Goal: Task Accomplishment & Management: Use online tool/utility

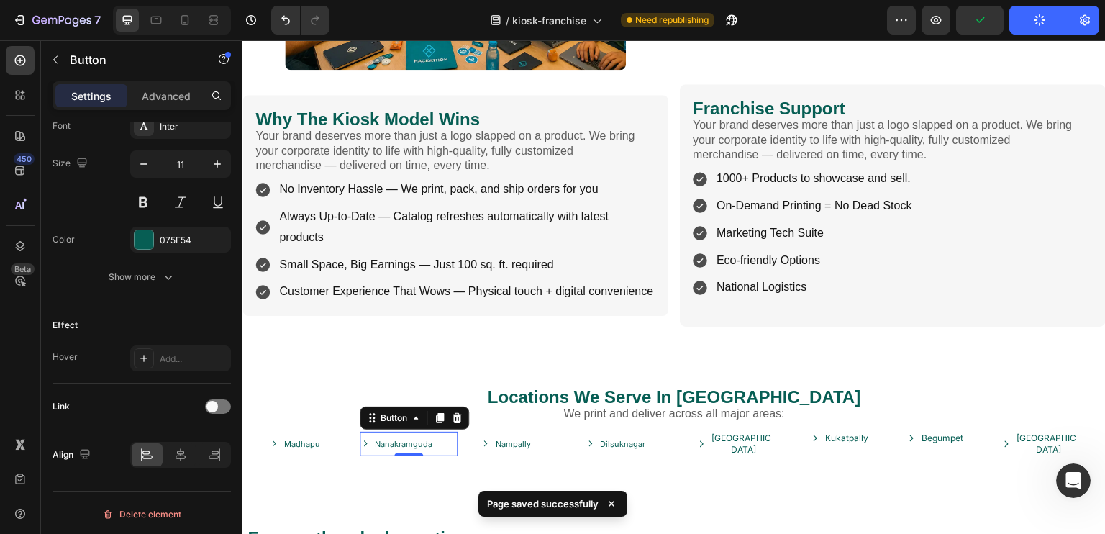
scroll to position [2, 0]
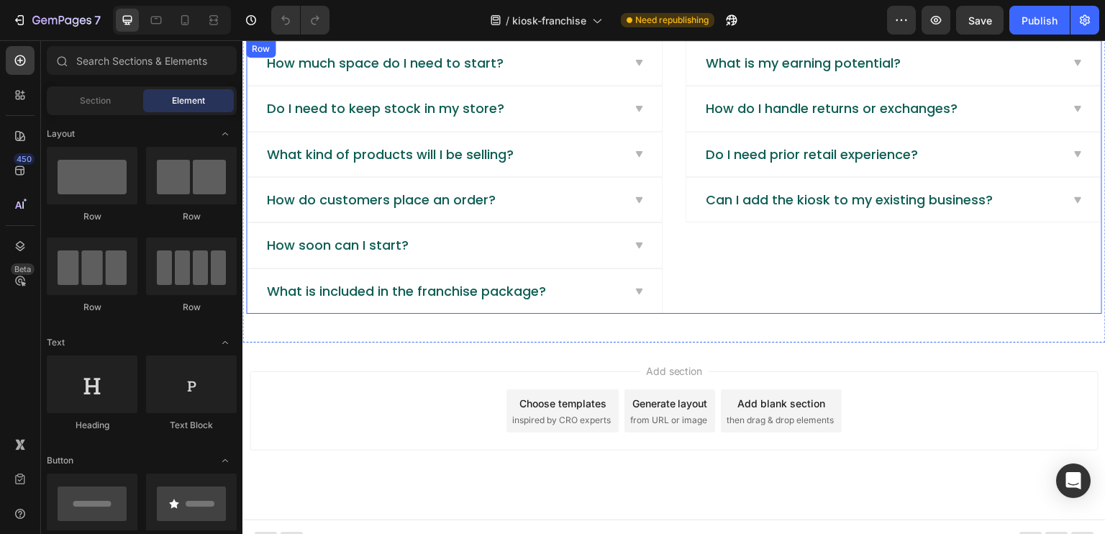
scroll to position [2150, 0]
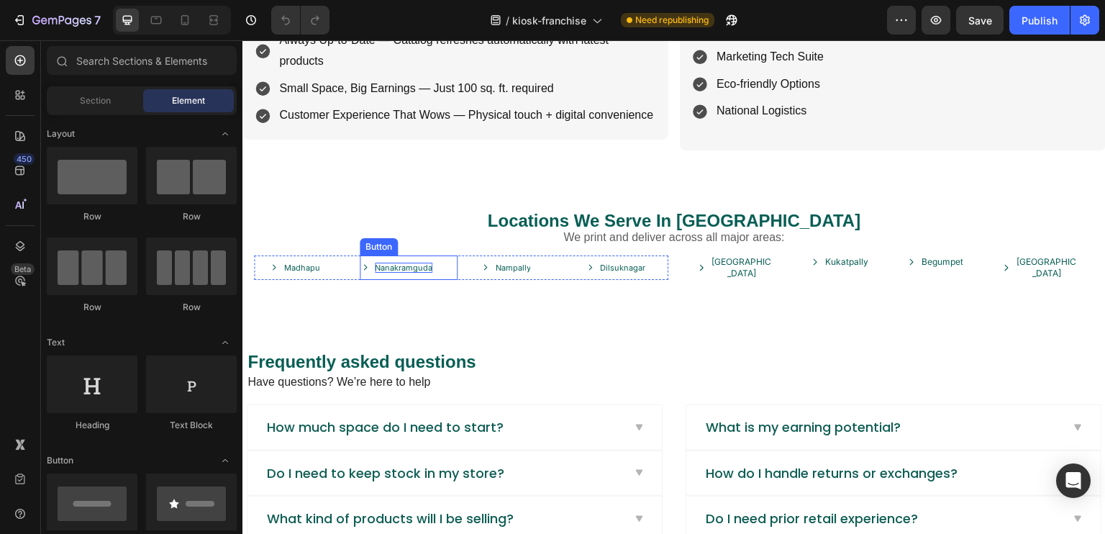
click at [398, 263] on p "Nanakramguda" at bounding box center [404, 268] width 58 height 10
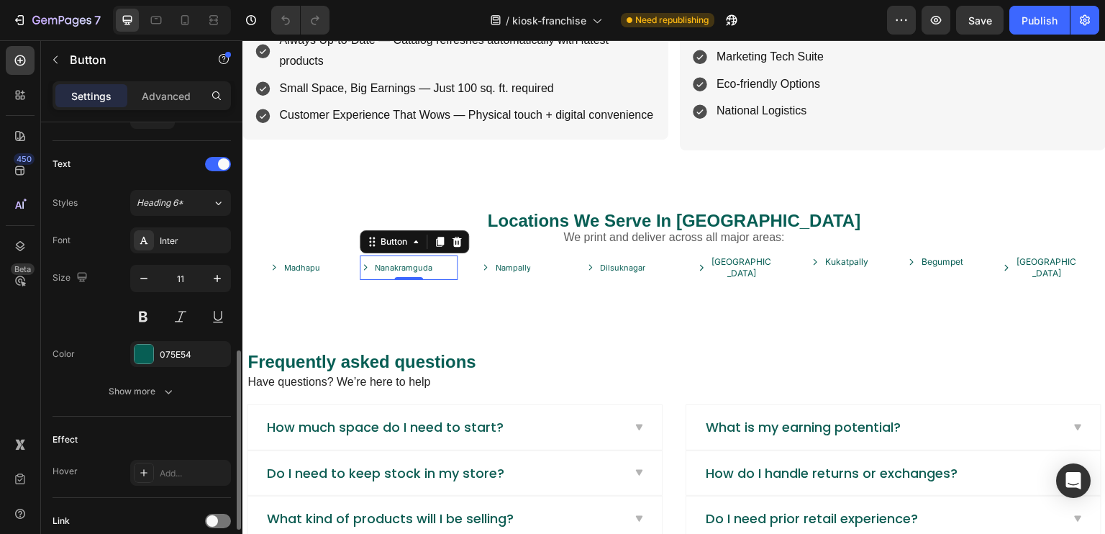
scroll to position [690, 0]
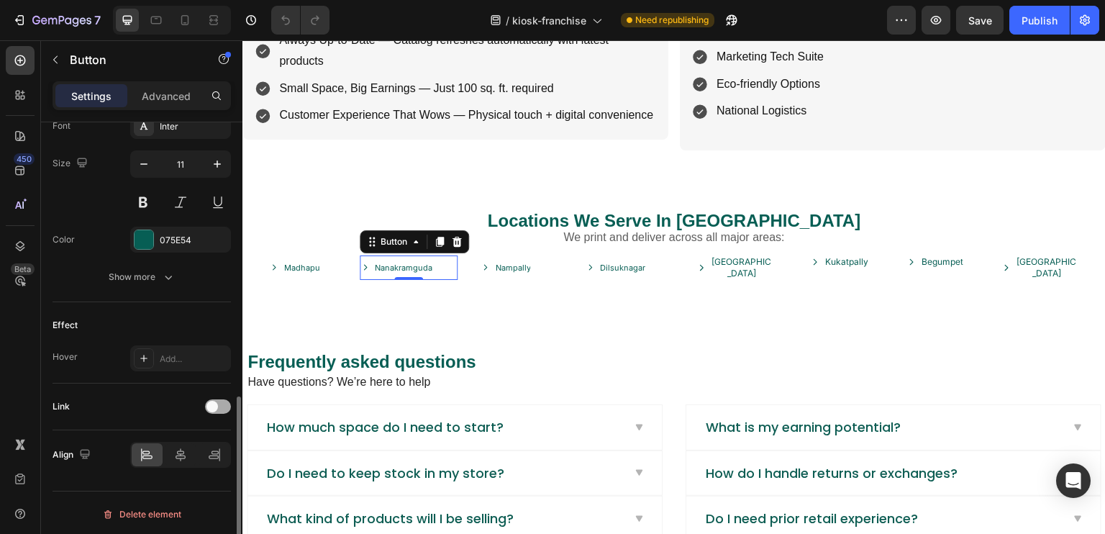
click at [222, 401] on div at bounding box center [218, 406] width 26 height 14
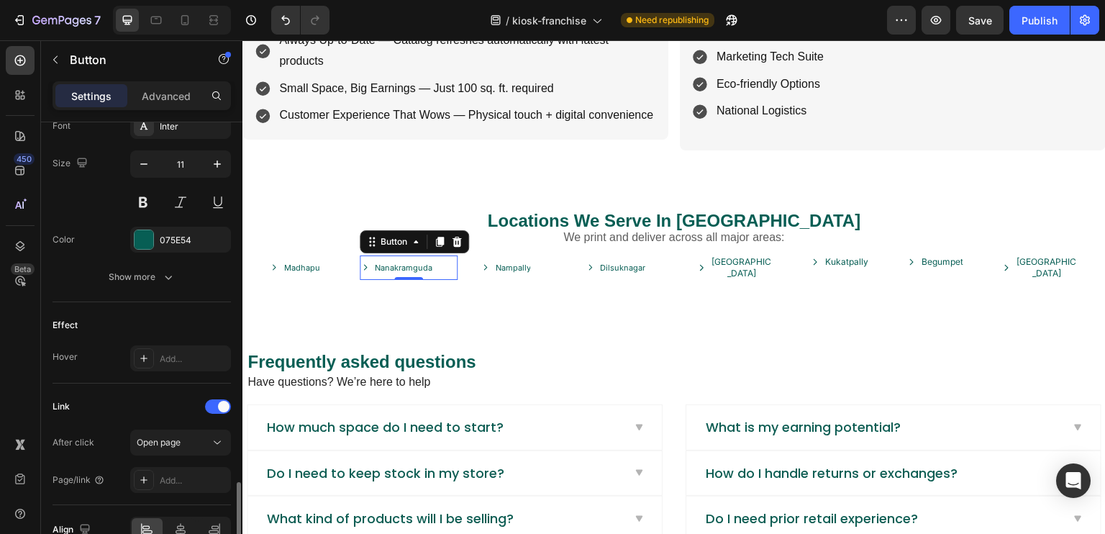
scroll to position [765, 0]
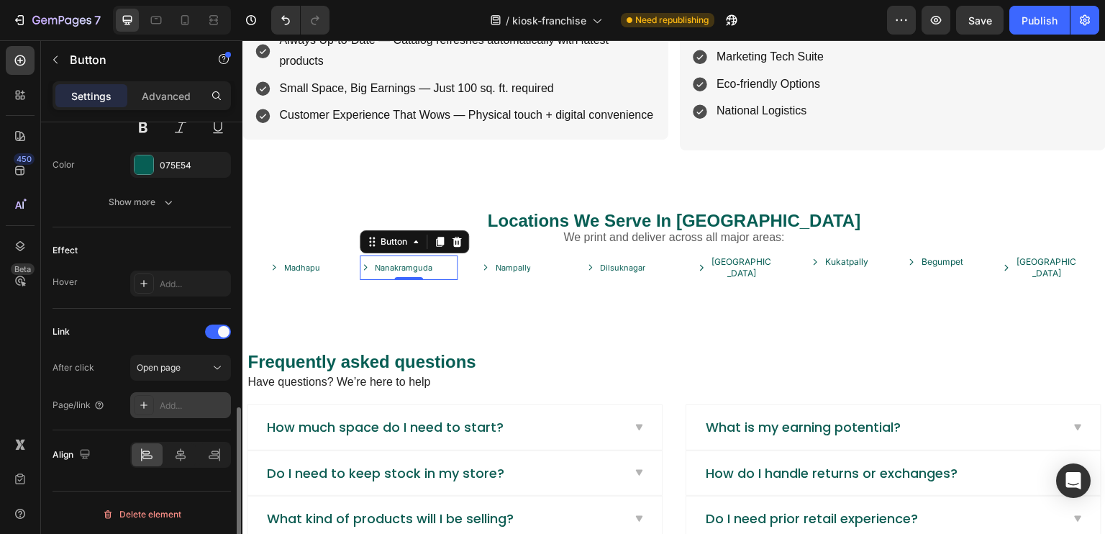
click at [183, 400] on div "Add..." at bounding box center [194, 405] width 68 height 13
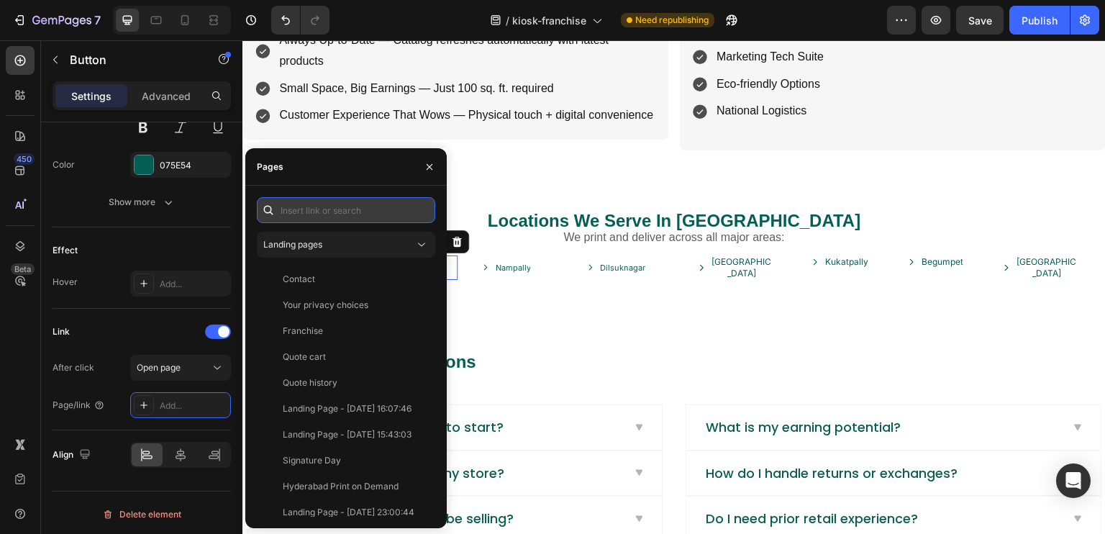
click at [377, 221] on input "text" at bounding box center [346, 210] width 178 height 26
paste input "https://share.google/65kobZVMS8OKLTgvy"
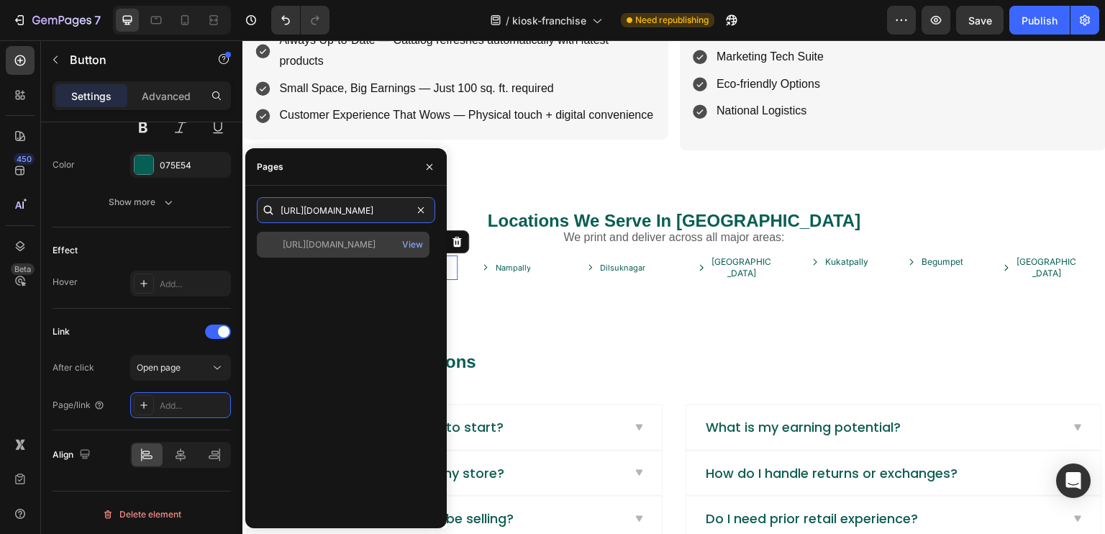
type input "https://share.google/65kobZVMS8OKLTgvy"
click at [371, 244] on div "https://share.google/65kobZVMS8OKLTgvy" at bounding box center [329, 244] width 93 height 13
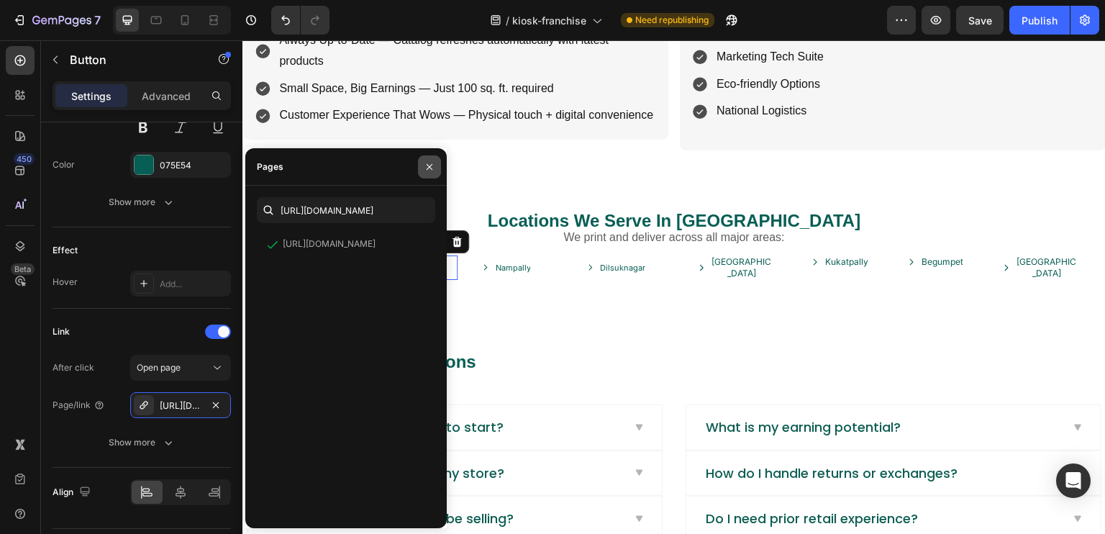
click at [437, 168] on button "button" at bounding box center [429, 166] width 23 height 23
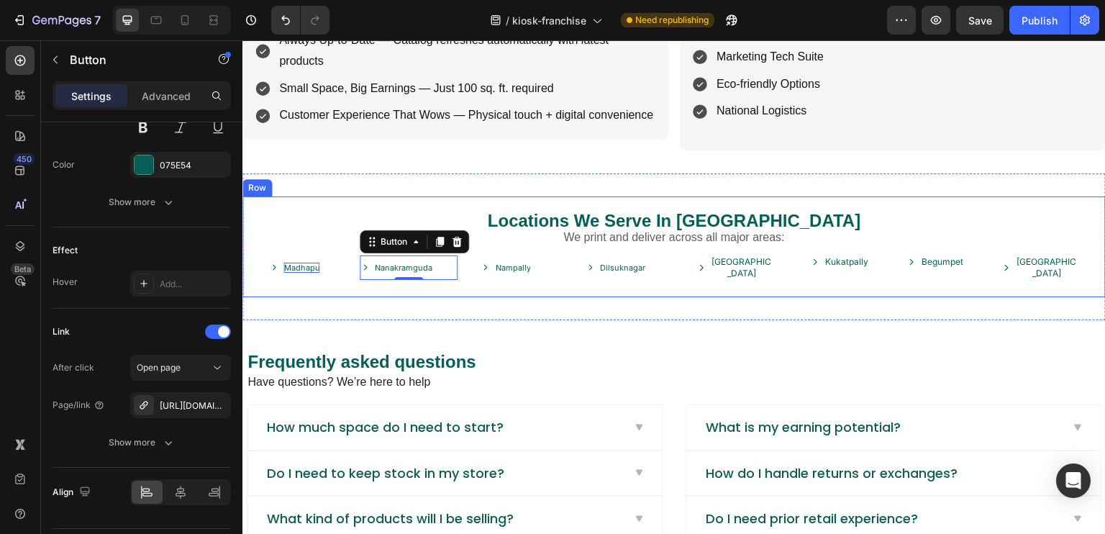
click at [295, 263] on p "Madhapu" at bounding box center [301, 268] width 36 height 10
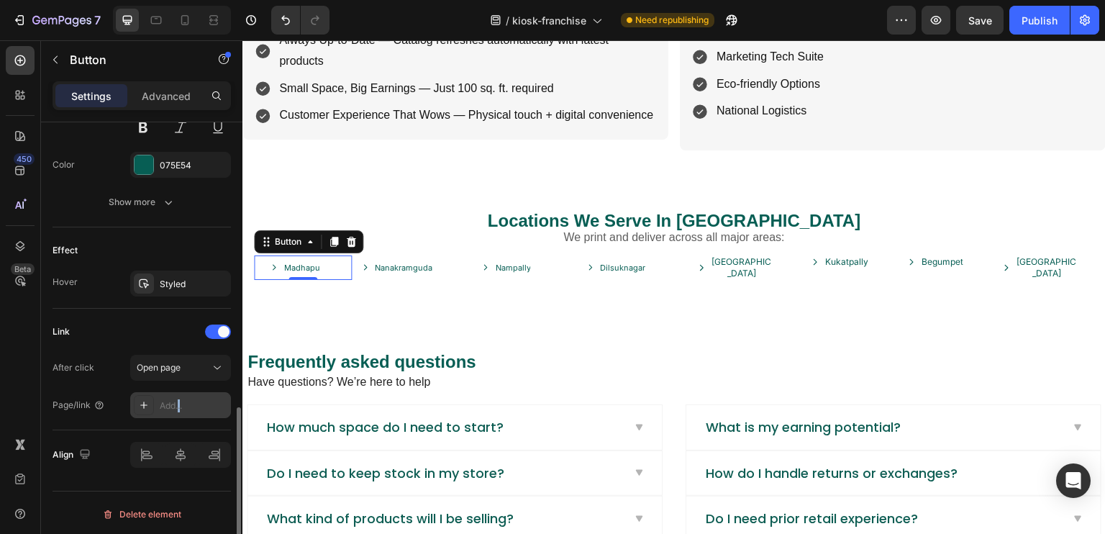
click at [179, 411] on div "Add..." at bounding box center [180, 405] width 101 height 26
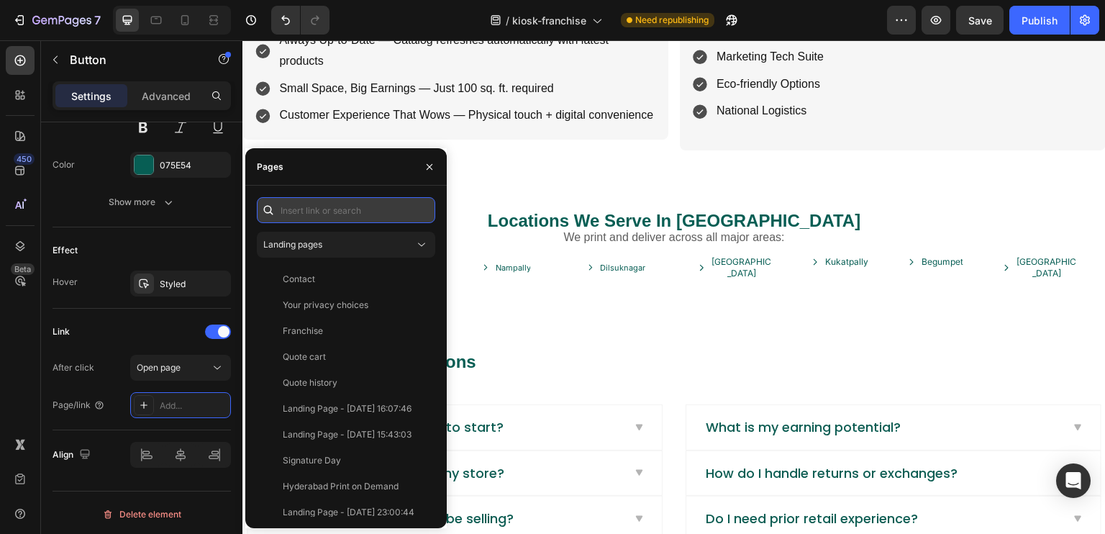
click at [305, 216] on input "text" at bounding box center [346, 210] width 178 height 26
paste input "https://share.google/VysEiR4jXrbhYrKfo"
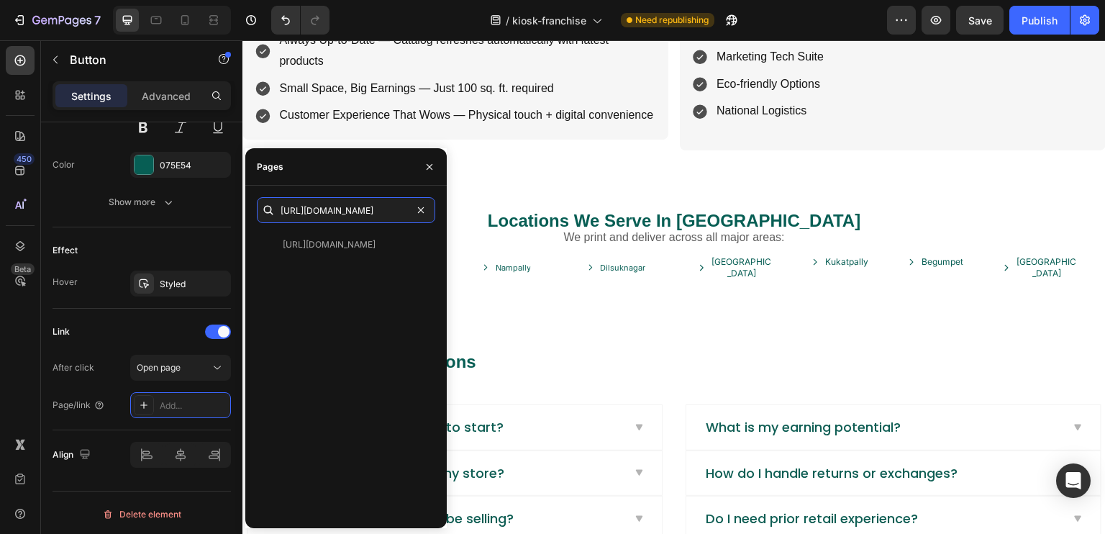
type input "https://share.google/VysEiR4jXrbhYrKfo"
click at [333, 249] on div "https://share.google/VysEiR4jXrbhYrKfo" at bounding box center [329, 244] width 93 height 13
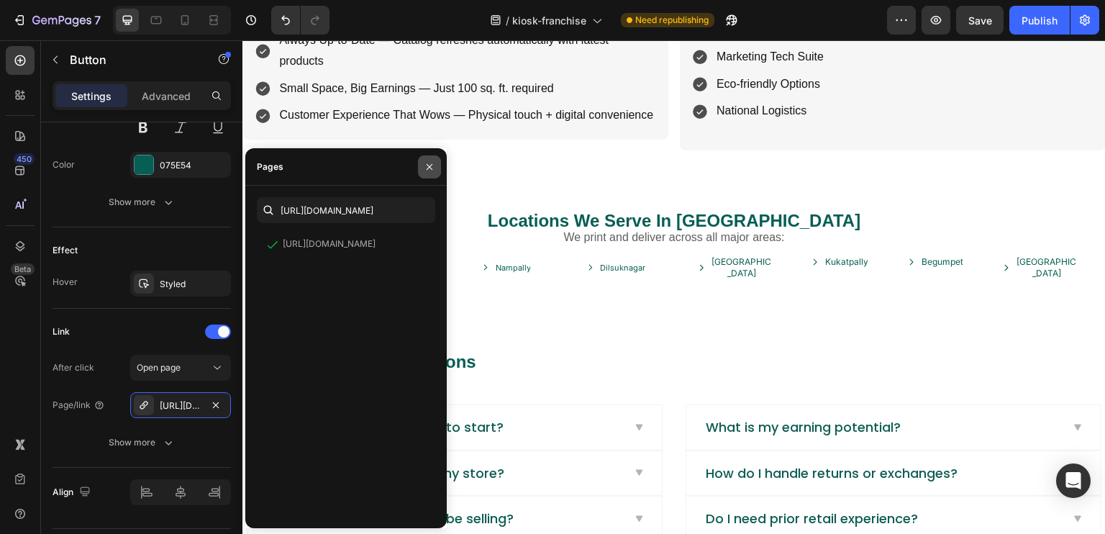
drag, startPoint x: 418, startPoint y: 170, endPoint x: 188, endPoint y: 168, distance: 229.4
click at [418, 170] on button "button" at bounding box center [429, 166] width 23 height 23
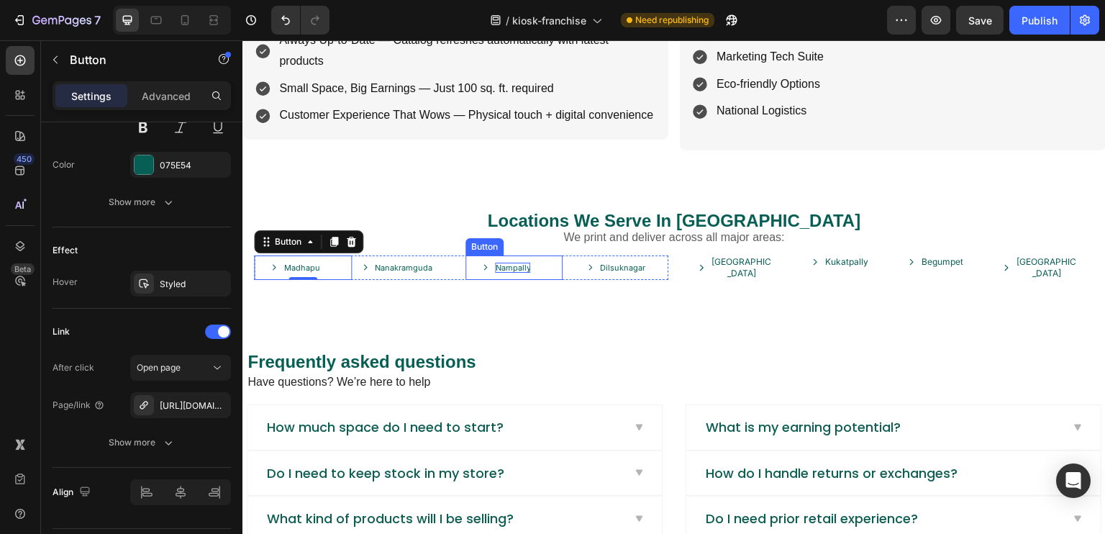
click at [498, 263] on p "Nampally" at bounding box center [512, 268] width 35 height 10
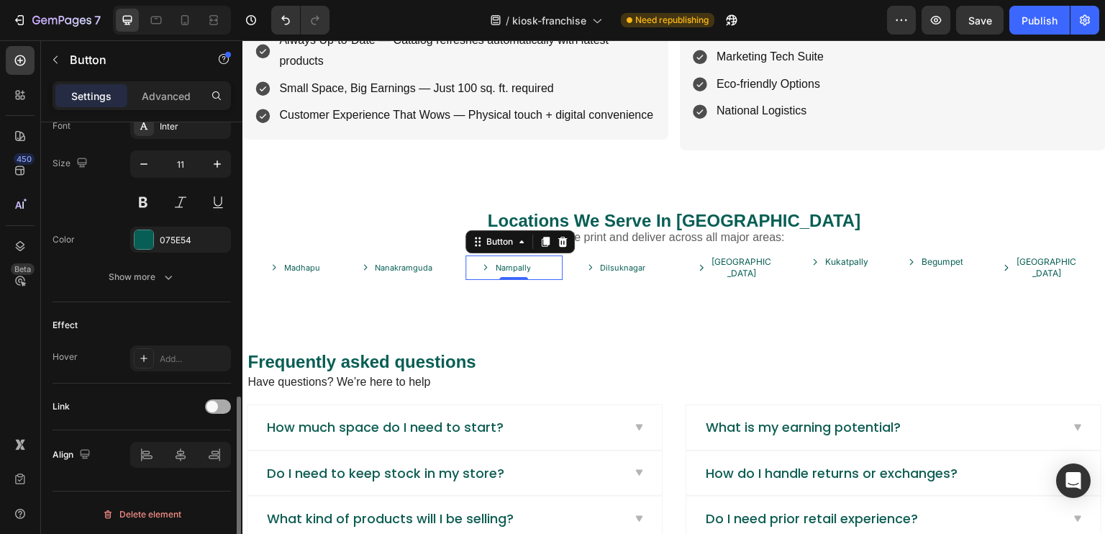
click at [210, 405] on span at bounding box center [212, 407] width 12 height 12
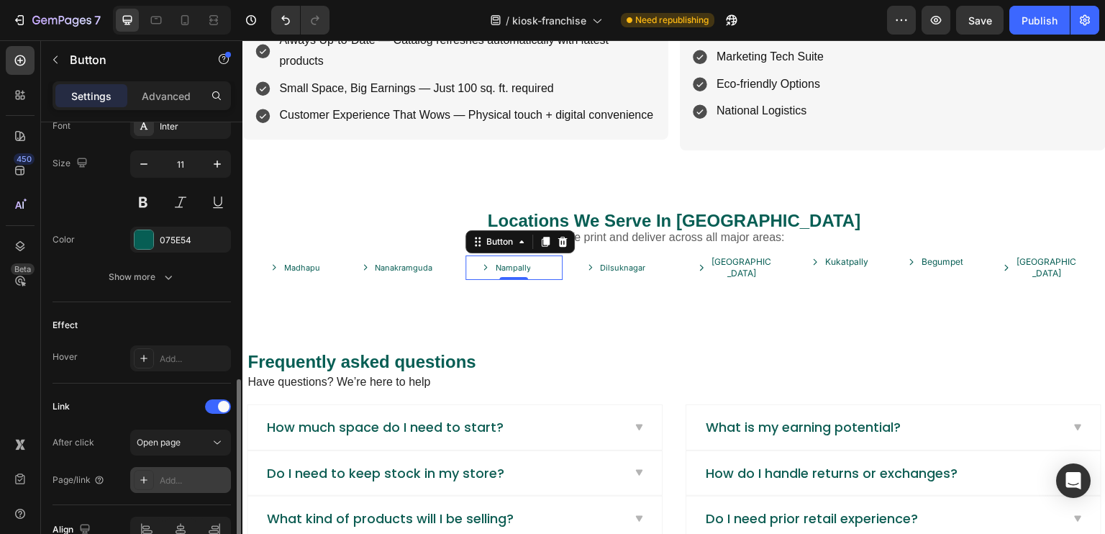
click at [179, 485] on div "Add..." at bounding box center [180, 480] width 101 height 26
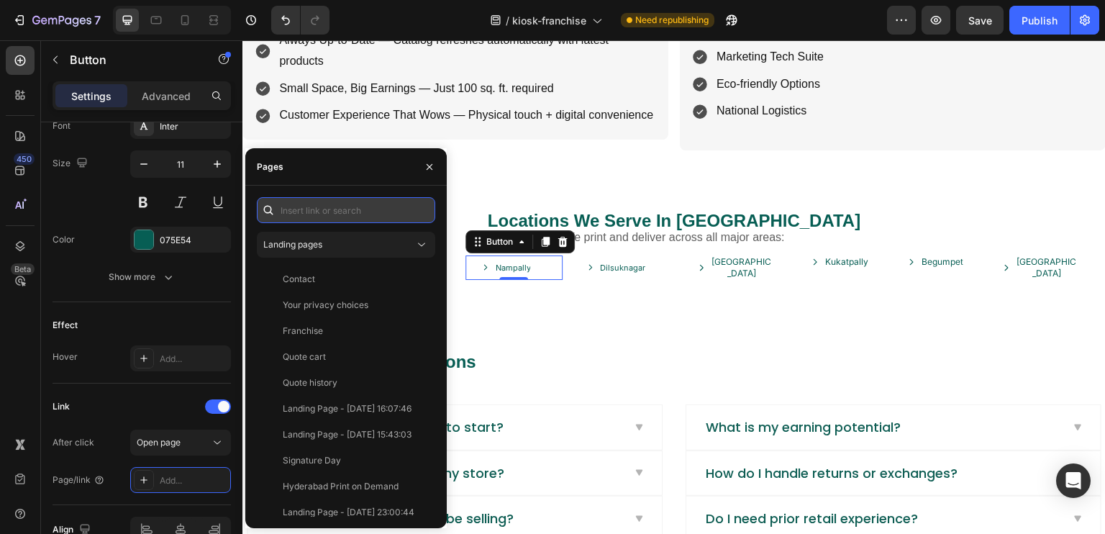
click at [322, 222] on input "text" at bounding box center [346, 210] width 178 height 26
paste input "https://share.google/jZSiYo66oT5aFWnFe"
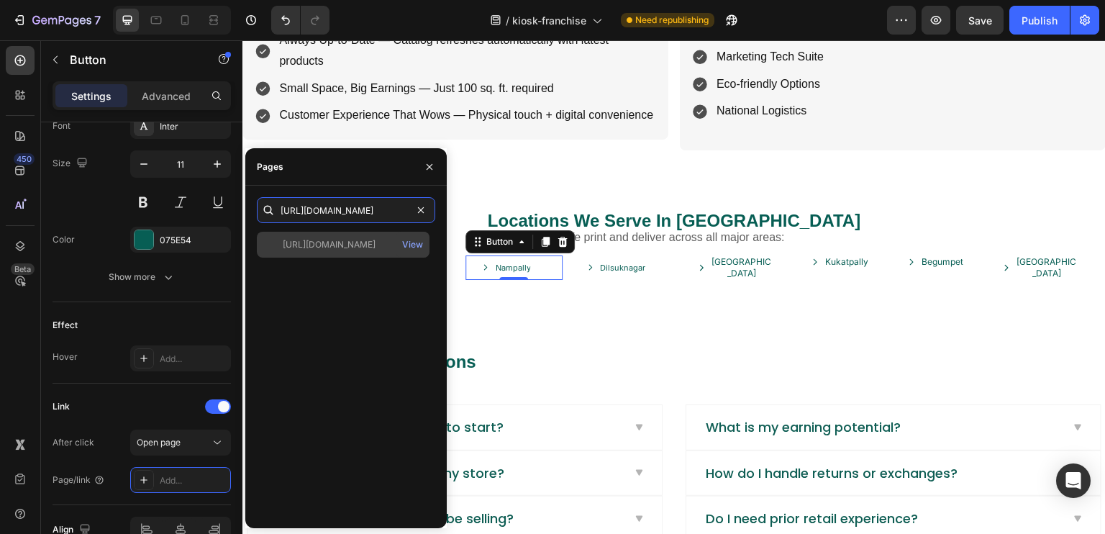
type input "https://share.google/jZSiYo66oT5aFWnFe"
click at [339, 252] on div "https://share.google/jZSiYo66oT5aFWnFe View" at bounding box center [343, 245] width 173 height 26
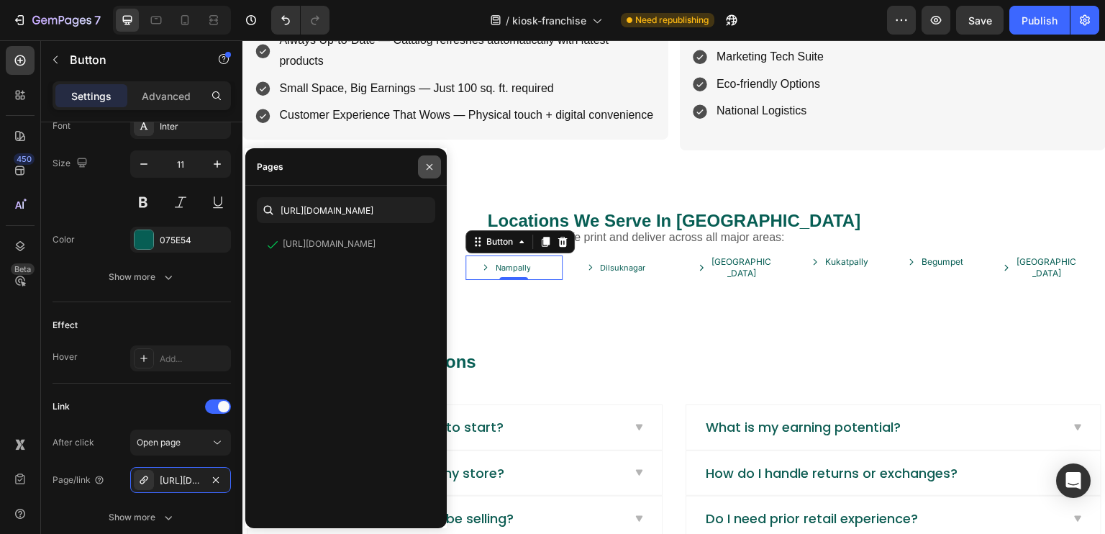
click at [432, 163] on icon "button" at bounding box center [430, 167] width 12 height 12
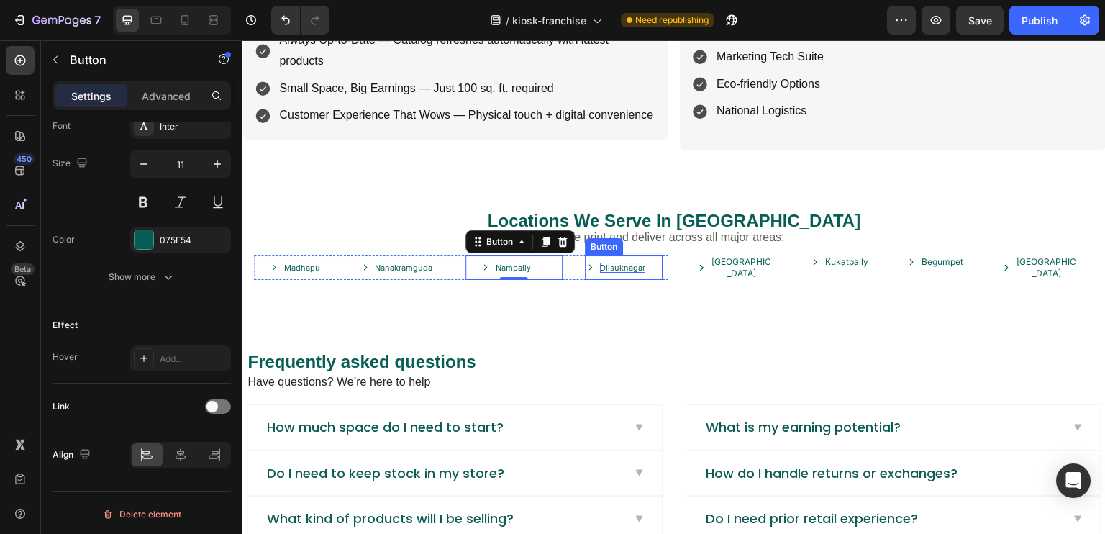
click at [603, 263] on p "Dilsuknagar" at bounding box center [622, 268] width 45 height 10
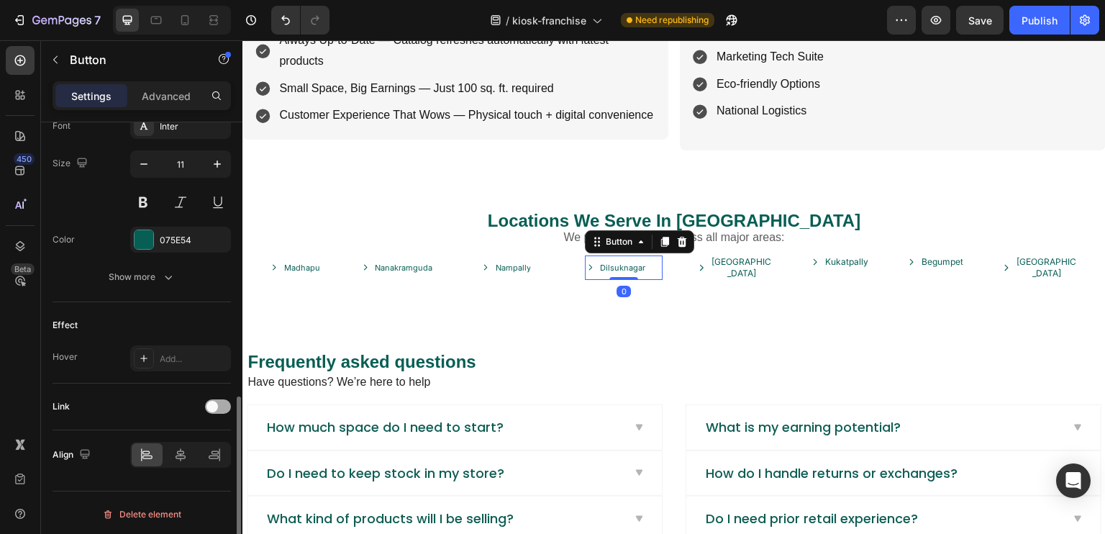
click at [210, 409] on div at bounding box center [218, 406] width 26 height 14
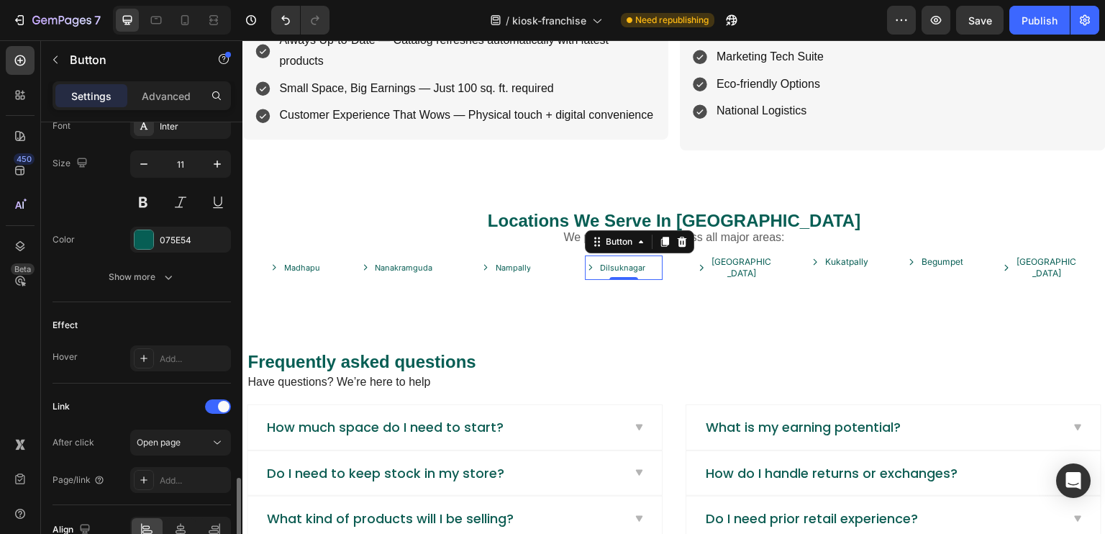
scroll to position [762, 0]
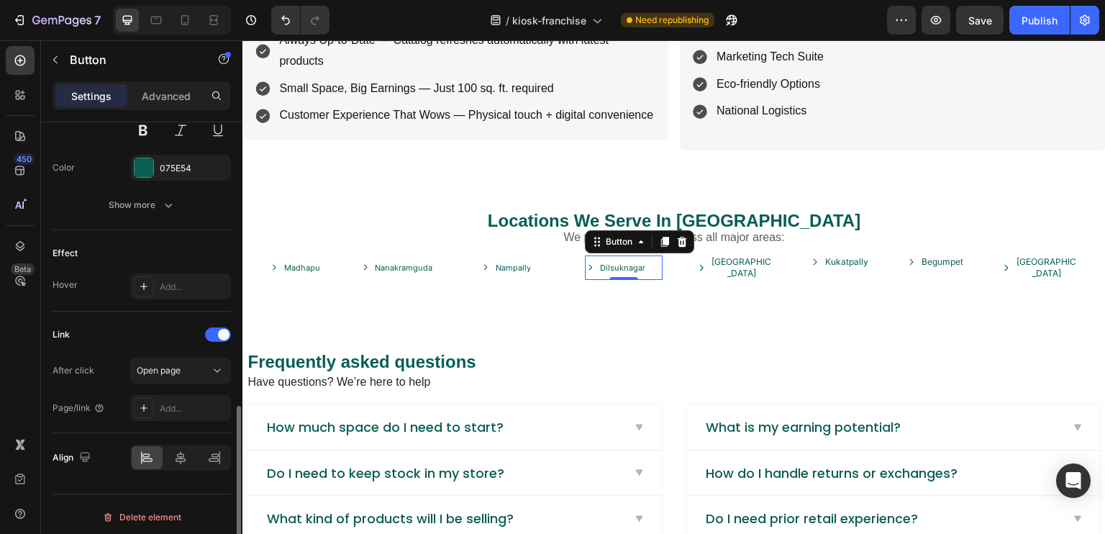
click at [160, 411] on div "Add..." at bounding box center [194, 408] width 68 height 13
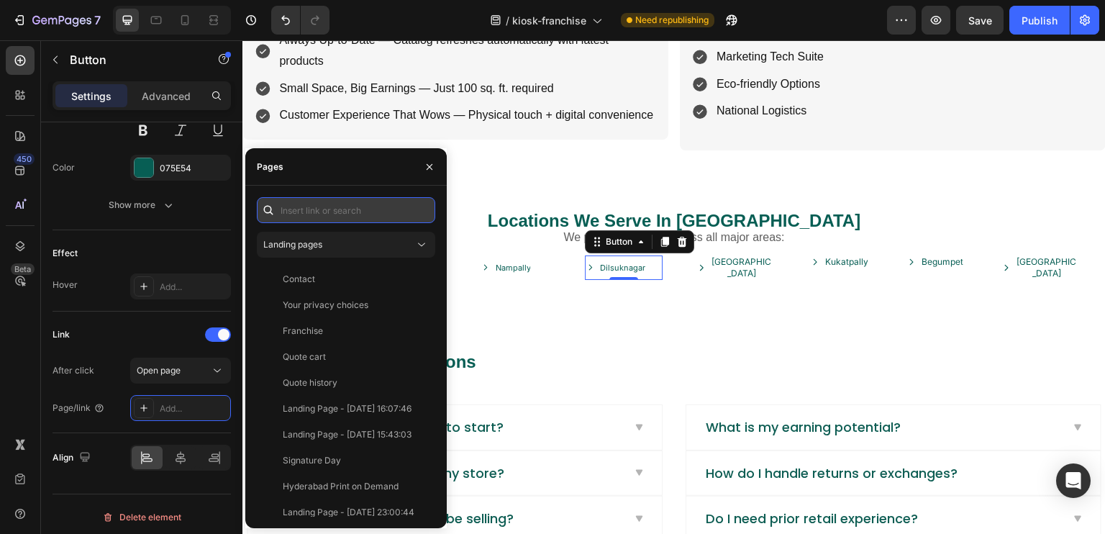
click at [355, 203] on input "text" at bounding box center [346, 210] width 178 height 26
paste input "https://share.google/KD6Q1DUcI93I0zP56"
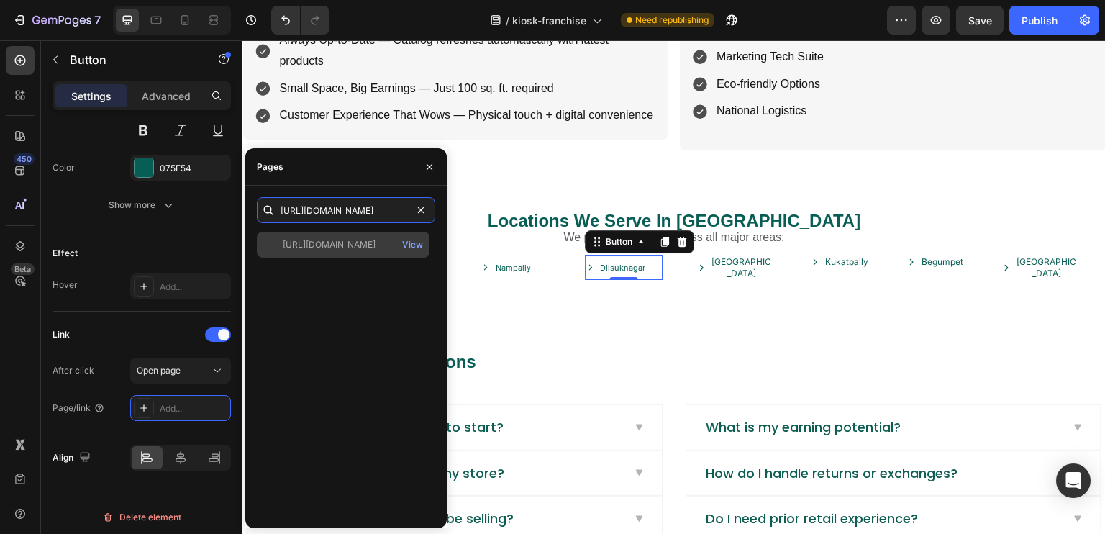
type input "https://share.google/KD6Q1DUcI93I0zP56"
click at [375, 242] on div "https://share.google/KD6Q1DUcI93I0zP56" at bounding box center [329, 244] width 93 height 13
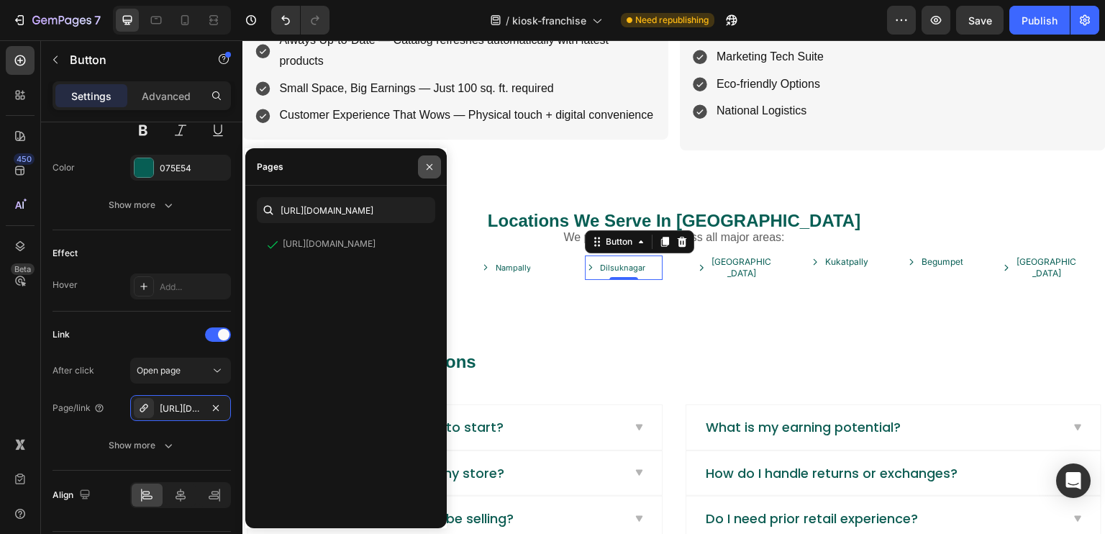
click at [424, 164] on icon "button" at bounding box center [430, 167] width 12 height 12
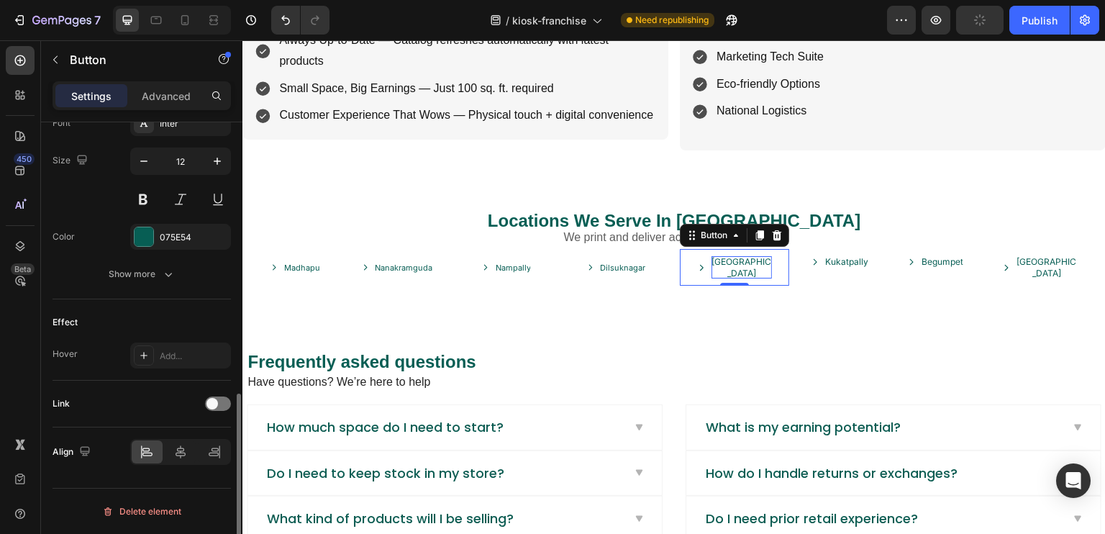
click at [729, 256] on p "Hitech City" at bounding box center [741, 267] width 60 height 22
click at [229, 402] on div at bounding box center [218, 406] width 26 height 14
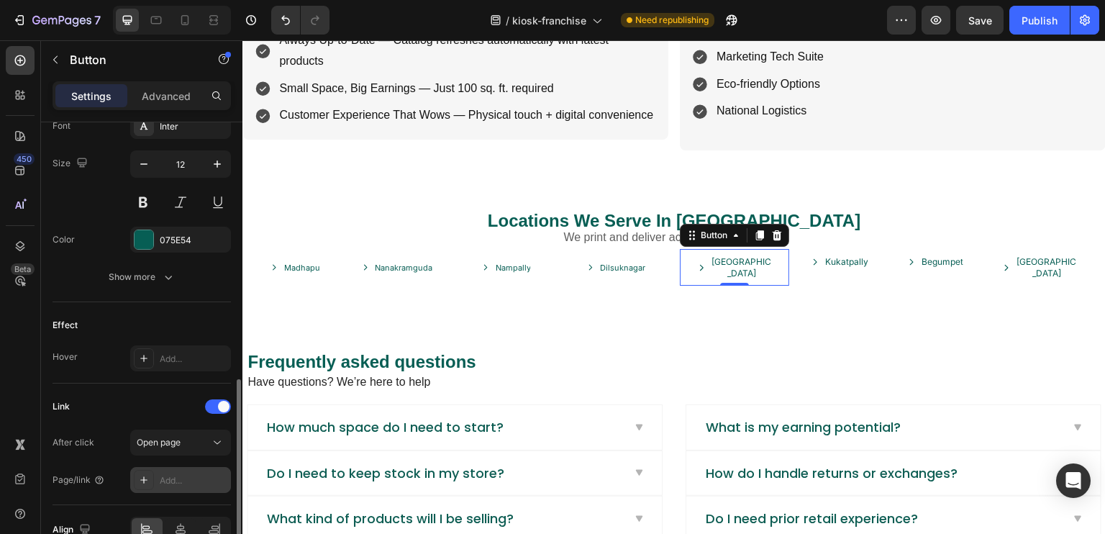
click at [193, 474] on div "Add..." at bounding box center [194, 480] width 68 height 13
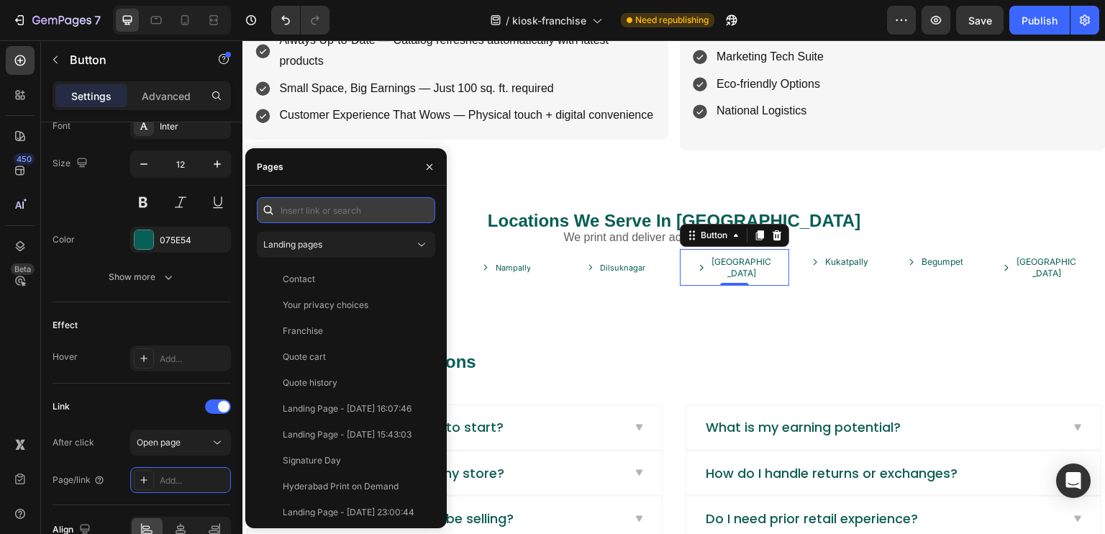
click at [378, 211] on input "text" at bounding box center [346, 210] width 178 height 26
paste input "F95P+H7H, Siddhi Vinayak Nagar, Madhapur, Hyderabad, Telangana 500081"
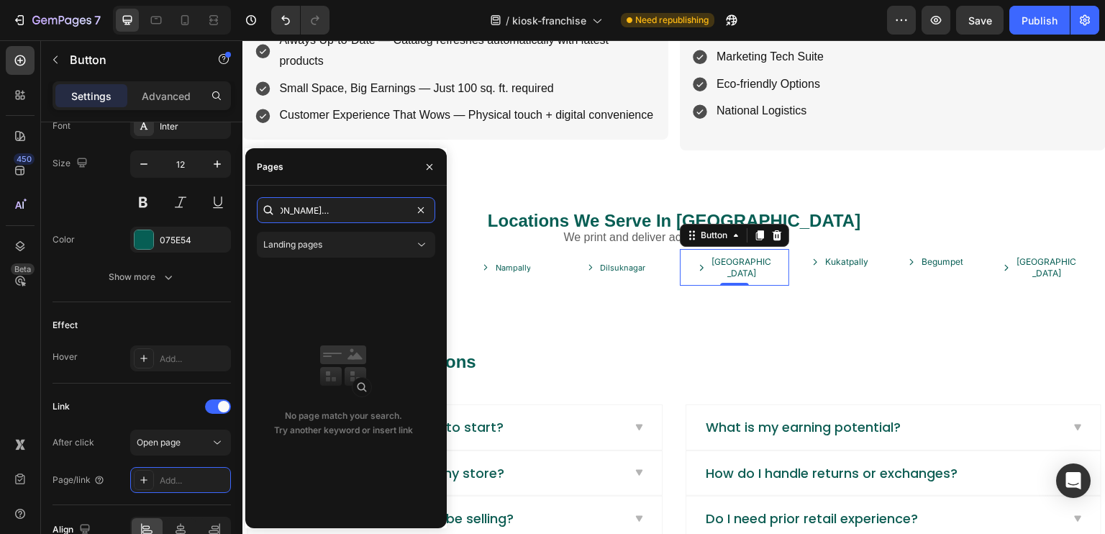
scroll to position [0, 0]
drag, startPoint x: 377, startPoint y: 214, endPoint x: 0, endPoint y: 170, distance: 379.3
click at [242, 211] on div "450 Beta Sections(18) Elements(83) Section Element Hero Section Product Detail …" at bounding box center [121, 286] width 242 height 493
type input "F95P+H7H, Siddhi Vinayak Nagar, Madhapur, Hyderabad, Telangana 500081"
drag, startPoint x: 241, startPoint y: 211, endPoint x: 279, endPoint y: 220, distance: 39.2
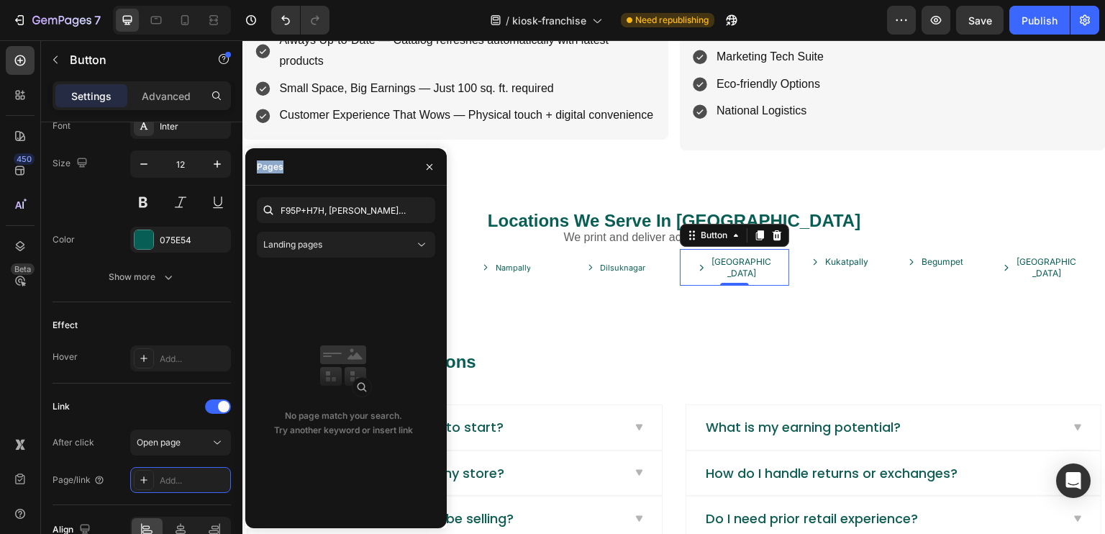
click at [242, 219] on div "450 Beta Sections(18) Elements(83) Section Element Hero Section Product Detail …" at bounding box center [121, 286] width 242 height 493
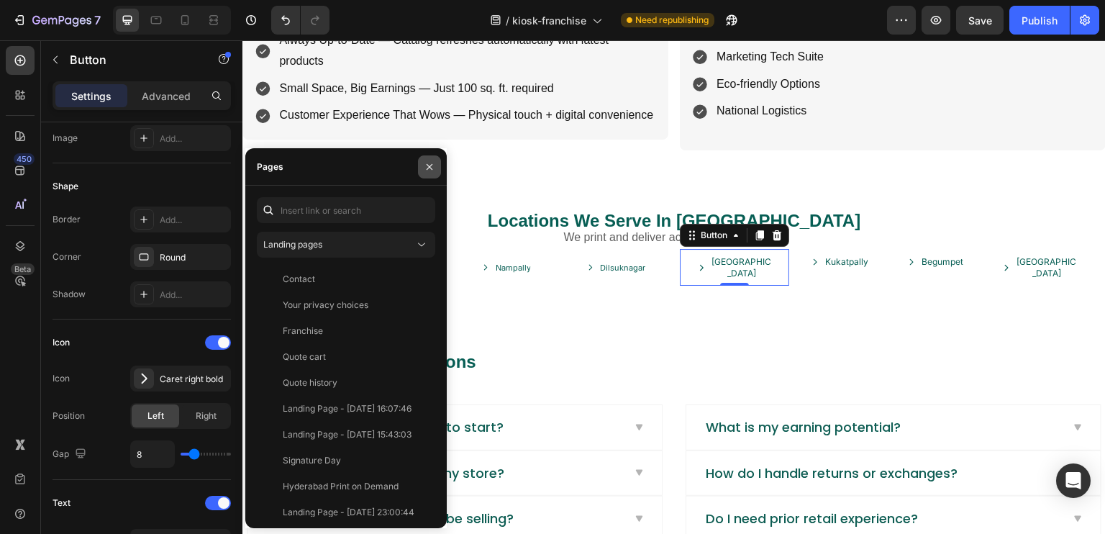
click at [426, 167] on icon "button" at bounding box center [430, 167] width 12 height 12
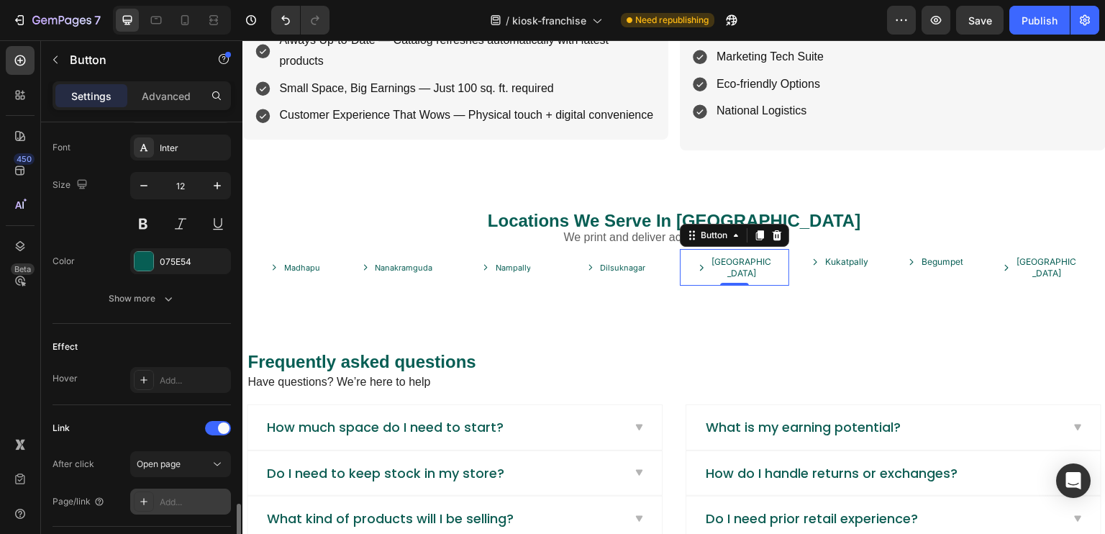
scroll to position [765, 0]
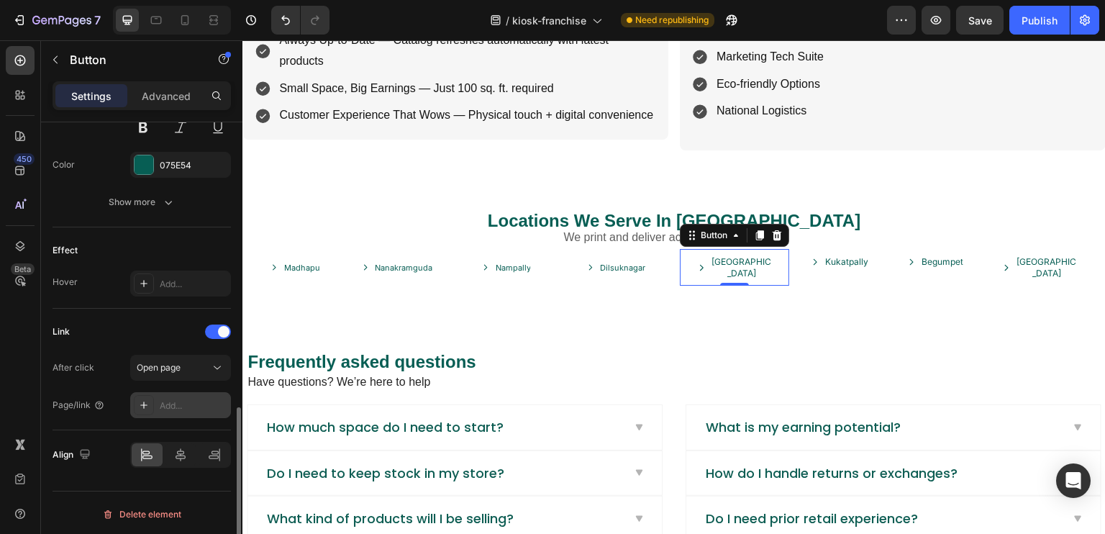
click at [180, 407] on div "Add..." at bounding box center [194, 405] width 68 height 13
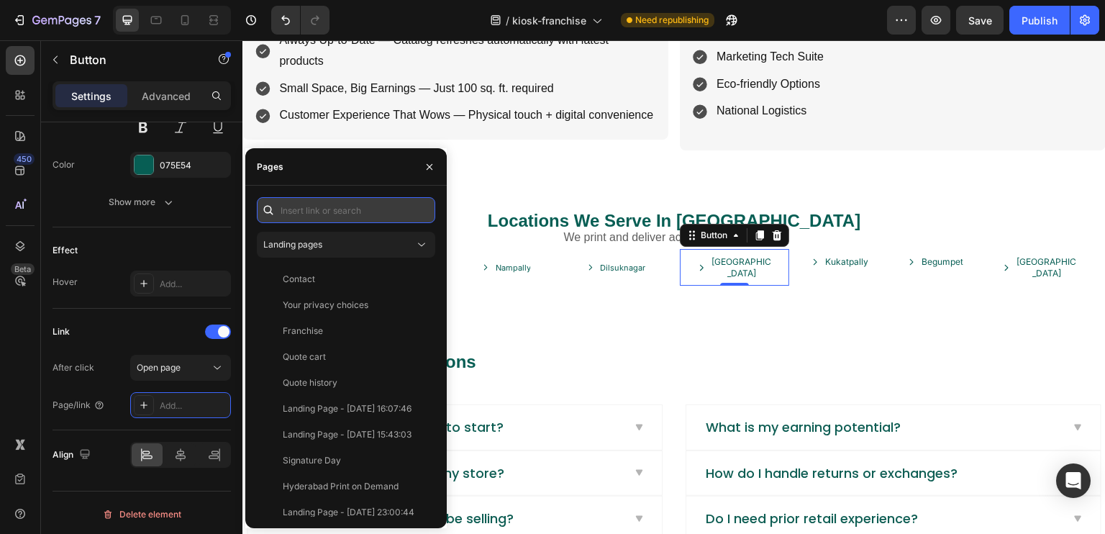
click at [355, 219] on input "text" at bounding box center [346, 210] width 178 height 26
paste input "https://maps.app.goo.gl/uBwgrKR7q3A3JGnEA"
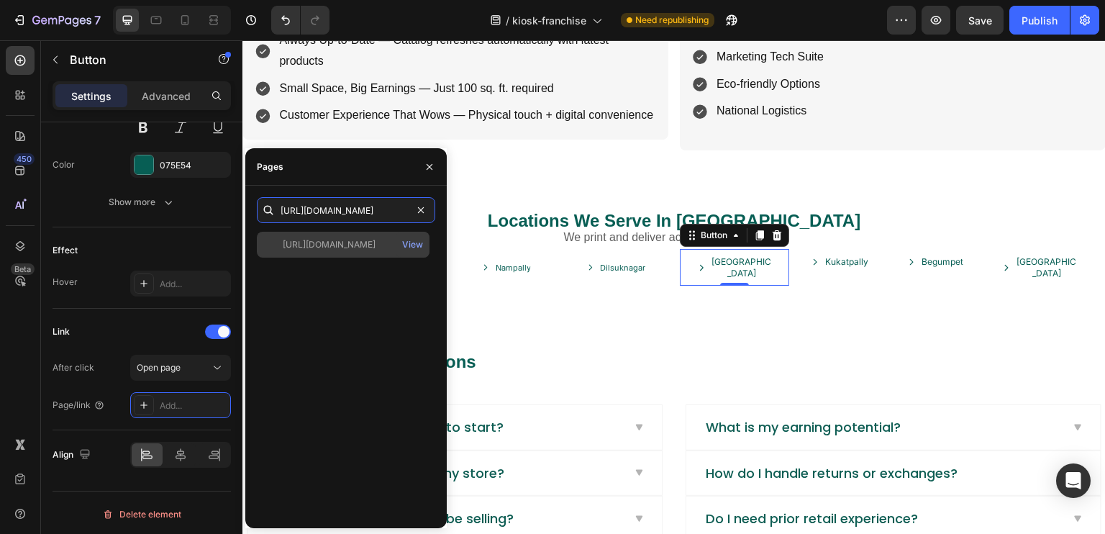
type input "https://maps.app.goo.gl/uBwgrKR7q3A3JGnEA"
click at [354, 235] on div "https://maps.app.goo.gl/uBwgrKR7q3A3JGnEA View" at bounding box center [343, 245] width 173 height 26
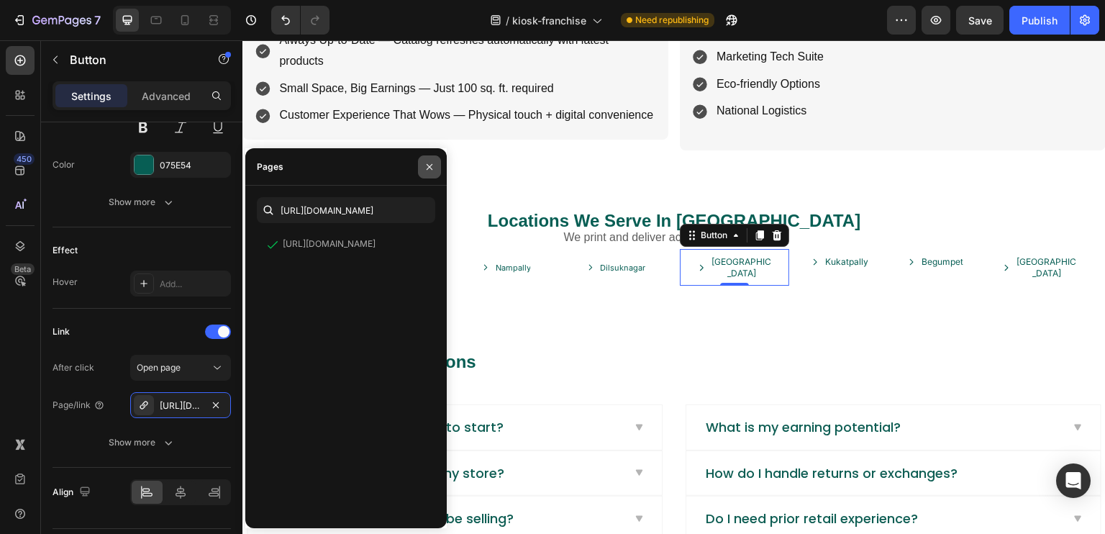
click at [434, 172] on icon "button" at bounding box center [430, 167] width 12 height 12
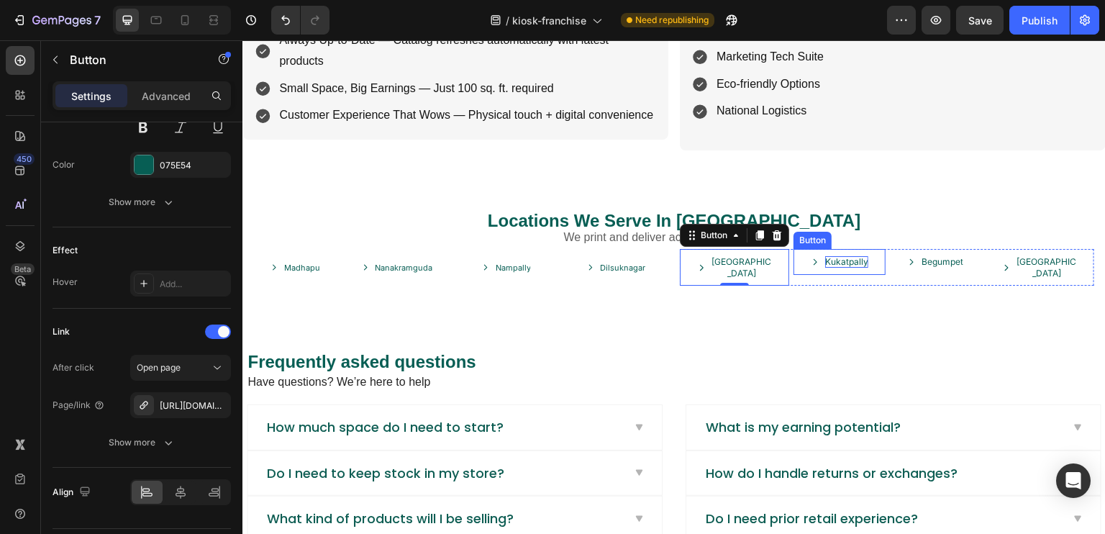
click at [825, 256] on p "Kukatpally" at bounding box center [846, 262] width 43 height 12
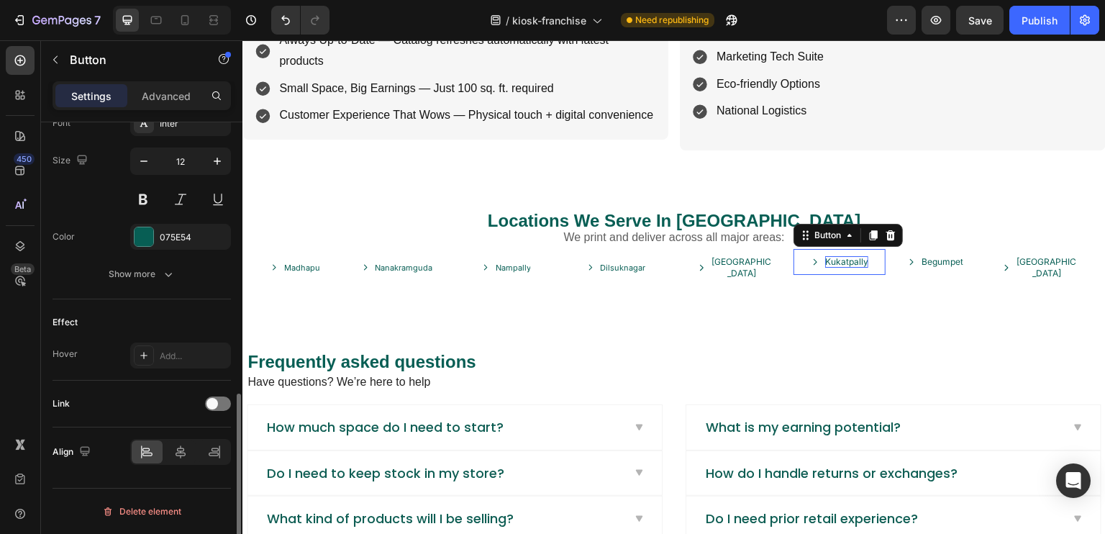
scroll to position [690, 0]
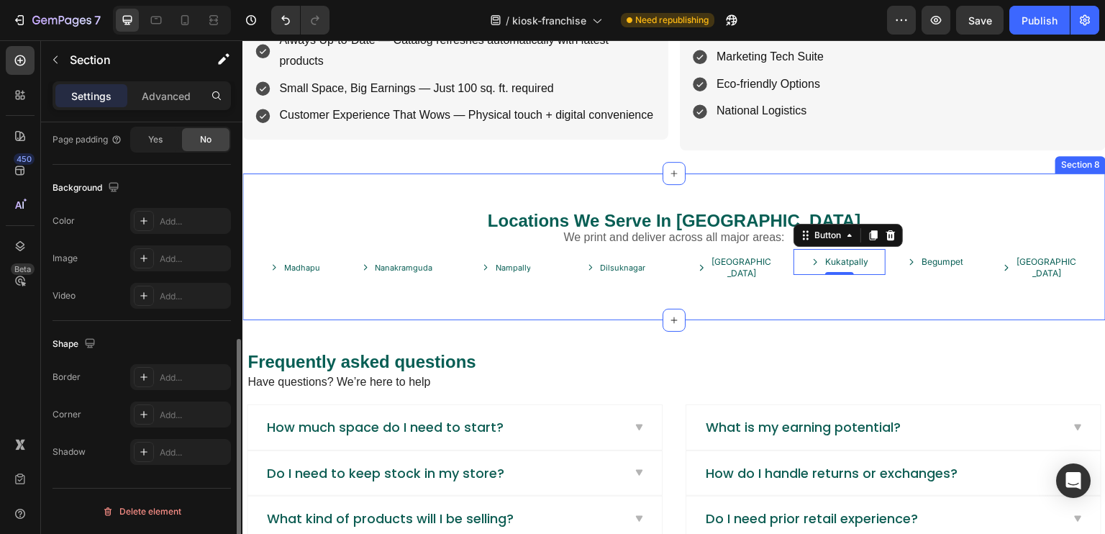
click at [817, 295] on div "Locations We Serve In Hyderabad Heading We print and deliver across all major a…" at bounding box center [673, 246] width 863 height 147
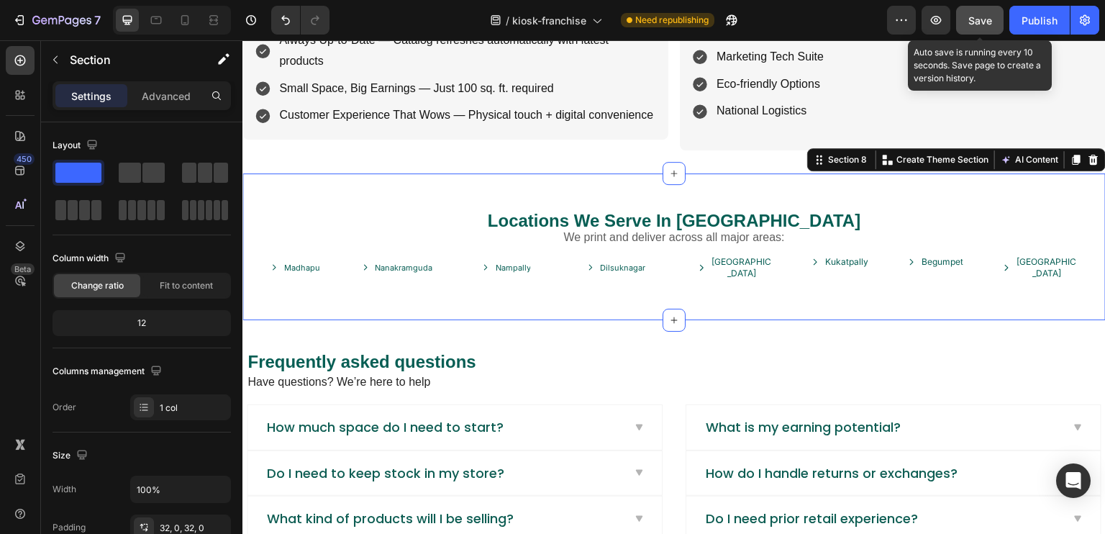
click at [990, 17] on span "Save" at bounding box center [980, 20] width 24 height 12
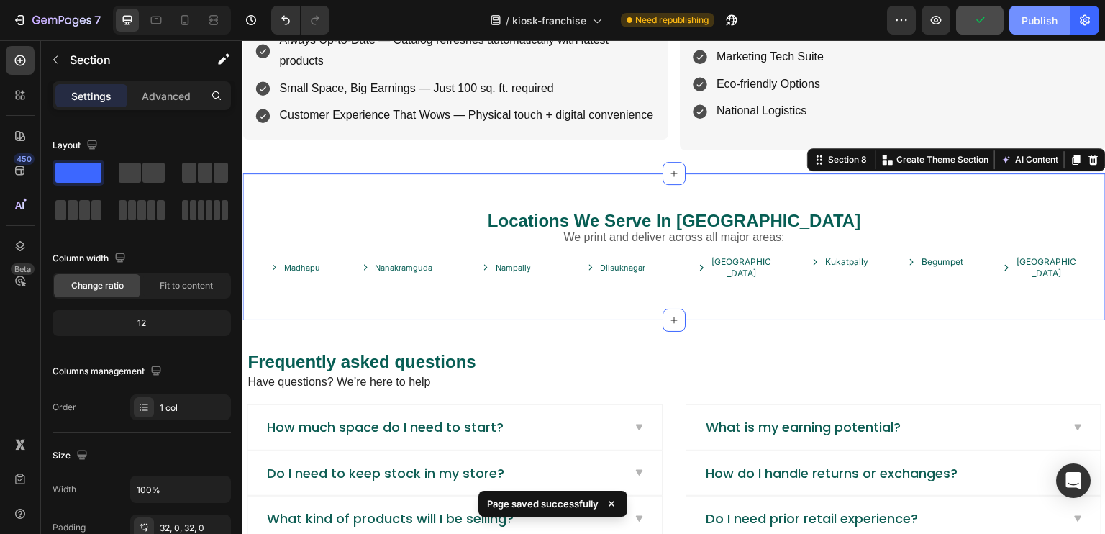
click at [1022, 17] on div "Publish" at bounding box center [1039, 20] width 36 height 15
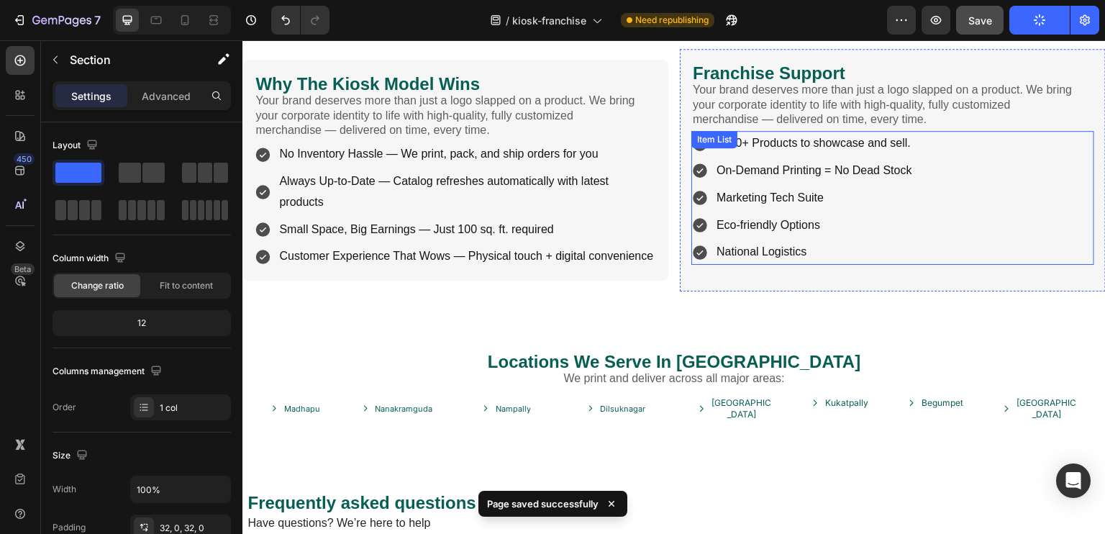
scroll to position [2007, 0]
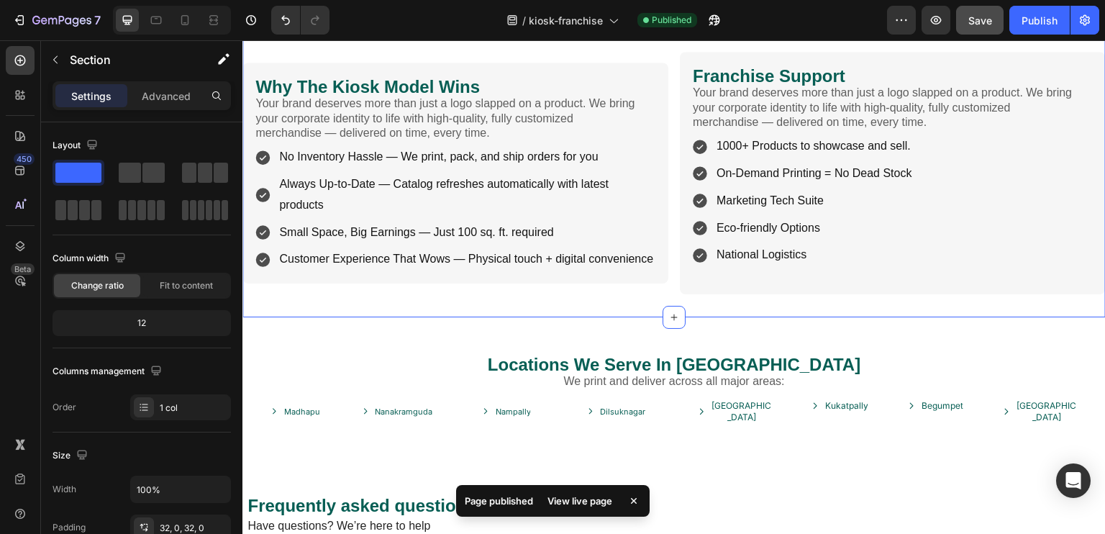
click at [654, 291] on div "Image What You Will Get? Heading Your brand deserves more than just a logo slap…" at bounding box center [673, 37] width 863 height 559
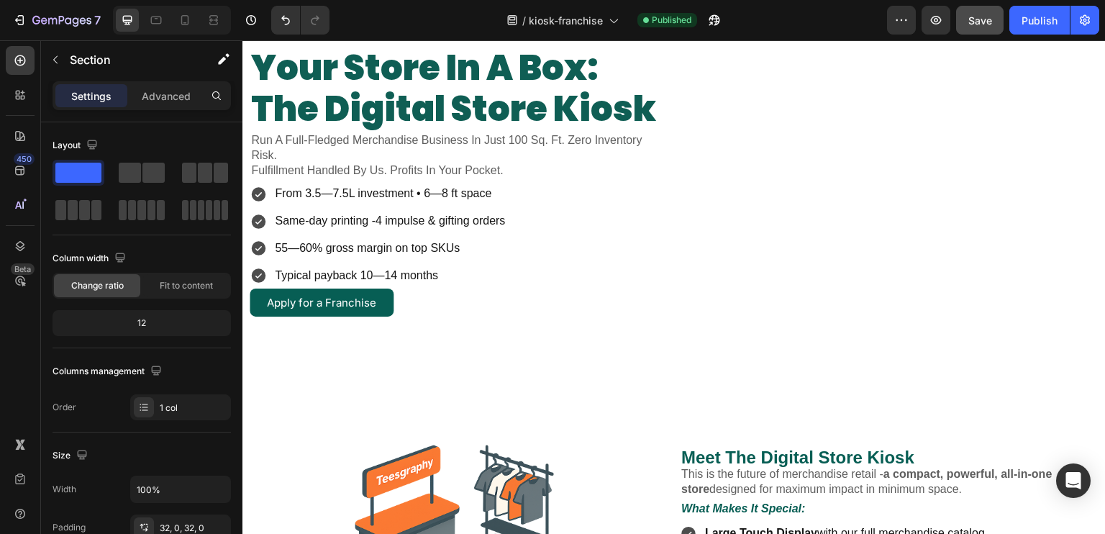
scroll to position [0, 0]
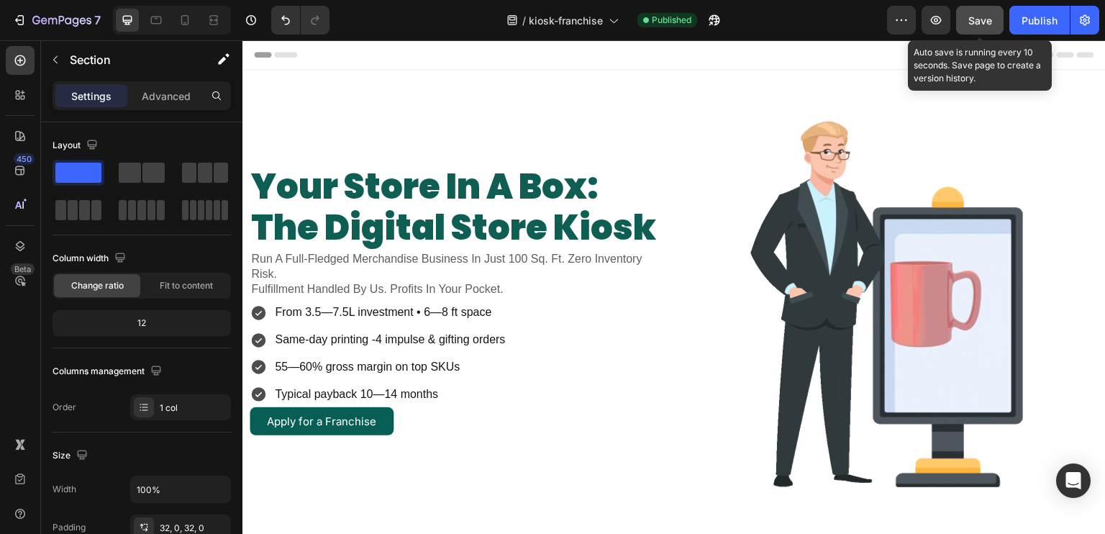
click at [970, 14] on span "Save" at bounding box center [980, 20] width 24 height 12
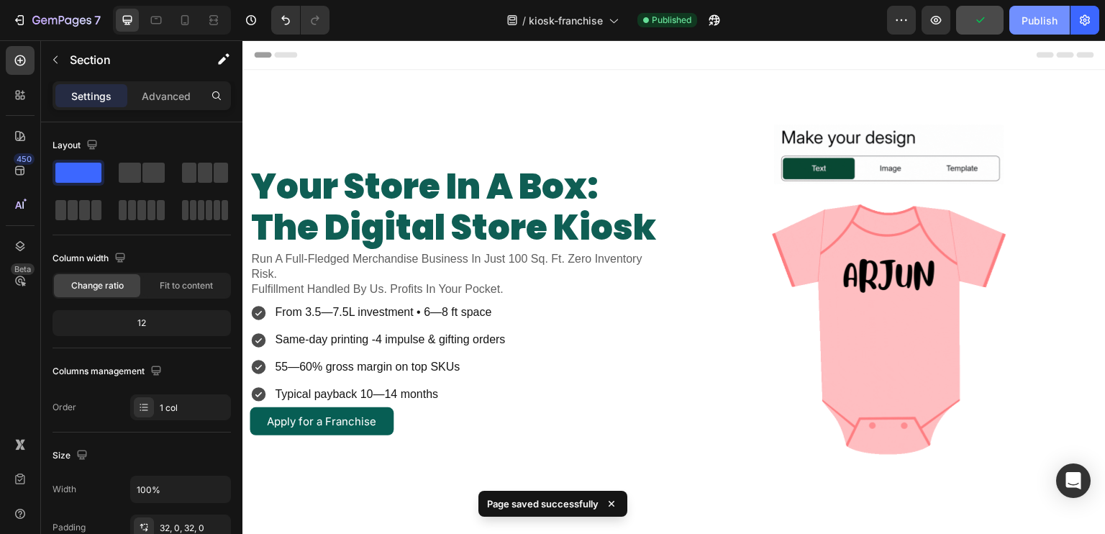
click at [1026, 21] on div "Publish" at bounding box center [1039, 20] width 36 height 15
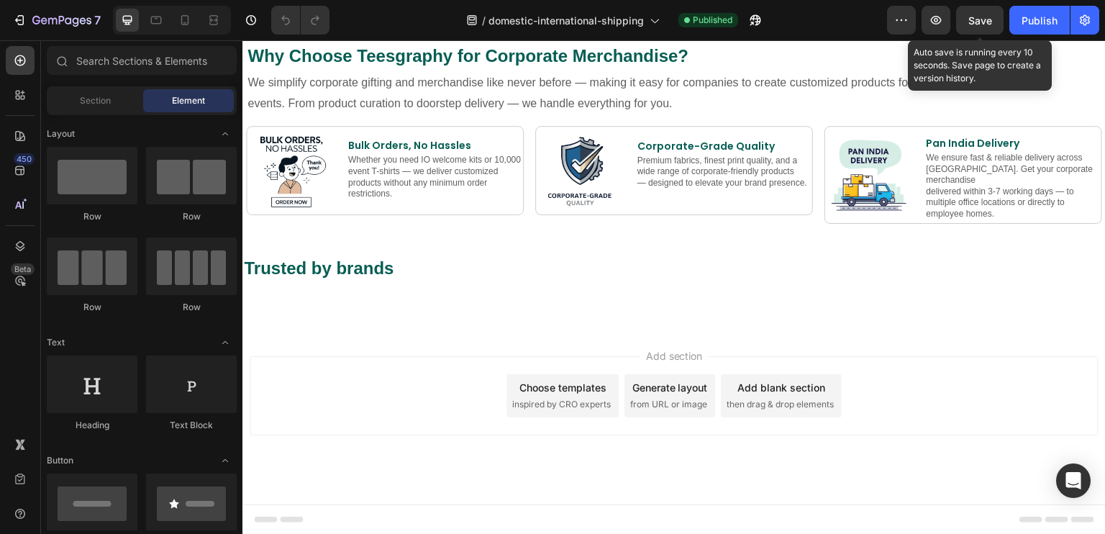
scroll to position [780, 0]
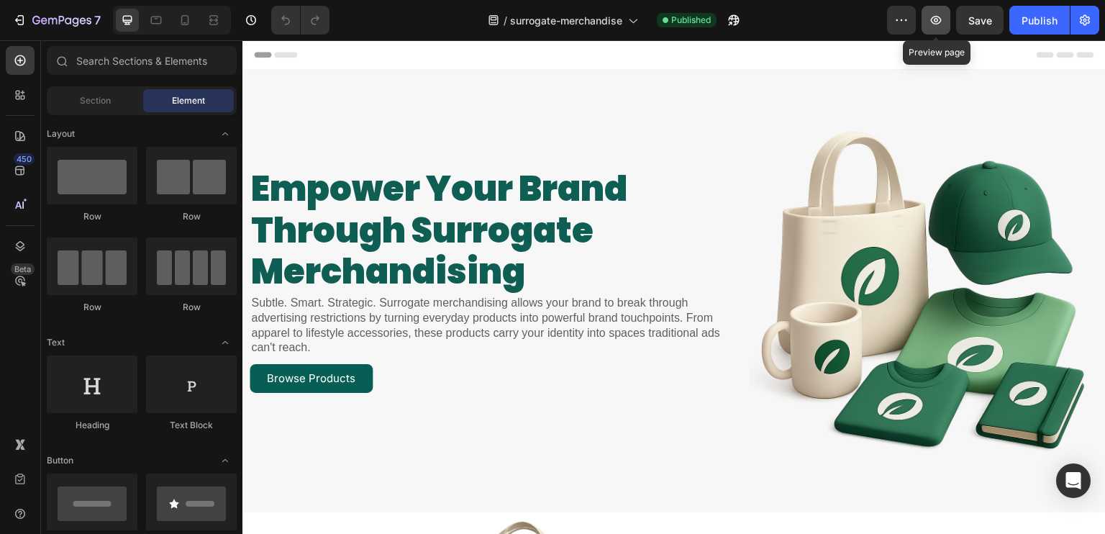
click at [936, 16] on icon "button" at bounding box center [936, 20] width 11 height 9
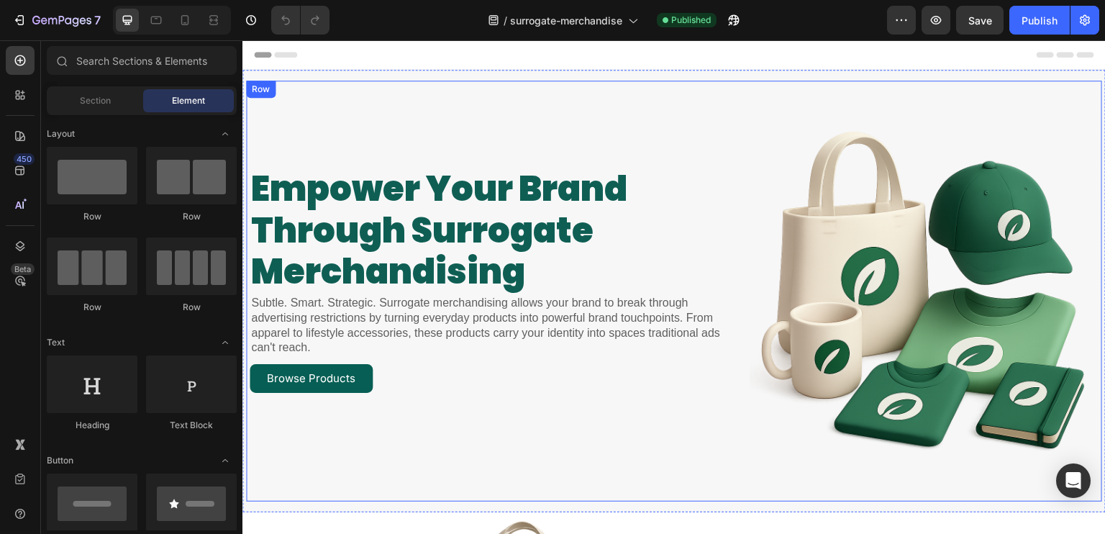
click at [368, 127] on div "empower your brand through surrogate merchandising Heading Subtle. Smart. Strat…" at bounding box center [494, 291] width 488 height 349
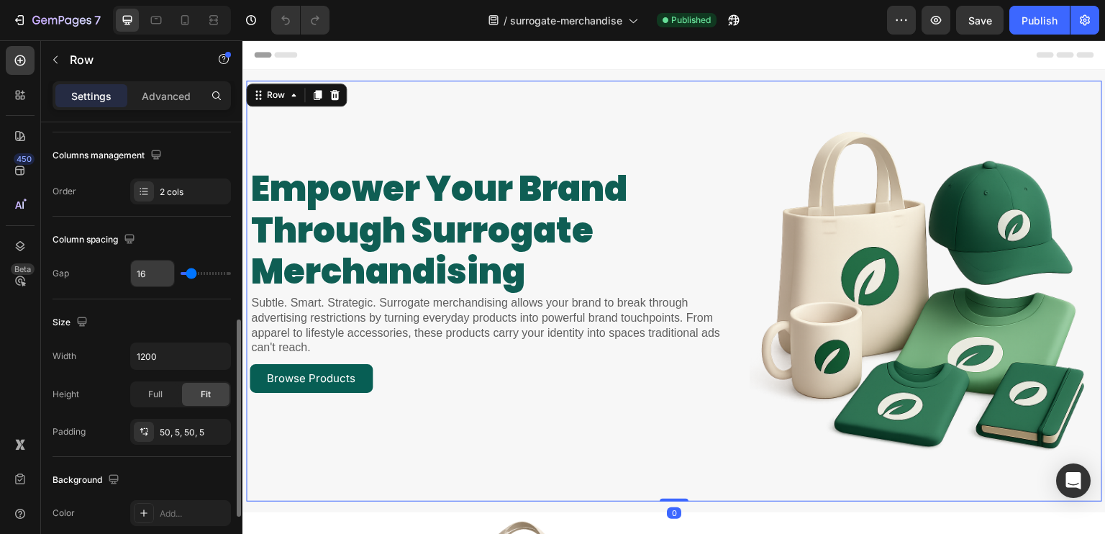
scroll to position [288, 0]
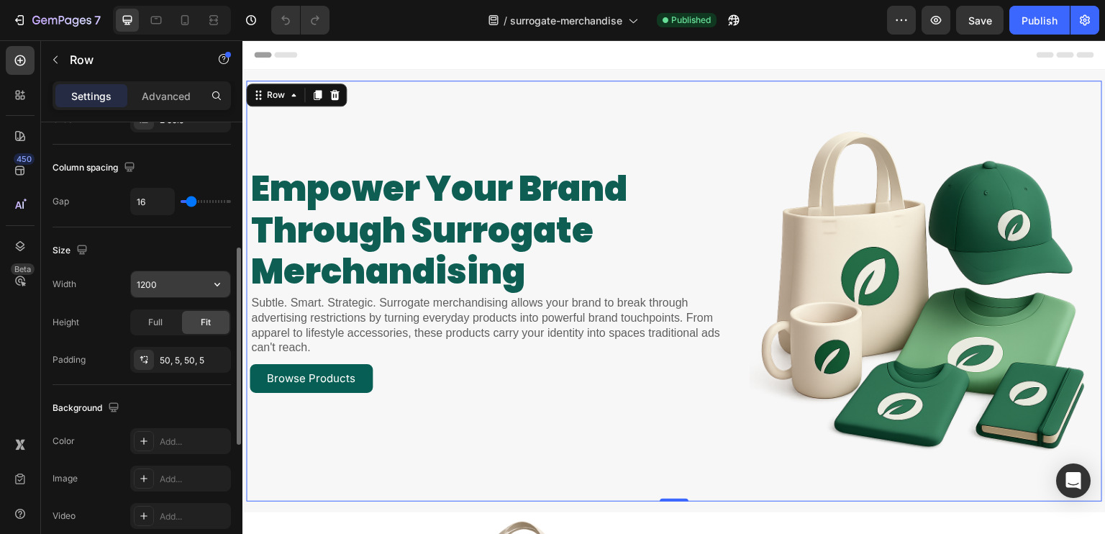
click at [183, 286] on input "1200" at bounding box center [180, 284] width 99 height 26
click at [213, 286] on icon "button" at bounding box center [217, 284] width 14 height 14
click at [148, 252] on div "Size" at bounding box center [142, 250] width 178 height 23
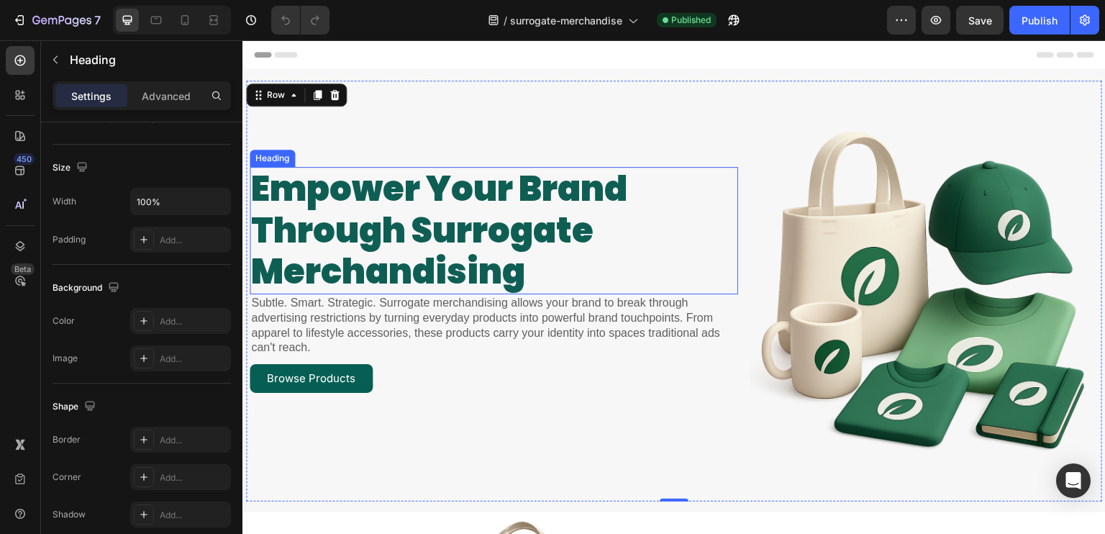
click at [608, 227] on h2 "empower your brand through surrogate merchandising" at bounding box center [494, 230] width 488 height 127
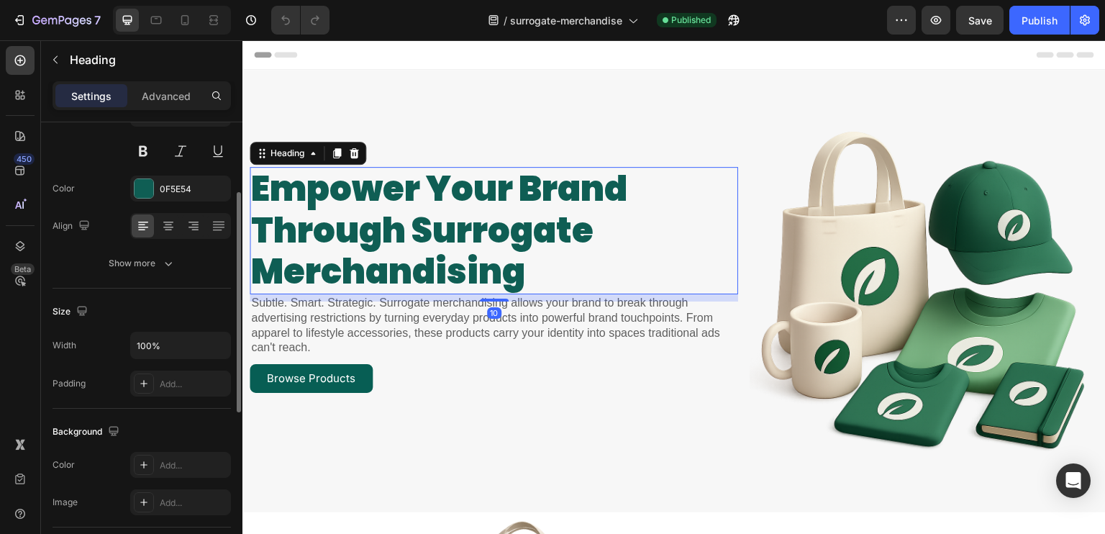
scroll to position [216, 0]
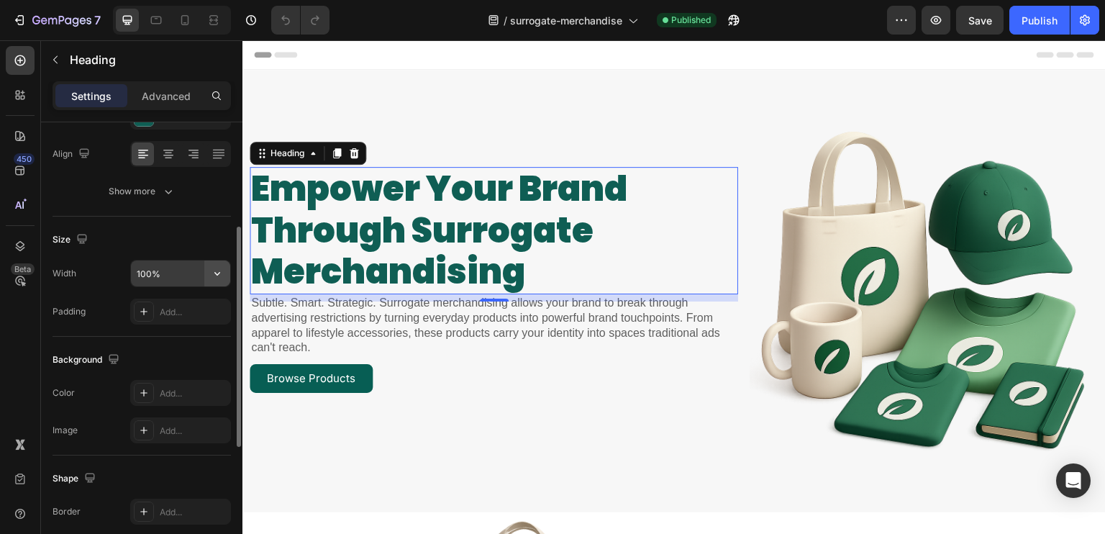
click at [218, 271] on icon "button" at bounding box center [217, 273] width 14 height 14
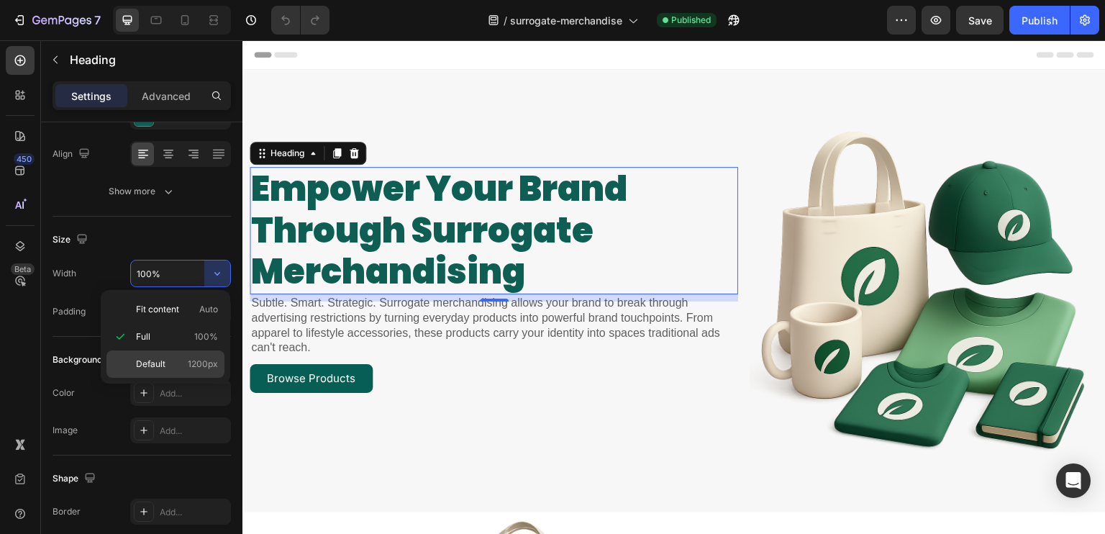
click at [173, 352] on div "Default 1200px" at bounding box center [165, 363] width 118 height 27
type input "1200"
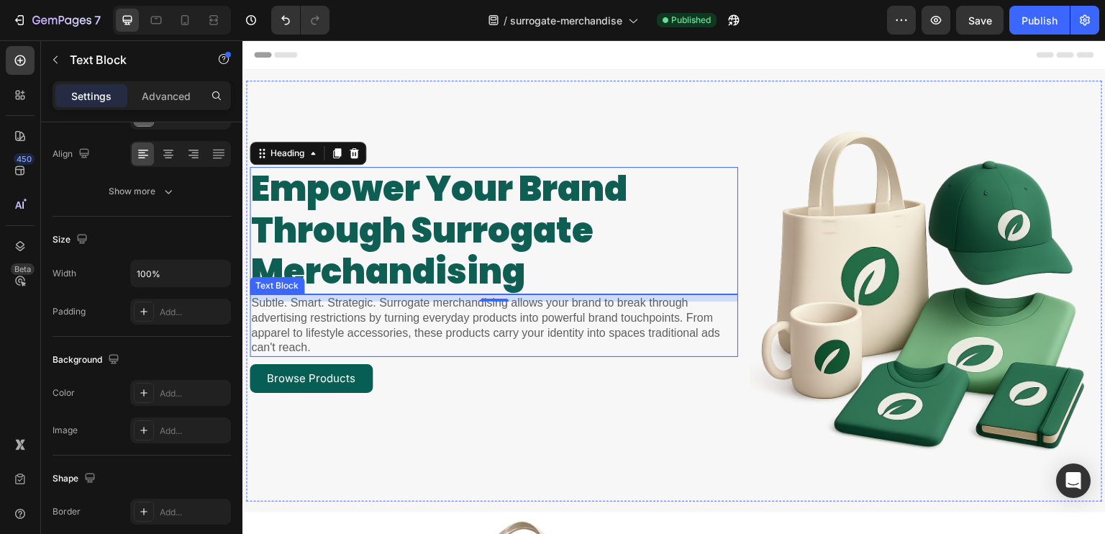
click at [365, 323] on p "Subtle. Smart. Strategic. Surrogate merchandising allows your brand to break th…" at bounding box center [493, 326] width 485 height 60
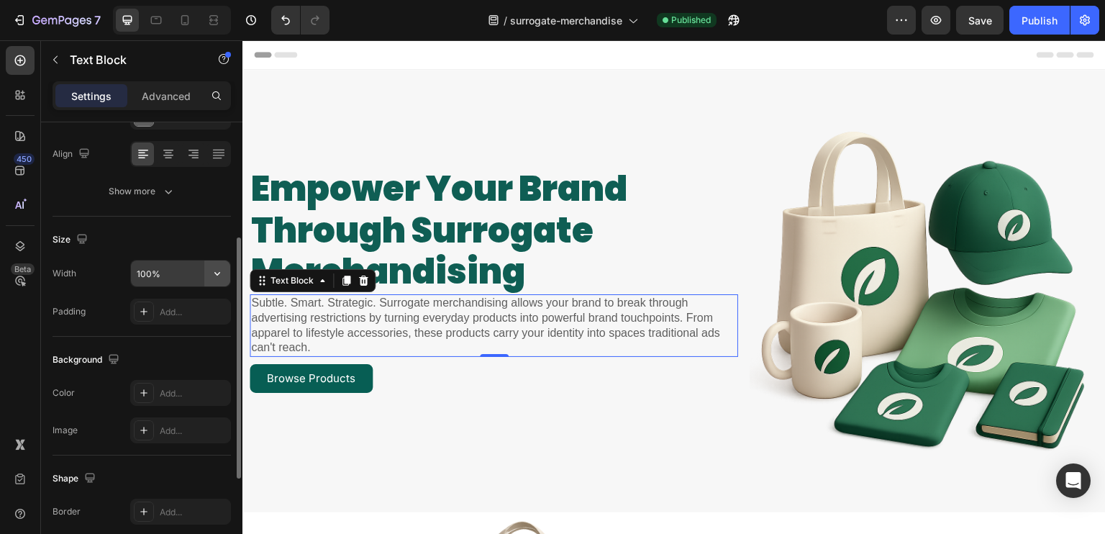
click at [220, 267] on icon "button" at bounding box center [217, 273] width 14 height 14
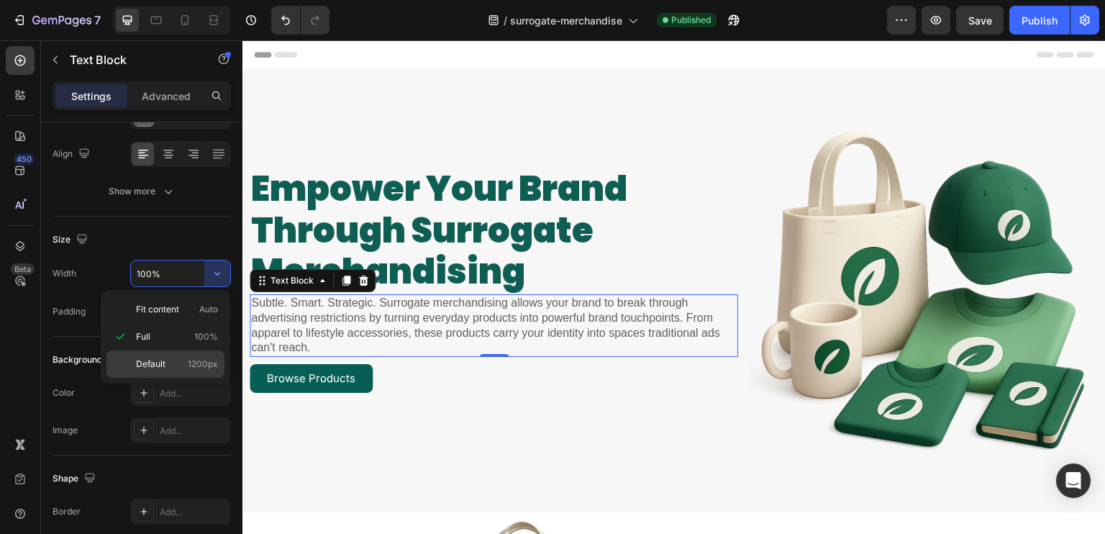
click at [173, 352] on div "Default 1200px" at bounding box center [165, 363] width 118 height 27
type input "1200"
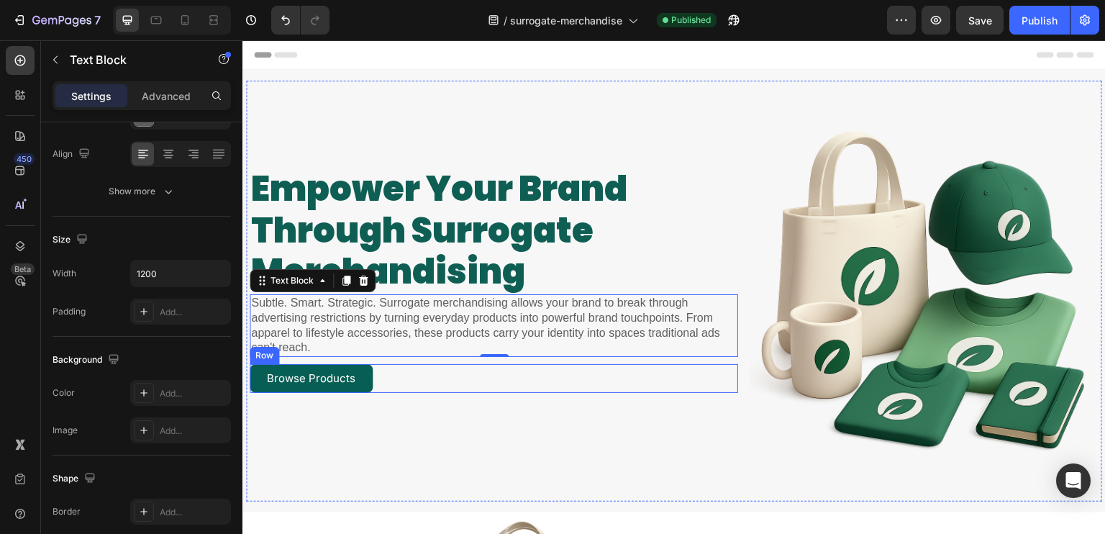
click at [398, 368] on div "Browse Products Button Row" at bounding box center [494, 378] width 488 height 29
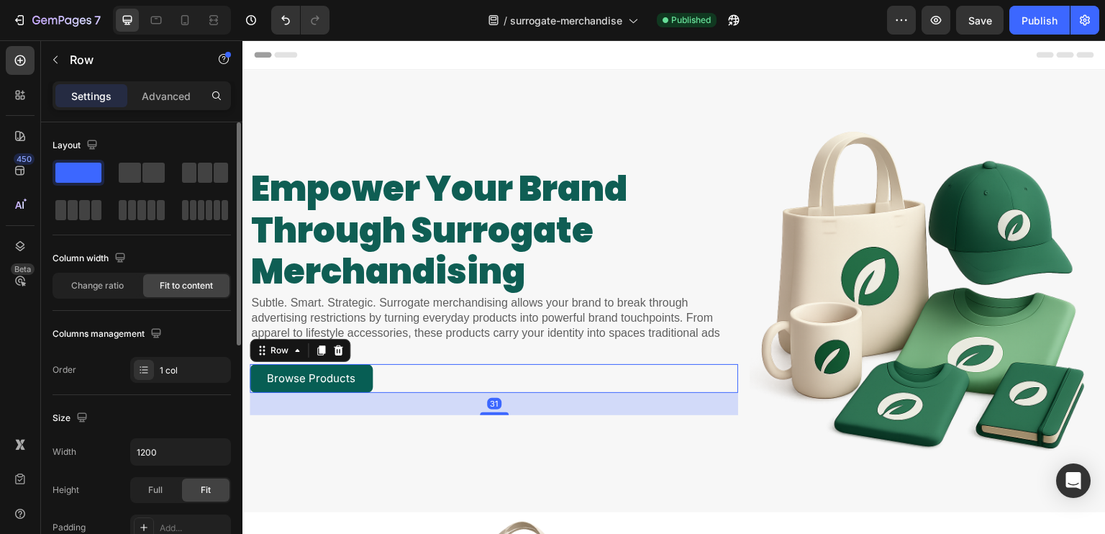
scroll to position [144, 0]
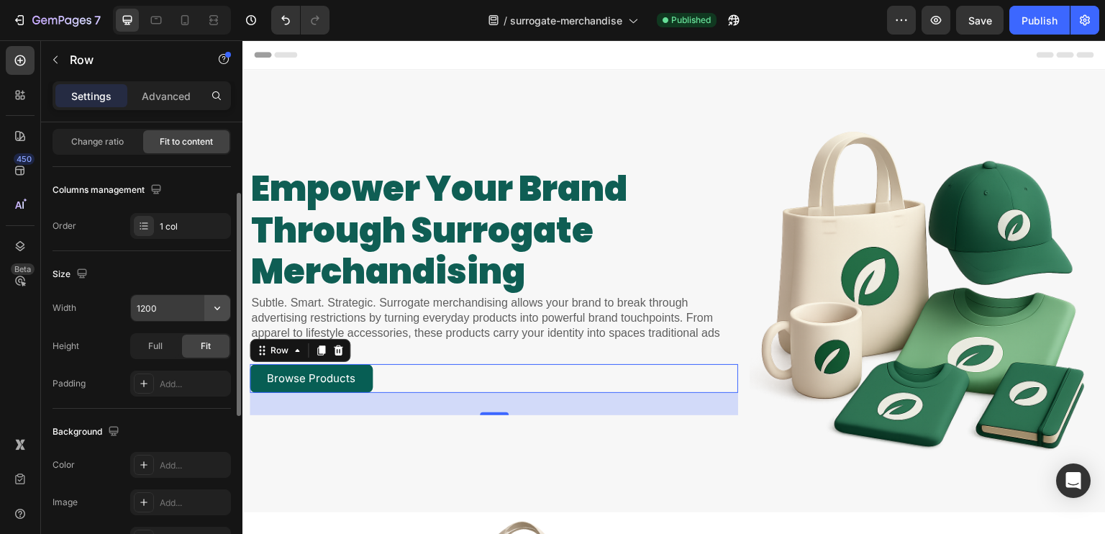
click at [218, 309] on icon "button" at bounding box center [217, 308] width 14 height 14
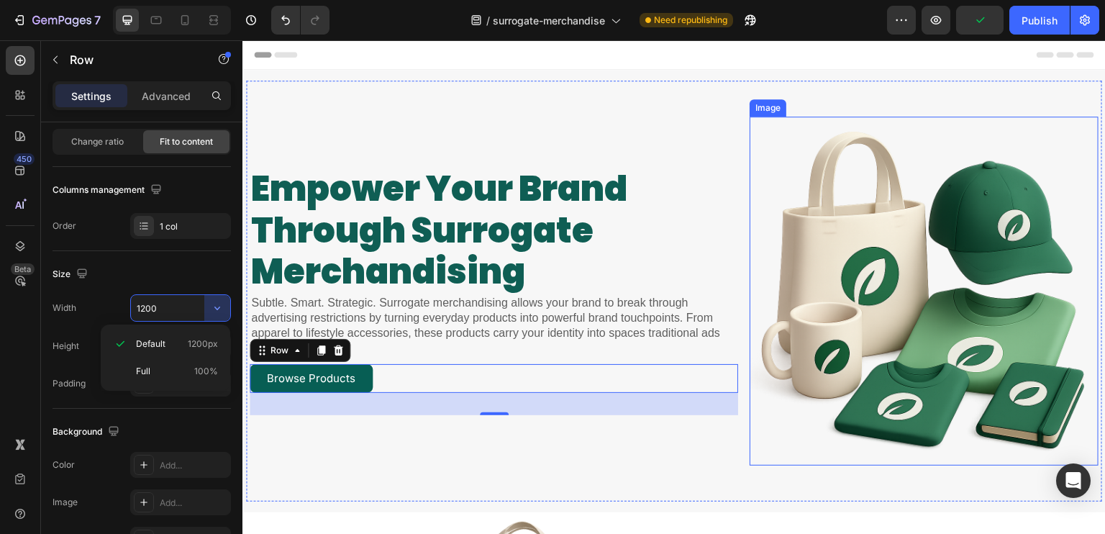
click at [789, 376] on img at bounding box center [923, 291] width 349 height 349
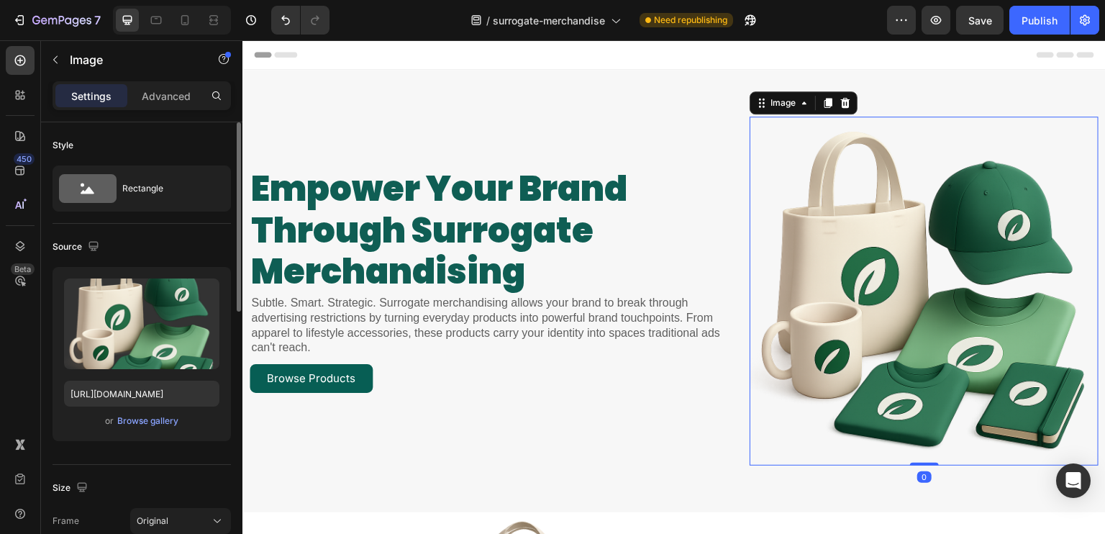
scroll to position [216, 0]
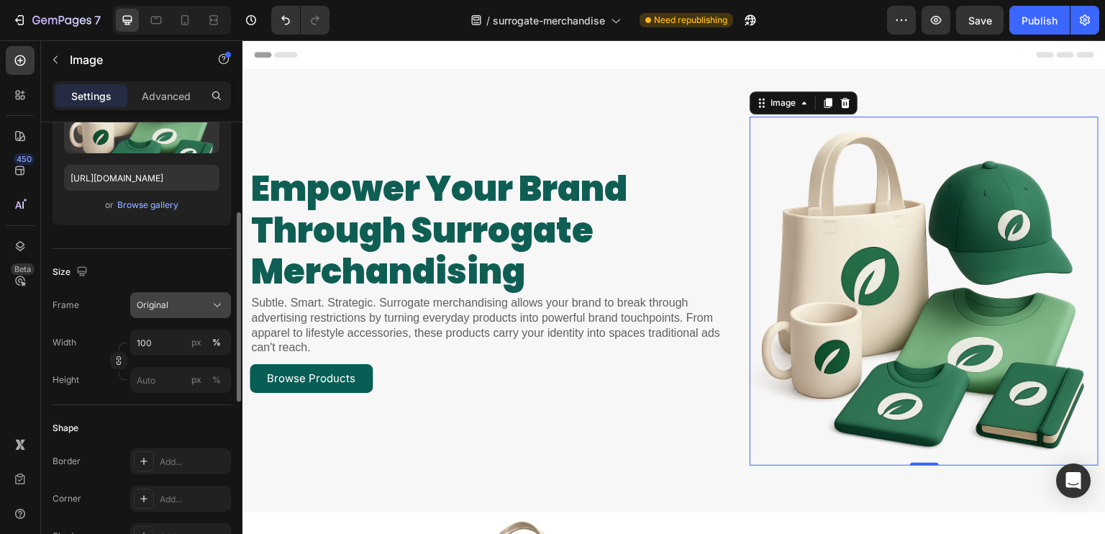
click at [209, 301] on div "Original" at bounding box center [181, 305] width 88 height 14
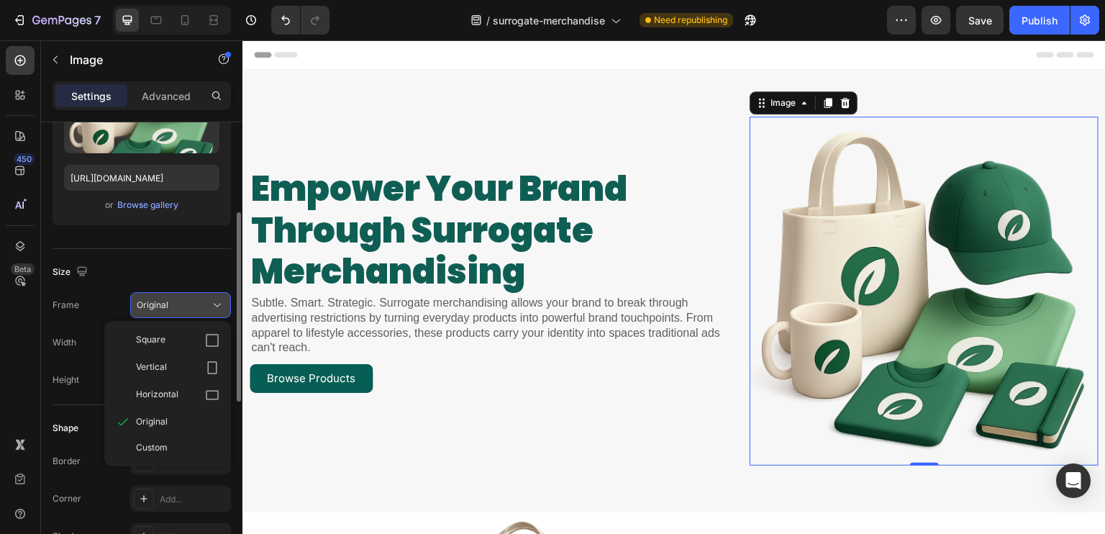
click at [209, 301] on div "Original" at bounding box center [181, 305] width 88 height 14
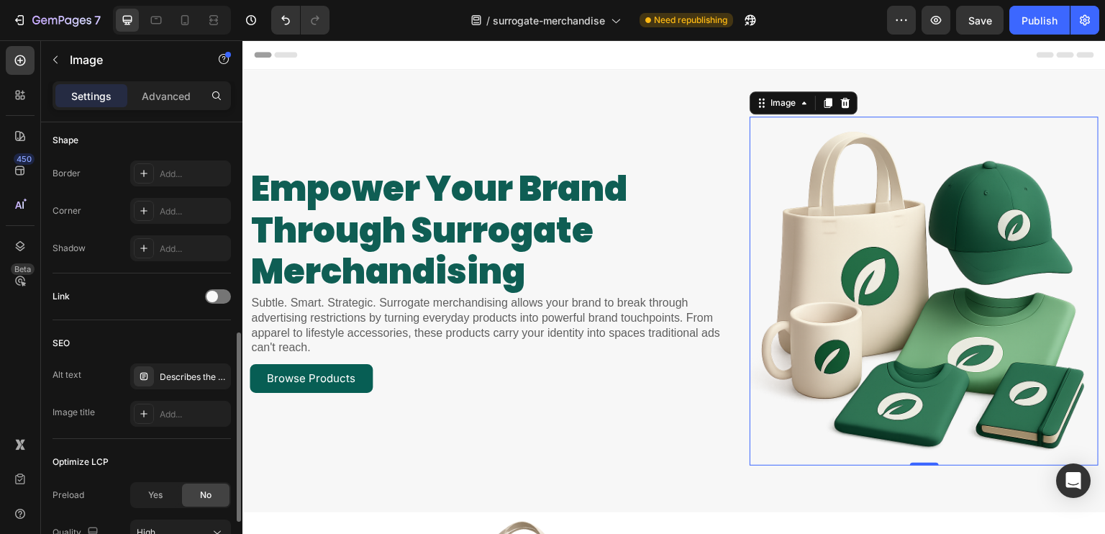
scroll to position [575, 0]
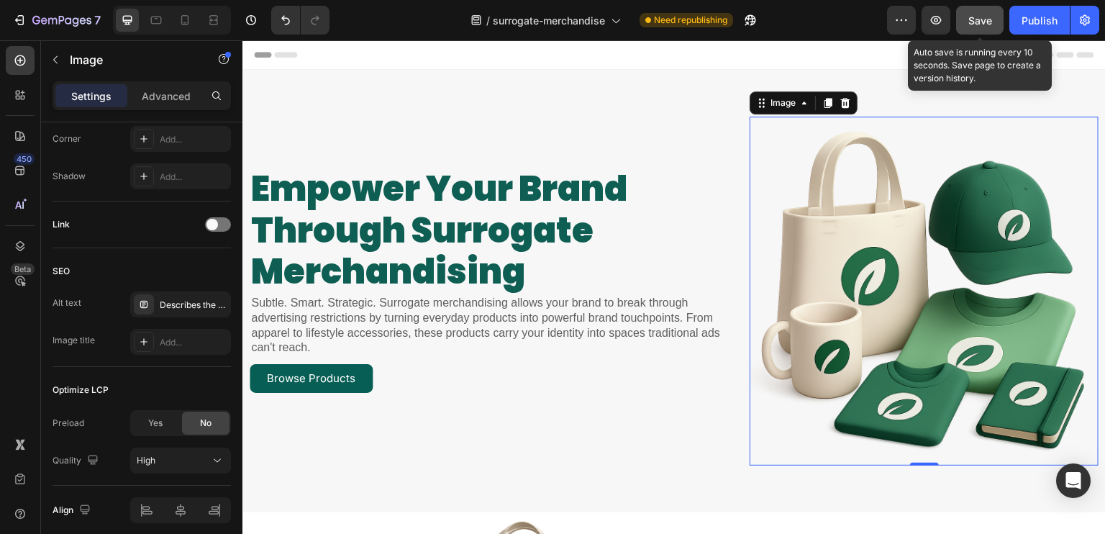
click at [993, 28] on button "Save" at bounding box center [979, 20] width 47 height 29
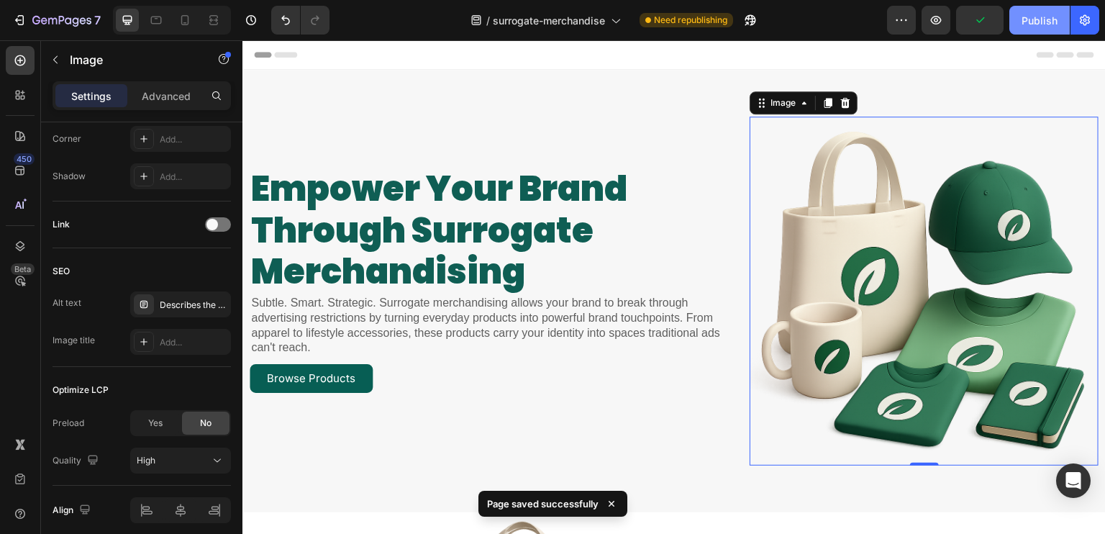
click at [1027, 29] on button "Publish" at bounding box center [1039, 20] width 60 height 29
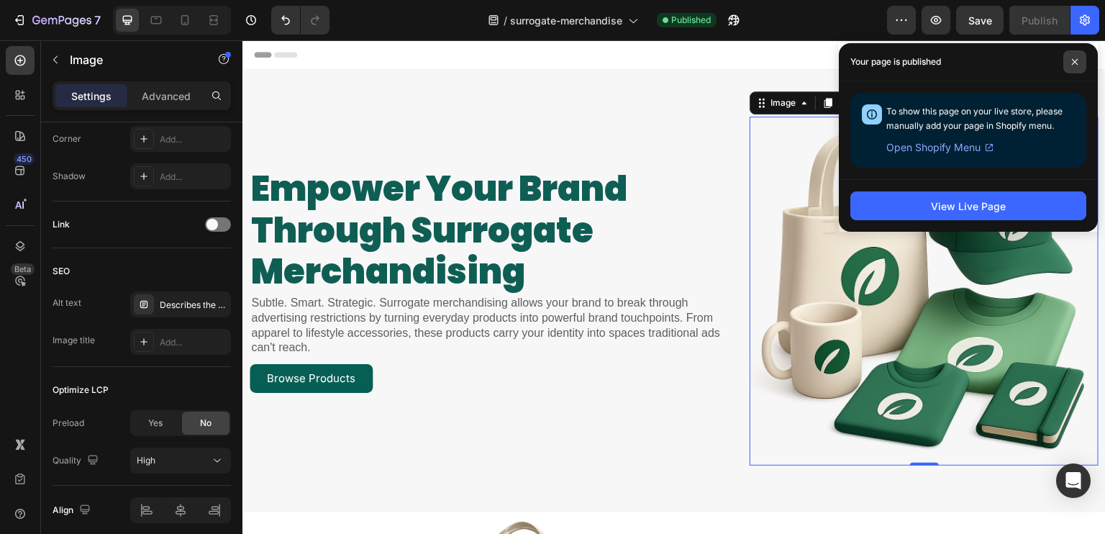
click at [1072, 63] on icon at bounding box center [1074, 61] width 7 height 7
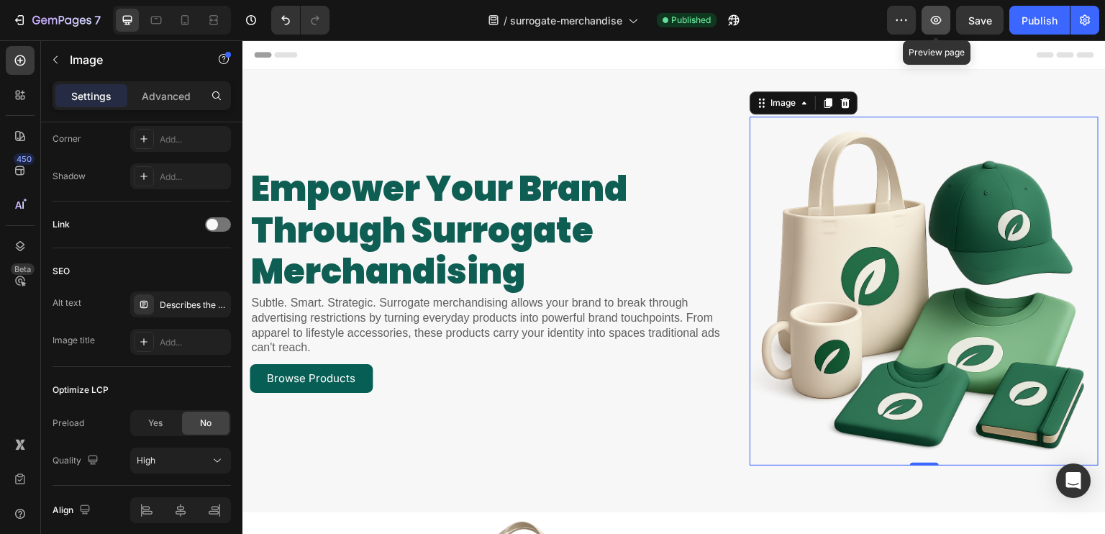
click at [928, 8] on button "button" at bounding box center [935, 20] width 29 height 29
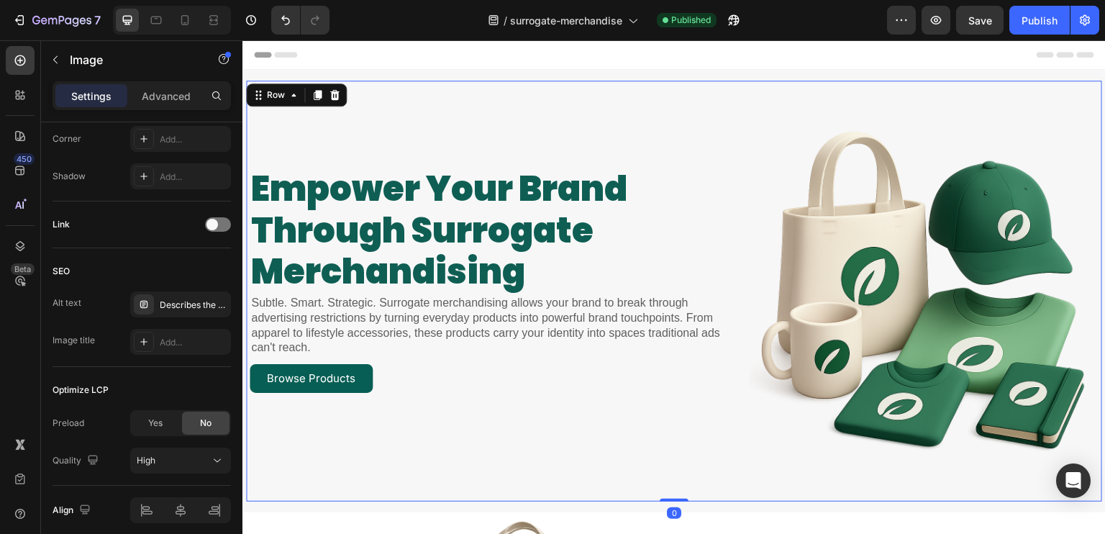
click at [437, 445] on div "empower your brand through surrogate merchandising Heading Subtle. Smart. Strat…" at bounding box center [494, 291] width 488 height 349
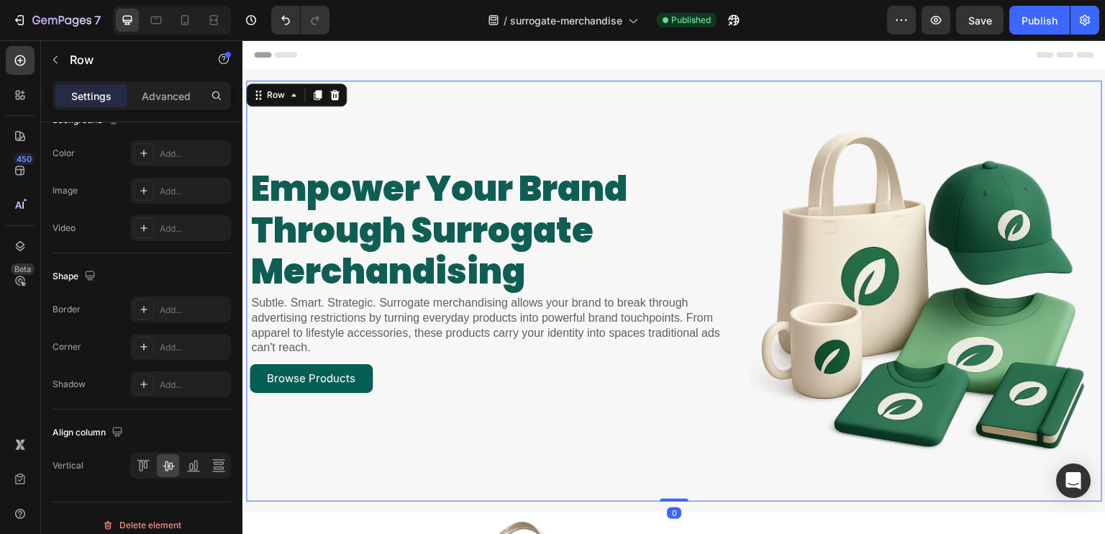
scroll to position [0, 0]
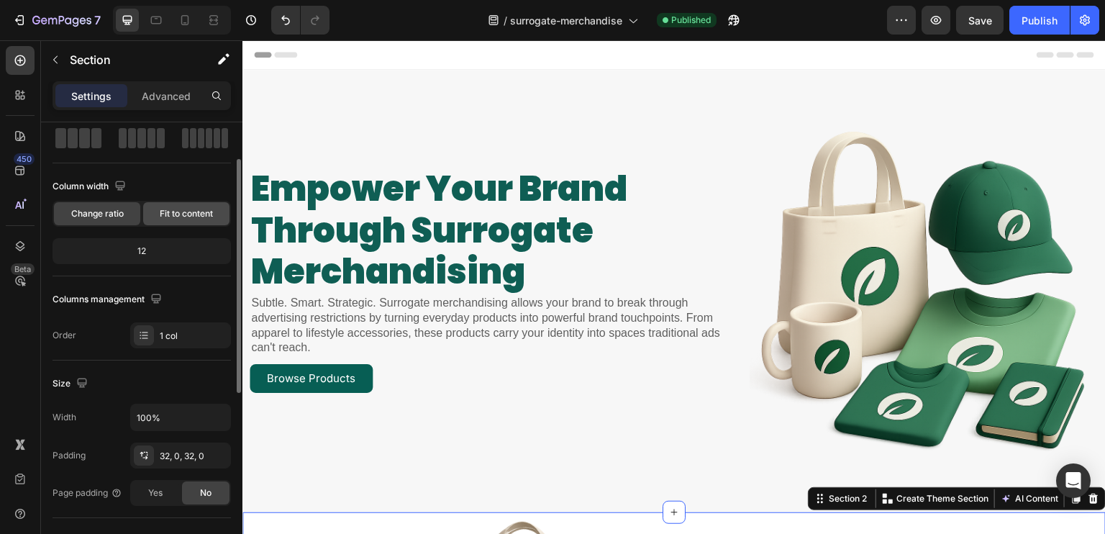
click at [155, 205] on div "Fit to content" at bounding box center [186, 213] width 86 height 23
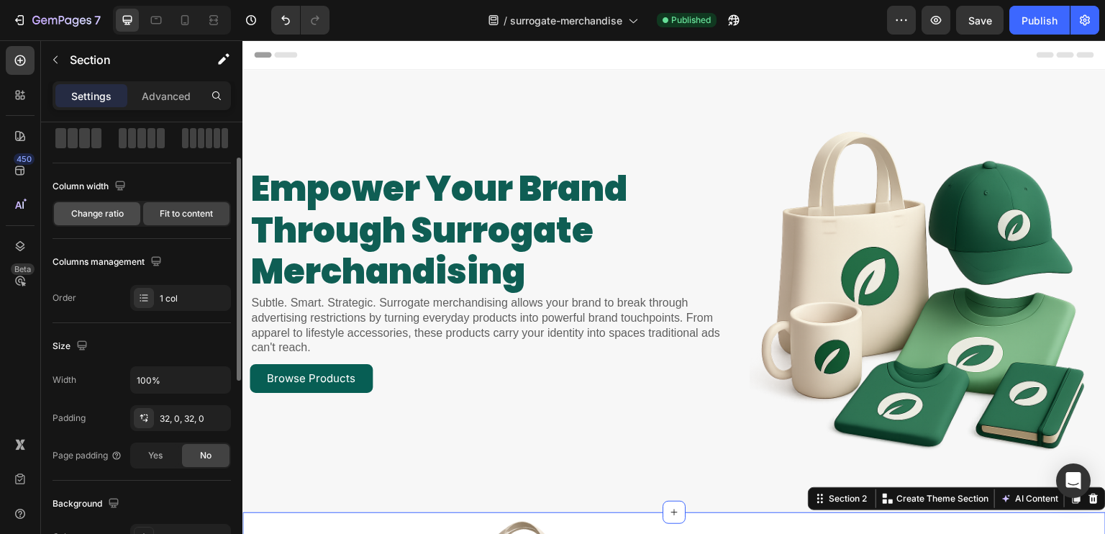
click at [99, 213] on span "Change ratio" at bounding box center [97, 213] width 53 height 13
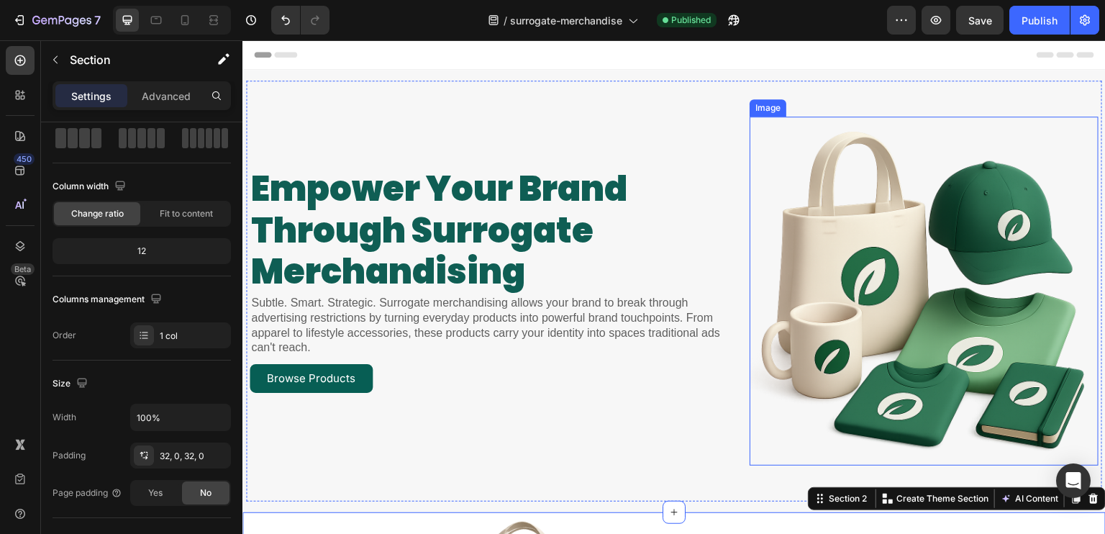
click at [775, 189] on img at bounding box center [923, 291] width 349 height 349
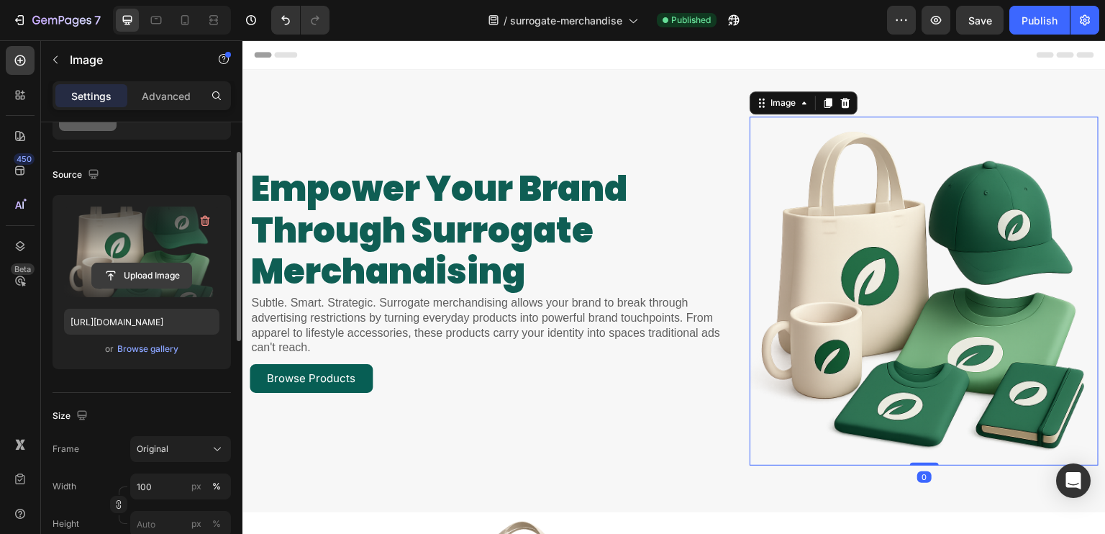
scroll to position [144, 0]
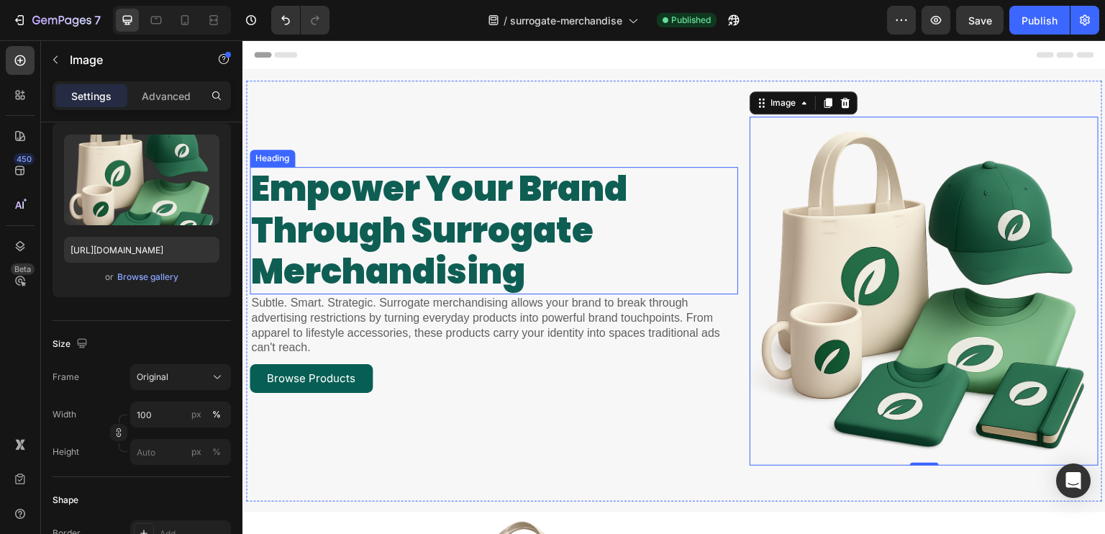
click at [590, 247] on strong "through surrogate" at bounding box center [422, 230] width 342 height 48
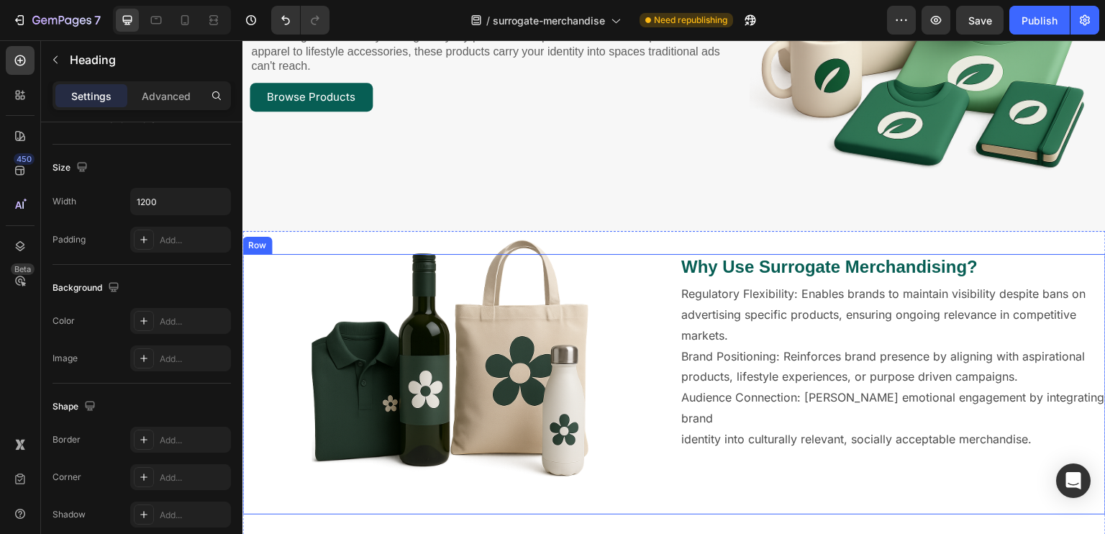
scroll to position [360, 0]
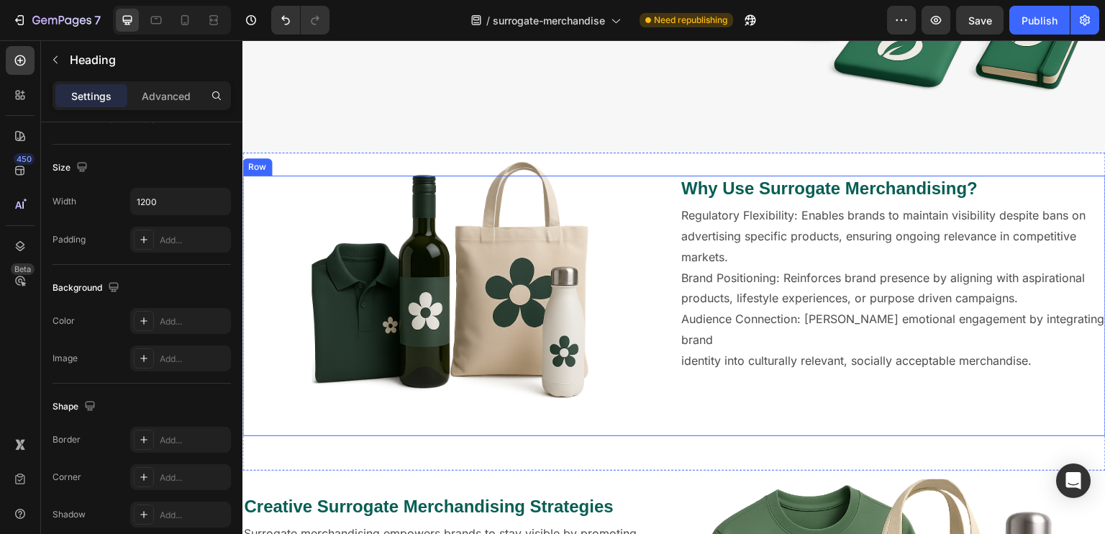
click at [691, 404] on div "Why Use Surrogate Merchandising? Heading Regulatory Flexibility: Enables brands…" at bounding box center [893, 305] width 426 height 260
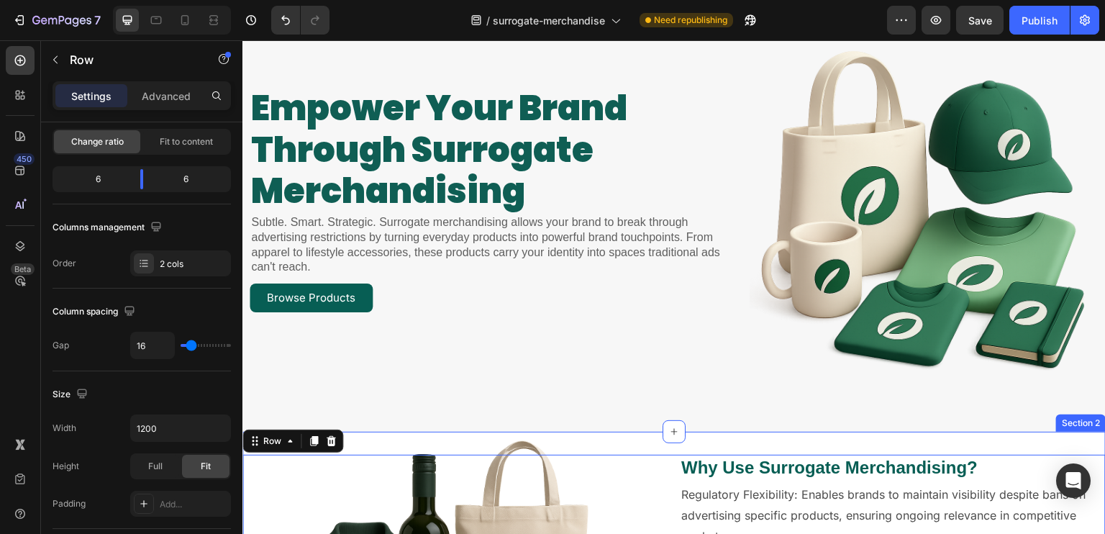
scroll to position [0, 0]
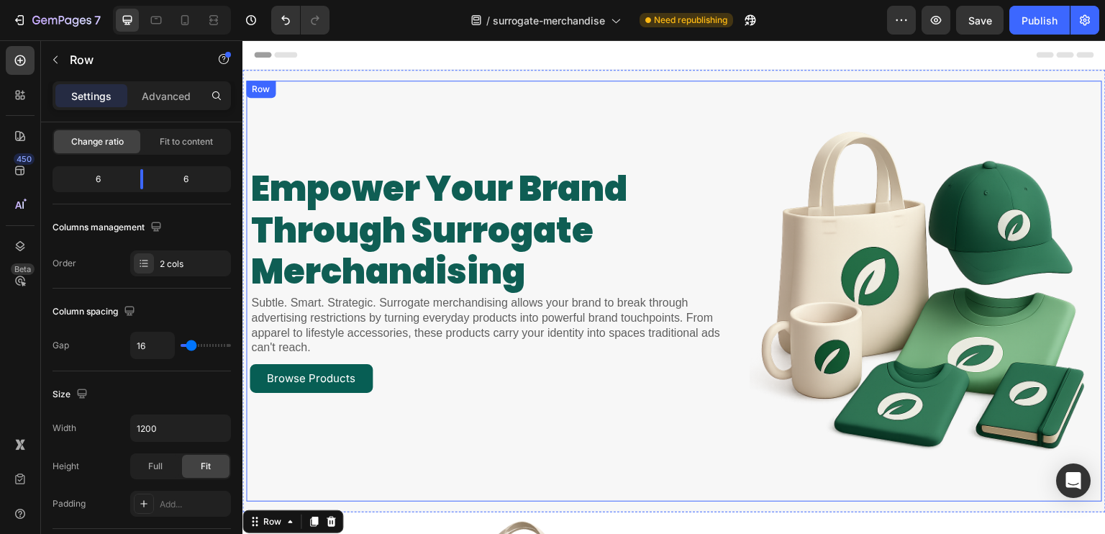
click at [411, 118] on div "empower your brand through surrogate merchandising Heading Subtle. Smart. Strat…" at bounding box center [494, 291] width 488 height 349
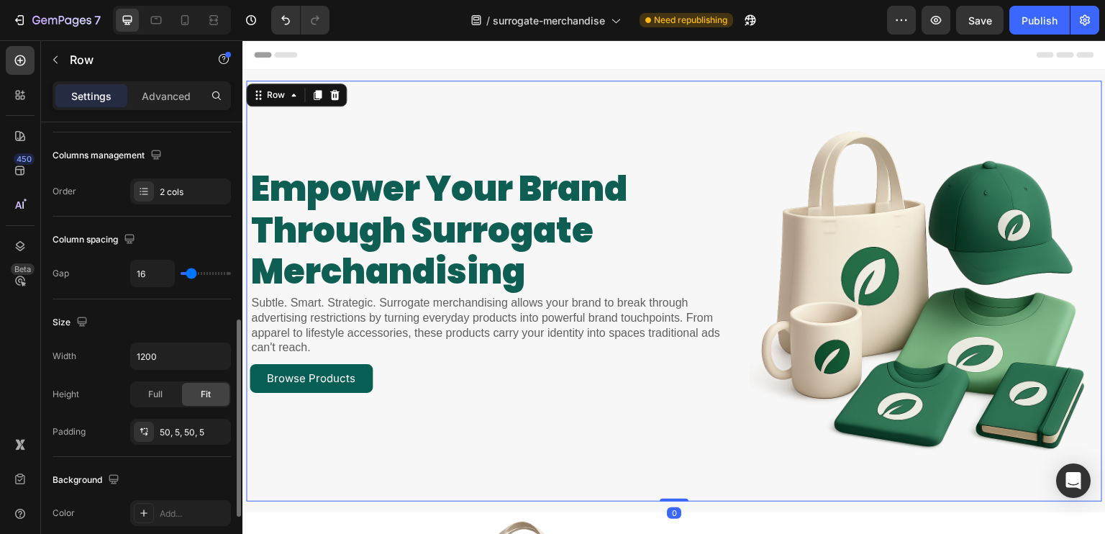
scroll to position [288, 0]
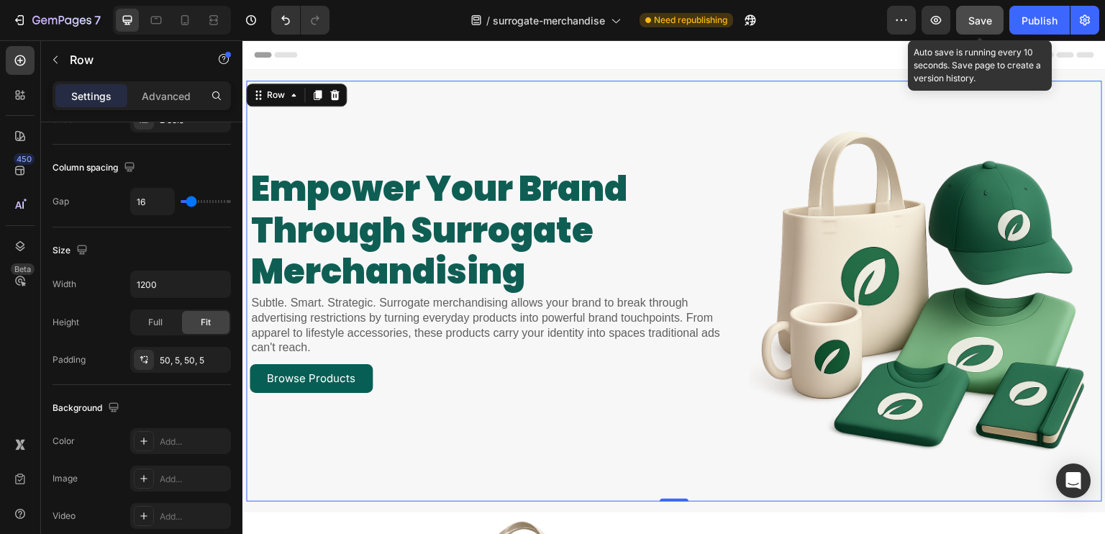
click at [988, 26] on div "Save" at bounding box center [980, 20] width 24 height 15
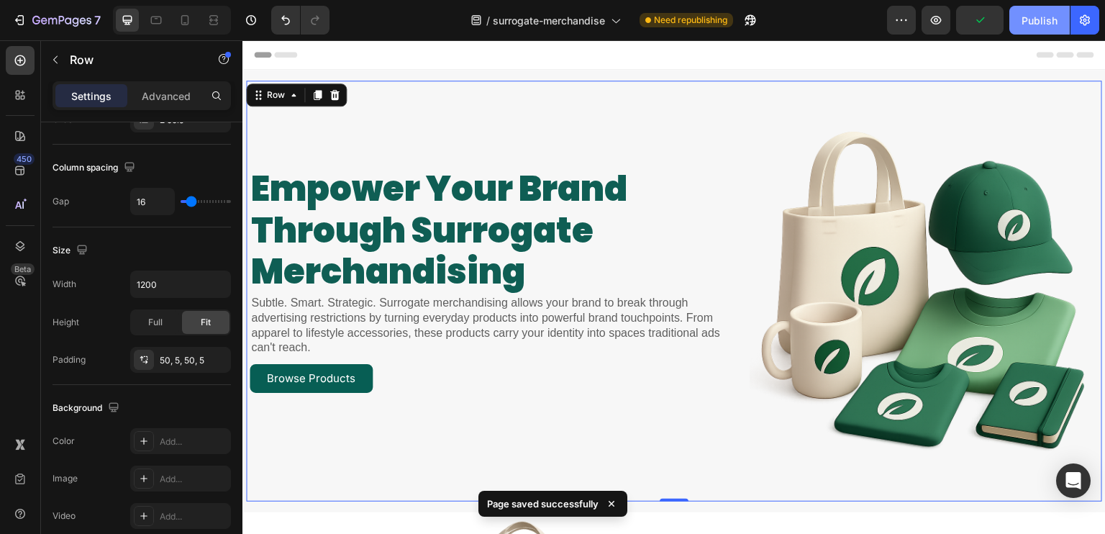
click at [1021, 25] on div "Publish" at bounding box center [1039, 20] width 36 height 15
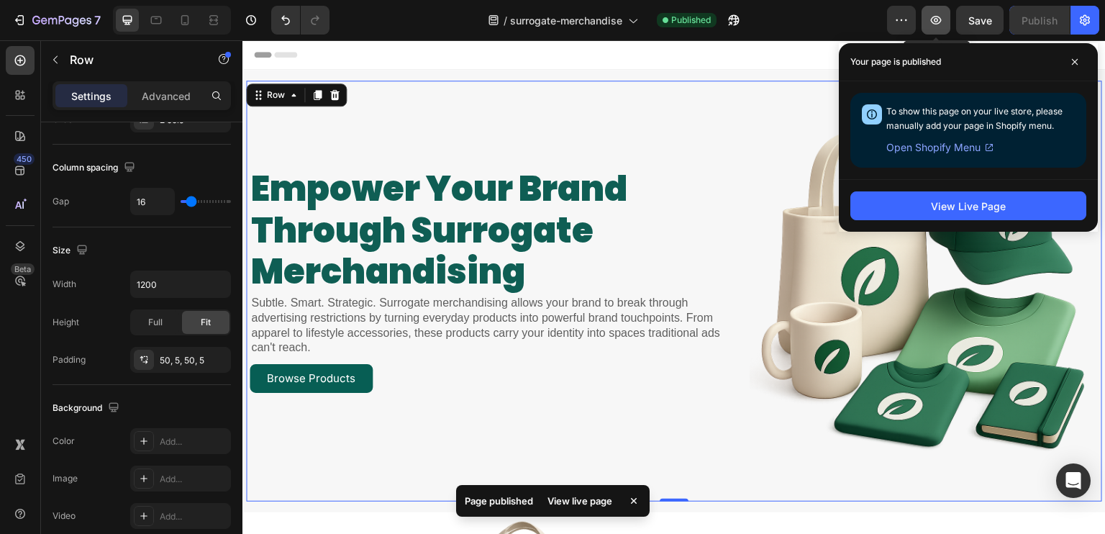
click at [947, 23] on button "button" at bounding box center [935, 20] width 29 height 29
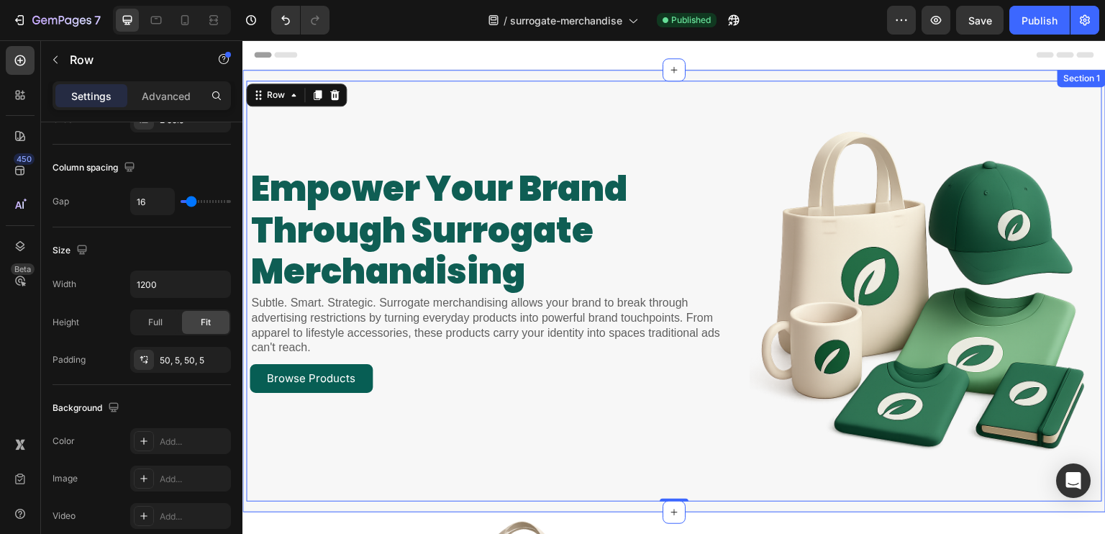
click at [498, 77] on div "empower your brand through surrogate merchandising Heading Subtle. Smart. Strat…" at bounding box center [673, 291] width 863 height 442
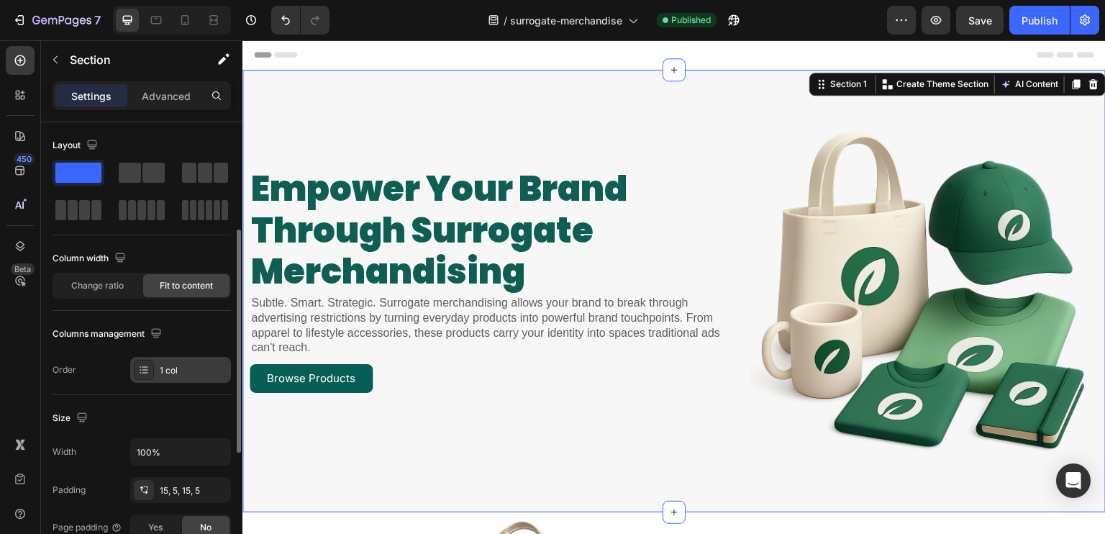
scroll to position [72, 0]
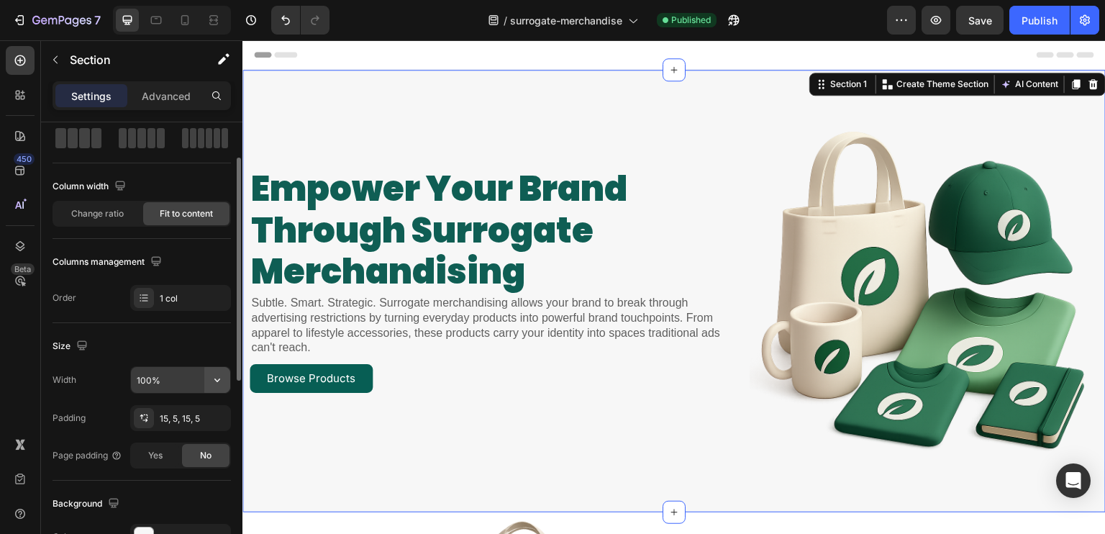
click at [216, 380] on icon "button" at bounding box center [217, 380] width 14 height 14
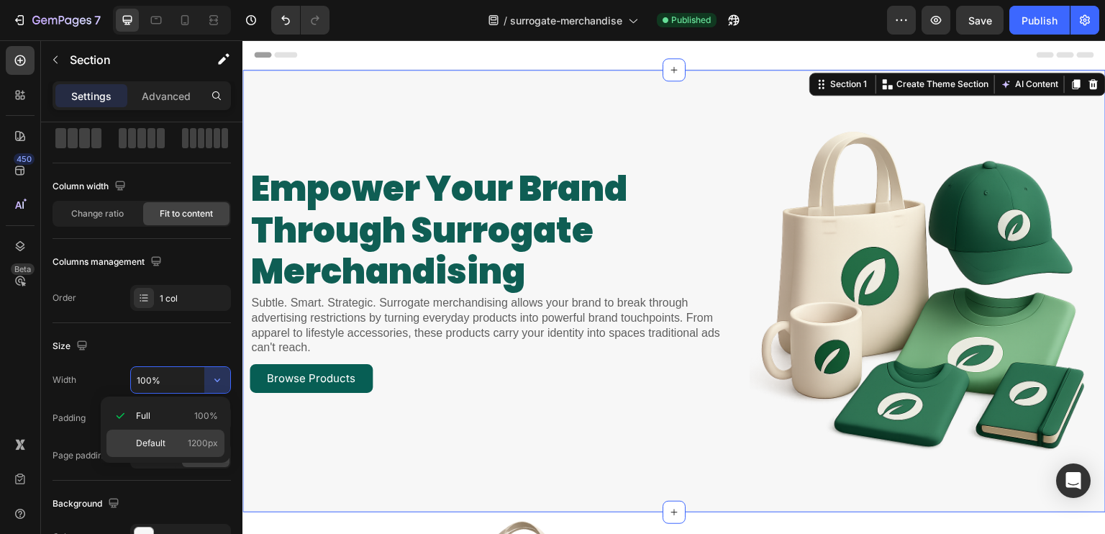
click at [188, 435] on div "Default 1200px" at bounding box center [165, 442] width 118 height 27
type input "1200"
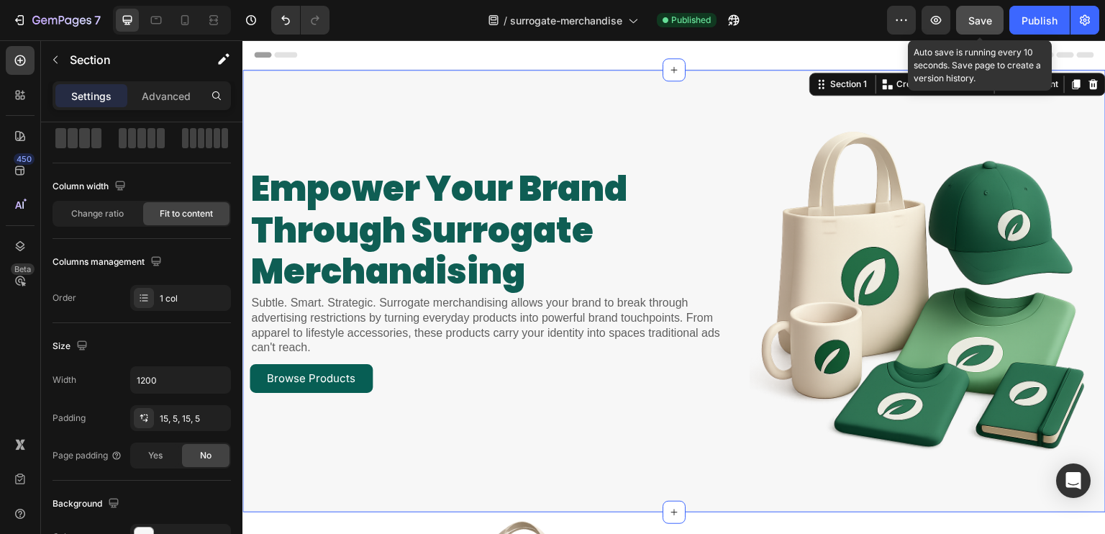
click at [989, 29] on button "Save" at bounding box center [979, 20] width 47 height 29
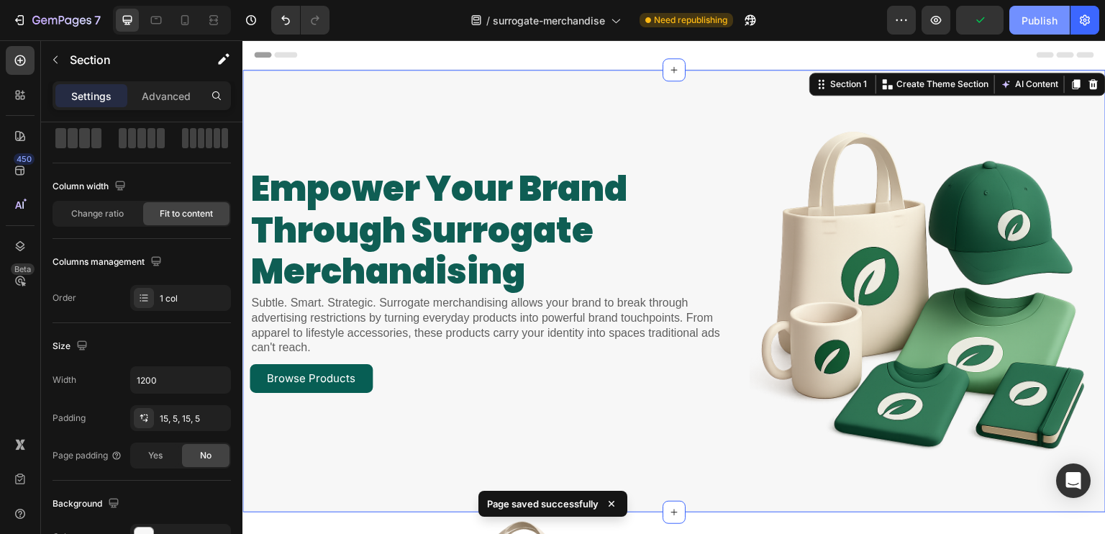
click at [1018, 27] on button "Publish" at bounding box center [1039, 20] width 60 height 29
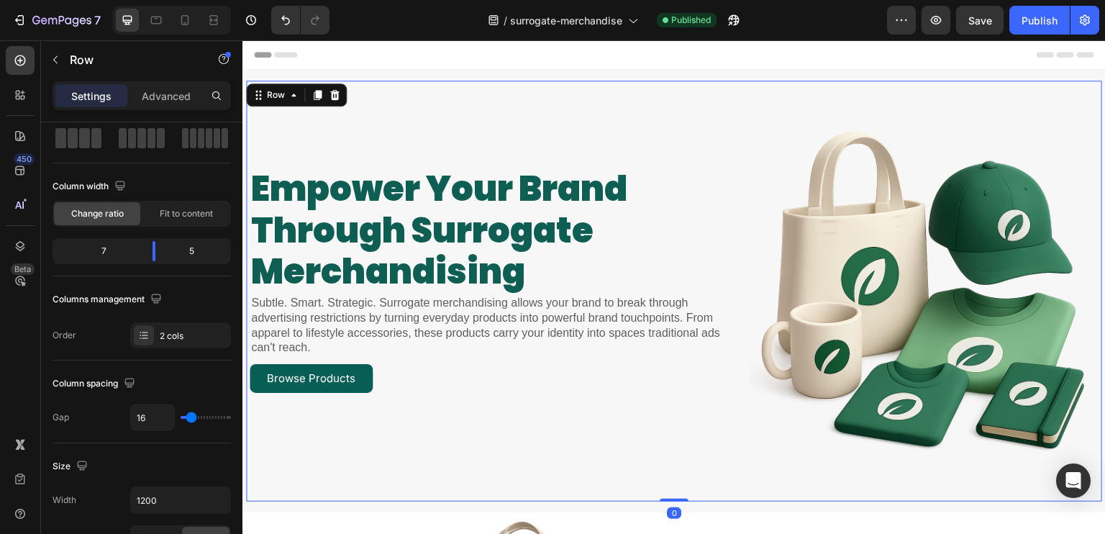
click at [452, 129] on div "empower your brand through surrogate merchandising Heading Subtle. Smart. Strat…" at bounding box center [494, 291] width 488 height 349
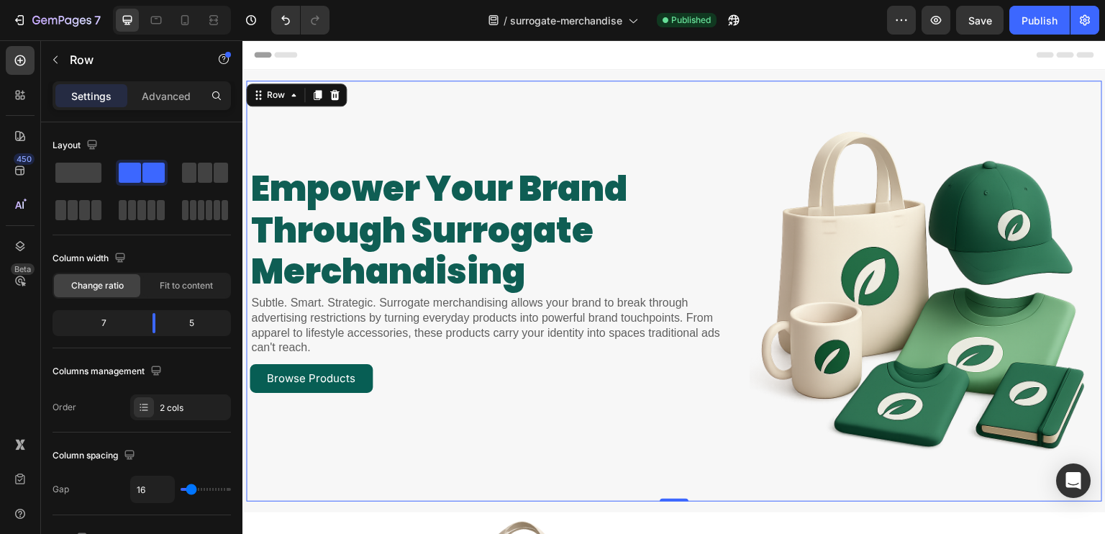
click at [711, 432] on div "empower your brand through surrogate merchandising Heading Subtle. Smart. Strat…" at bounding box center [494, 291] width 488 height 349
click at [73, 175] on span at bounding box center [78, 173] width 46 height 20
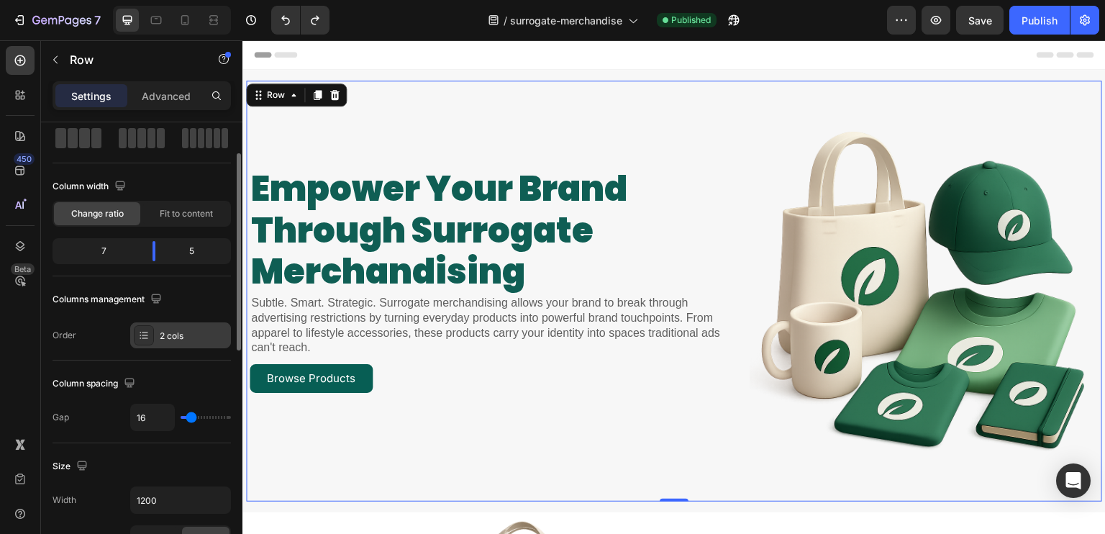
scroll to position [216, 0]
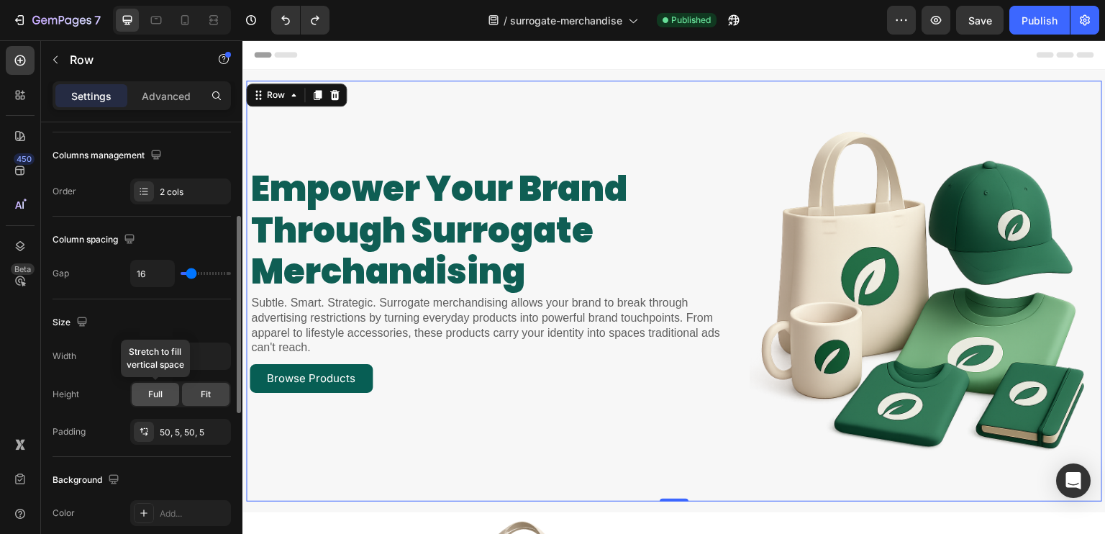
click at [173, 390] on div "Full" at bounding box center [155, 394] width 47 height 23
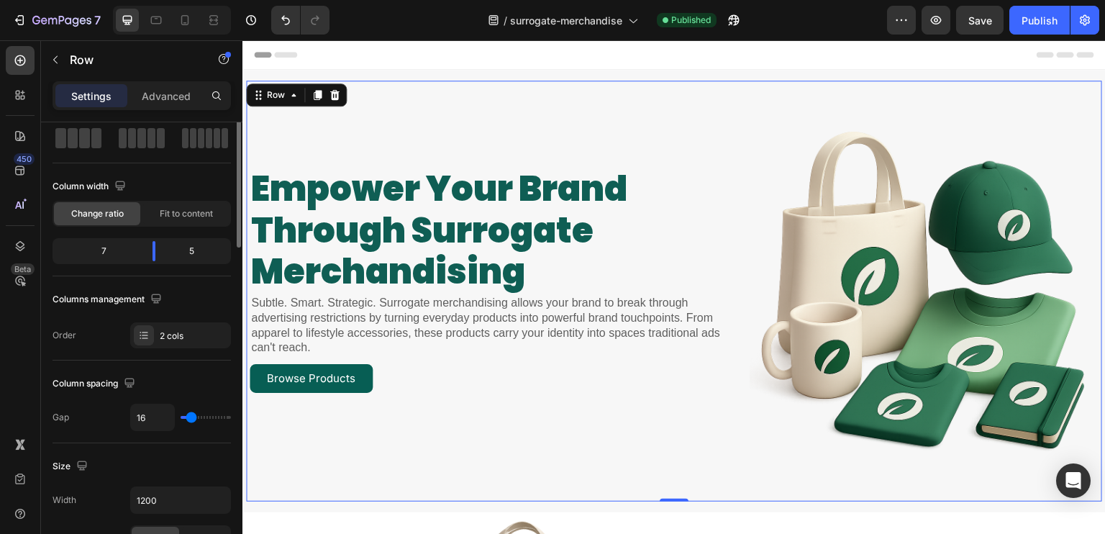
scroll to position [0, 0]
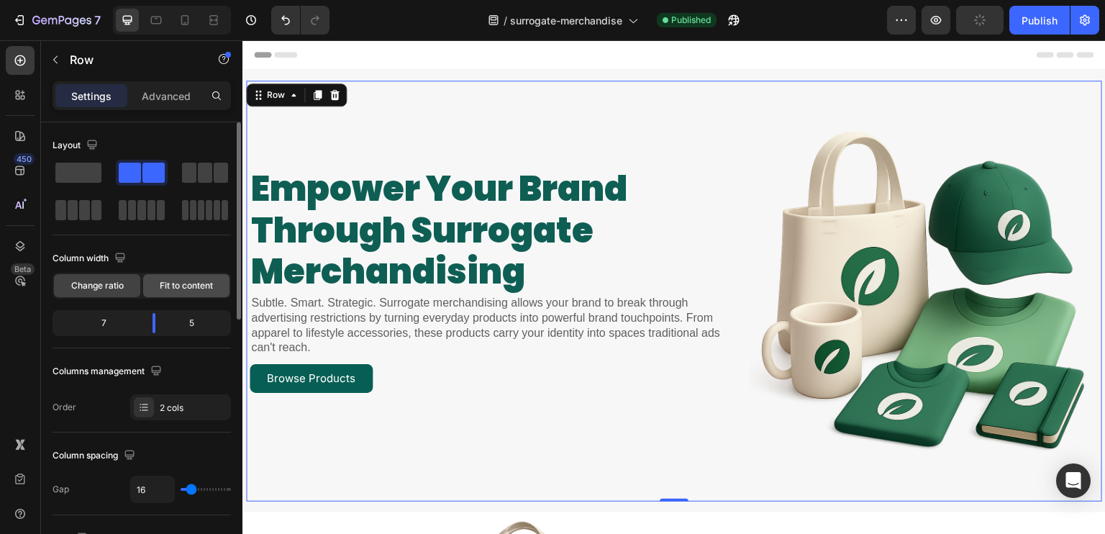
click at [181, 279] on span "Fit to content" at bounding box center [186, 285] width 53 height 13
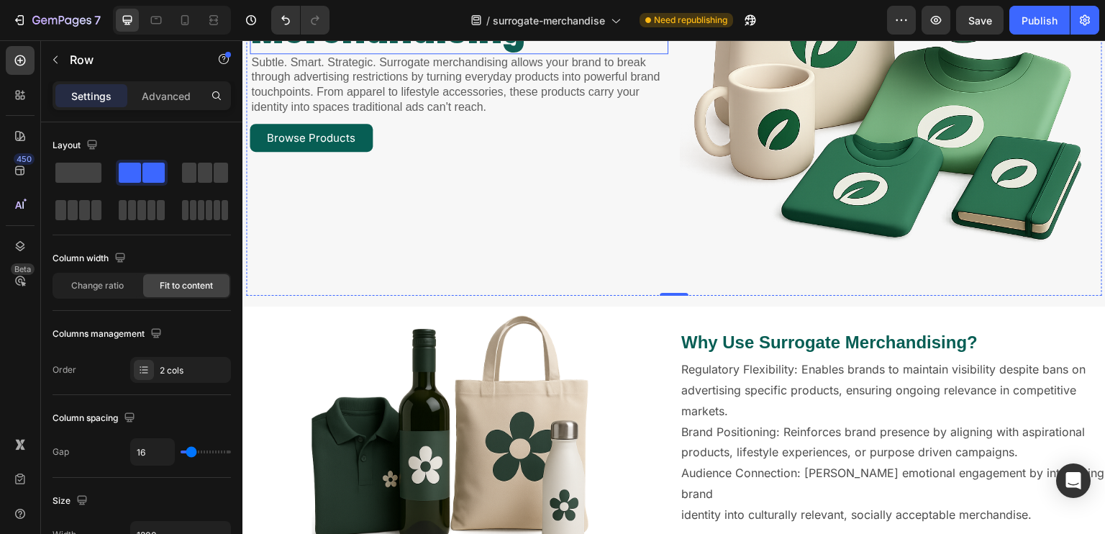
scroll to position [288, 0]
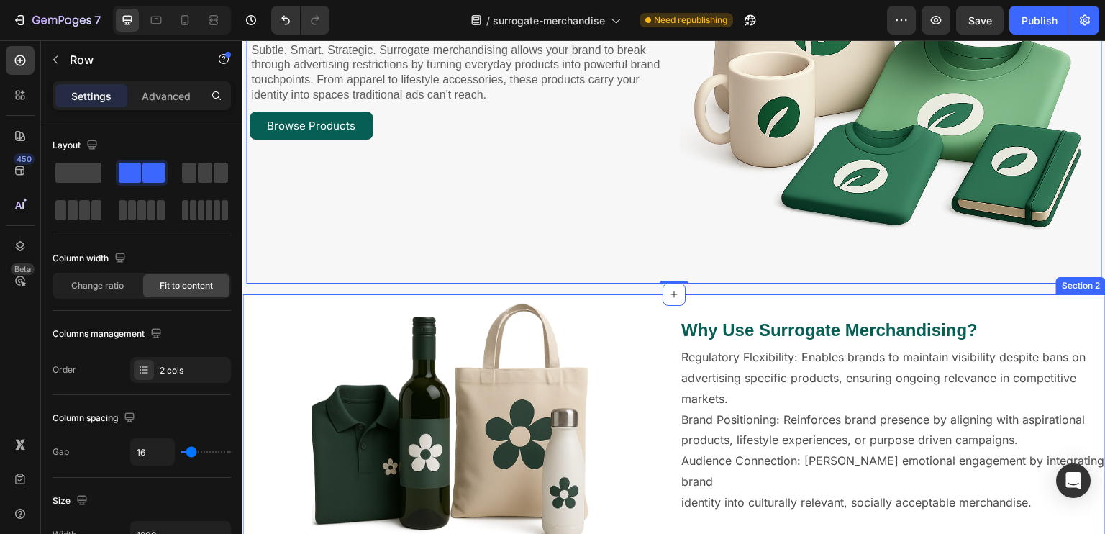
click at [533, 294] on div "Image Why Use Surrogate Merchandising? Heading Regulatory Flexibility: Enables …" at bounding box center [673, 453] width 863 height 318
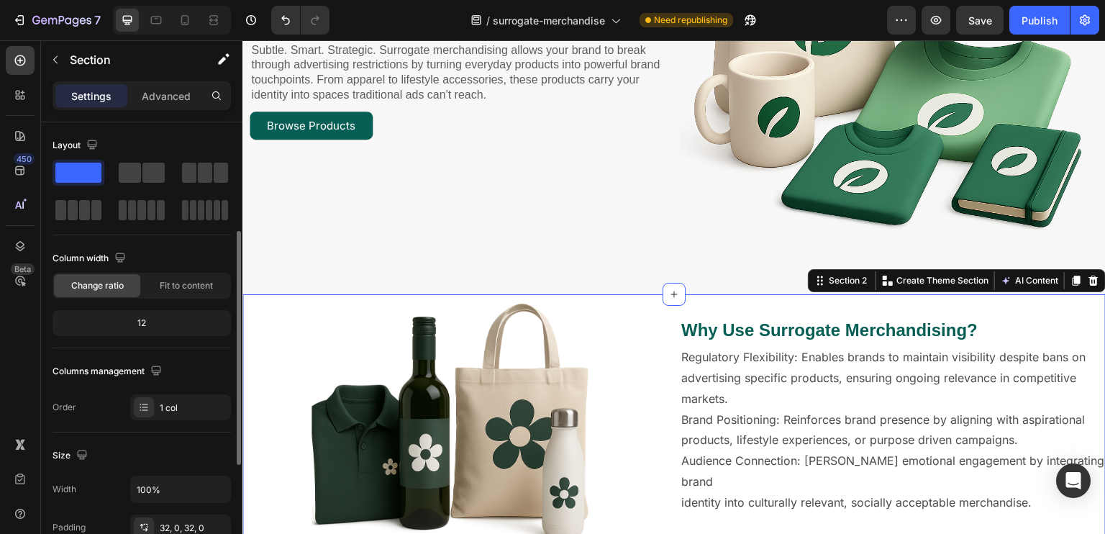
scroll to position [72, 0]
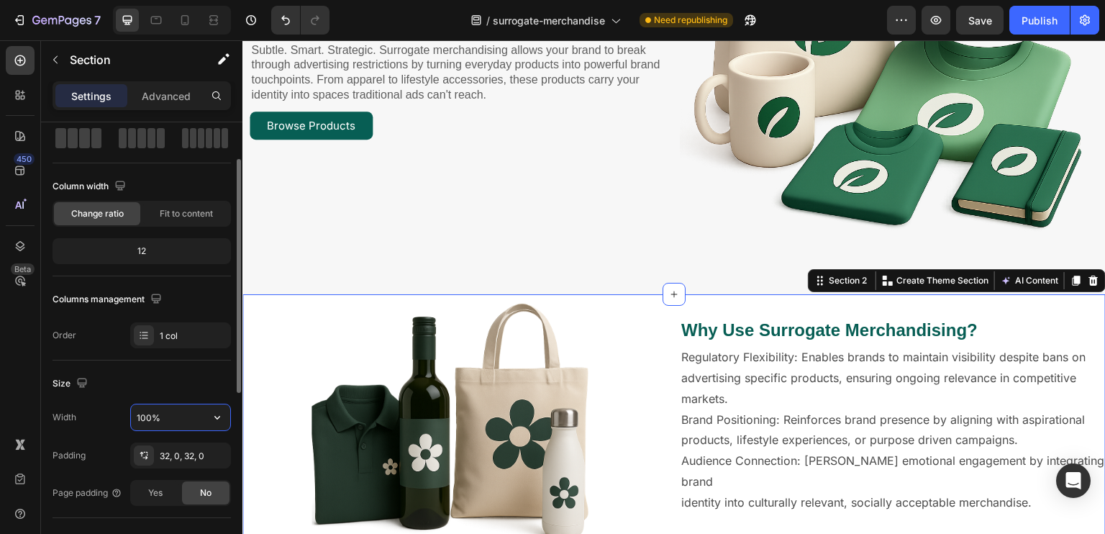
click at [181, 411] on input "100%" at bounding box center [180, 417] width 99 height 26
click at [216, 424] on button "button" at bounding box center [217, 417] width 26 height 26
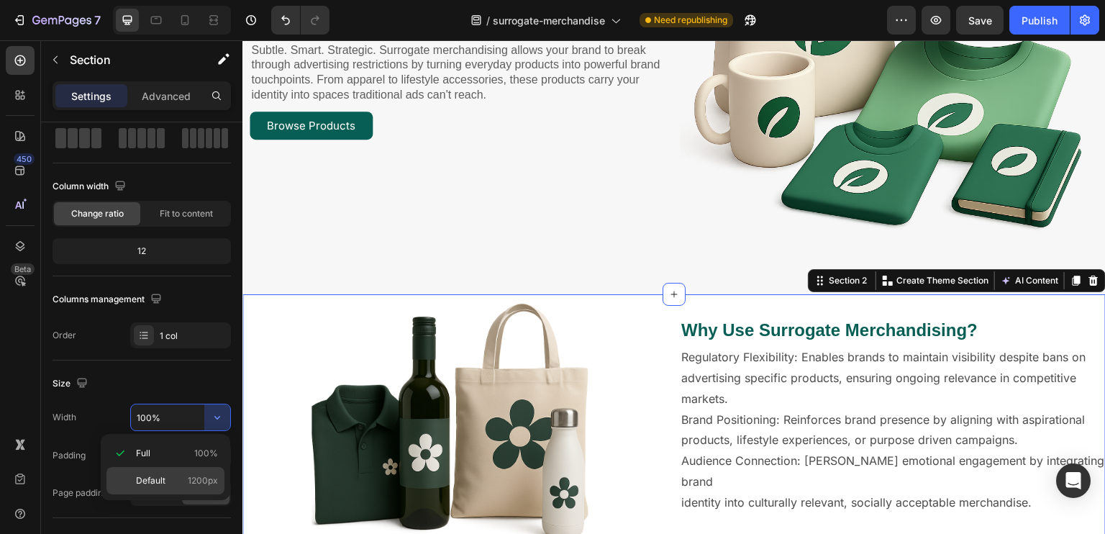
click at [201, 472] on div "Default 1200px" at bounding box center [165, 480] width 118 height 27
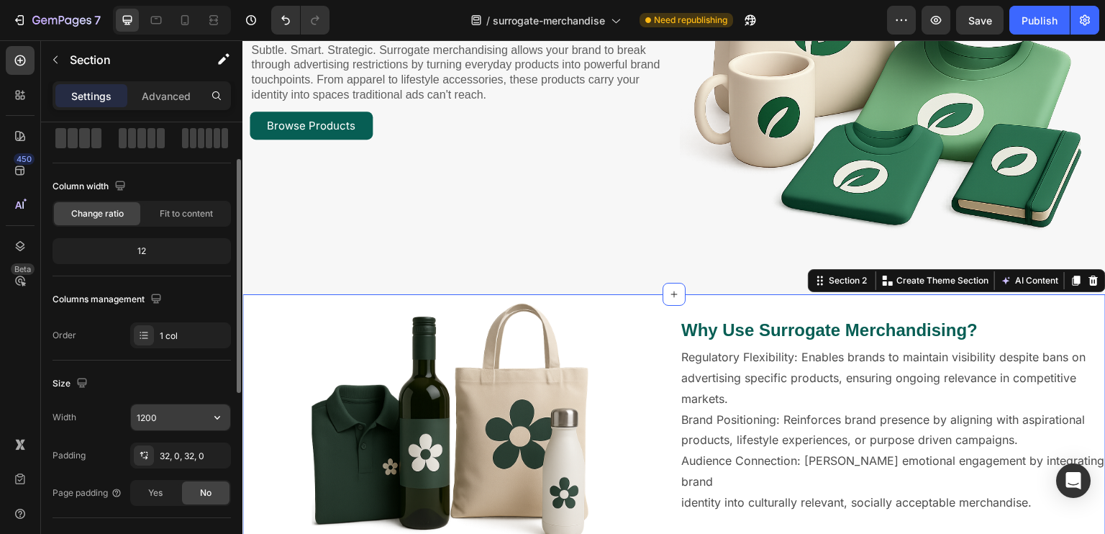
click at [213, 428] on button "button" at bounding box center [217, 417] width 26 height 26
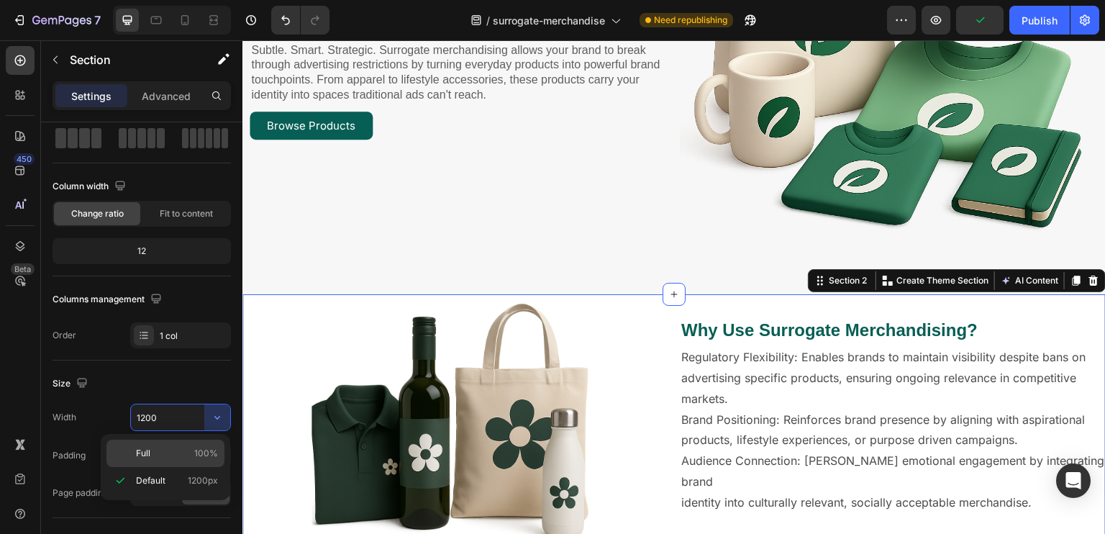
click at [167, 455] on p "Full 100%" at bounding box center [177, 453] width 82 height 13
type input "100%"
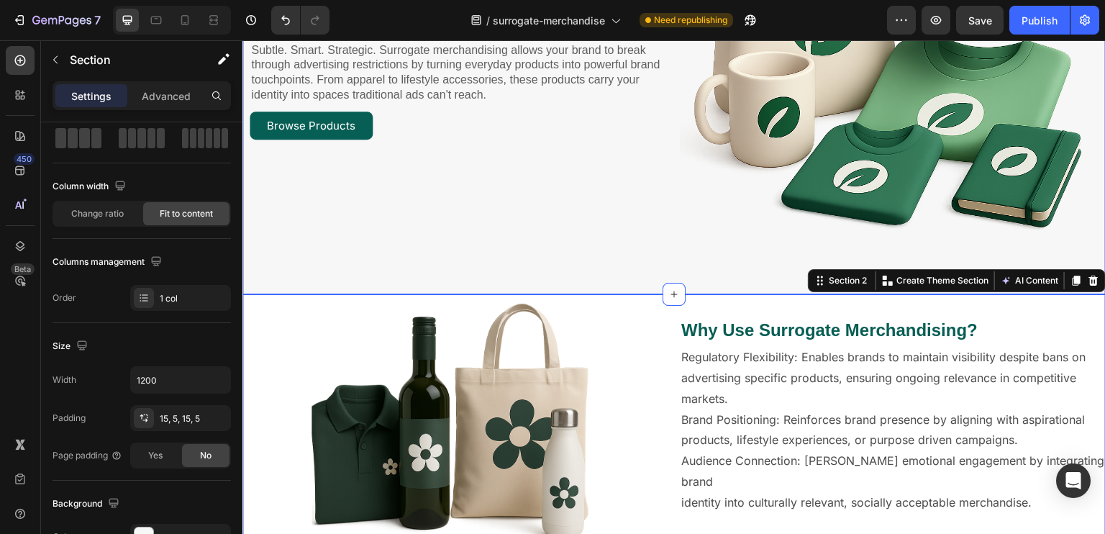
click at [368, 280] on div "empower your brand through surrogate merchandising Heading Subtle. Smart. Strat…" at bounding box center [673, 38] width 863 height 512
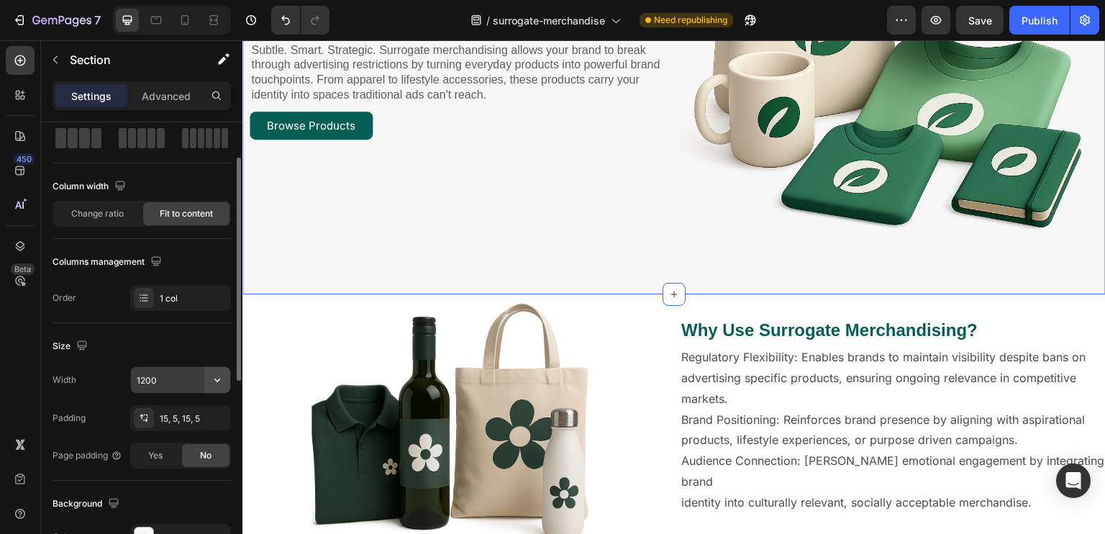
click at [214, 374] on icon "button" at bounding box center [217, 380] width 14 height 14
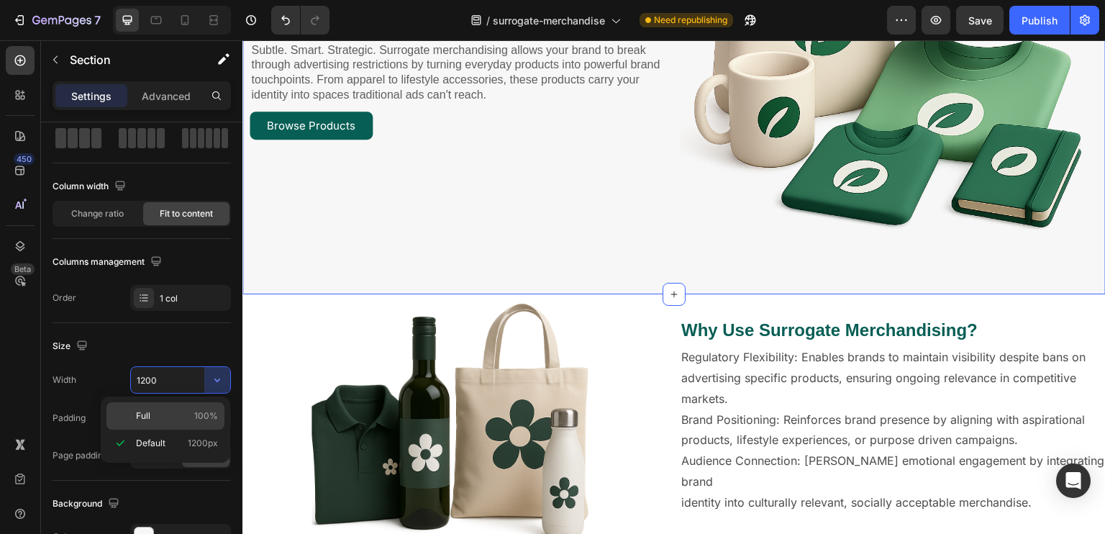
click at [191, 406] on div "Full 100%" at bounding box center [165, 415] width 118 height 27
type input "100%"
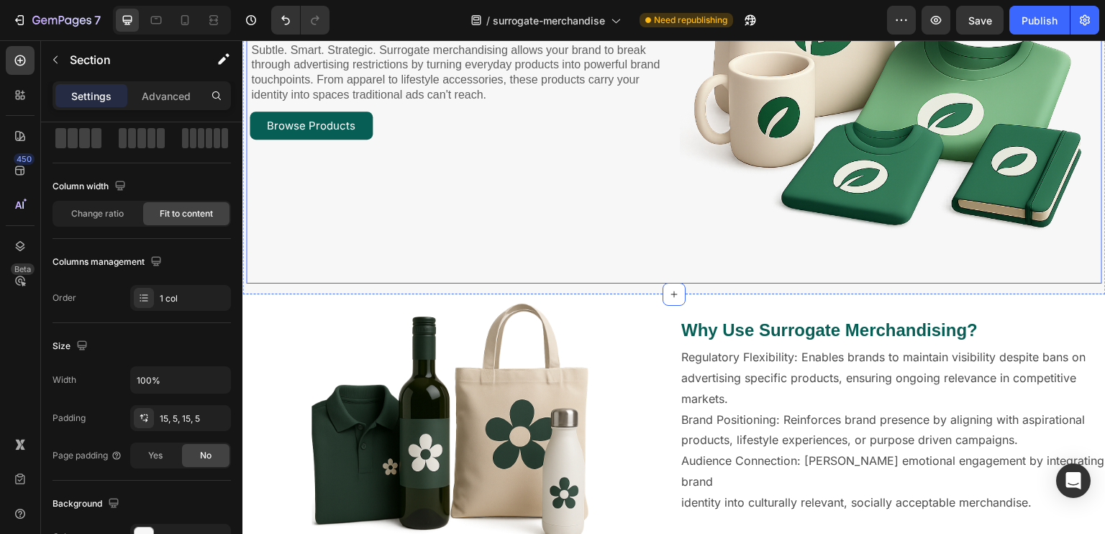
click at [360, 256] on div "empower your brand through surrogate merchandising Heading Subtle. Smart. Strat…" at bounding box center [674, 38] width 856 height 491
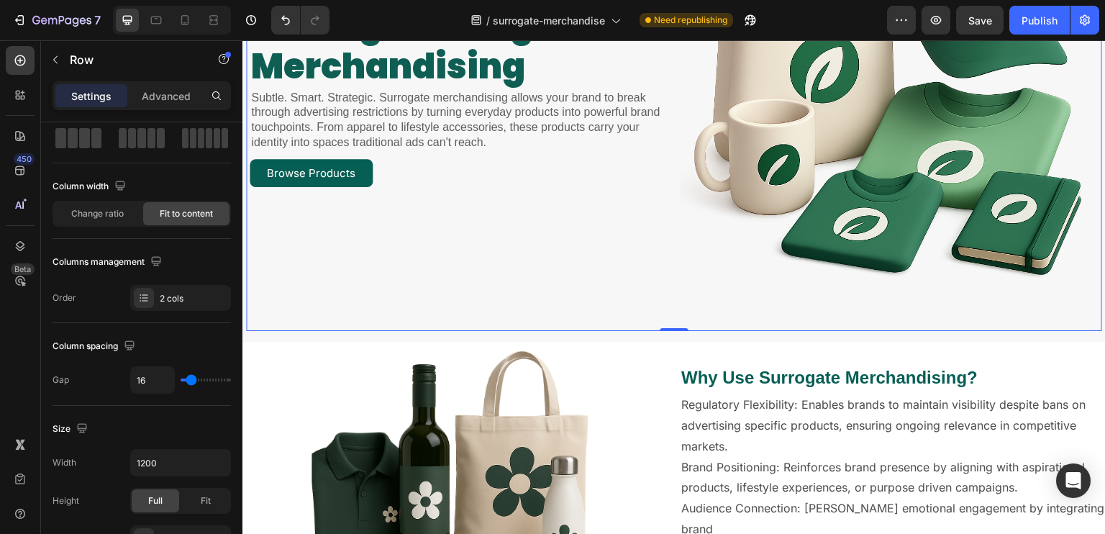
scroll to position [216, 0]
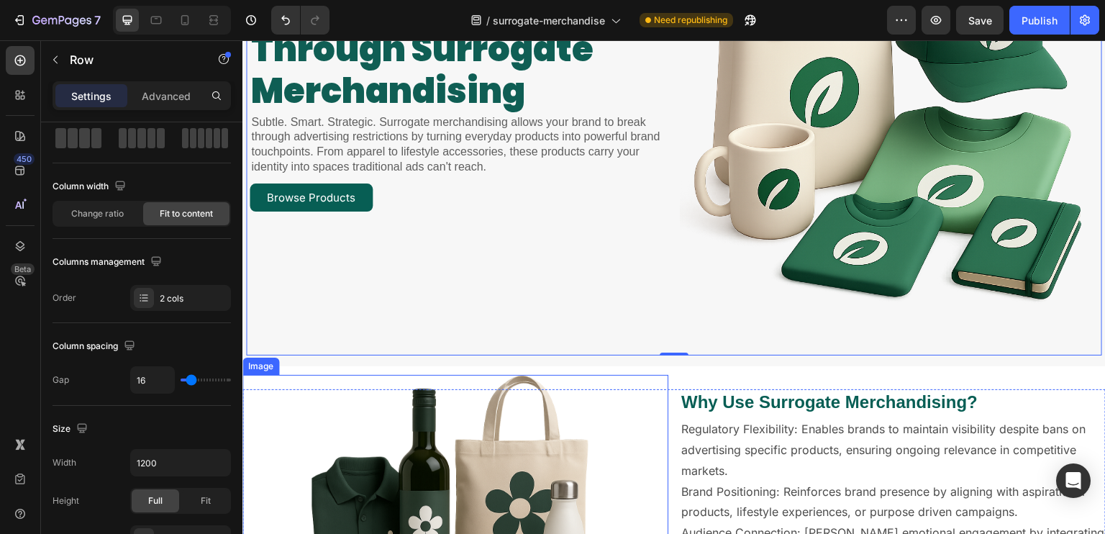
click at [484, 377] on img at bounding box center [455, 511] width 288 height 273
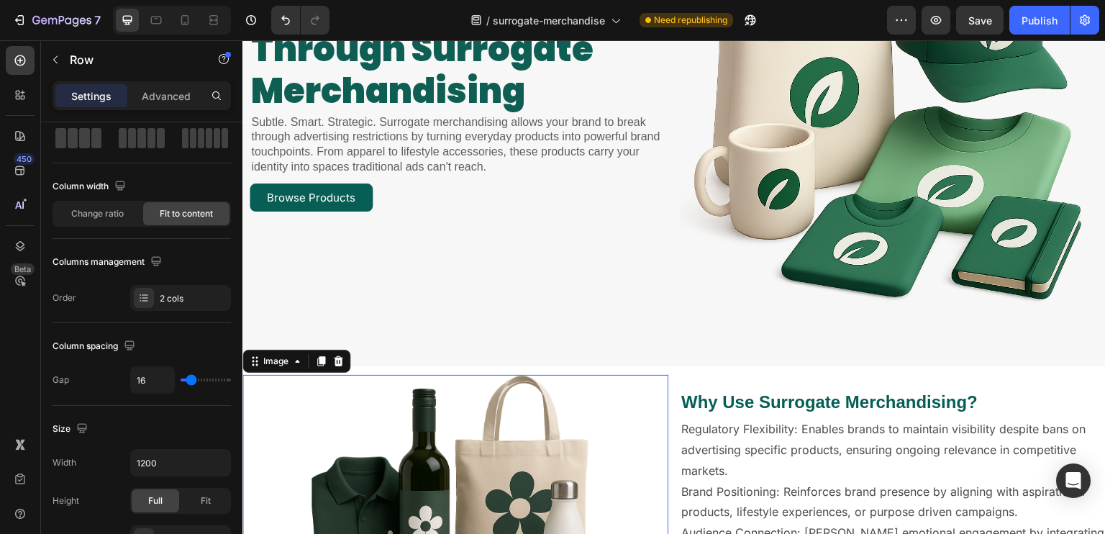
scroll to position [0, 0]
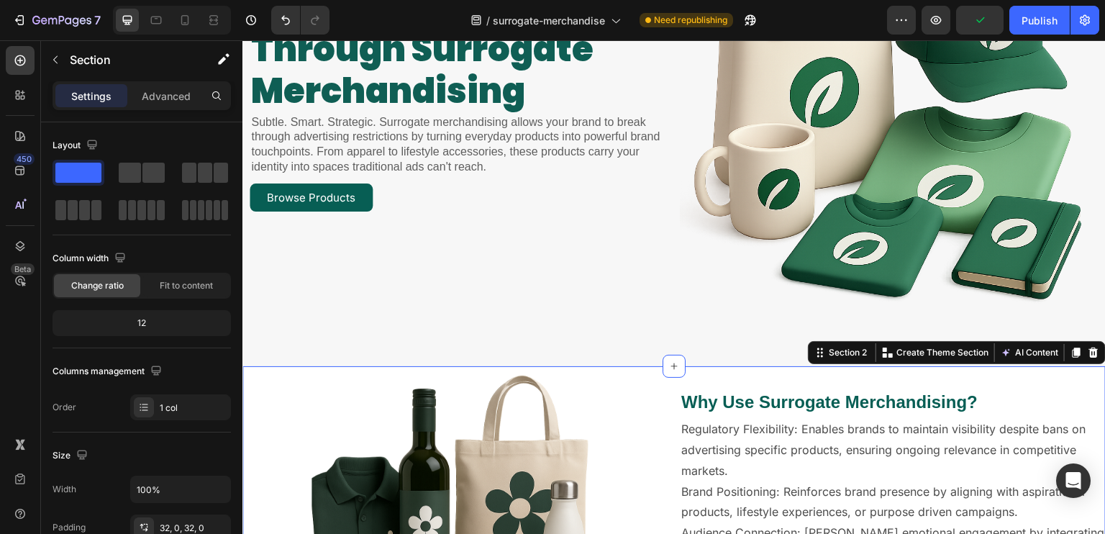
click at [460, 366] on div "Image Why Use Surrogate Merchandising? Heading Regulatory Flexibility: Enables …" at bounding box center [673, 525] width 863 height 318
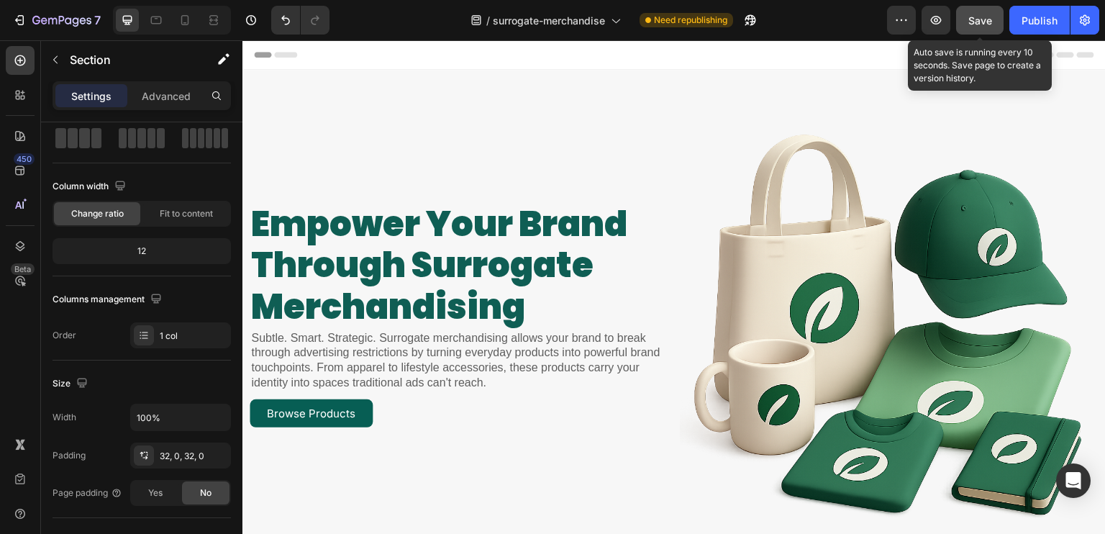
click at [961, 25] on button "Save" at bounding box center [979, 20] width 47 height 29
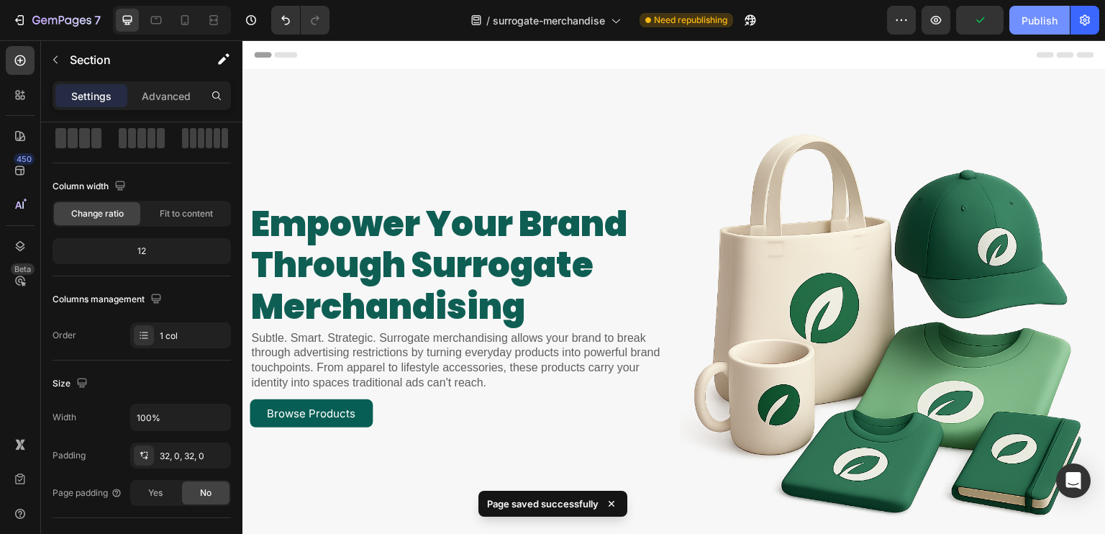
click at [1026, 14] on div "Publish" at bounding box center [1039, 20] width 36 height 15
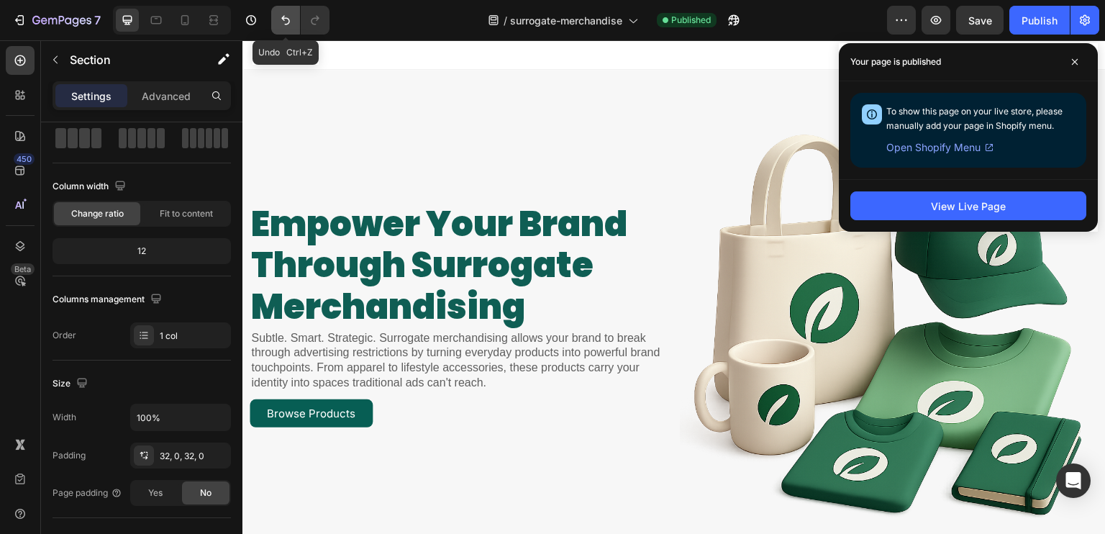
click at [299, 20] on button "Undo/Redo" at bounding box center [285, 20] width 29 height 29
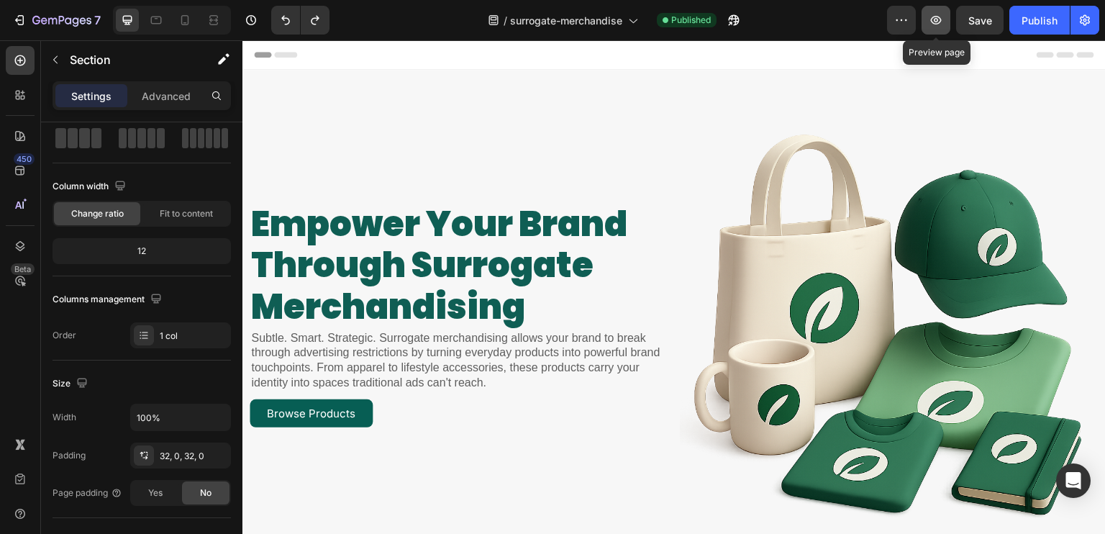
click at [945, 15] on button "button" at bounding box center [935, 20] width 29 height 29
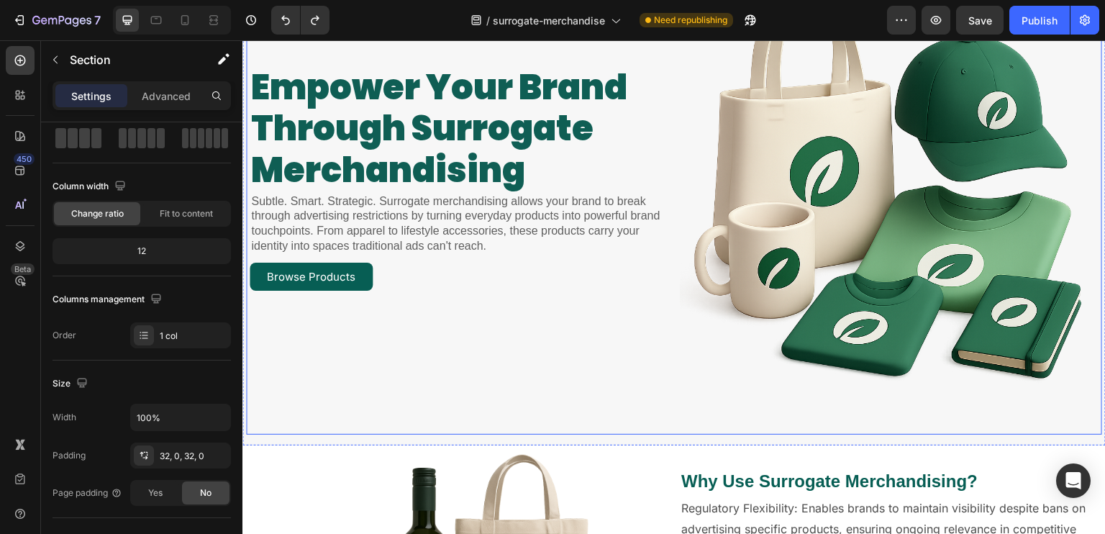
scroll to position [144, 0]
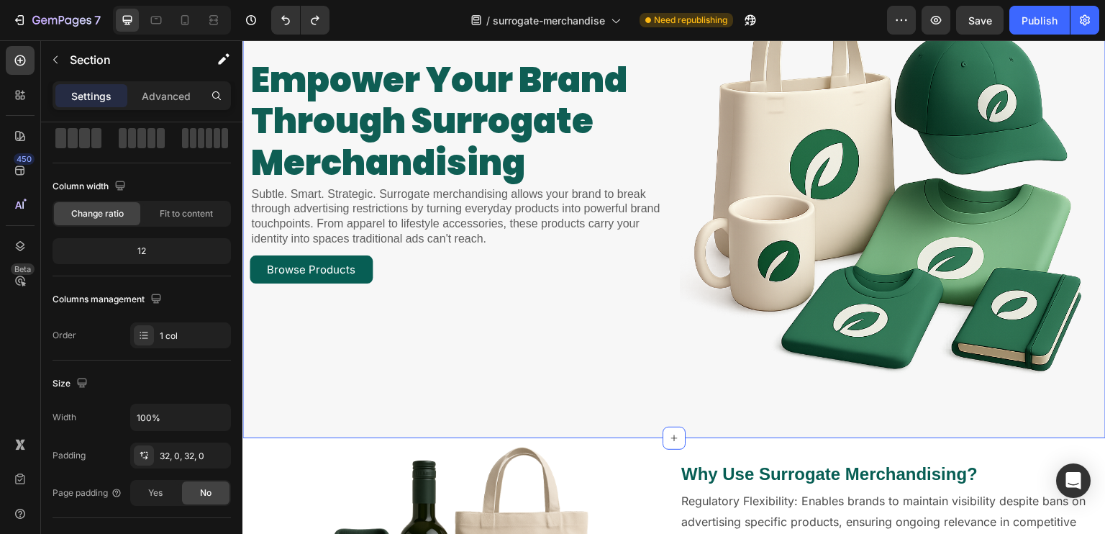
click at [406, 427] on div "empower your brand through surrogate merchandising Heading Subtle. Smart. Strat…" at bounding box center [673, 182] width 863 height 512
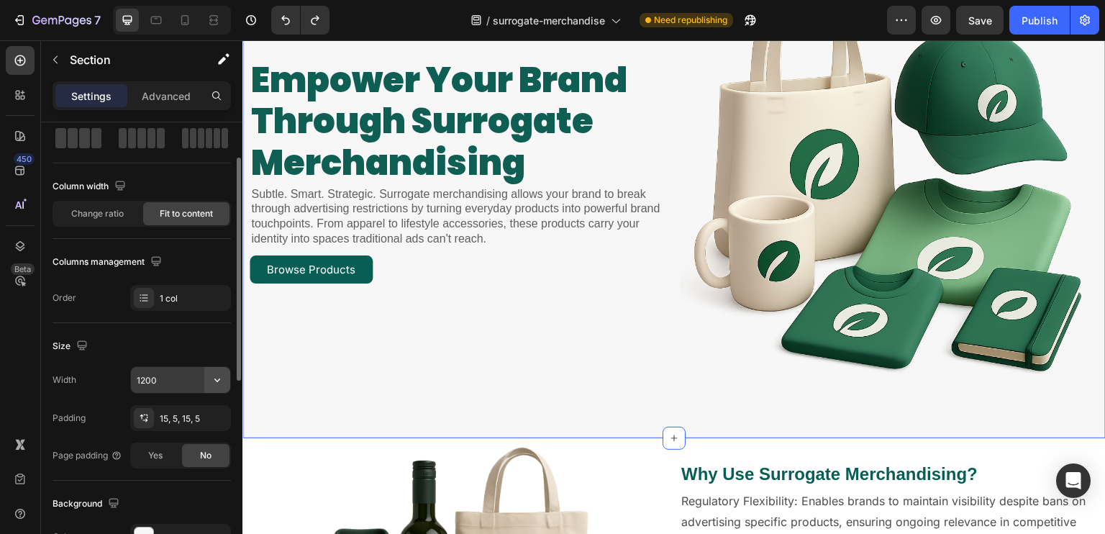
click at [207, 386] on button "button" at bounding box center [217, 380] width 26 height 26
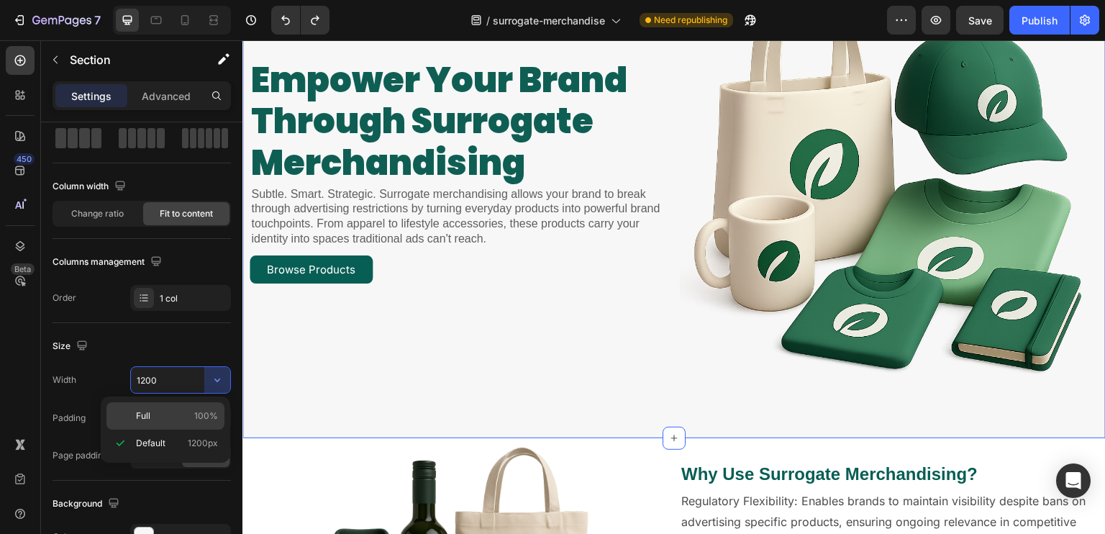
click at [186, 417] on p "Full 100%" at bounding box center [177, 415] width 82 height 13
type input "100%"
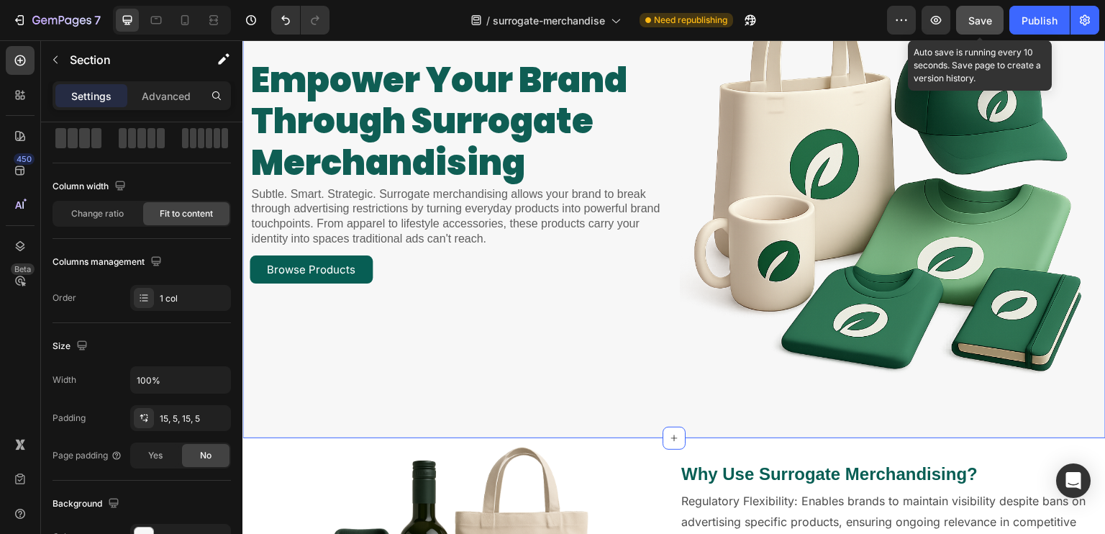
click at [976, 28] on button "Save" at bounding box center [979, 20] width 47 height 29
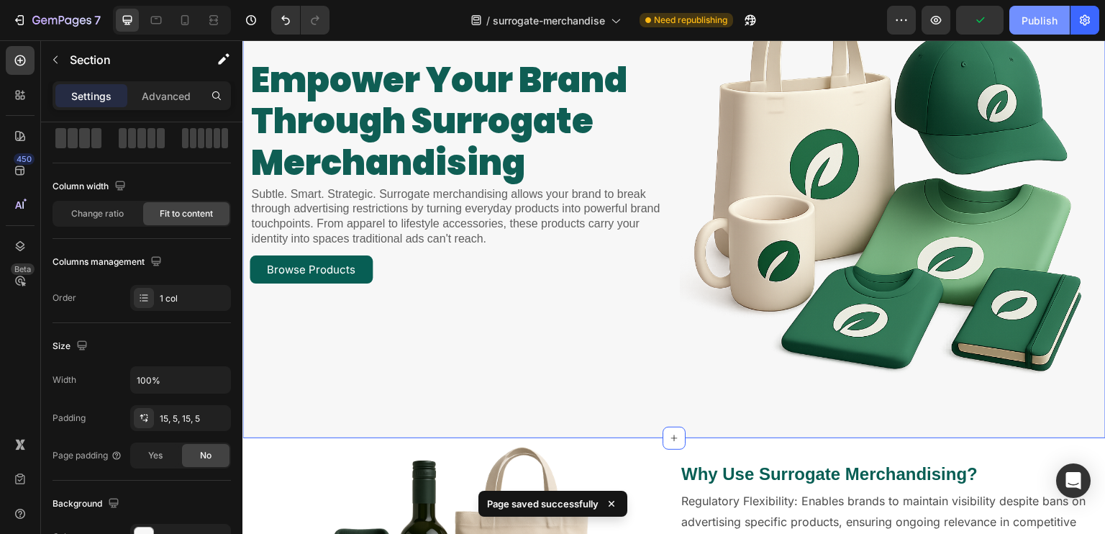
click at [1022, 31] on button "Publish" at bounding box center [1039, 20] width 60 height 29
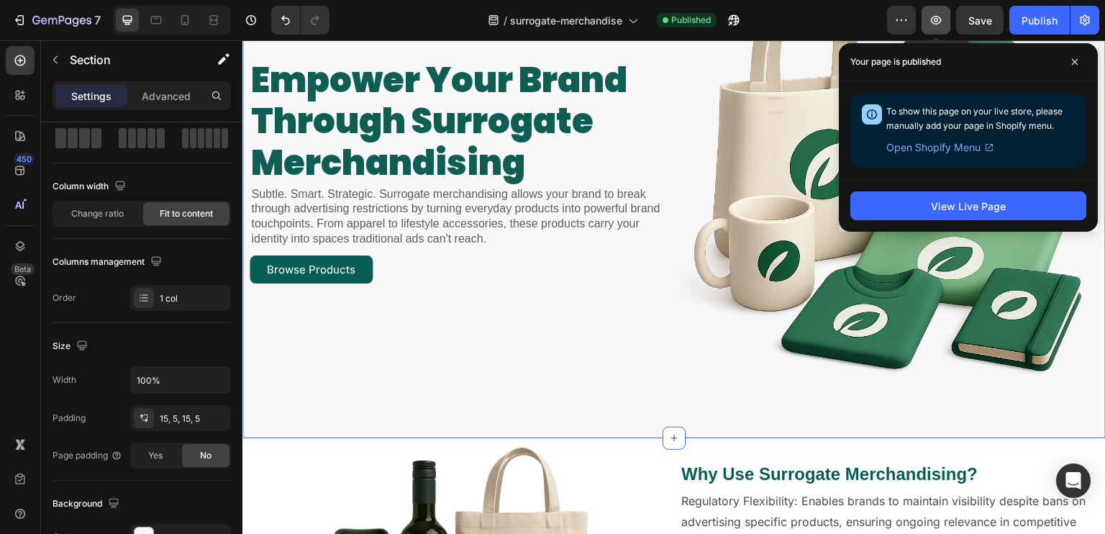
click at [925, 25] on button "button" at bounding box center [935, 20] width 29 height 29
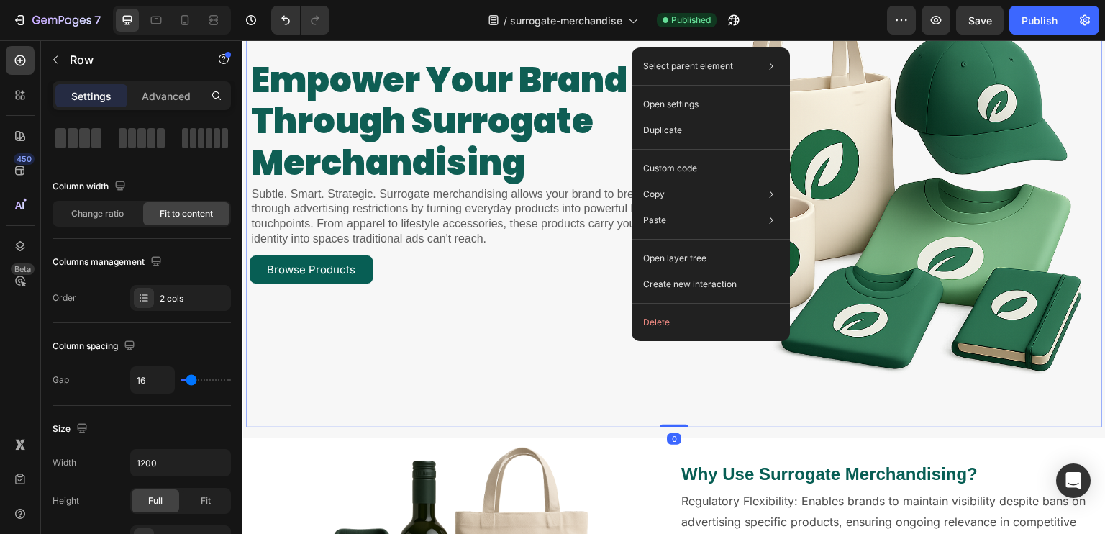
scroll to position [0, 0]
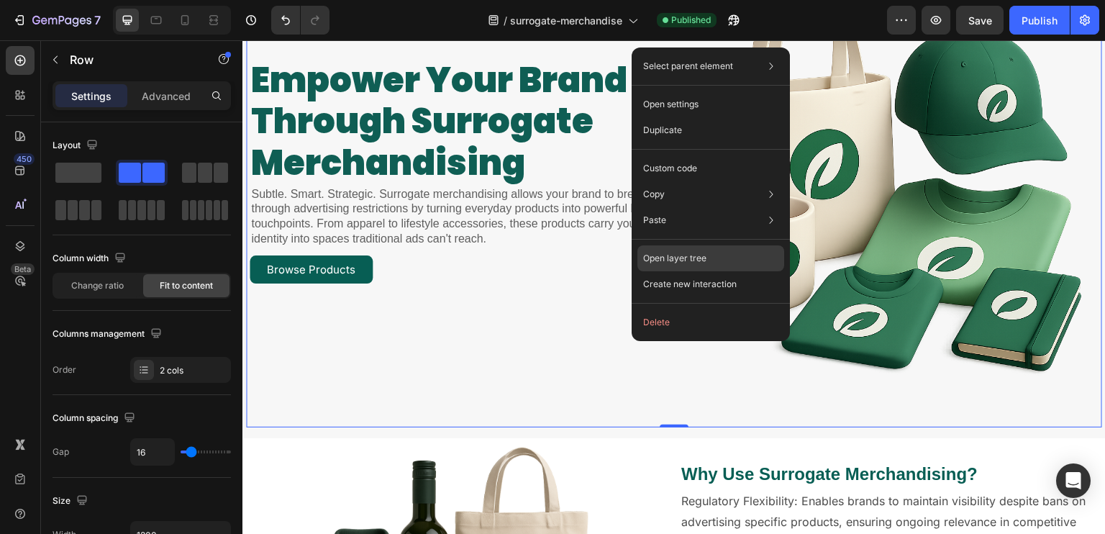
click at [745, 247] on div "Open layer tree" at bounding box center [710, 258] width 147 height 26
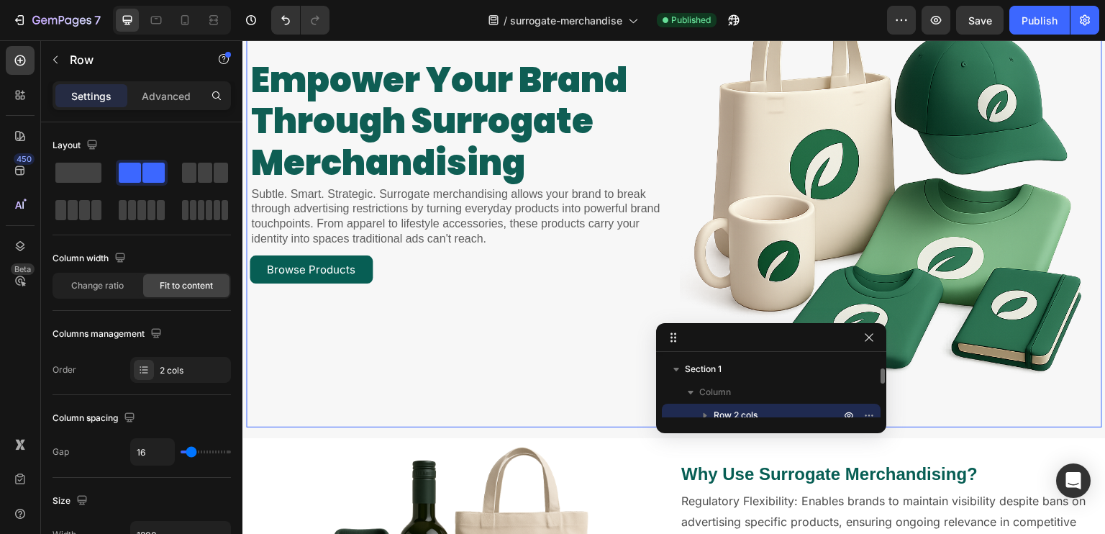
scroll to position [9, 0]
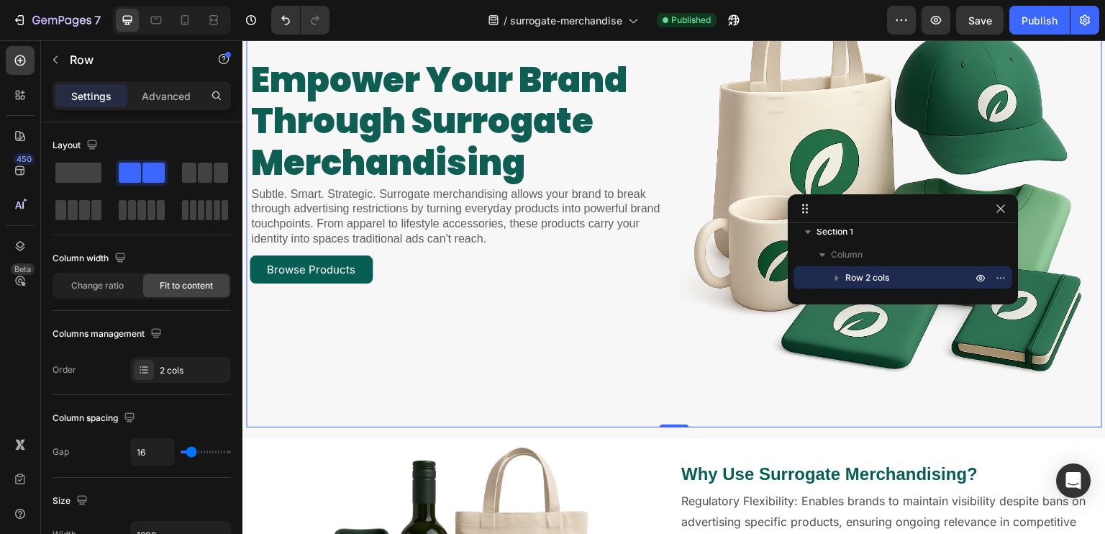
drag, startPoint x: 742, startPoint y: 333, endPoint x: 912, endPoint y: 150, distance: 249.4
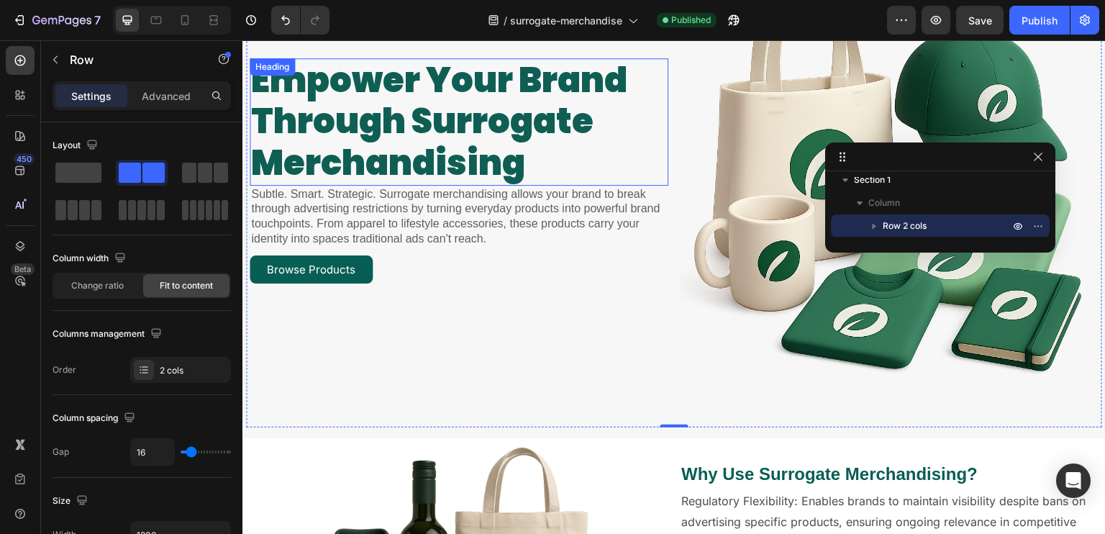
scroll to position [0, 0]
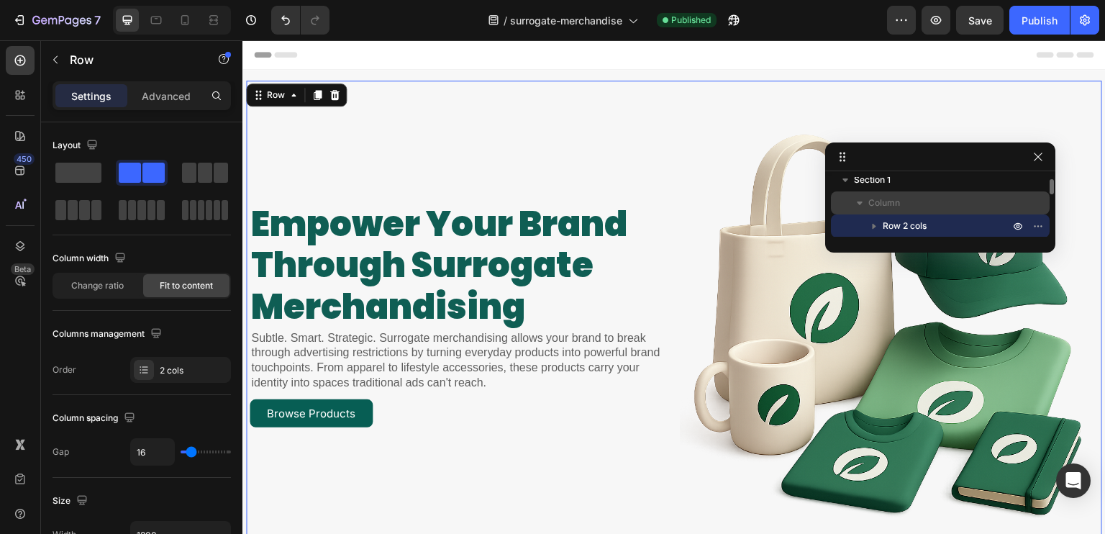
click at [872, 206] on span "Column" at bounding box center [884, 203] width 32 height 14
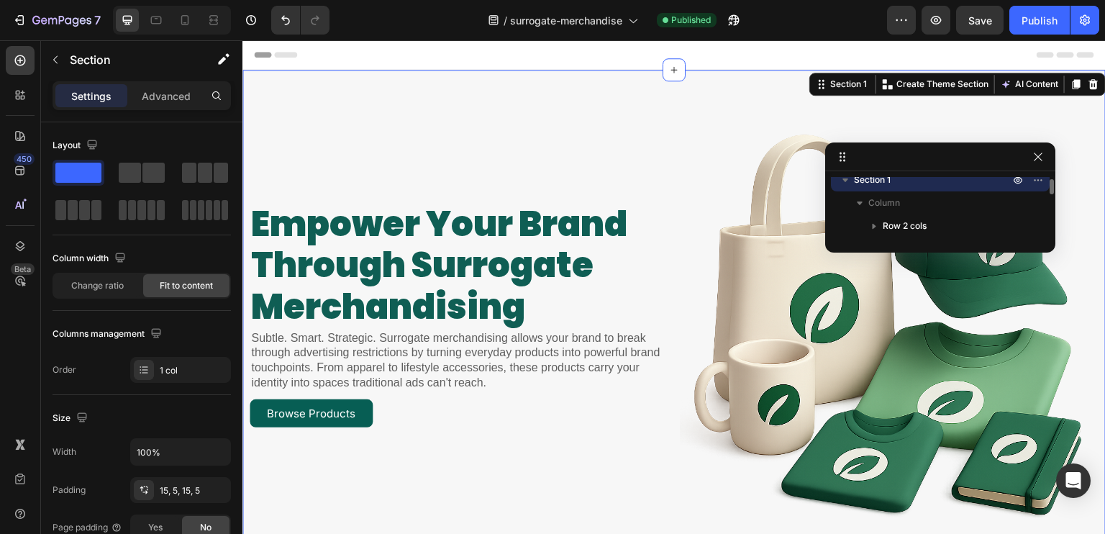
click at [888, 186] on span "Section 1" at bounding box center [872, 180] width 37 height 14
click at [888, 198] on span "Column" at bounding box center [884, 203] width 32 height 14
click at [860, 201] on icon "button" at bounding box center [859, 203] width 14 height 14
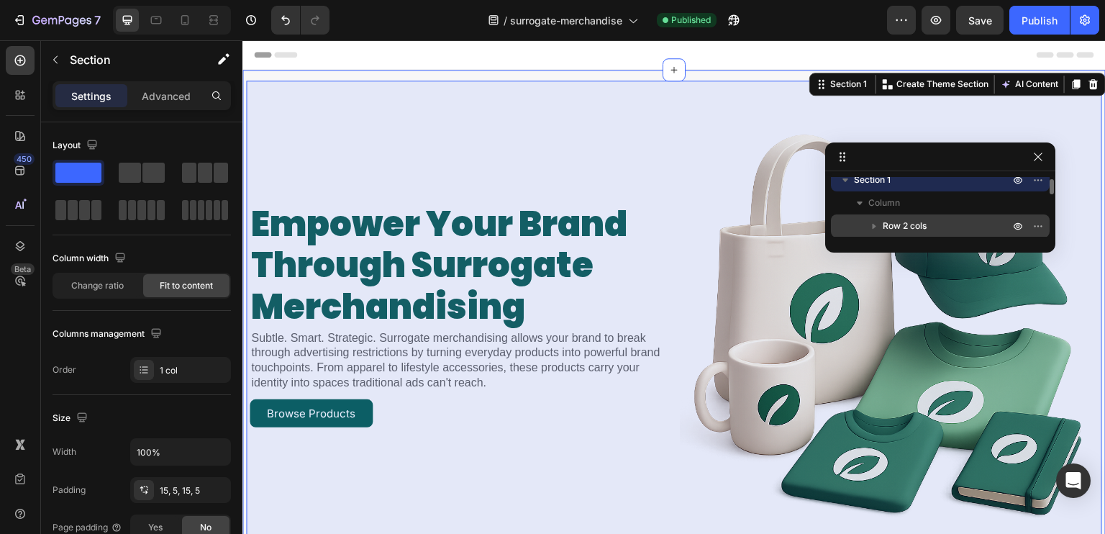
click at [869, 226] on icon "button" at bounding box center [874, 226] width 14 height 14
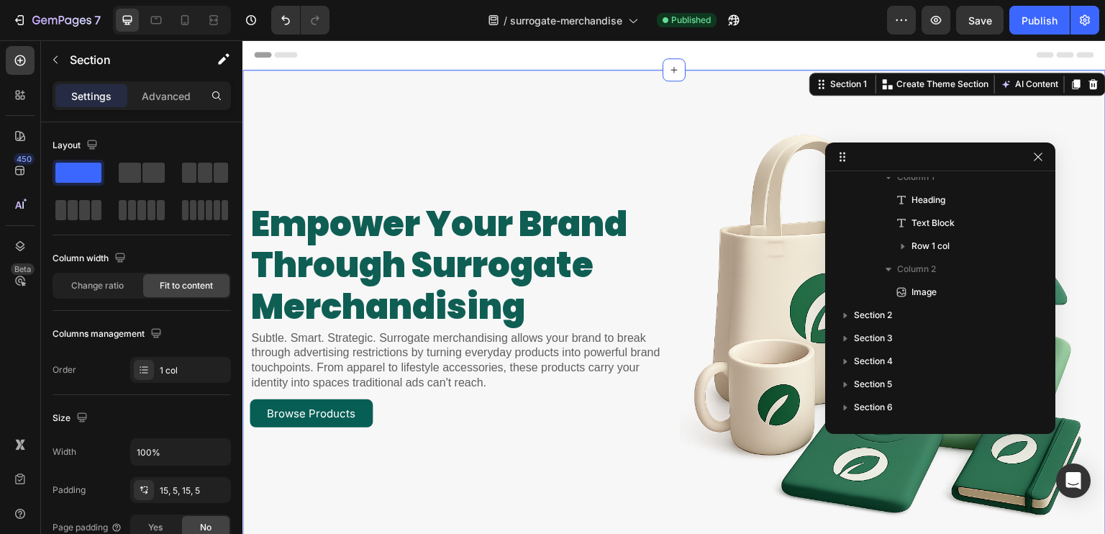
scroll to position [57, 0]
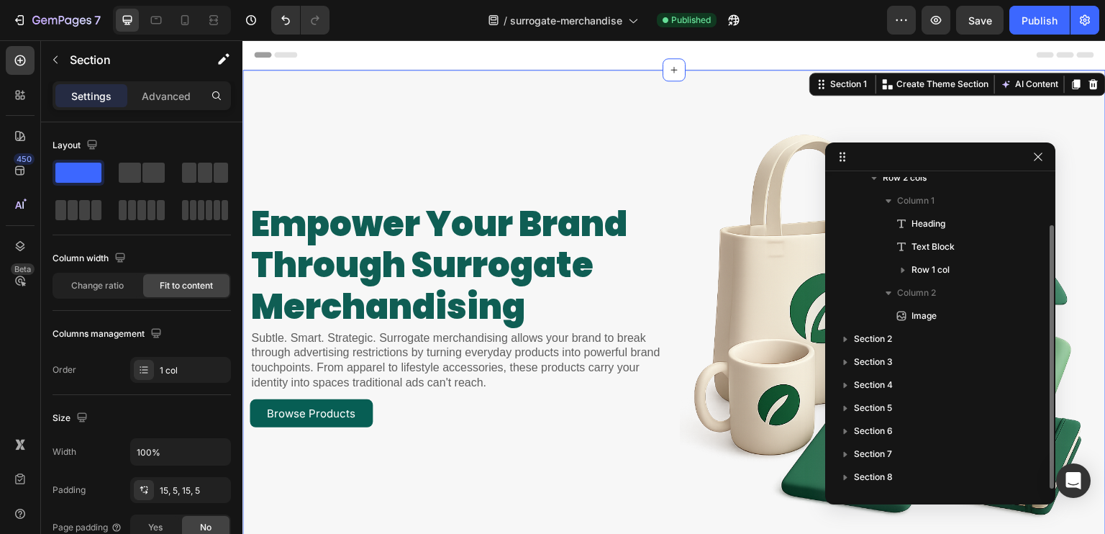
drag, startPoint x: 932, startPoint y: 250, endPoint x: 985, endPoint y: 502, distance: 257.1
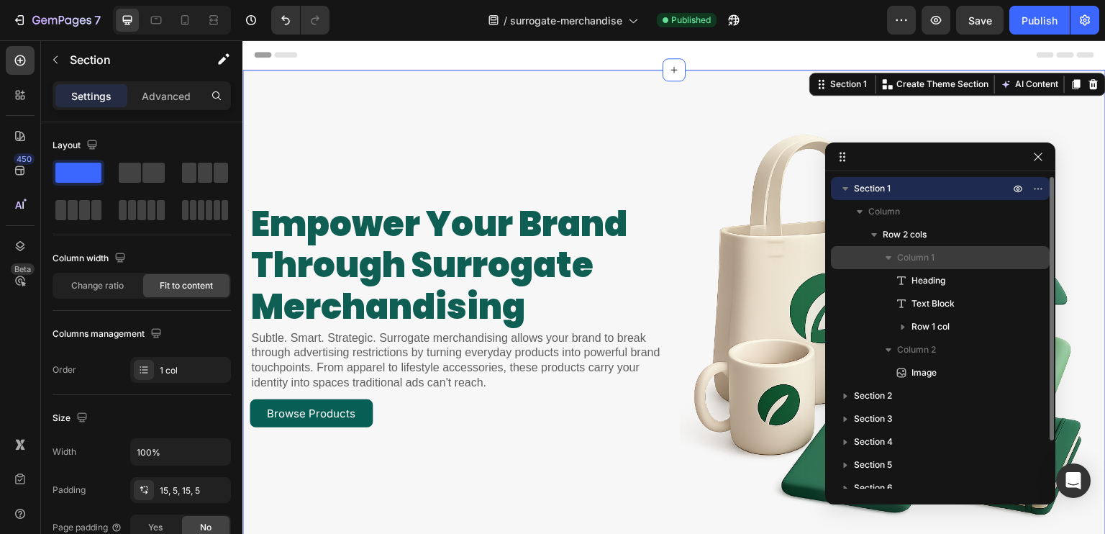
click at [947, 257] on p "Column 1" at bounding box center [954, 257] width 115 height 14
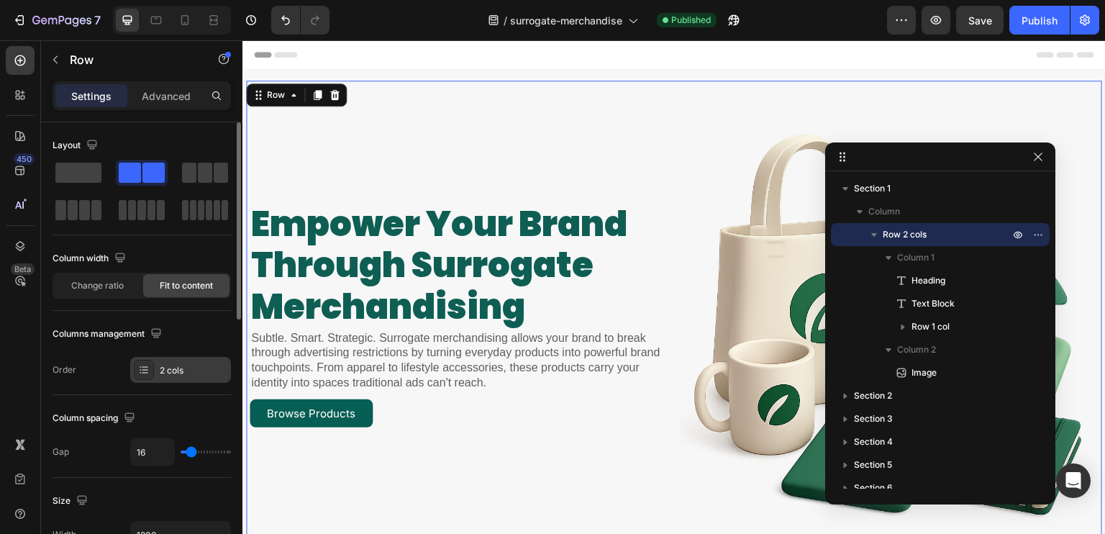
scroll to position [72, 0]
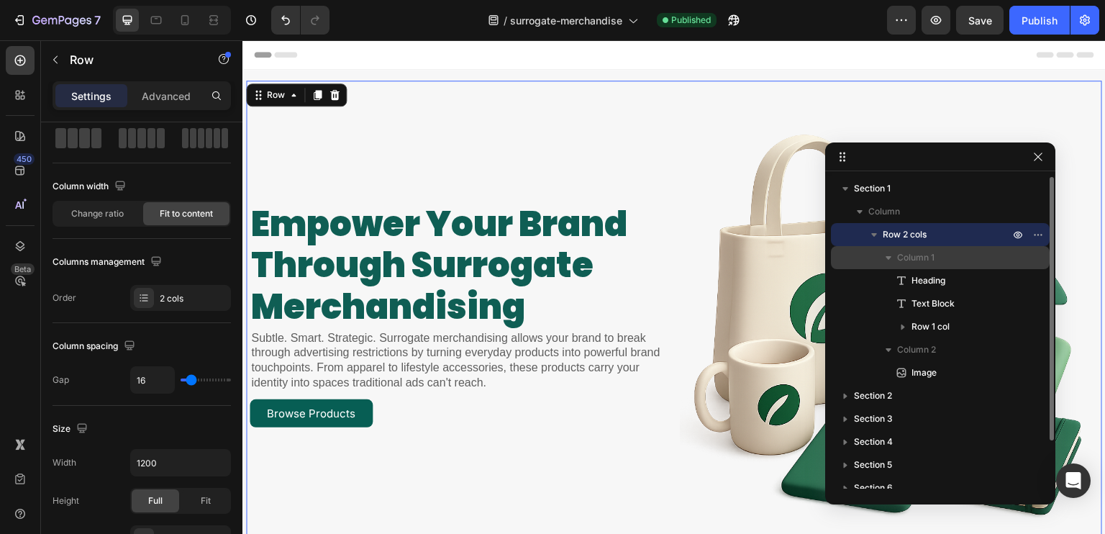
click at [929, 255] on span "Column 1" at bounding box center [915, 257] width 37 height 14
click at [911, 257] on span "Column 1" at bounding box center [915, 257] width 37 height 14
click at [916, 232] on span "Row 2 cols" at bounding box center [904, 234] width 44 height 14
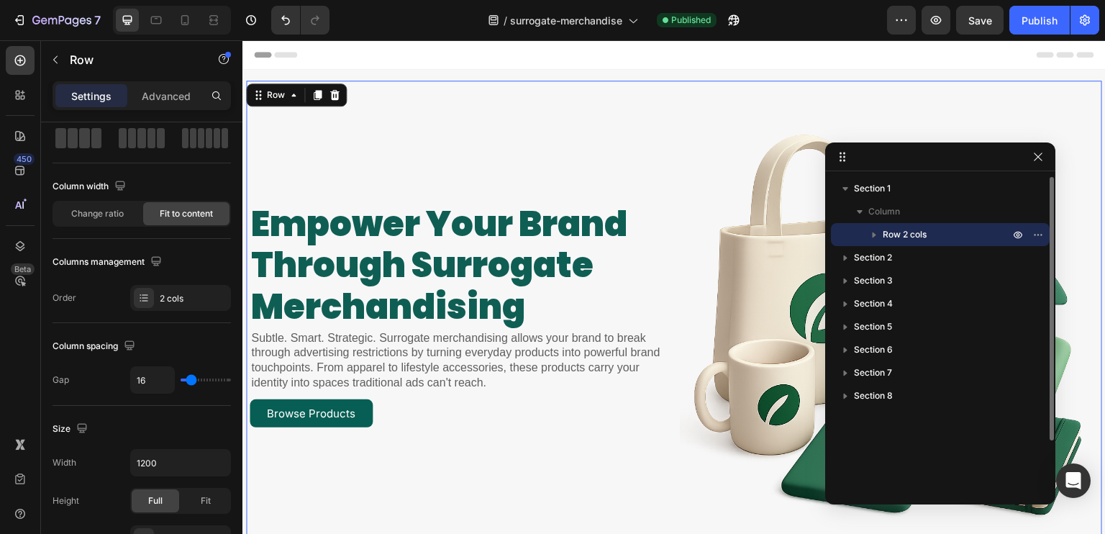
click at [916, 234] on span "Row 2 cols" at bounding box center [904, 234] width 44 height 14
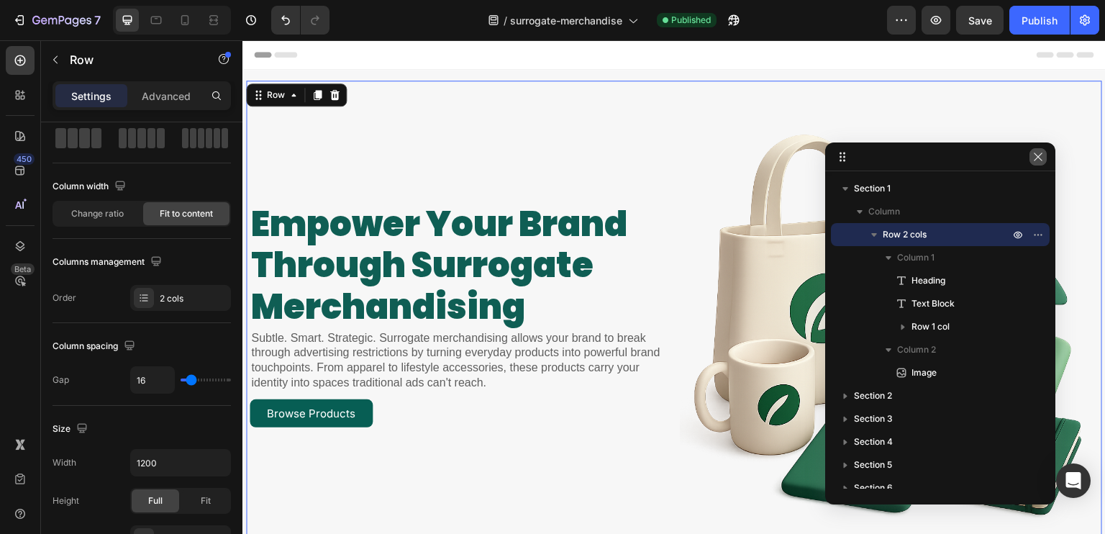
click at [1030, 156] on button "button" at bounding box center [1037, 156] width 17 height 17
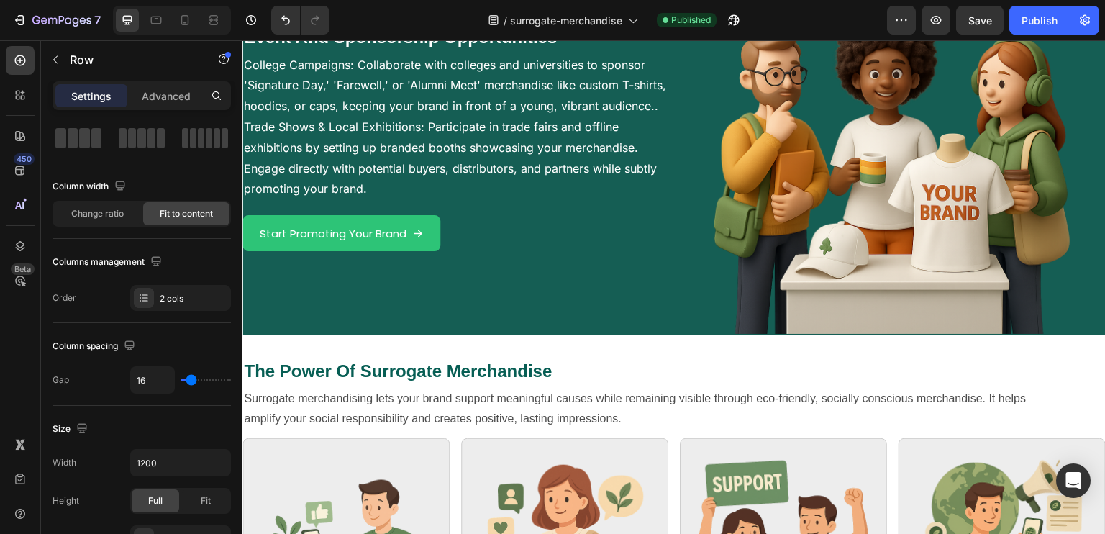
scroll to position [1510, 0]
click at [659, 297] on div "Event And Sponsorship Opportunities Heading College Campaigns: Collaborate with…" at bounding box center [455, 179] width 426 height 311
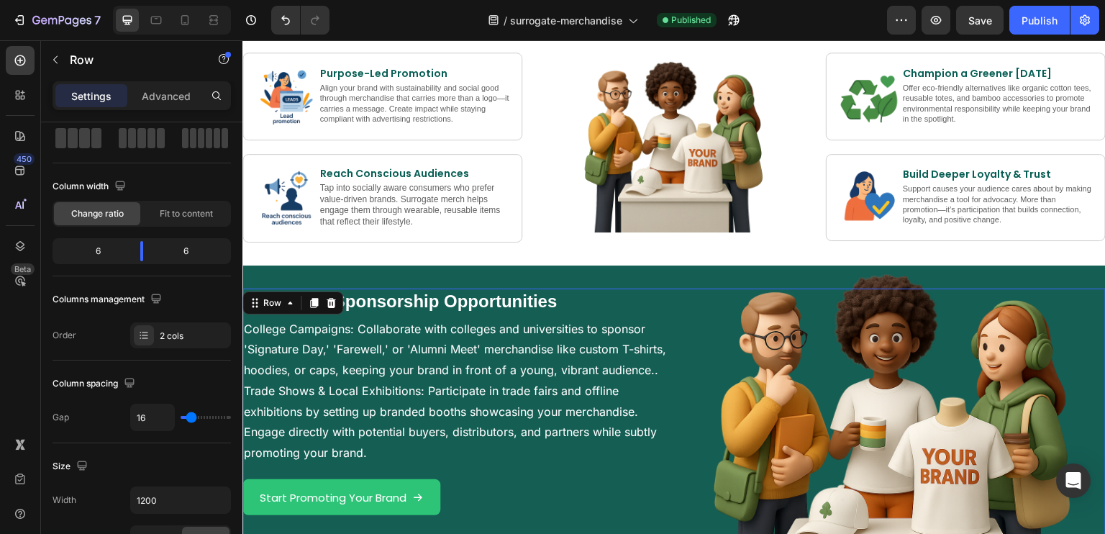
scroll to position [1223, 0]
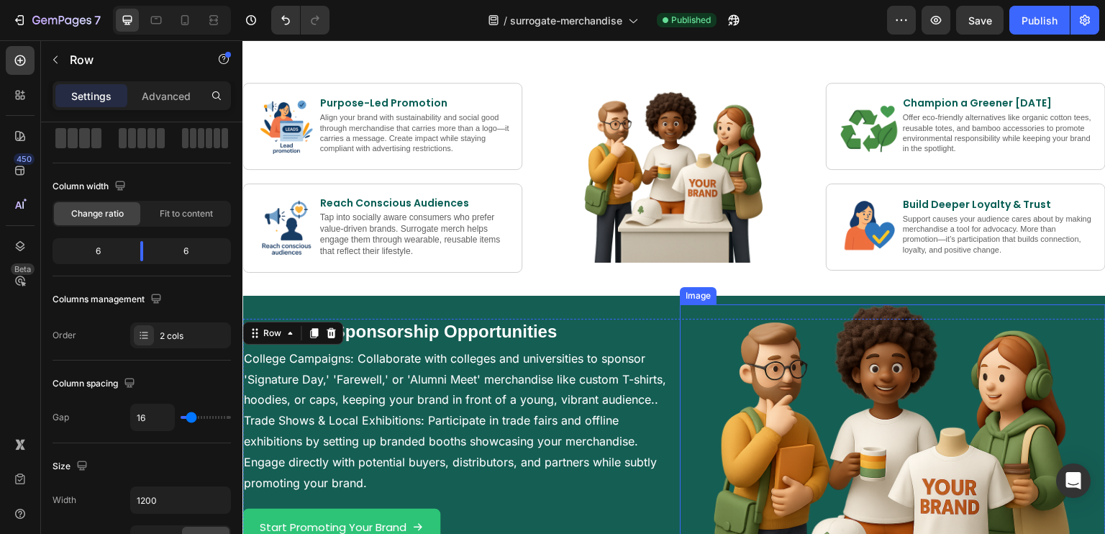
click at [680, 321] on div at bounding box center [893, 466] width 426 height 324
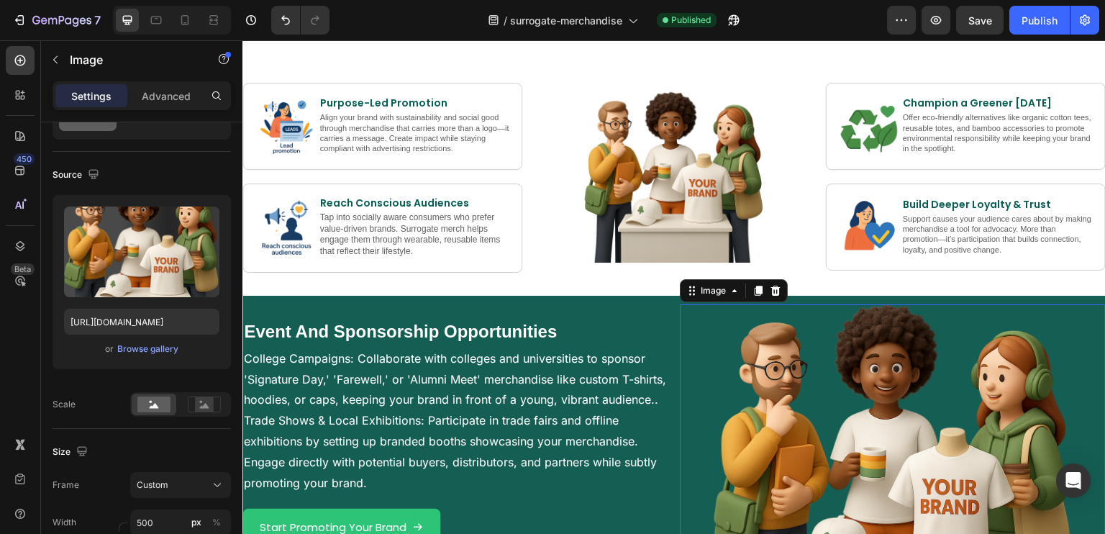
scroll to position [0, 0]
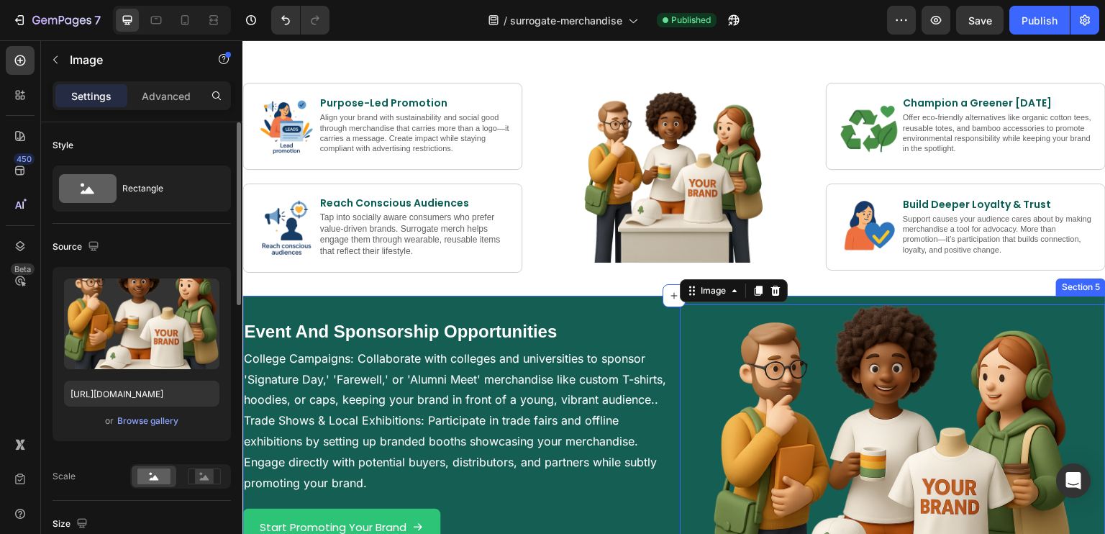
click at [653, 297] on div "Event And Sponsorship Opportunities Heading College Campaigns: Collaborate with…" at bounding box center [673, 463] width 863 height 334
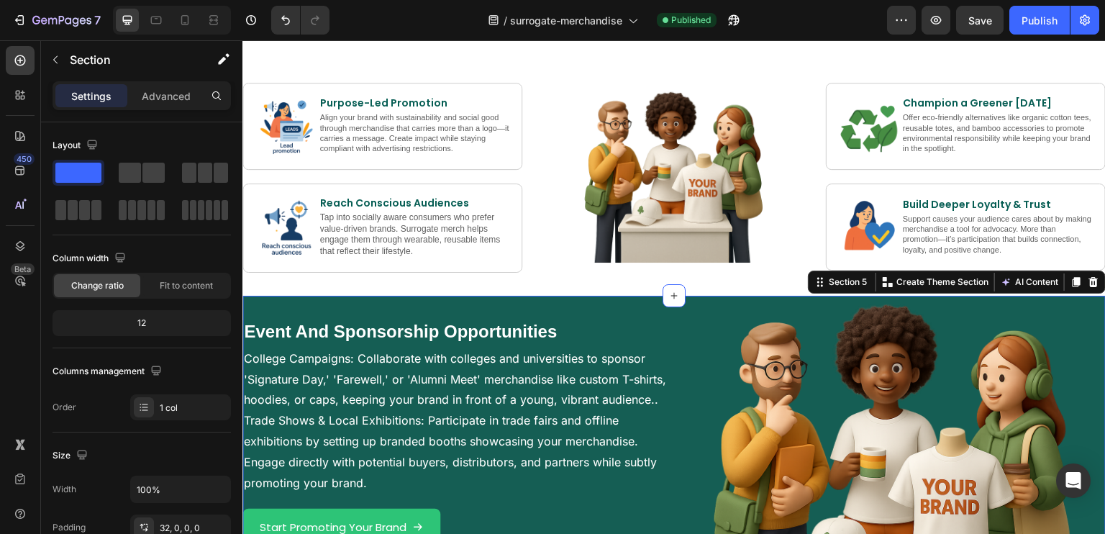
click at [652, 307] on div "Event And Sponsorship Opportunities Heading College Campaigns: Collaborate with…" at bounding box center [673, 463] width 863 height 334
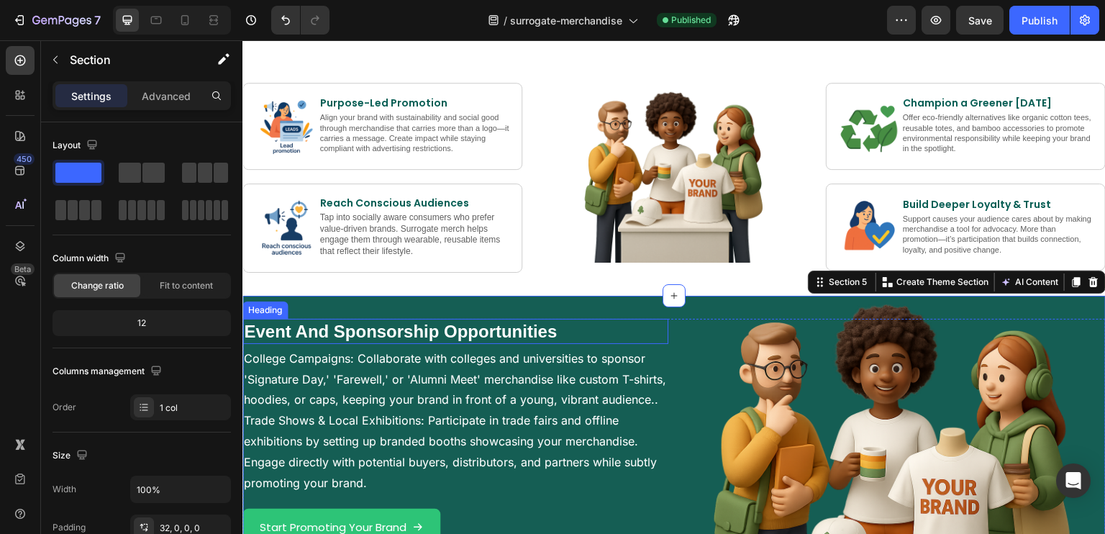
click at [652, 328] on div "Event And Sponsorship Opportunities" at bounding box center [455, 331] width 426 height 25
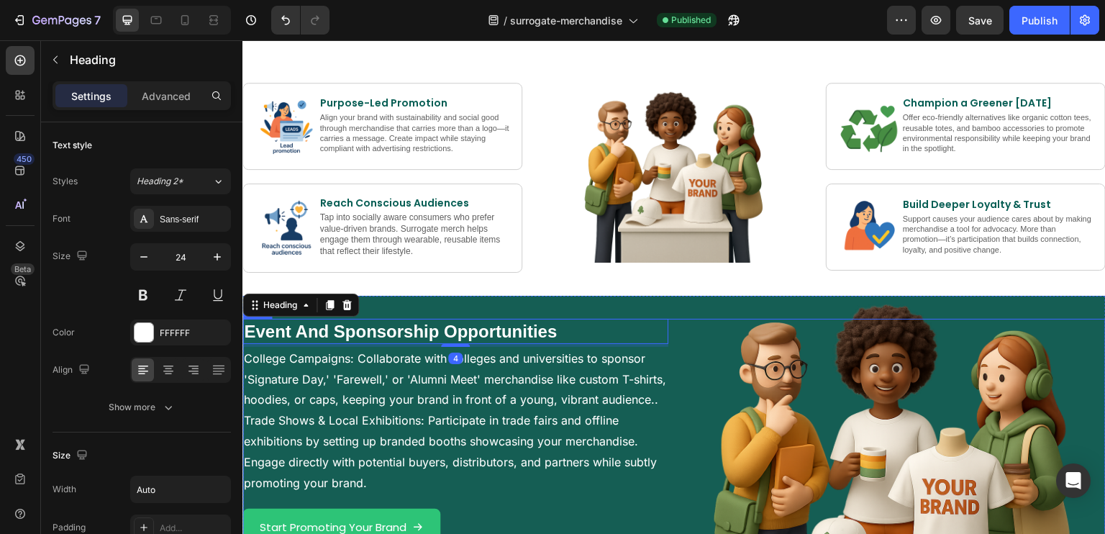
click at [663, 337] on div "Event And Sponsorship Opportunities Heading 4 College Campaigns: Collaborate wi…" at bounding box center [673, 474] width 863 height 311
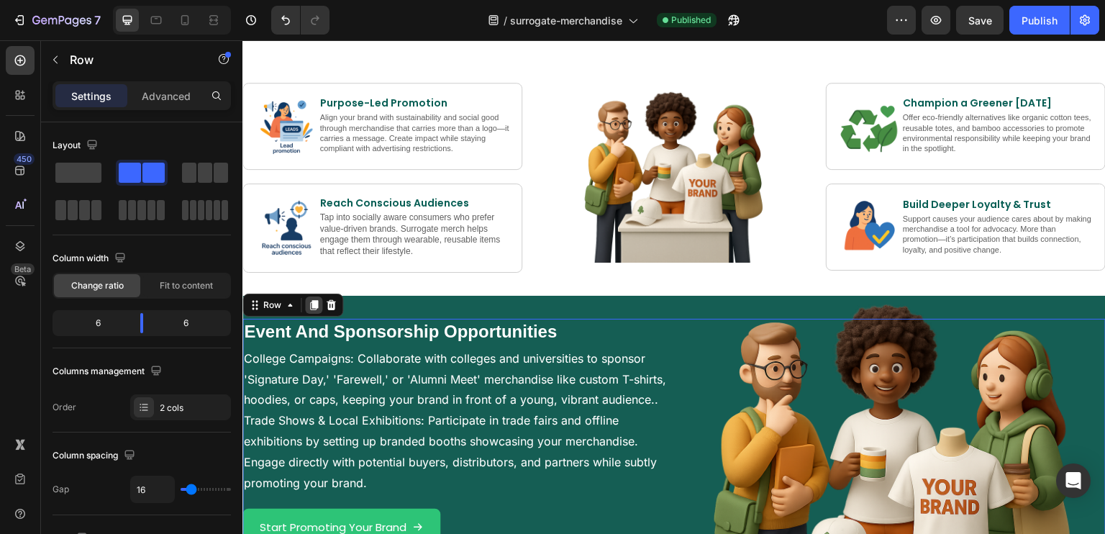
click at [307, 301] on div at bounding box center [313, 304] width 17 height 17
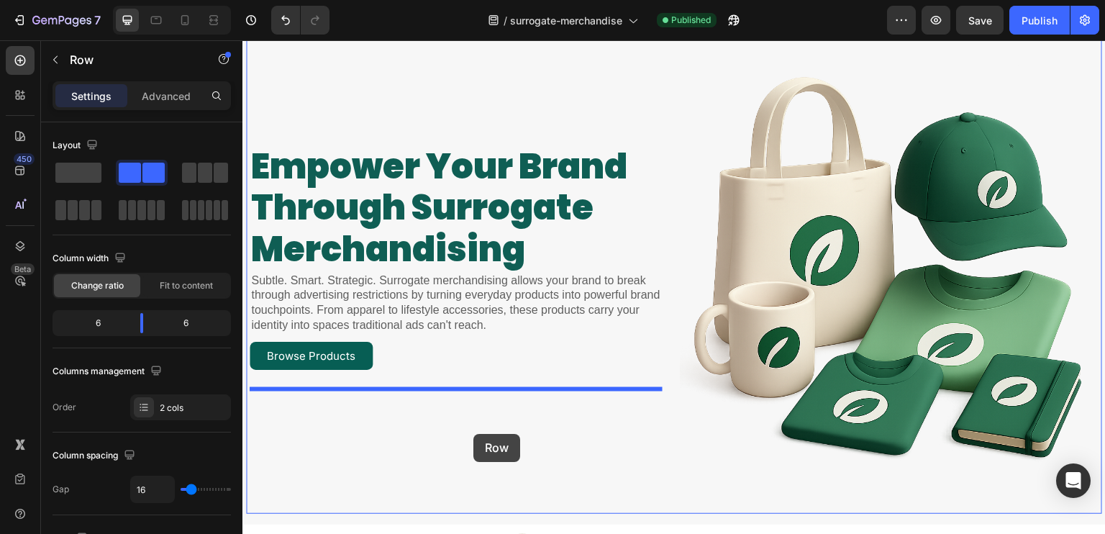
scroll to position [144, 0]
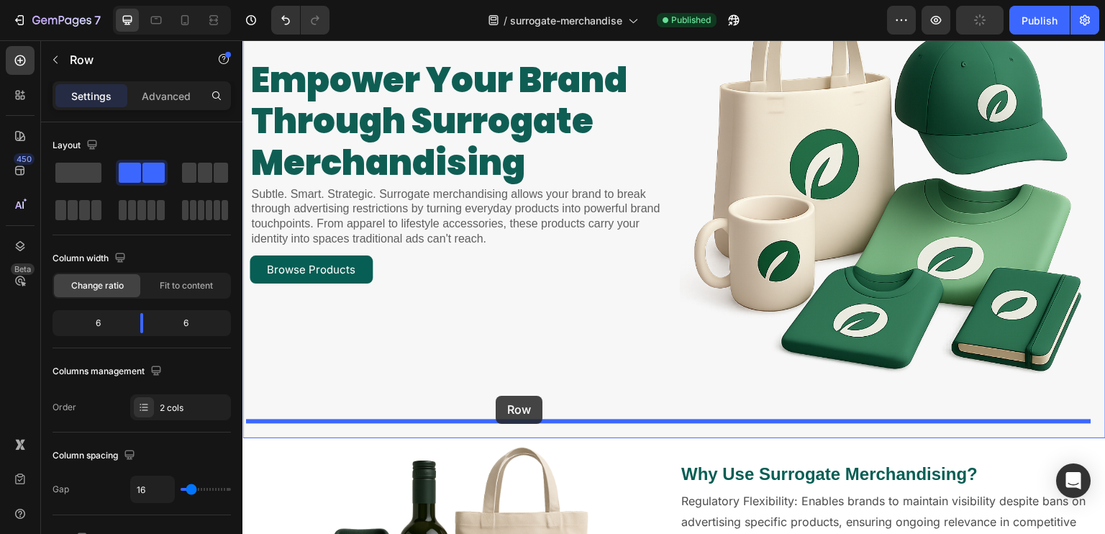
drag, startPoint x: 274, startPoint y: 220, endPoint x: 496, endPoint y: 396, distance: 282.6
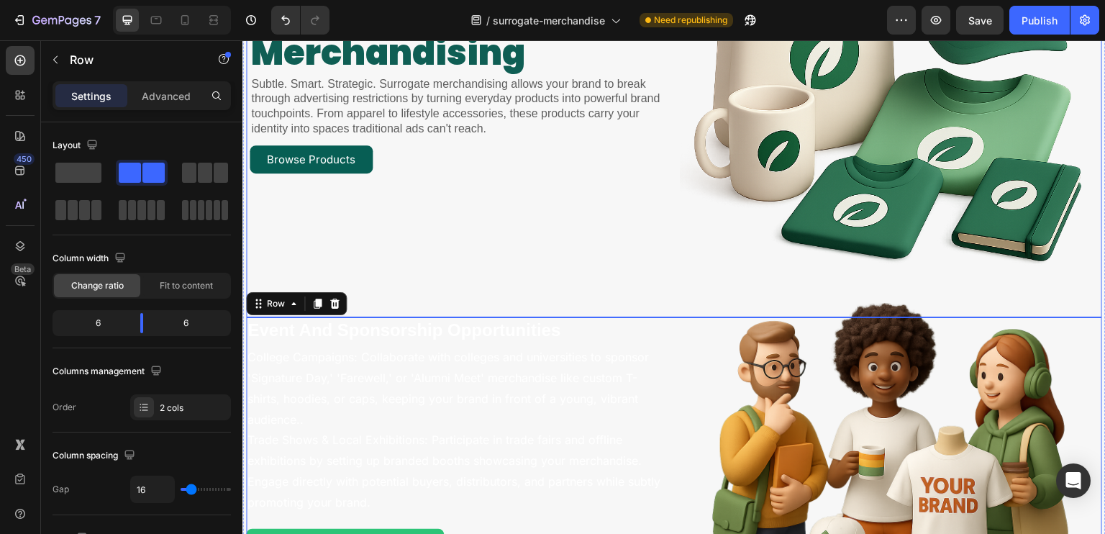
scroll to position [288, 0]
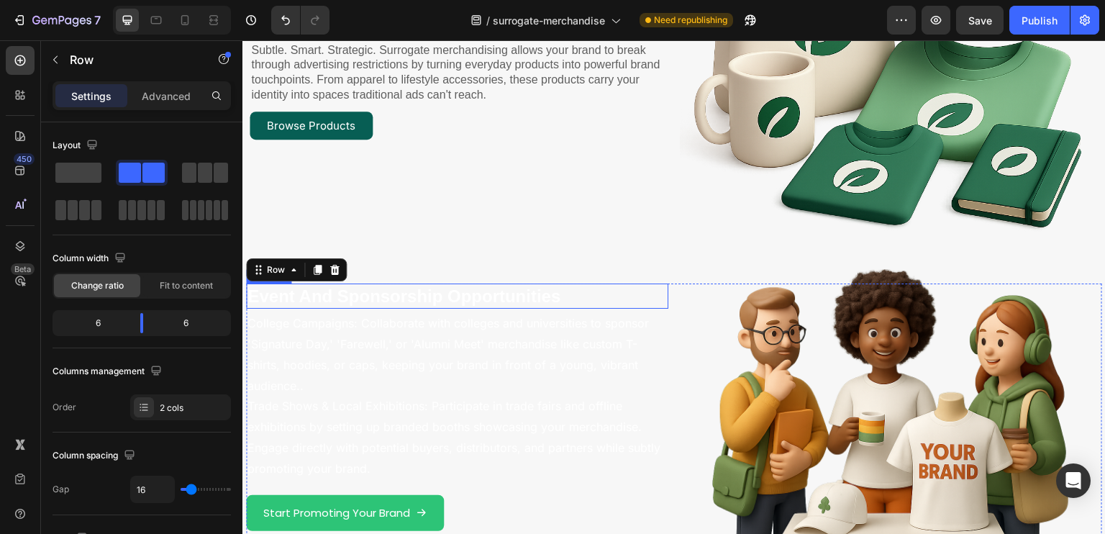
click at [391, 302] on h2 "Event And Sponsorship Opportunities" at bounding box center [404, 295] width 316 height 25
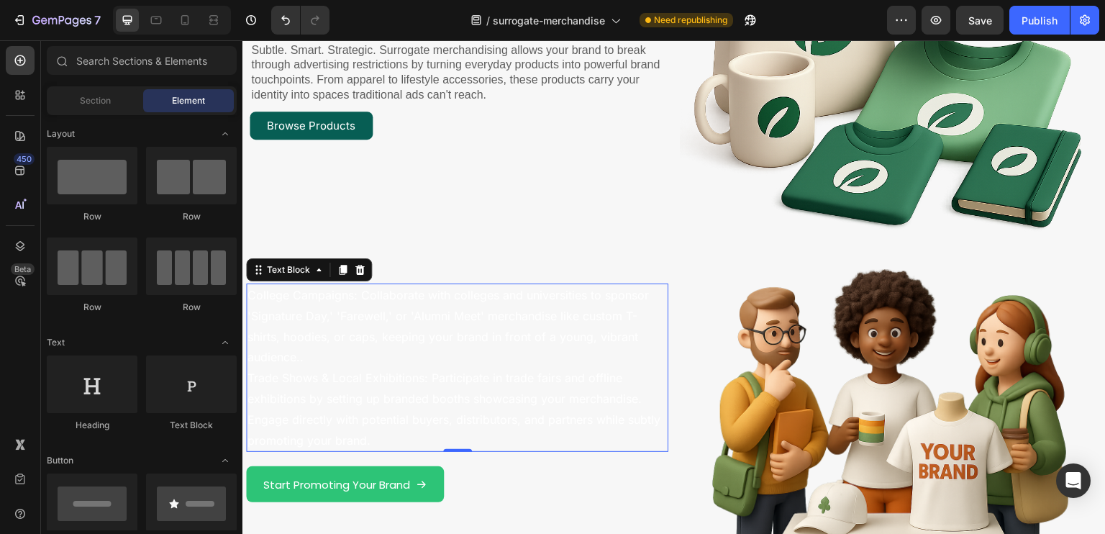
click at [397, 319] on p "College Campaigns: Collaborate with colleges and universities to sponsor 'Signa…" at bounding box center [456, 367] width 419 height 165
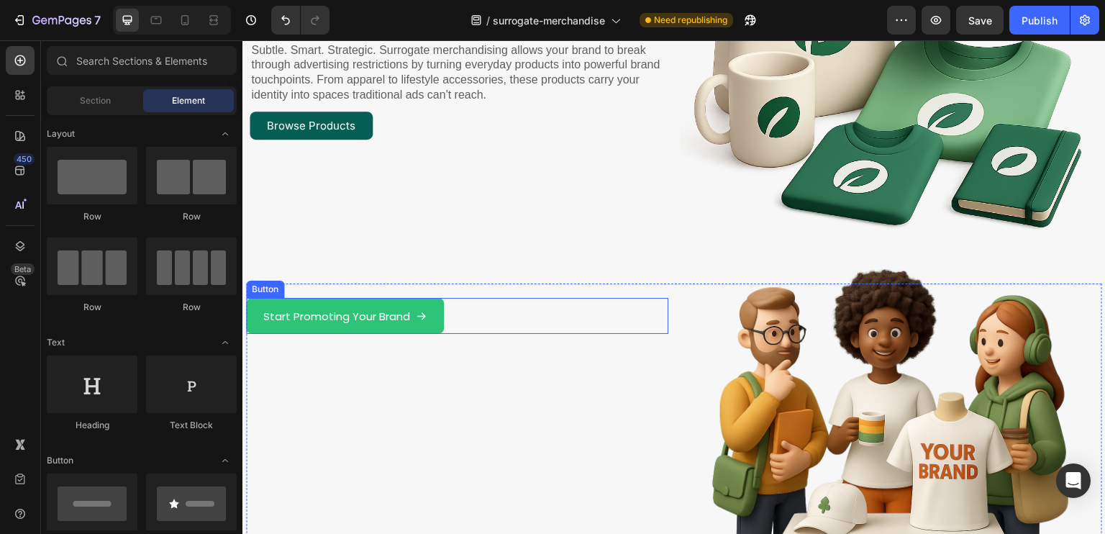
click at [448, 314] on div "Start Promoting Your Brand Button" at bounding box center [457, 316] width 422 height 36
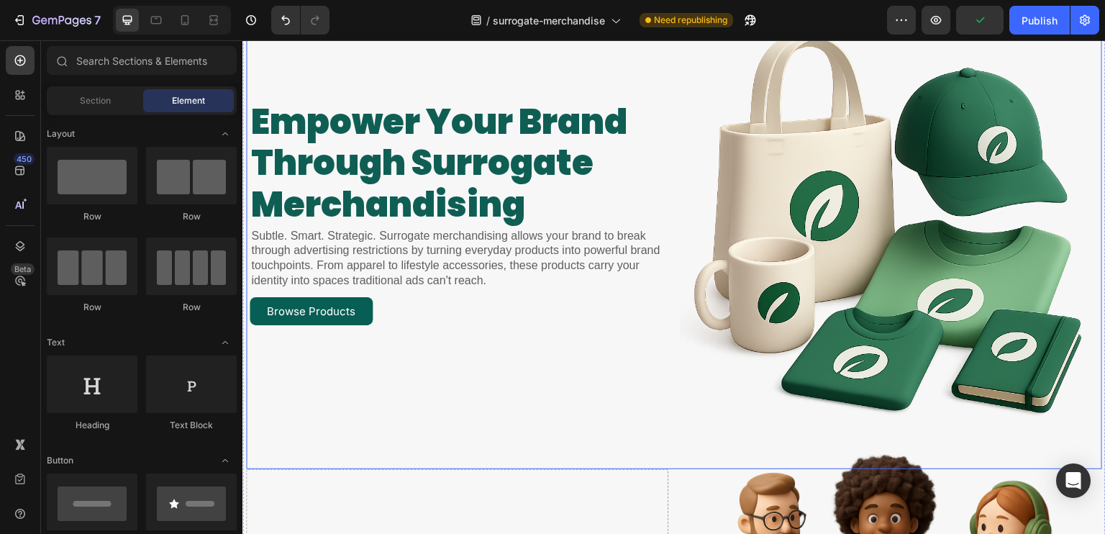
scroll to position [72, 0]
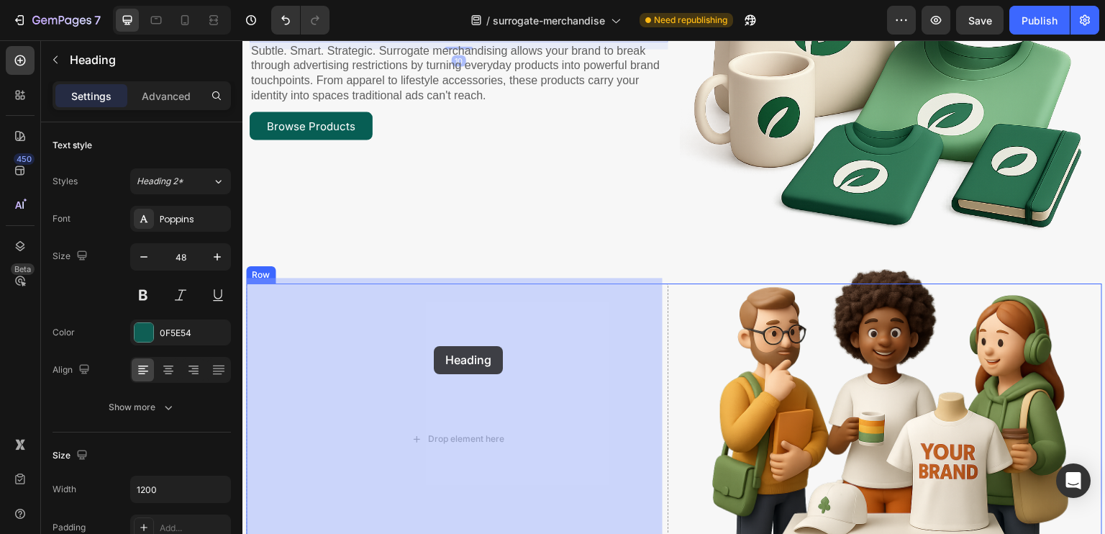
drag, startPoint x: 424, startPoint y: 208, endPoint x: 434, endPoint y: 347, distance: 139.2
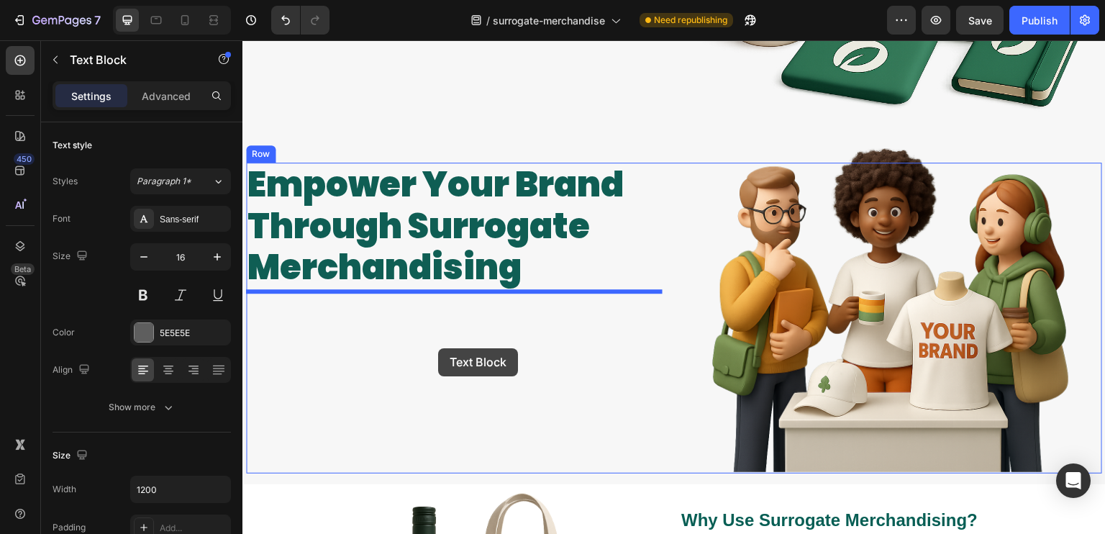
drag, startPoint x: 411, startPoint y: 211, endPoint x: 438, endPoint y: 346, distance: 137.1
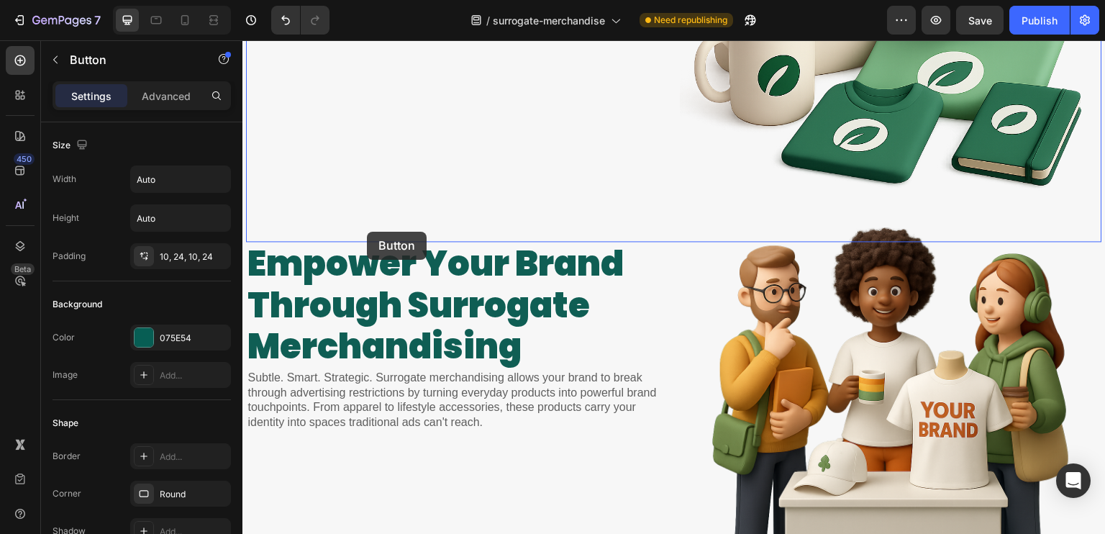
scroll to position [409, 0]
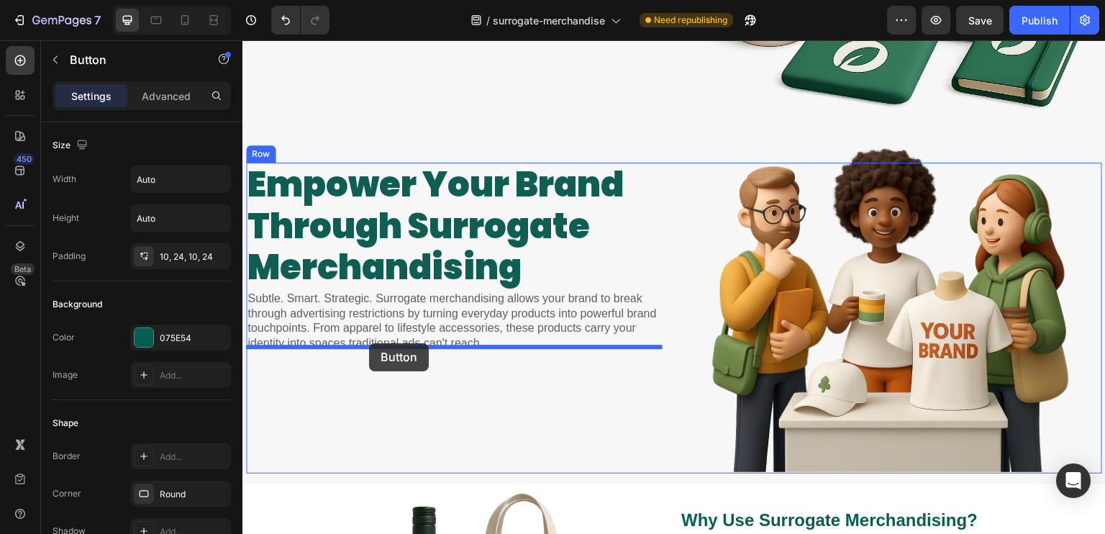
drag, startPoint x: 324, startPoint y: 119, endPoint x: 368, endPoint y: 345, distance: 230.1
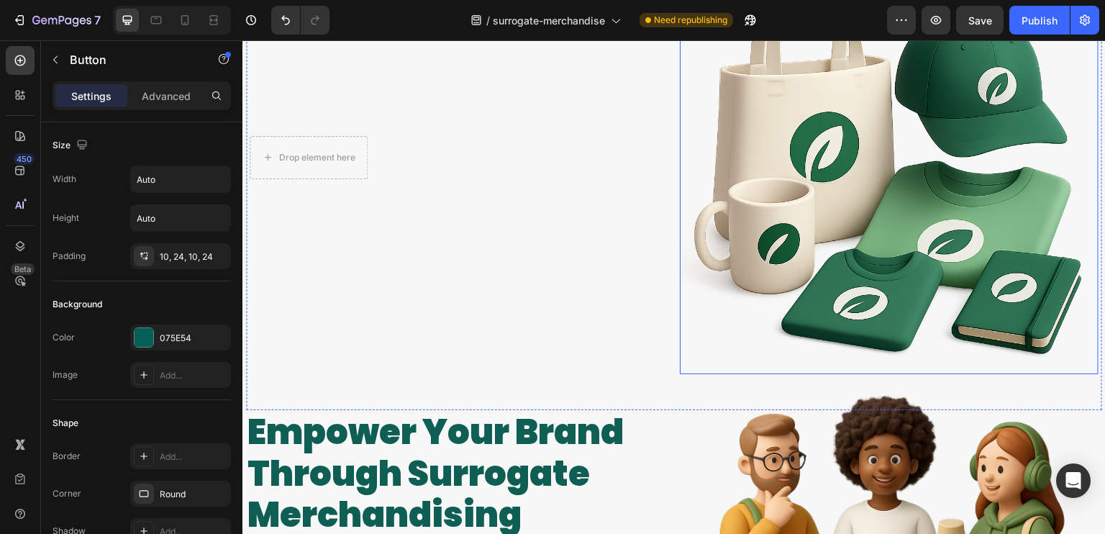
scroll to position [265, 0]
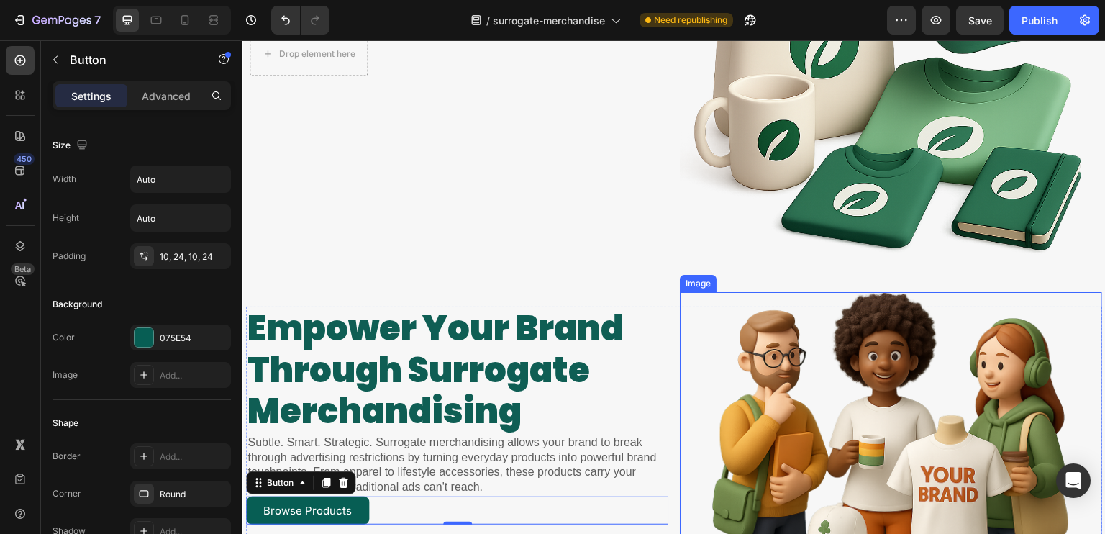
click at [834, 398] on img at bounding box center [891, 454] width 360 height 324
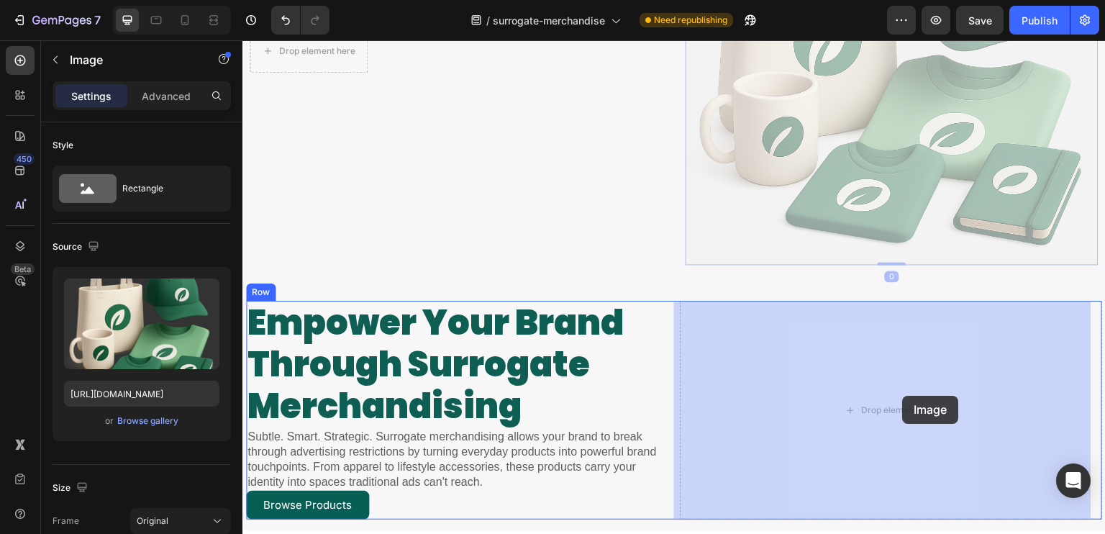
drag, startPoint x: 887, startPoint y: 137, endPoint x: 903, endPoint y: 404, distance: 268.0
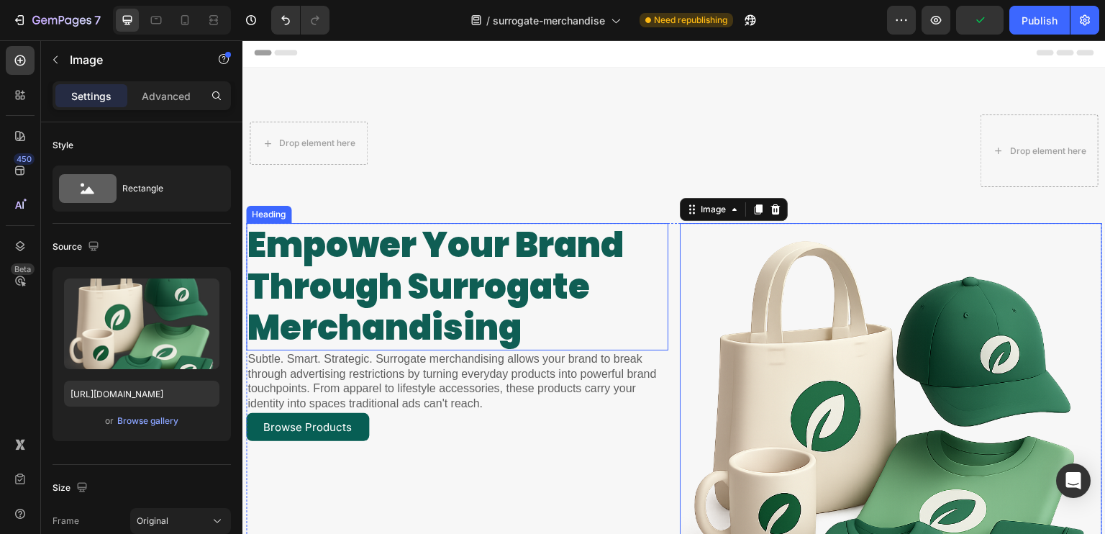
scroll to position [0, 0]
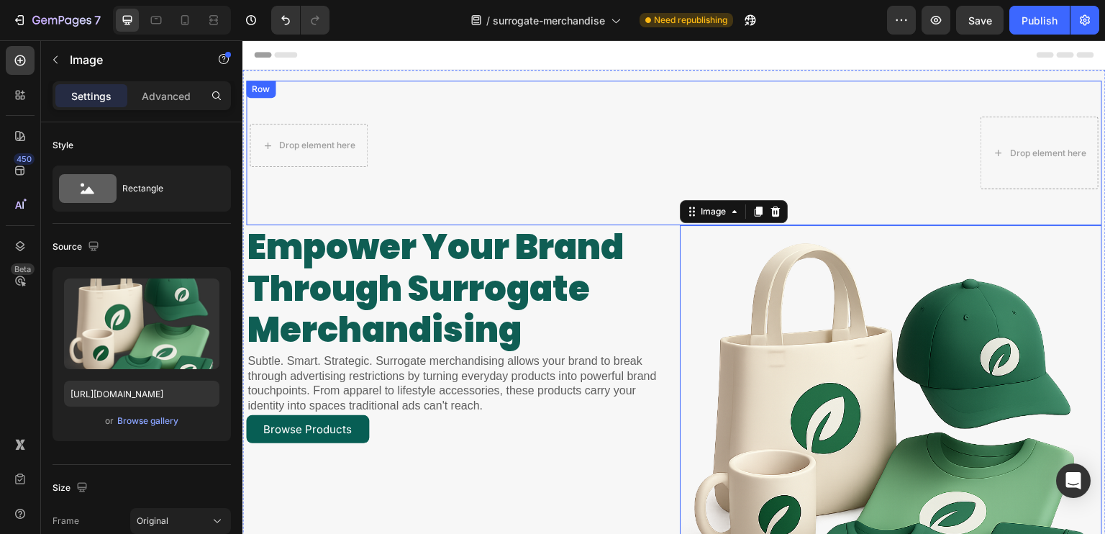
click at [566, 120] on div "Drop element here Row" at bounding box center [609, 153] width 719 height 73
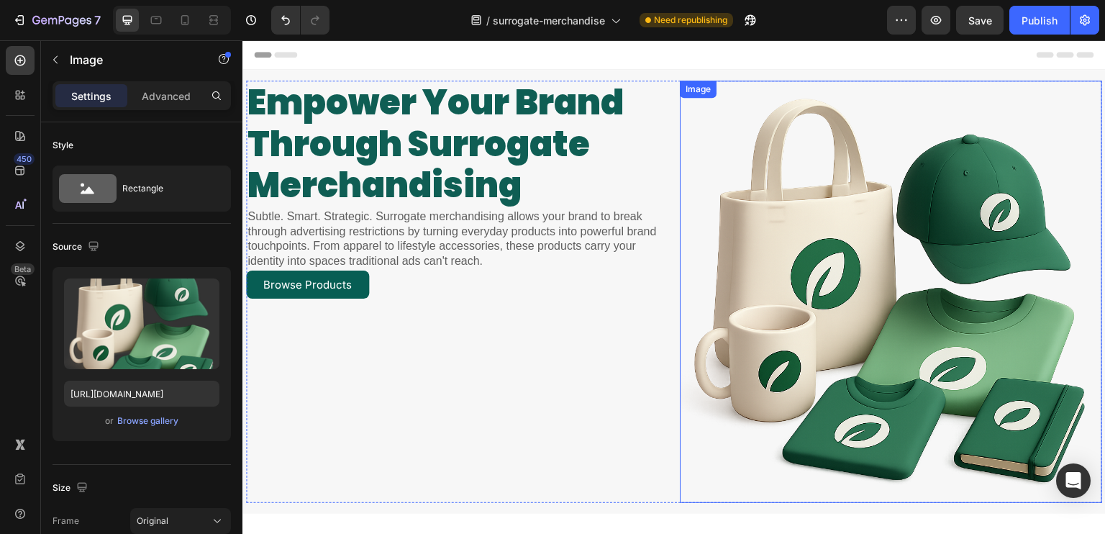
click at [819, 296] on img at bounding box center [891, 292] width 422 height 422
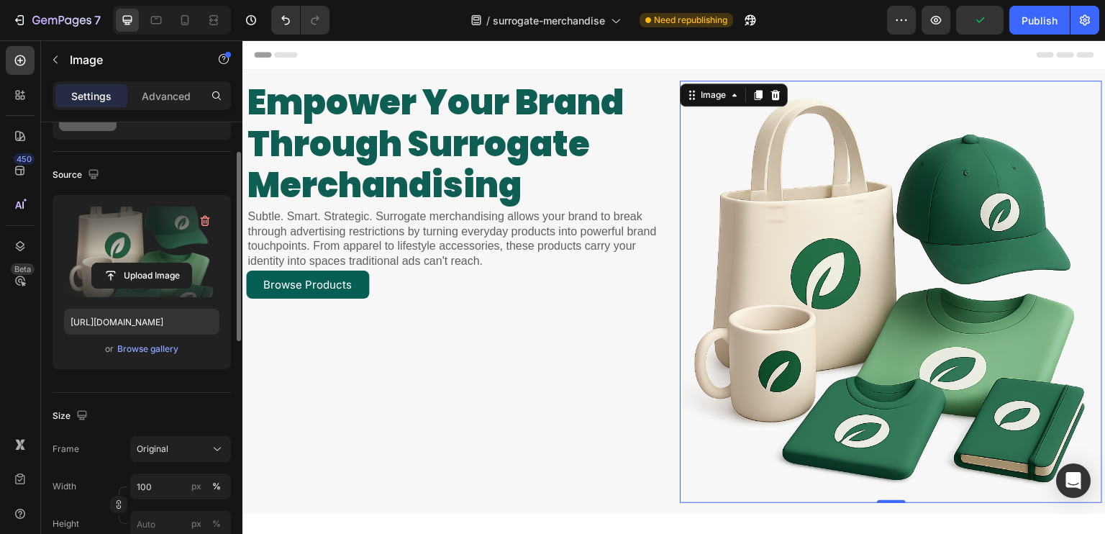
scroll to position [216, 0]
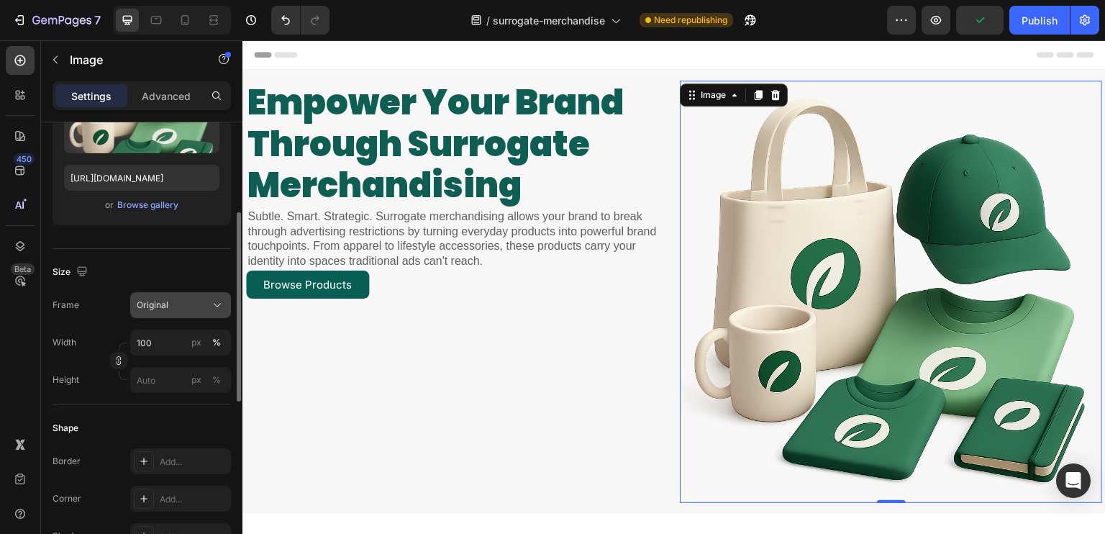
click at [193, 310] on button "Original" at bounding box center [180, 305] width 101 height 26
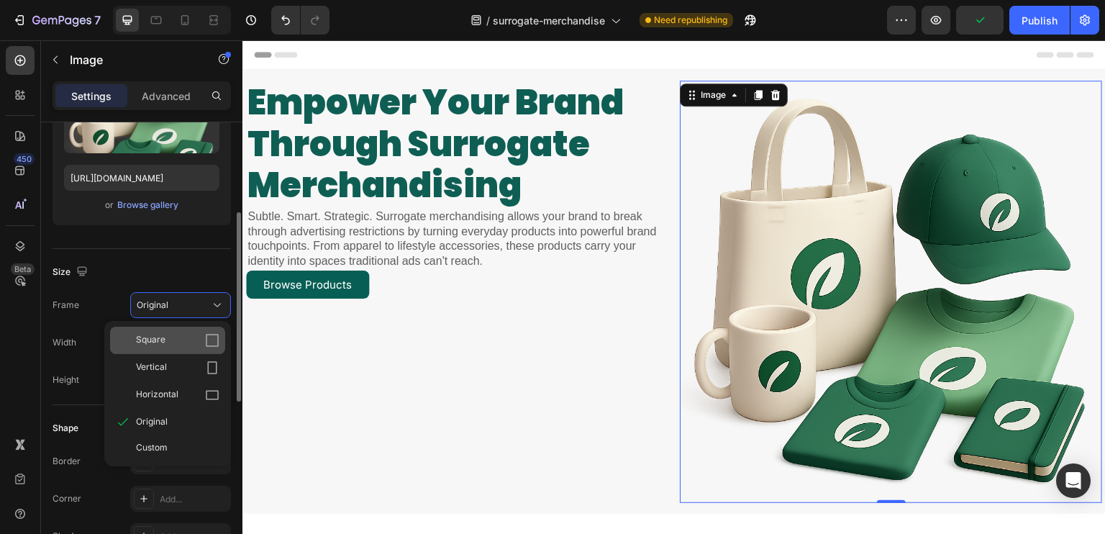
click at [212, 339] on icon at bounding box center [212, 340] width 14 height 14
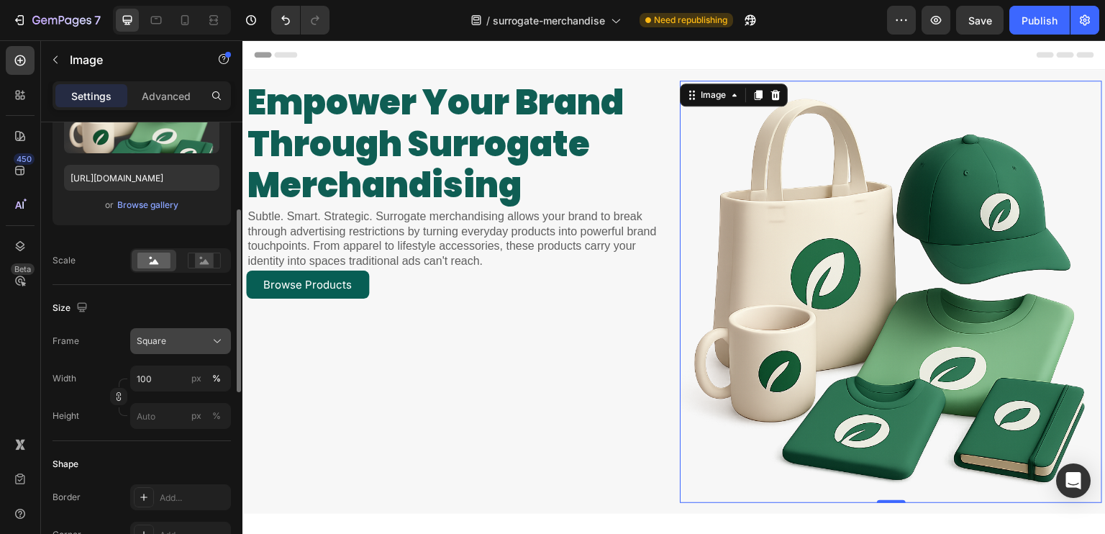
click at [205, 338] on div "Square" at bounding box center [172, 340] width 70 height 13
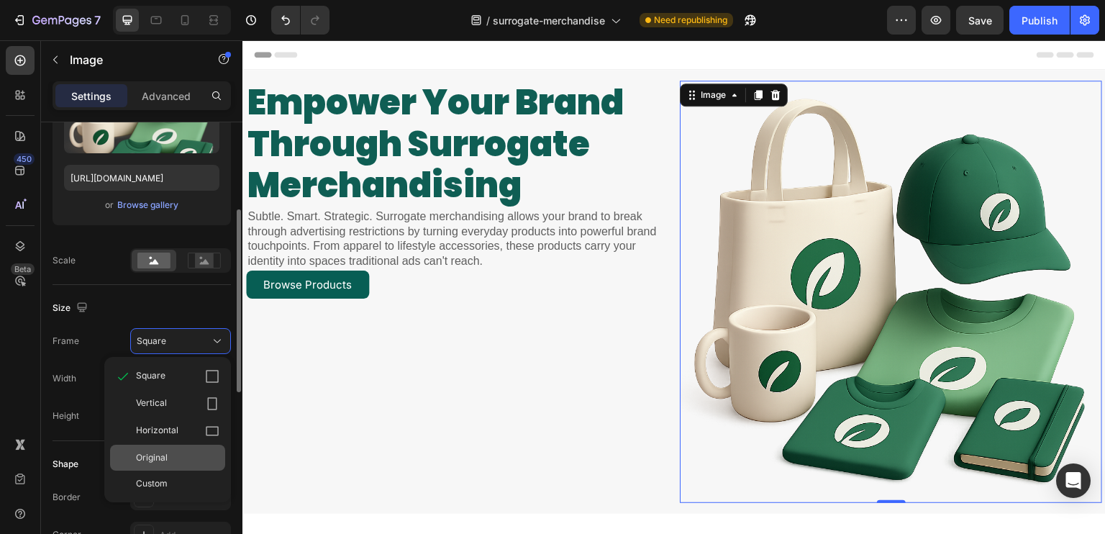
click at [173, 462] on div "Original" at bounding box center [177, 457] width 83 height 13
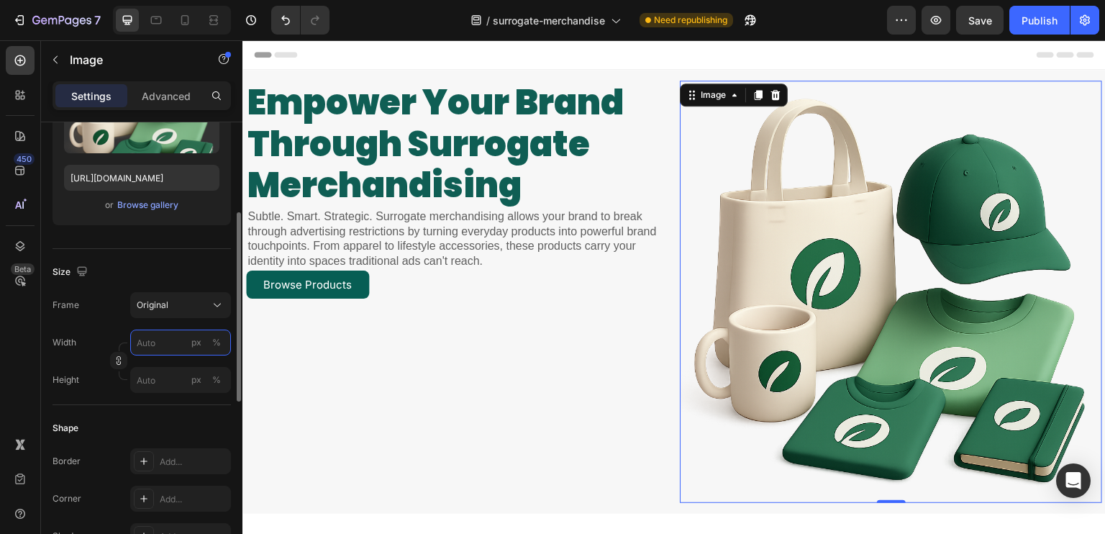
click at [158, 349] on input "px %" at bounding box center [180, 342] width 101 height 26
click at [216, 347] on div "%" at bounding box center [216, 342] width 9 height 13
click at [156, 347] on input "px %" at bounding box center [180, 342] width 101 height 26
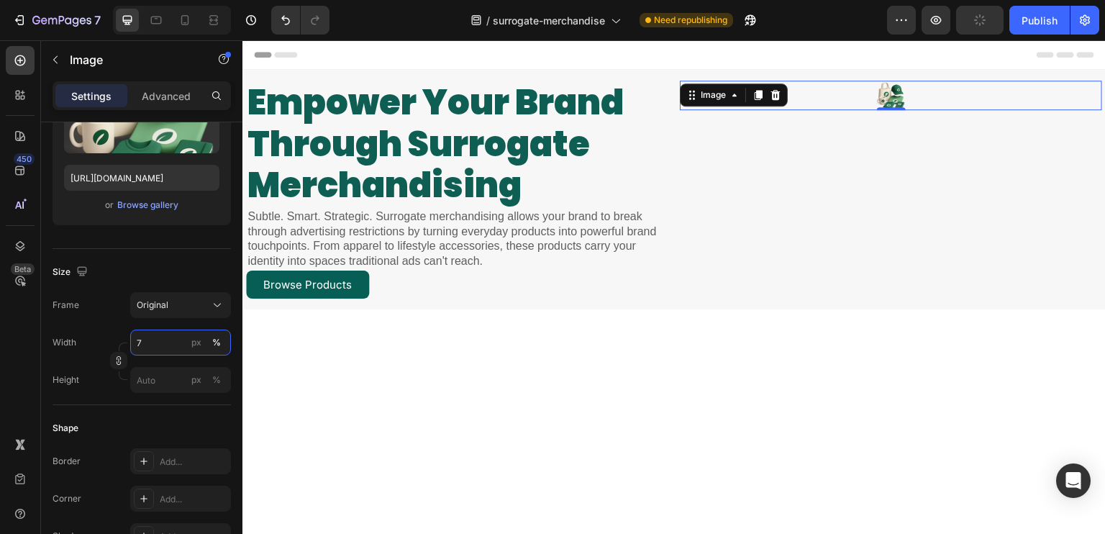
type input "70"
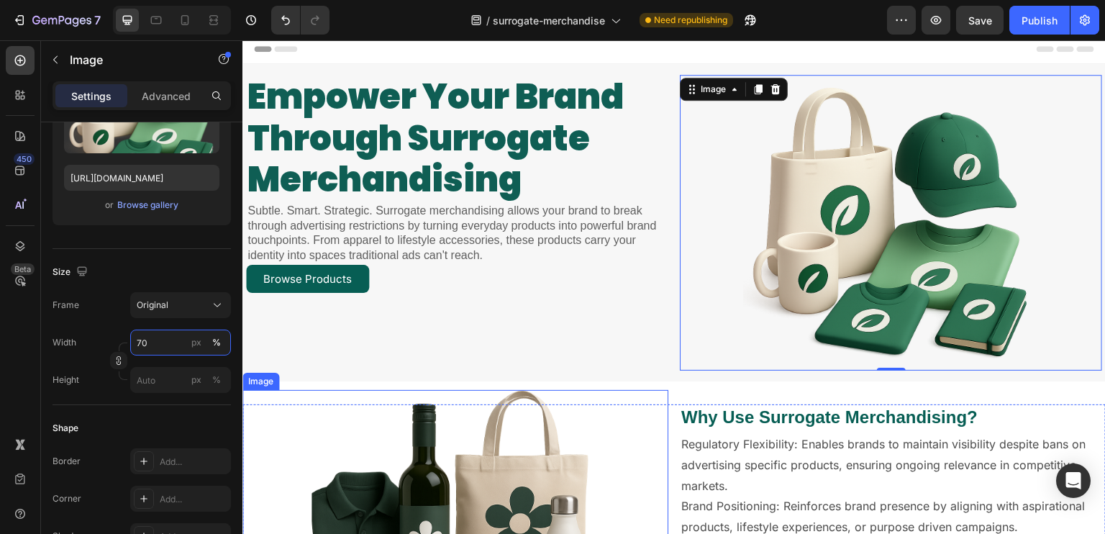
scroll to position [0, 0]
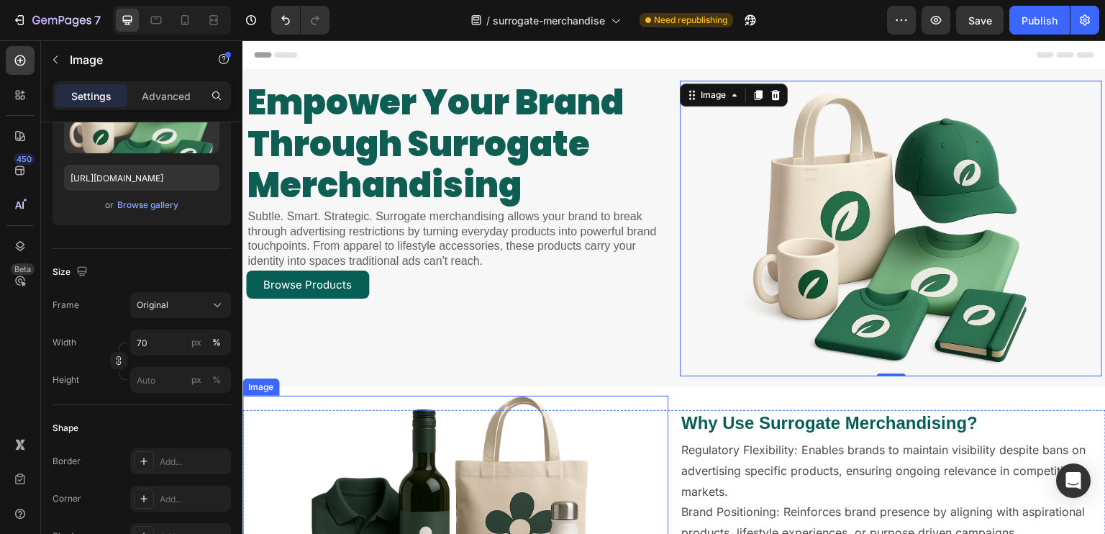
click at [442, 326] on div "empower your brand through surrogate merchandising Heading Subtle. Smart. Strat…" at bounding box center [457, 229] width 422 height 296
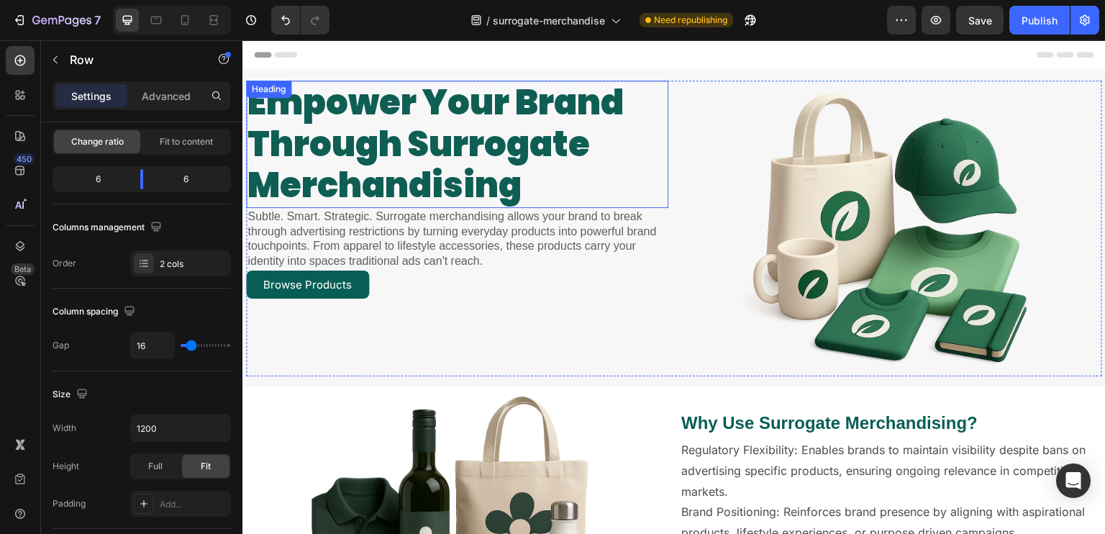
click at [418, 132] on strong "through surrogate" at bounding box center [418, 144] width 342 height 48
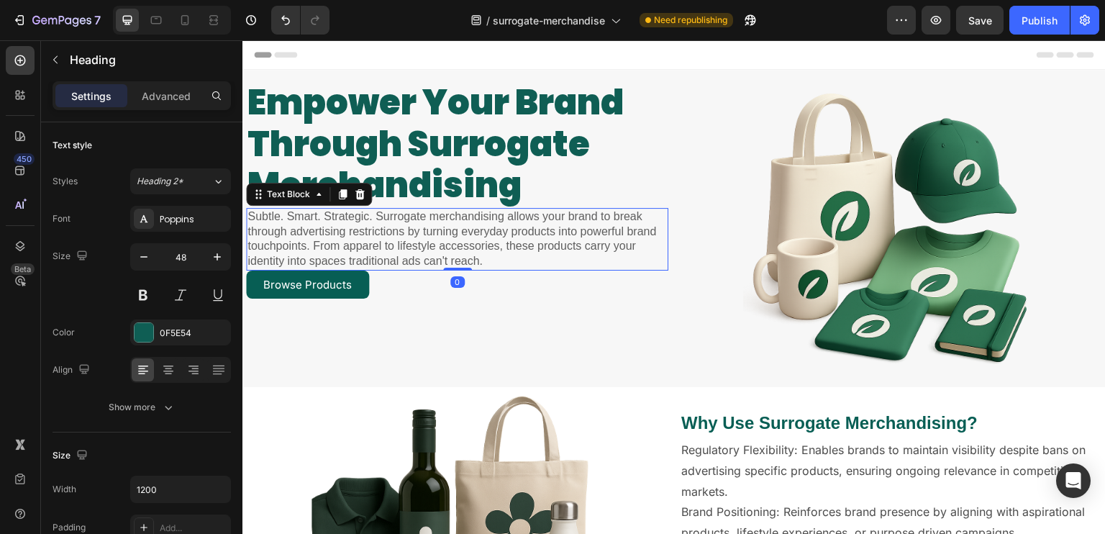
click at [421, 265] on p "Subtle. Smart. Strategic. Surrogate merchandising allows your brand to break th…" at bounding box center [456, 239] width 419 height 60
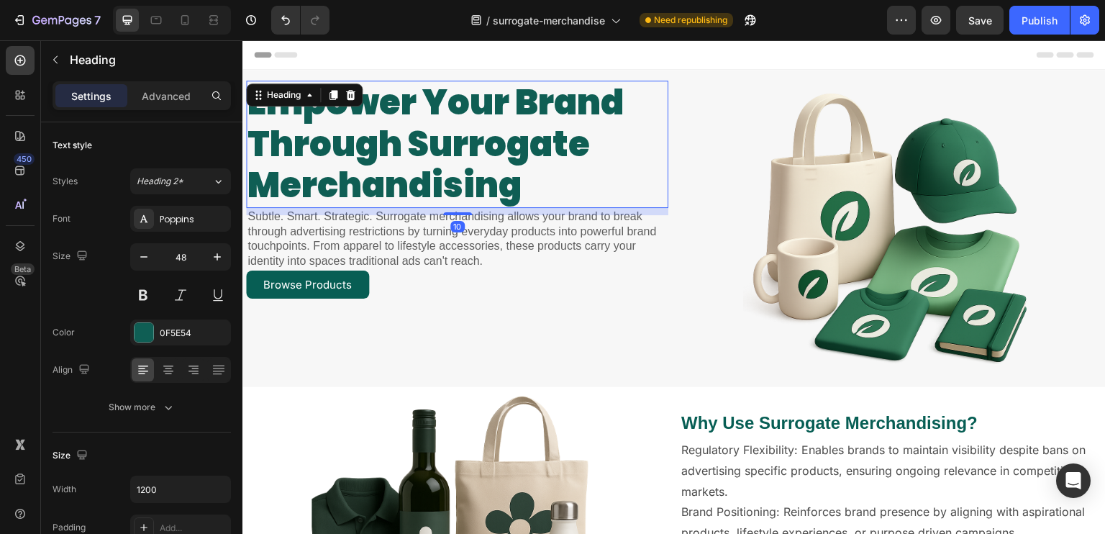
click at [458, 88] on strong "empower your brand" at bounding box center [435, 102] width 376 height 48
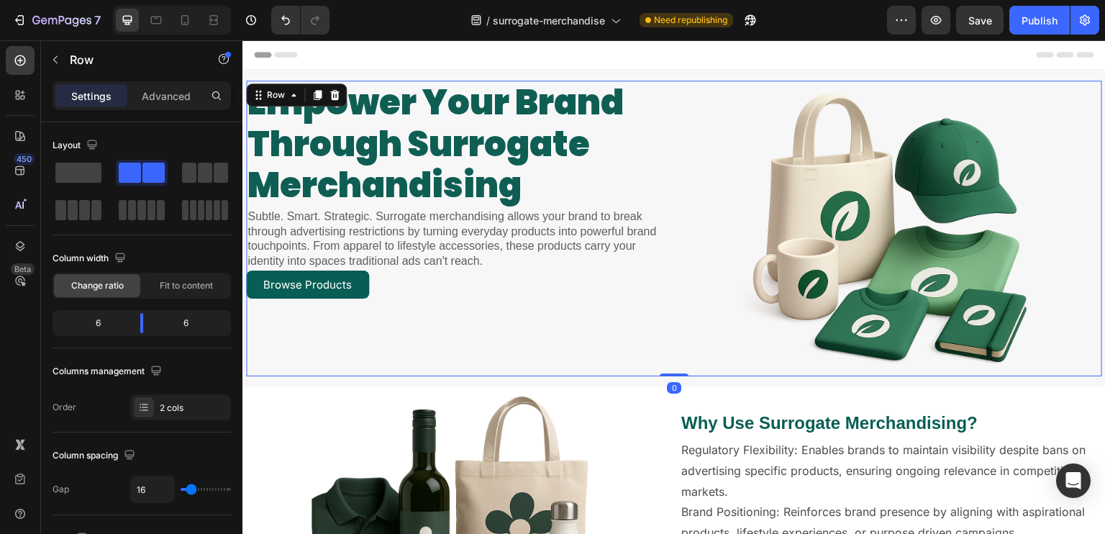
click at [672, 91] on div "empower your brand through surrogate merchandising Heading Subtle. Smart. Strat…" at bounding box center [674, 229] width 856 height 296
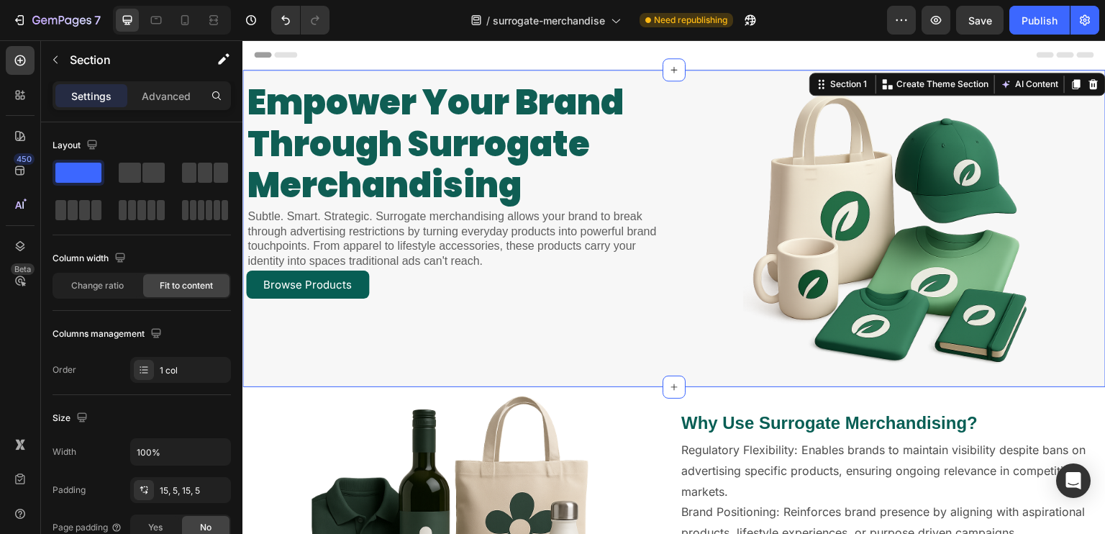
click at [626, 74] on div "empower your brand through surrogate merchandising Heading Subtle. Smart. Strat…" at bounding box center [673, 228] width 863 height 317
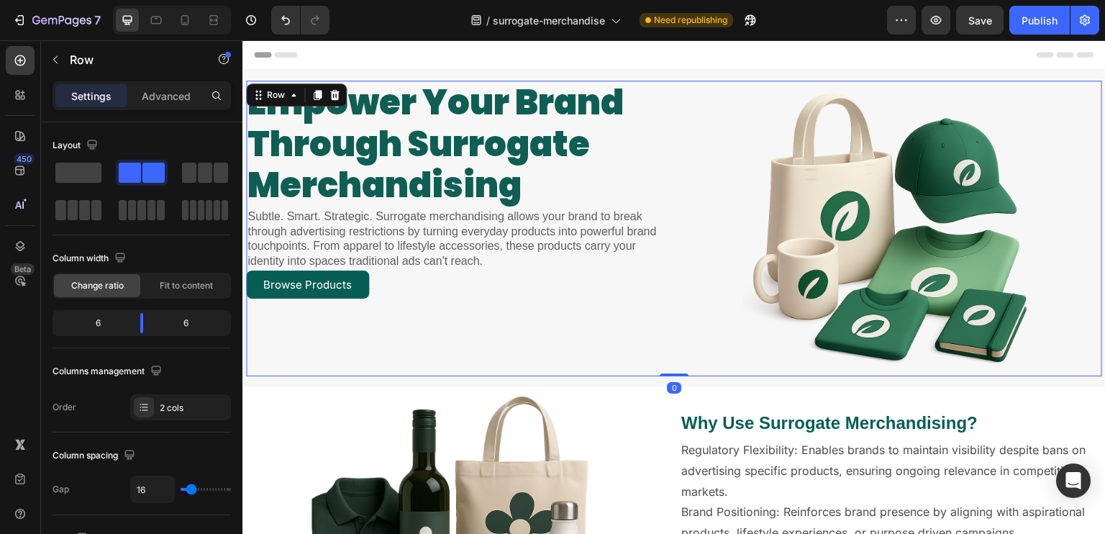
click at [665, 99] on div "empower your brand through surrogate merchandising Heading Subtle. Smart. Strat…" at bounding box center [674, 229] width 856 height 296
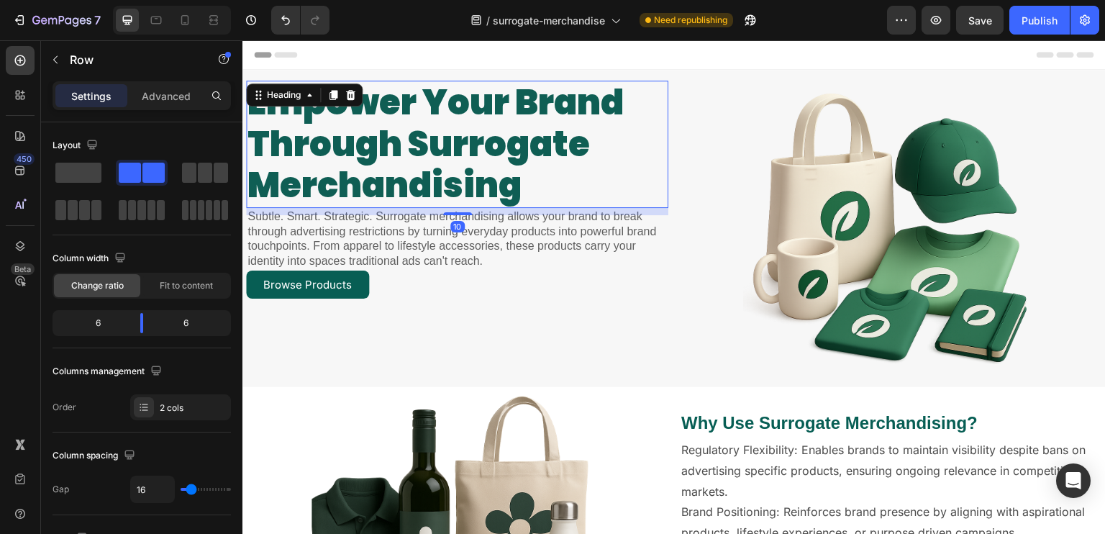
click at [564, 104] on strong "empower your brand" at bounding box center [435, 102] width 376 height 48
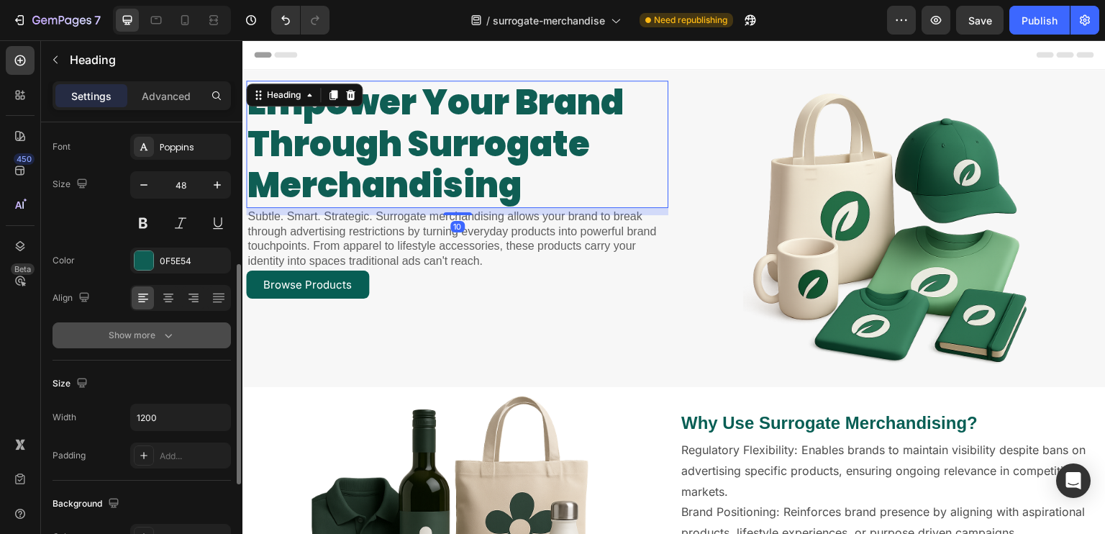
scroll to position [144, 0]
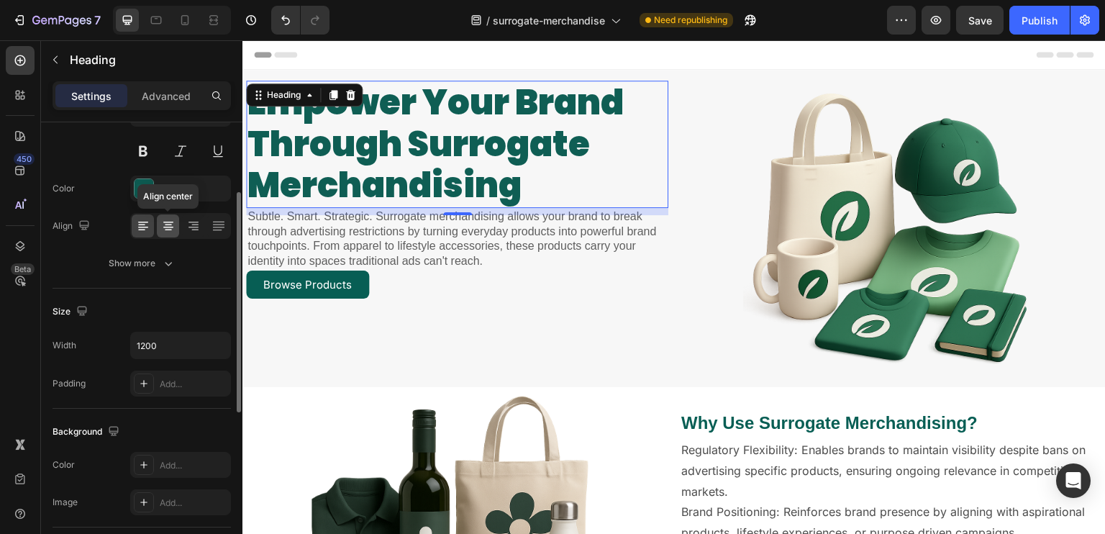
click at [164, 224] on icon at bounding box center [168, 226] width 14 height 14
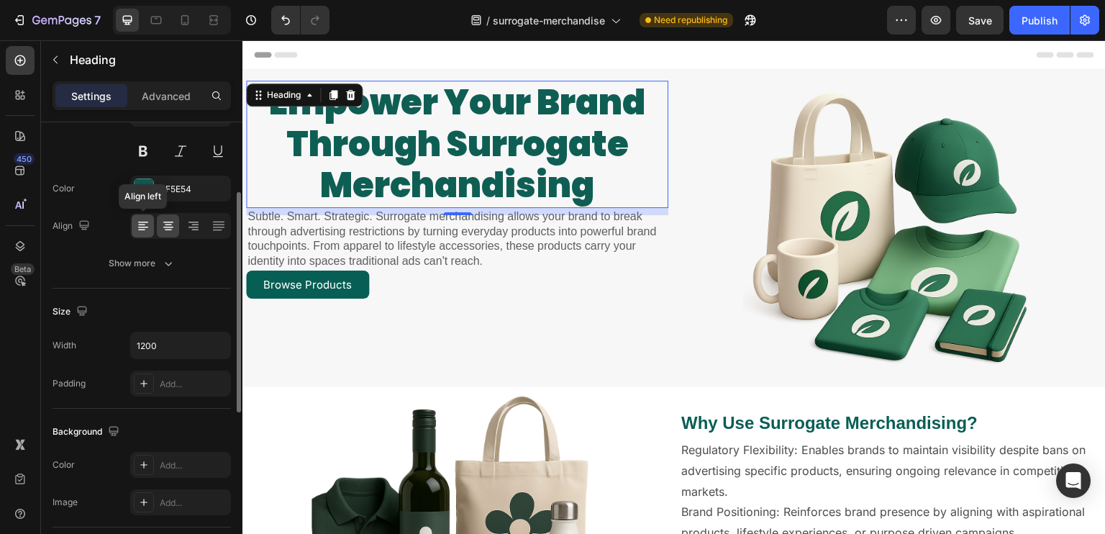
click at [145, 221] on icon at bounding box center [143, 226] width 14 height 14
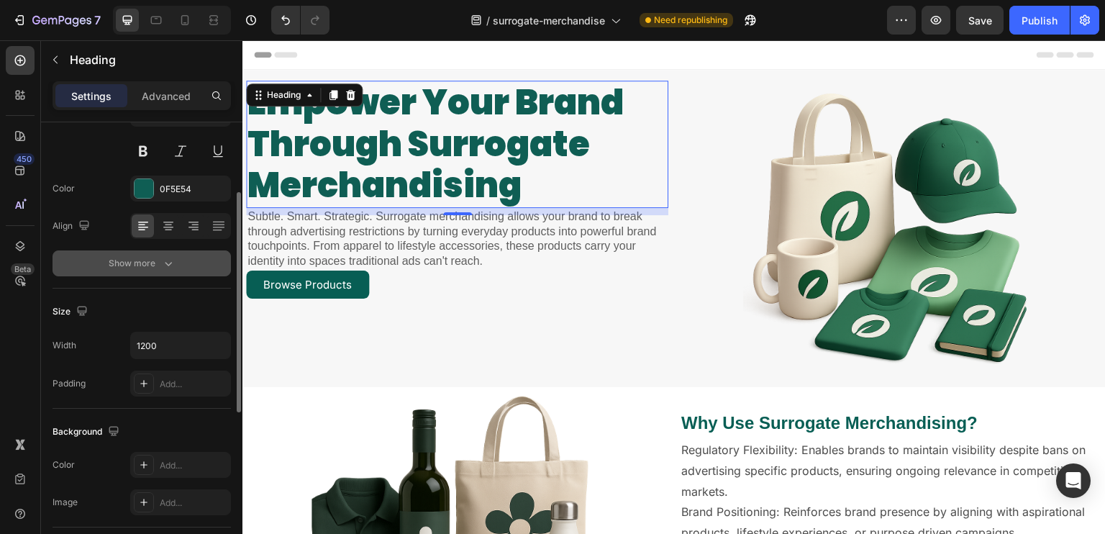
click at [169, 257] on icon "button" at bounding box center [168, 263] width 14 height 14
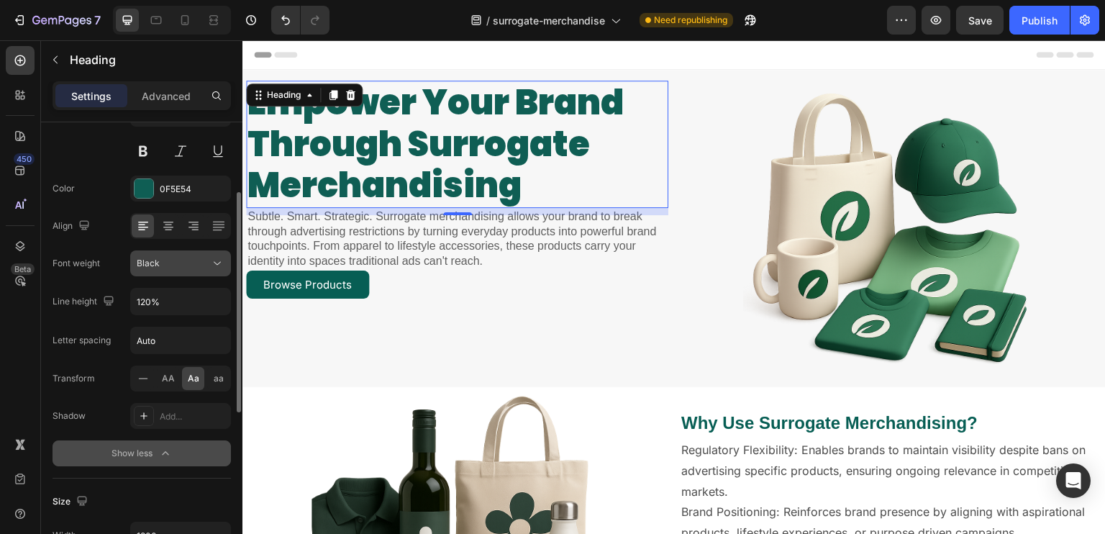
click at [167, 257] on div "Black" at bounding box center [173, 263] width 73 height 13
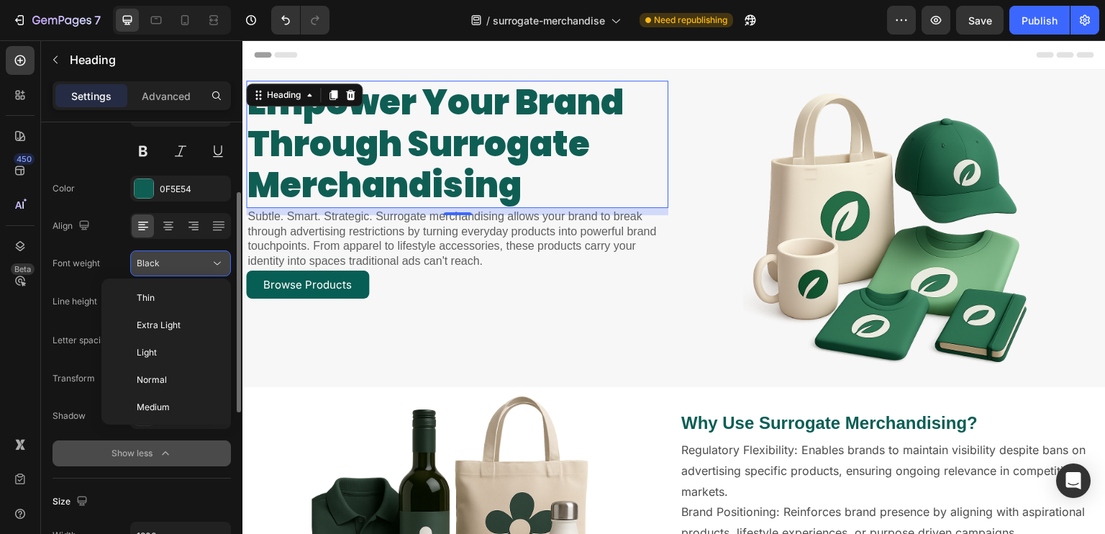
scroll to position [109, 0]
click at [215, 442] on button "Show less" at bounding box center [142, 453] width 178 height 26
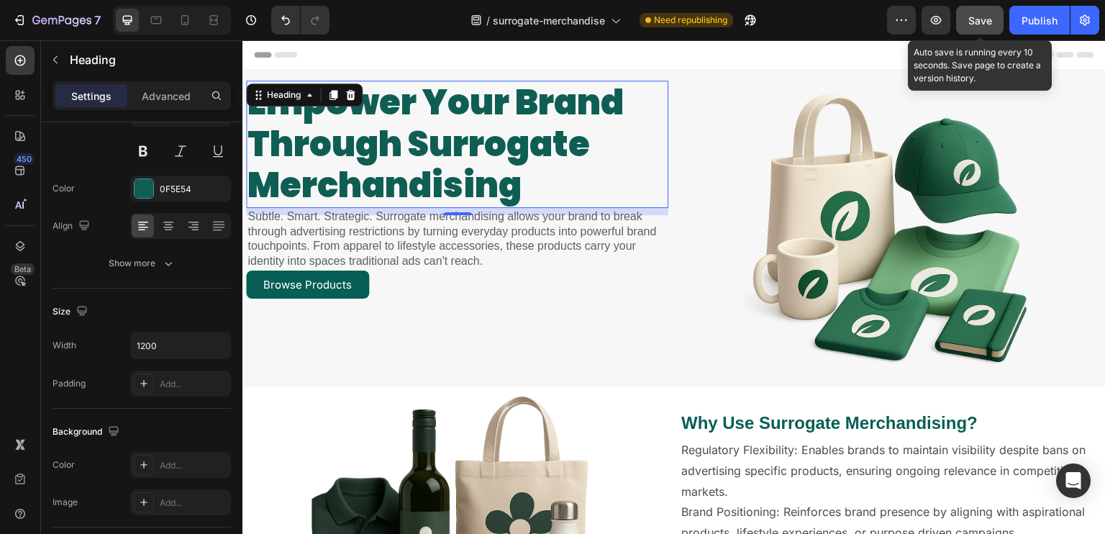
click at [972, 14] on span "Save" at bounding box center [980, 20] width 24 height 12
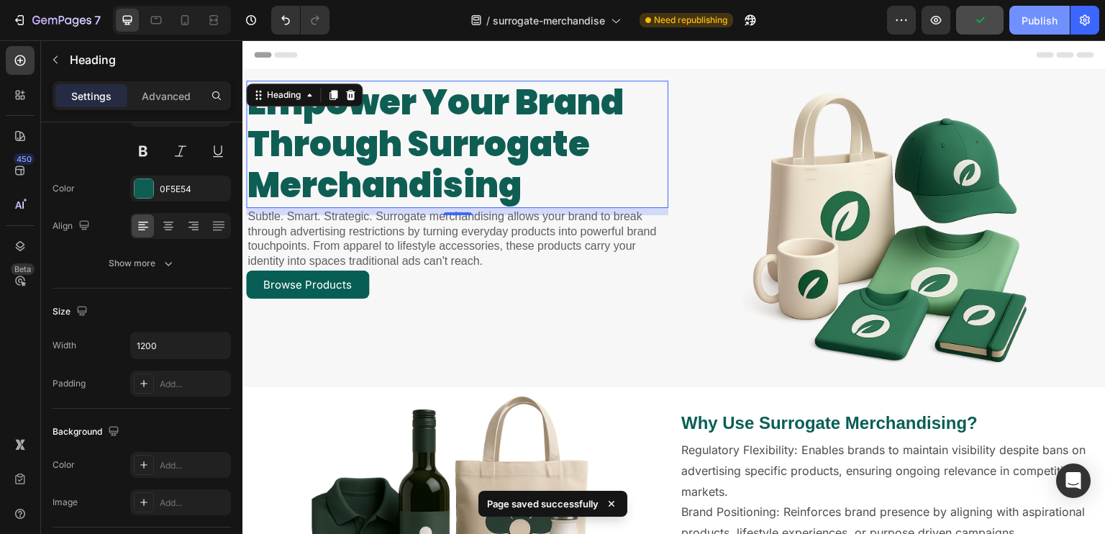
click at [1033, 27] on div "Publish" at bounding box center [1039, 20] width 36 height 15
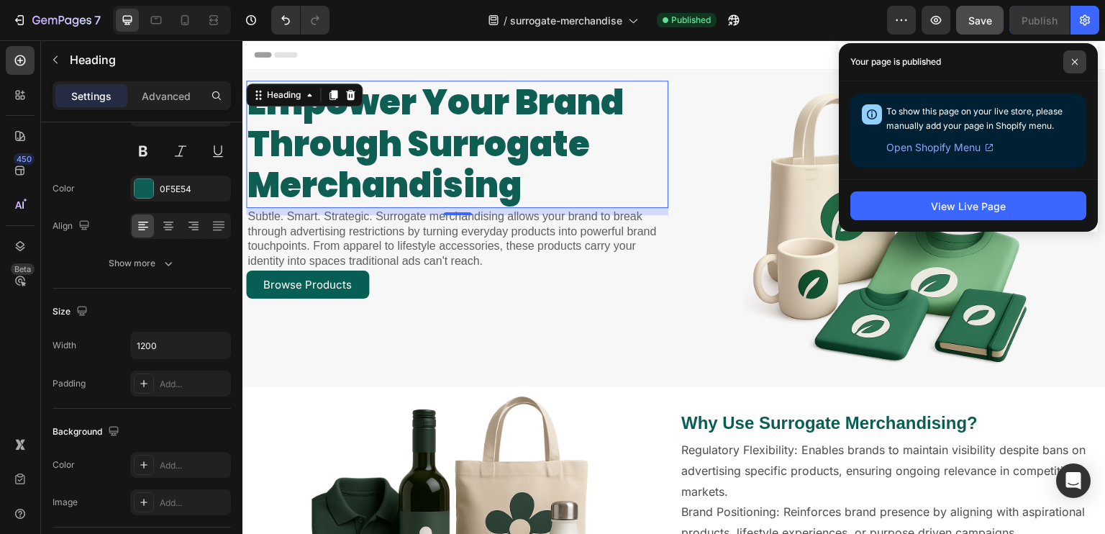
click at [1079, 60] on span at bounding box center [1074, 61] width 23 height 23
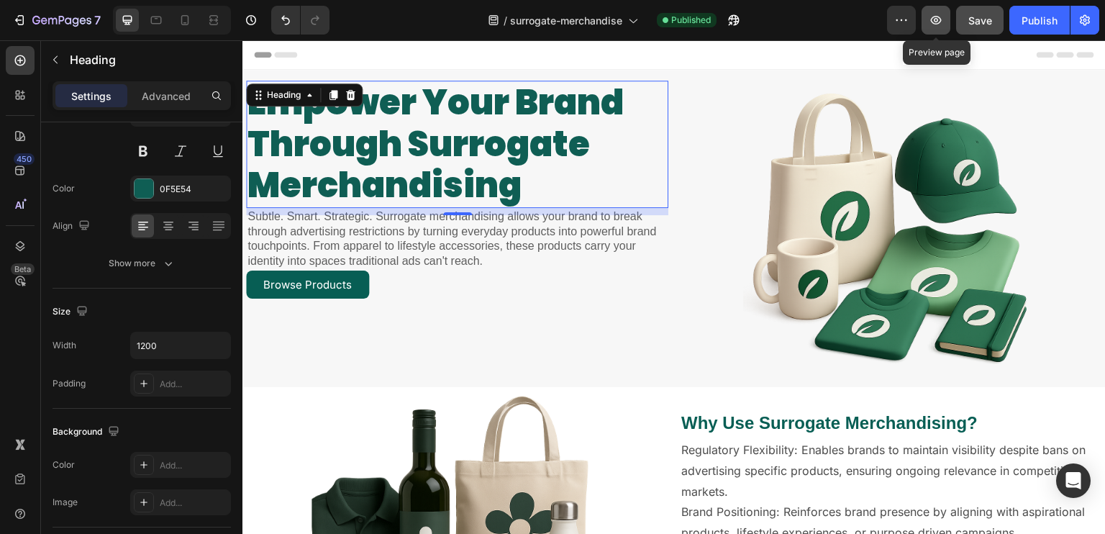
click at [933, 10] on button "button" at bounding box center [935, 20] width 29 height 29
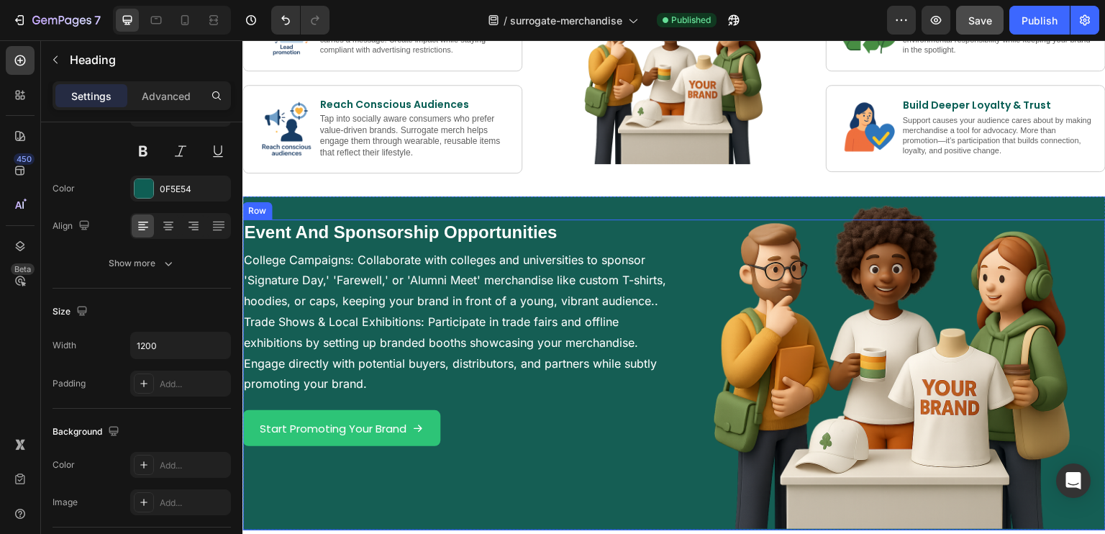
scroll to position [1151, 0]
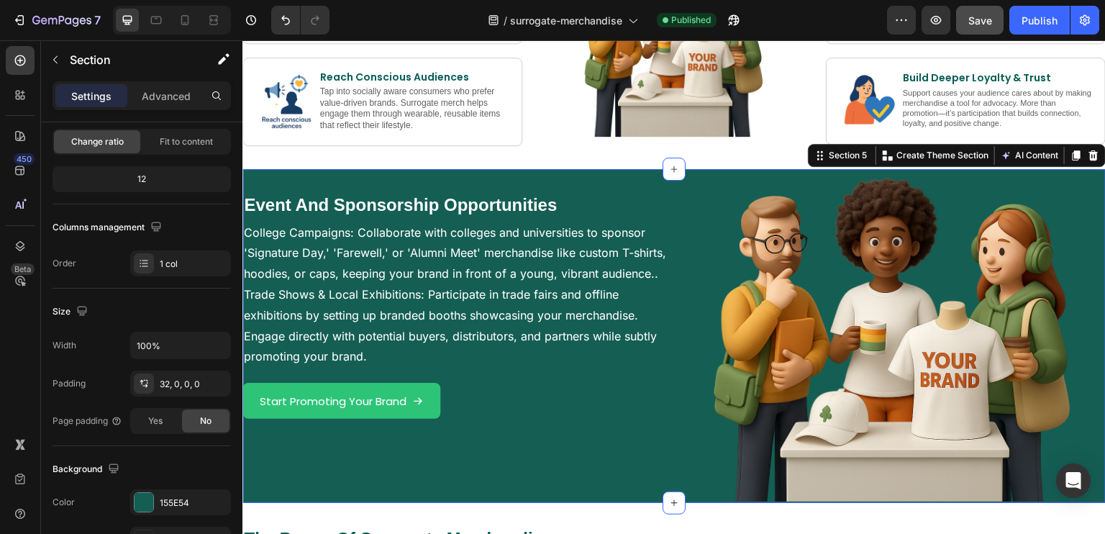
click at [727, 172] on div "Event And Sponsorship Opportunities Heading College Campaigns: Collaborate with…" at bounding box center [673, 336] width 863 height 334
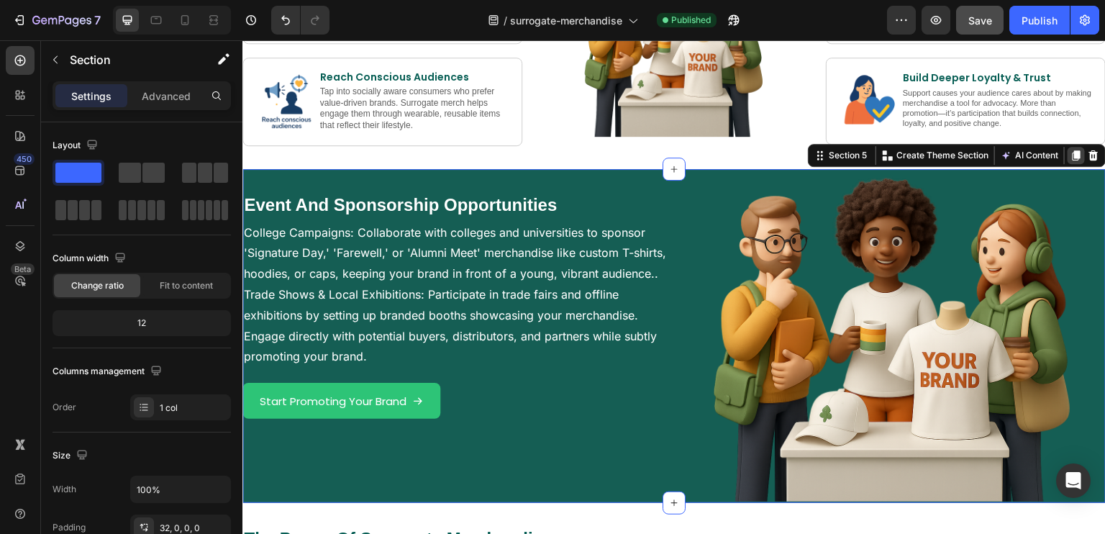
click at [1072, 151] on icon at bounding box center [1076, 156] width 8 height 10
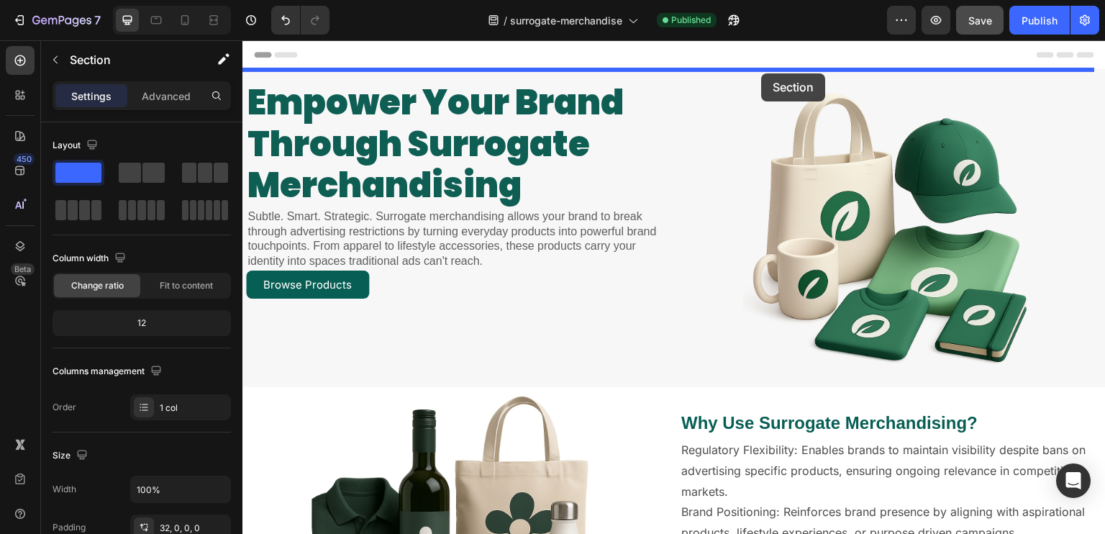
drag, startPoint x: 803, startPoint y: 76, endPoint x: 762, endPoint y: 73, distance: 41.8
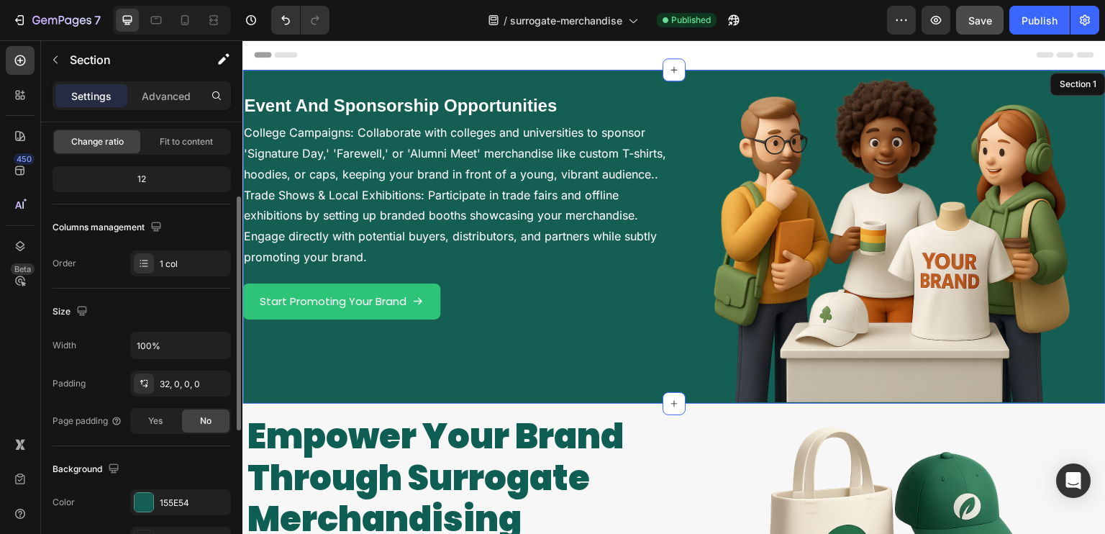
scroll to position [360, 0]
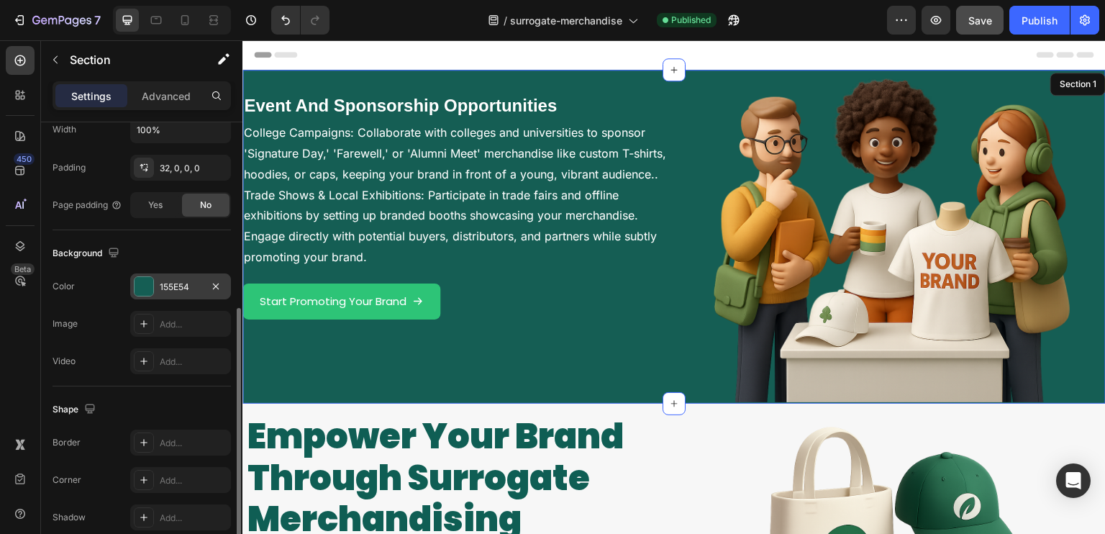
click at [145, 289] on div at bounding box center [143, 286] width 19 height 19
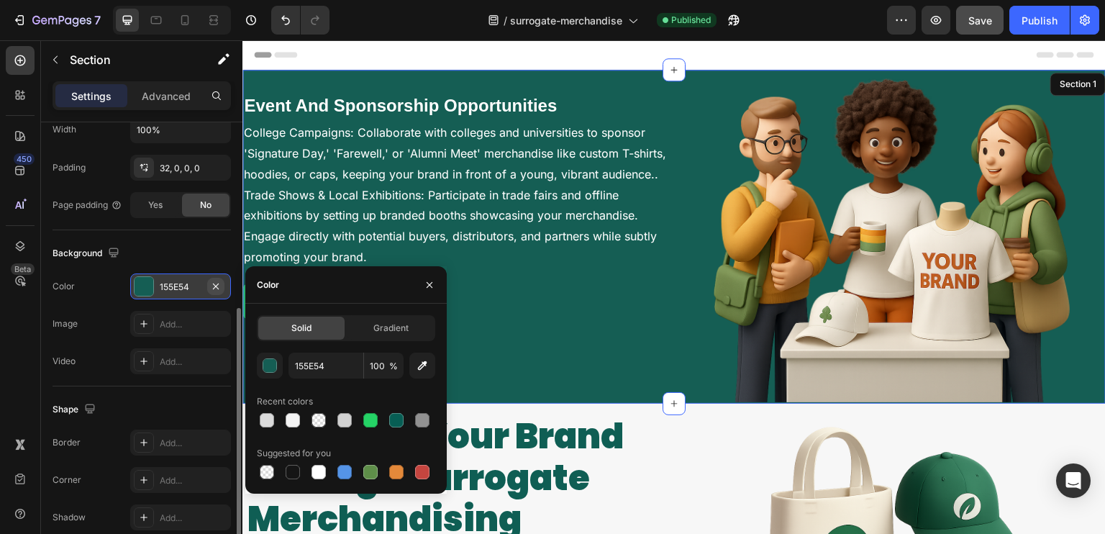
click at [217, 287] on icon "button" at bounding box center [216, 286] width 12 height 12
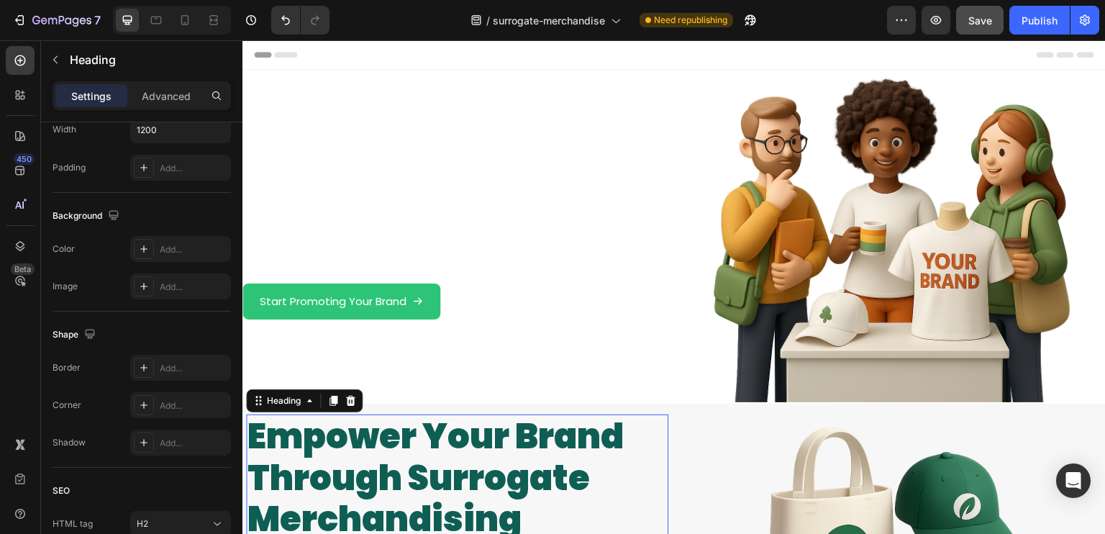
scroll to position [0, 0]
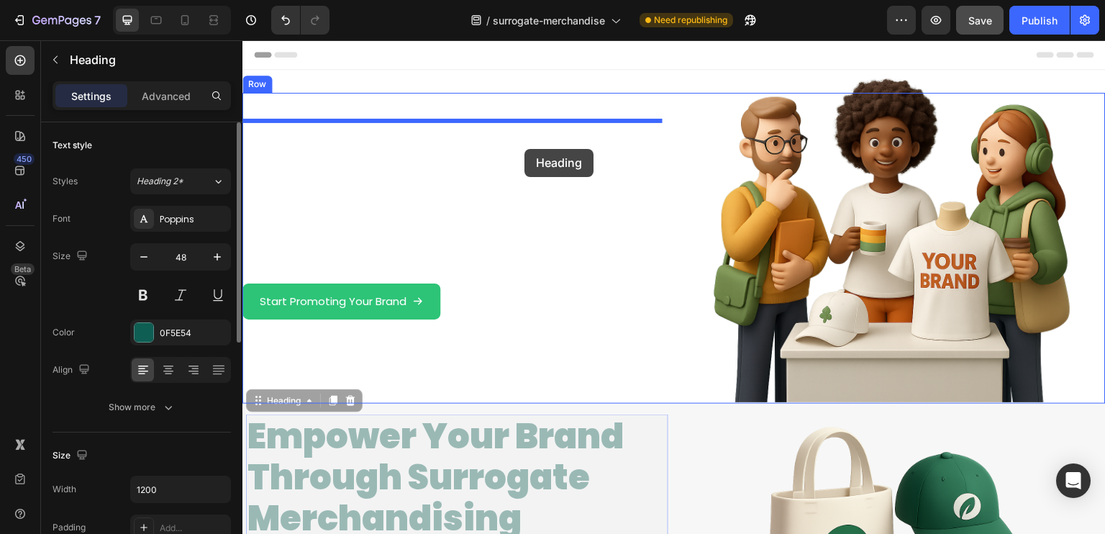
drag, startPoint x: 531, startPoint y: 462, endPoint x: 524, endPoint y: 149, distance: 313.6
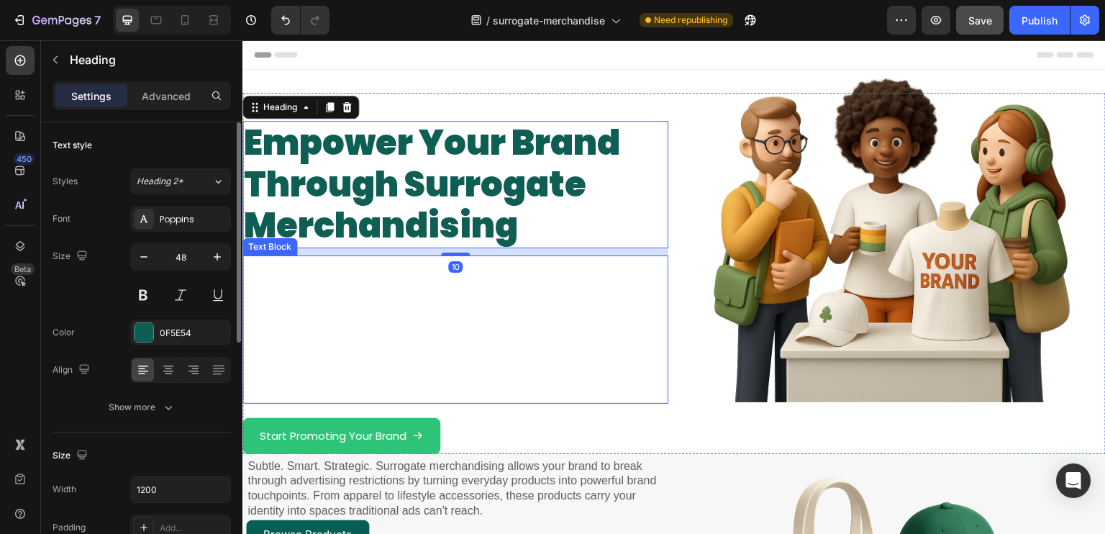
click at [513, 298] on p "College Campaigns: Collaborate with colleges and universities to sponsor 'Signa…" at bounding box center [455, 329] width 423 height 145
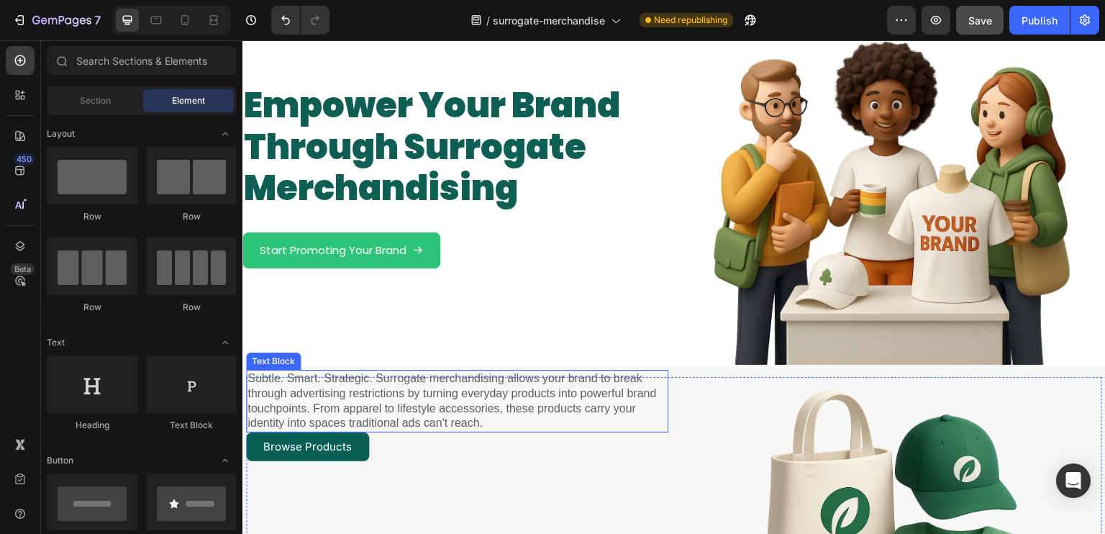
scroll to position [144, 0]
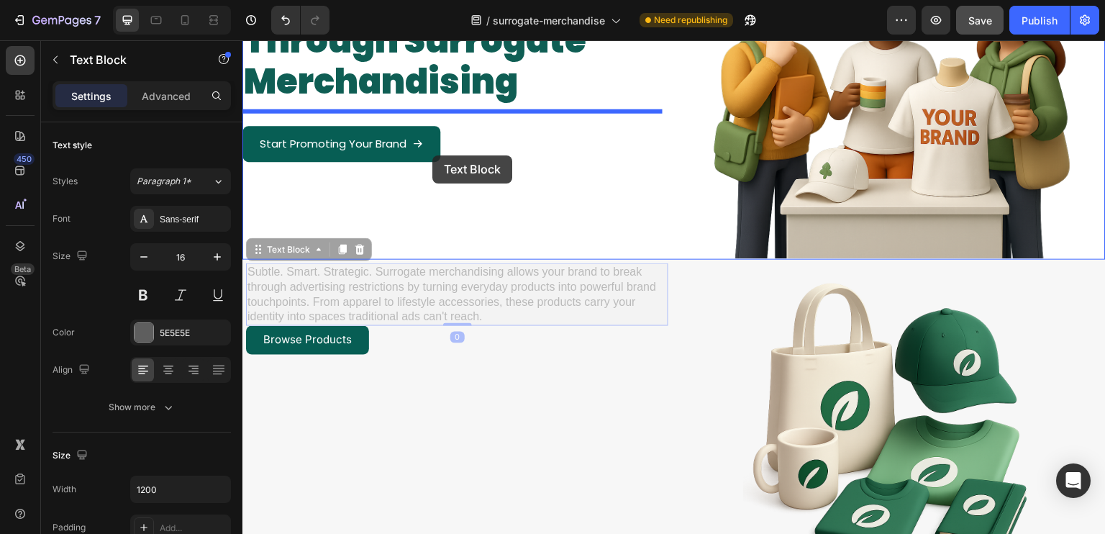
drag, startPoint x: 406, startPoint y: 300, endPoint x: 432, endPoint y: 151, distance: 151.1
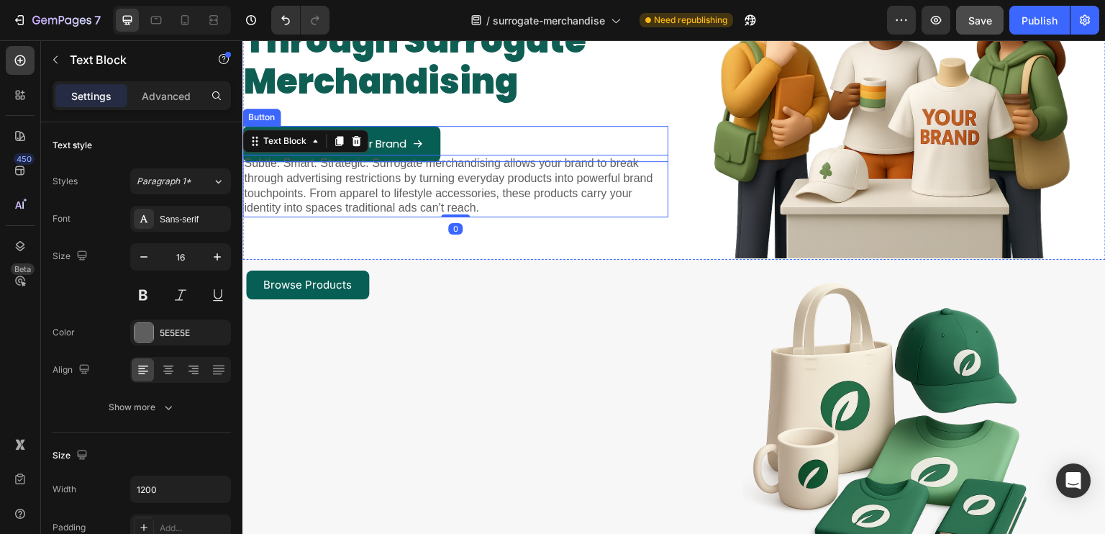
click at [427, 132] on button "Start Promoting Your Brand" at bounding box center [341, 144] width 198 height 36
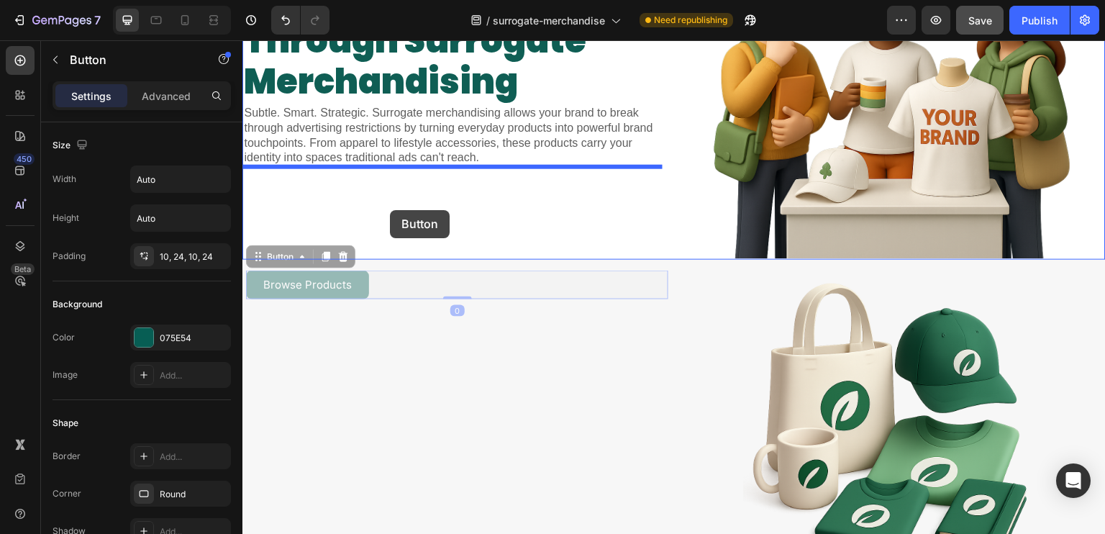
drag, startPoint x: 368, startPoint y: 279, endPoint x: 390, endPoint y: 210, distance: 72.3
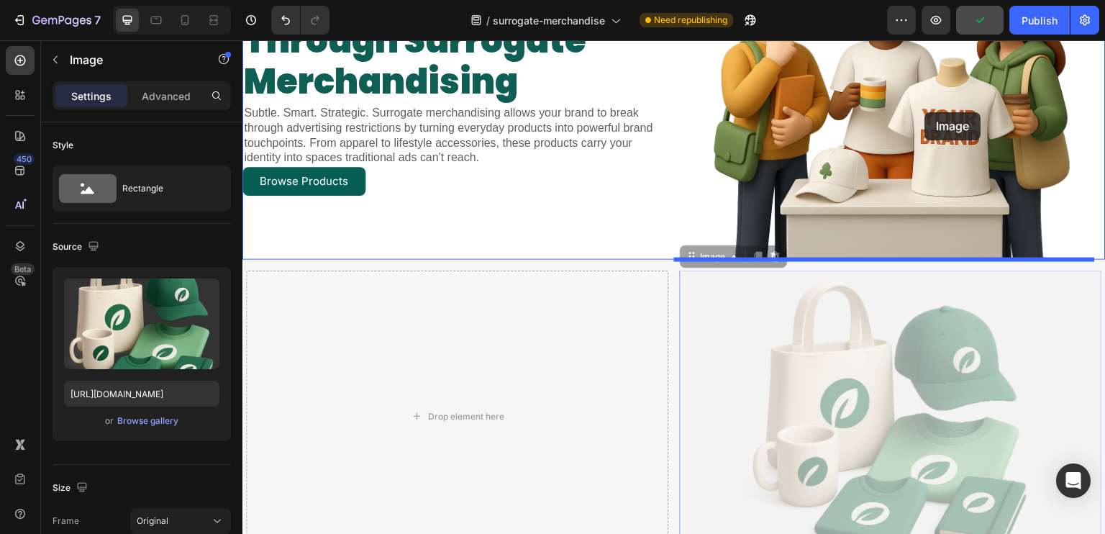
drag, startPoint x: 922, startPoint y: 388, endPoint x: 925, endPoint y: 112, distance: 276.2
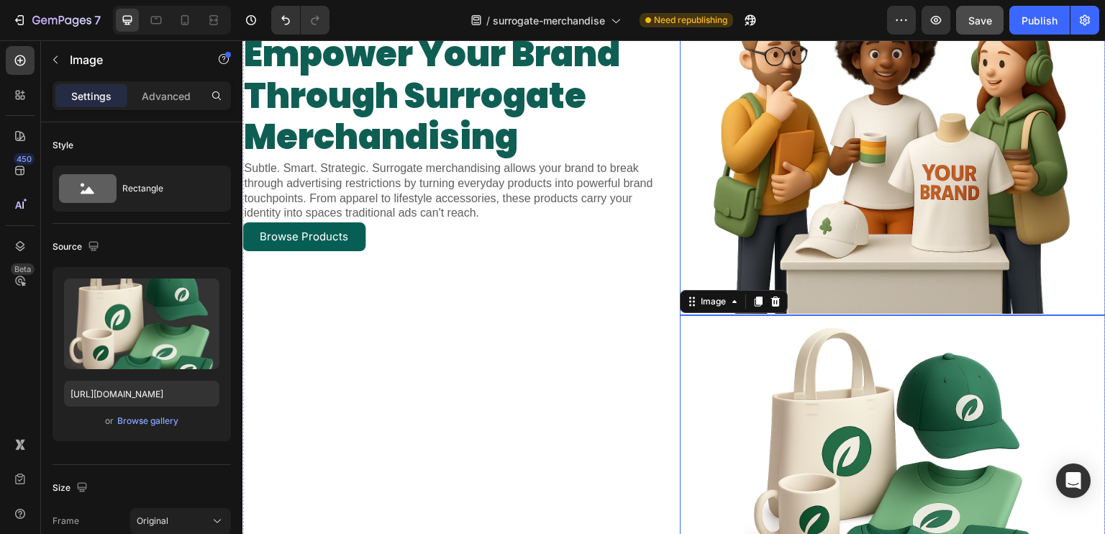
scroll to position [0, 0]
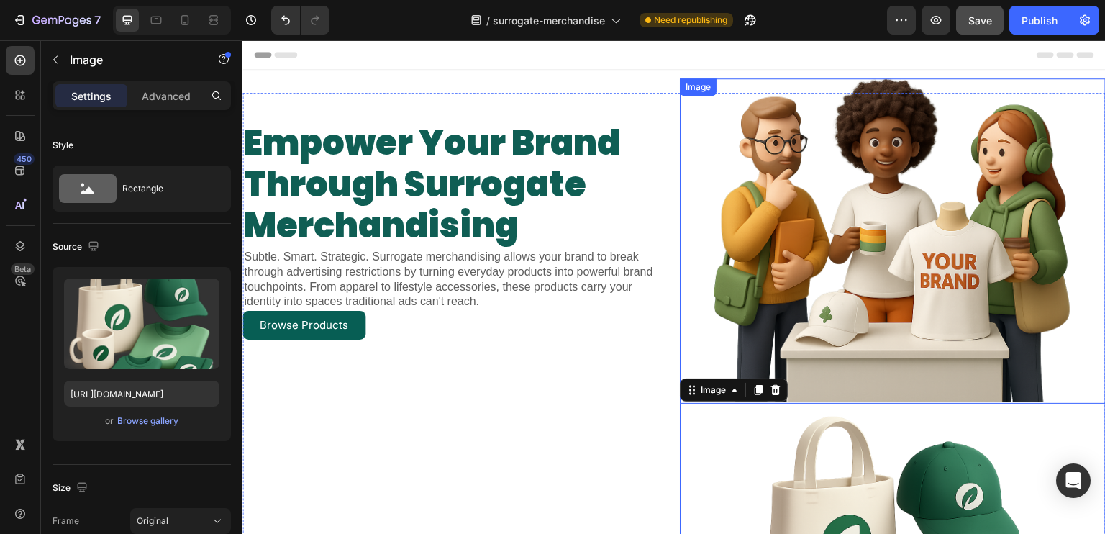
click at [903, 189] on img at bounding box center [893, 240] width 360 height 324
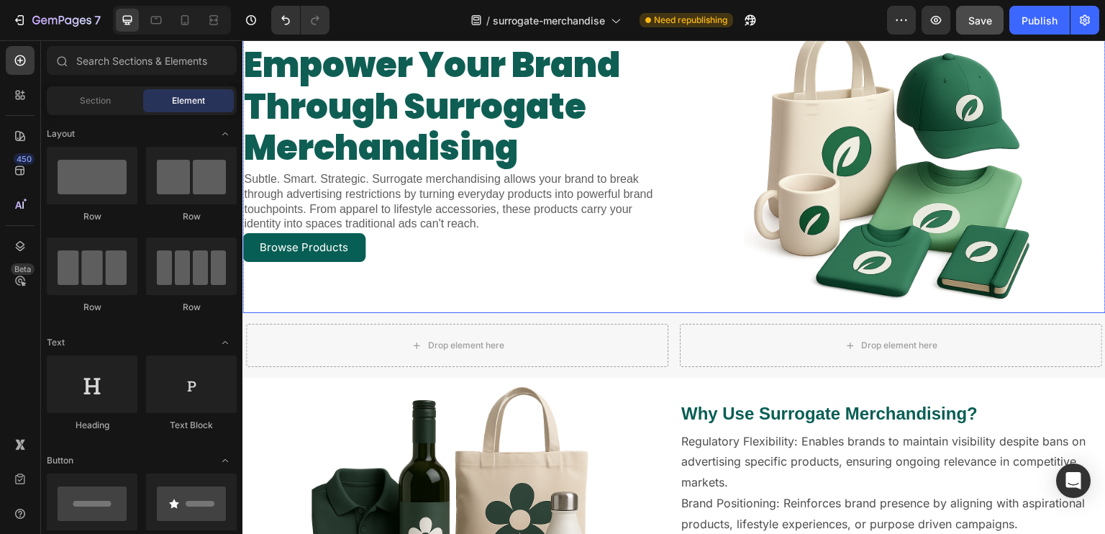
scroll to position [216, 0]
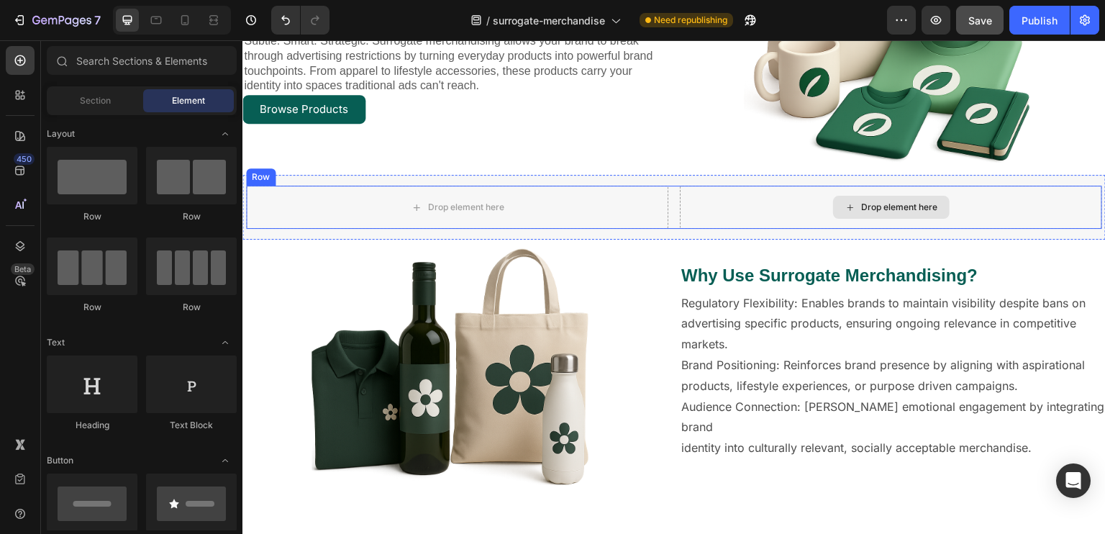
click at [712, 206] on div "Drop element here" at bounding box center [891, 207] width 422 height 43
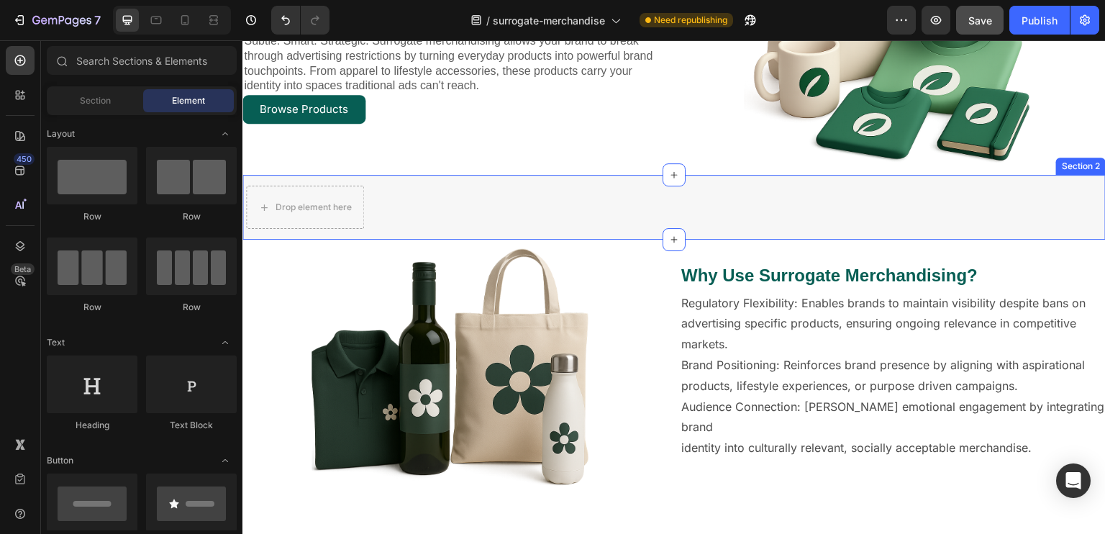
click at [678, 224] on div "Drop element here Section 2" at bounding box center [673, 207] width 863 height 65
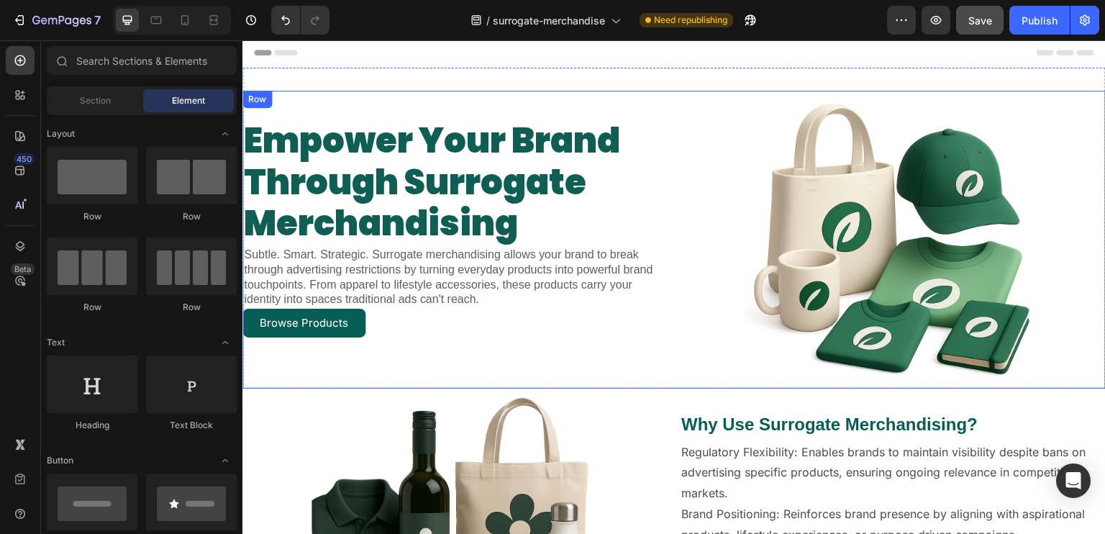
scroll to position [0, 0]
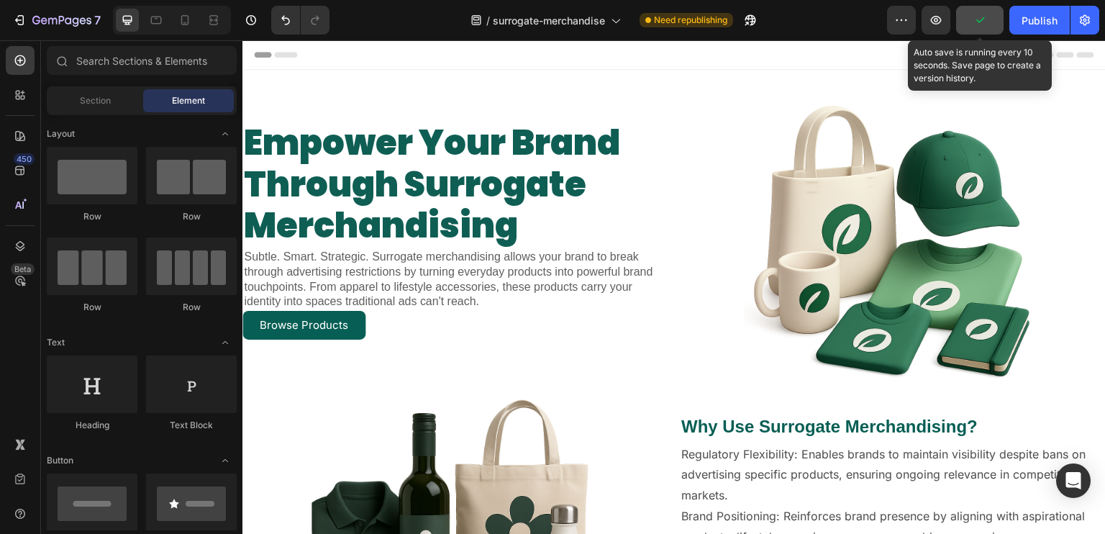
click at [990, 27] on button "button" at bounding box center [979, 20] width 47 height 29
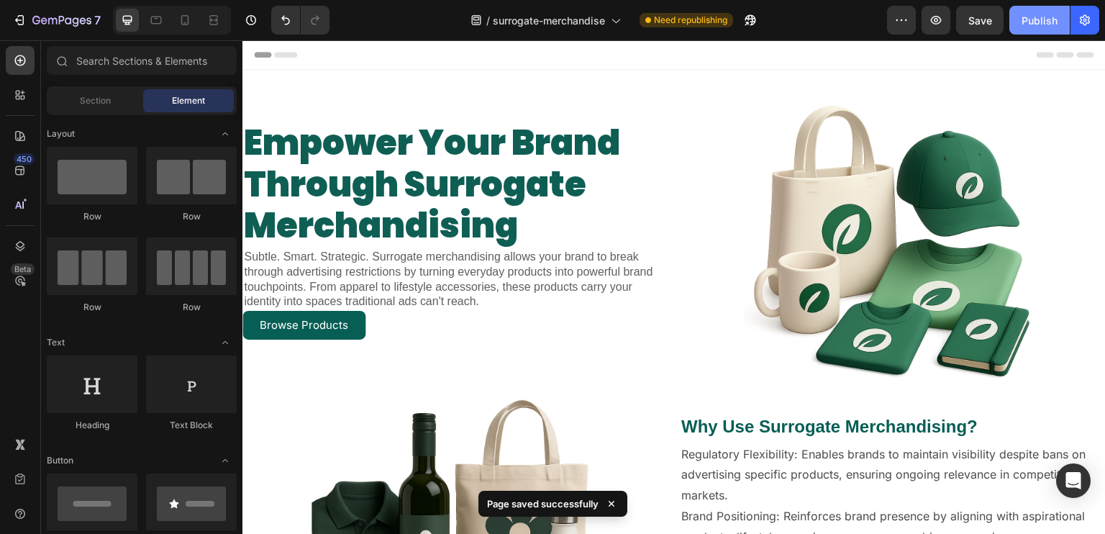
click at [1023, 27] on div "Publish" at bounding box center [1039, 20] width 36 height 15
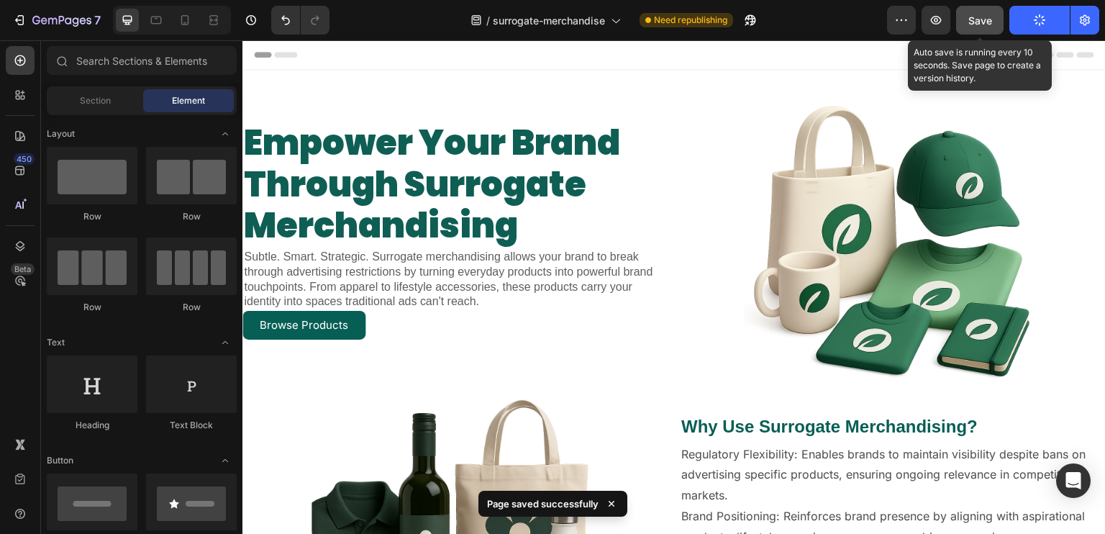
click at [998, 27] on button "Save" at bounding box center [979, 20] width 47 height 29
click at [993, 27] on button "Save" at bounding box center [979, 20] width 47 height 29
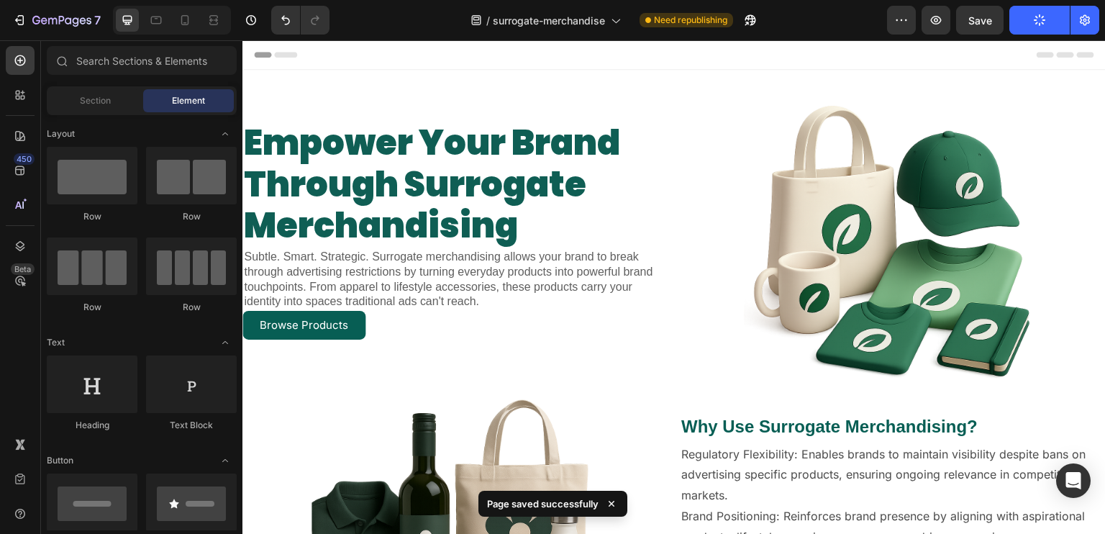
click at [1047, 27] on button "Publish" at bounding box center [1039, 20] width 60 height 29
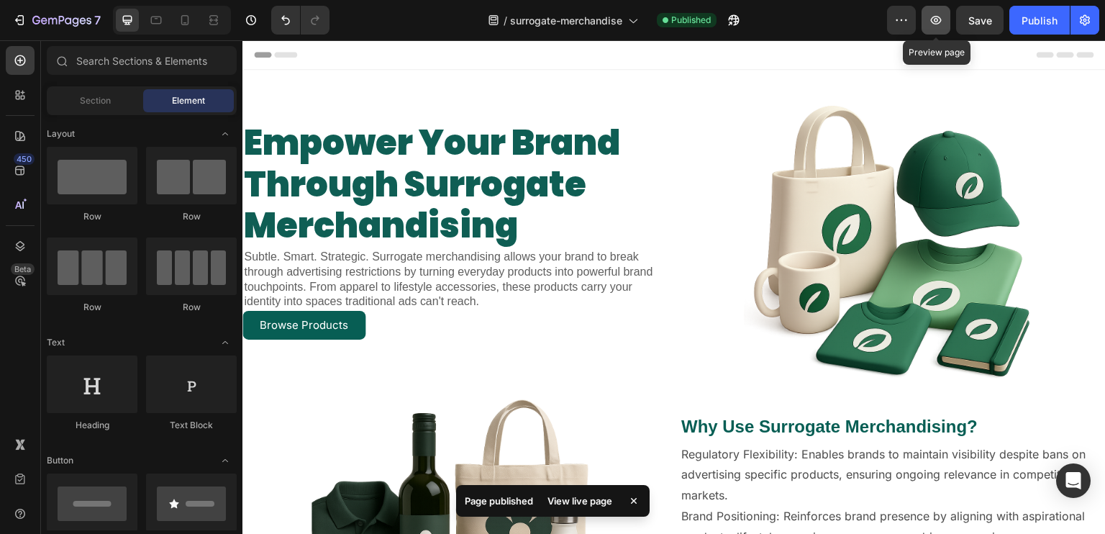
click at [932, 17] on icon "button" at bounding box center [936, 20] width 14 height 14
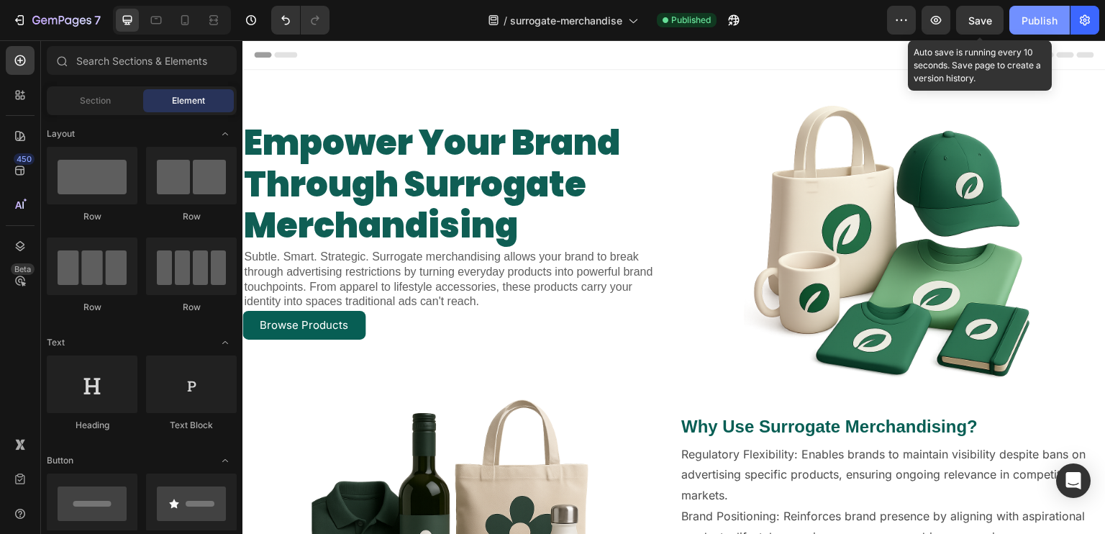
drag, startPoint x: 989, startPoint y: 21, endPoint x: 1016, endPoint y: 20, distance: 26.6
click at [993, 20] on button "Save" at bounding box center [979, 20] width 47 height 29
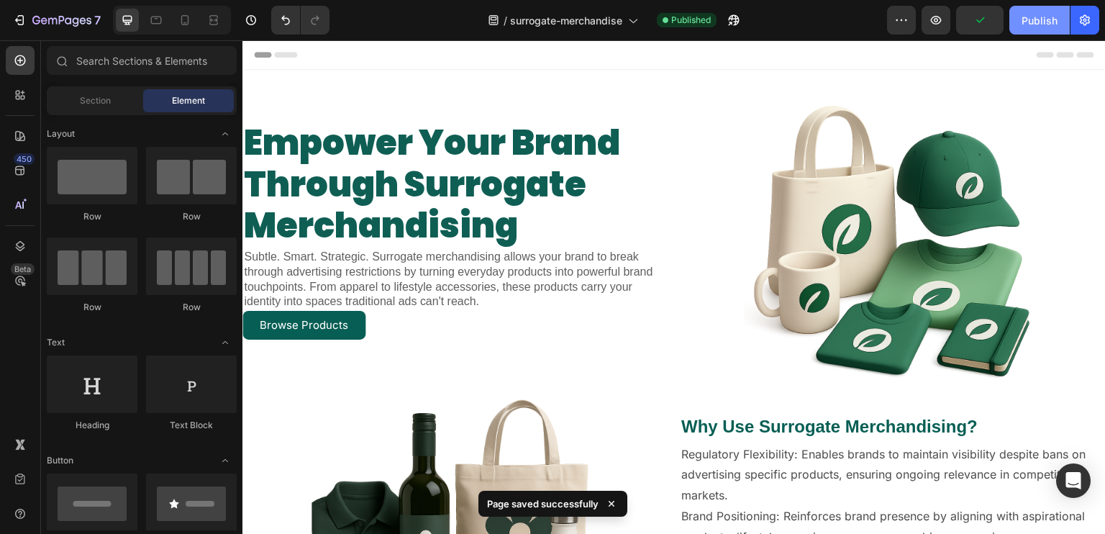
click at [1031, 20] on div "Publish" at bounding box center [1039, 20] width 36 height 15
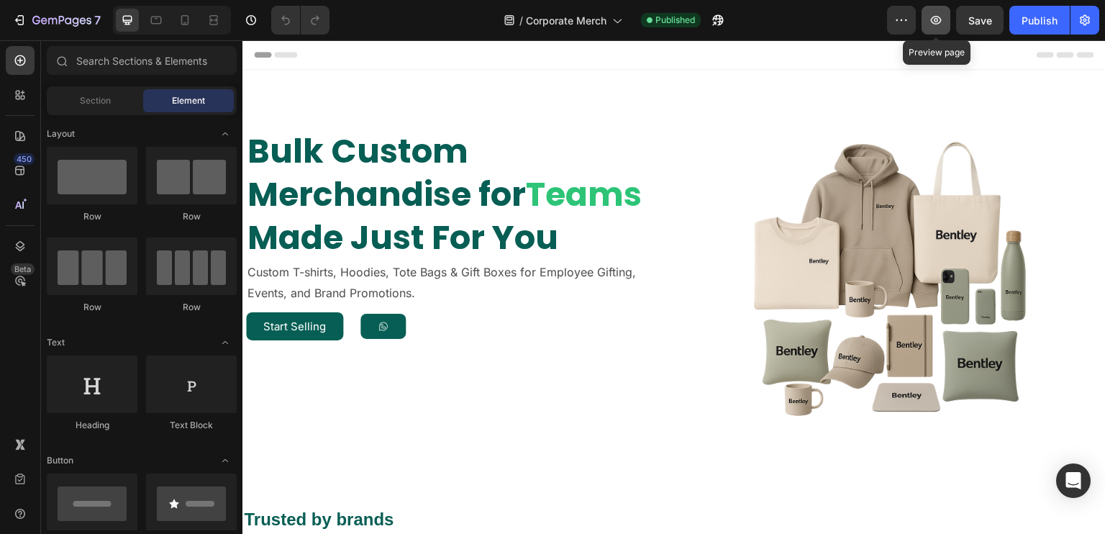
click at [943, 13] on icon "button" at bounding box center [936, 20] width 14 height 14
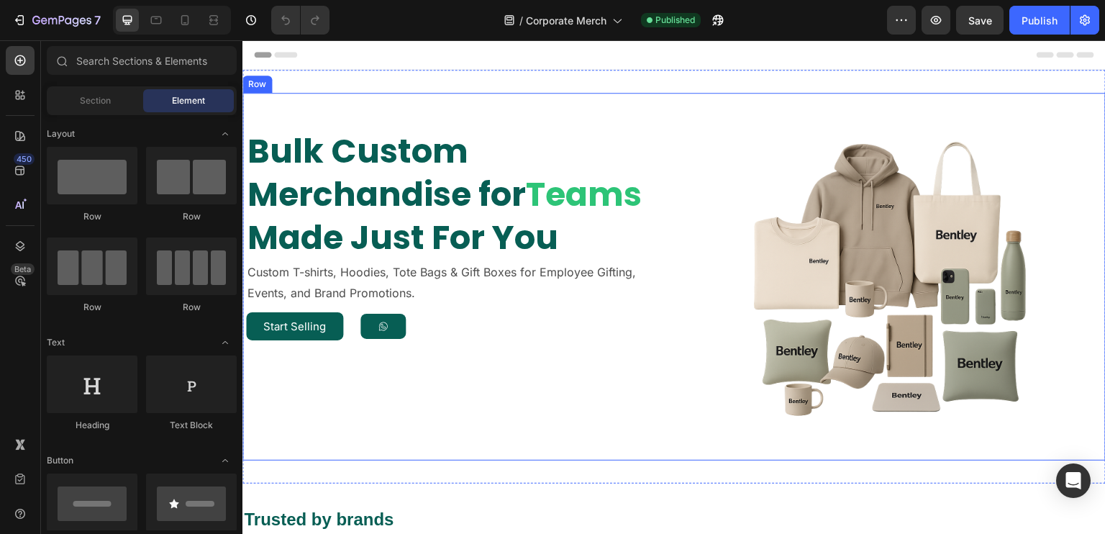
click at [442, 114] on div "Bulk Custom Merchandise for Teams Made Just For You Heading Custom T-shirts, Ho…" at bounding box center [673, 277] width 863 height 368
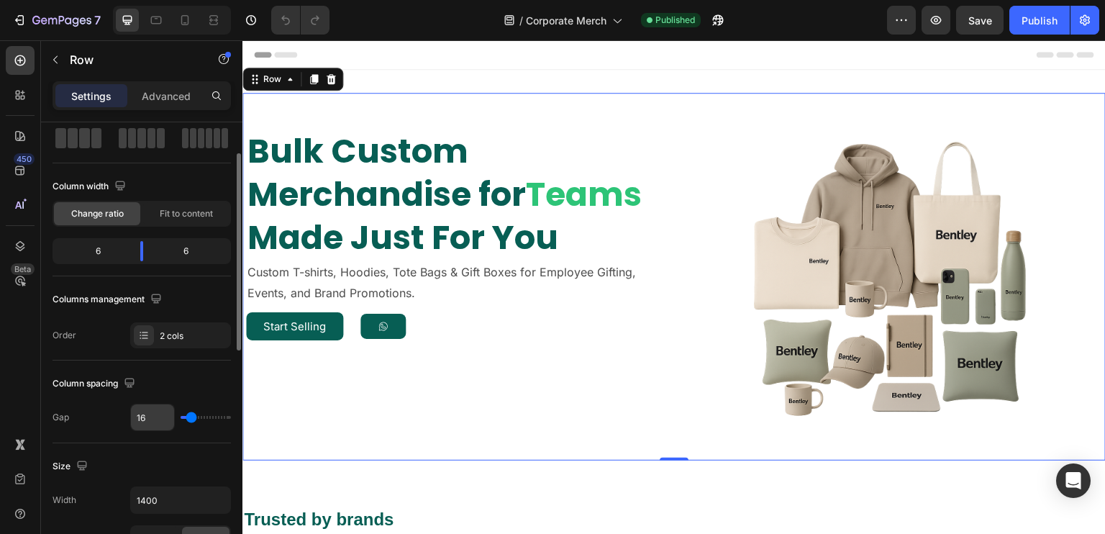
scroll to position [144, 0]
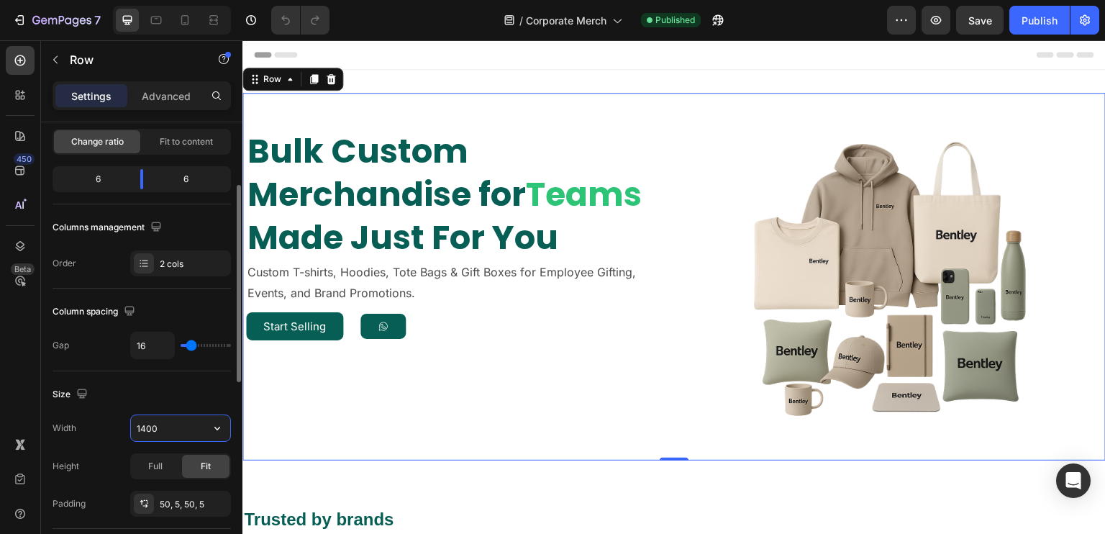
click at [143, 427] on input "1400" at bounding box center [180, 428] width 99 height 26
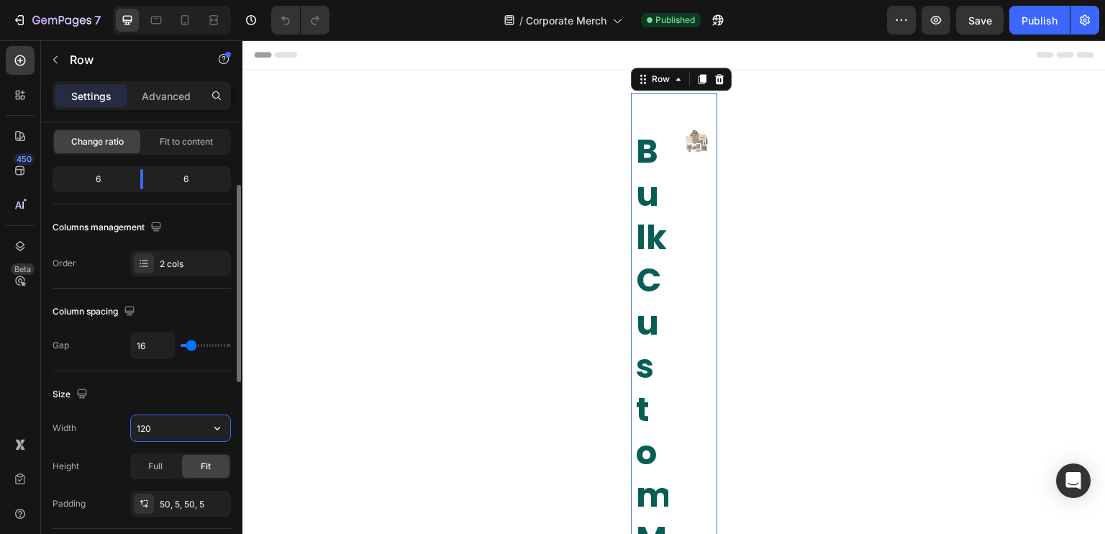
type input "1200"
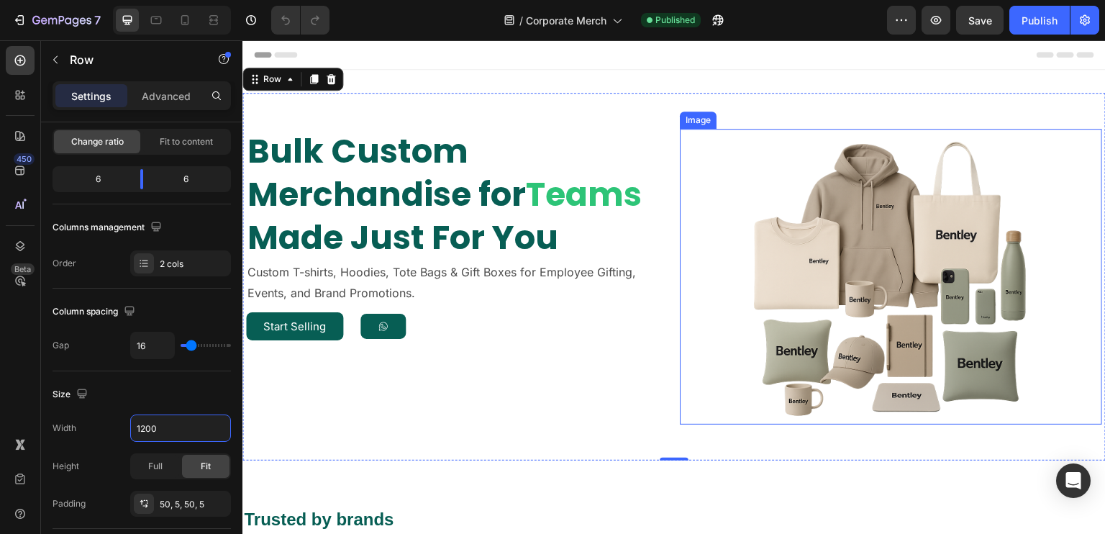
click at [891, 297] on img at bounding box center [891, 277] width 296 height 296
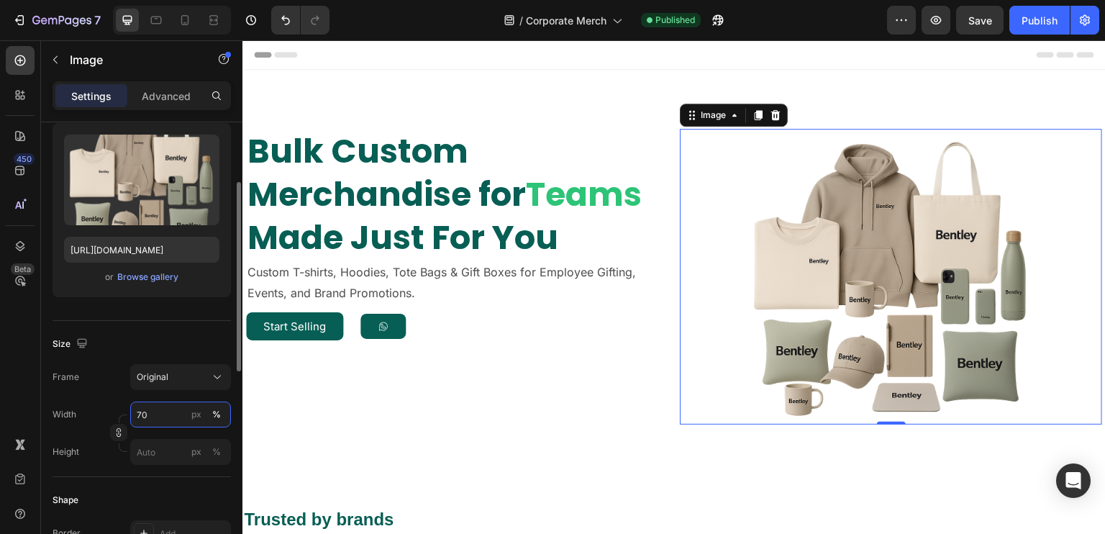
click at [165, 405] on input "70" at bounding box center [180, 414] width 101 height 26
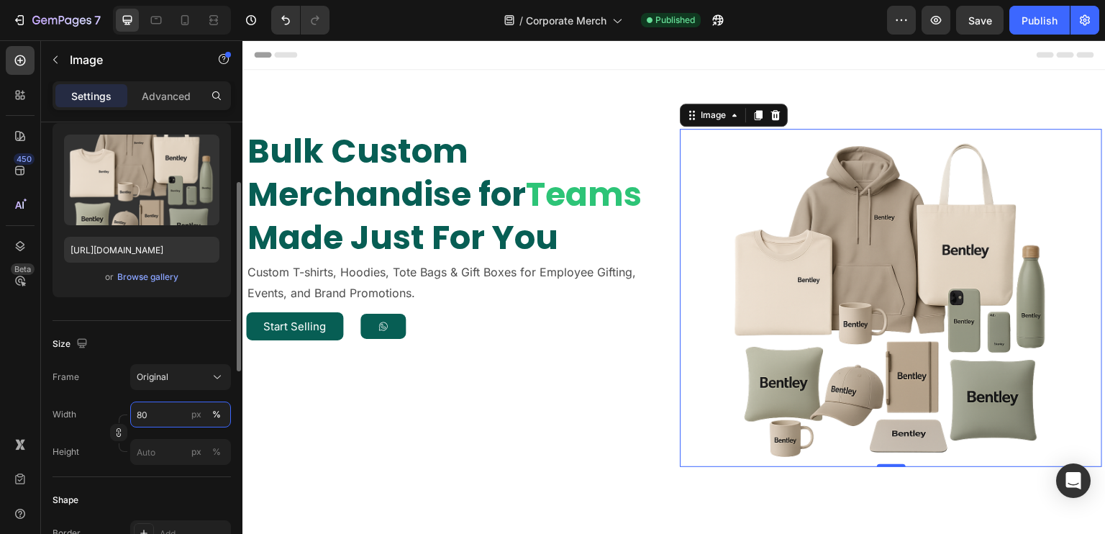
type input "8"
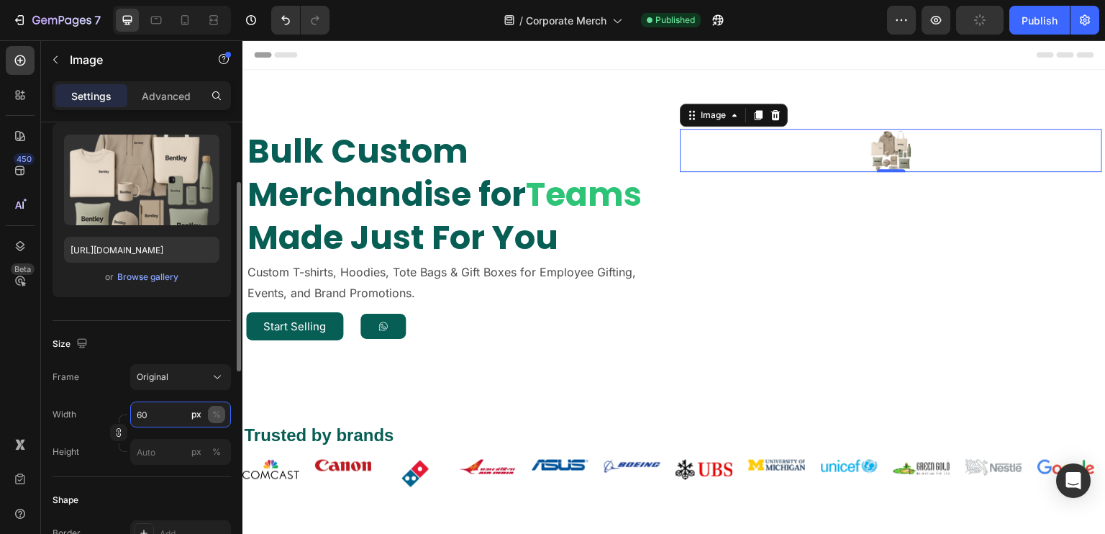
type input "60"
click at [218, 412] on div "%" at bounding box center [216, 414] width 9 height 13
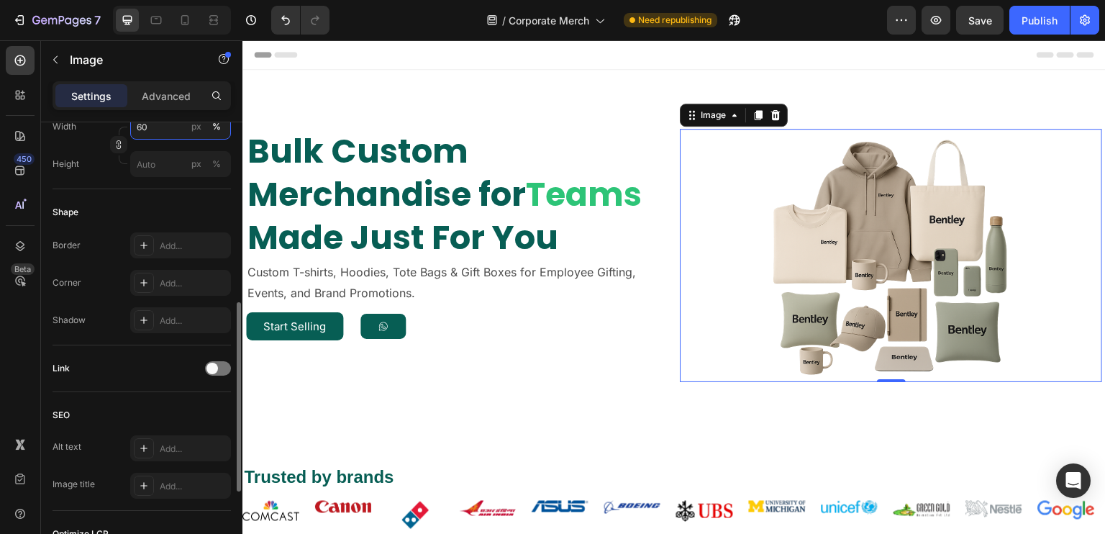
scroll to position [0, 0]
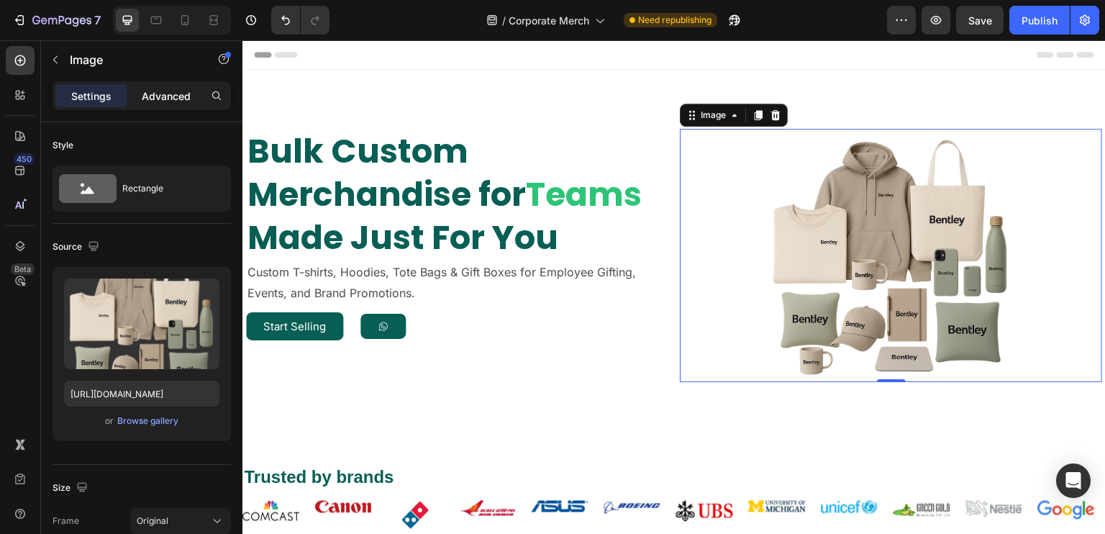
click at [157, 91] on p "Advanced" at bounding box center [166, 95] width 49 height 15
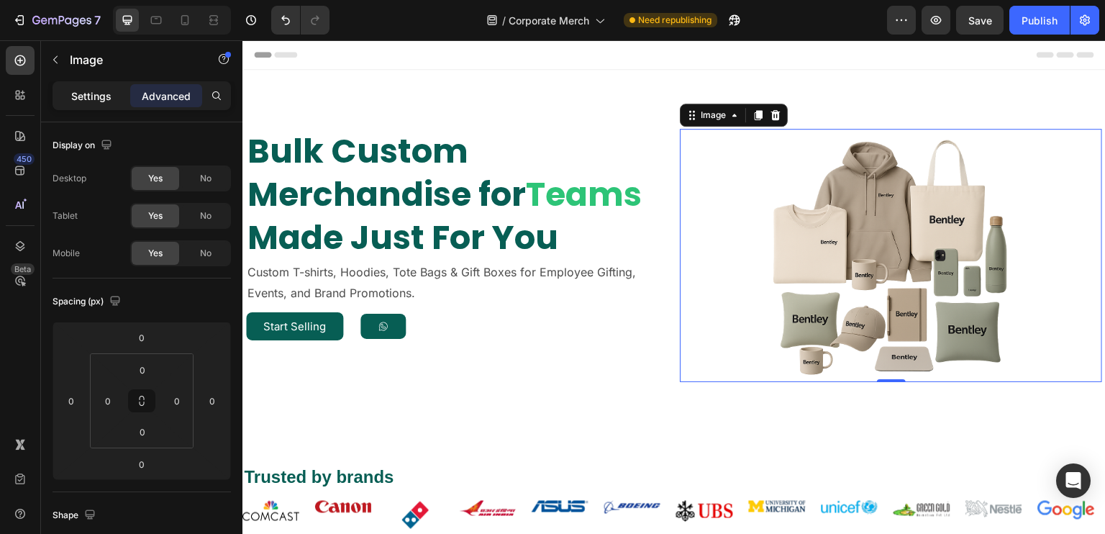
click at [99, 88] on p "Settings" at bounding box center [91, 95] width 40 height 15
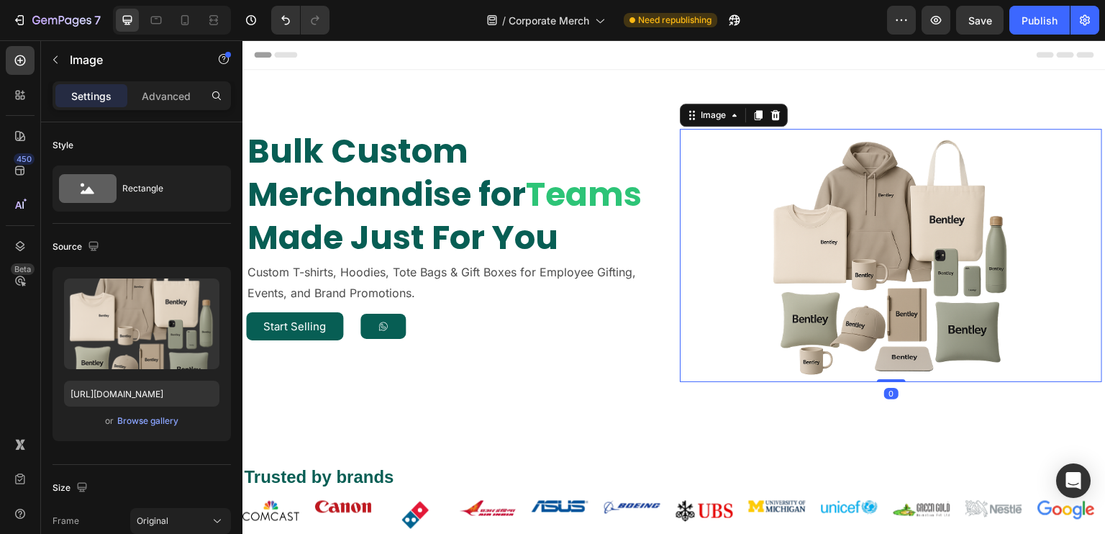
click at [689, 327] on div at bounding box center [891, 255] width 422 height 253
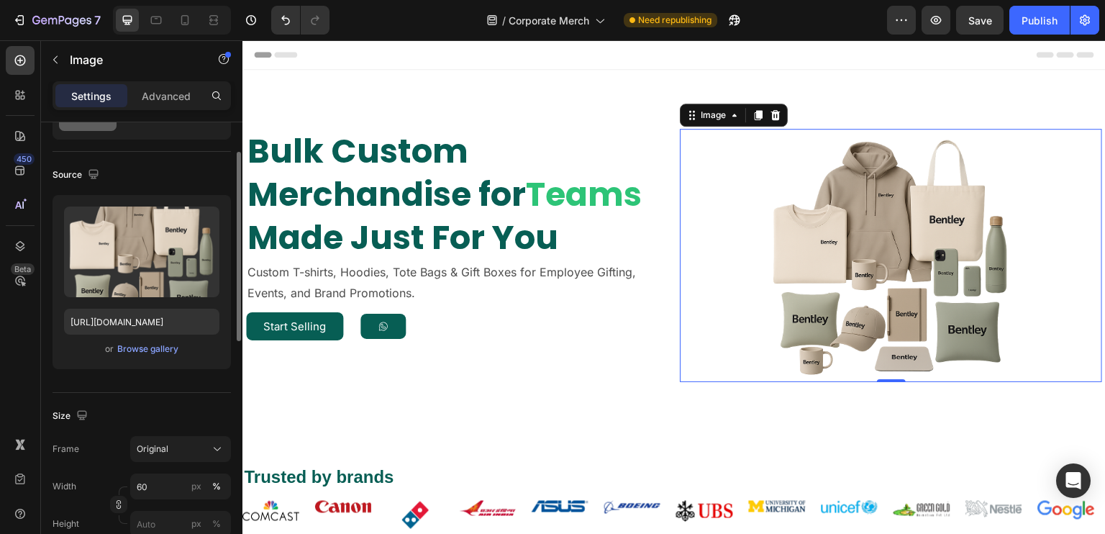
scroll to position [144, 0]
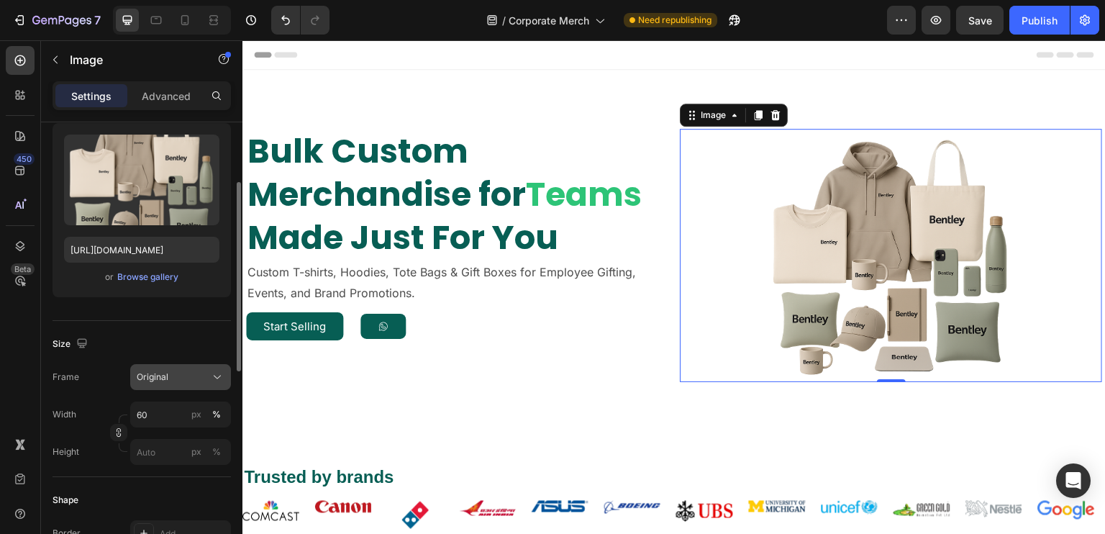
click at [180, 365] on button "Original" at bounding box center [180, 377] width 101 height 26
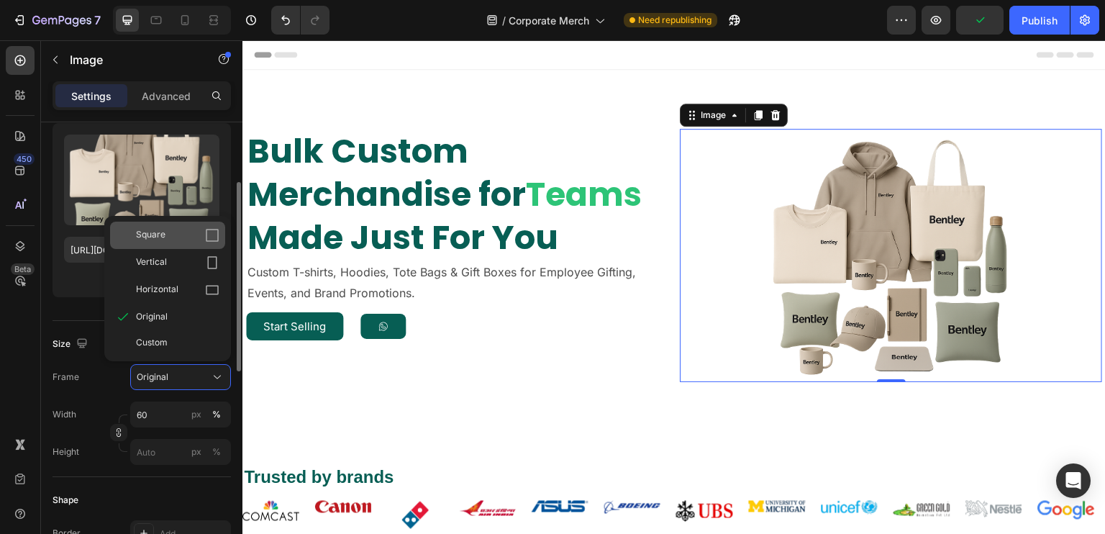
click at [184, 236] on div "Square" at bounding box center [177, 235] width 83 height 14
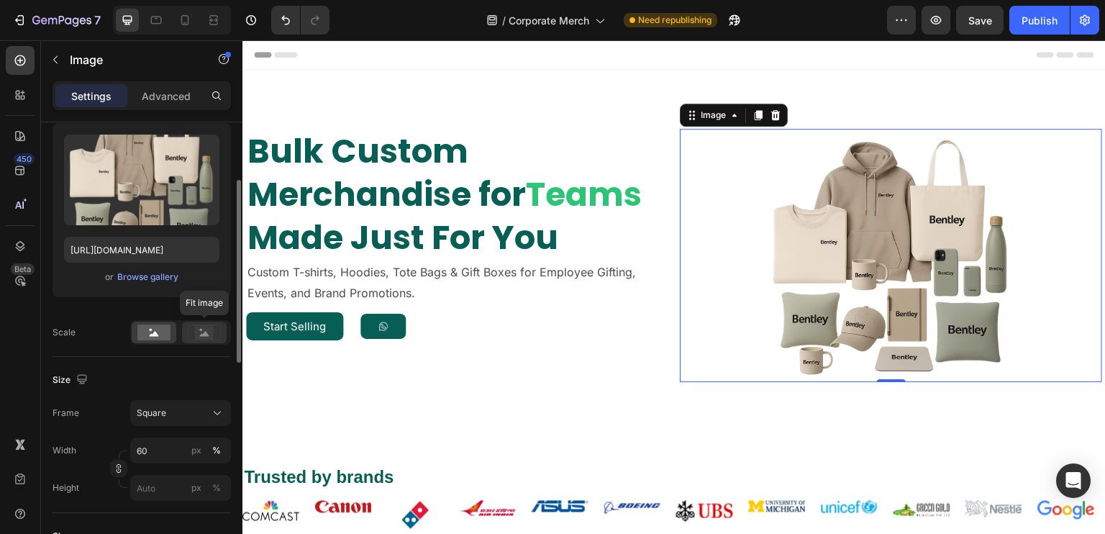
click at [208, 332] on rect at bounding box center [204, 332] width 19 height 14
click at [164, 327] on rect at bounding box center [153, 332] width 33 height 16
click at [207, 411] on div "Square" at bounding box center [172, 412] width 70 height 13
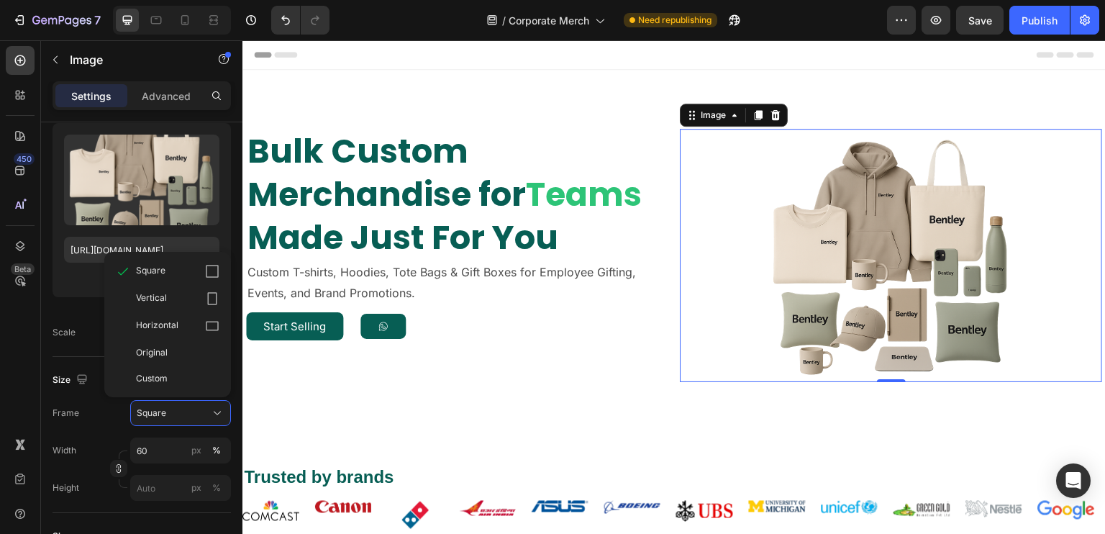
click at [150, 306] on div "Vertical" at bounding box center [167, 298] width 115 height 27
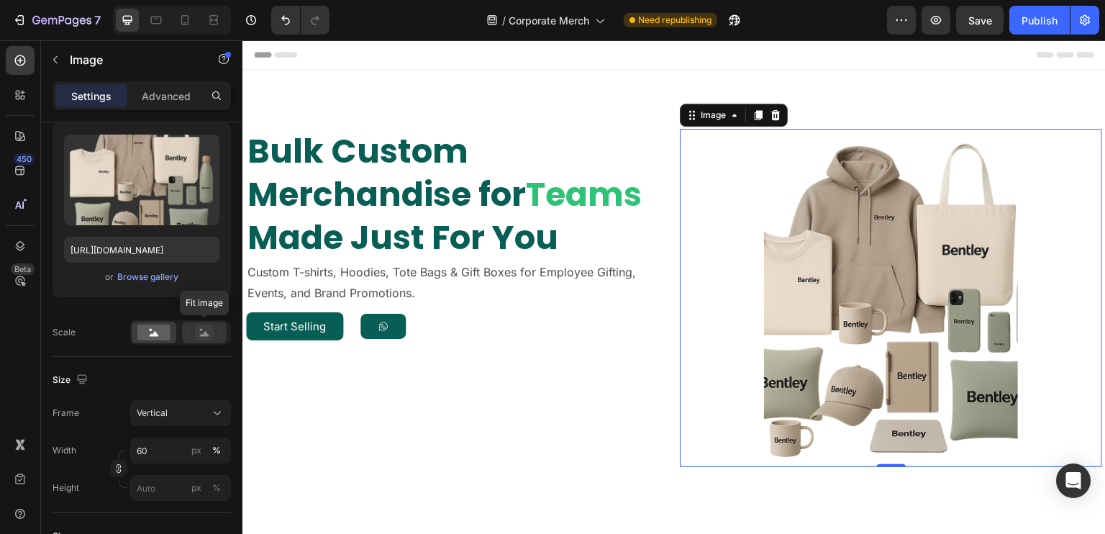
click at [201, 336] on rect at bounding box center [204, 332] width 19 height 14
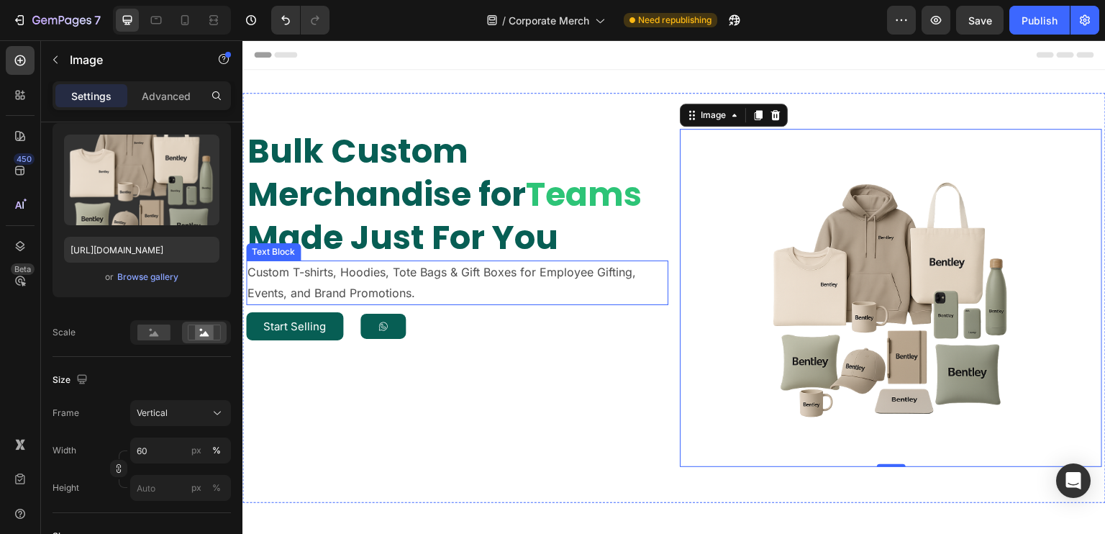
click at [623, 276] on p "Custom T-shirts, Hoodies, Tote Bags & Gift Boxes for Employee Gifting, Events, …" at bounding box center [456, 283] width 419 height 42
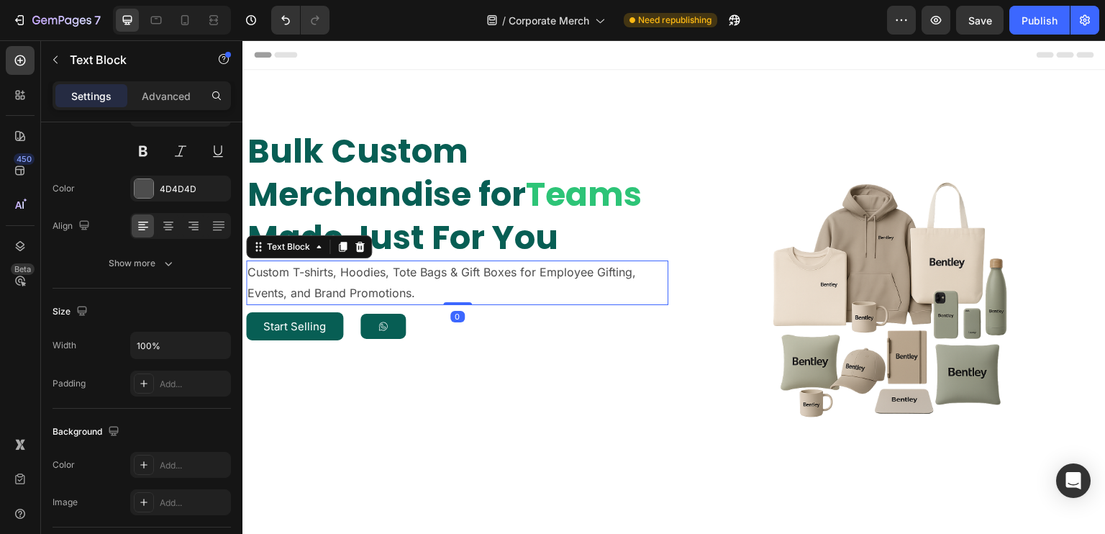
scroll to position [0, 0]
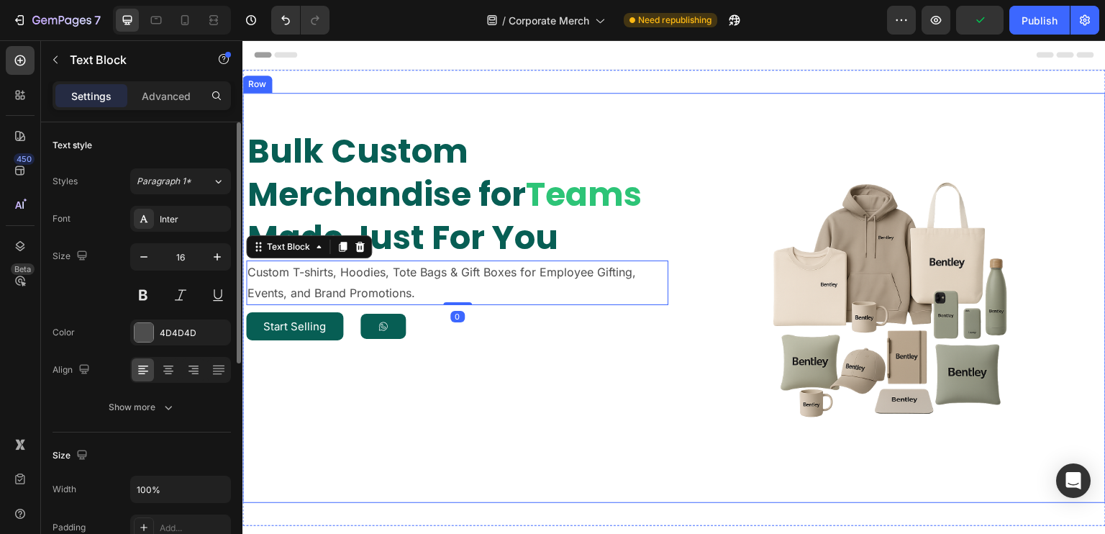
click at [611, 119] on div "Bulk Custom Merchandise for Teams Made Just For You Heading Custom T-shirts, Ho…" at bounding box center [673, 298] width 863 height 410
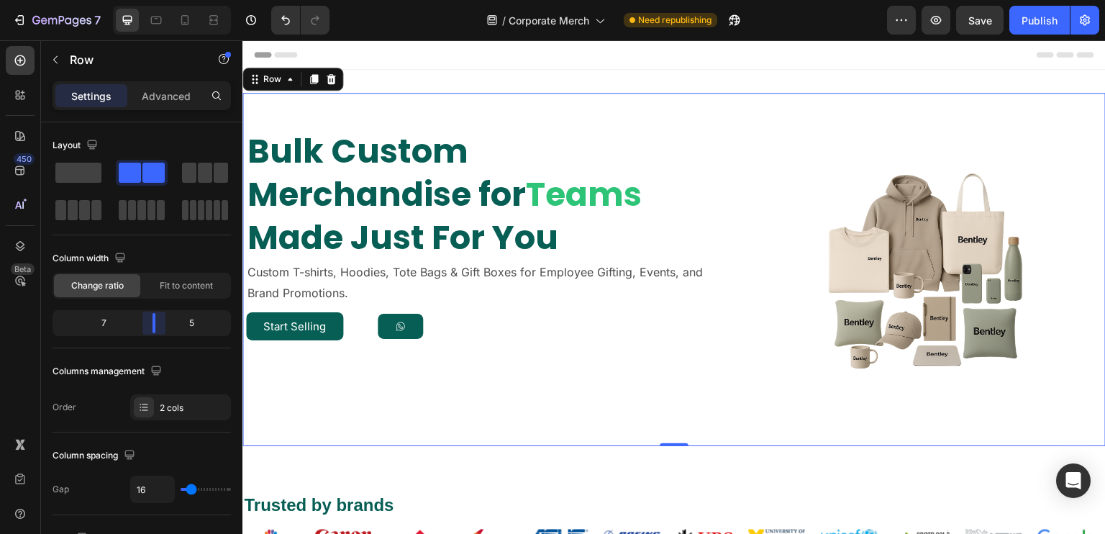
drag, startPoint x: 138, startPoint y: 321, endPoint x: 158, endPoint y: 321, distance: 19.4
click at [158, 0] on body "7 Version history / Corporate Merch Need republishing Preview Save Publish 450 …" at bounding box center [552, 0] width 1105 height 0
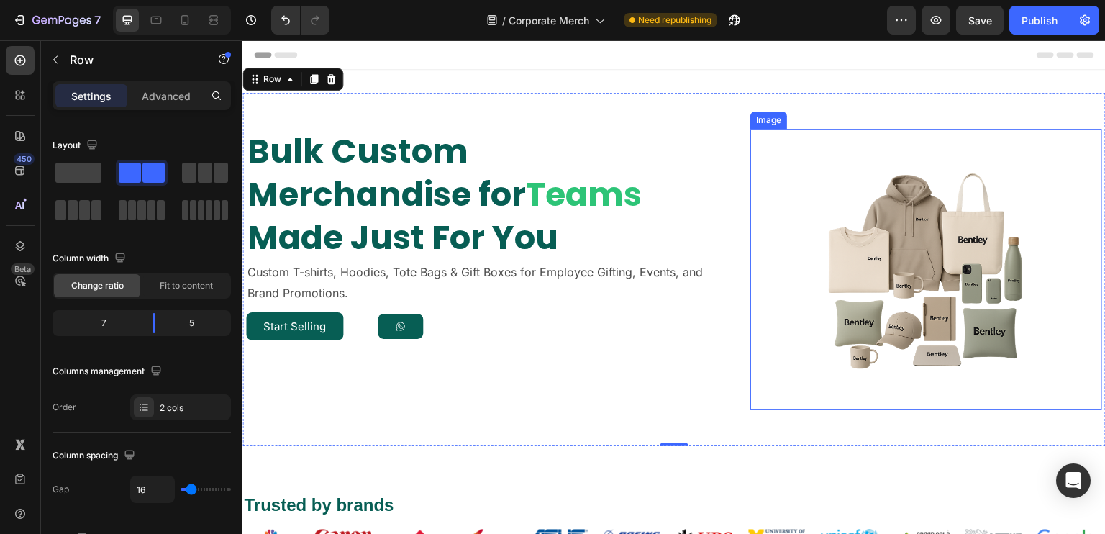
click at [821, 310] on img at bounding box center [926, 269] width 211 height 281
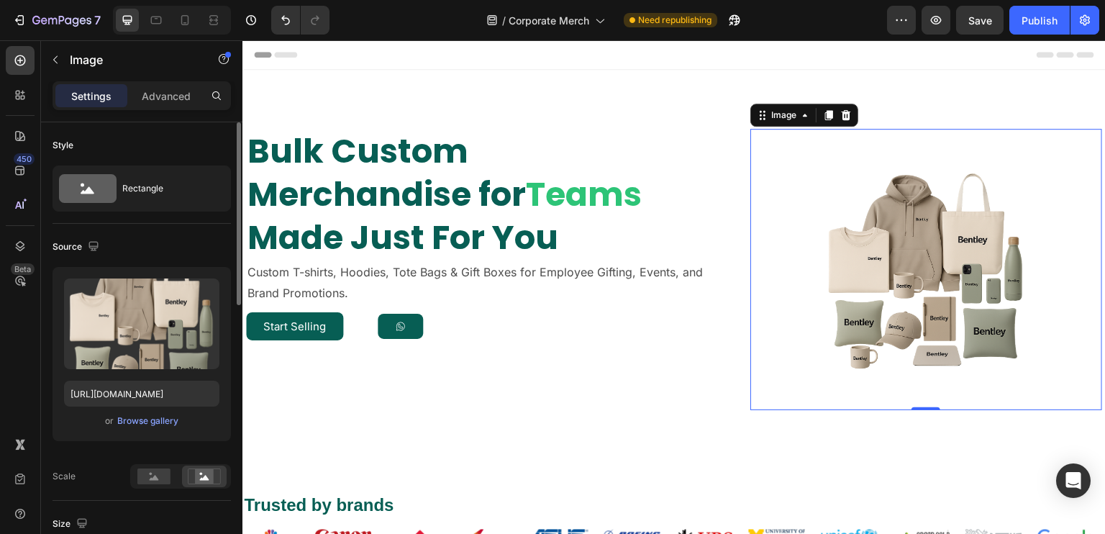
scroll to position [72, 0]
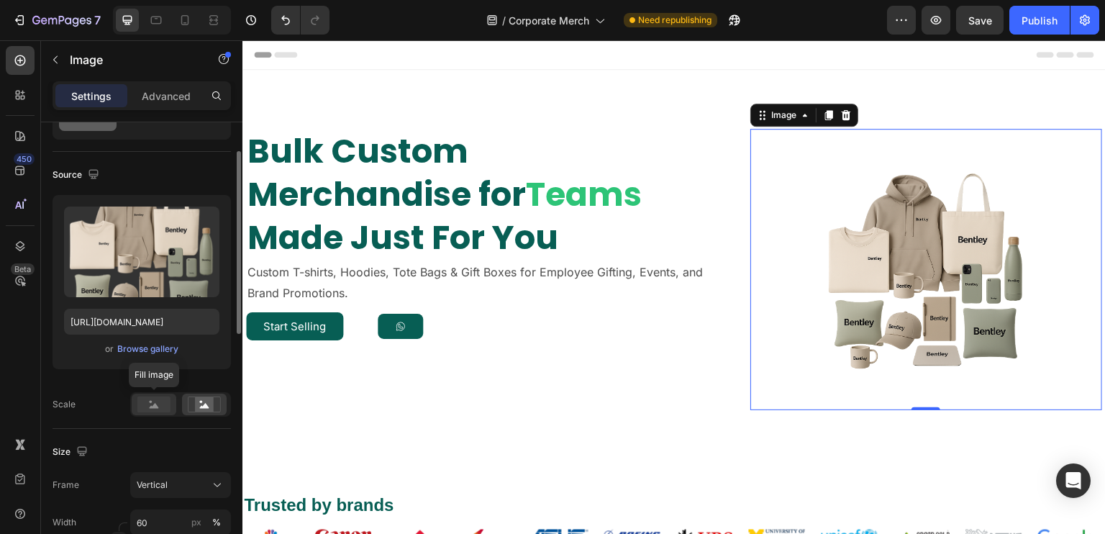
click at [153, 411] on div at bounding box center [154, 404] width 45 height 22
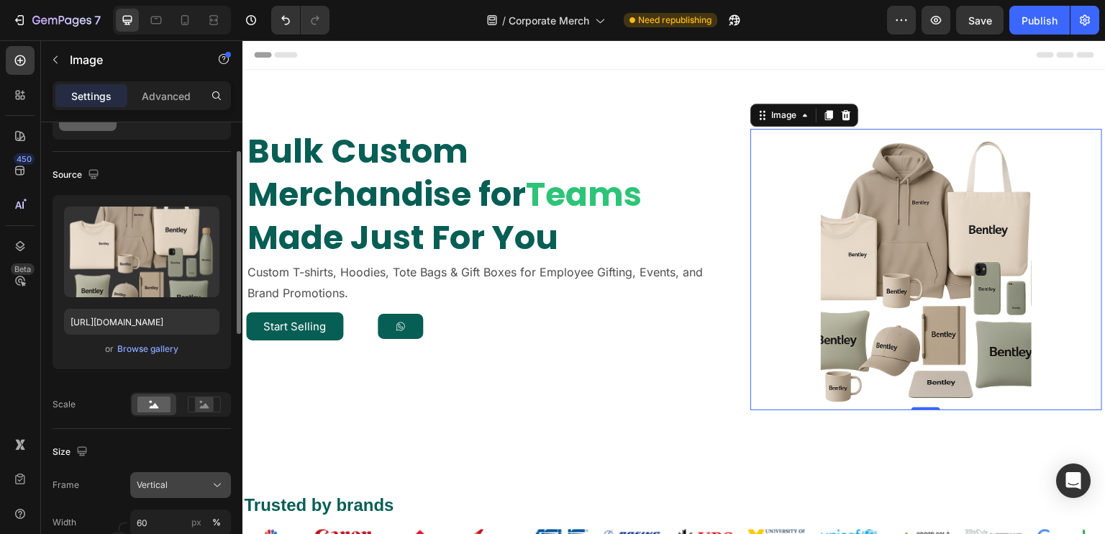
click at [167, 484] on div "Vertical" at bounding box center [172, 484] width 70 height 13
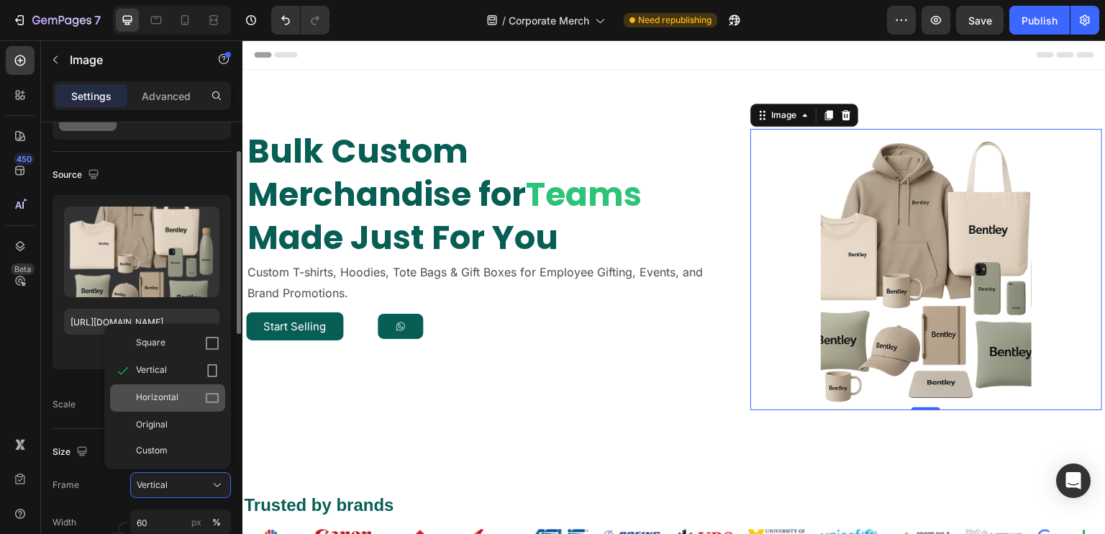
click at [186, 406] on div "Horizontal" at bounding box center [167, 397] width 115 height 27
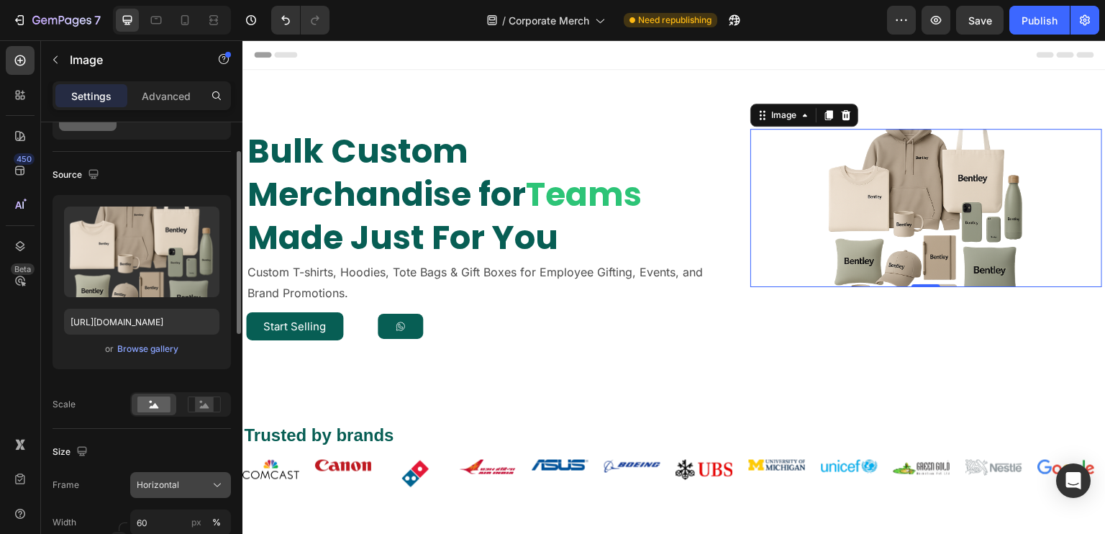
click at [201, 479] on div "Horizontal" at bounding box center [172, 484] width 70 height 13
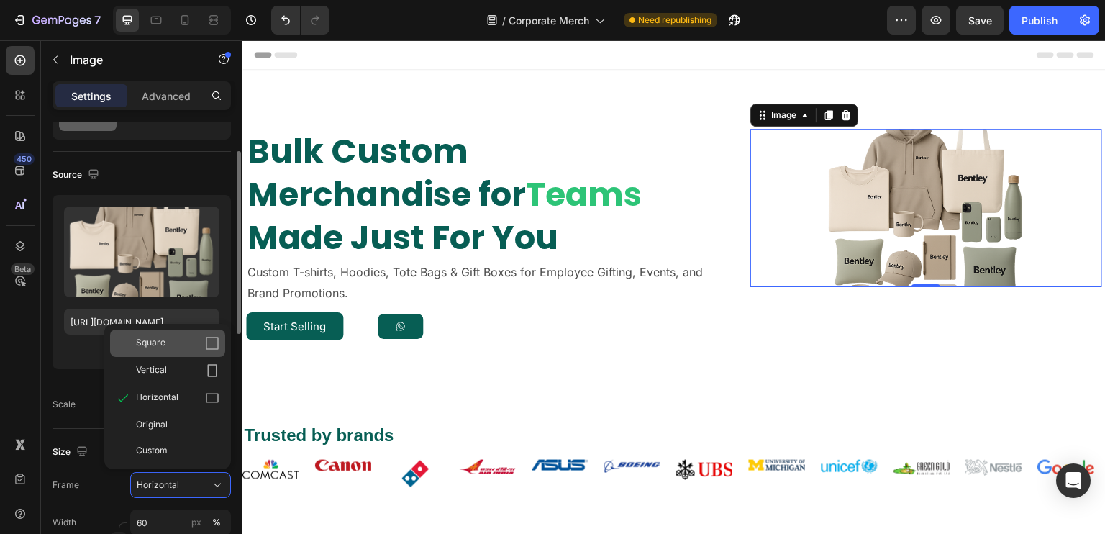
click at [196, 350] on div "Square" at bounding box center [177, 343] width 83 height 14
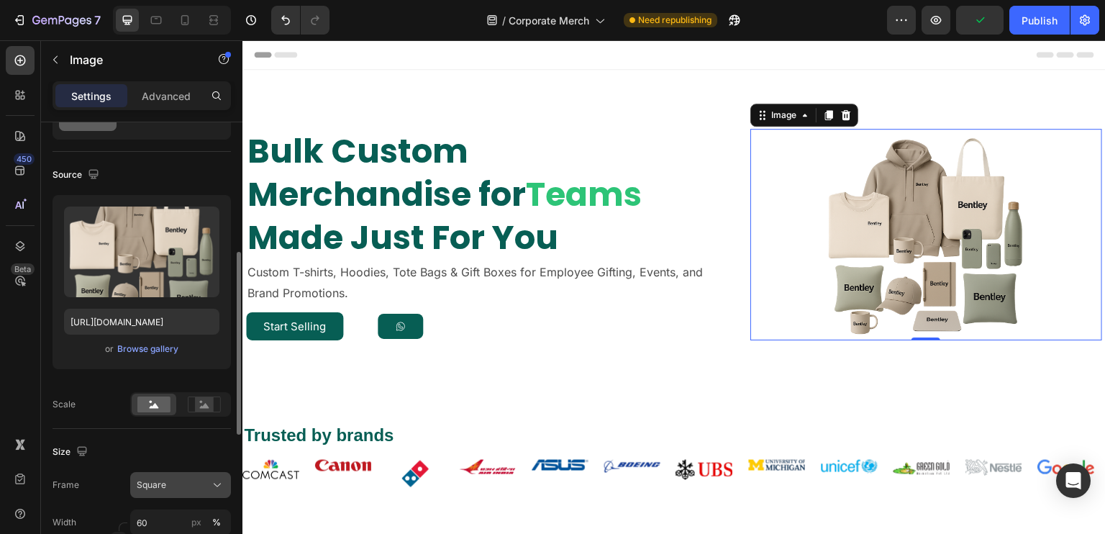
scroll to position [144, 0]
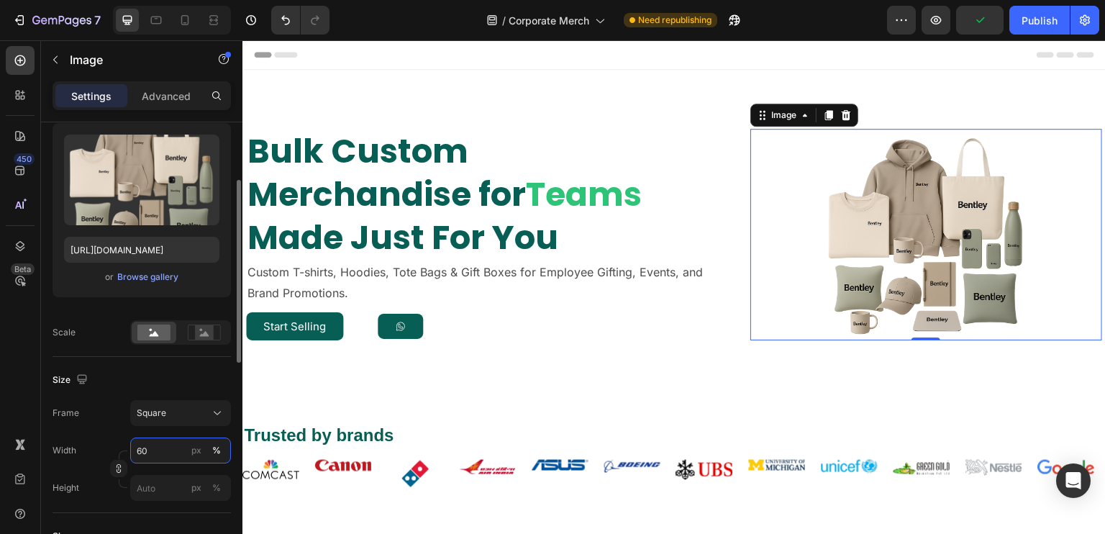
click at [156, 460] on input "60" at bounding box center [180, 450] width 101 height 26
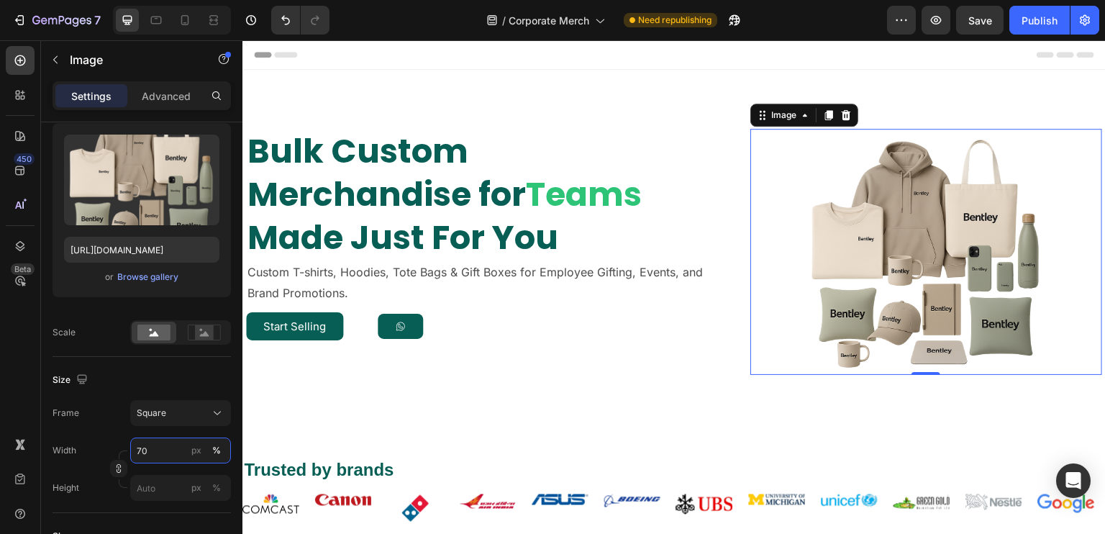
type input "7"
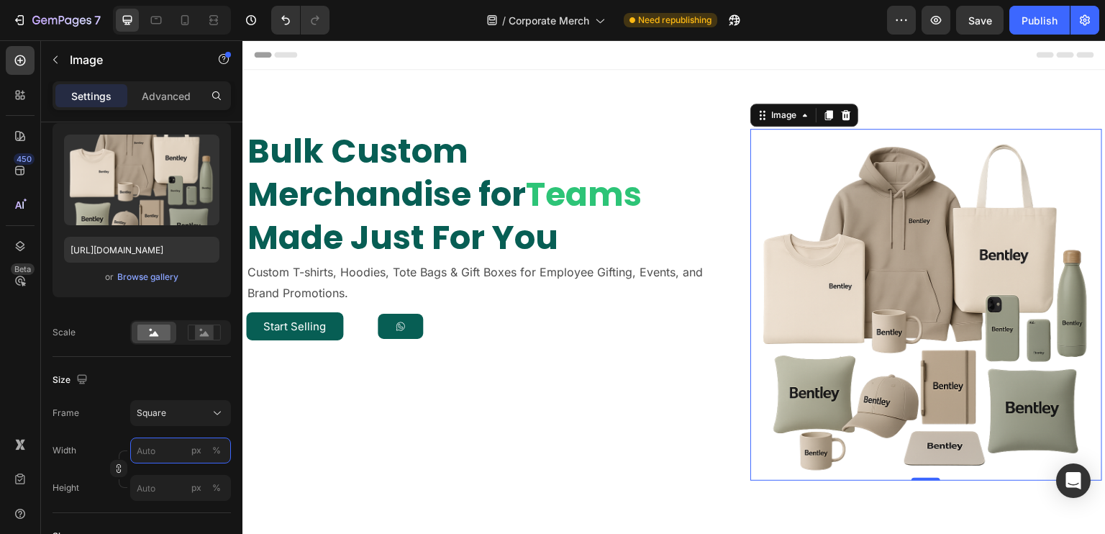
type input "8"
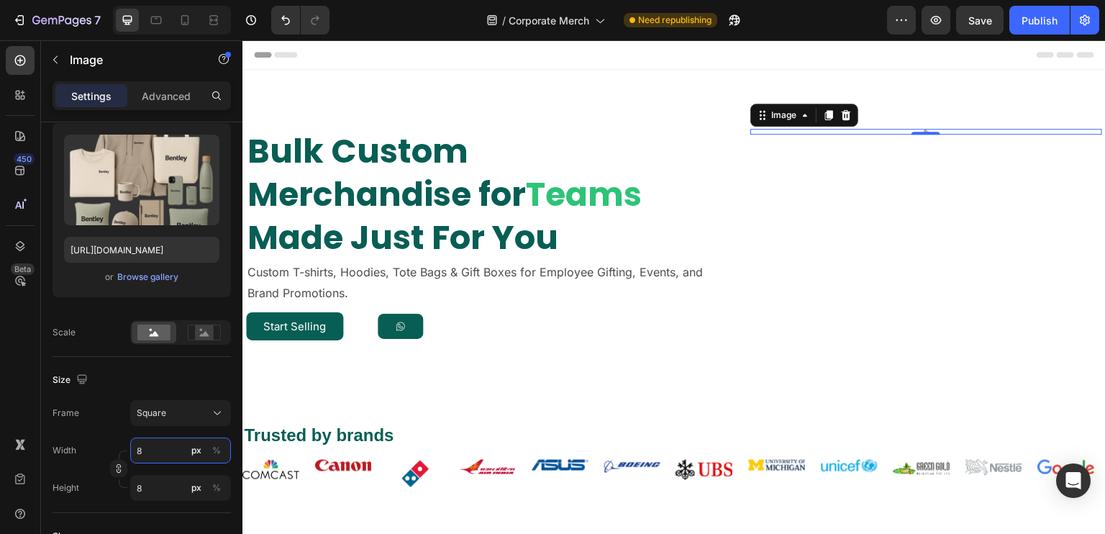
type input "80"
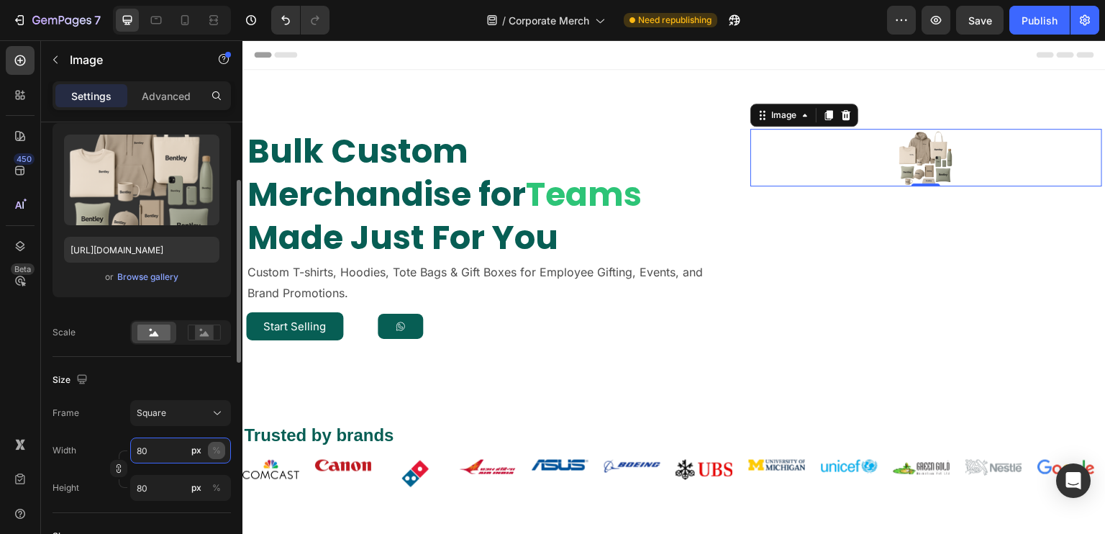
type input "80"
click at [213, 457] on button "%" at bounding box center [216, 450] width 17 height 17
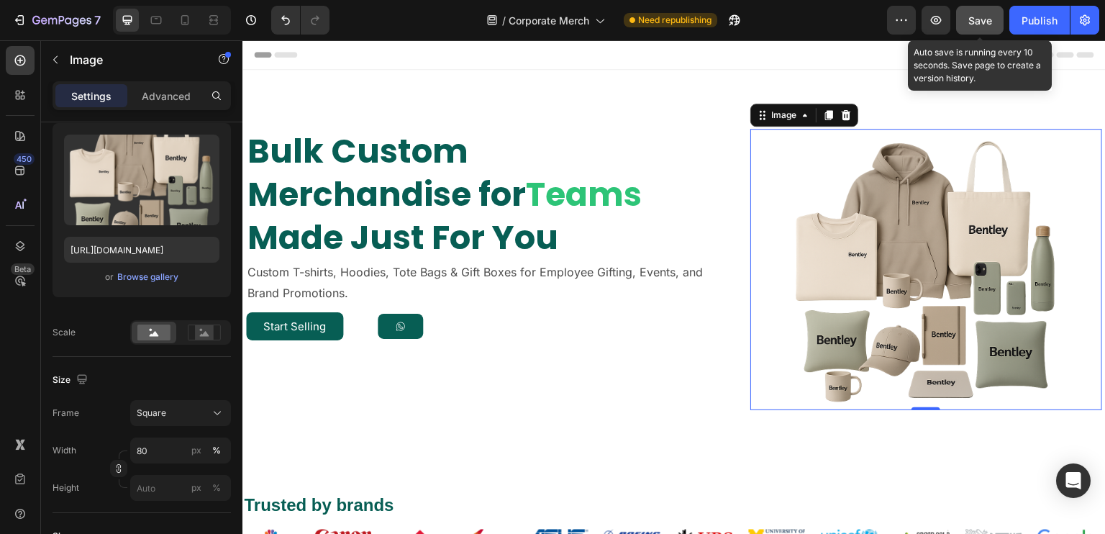
click at [992, 21] on button "Save" at bounding box center [979, 20] width 47 height 29
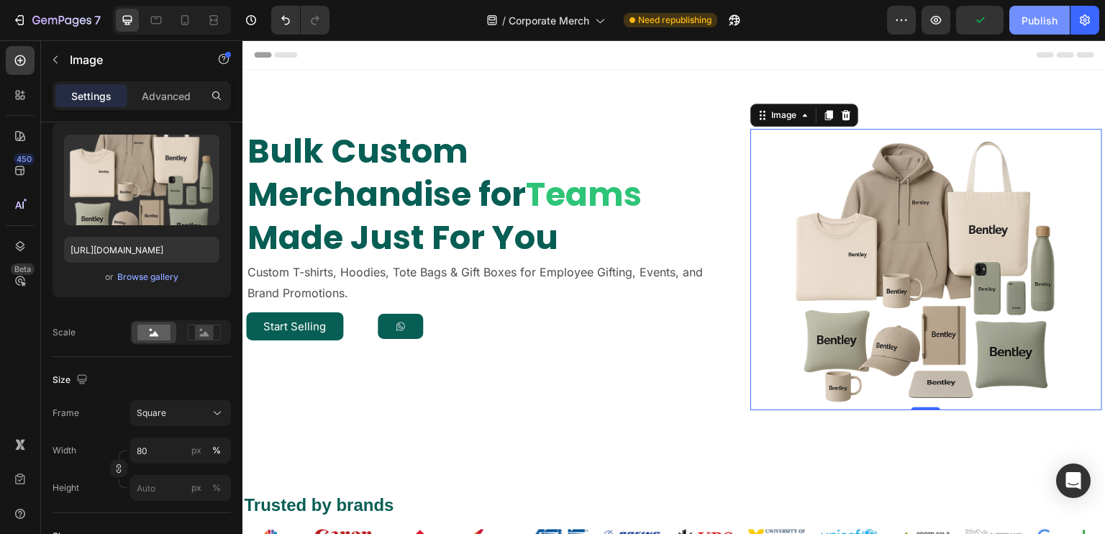
click at [1027, 21] on div "Publish" at bounding box center [1039, 20] width 36 height 15
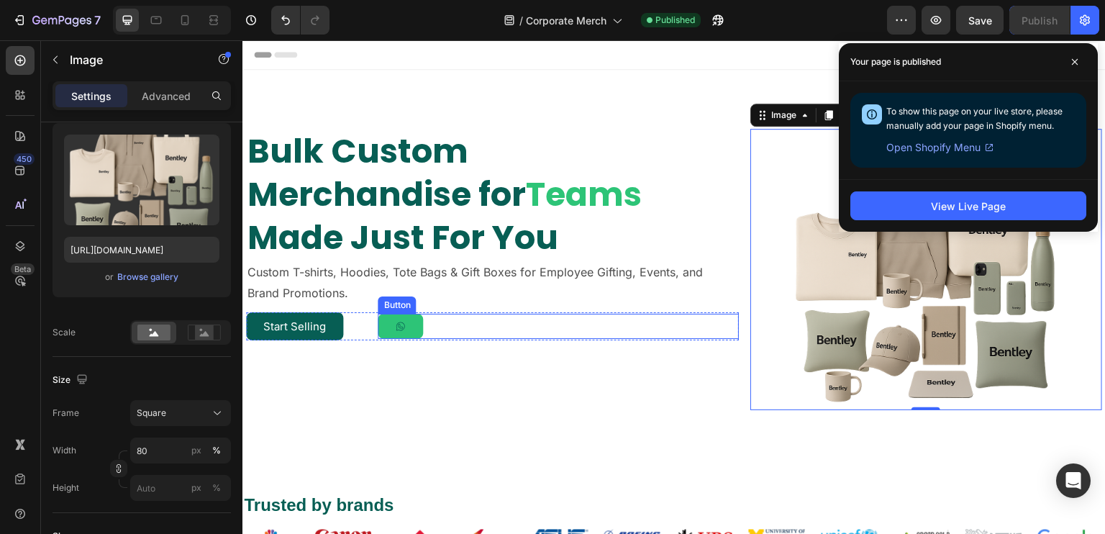
click at [417, 334] on button at bounding box center [400, 326] width 45 height 25
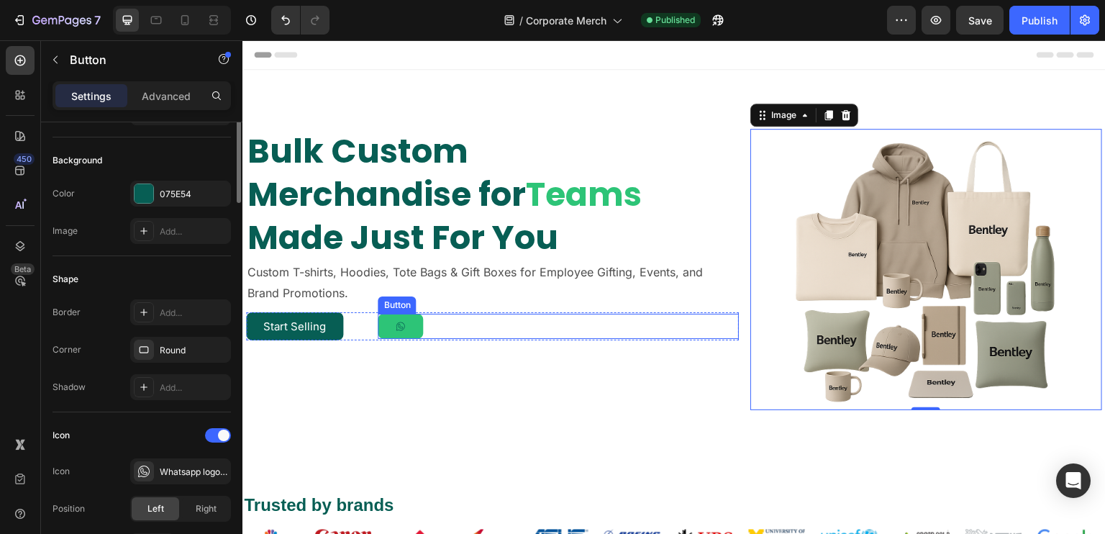
scroll to position [0, 0]
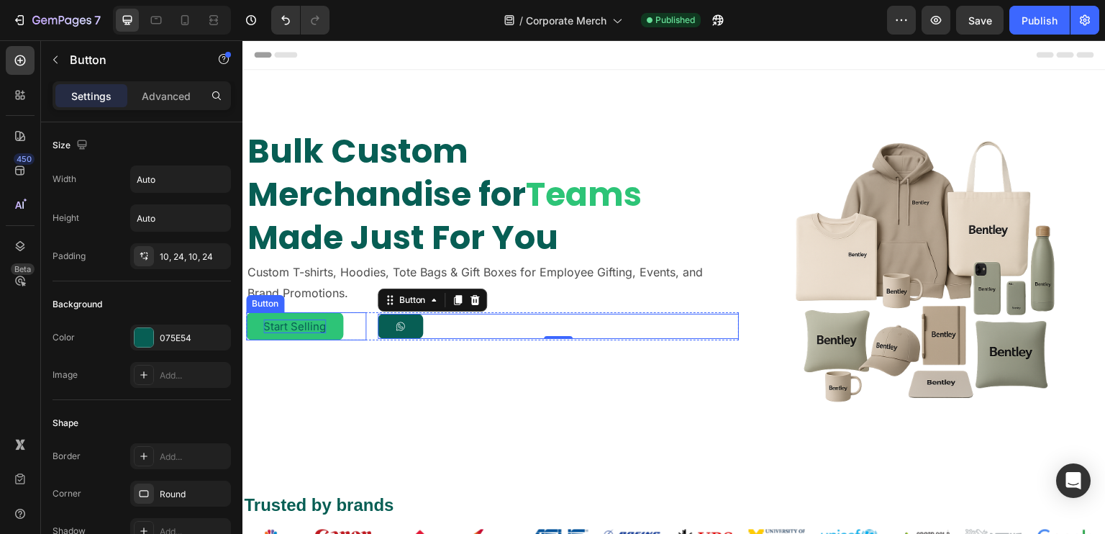
click at [270, 325] on p "Start Selling" at bounding box center [294, 326] width 63 height 14
click at [378, 337] on button at bounding box center [400, 326] width 45 height 25
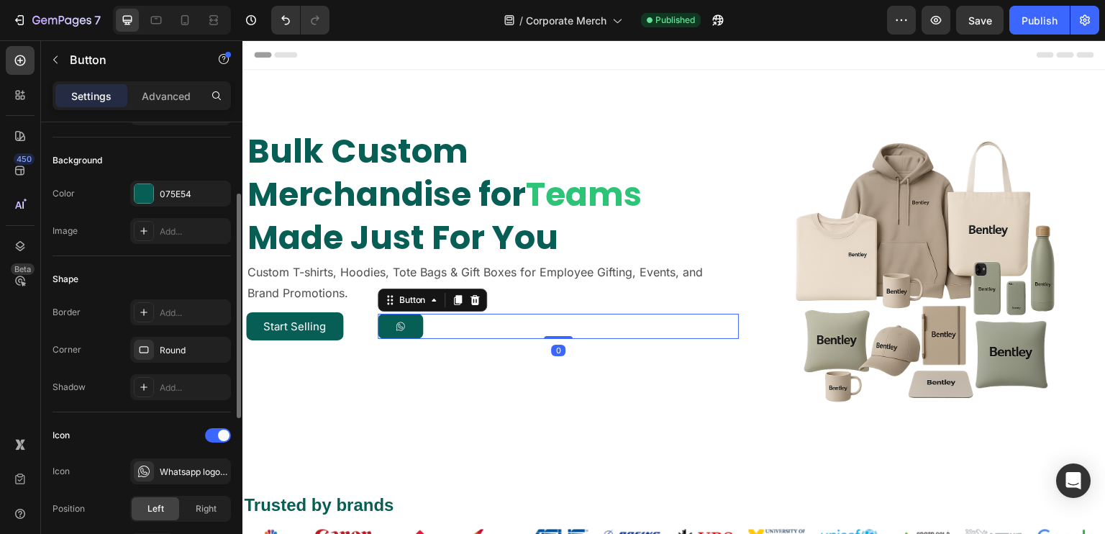
scroll to position [288, 0]
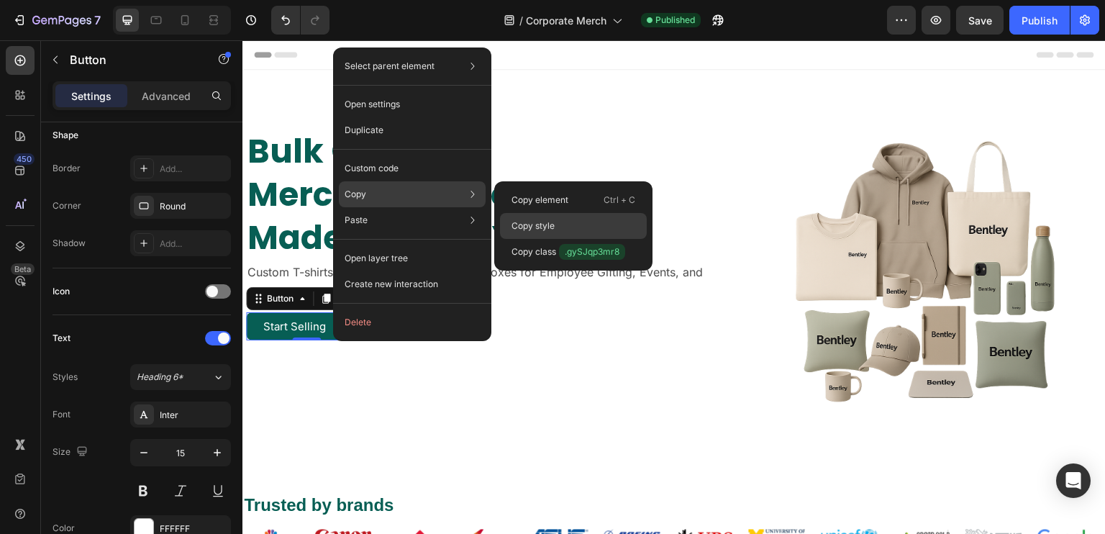
click at [527, 224] on p "Copy style" at bounding box center [532, 225] width 43 height 13
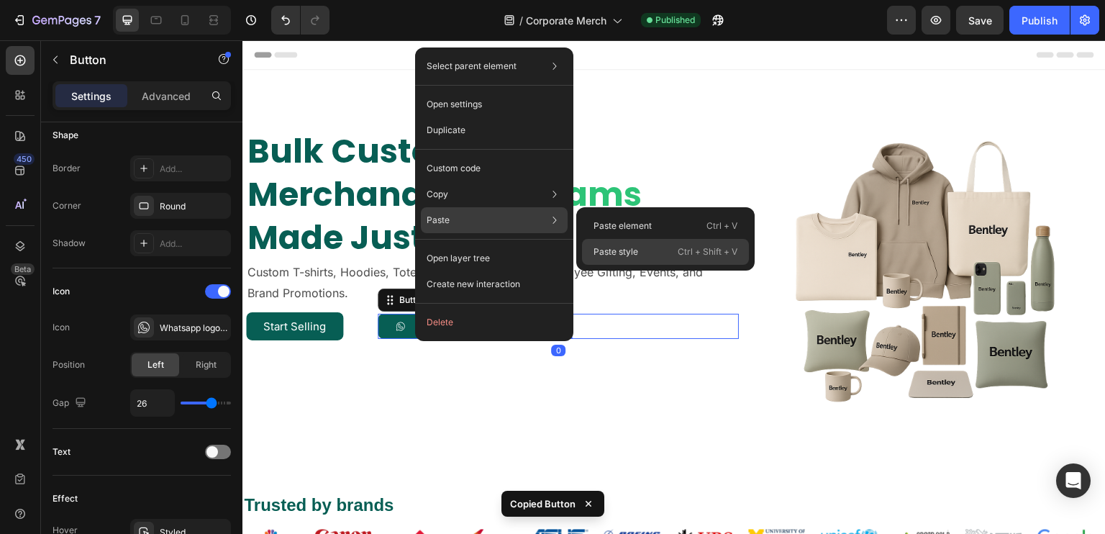
click at [637, 243] on div "Paste style Ctrl + Shift + V" at bounding box center [665, 252] width 167 height 26
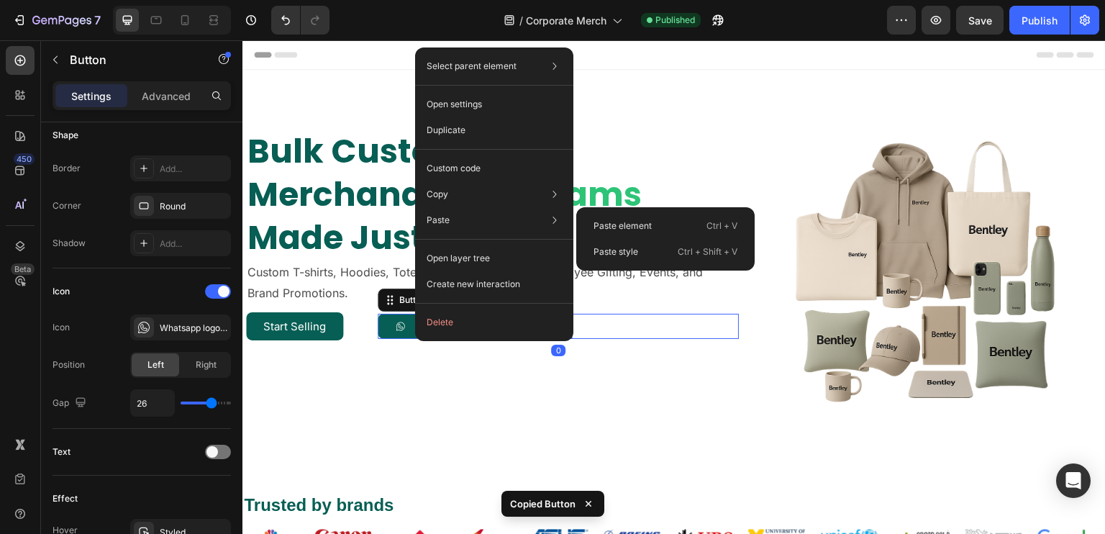
type input "8"
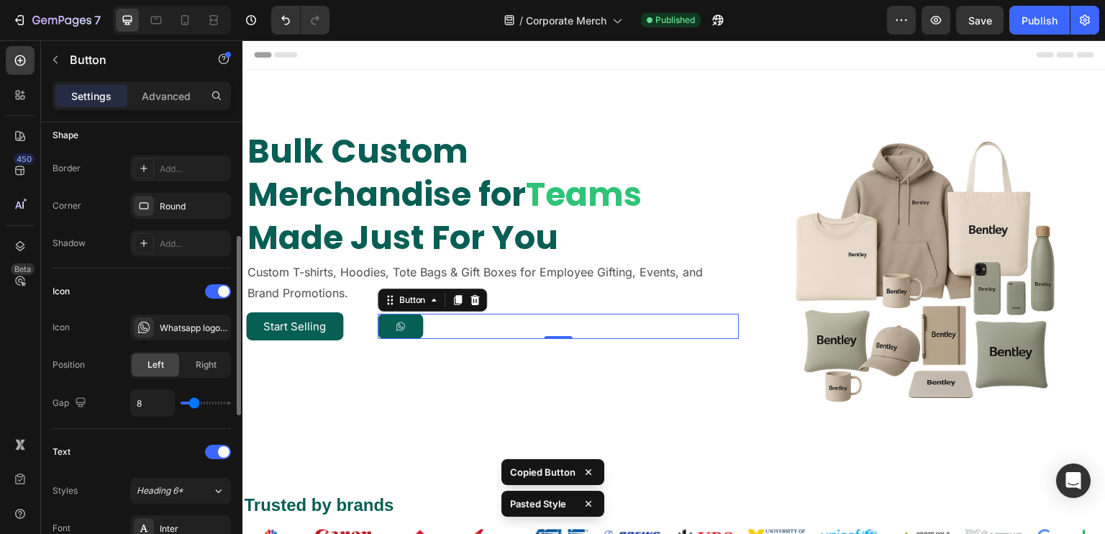
scroll to position [432, 0]
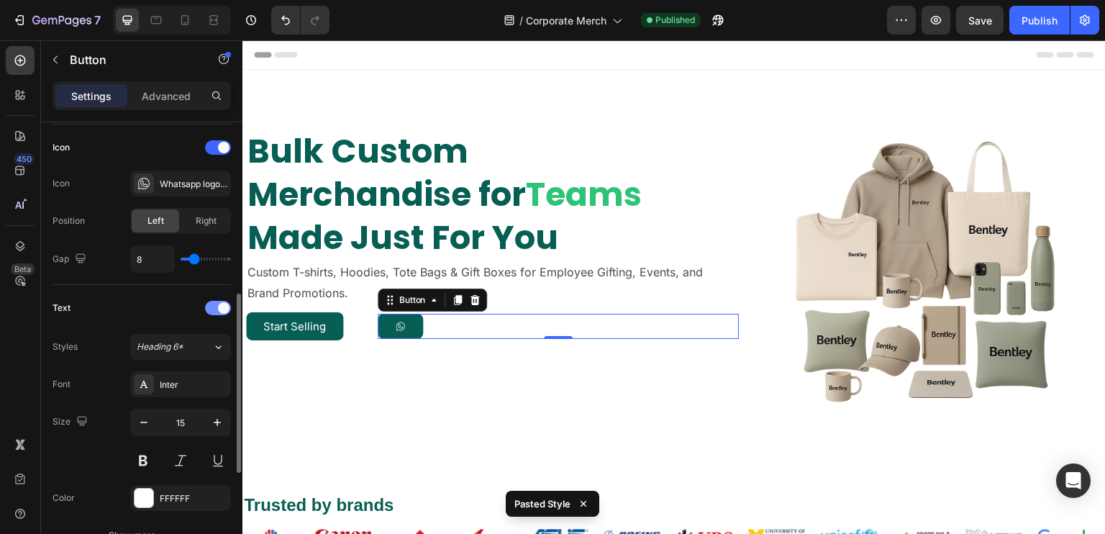
click at [216, 305] on div at bounding box center [218, 308] width 26 height 14
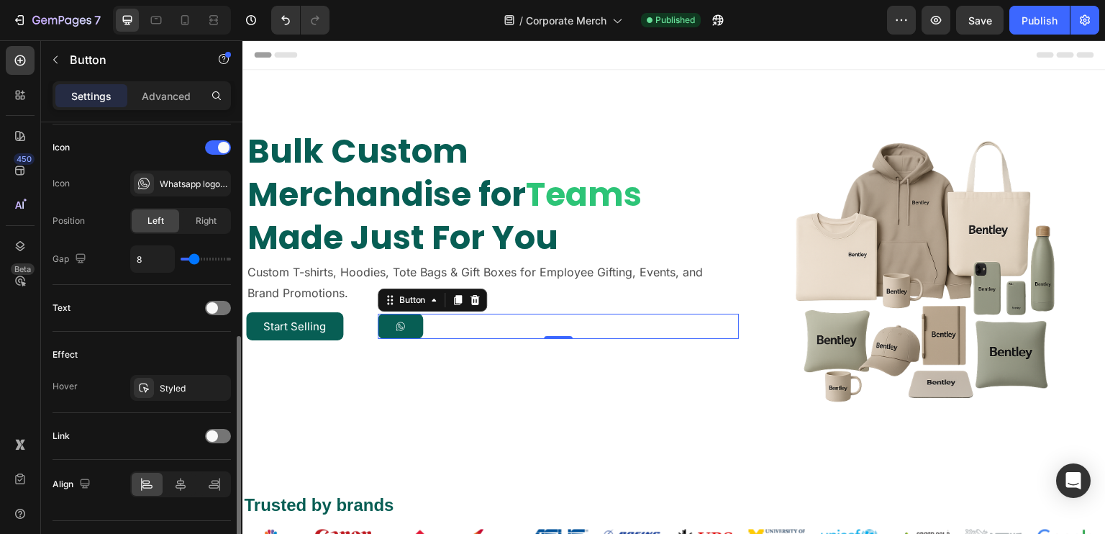
drag, startPoint x: 198, startPoint y: 248, endPoint x: 214, endPoint y: 248, distance: 16.5
click at [214, 248] on div "8" at bounding box center [180, 258] width 101 height 27
click at [202, 259] on div "8" at bounding box center [180, 258] width 101 height 27
type input "32"
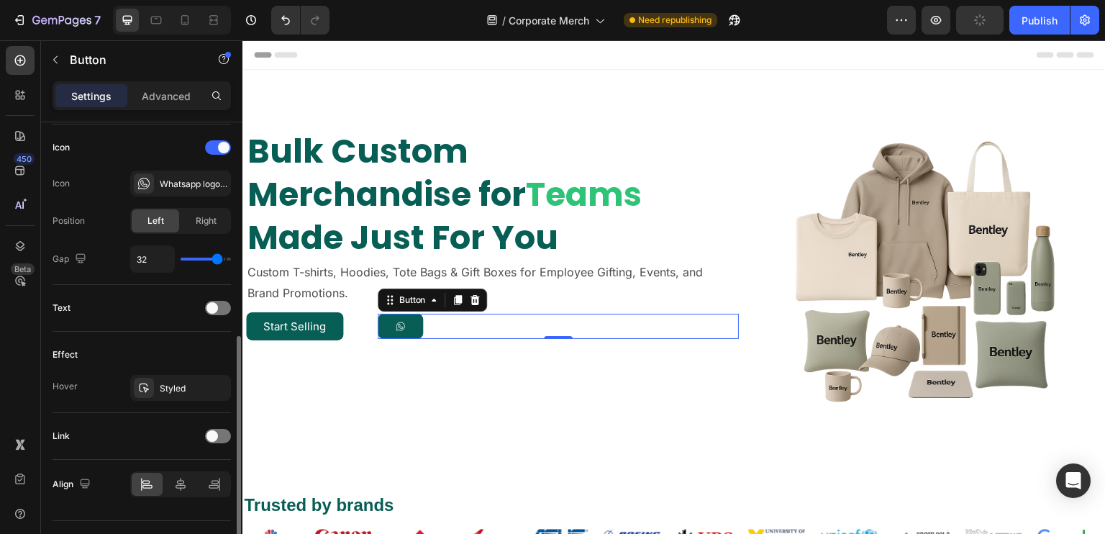
click at [217, 257] on input "range" at bounding box center [206, 258] width 50 height 3
type input "27"
type input "25"
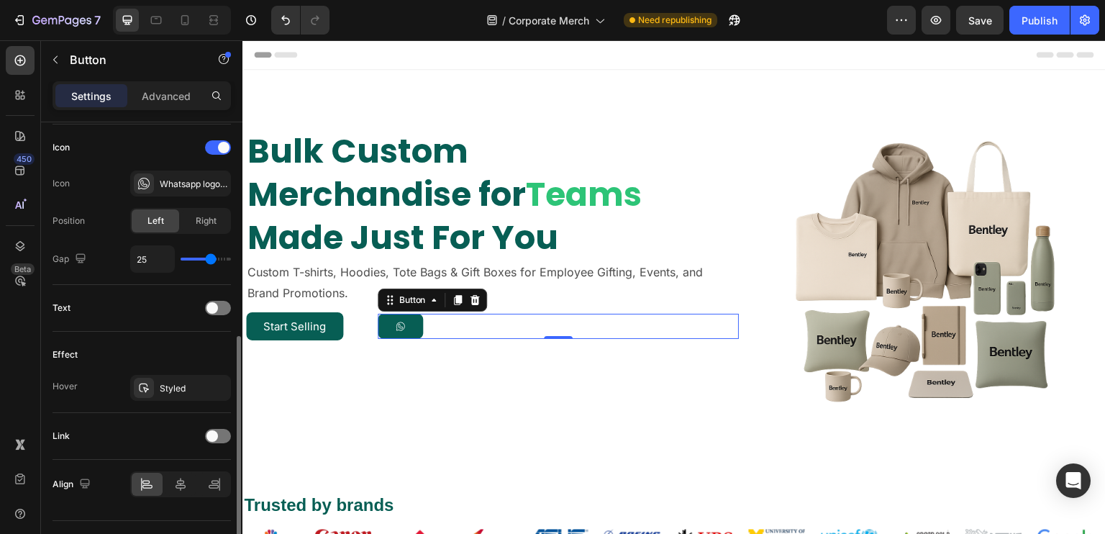
type input "24"
type input "22"
type input "19"
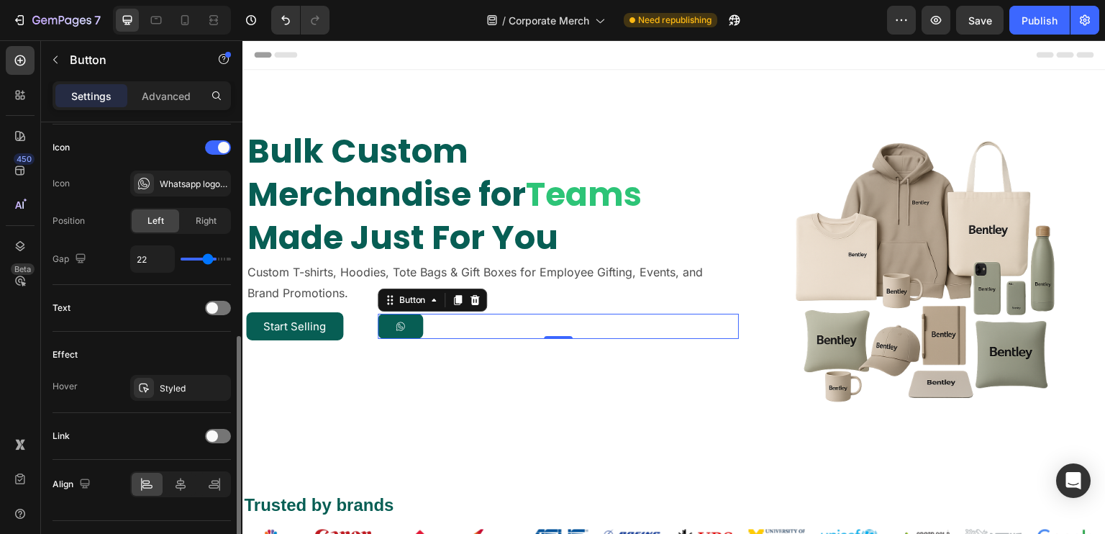
type input "19"
type input "17"
type input "16"
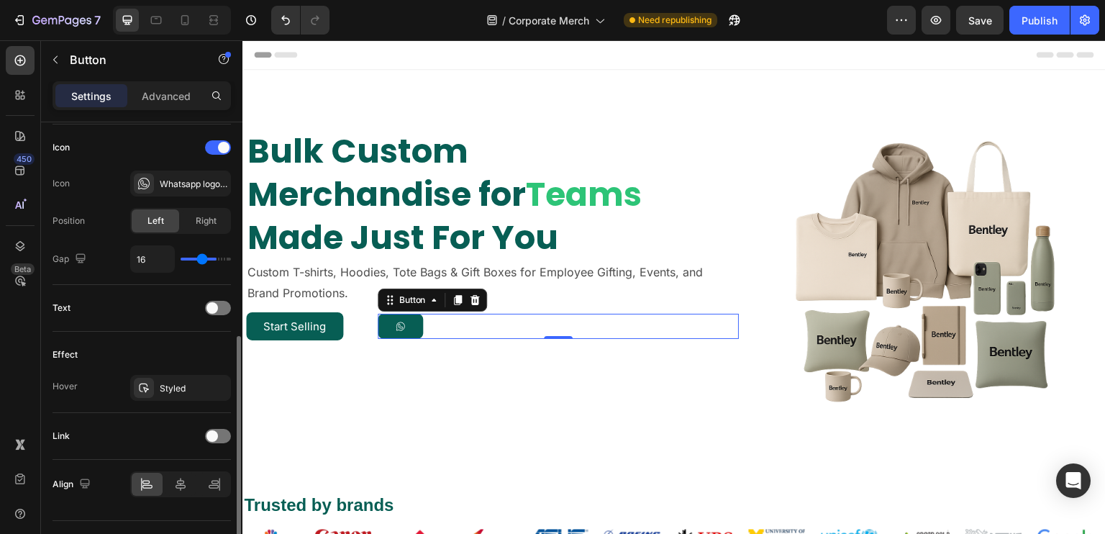
type input "14"
type input "13"
type input "11"
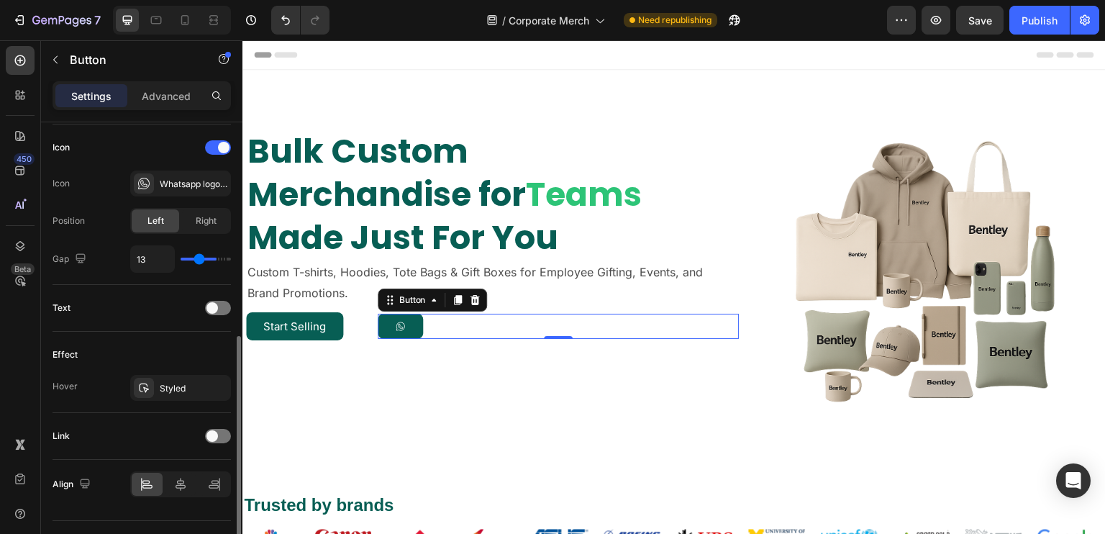
type input "11"
type input "10"
type input "9"
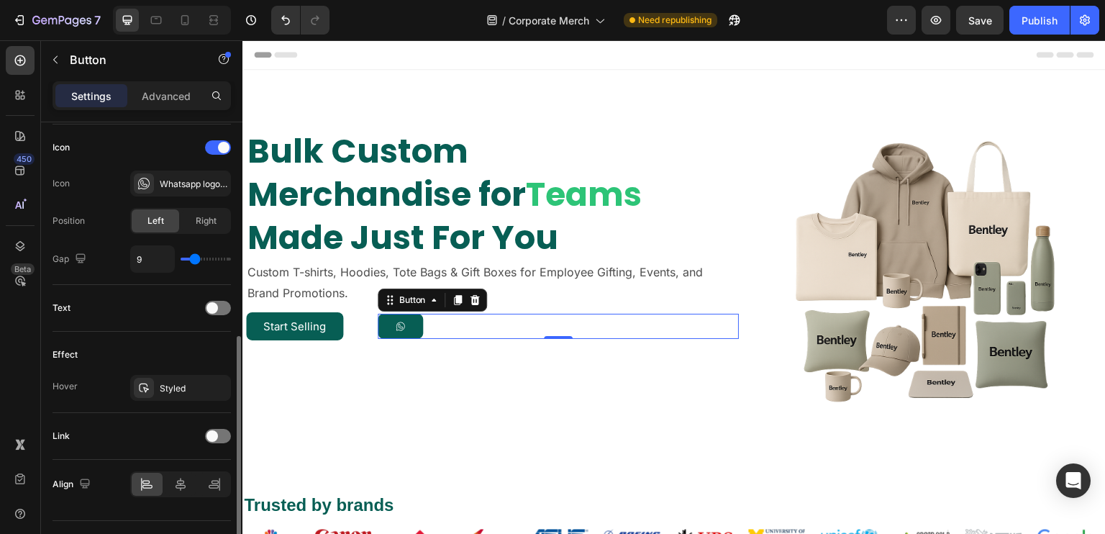
type input "8"
type input "7"
type input "5"
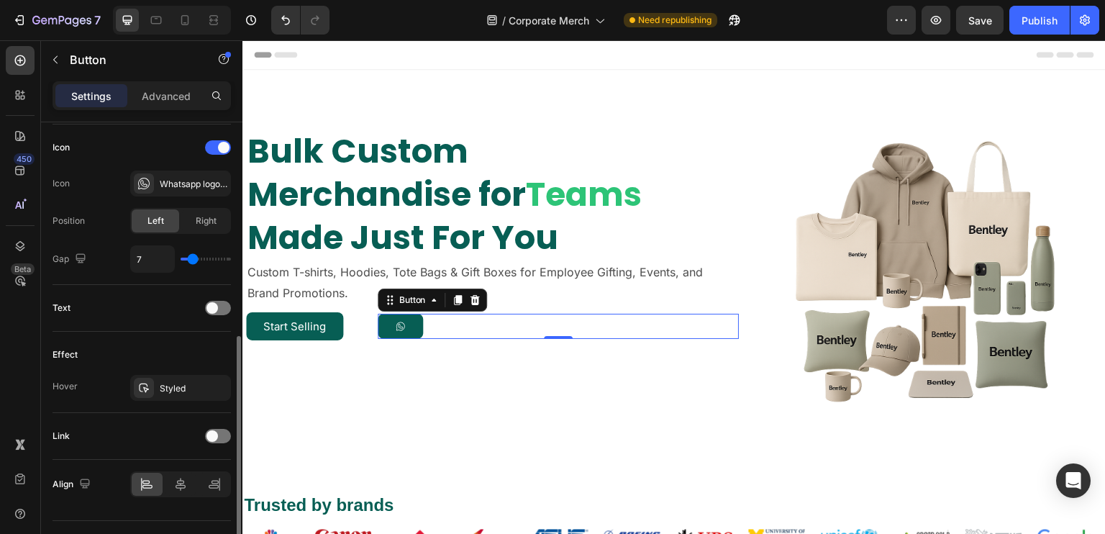
type input "5"
type input "6"
type input "8"
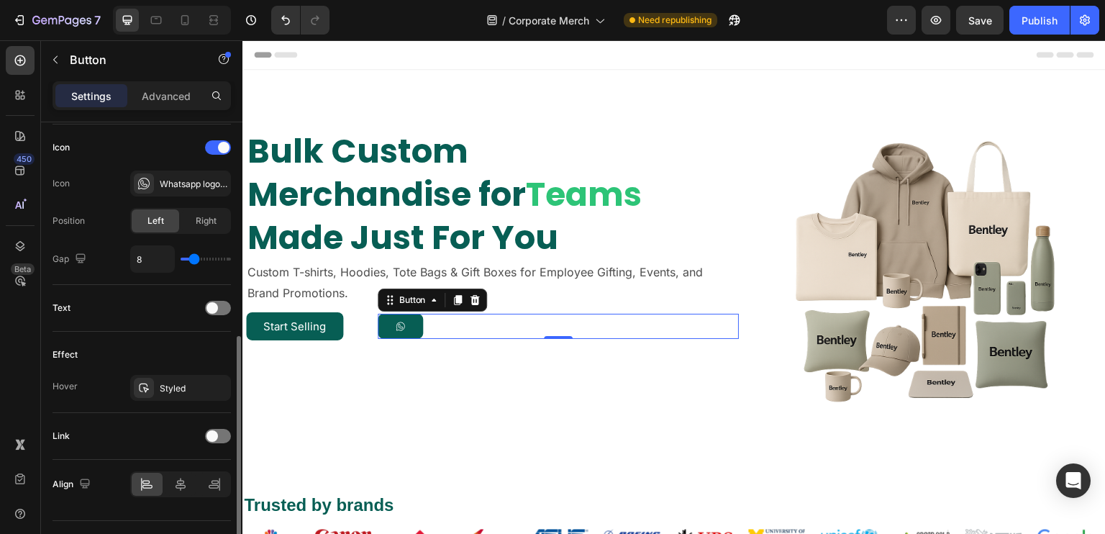
type input "11"
type input "14"
type input "20"
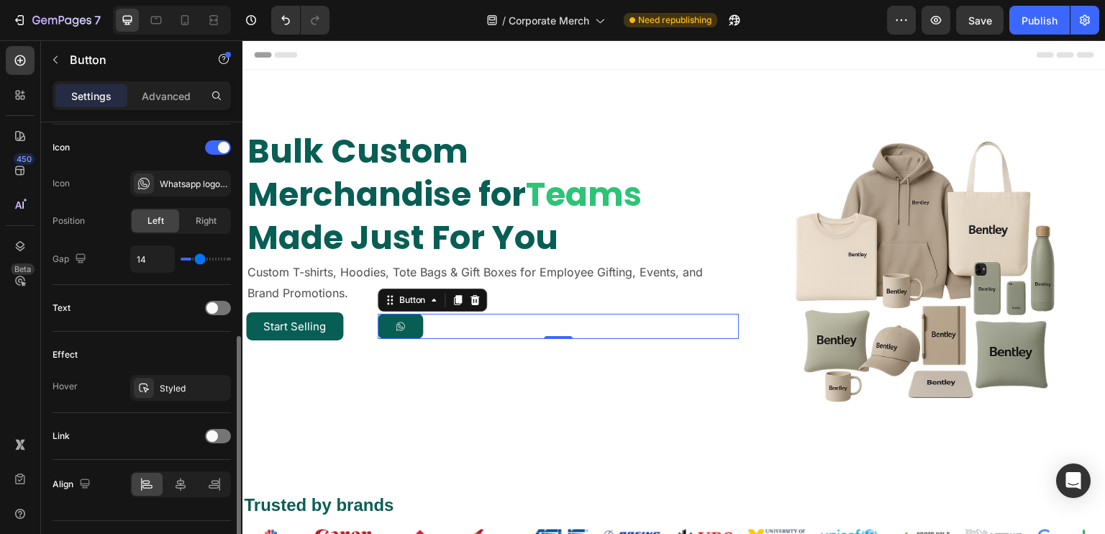
type input "20"
type input "21"
type input "23"
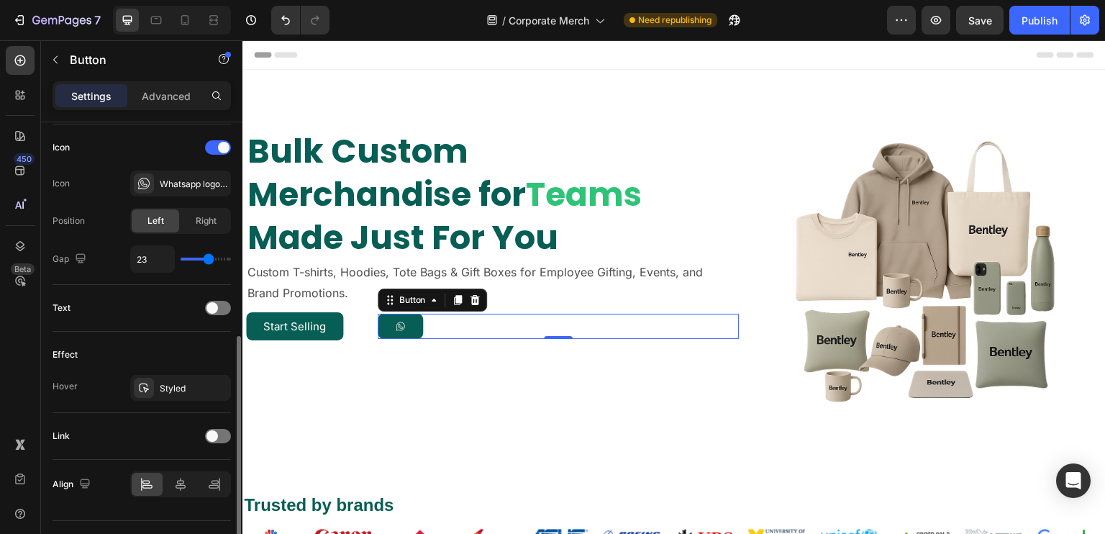
type input "24"
type input "23"
type input "22"
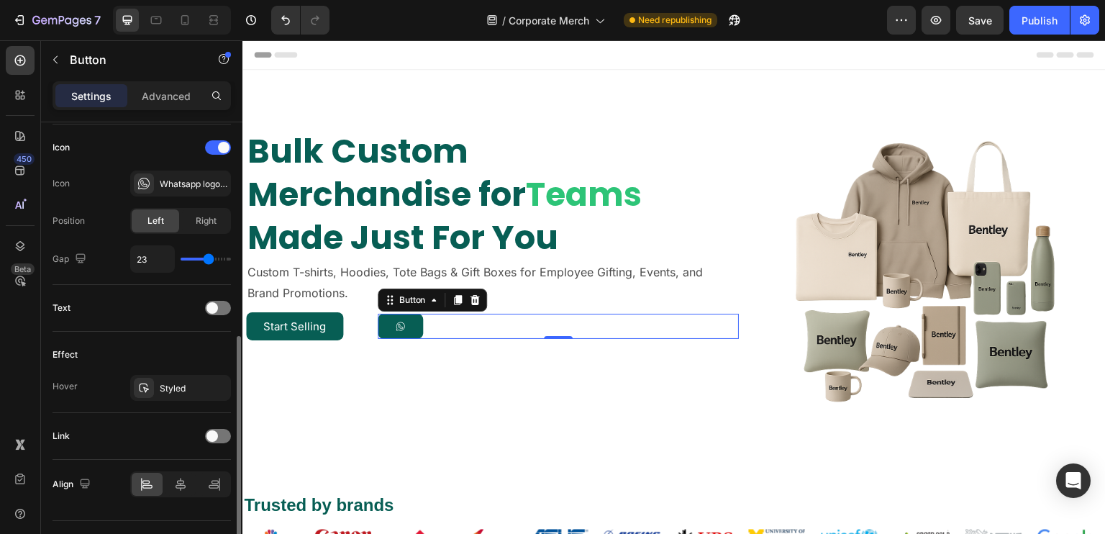
type input "22"
type input "21"
type input "19"
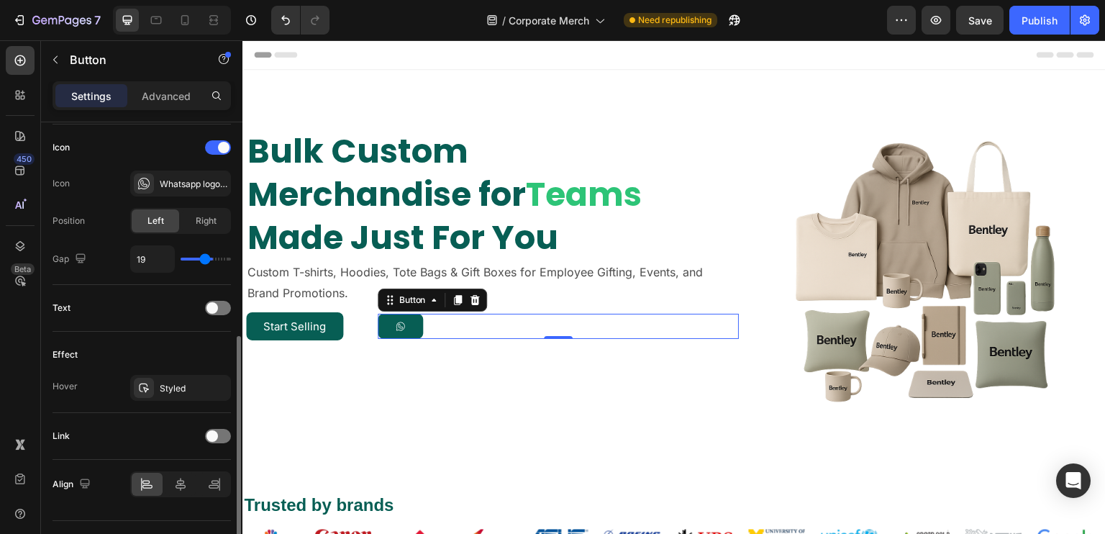
type input "18"
type input "17"
type input "16"
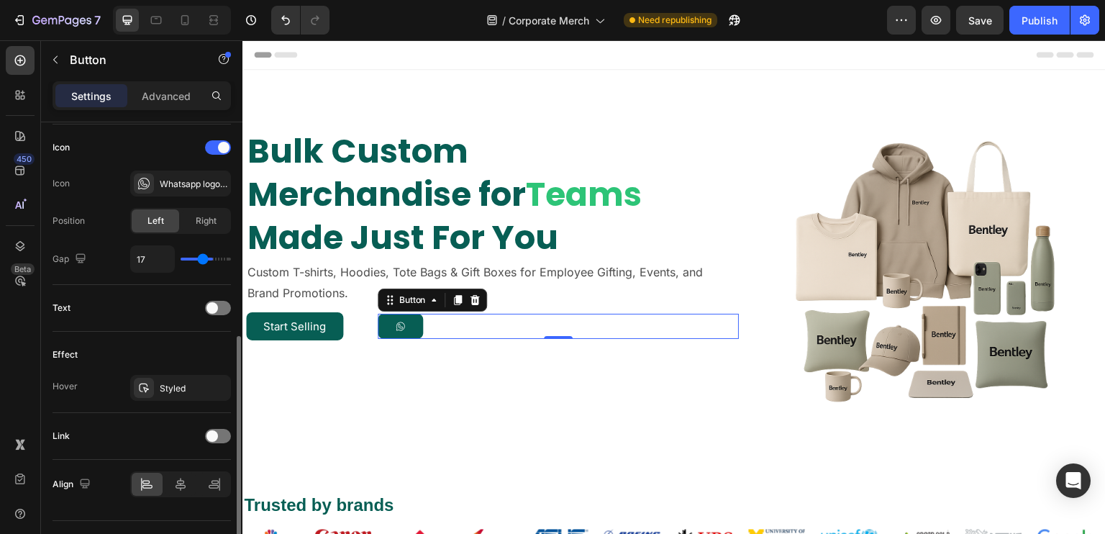
type input "16"
type input "15"
type input "14"
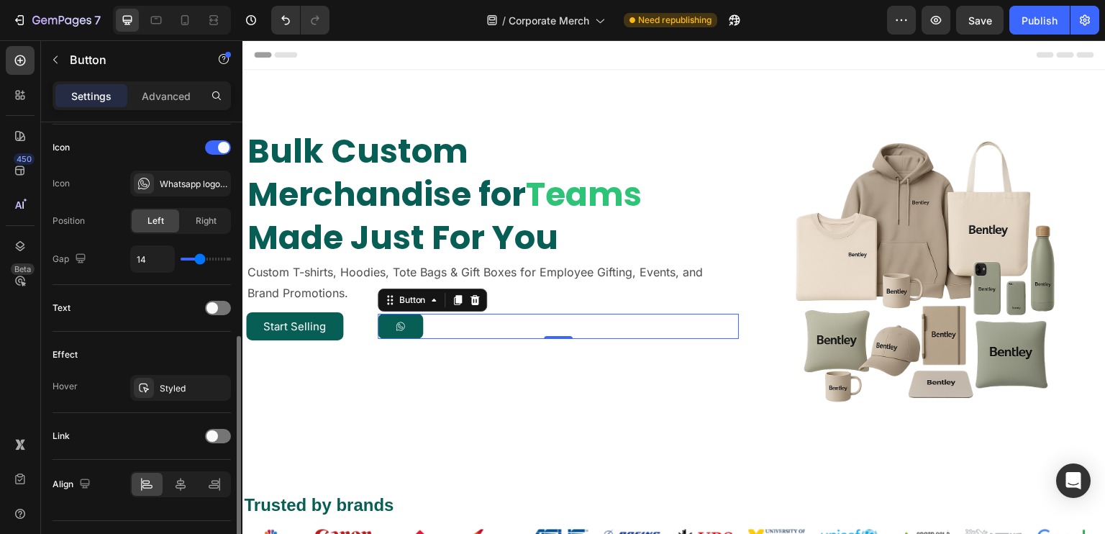
type input "13"
type input "12"
type input "11"
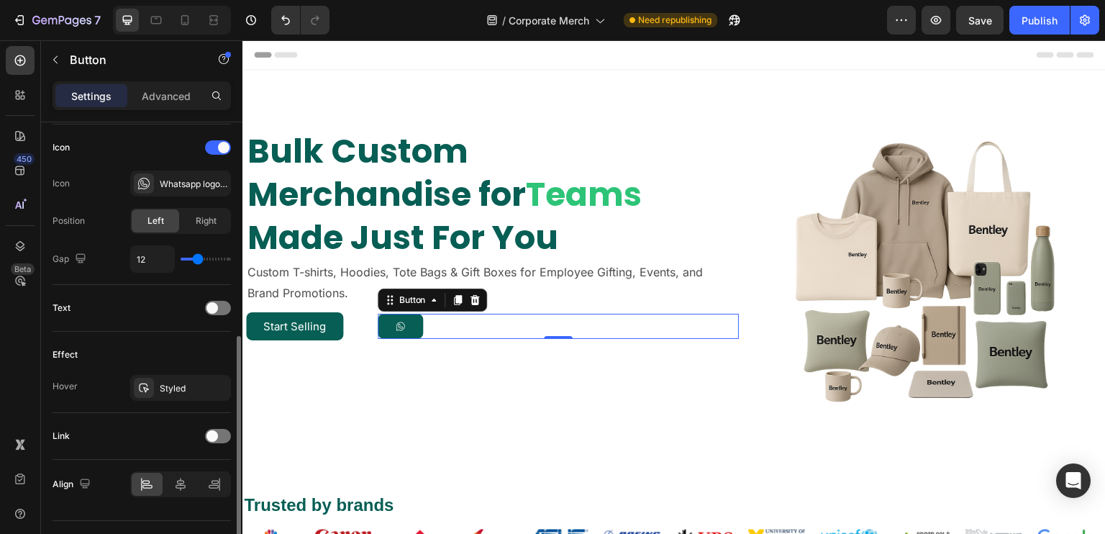
type input "11"
type input "10"
type input "9"
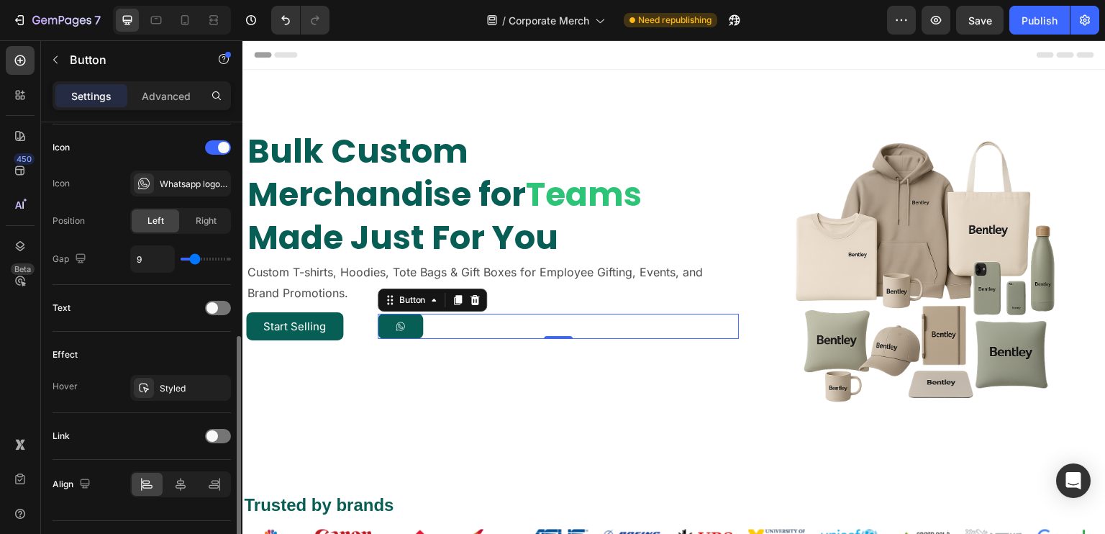
type input "8"
drag, startPoint x: 213, startPoint y: 256, endPoint x: 193, endPoint y: 268, distance: 22.9
type input "8"
click at [193, 260] on input "range" at bounding box center [206, 258] width 50 height 3
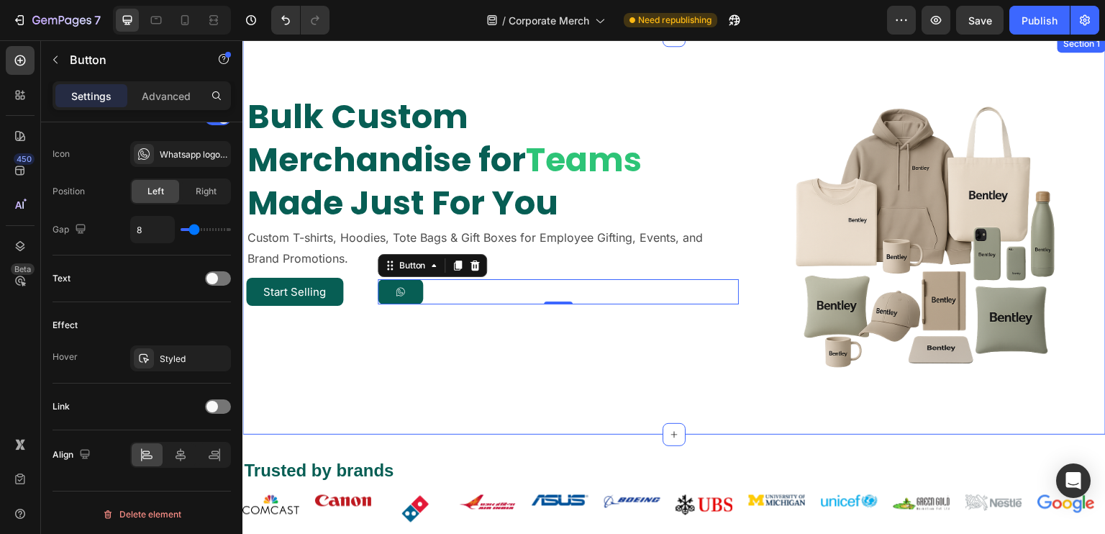
scroll to position [0, 0]
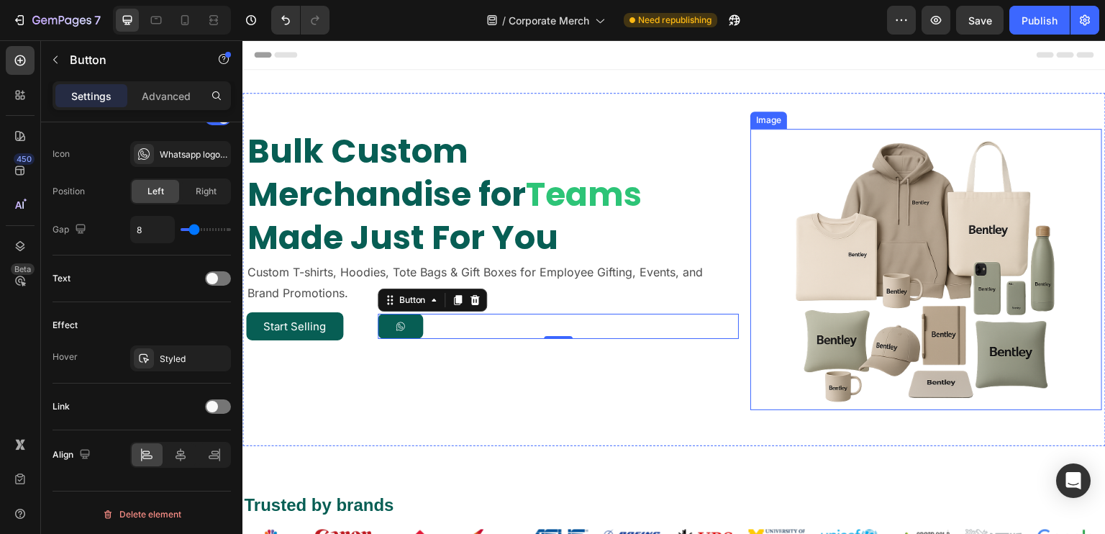
click at [832, 183] on img at bounding box center [925, 269] width 281 height 281
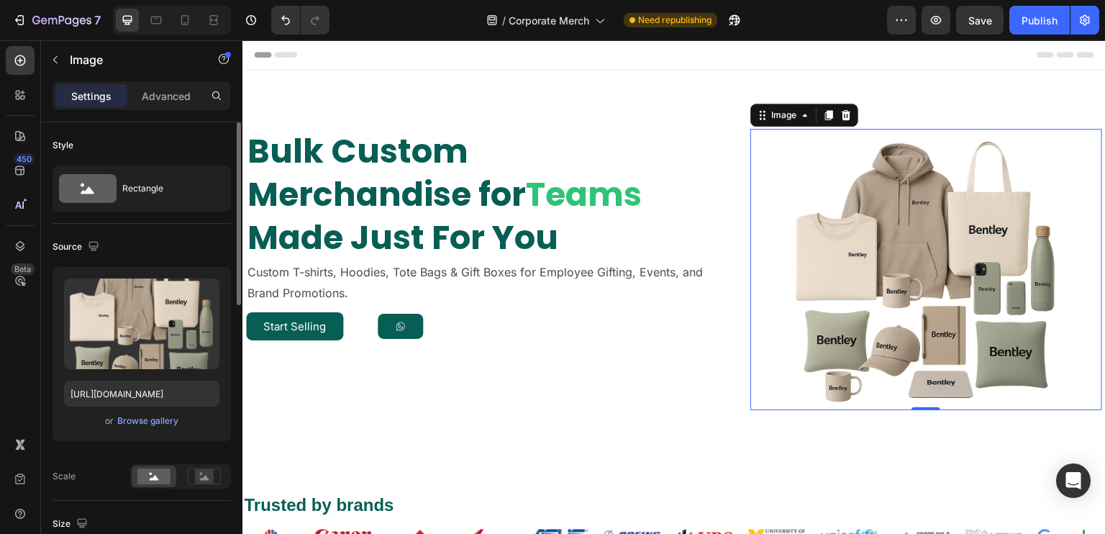
scroll to position [72, 0]
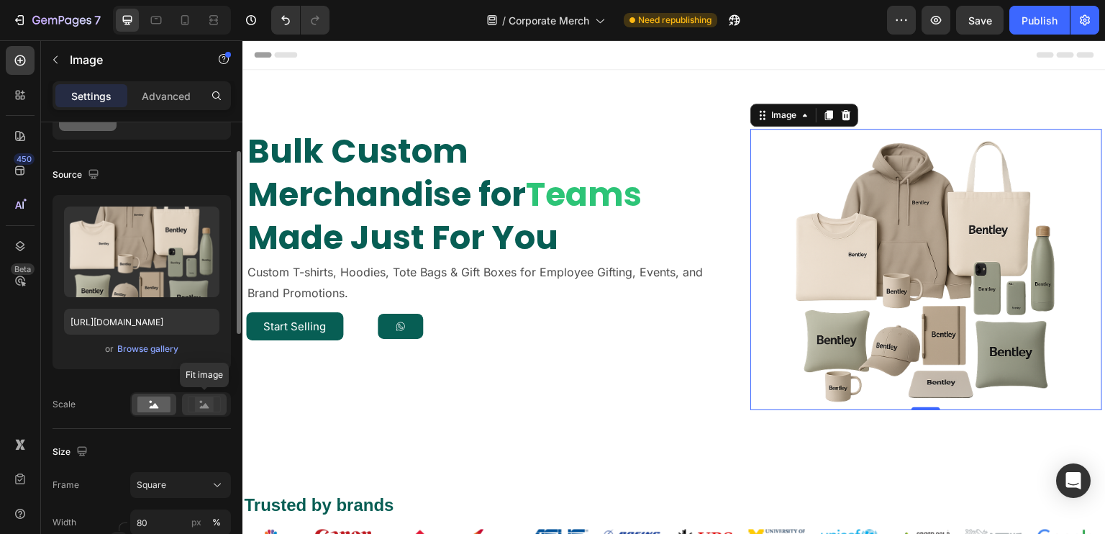
click at [188, 400] on icon at bounding box center [204, 404] width 33 height 16
click at [158, 400] on rect at bounding box center [153, 404] width 33 height 16
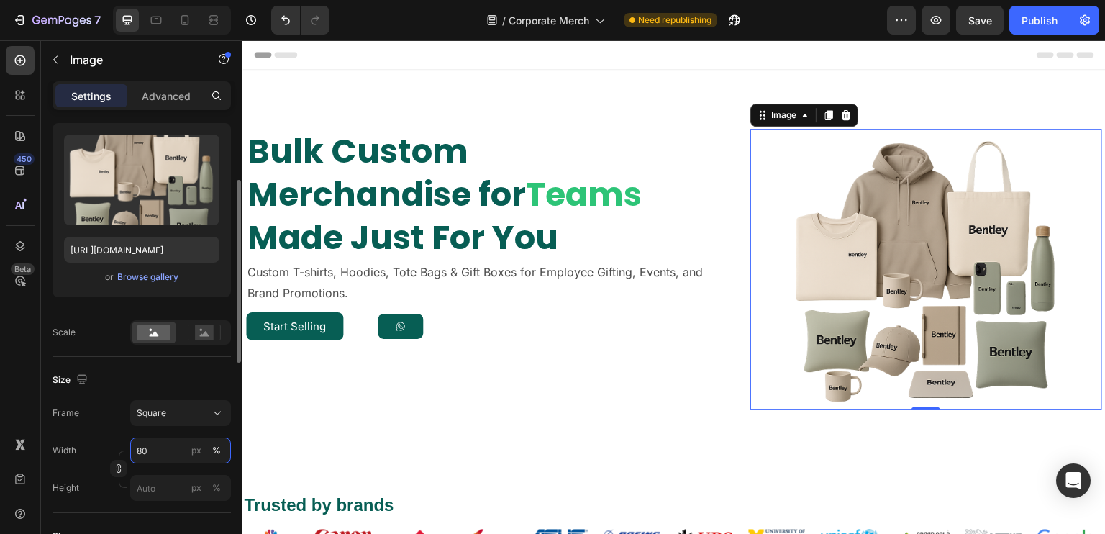
click at [161, 451] on input "80" at bounding box center [180, 450] width 101 height 26
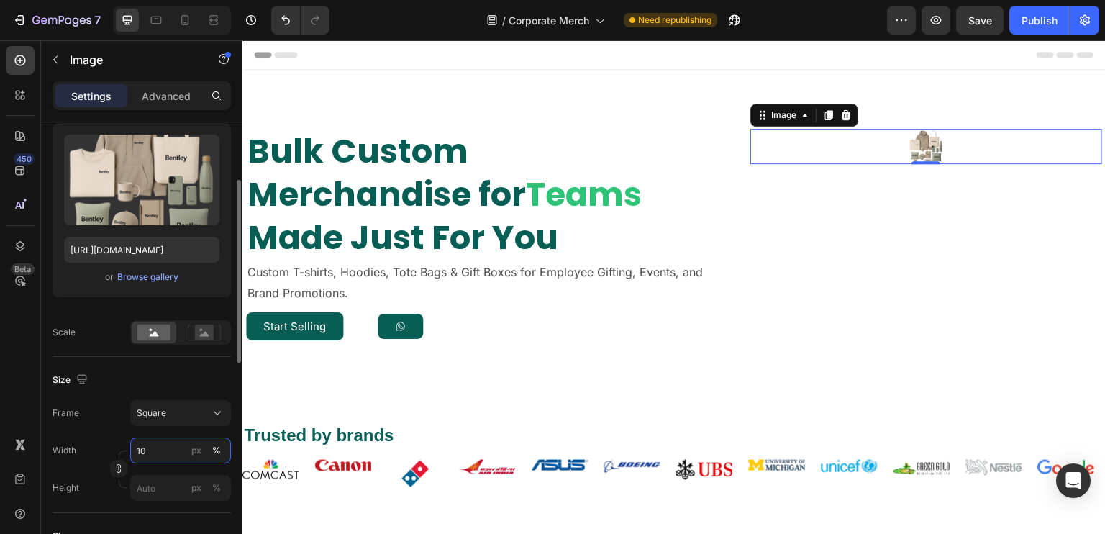
type input "100"
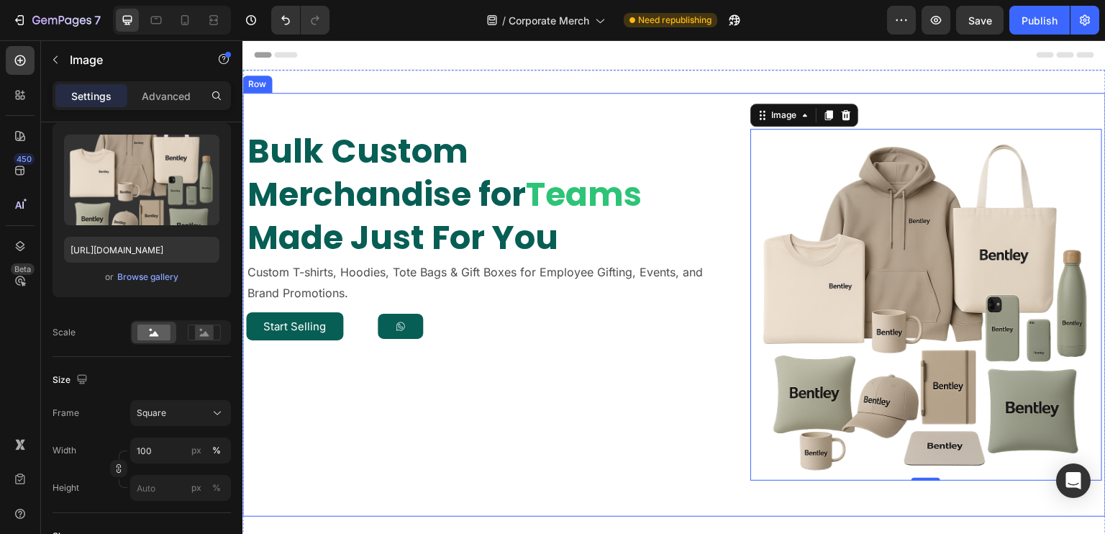
click at [698, 348] on div "Bulk Custom Merchandise for Teams Made Just For You Heading Custom T-shirts, Ho…" at bounding box center [492, 305] width 493 height 352
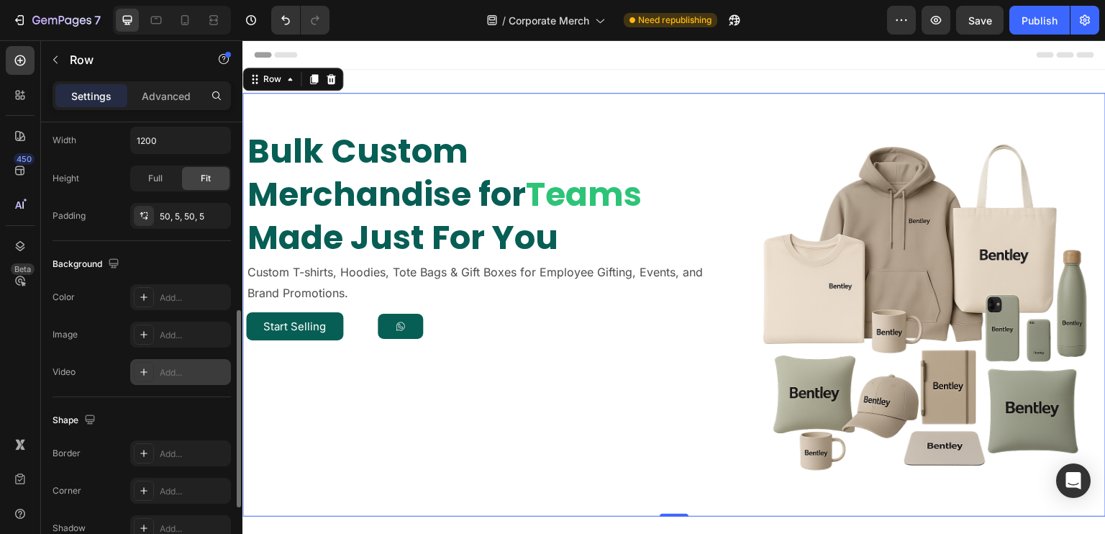
scroll to position [587, 0]
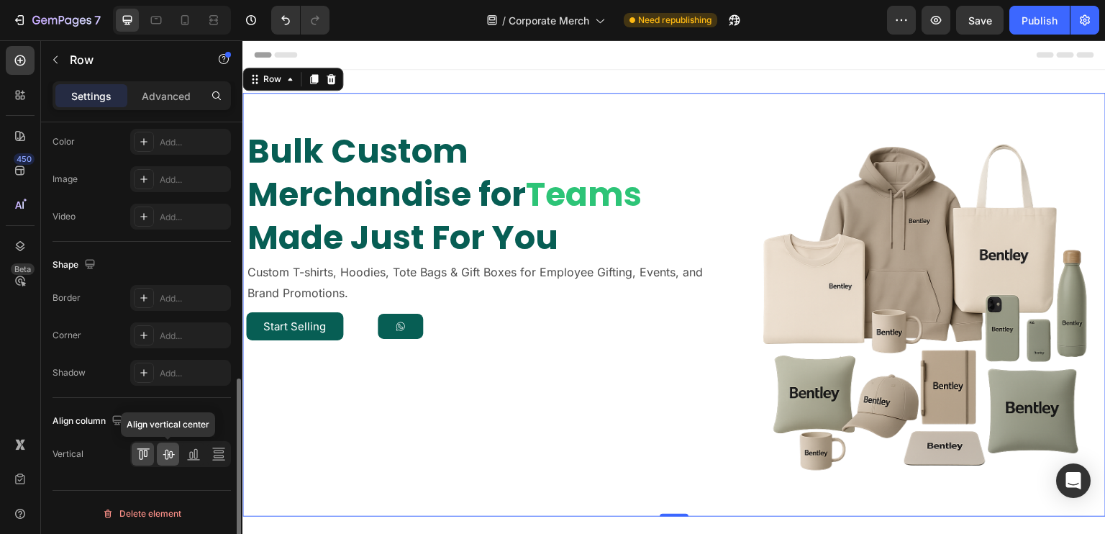
click at [173, 443] on div at bounding box center [168, 453] width 22 height 23
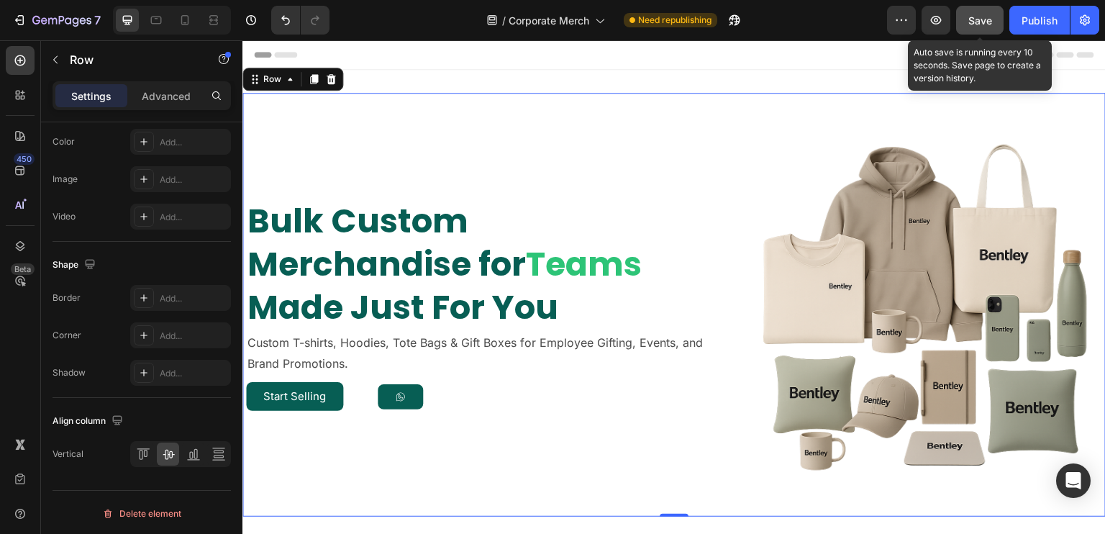
click at [982, 22] on span "Save" at bounding box center [980, 20] width 24 height 12
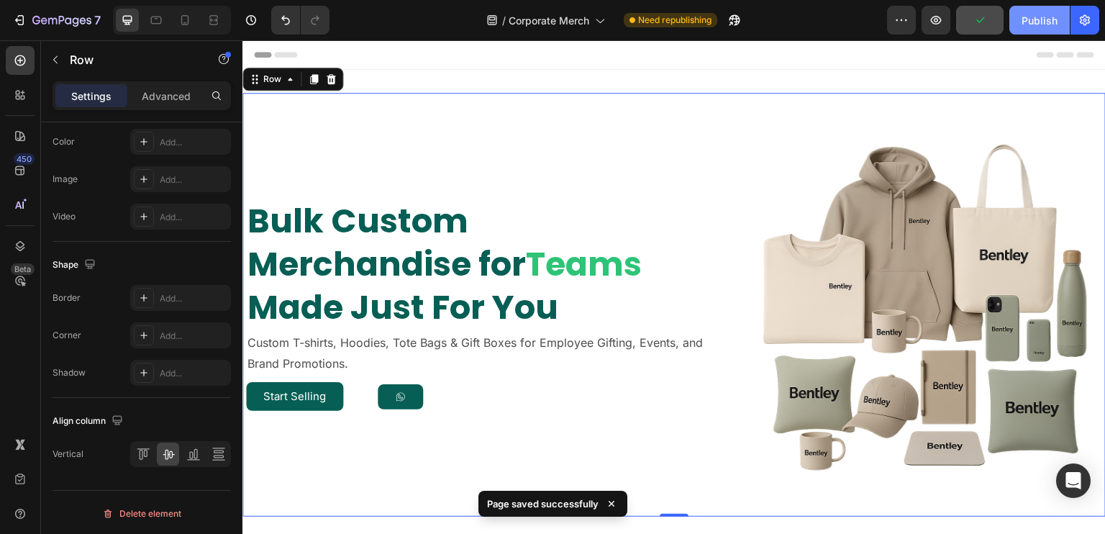
click at [1036, 13] on div "Publish" at bounding box center [1039, 20] width 36 height 15
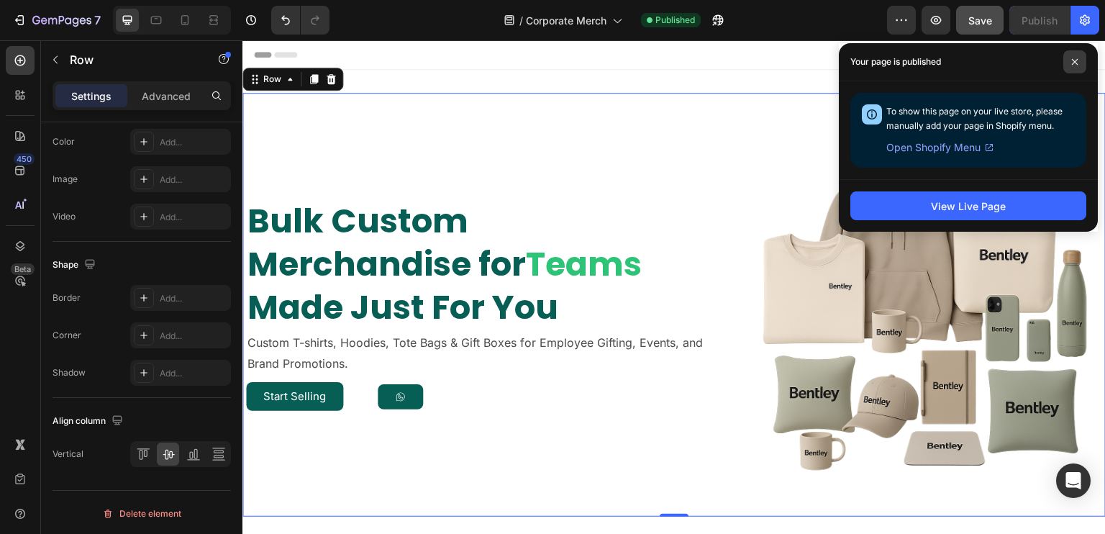
click at [1078, 58] on span at bounding box center [1074, 61] width 23 height 23
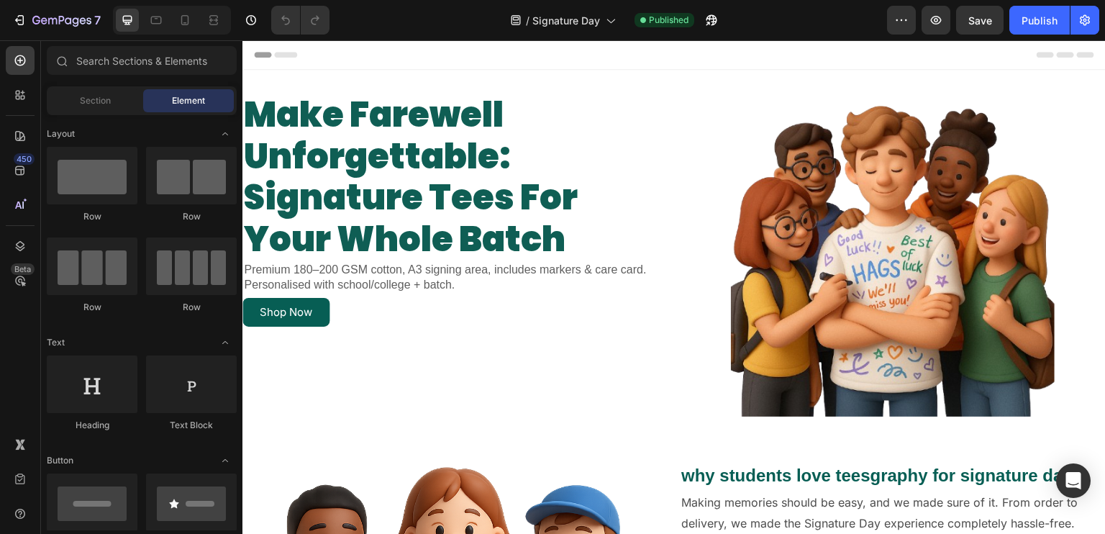
click at [934, 35] on div "7 Version history / Signature Day Published Preview Save Publish" at bounding box center [552, 20] width 1105 height 41
click at [932, 29] on button "button" at bounding box center [935, 20] width 29 height 29
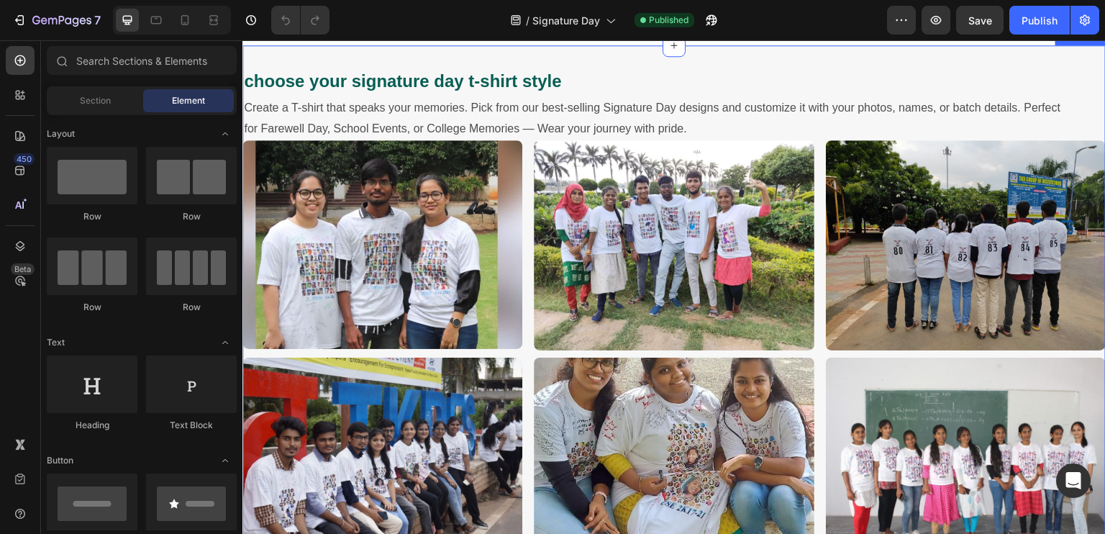
scroll to position [1295, 0]
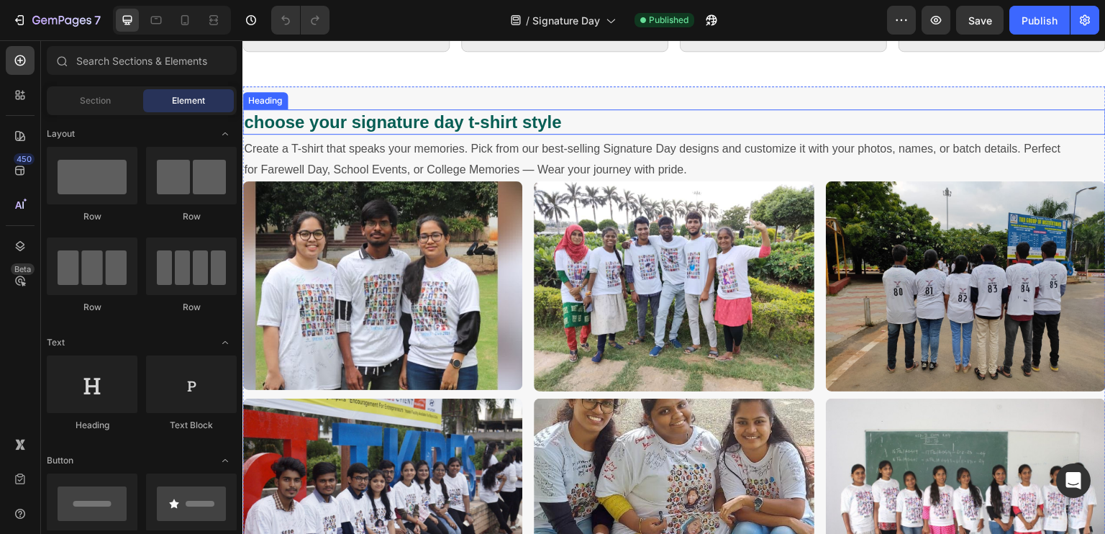
click at [638, 134] on h2 "choose your signature day t-shirt style" at bounding box center [673, 121] width 863 height 25
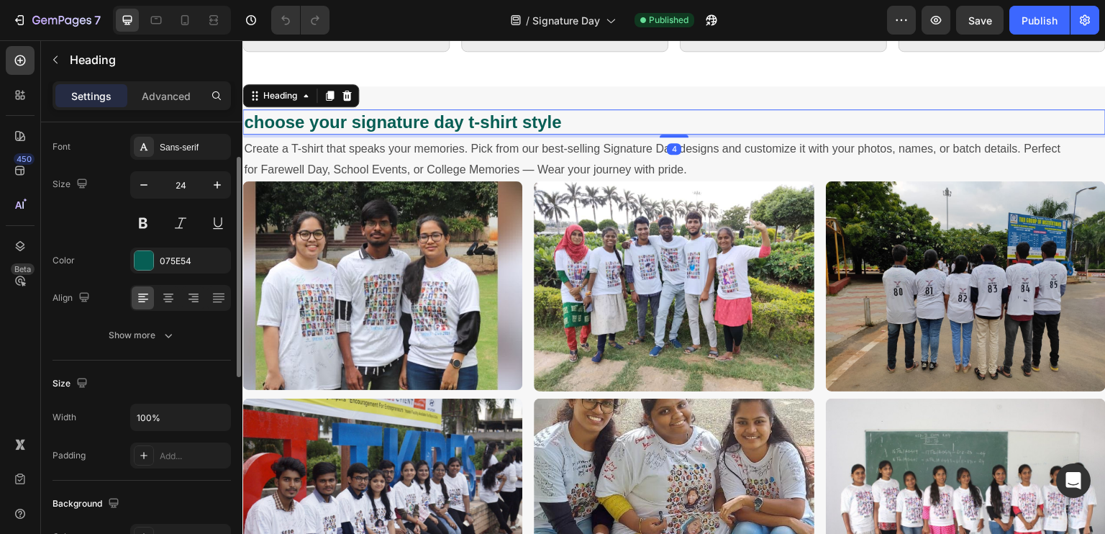
scroll to position [144, 0]
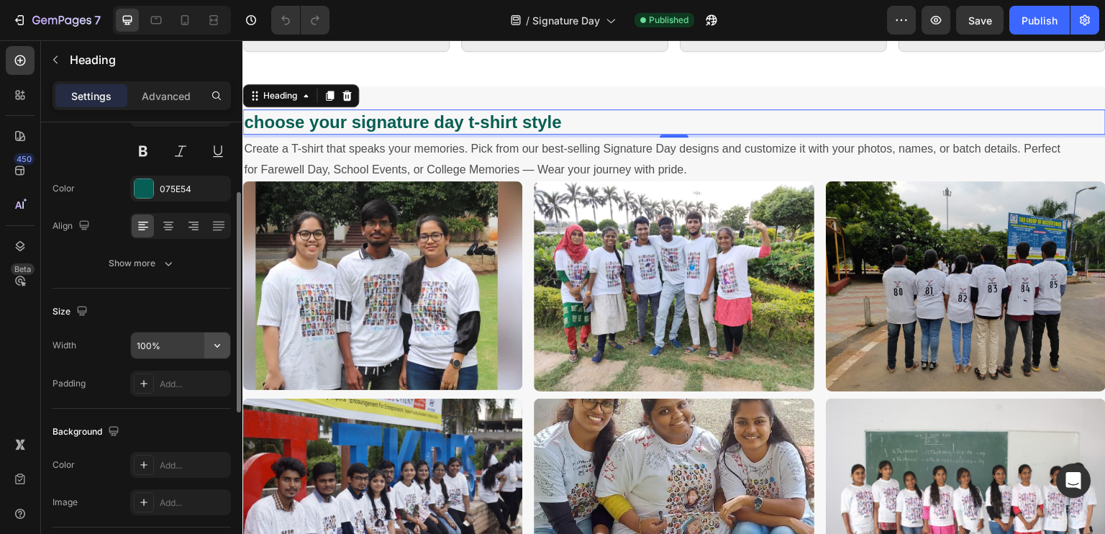
click at [220, 349] on icon "button" at bounding box center [217, 345] width 14 height 14
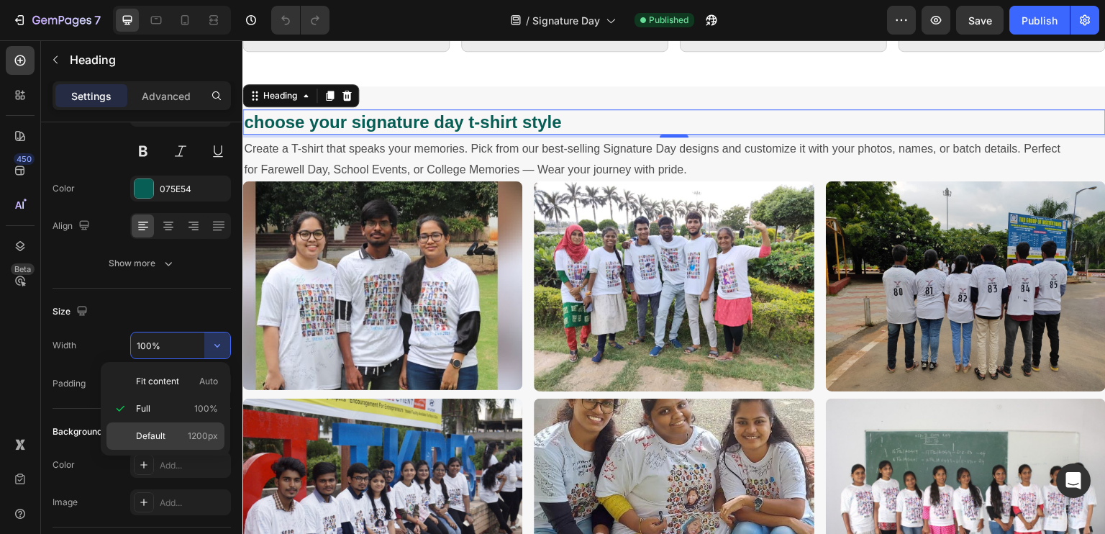
click at [186, 434] on p "Default 1200px" at bounding box center [177, 435] width 82 height 13
type input "1200"
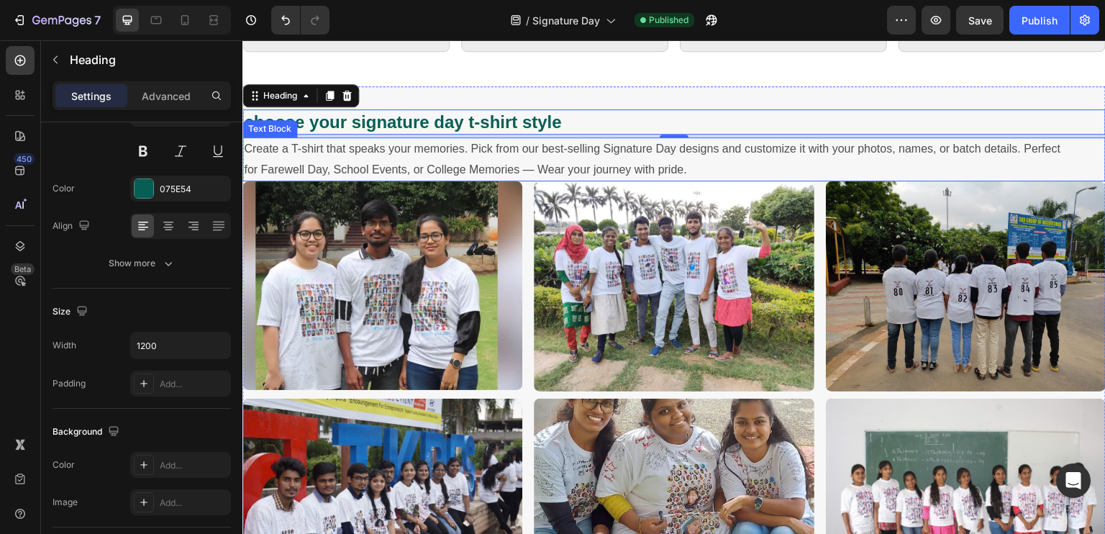
click at [350, 181] on p "Create a T-shirt that speaks your memories. Pick from our best-selling Signatur…" at bounding box center [674, 160] width 860 height 42
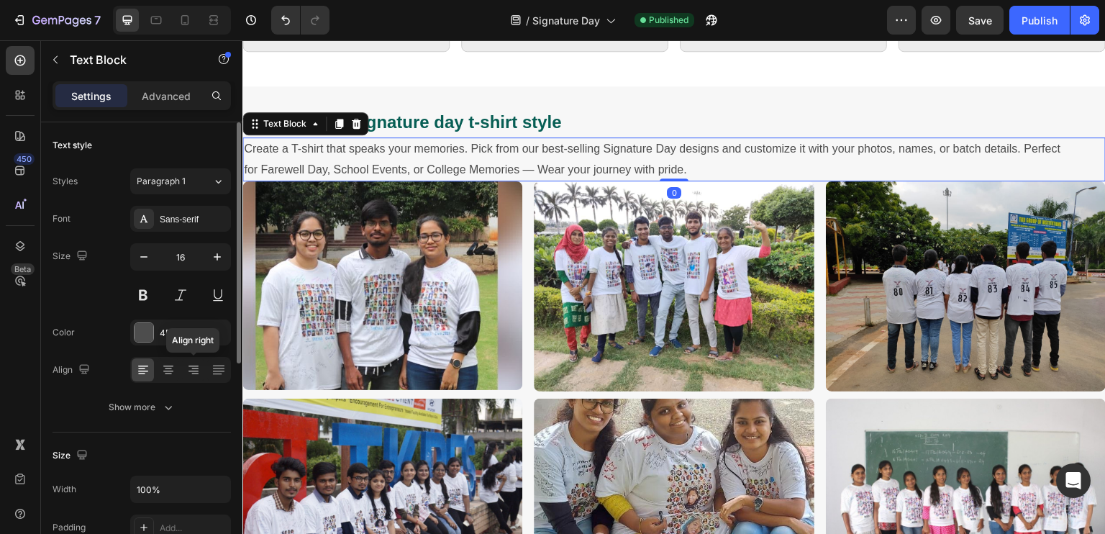
scroll to position [72, 0]
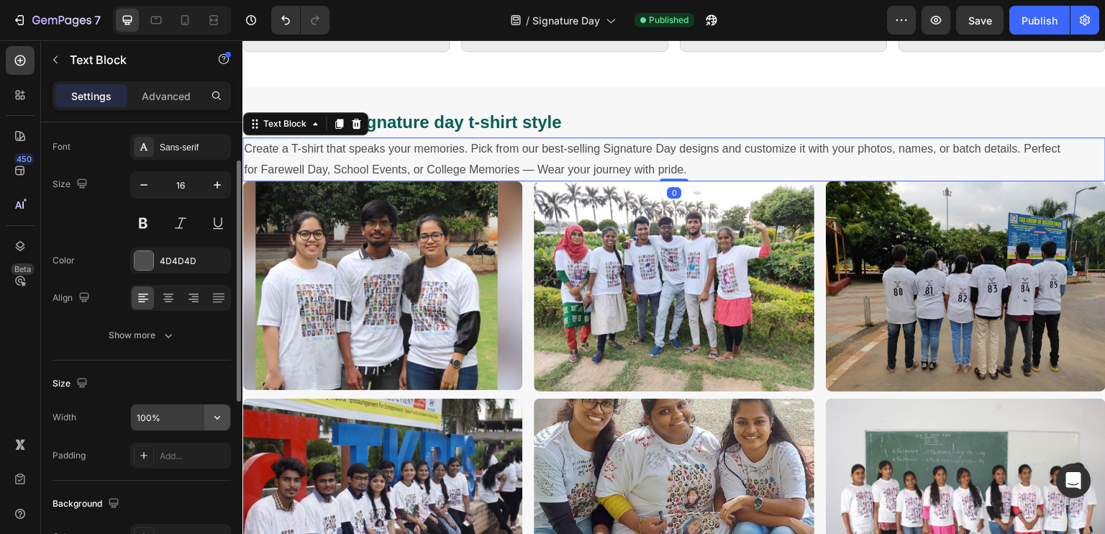
click at [216, 414] on icon "button" at bounding box center [217, 417] width 14 height 14
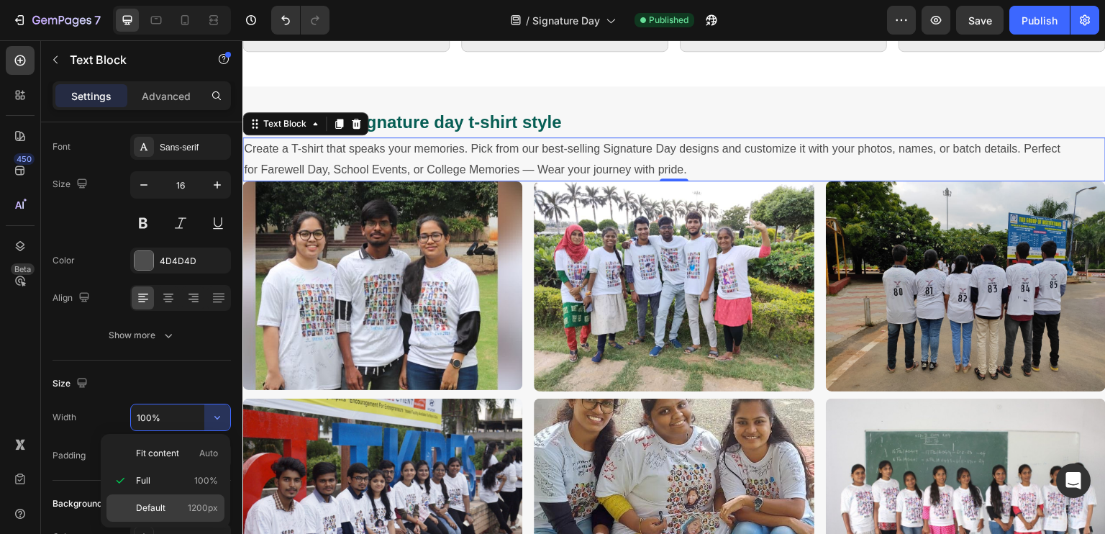
click at [180, 499] on div "Default 1200px" at bounding box center [165, 507] width 118 height 27
type input "1200"
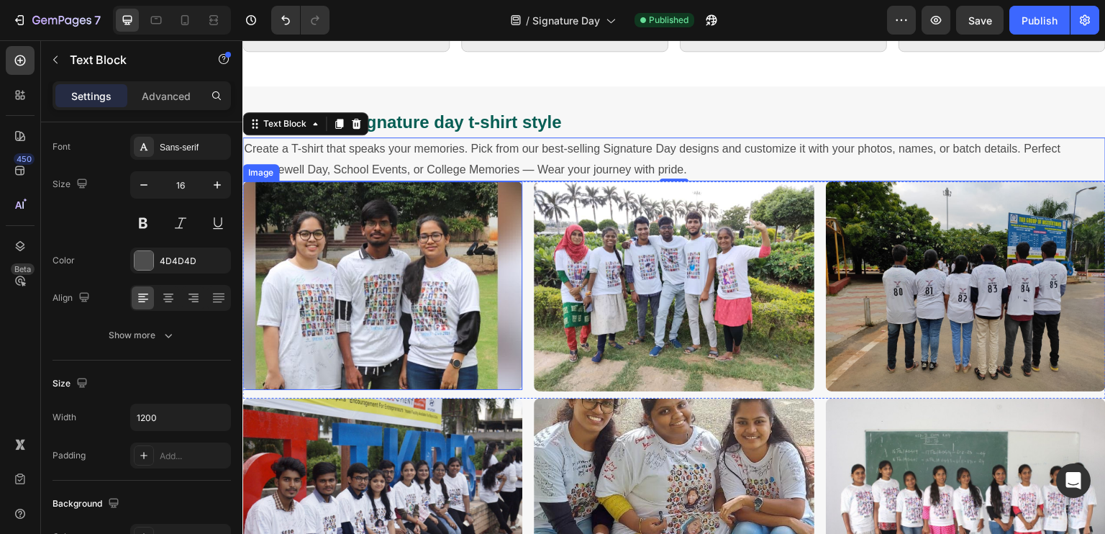
click at [427, 390] on img at bounding box center [382, 285] width 280 height 209
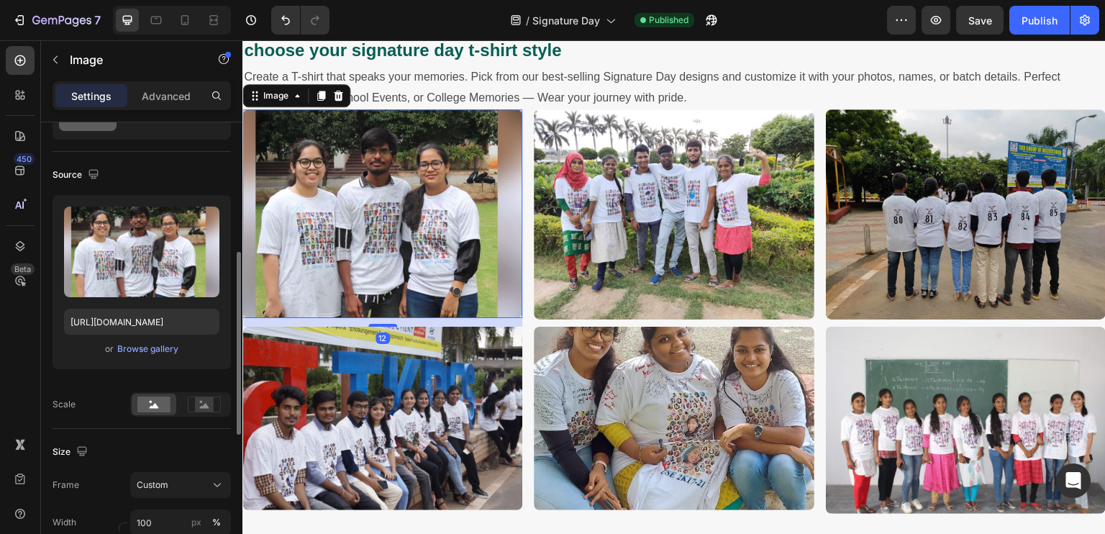
scroll to position [216, 0]
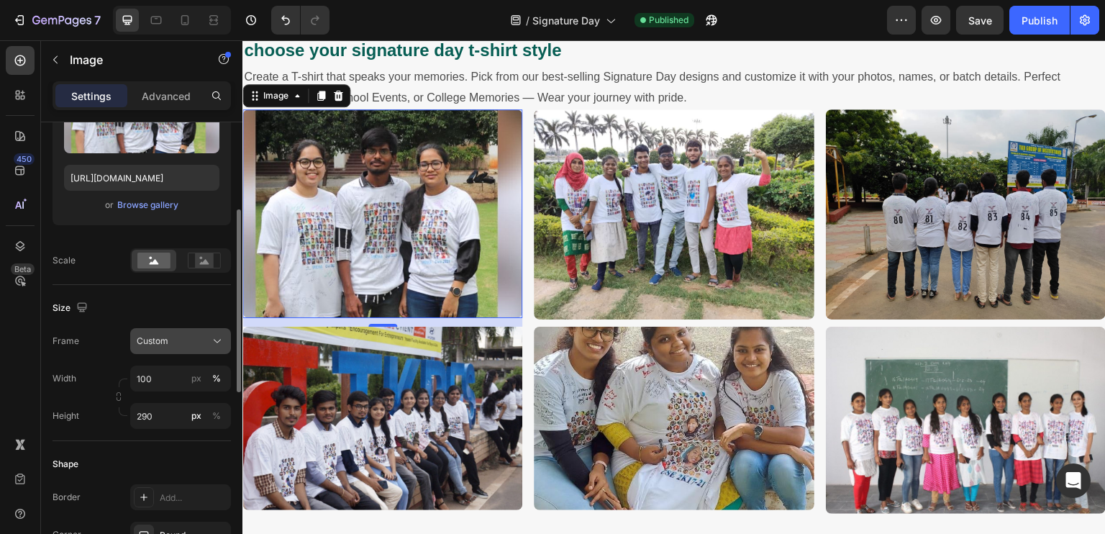
click at [216, 337] on icon at bounding box center [217, 341] width 14 height 14
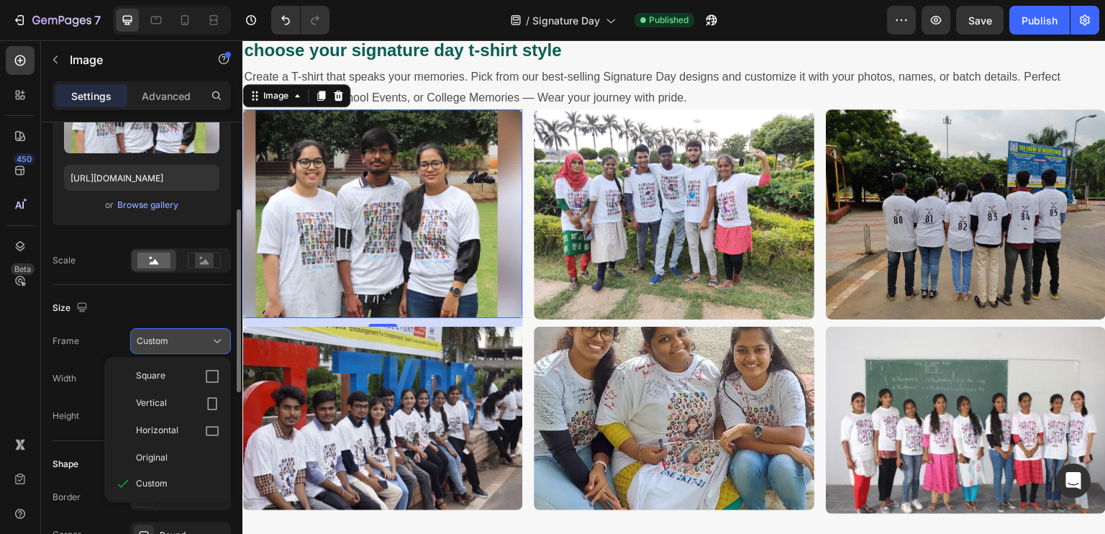
click at [216, 337] on icon at bounding box center [217, 341] width 14 height 14
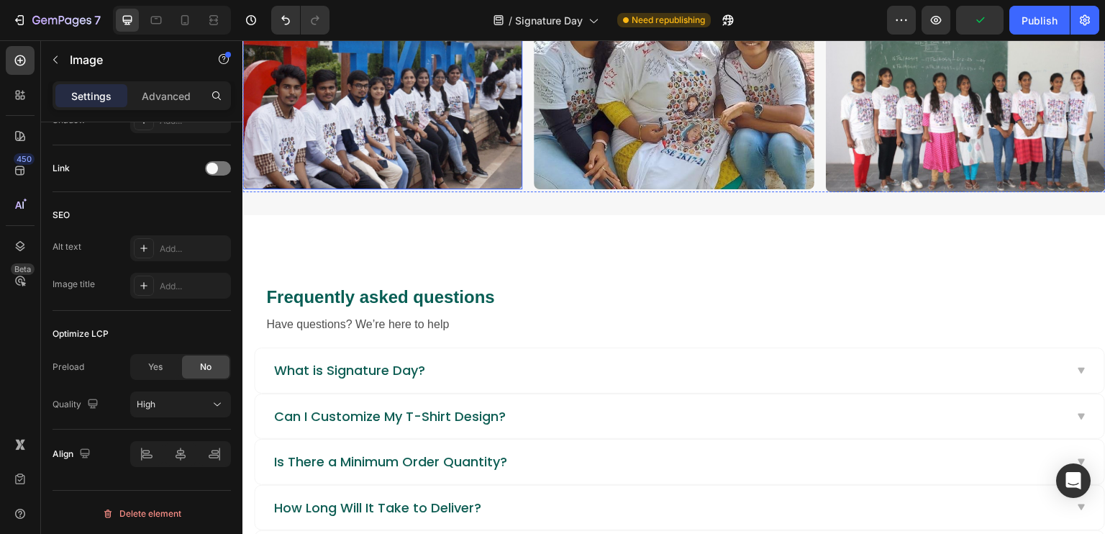
scroll to position [1870, 0]
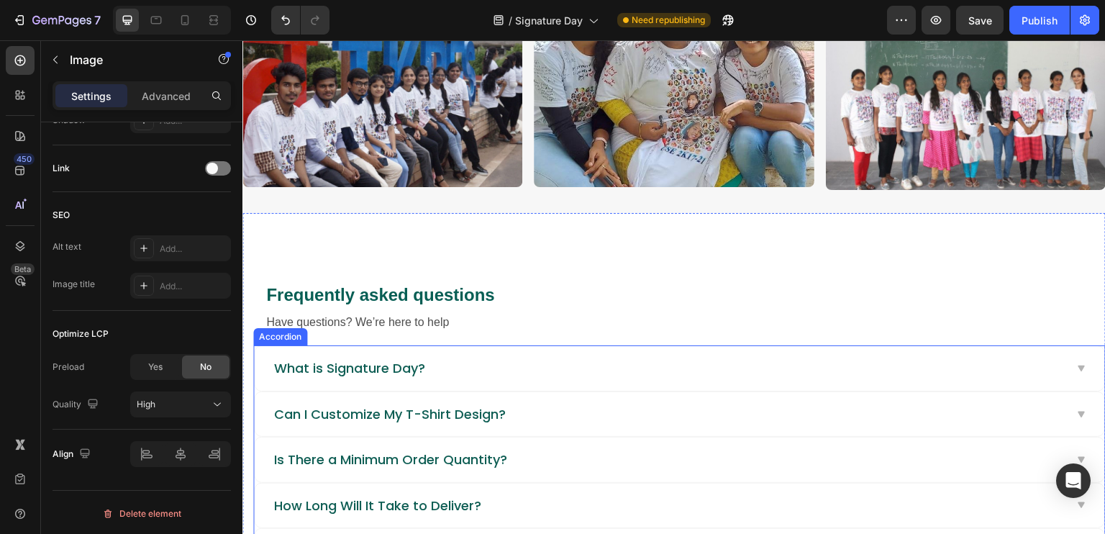
click at [516, 373] on div "What is Signature Day?" at bounding box center [668, 367] width 792 height 21
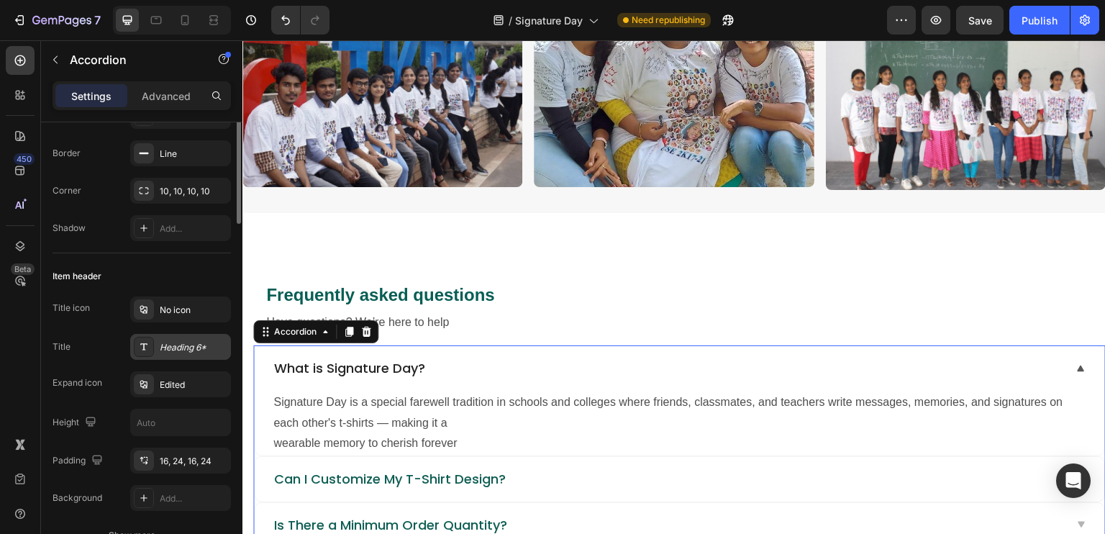
scroll to position [0, 0]
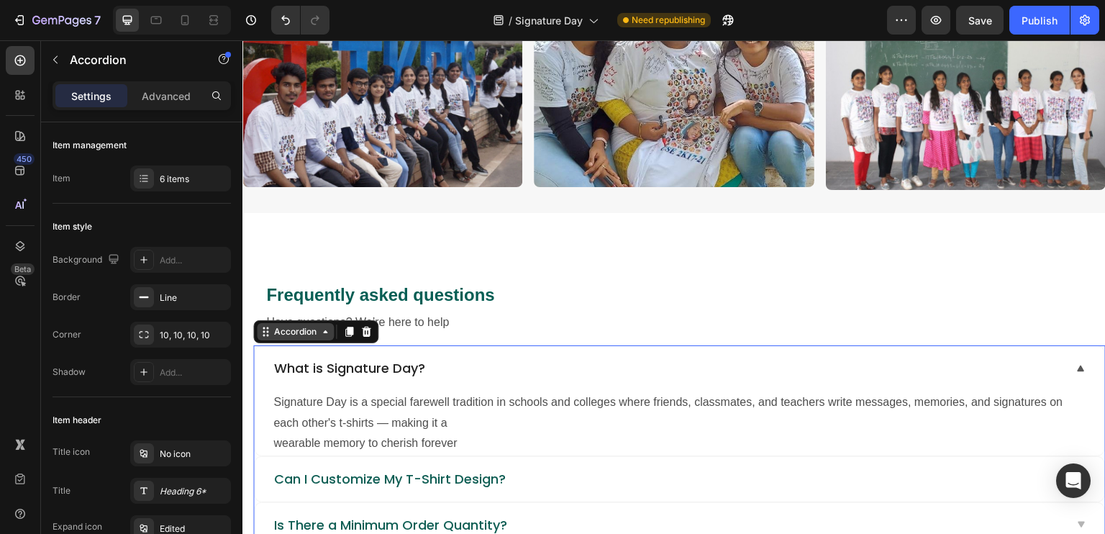
click at [293, 332] on div "Accordion" at bounding box center [295, 331] width 48 height 13
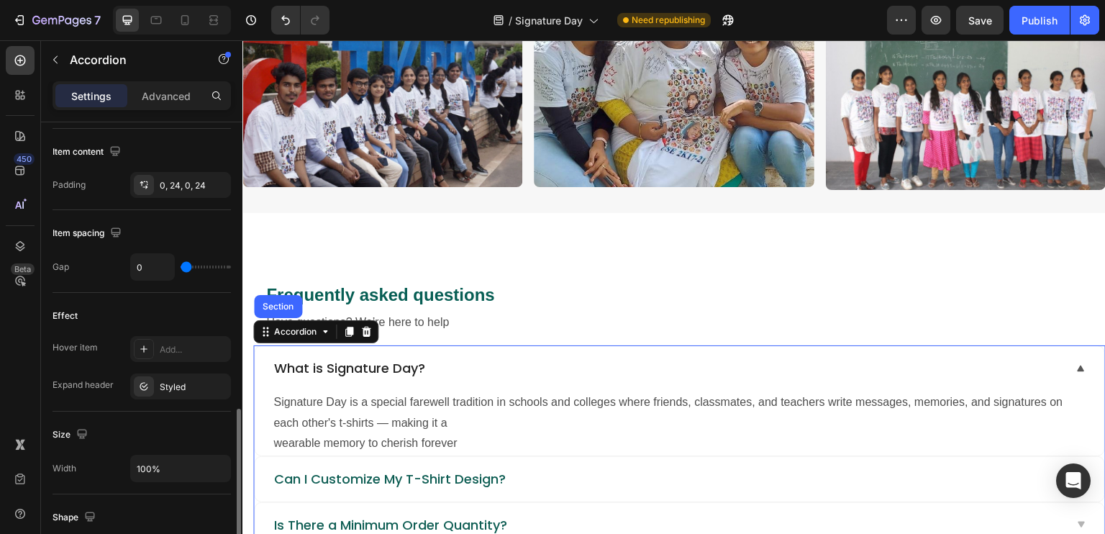
scroll to position [647, 0]
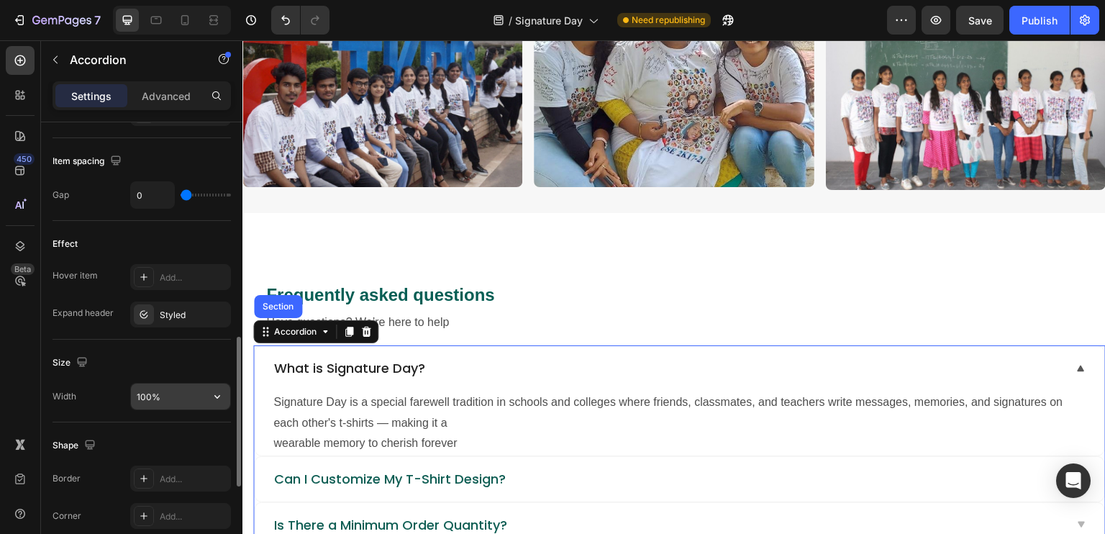
click at [219, 396] on icon "button" at bounding box center [217, 396] width 14 height 14
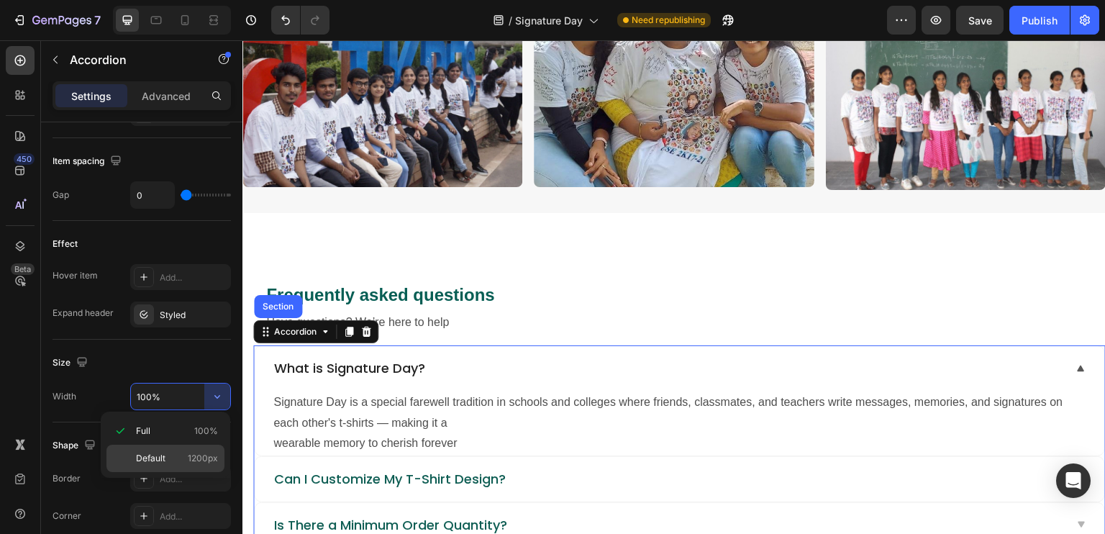
click at [191, 465] on div "Default 1200px" at bounding box center [165, 457] width 118 height 27
type input "1200"
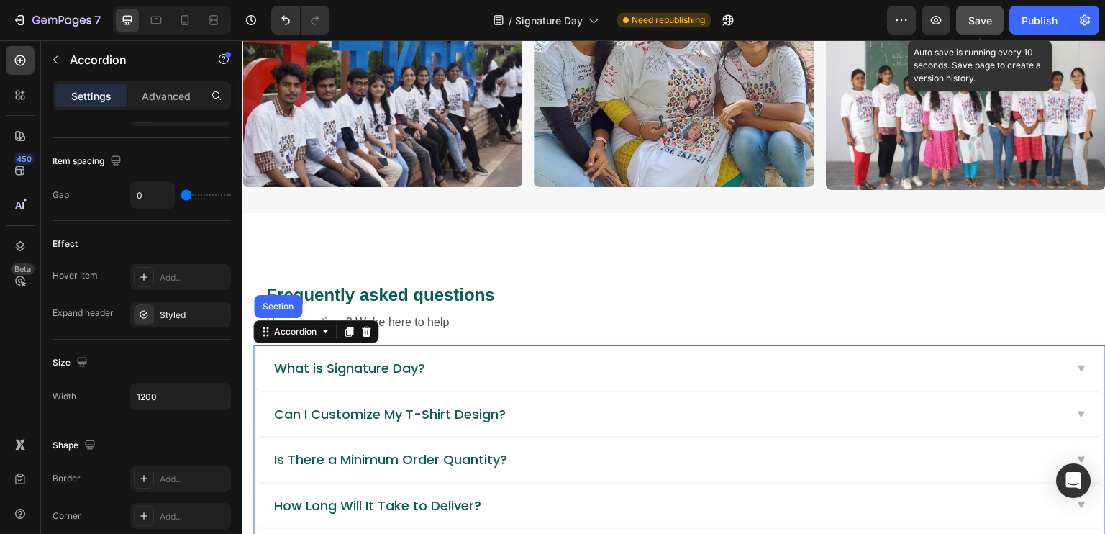
click at [975, 23] on span "Save" at bounding box center [980, 20] width 24 height 12
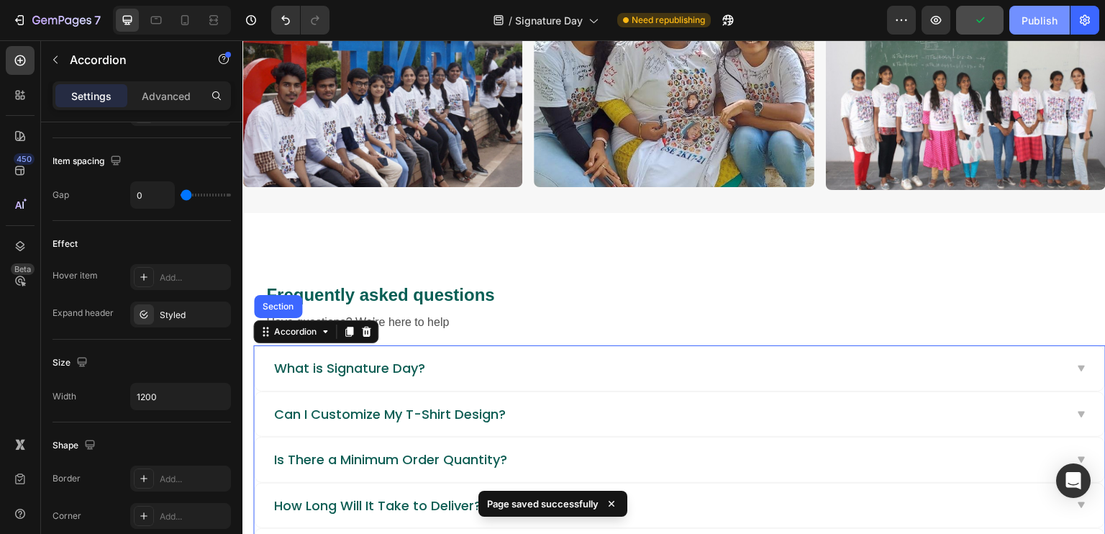
click at [1018, 25] on button "Publish" at bounding box center [1039, 20] width 60 height 29
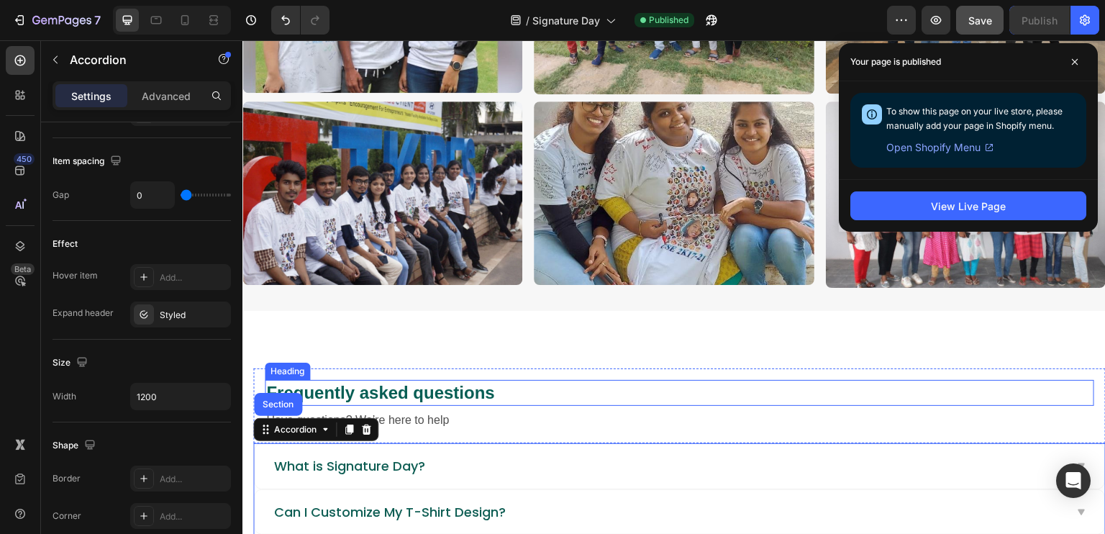
scroll to position [1798, 0]
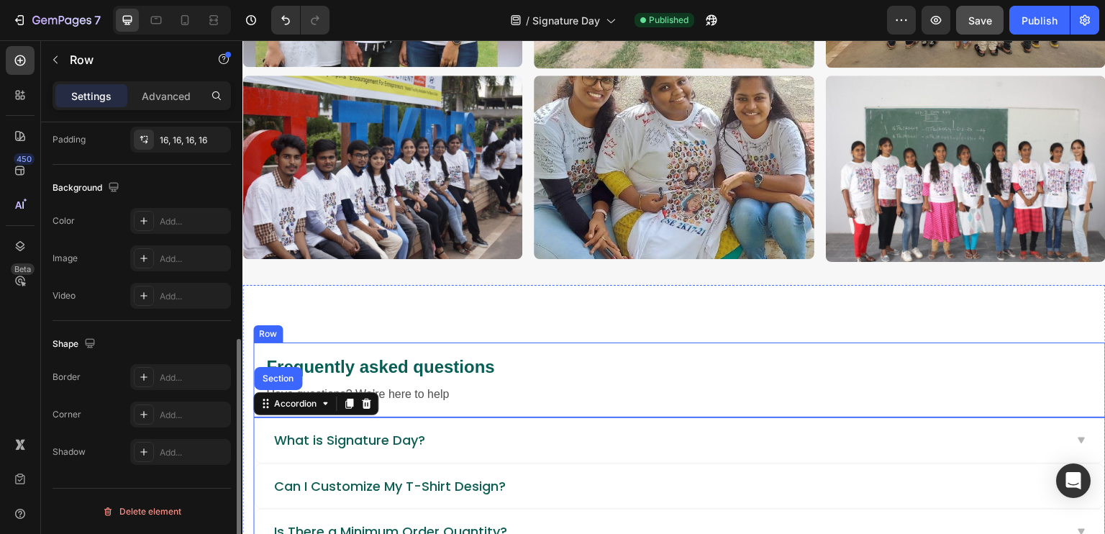
click at [530, 342] on div "Frequently asked questions Heading Have questions? We’re here to help Text bloc…" at bounding box center [679, 379] width 852 height 75
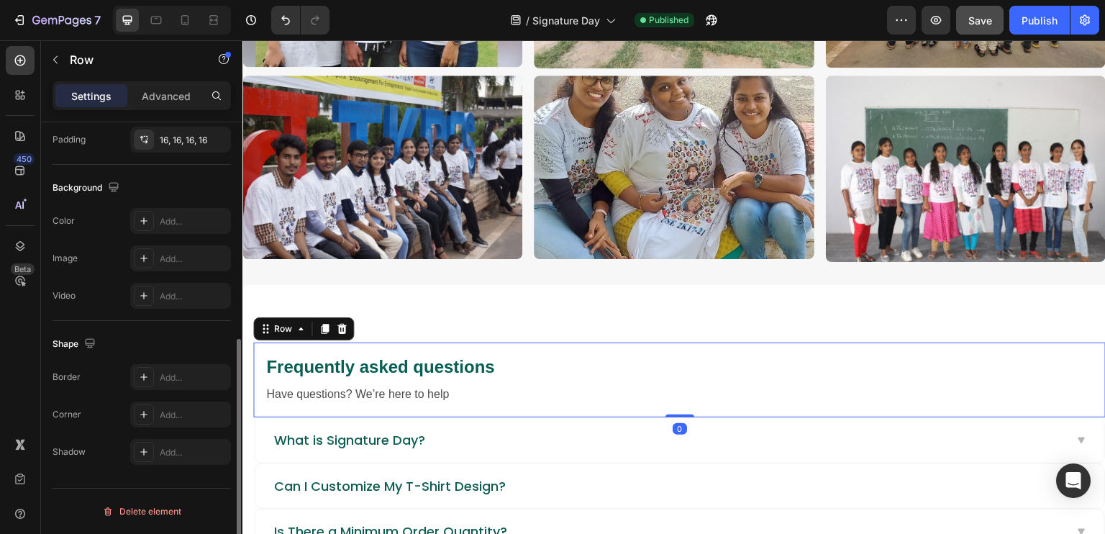
scroll to position [0, 0]
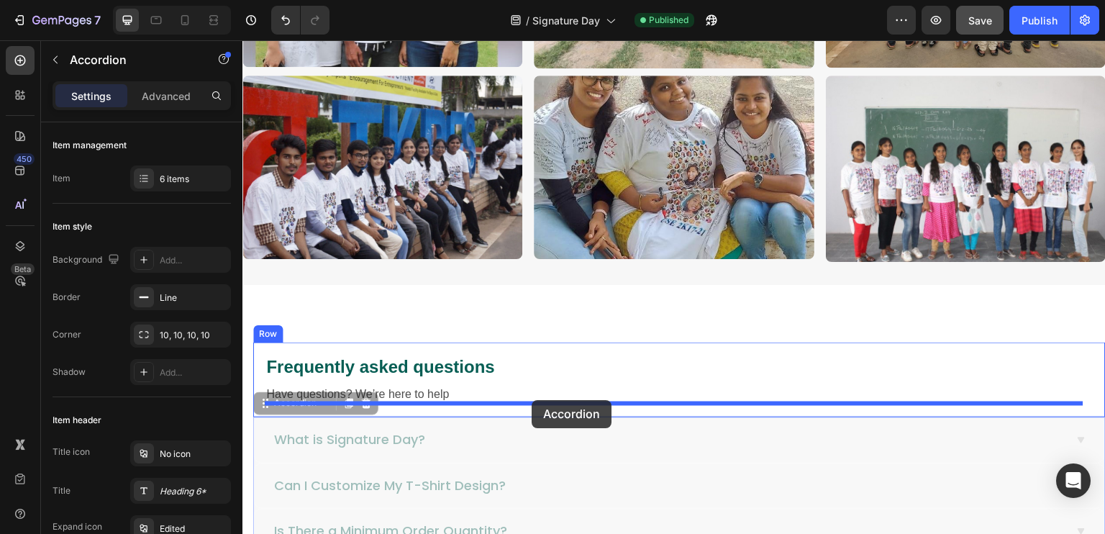
drag, startPoint x: 544, startPoint y: 426, endPoint x: 532, endPoint y: 400, distance: 28.9
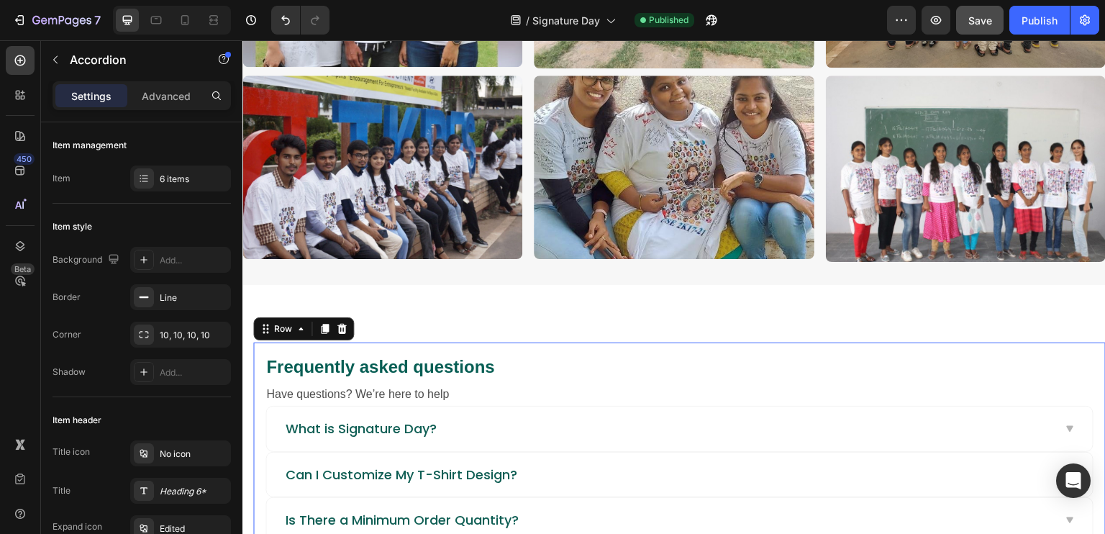
click at [467, 345] on div "Frequently asked questions Heading Have questions? We’re here to help Text bloc…" at bounding box center [679, 516] width 852 height 348
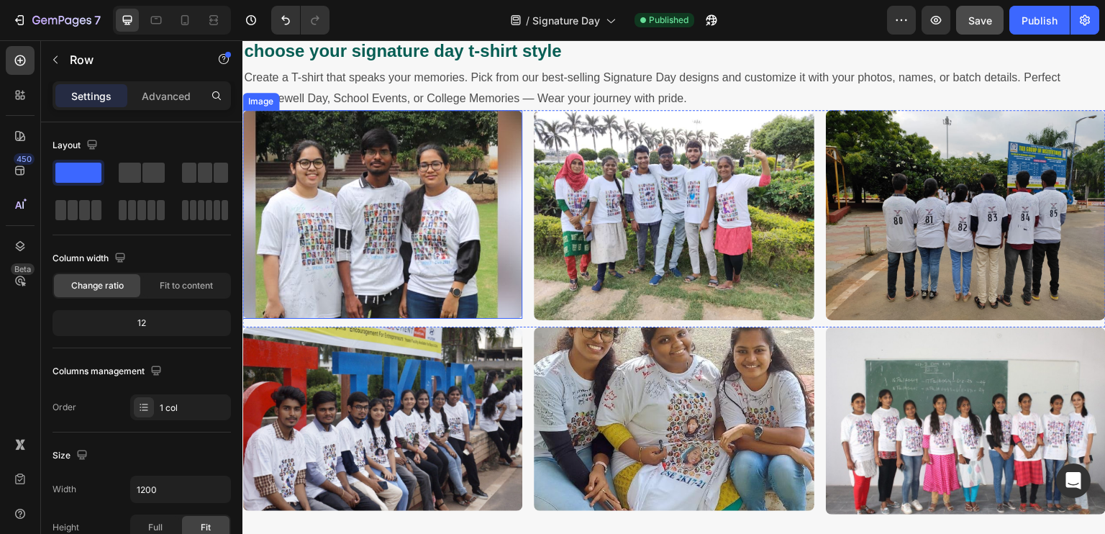
scroll to position [1367, 0]
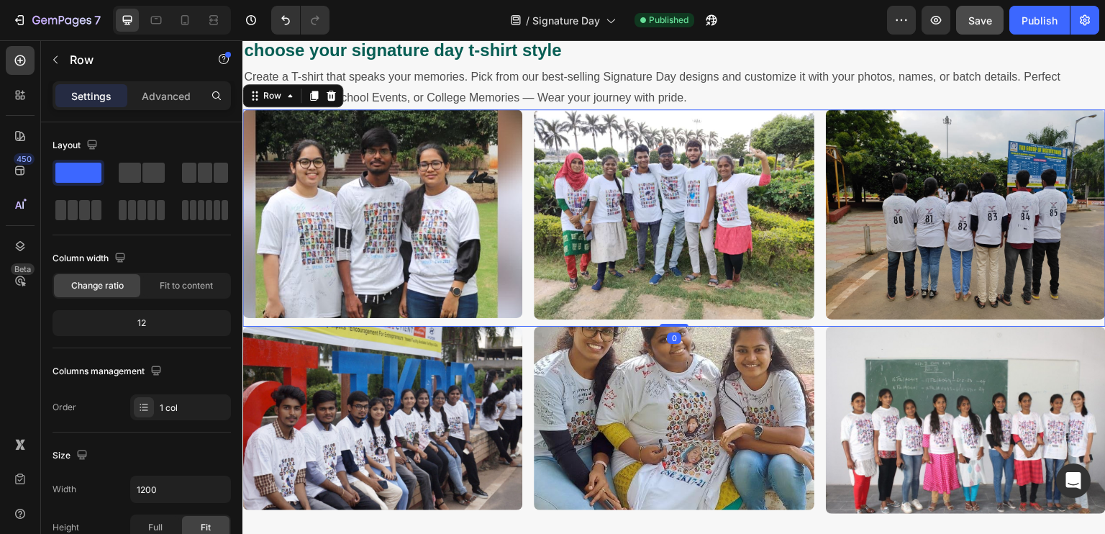
click at [522, 293] on div "Image Image Image Row 0" at bounding box center [673, 217] width 863 height 217
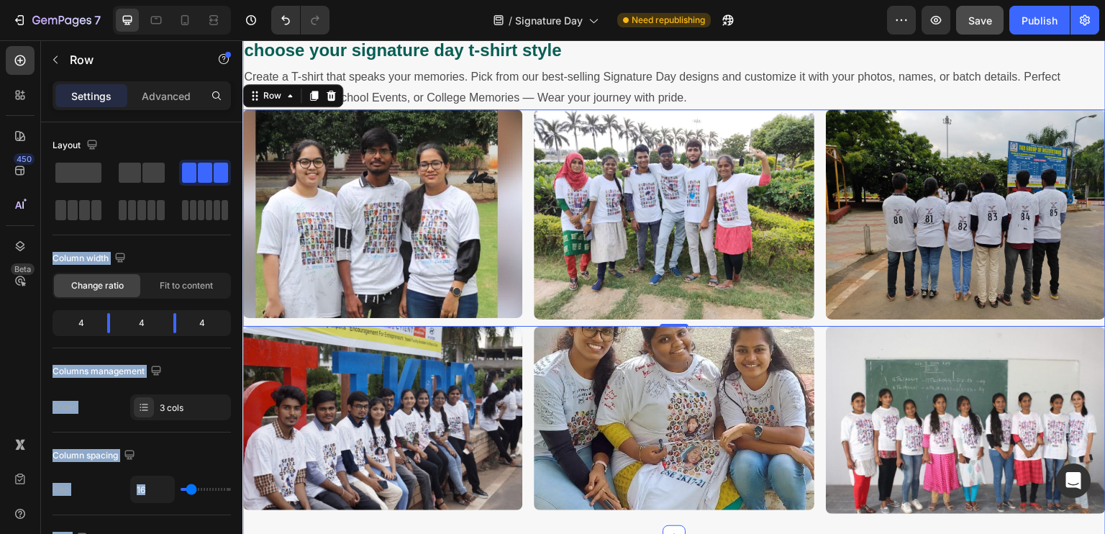
drag, startPoint x: 333, startPoint y: 215, endPoint x: 270, endPoint y: 206, distance: 63.2
click at [63, 58] on button "button" at bounding box center [55, 59] width 23 height 23
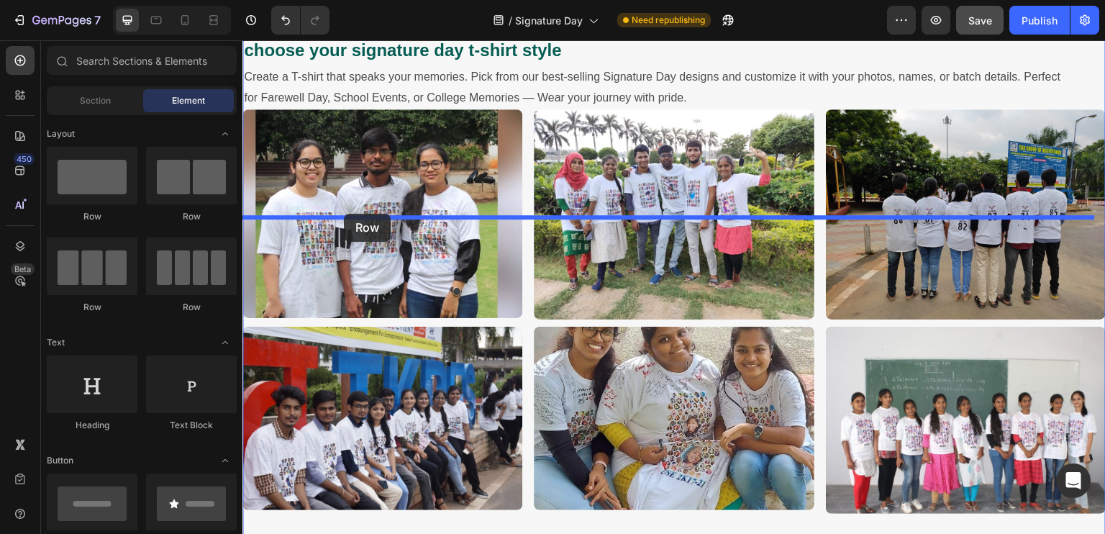
drag, startPoint x: 339, startPoint y: 206, endPoint x: 344, endPoint y: 214, distance: 8.4
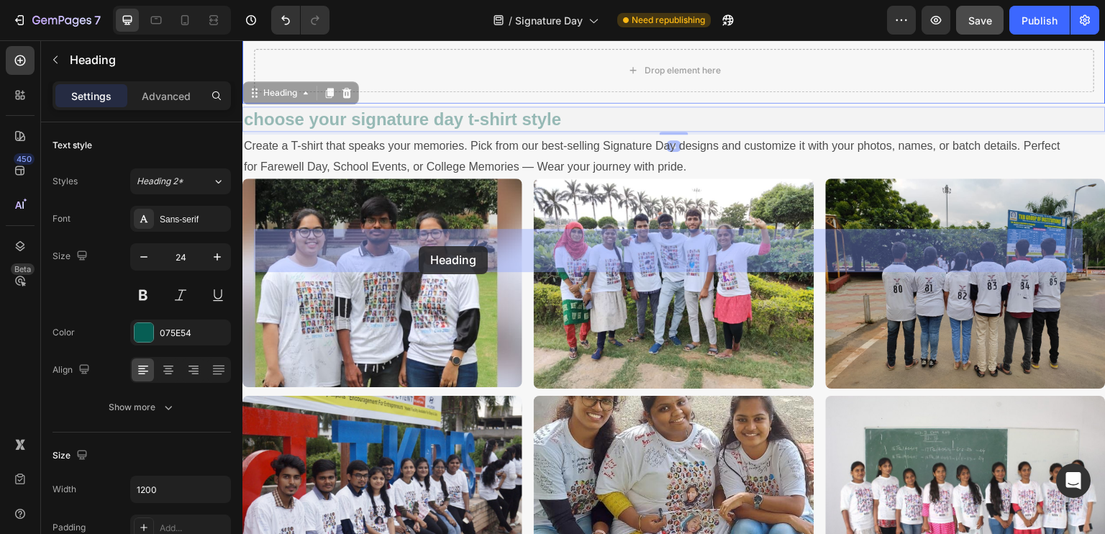
drag, startPoint x: 423, startPoint y: 305, endPoint x: 419, endPoint y: 246, distance: 59.1
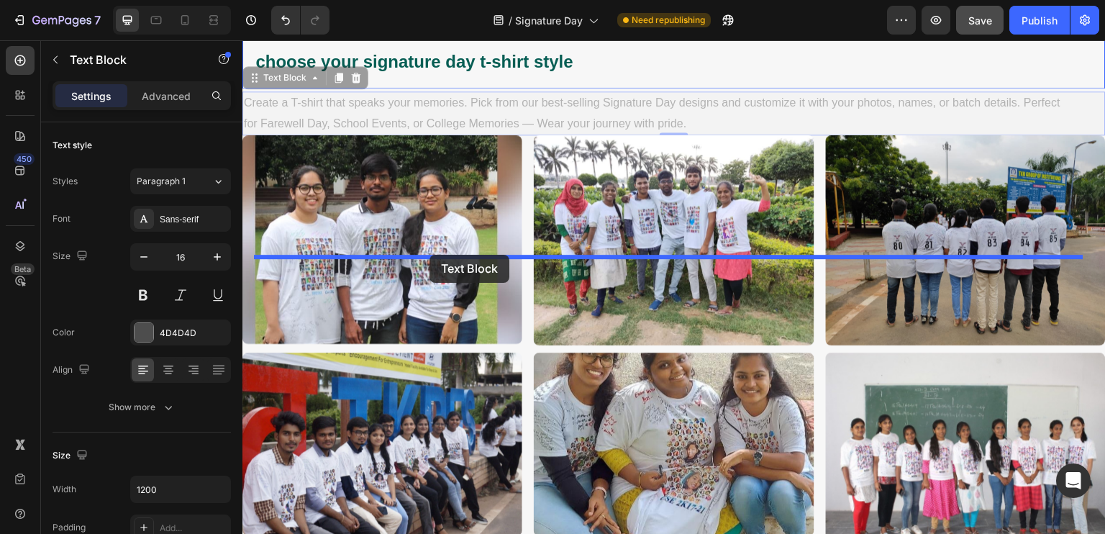
drag, startPoint x: 403, startPoint y: 299, endPoint x: 429, endPoint y: 255, distance: 51.6
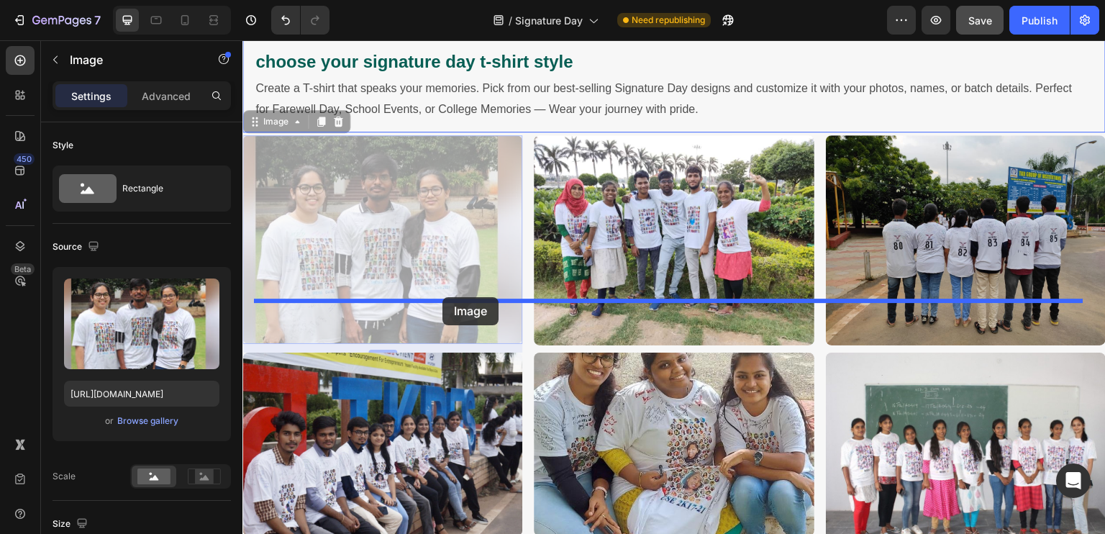
drag, startPoint x: 452, startPoint y: 344, endPoint x: 442, endPoint y: 297, distance: 47.8
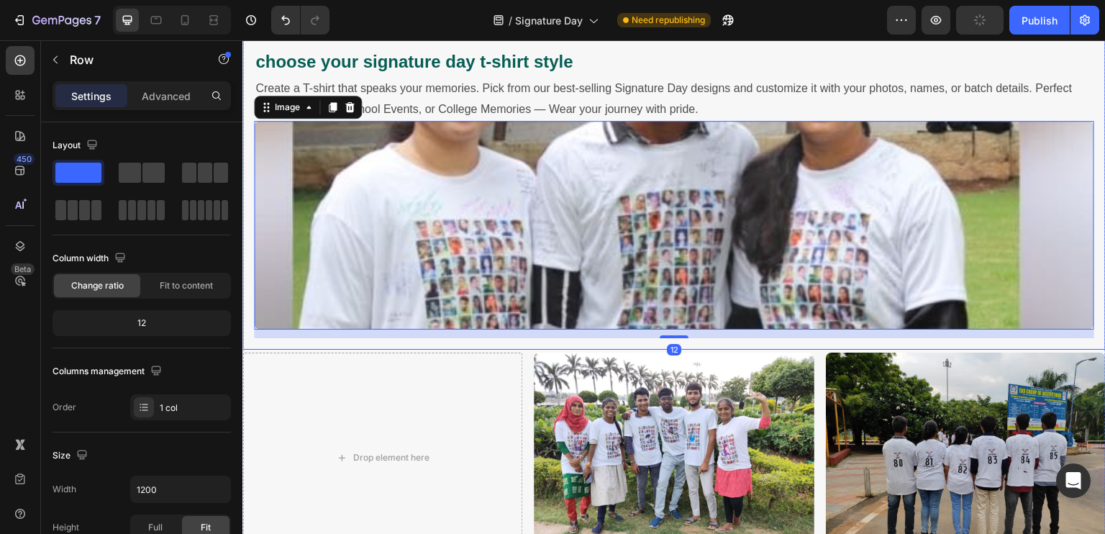
click at [597, 221] on div "choose your signature day t-shirt style Heading Create a T-shirt that speaks yo…" at bounding box center [673, 193] width 863 height 313
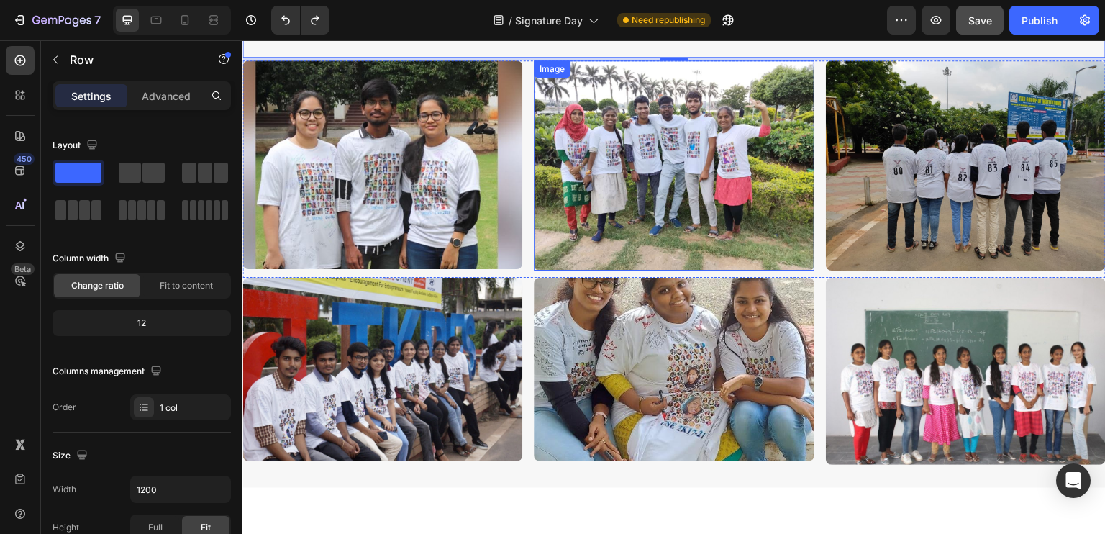
scroll to position [1438, 0]
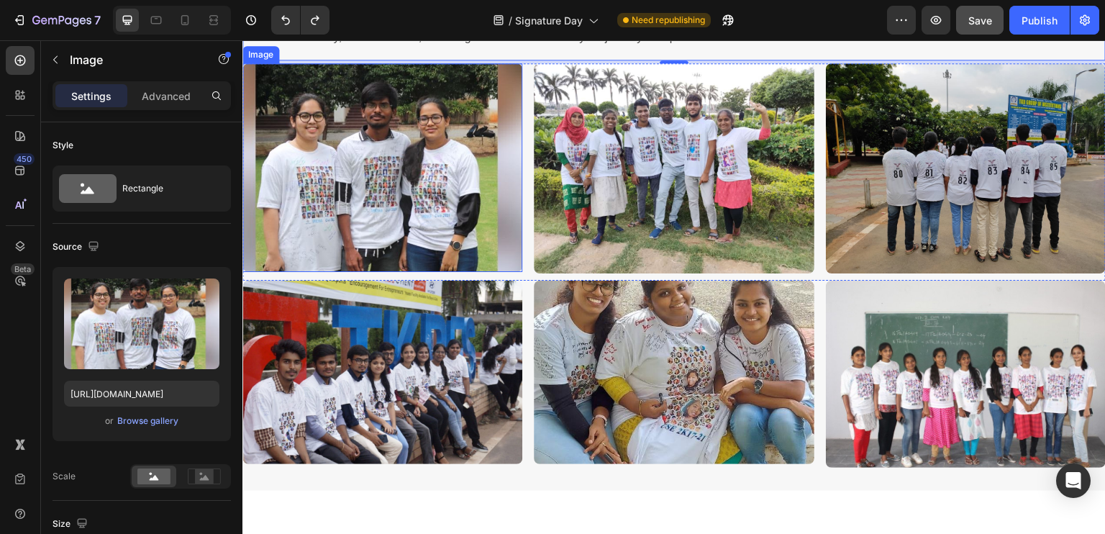
click at [517, 249] on img at bounding box center [382, 167] width 280 height 209
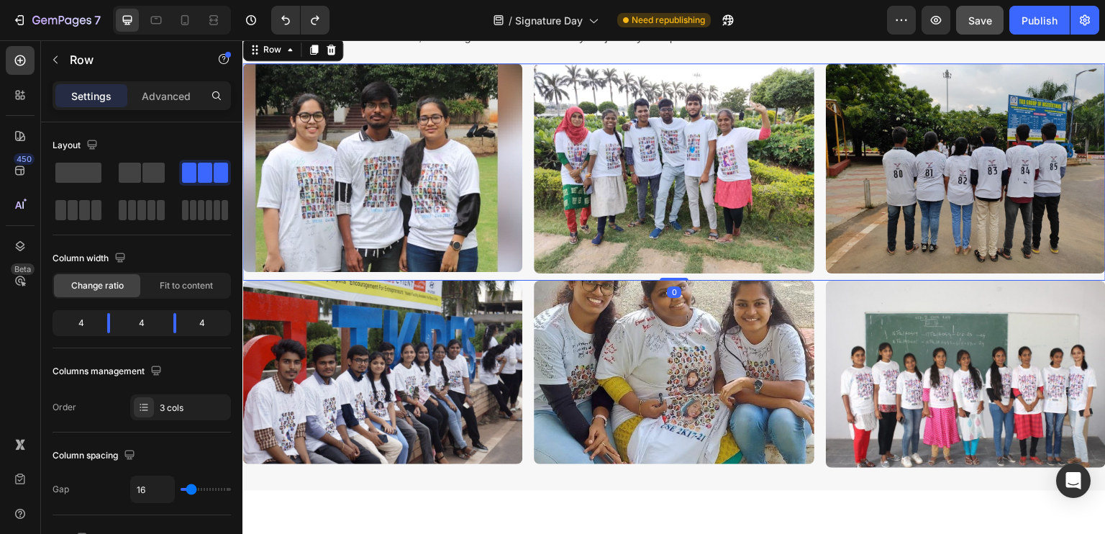
click at [524, 247] on div "Image Image Image Row 0" at bounding box center [673, 171] width 863 height 217
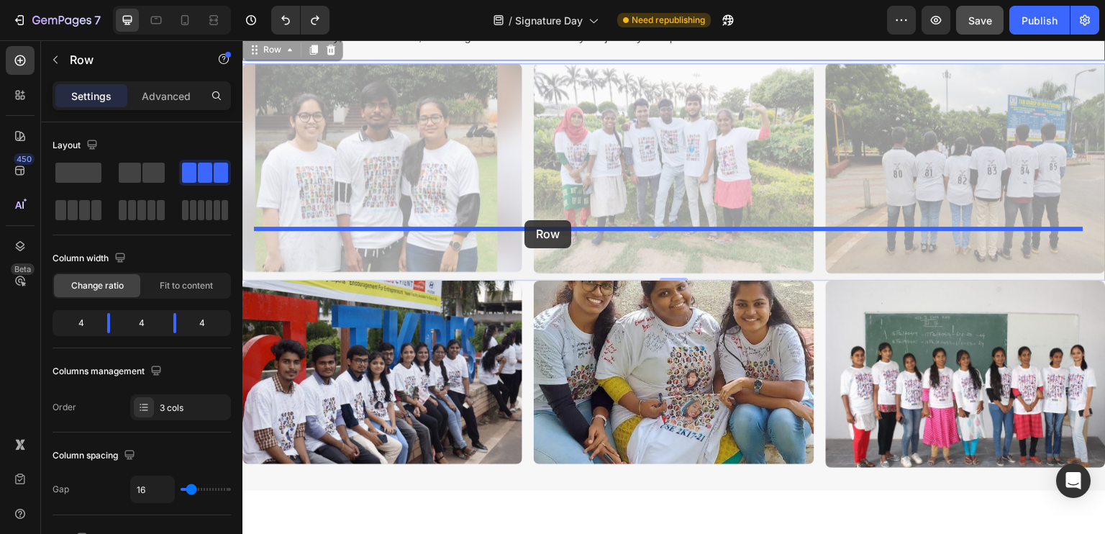
drag, startPoint x: 524, startPoint y: 247, endPoint x: 524, endPoint y: 220, distance: 27.3
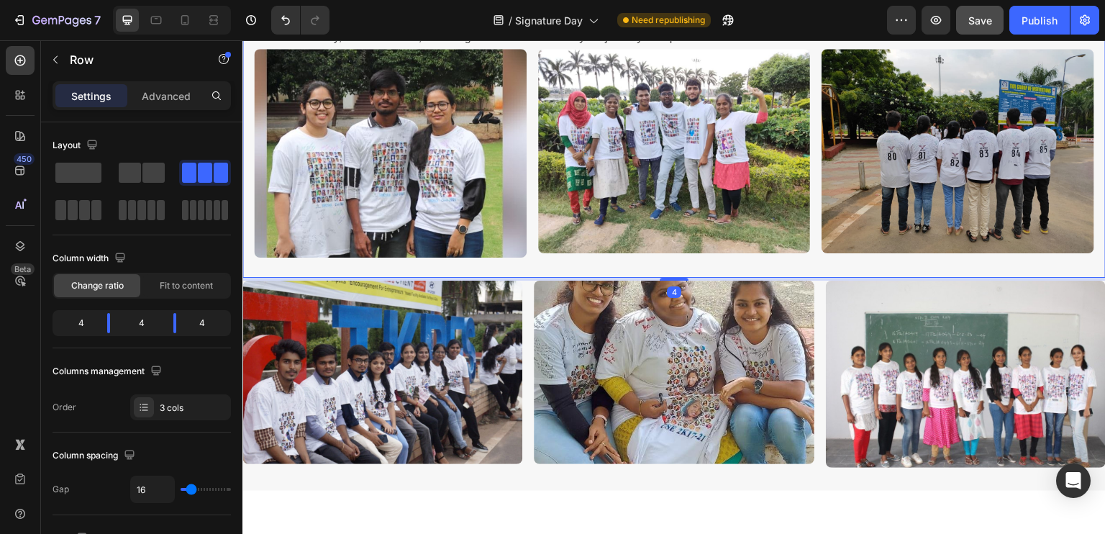
click at [607, 150] on div "choose your signature day t-shirt style Heading Create a T-shirt that speaks yo…" at bounding box center [673, 121] width 863 height 313
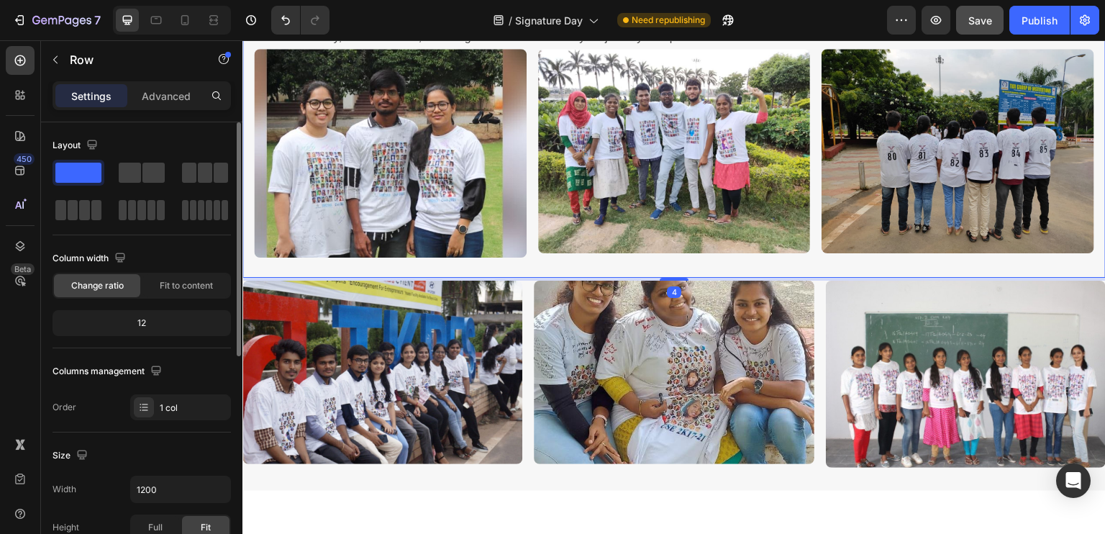
scroll to position [216, 0]
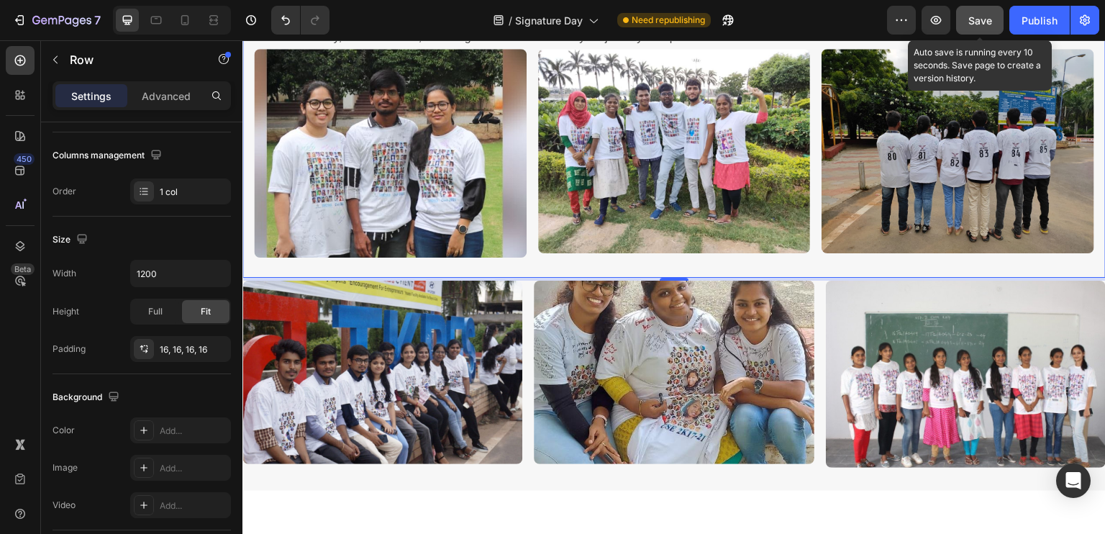
click at [970, 22] on span "Save" at bounding box center [980, 20] width 24 height 12
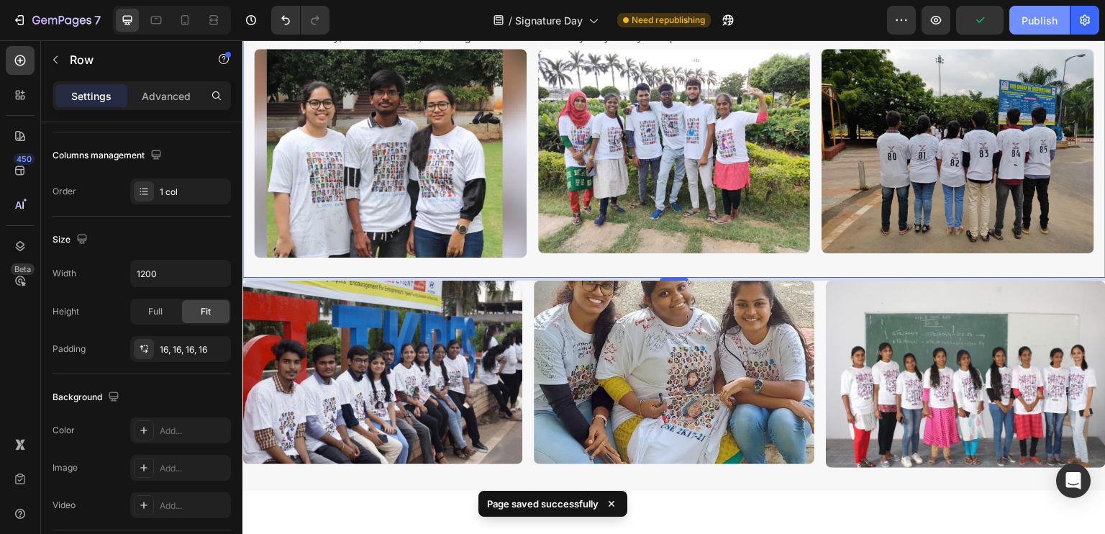
click at [1034, 19] on div "Publish" at bounding box center [1039, 20] width 36 height 15
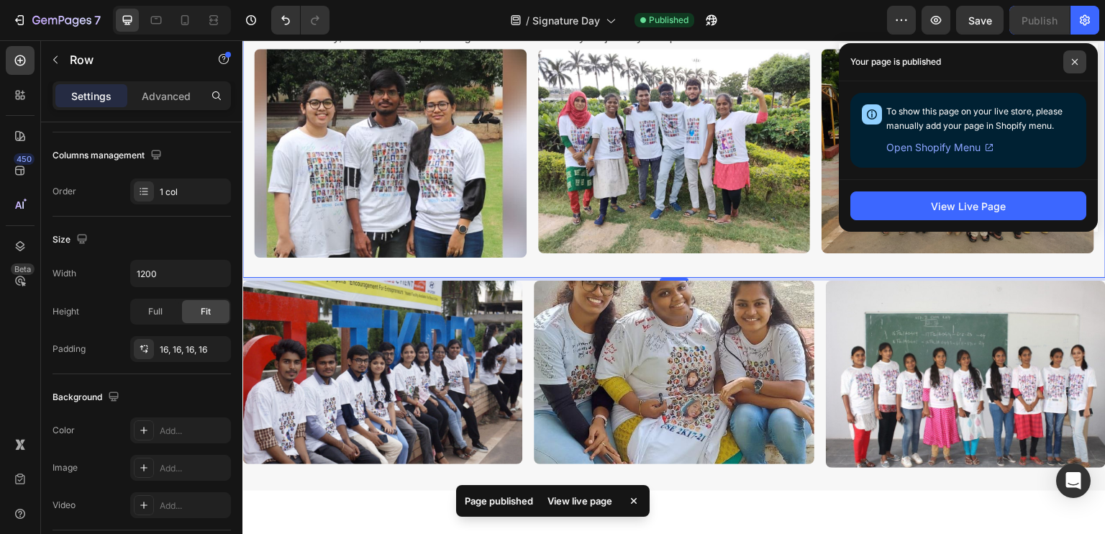
click at [1067, 59] on span at bounding box center [1074, 61] width 23 height 23
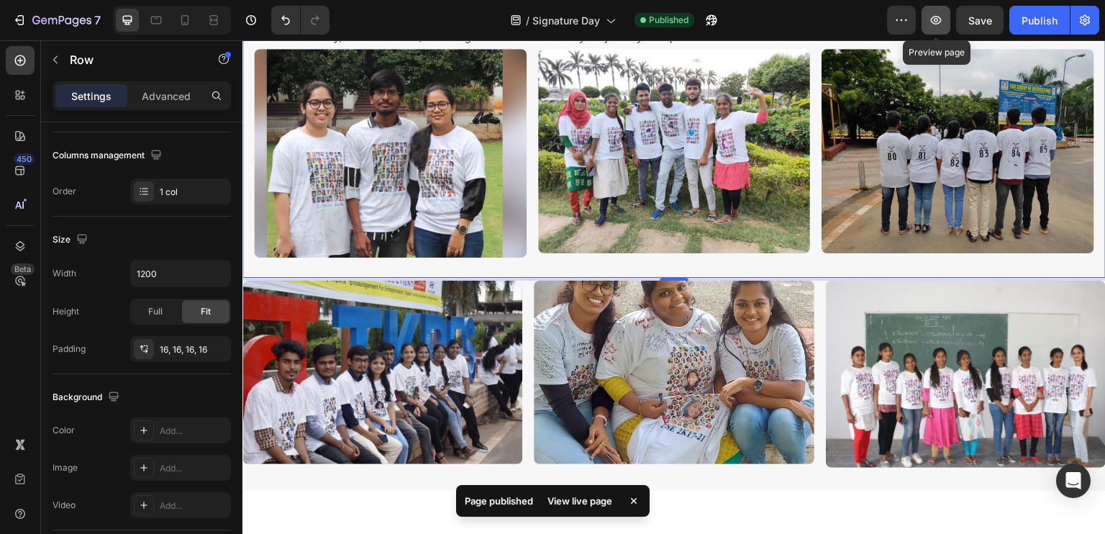
click at [936, 17] on icon "button" at bounding box center [936, 20] width 14 height 14
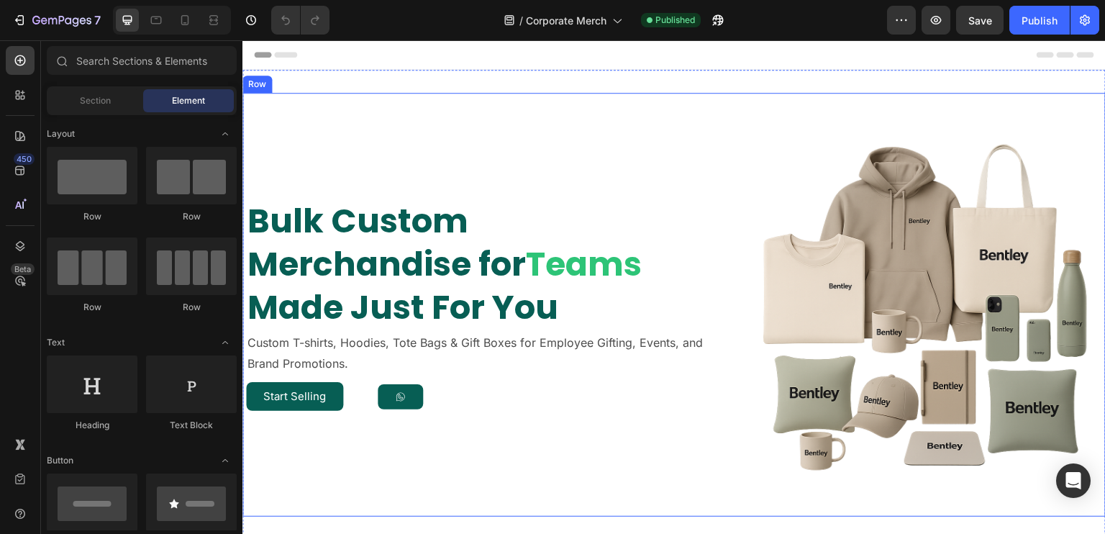
click at [608, 127] on div "Bulk Custom Merchandise for Teams Made Just For You Heading Custom T-shirts, Ho…" at bounding box center [673, 305] width 863 height 424
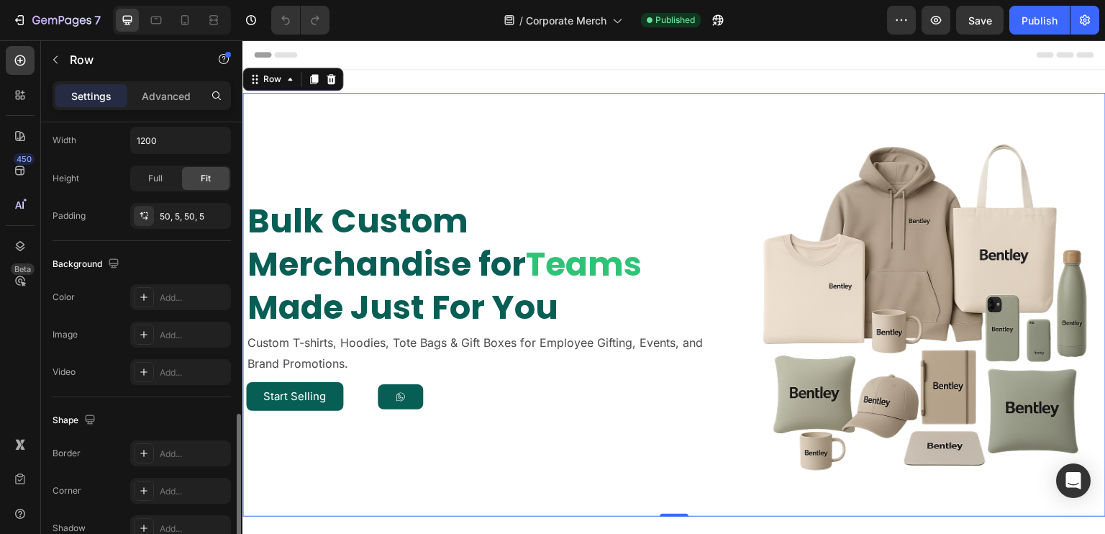
scroll to position [575, 0]
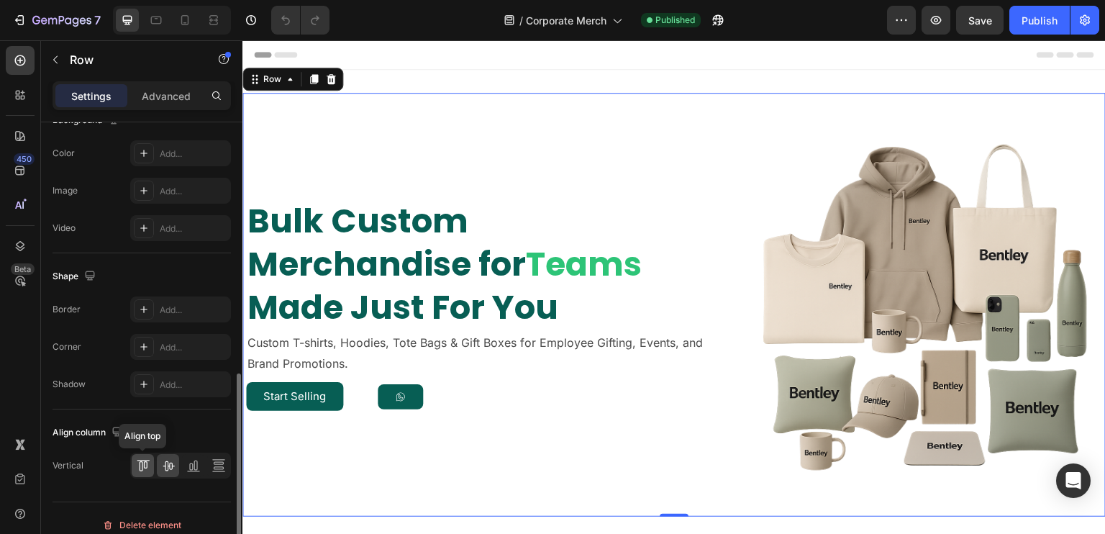
click at [136, 470] on icon at bounding box center [143, 465] width 14 height 14
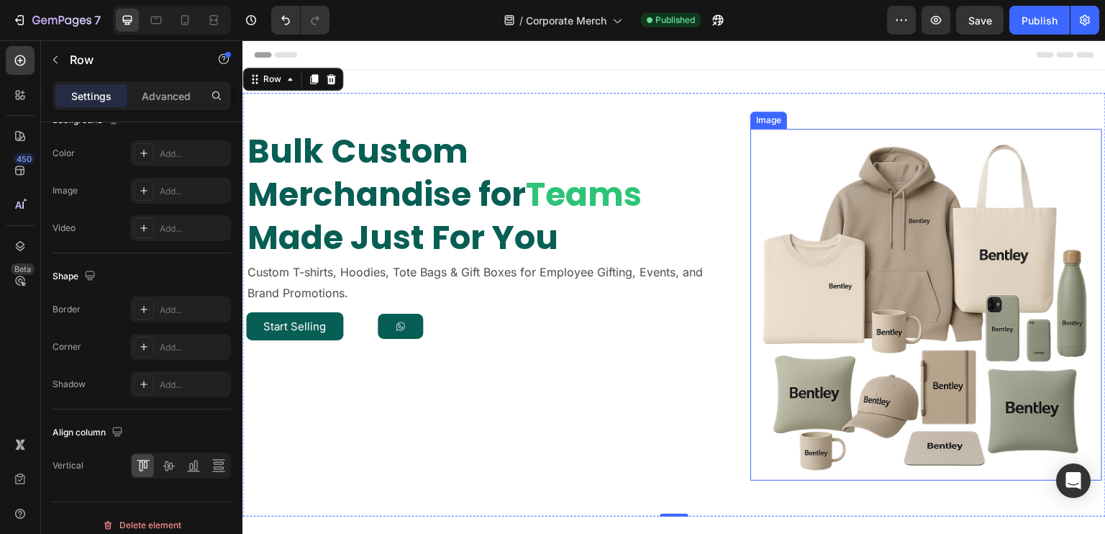
click at [767, 150] on img at bounding box center [926, 305] width 352 height 352
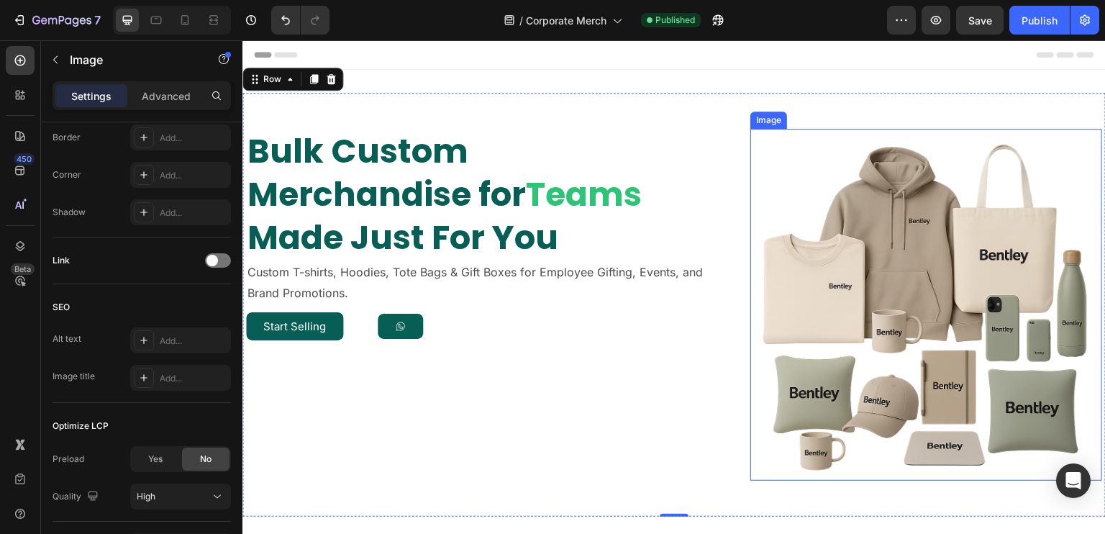
scroll to position [0, 0]
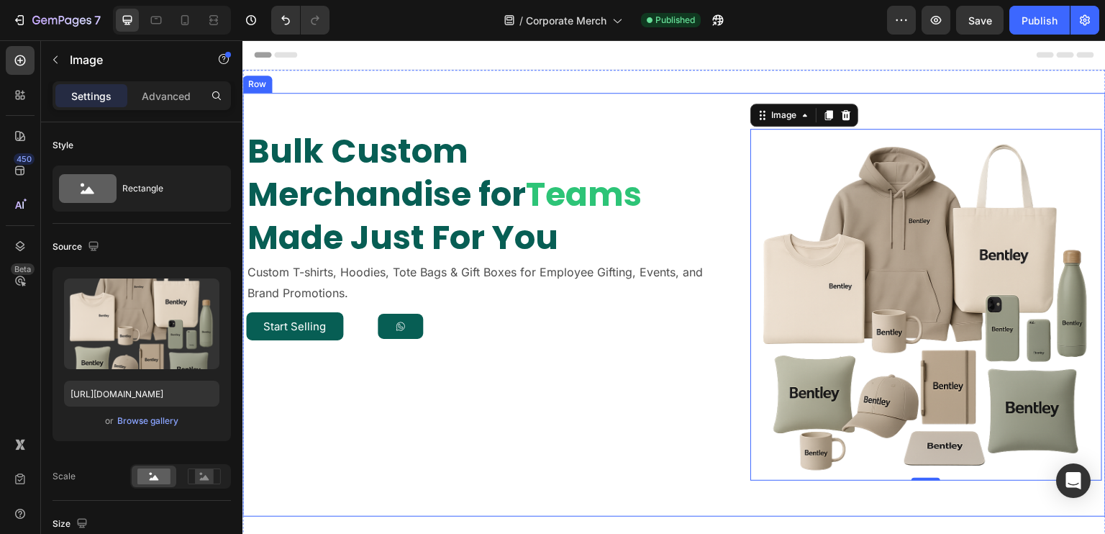
click at [731, 206] on h2 "Bulk Custom Merchandise for Teams Made Just For You" at bounding box center [492, 195] width 493 height 132
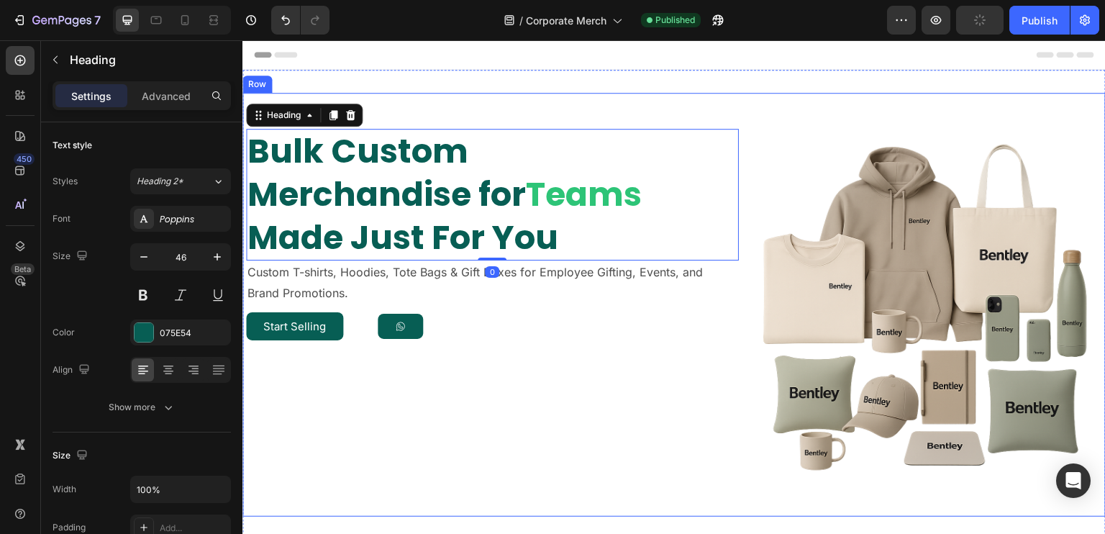
click at [734, 205] on div "Bulk Custom Merchandise for Teams Made Just For You Heading 0 Custom T-shirts, …" at bounding box center [673, 305] width 863 height 424
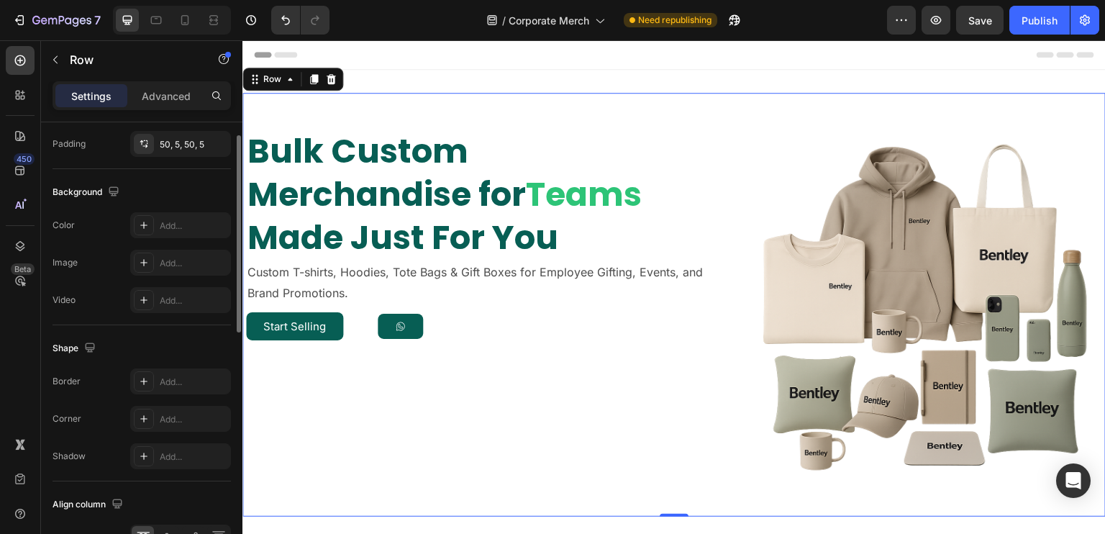
scroll to position [360, 0]
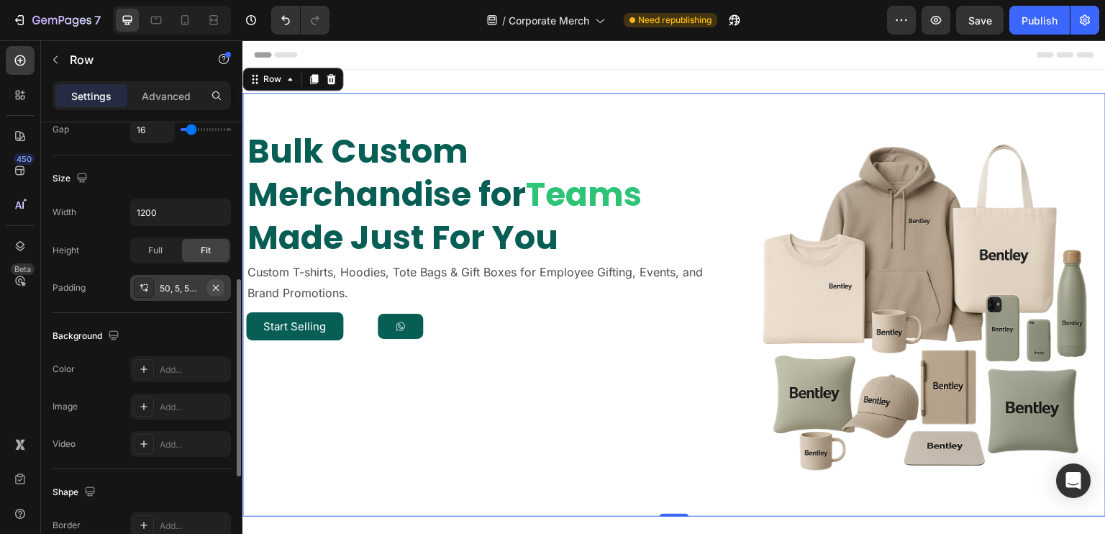
click at [219, 282] on icon "button" at bounding box center [216, 288] width 12 height 12
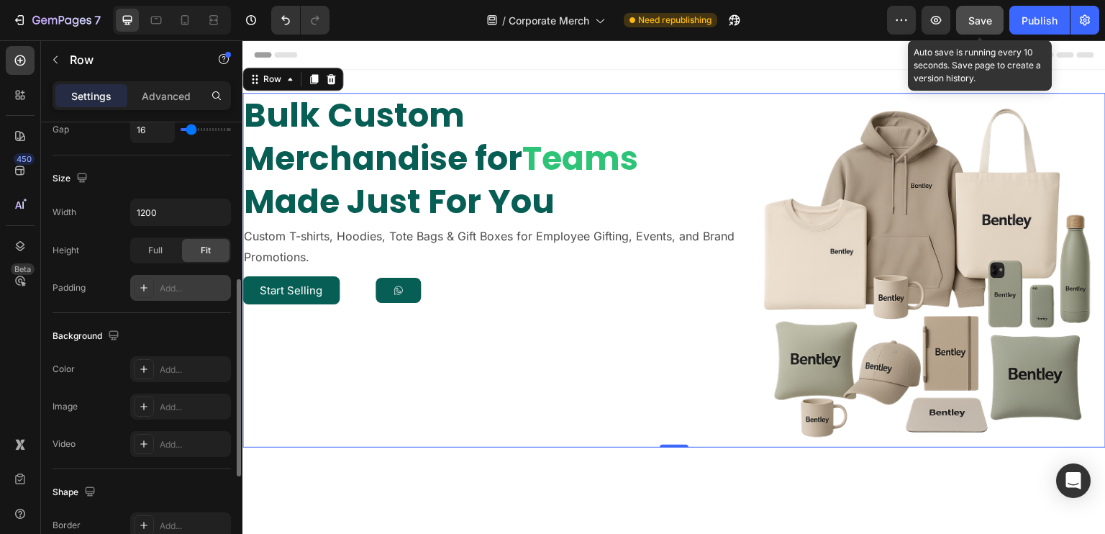
click at [978, 31] on button "Save" at bounding box center [979, 20] width 47 height 29
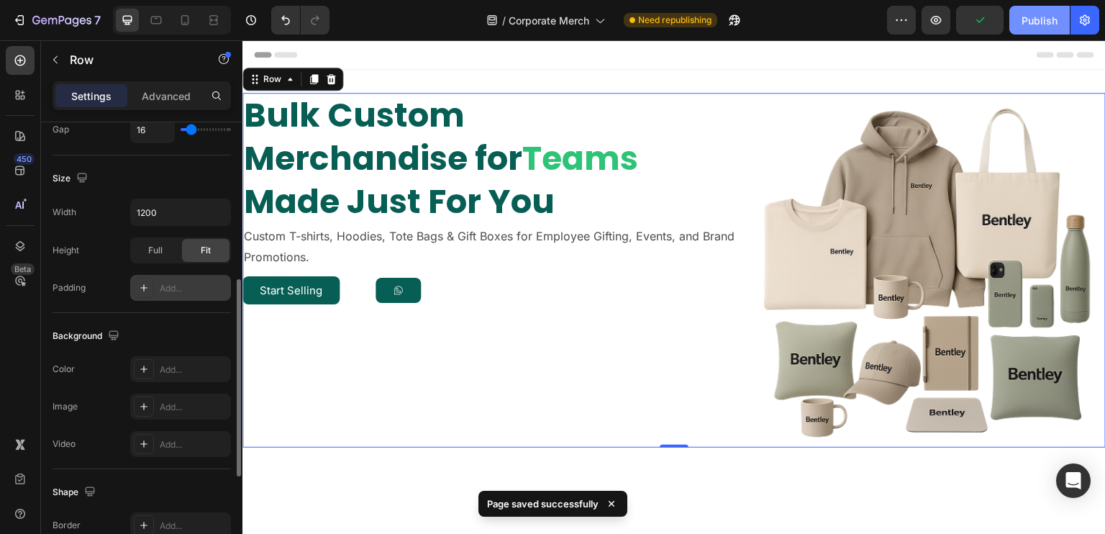
click at [1033, 31] on button "Publish" at bounding box center [1039, 20] width 60 height 29
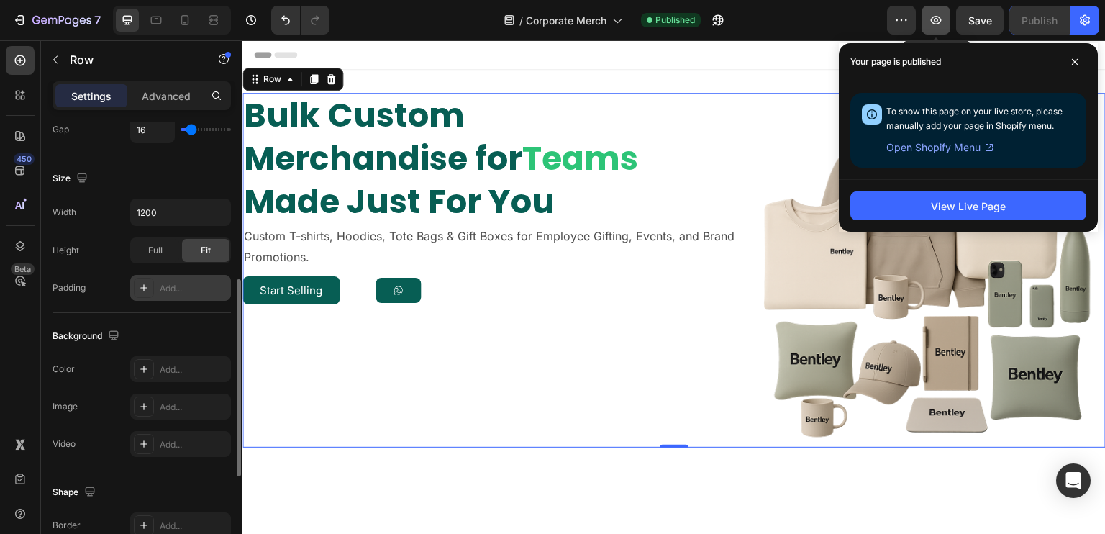
click at [932, 28] on button "button" at bounding box center [935, 20] width 29 height 29
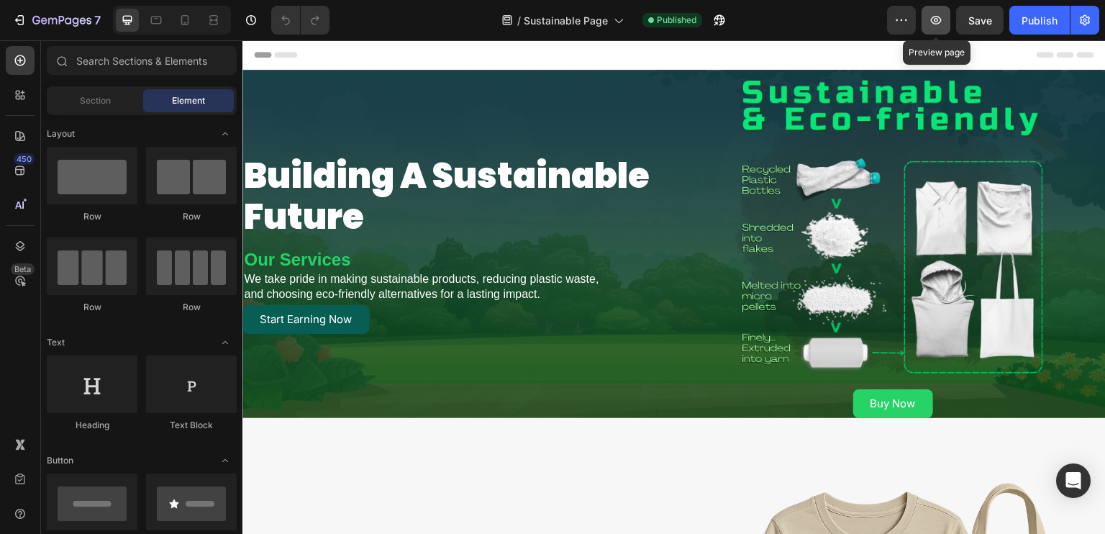
click at [932, 17] on icon "button" at bounding box center [936, 20] width 14 height 14
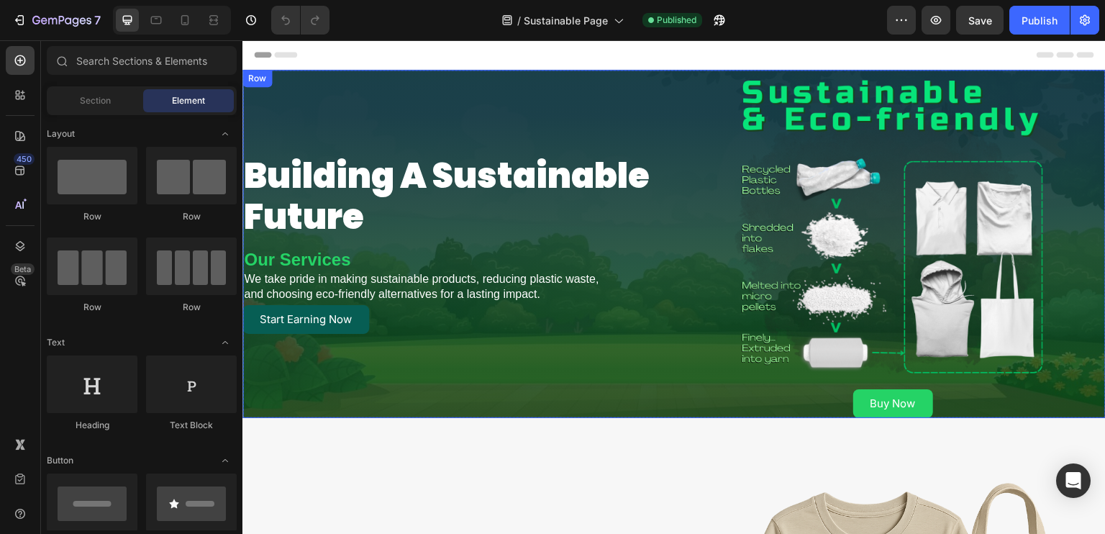
click at [449, 75] on div "building a sustainable future Heading Our Services Heading We take pride in mak…" at bounding box center [455, 244] width 426 height 348
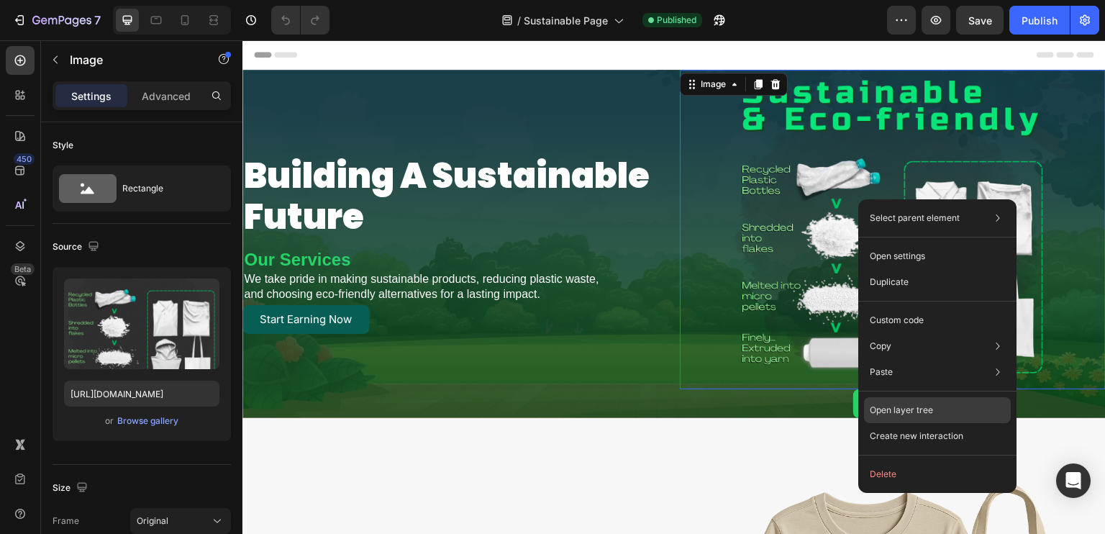
click at [905, 398] on div "Open layer tree" at bounding box center [937, 410] width 147 height 26
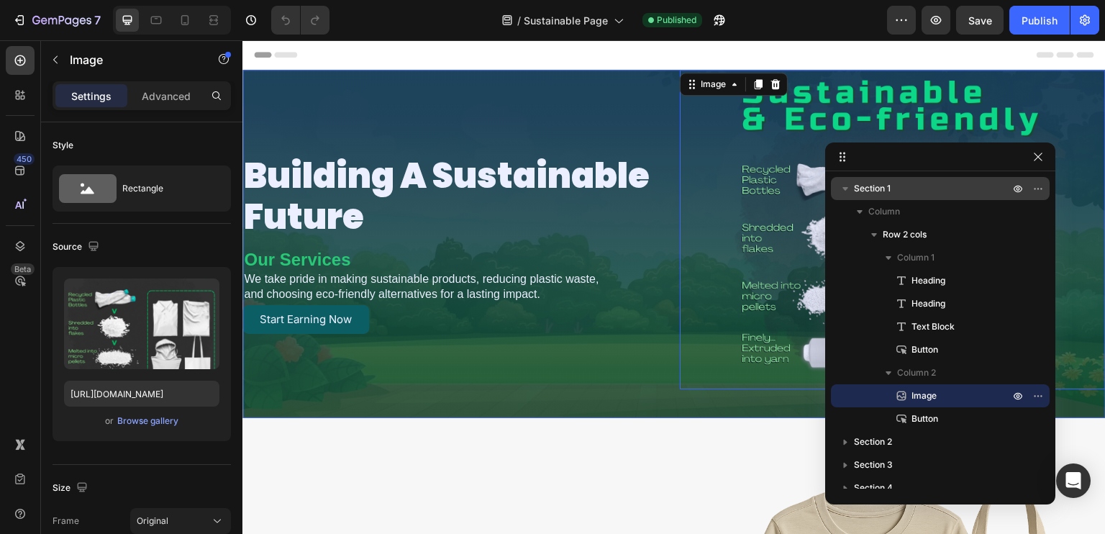
click at [883, 191] on span "Section 1" at bounding box center [872, 188] width 37 height 14
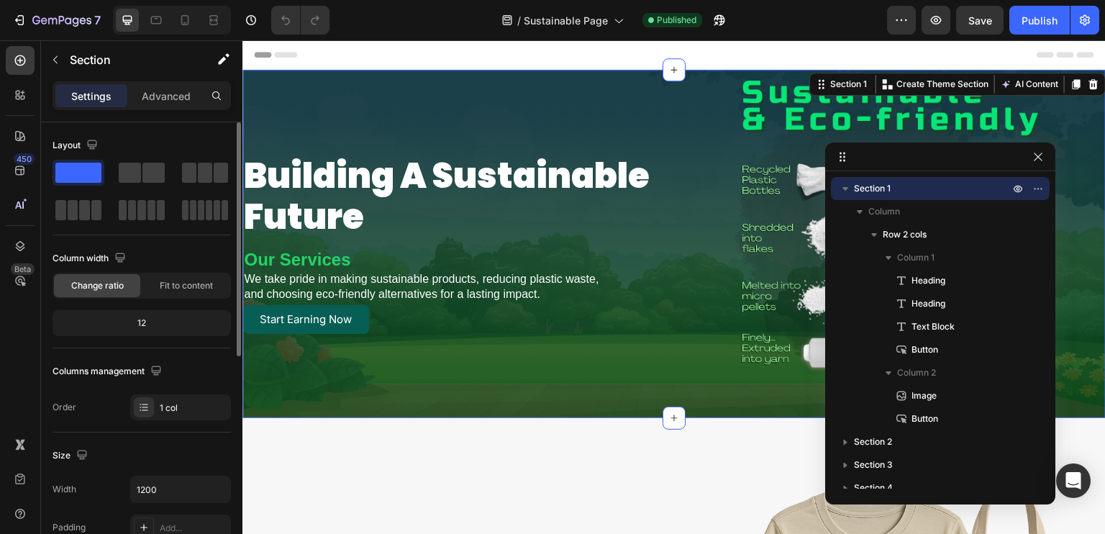
scroll to position [72, 0]
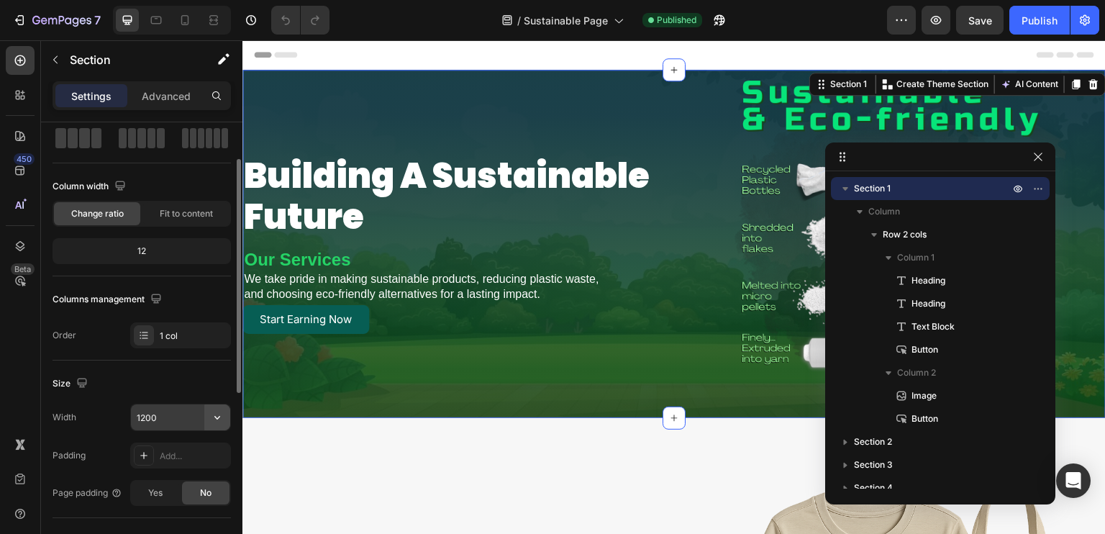
click at [221, 416] on icon "button" at bounding box center [217, 417] width 14 height 14
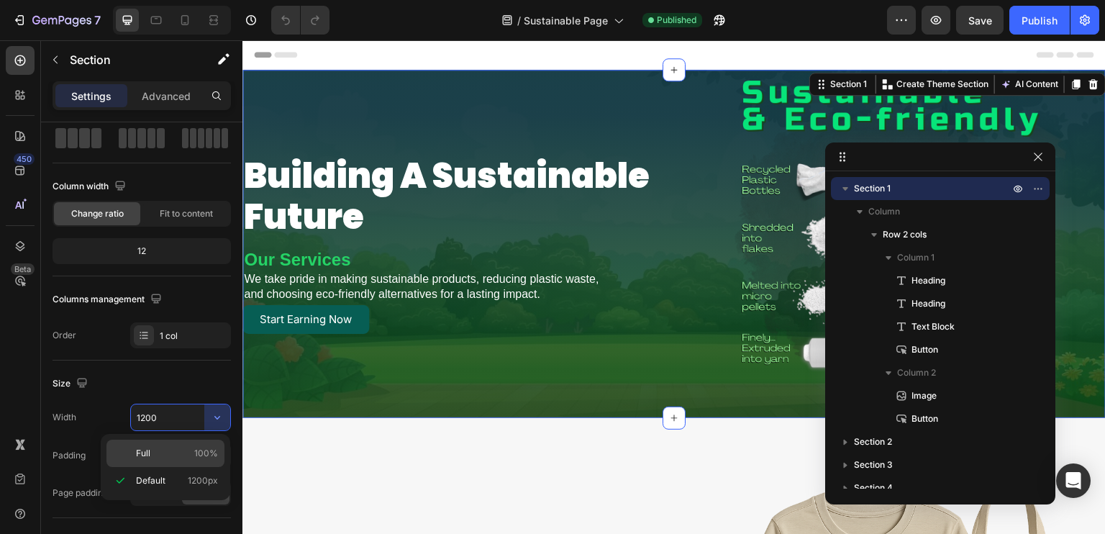
click at [193, 450] on p "Full 100%" at bounding box center [177, 453] width 82 height 13
type input "100%"
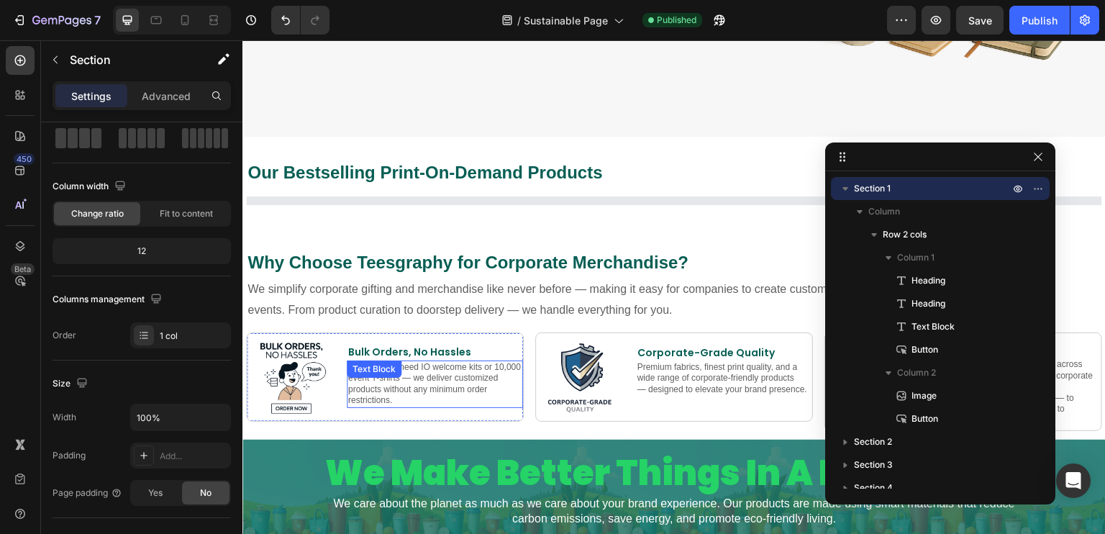
scroll to position [935, 0]
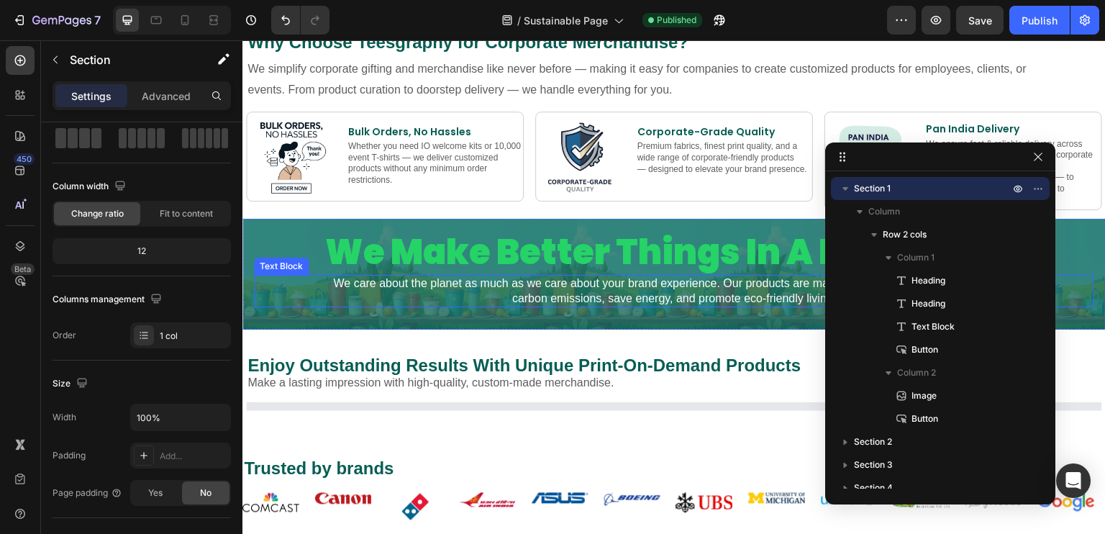
click at [340, 292] on p "We care about the planet as much as we care about your brand experience. Our pr…" at bounding box center [673, 291] width 837 height 30
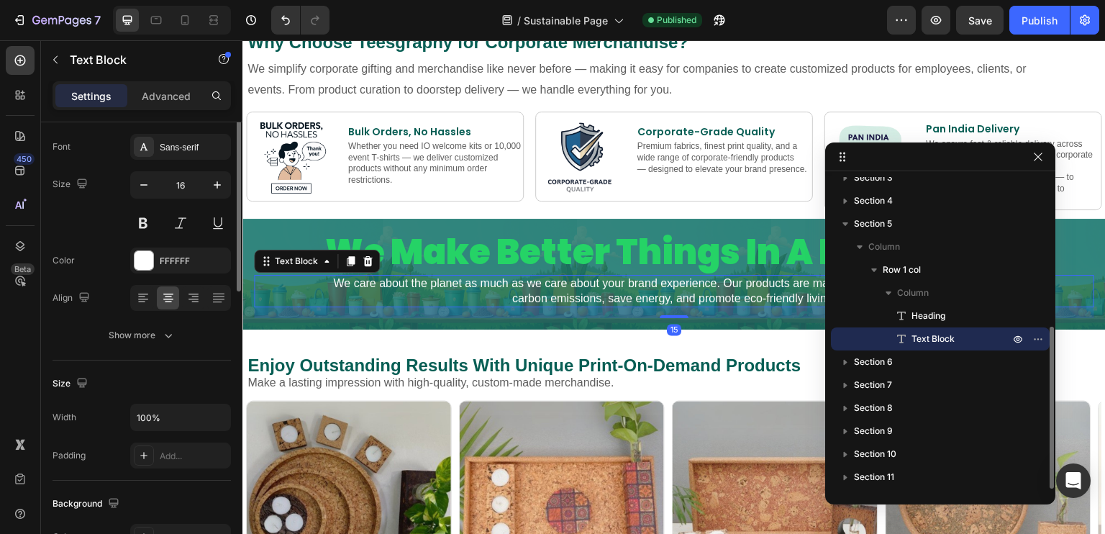
scroll to position [0, 0]
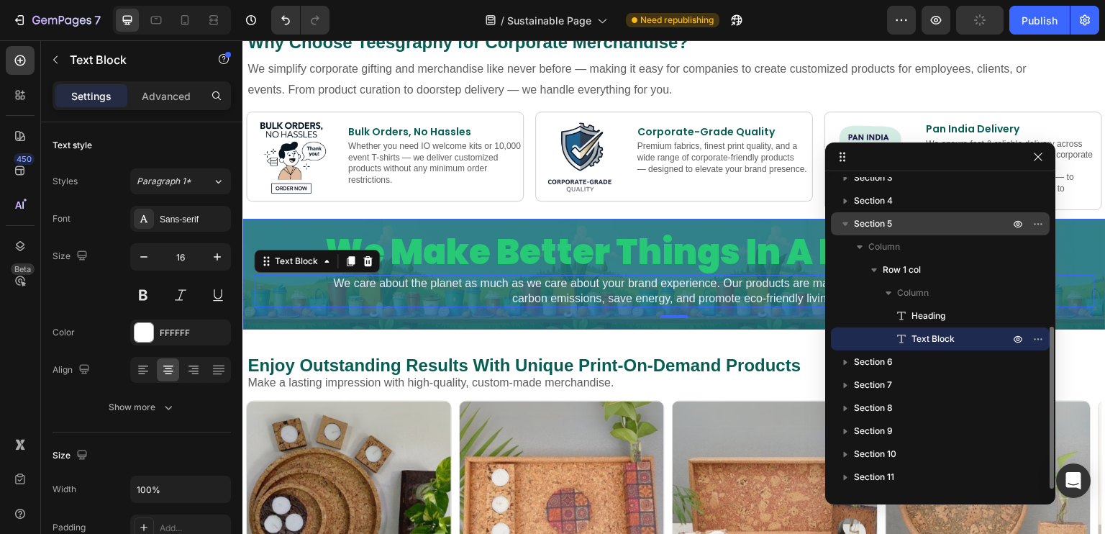
click at [895, 229] on p "Section 5" at bounding box center [933, 223] width 158 height 14
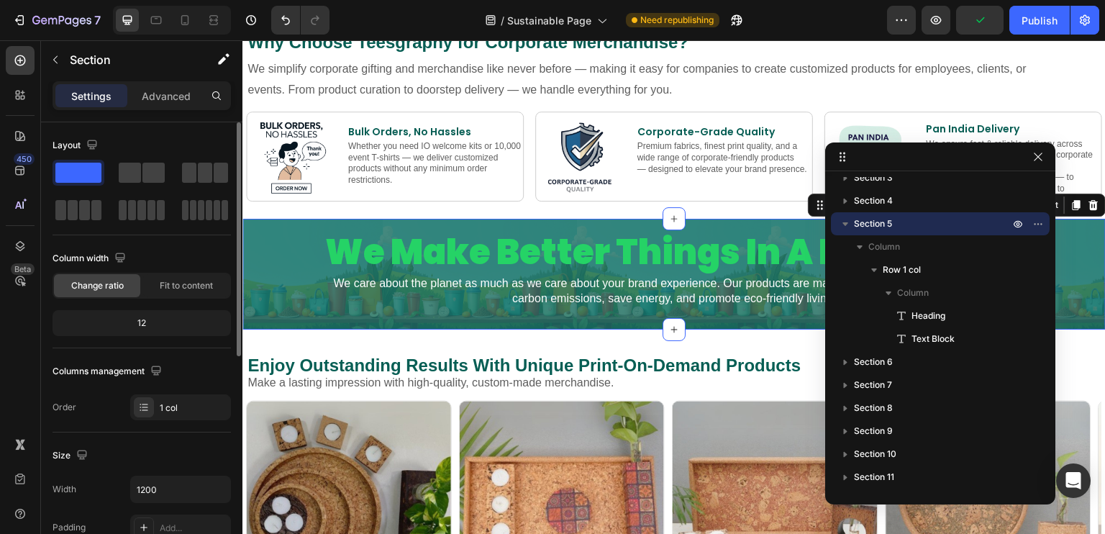
scroll to position [144, 0]
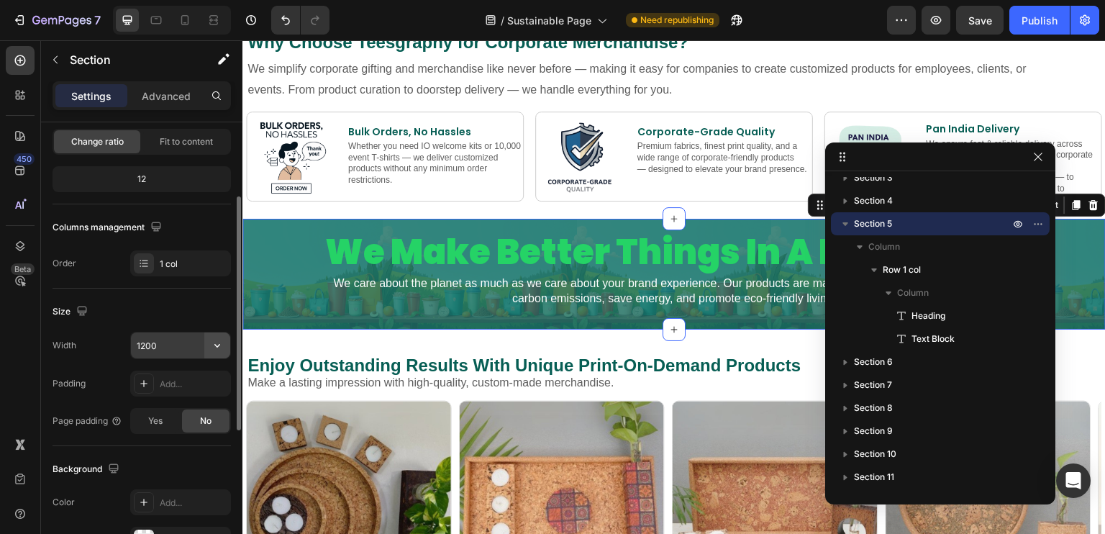
click at [216, 342] on icon "button" at bounding box center [217, 345] width 14 height 14
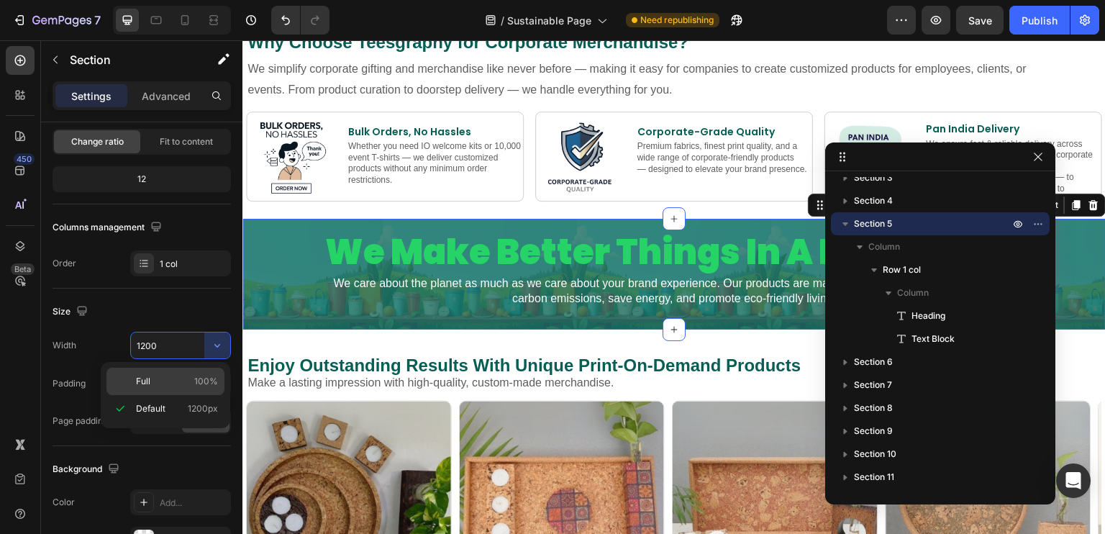
click at [190, 391] on div "Full 100%" at bounding box center [165, 381] width 118 height 27
type input "100%"
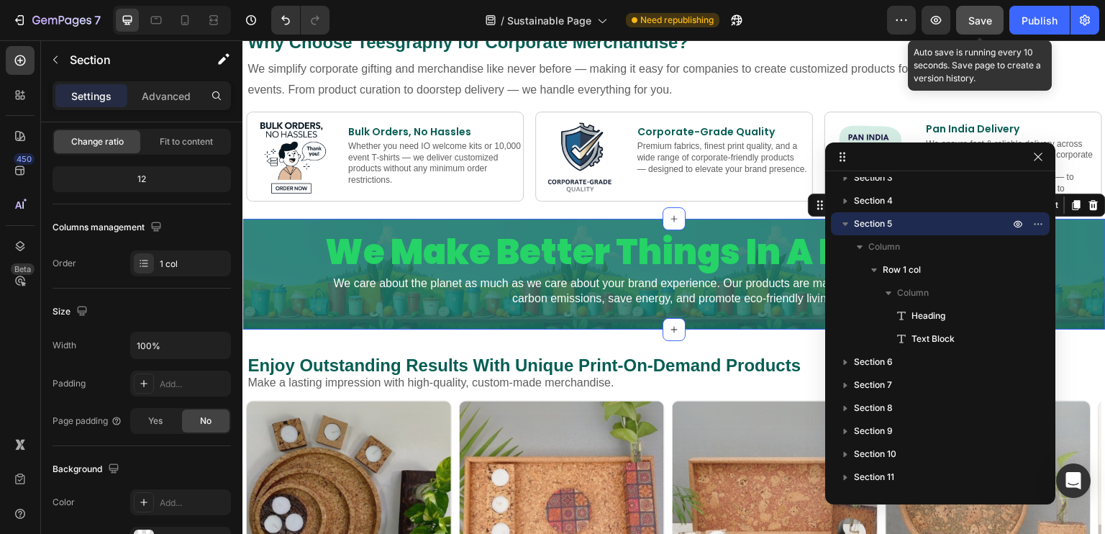
click at [983, 17] on span "Save" at bounding box center [980, 20] width 24 height 12
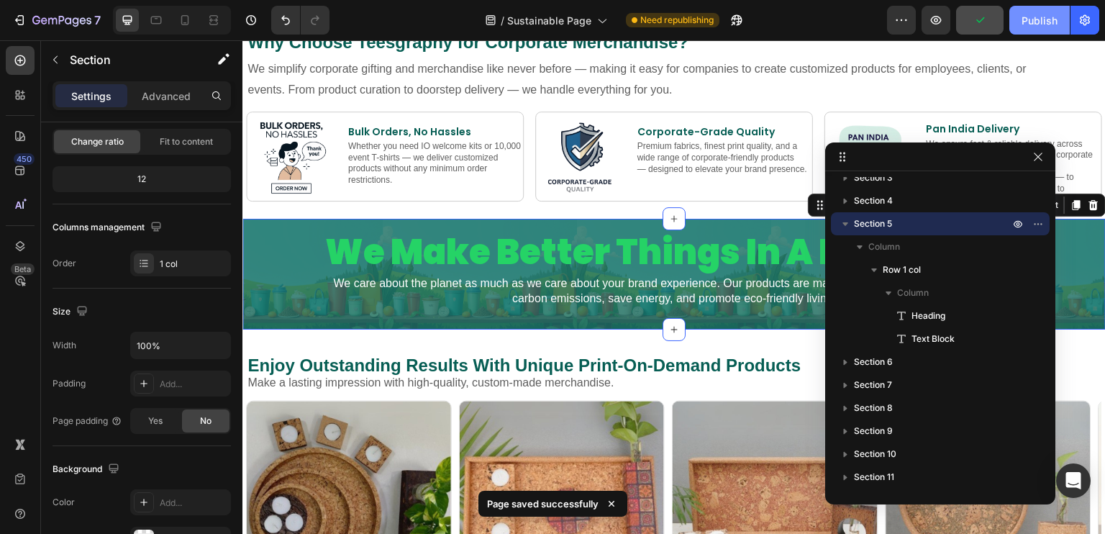
click at [1028, 18] on div "Publish" at bounding box center [1039, 20] width 36 height 15
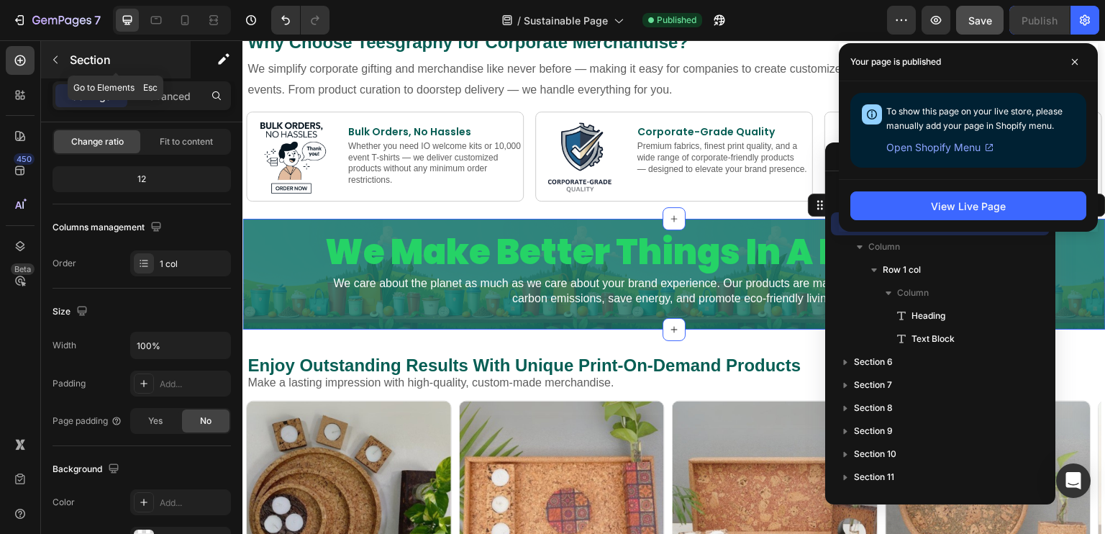
click at [52, 63] on icon "button" at bounding box center [56, 60] width 12 height 12
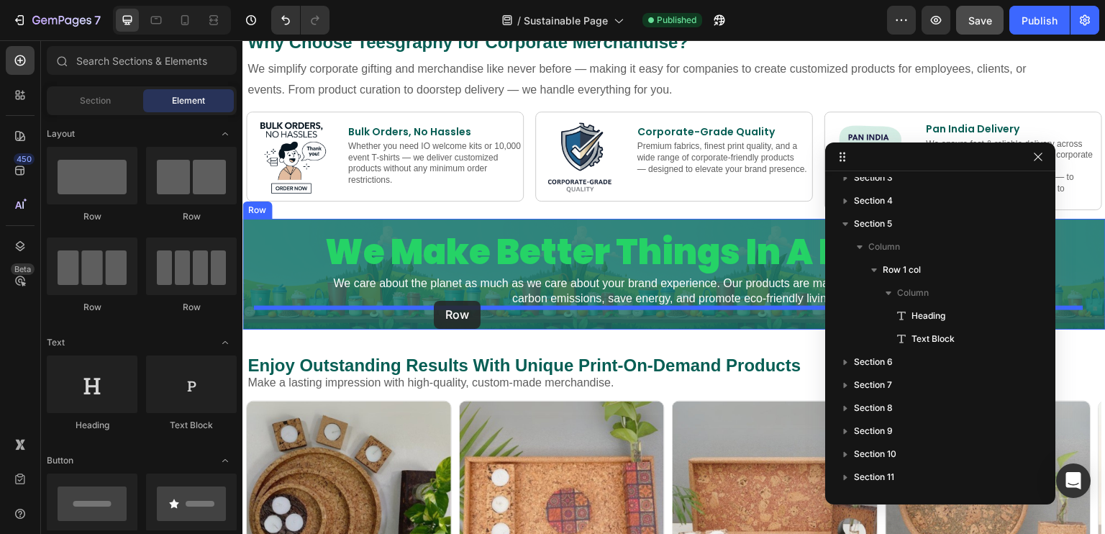
drag, startPoint x: 347, startPoint y: 206, endPoint x: 434, endPoint y: 301, distance: 127.8
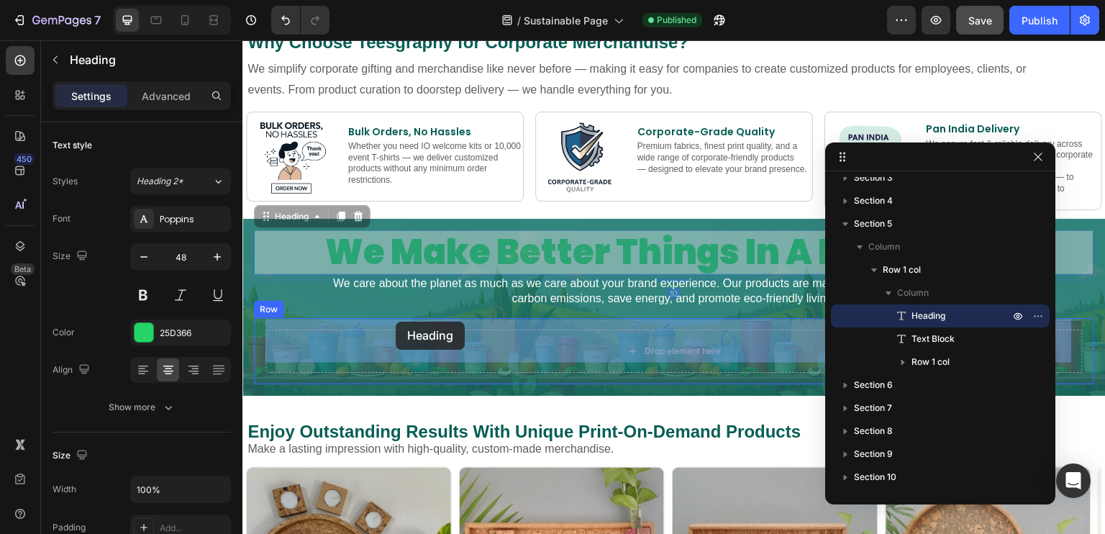
drag, startPoint x: 395, startPoint y: 242, endPoint x: 396, endPoint y: 321, distance: 79.8
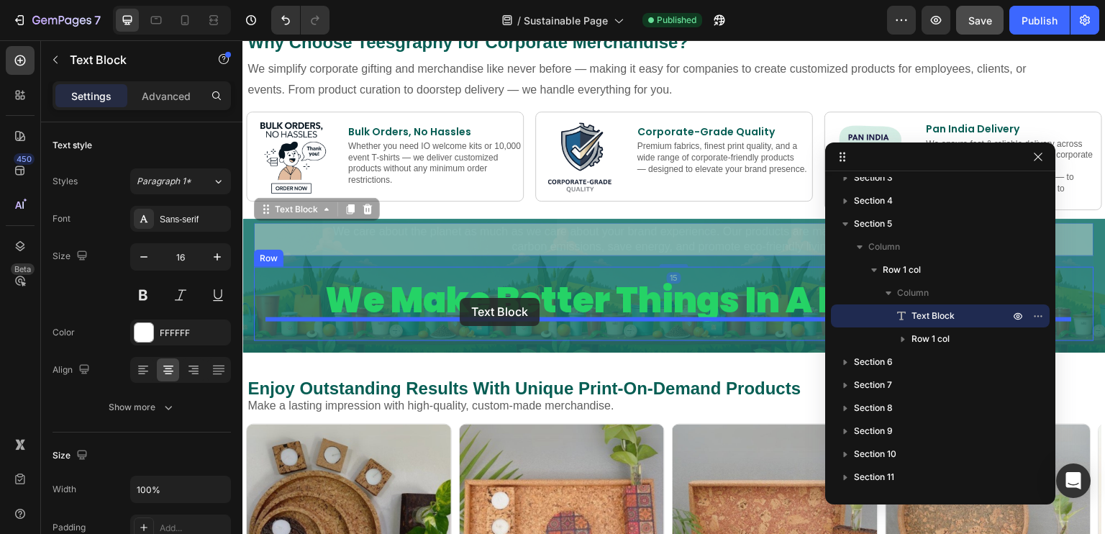
drag, startPoint x: 452, startPoint y: 219, endPoint x: 460, endPoint y: 298, distance: 79.4
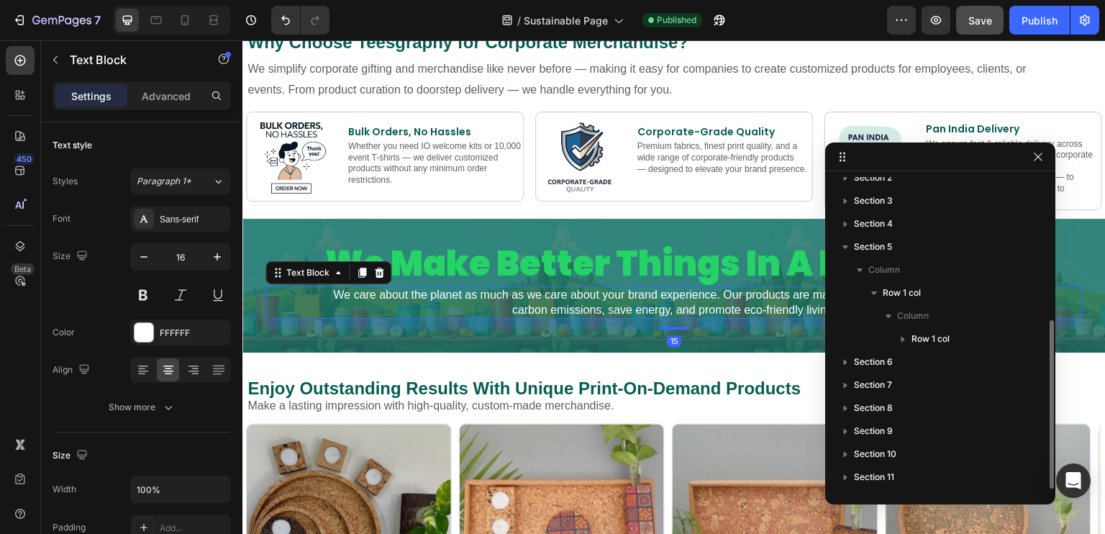
scroll to position [264, 0]
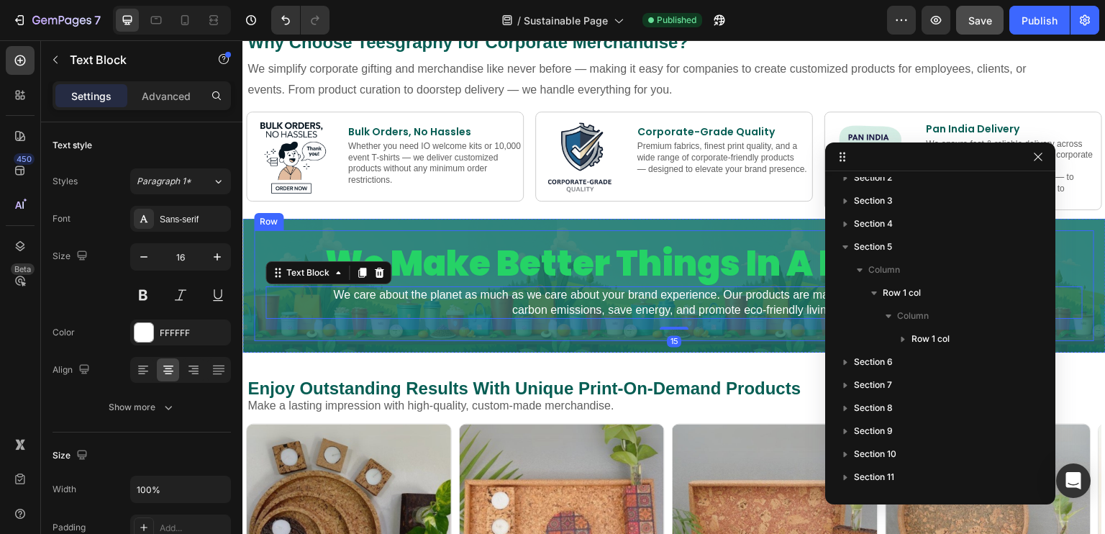
click at [309, 324] on div "we make better things in a better way Heading We care about the planet as much …" at bounding box center [674, 285] width 840 height 111
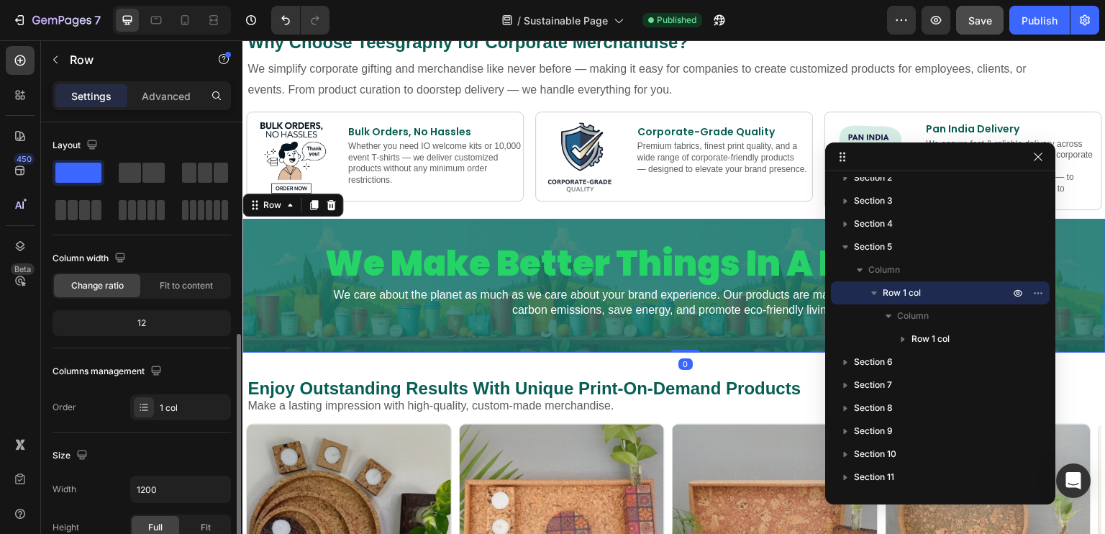
click at [319, 339] on div "we make better things in a better way Heading We care about the planet as much …" at bounding box center [673, 286] width 863 height 134
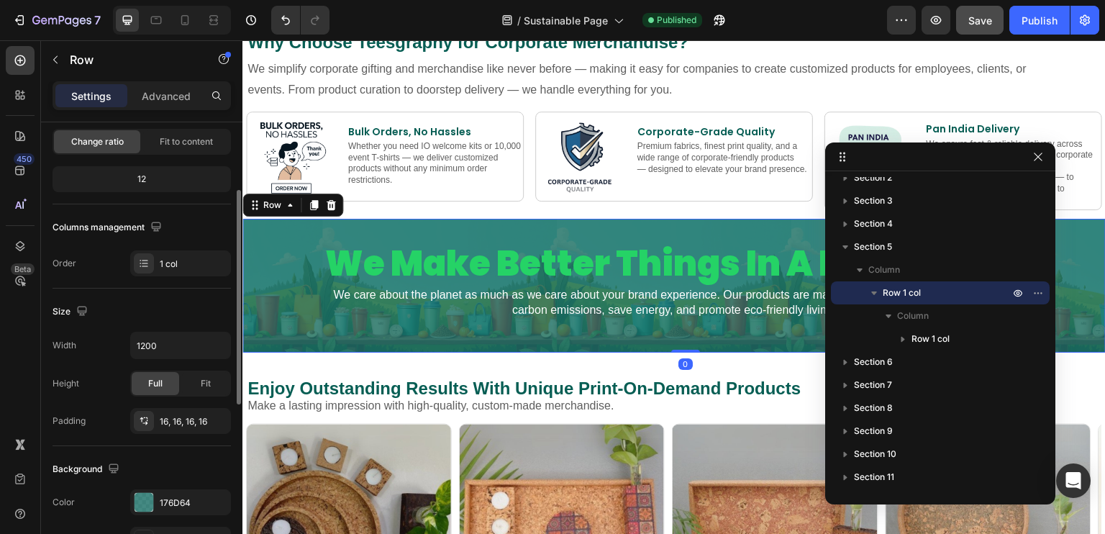
scroll to position [216, 0]
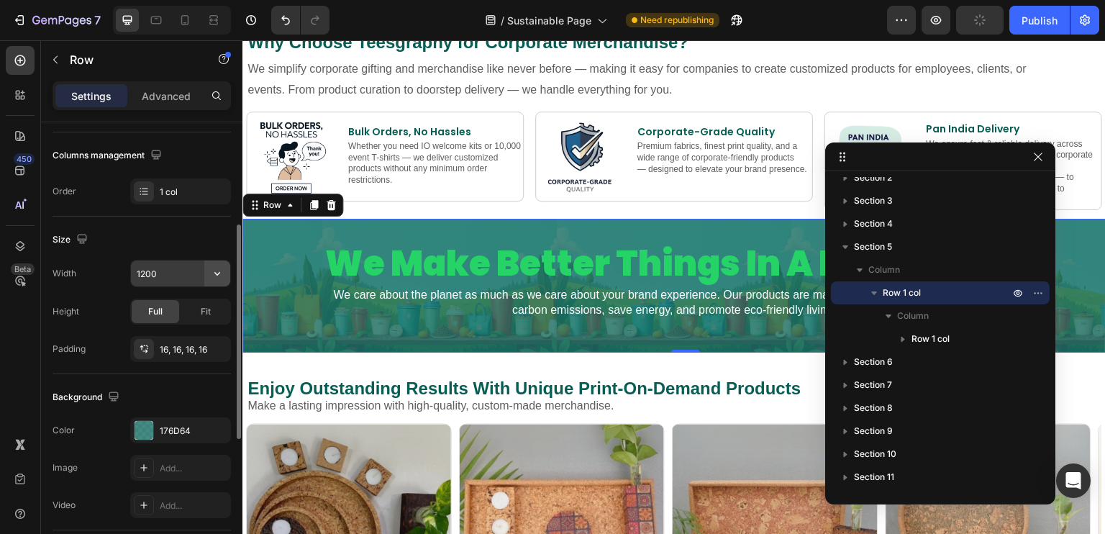
click at [212, 273] on icon "button" at bounding box center [217, 273] width 14 height 14
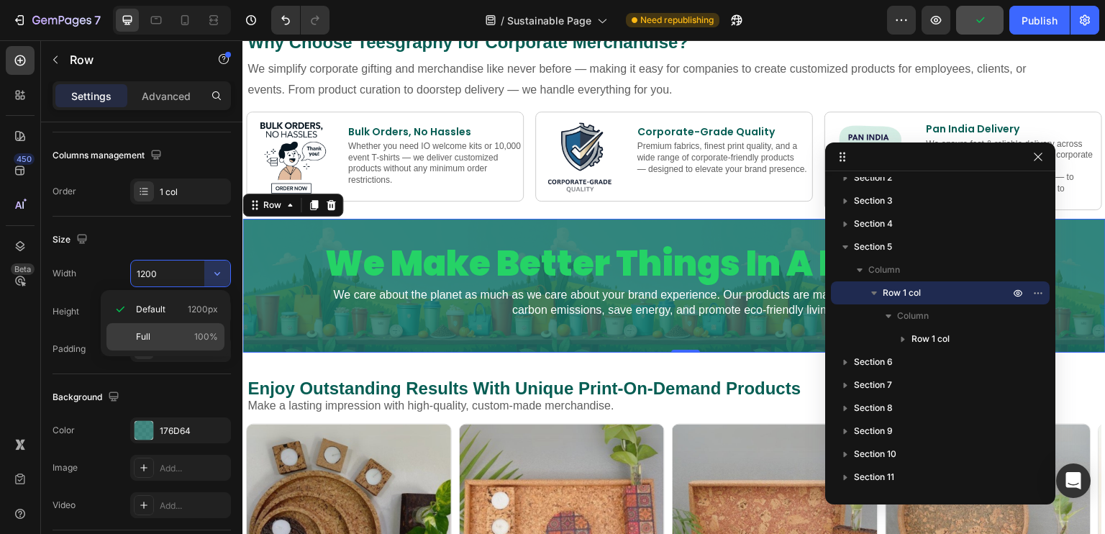
click at [187, 323] on div "Full 100%" at bounding box center [165, 336] width 118 height 27
type input "100%"
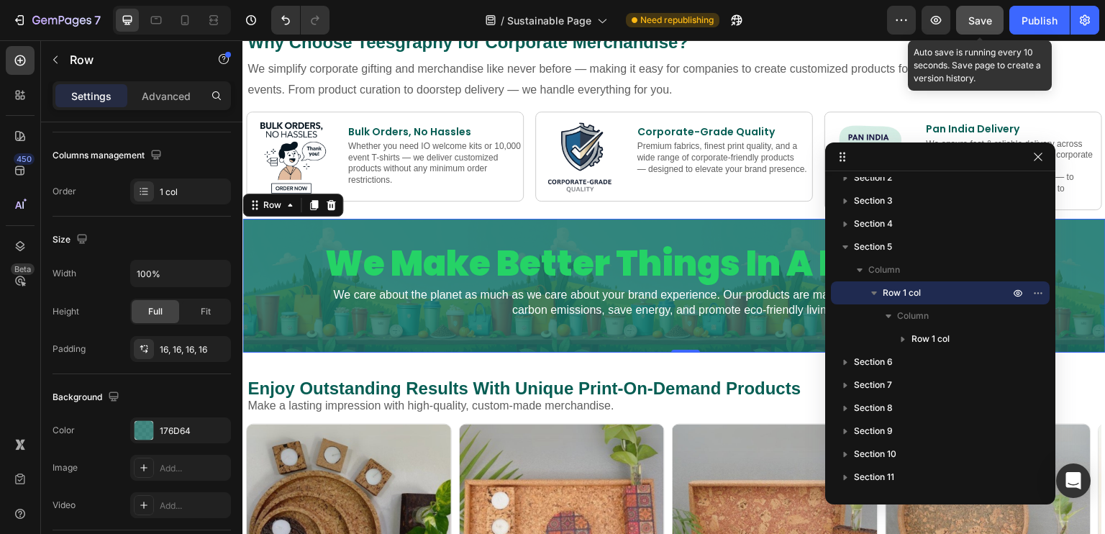
click at [957, 16] on button "Save" at bounding box center [979, 20] width 47 height 29
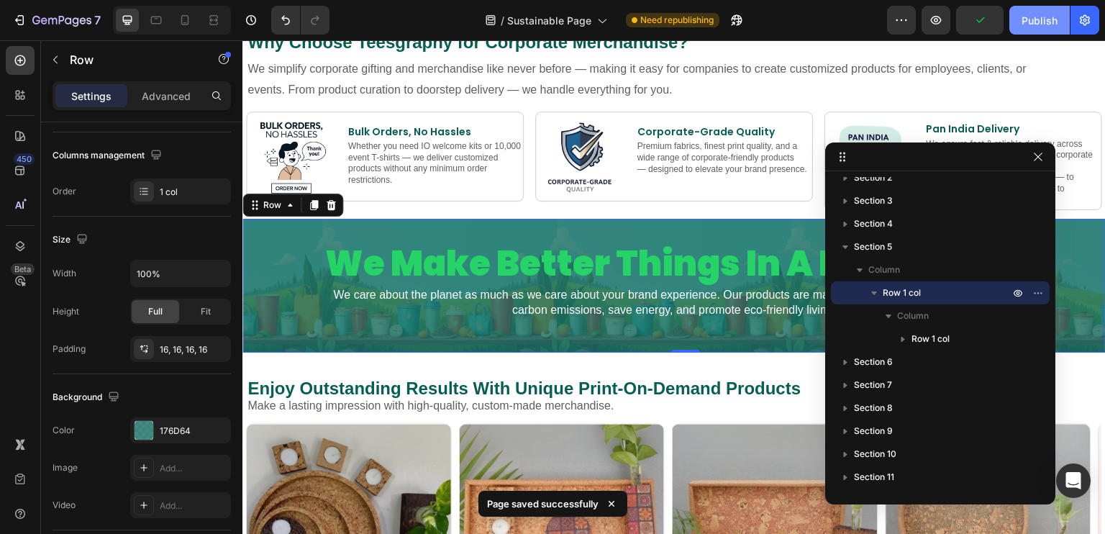
click at [1020, 23] on button "Publish" at bounding box center [1039, 20] width 60 height 29
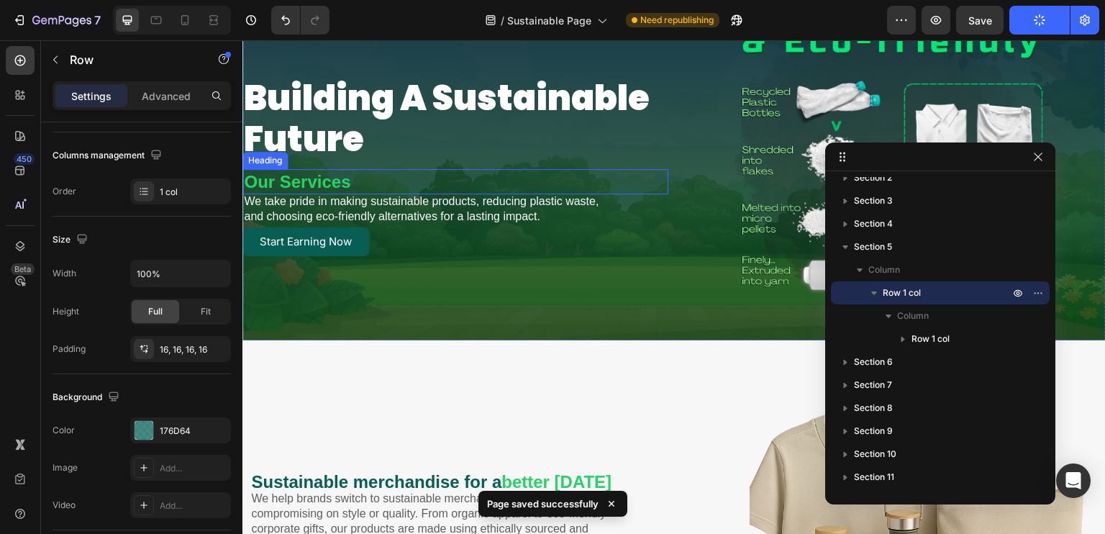
scroll to position [0, 0]
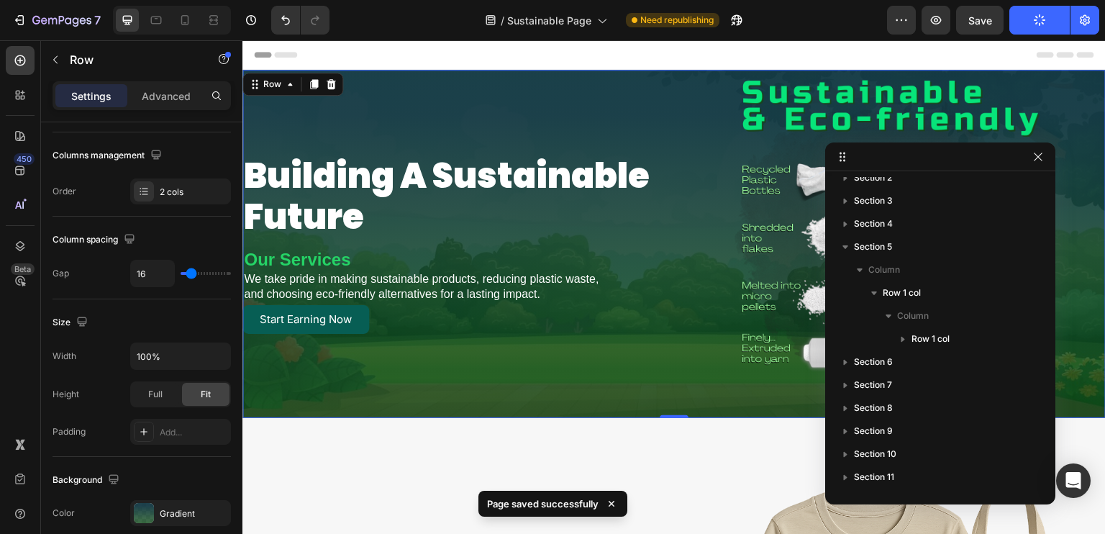
click at [513, 126] on div "building a sustainable future Heading Our Services Heading We take pride in mak…" at bounding box center [455, 244] width 426 height 348
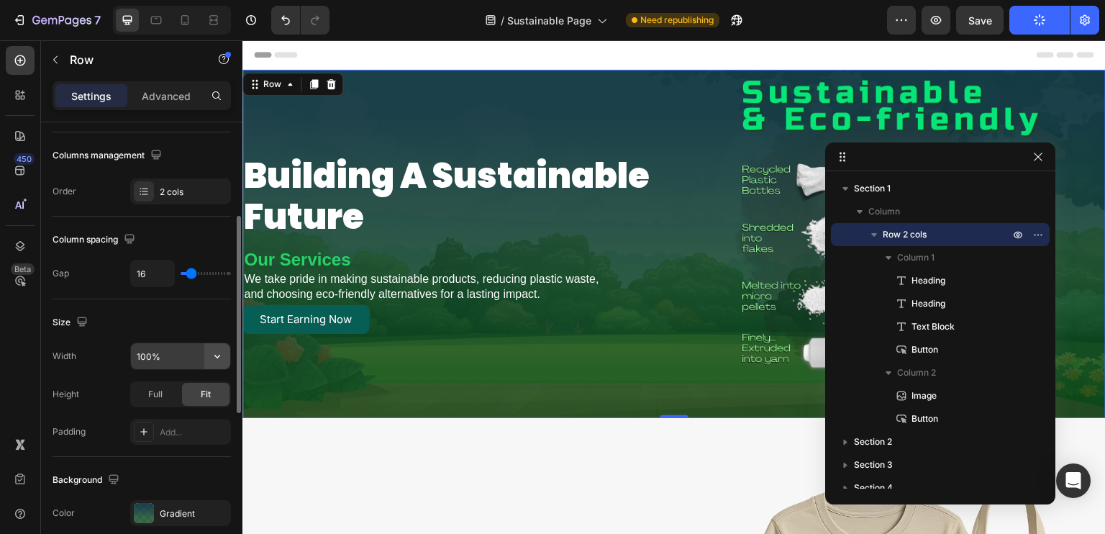
click at [210, 355] on icon "button" at bounding box center [217, 356] width 14 height 14
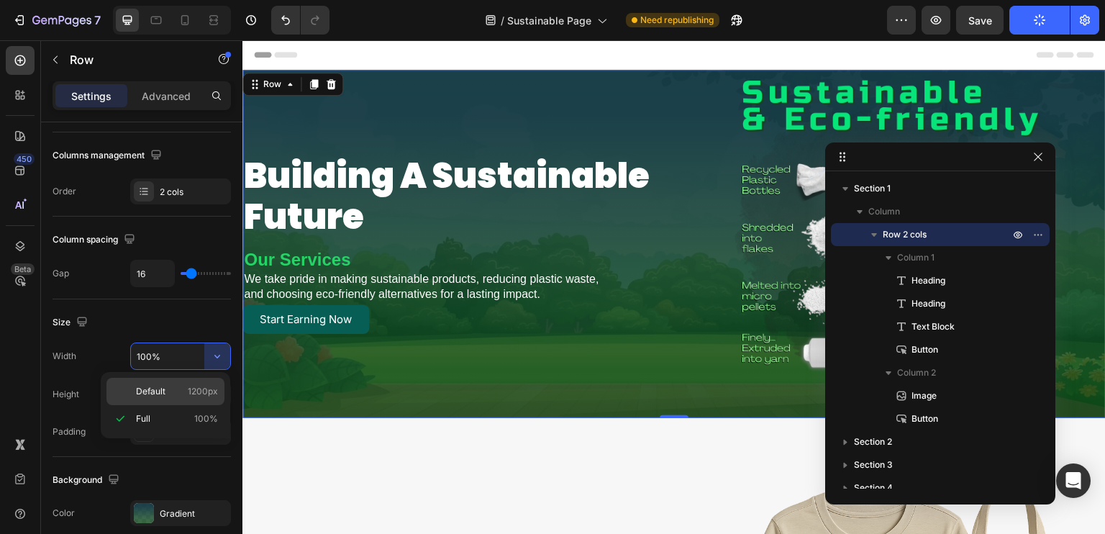
click at [196, 388] on span "1200px" at bounding box center [203, 391] width 30 height 13
type input "1200"
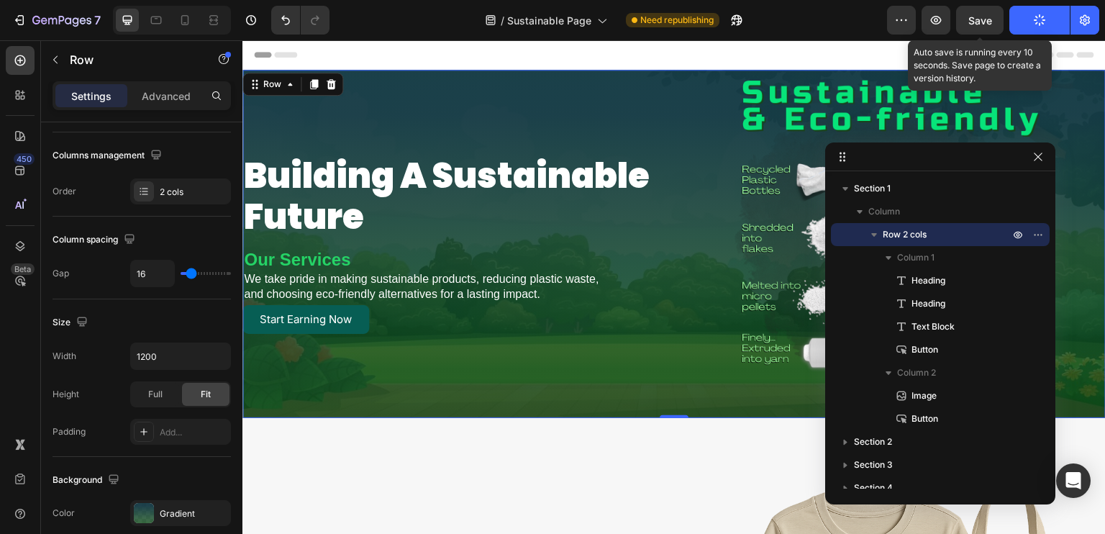
click at [970, 19] on span "Save" at bounding box center [980, 20] width 24 height 12
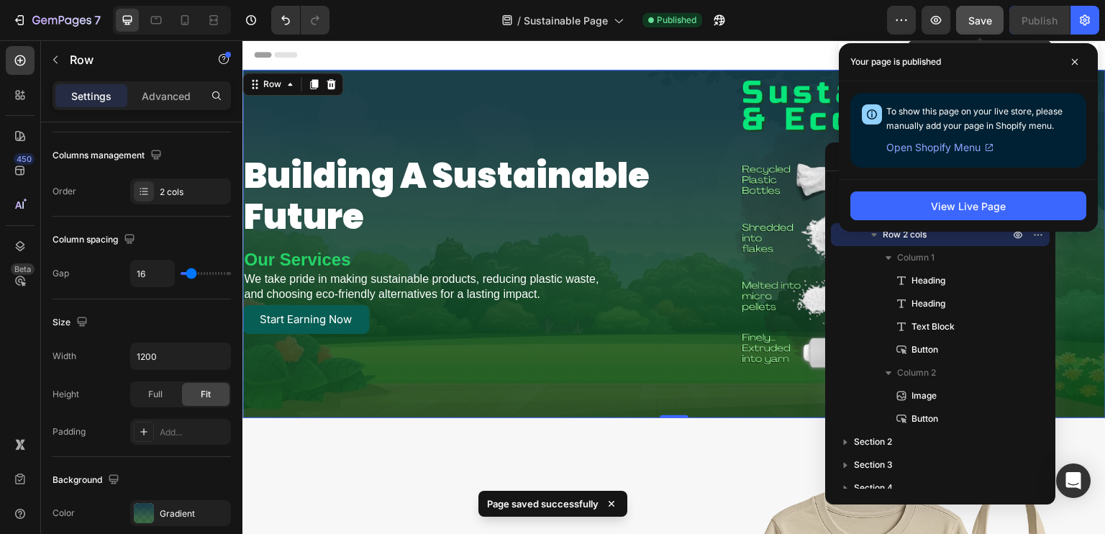
click at [999, 17] on button "Save" at bounding box center [979, 20] width 47 height 29
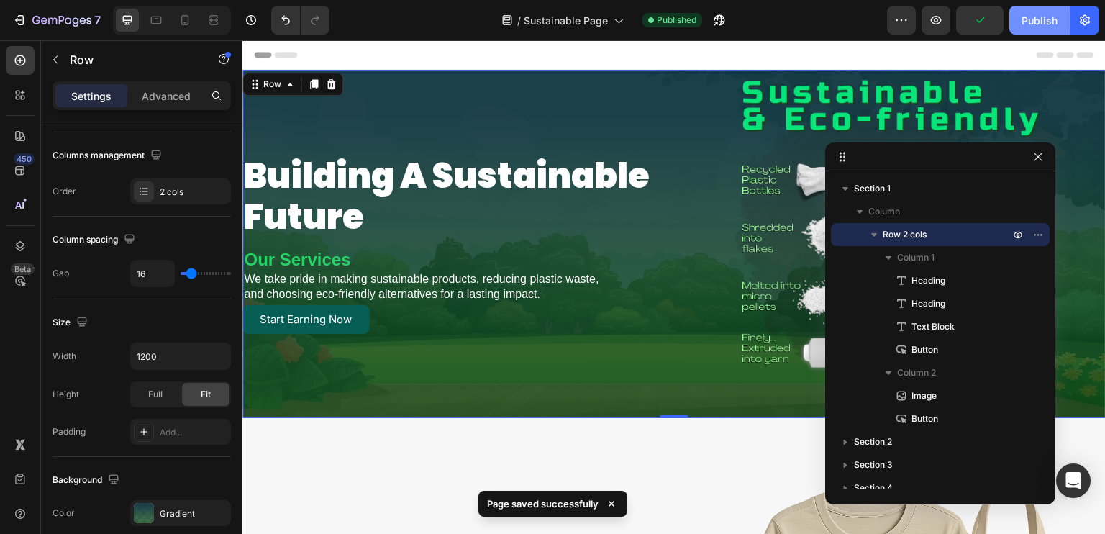
click at [1023, 17] on div "Publish" at bounding box center [1039, 20] width 36 height 15
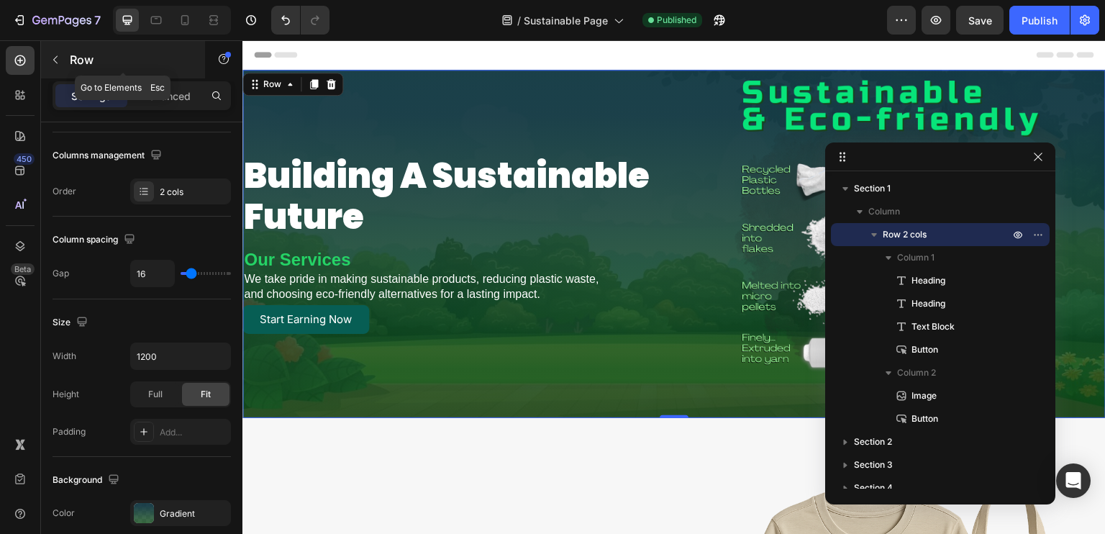
click at [46, 65] on button "button" at bounding box center [55, 59] width 23 height 23
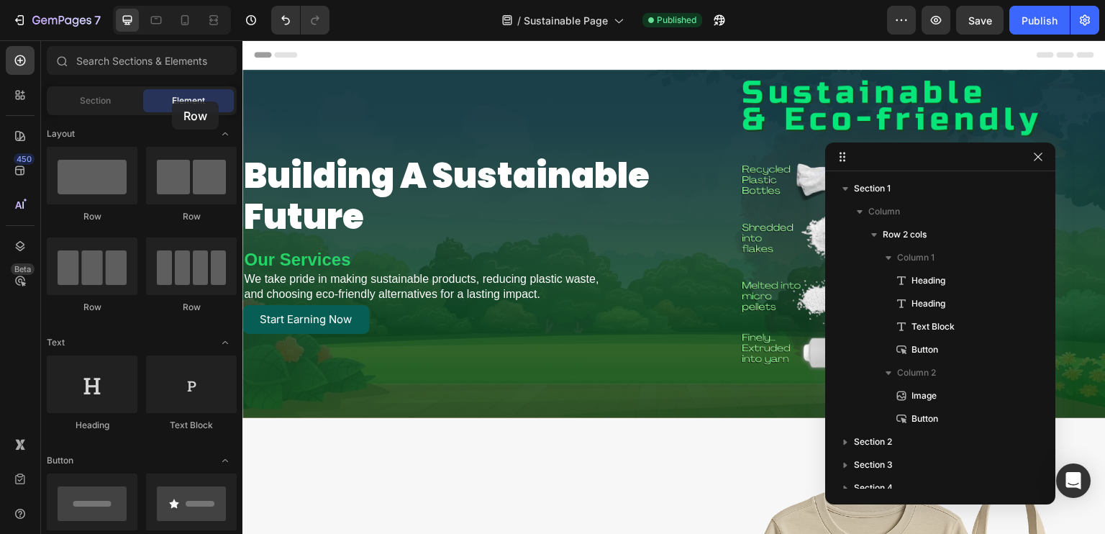
drag, startPoint x: 168, startPoint y: 196, endPoint x: 166, endPoint y: 99, distance: 97.1
click at [166, 99] on div "Sections(18) Elements(83) Section Element Hero Section Product Detail Brands Tr…" at bounding box center [141, 288] width 201 height 484
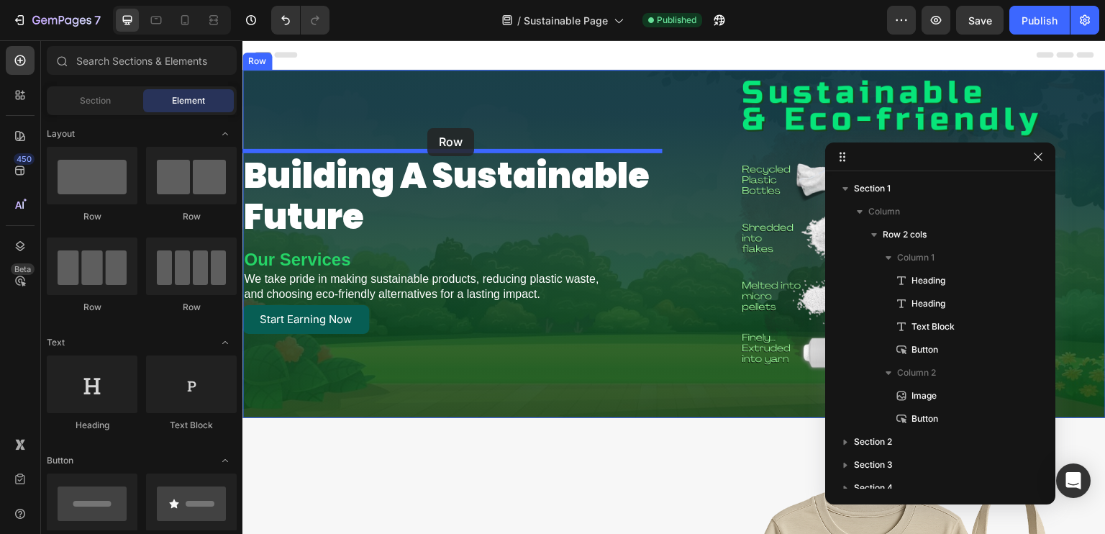
drag, startPoint x: 347, startPoint y: 227, endPoint x: 427, endPoint y: 128, distance: 127.3
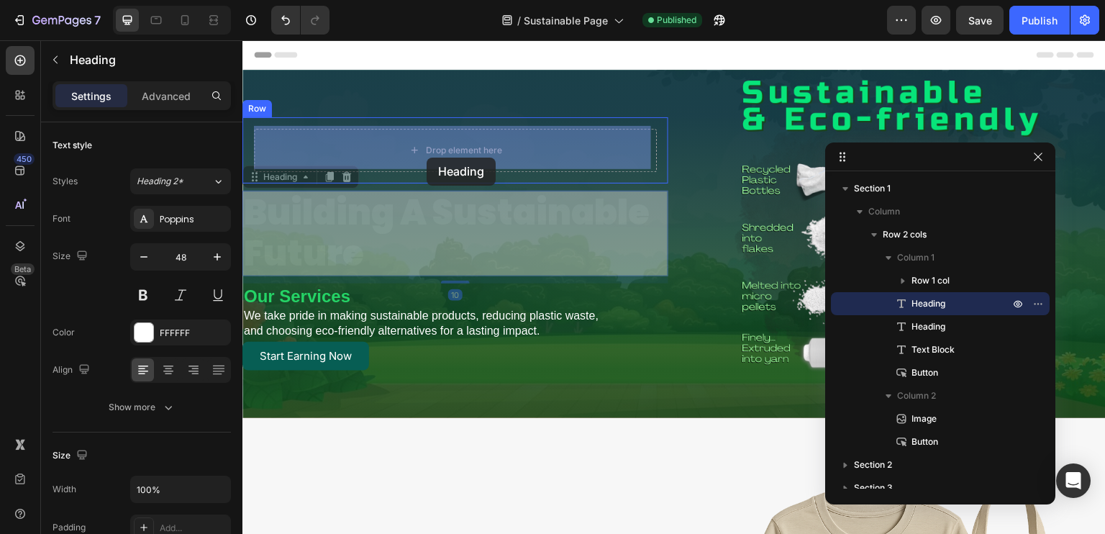
drag, startPoint x: 409, startPoint y: 225, endPoint x: 427, endPoint y: 158, distance: 70.0
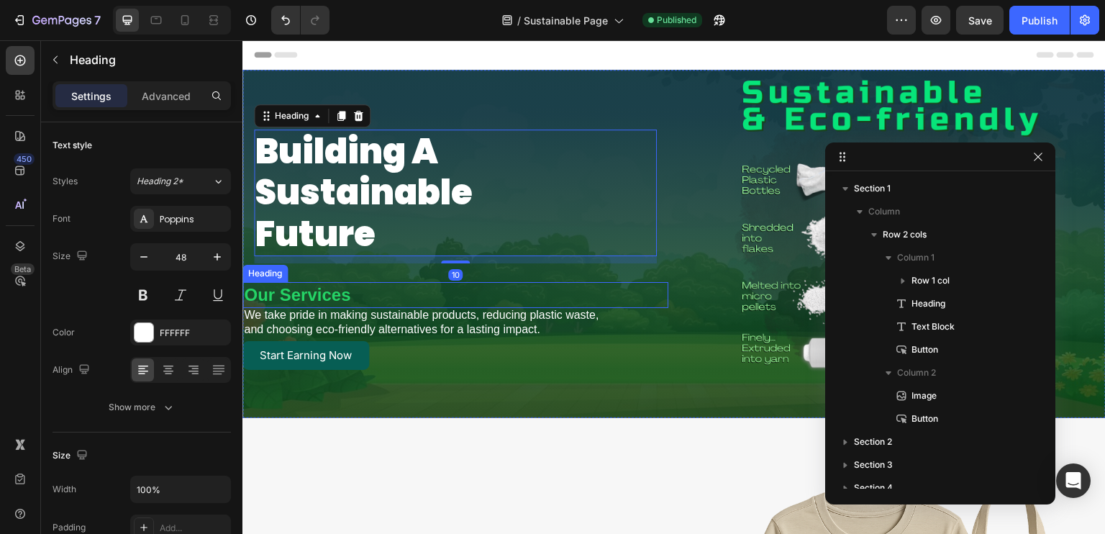
scroll to position [216, 0]
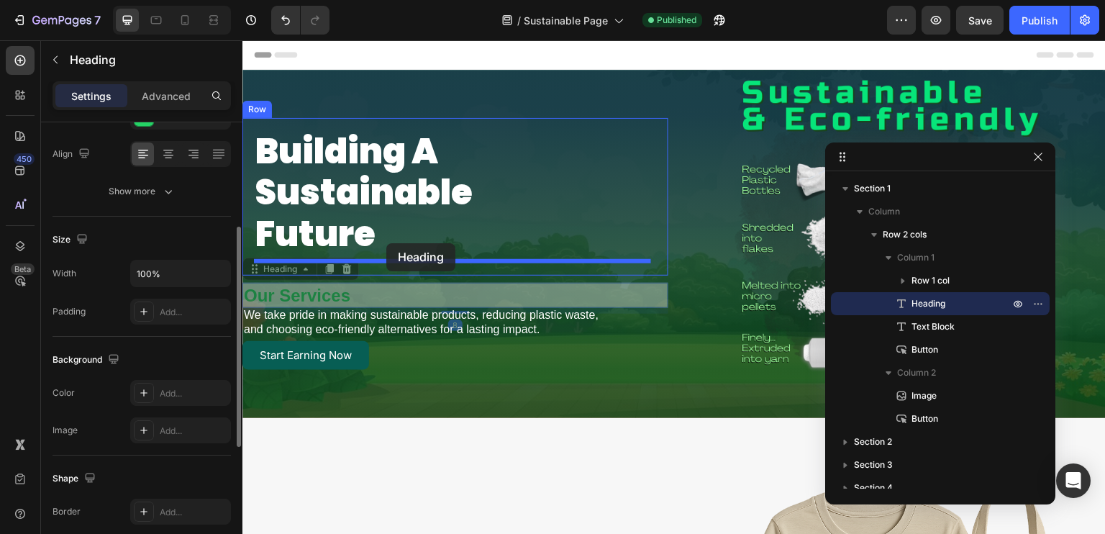
drag, startPoint x: 362, startPoint y: 303, endPoint x: 386, endPoint y: 243, distance: 64.5
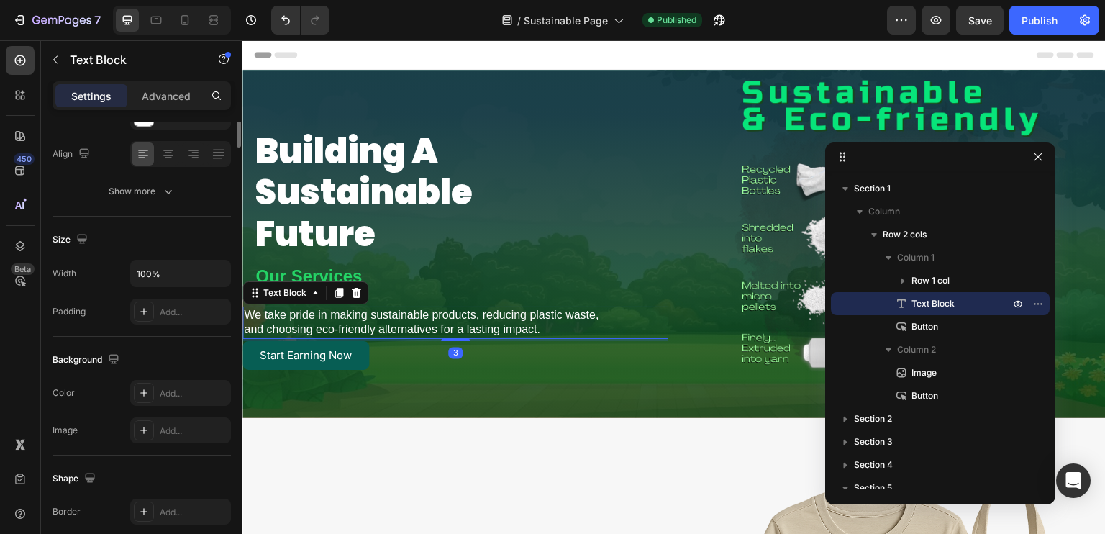
scroll to position [0, 0]
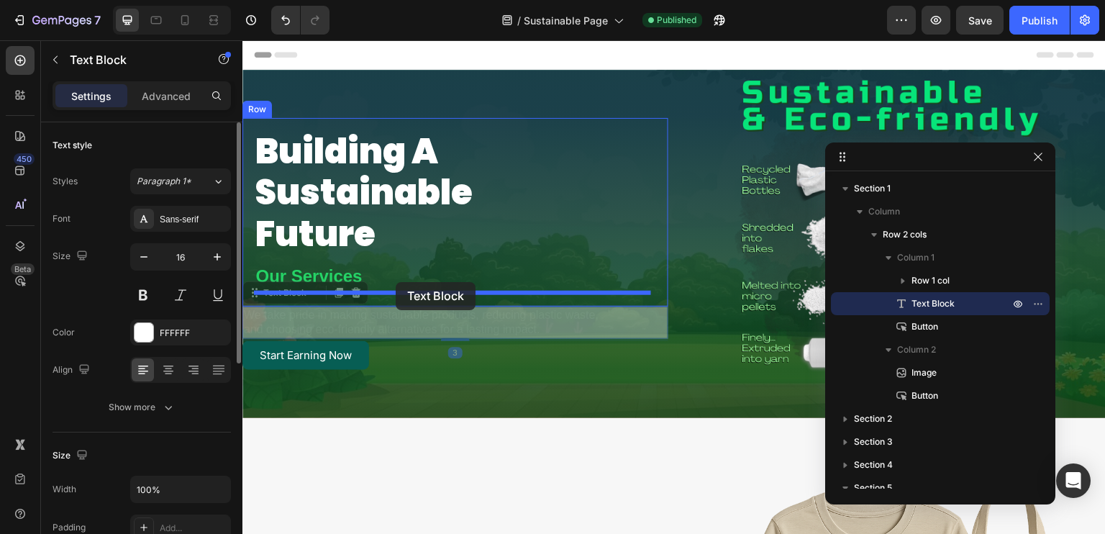
drag, startPoint x: 380, startPoint y: 328, endPoint x: 396, endPoint y: 282, distance: 48.4
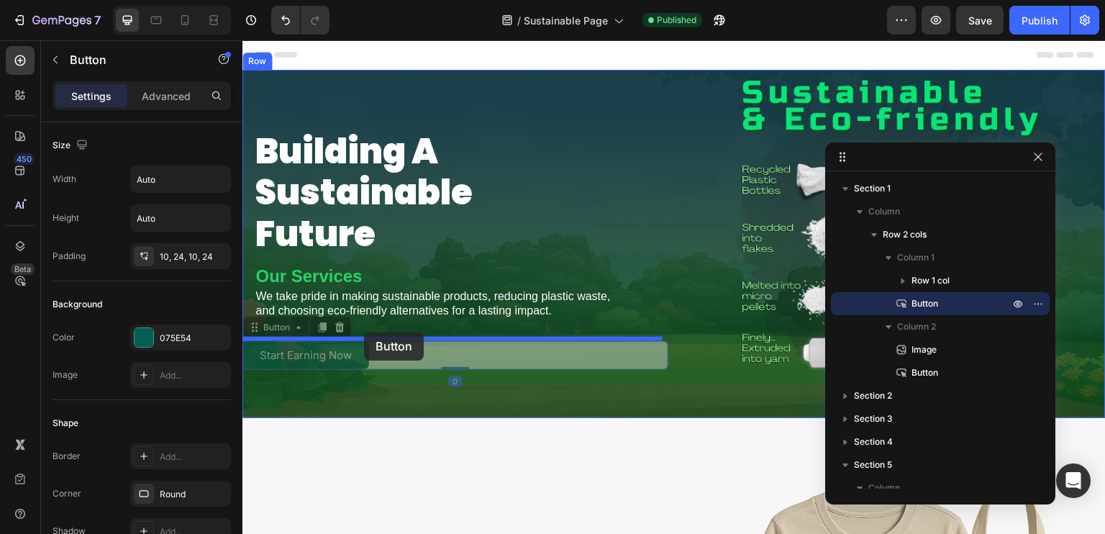
drag, startPoint x: 332, startPoint y: 357, endPoint x: 364, endPoint y: 332, distance: 40.6
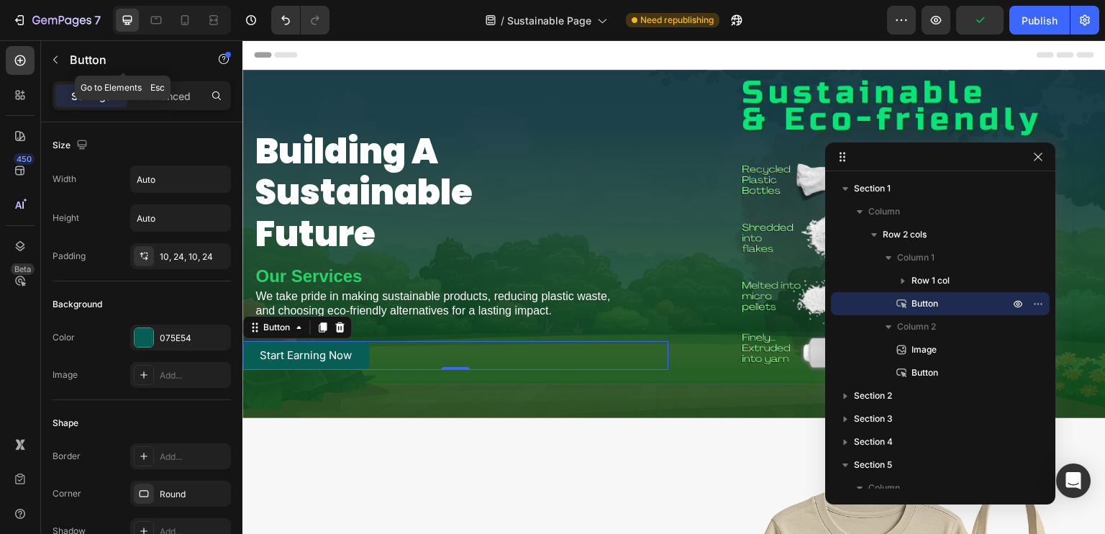
click at [47, 48] on div at bounding box center [55, 59] width 23 height 23
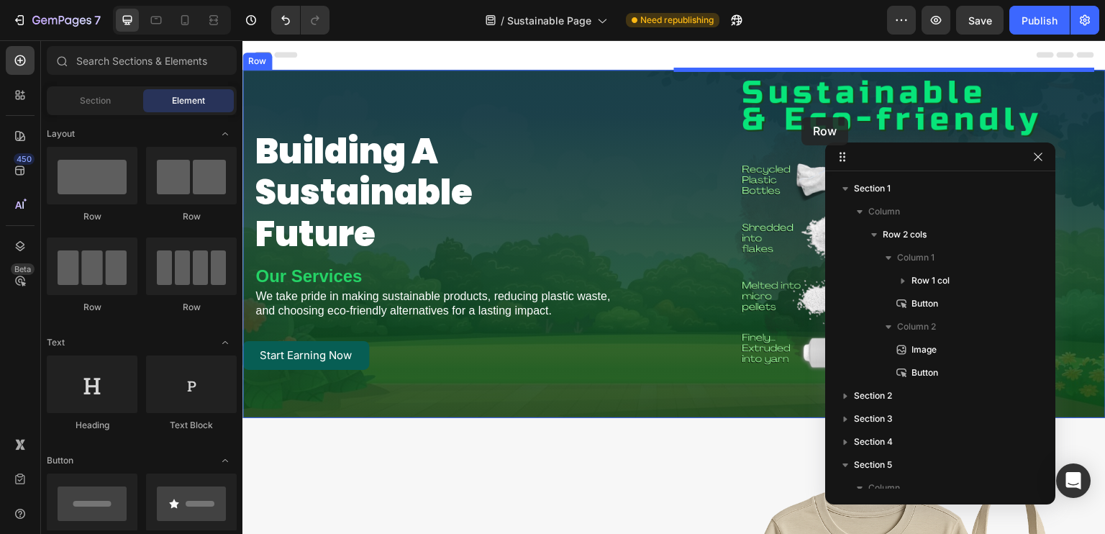
drag, startPoint x: 320, startPoint y: 229, endPoint x: 802, endPoint y: 117, distance: 494.6
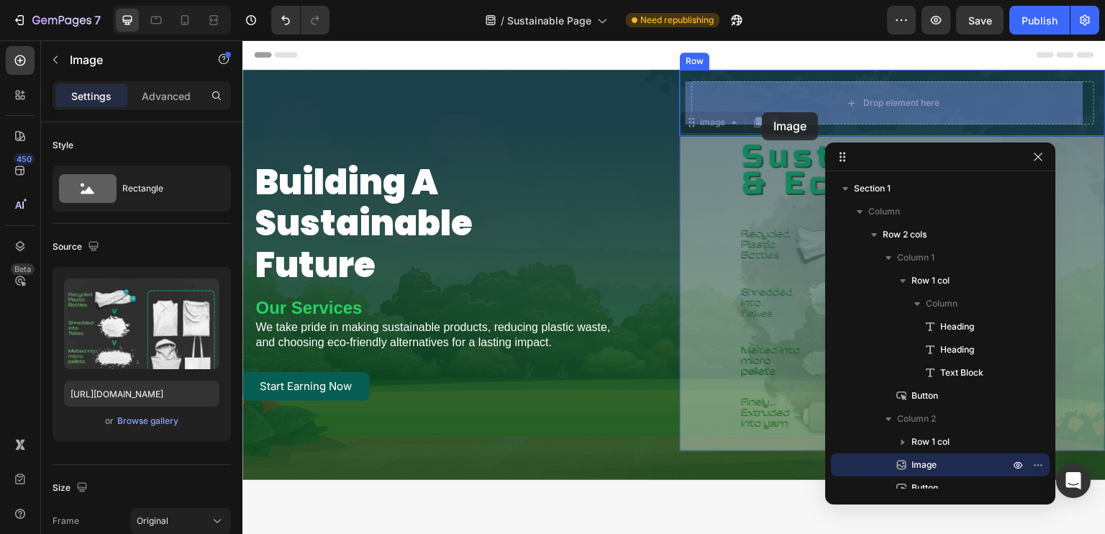
drag, startPoint x: 782, startPoint y: 212, endPoint x: 762, endPoint y: 112, distance: 101.8
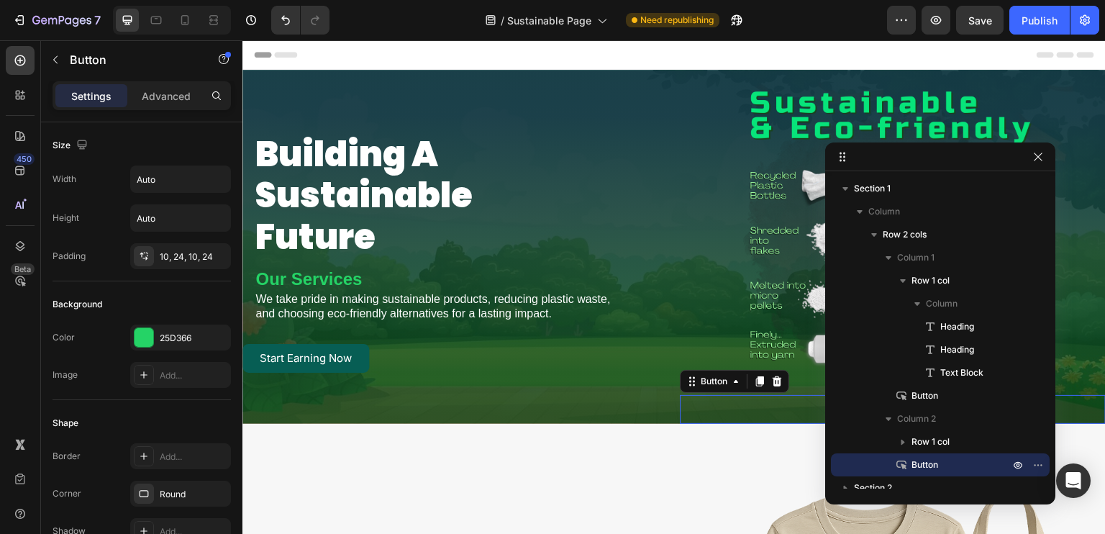
click at [732, 408] on div "Buy Now Button 0" at bounding box center [893, 409] width 426 height 29
click at [1036, 152] on icon "button" at bounding box center [1038, 157] width 12 height 12
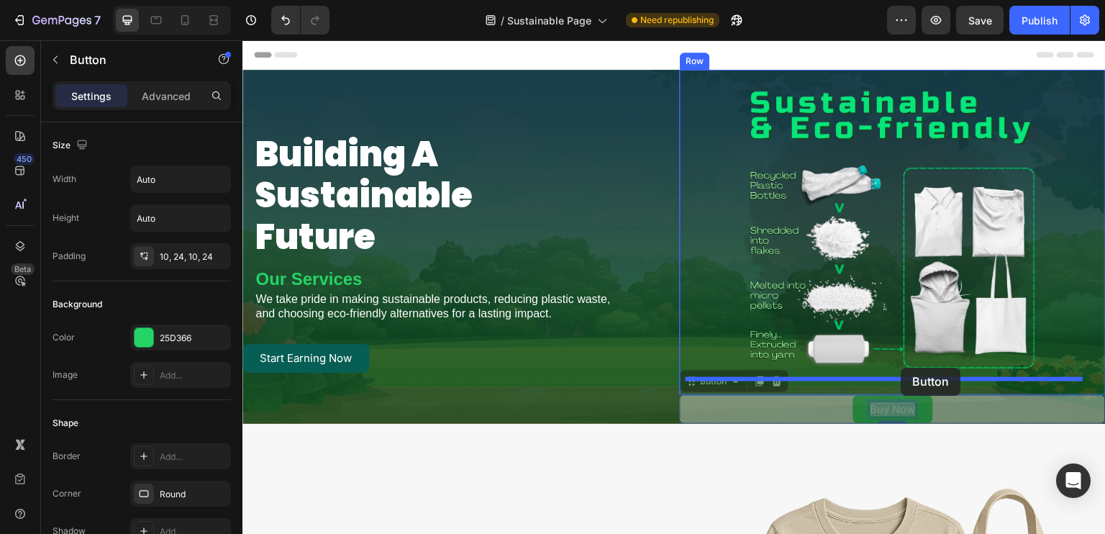
drag, startPoint x: 868, startPoint y: 401, endPoint x: 901, endPoint y: 368, distance: 47.3
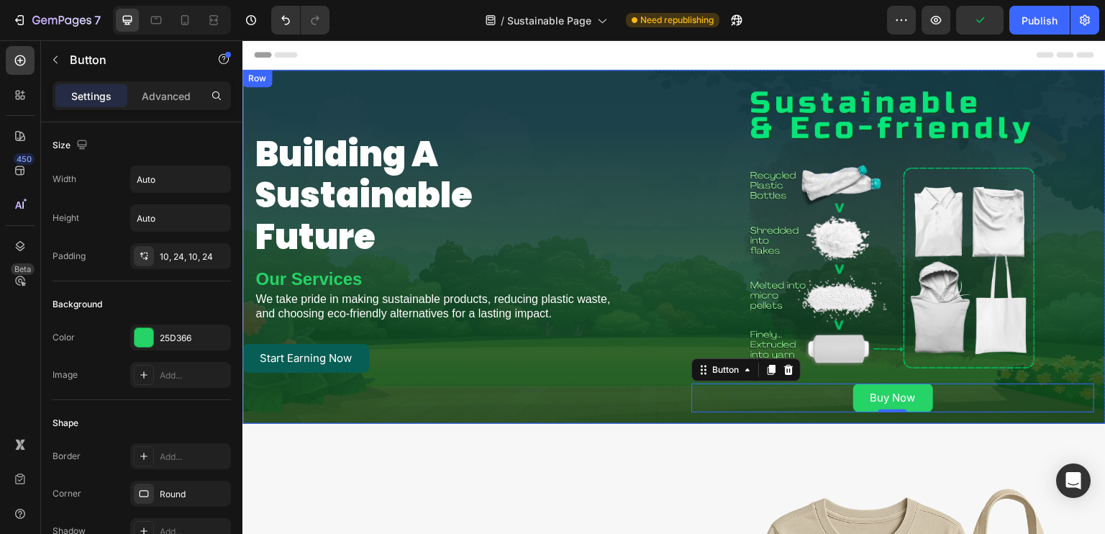
click at [624, 411] on div "building a sustainable future Heading Our Services Heading We take pride in mak…" at bounding box center [455, 247] width 426 height 354
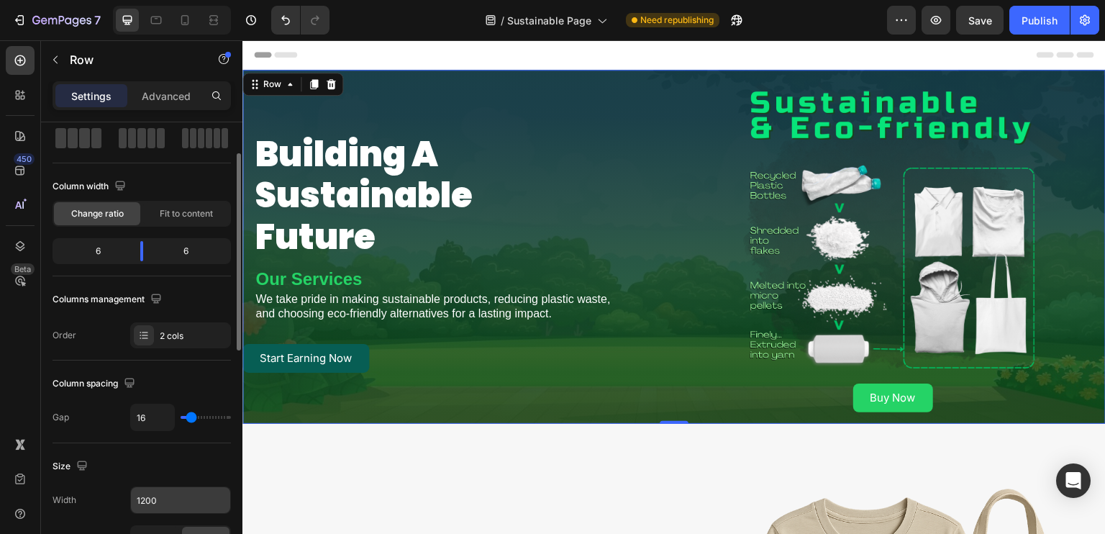
scroll to position [144, 0]
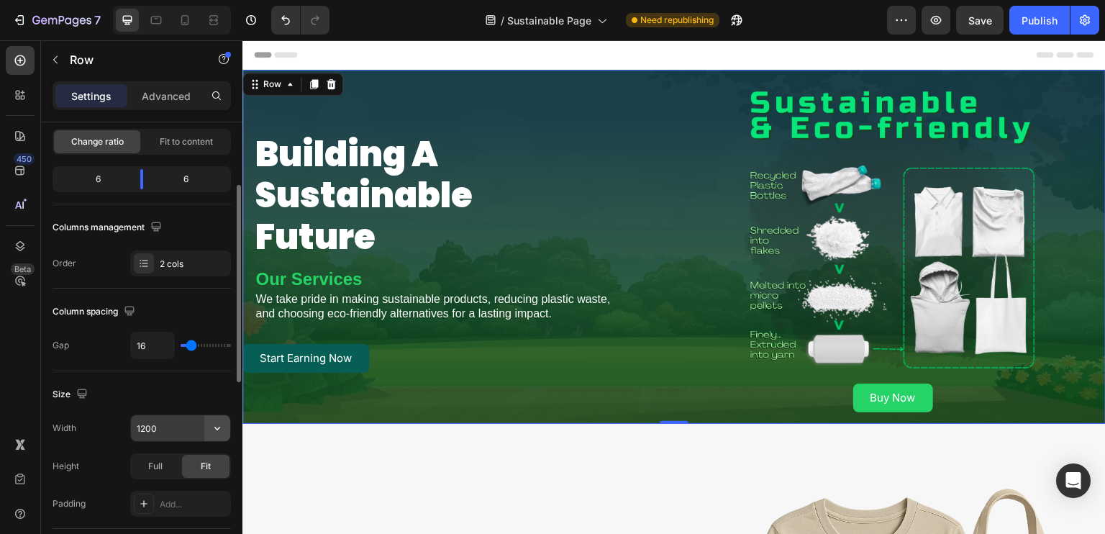
click at [214, 428] on icon "button" at bounding box center [217, 428] width 14 height 14
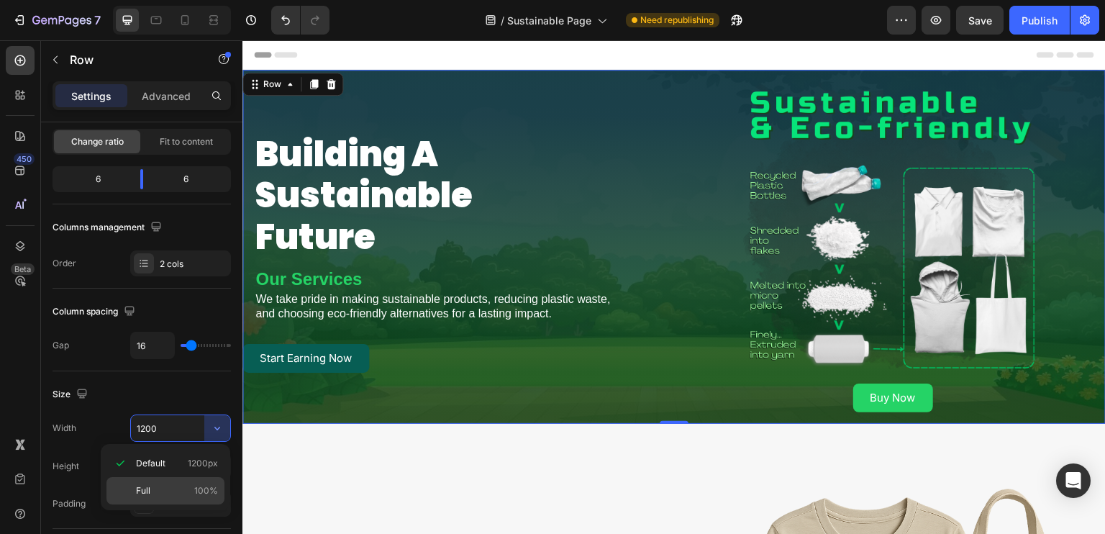
click at [196, 484] on span "100%" at bounding box center [206, 490] width 24 height 13
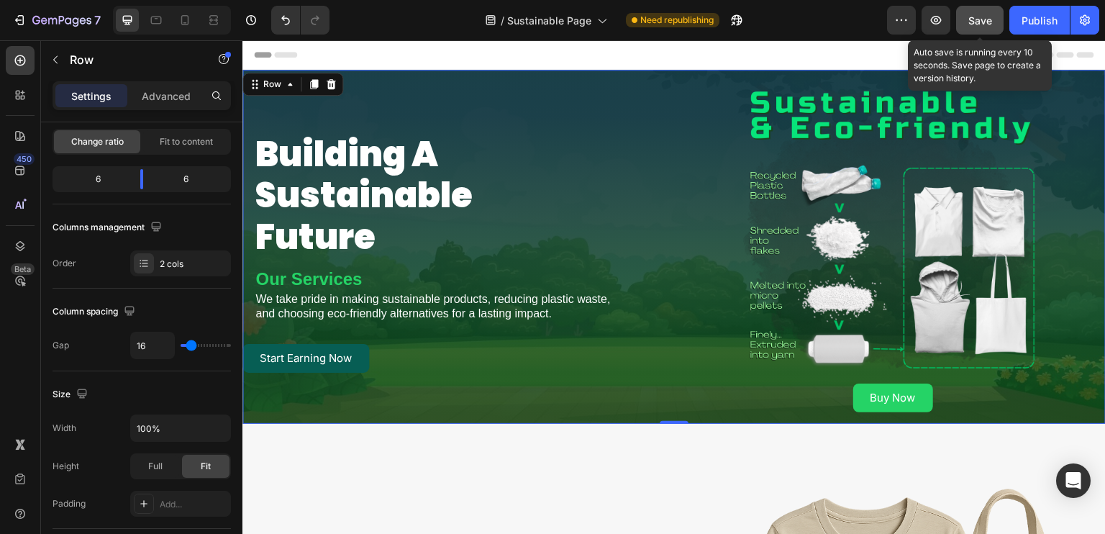
click at [990, 19] on span "Save" at bounding box center [980, 20] width 24 height 12
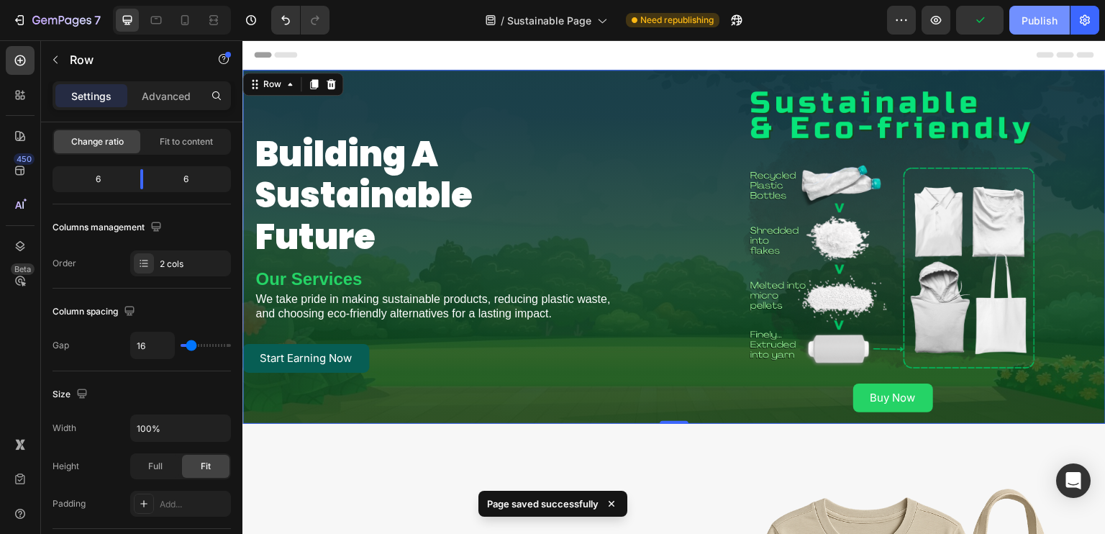
click at [1030, 19] on div "Publish" at bounding box center [1039, 20] width 36 height 15
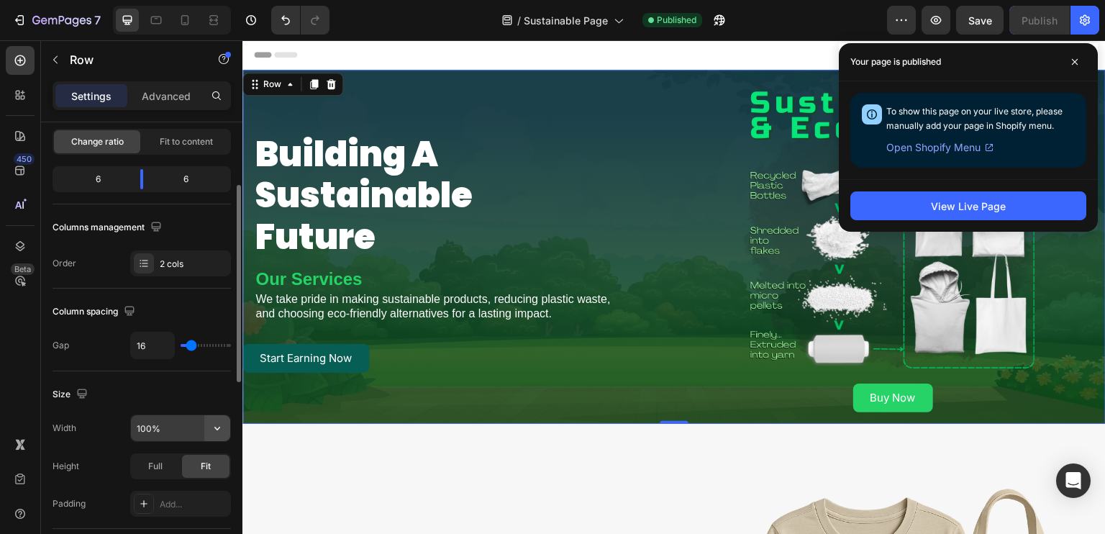
click at [216, 434] on button "button" at bounding box center [217, 428] width 26 height 26
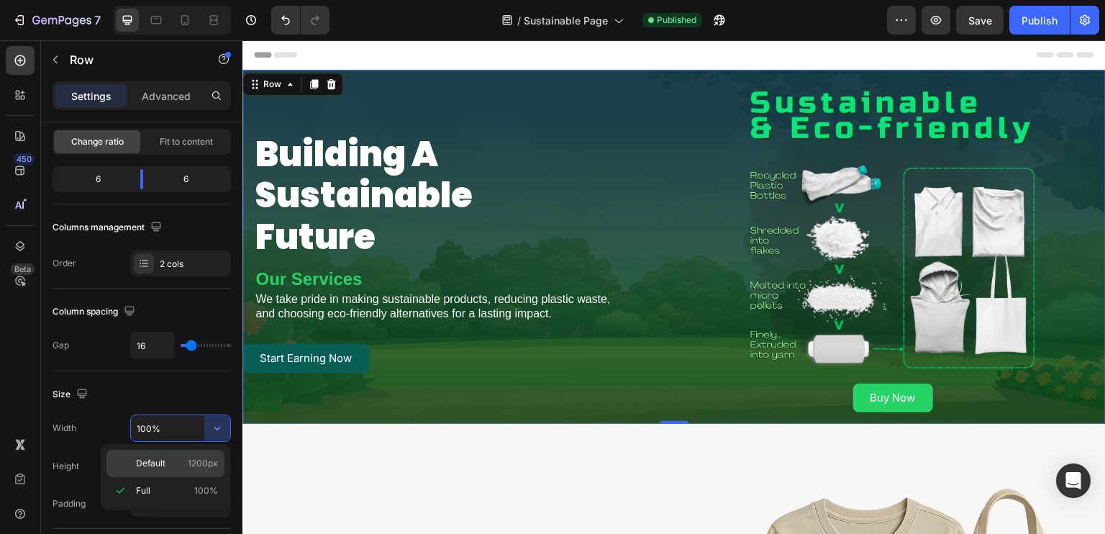
click at [193, 465] on span "1200px" at bounding box center [203, 463] width 30 height 13
type input "1200"
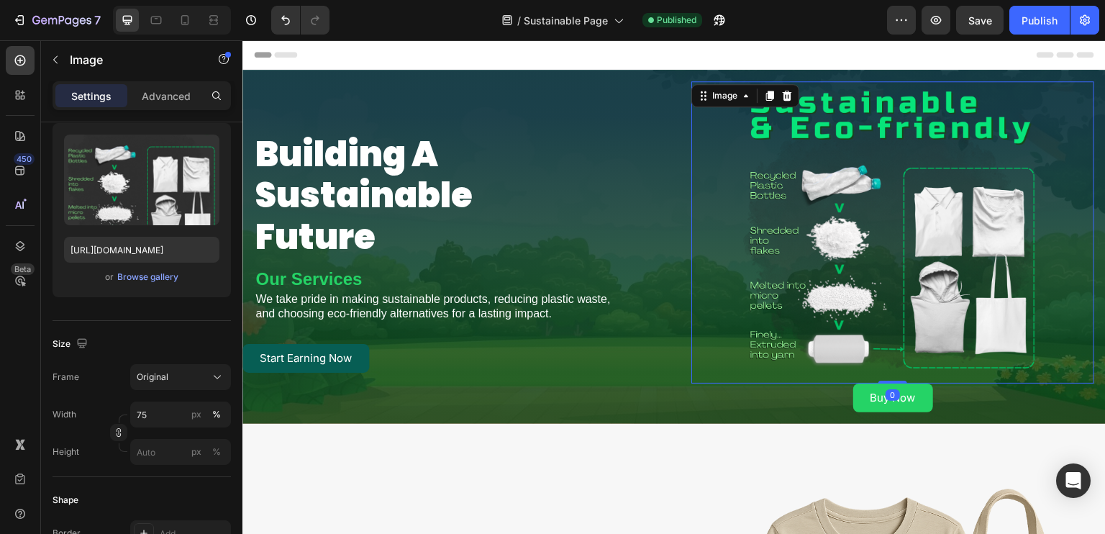
click at [742, 136] on img at bounding box center [893, 232] width 302 height 302
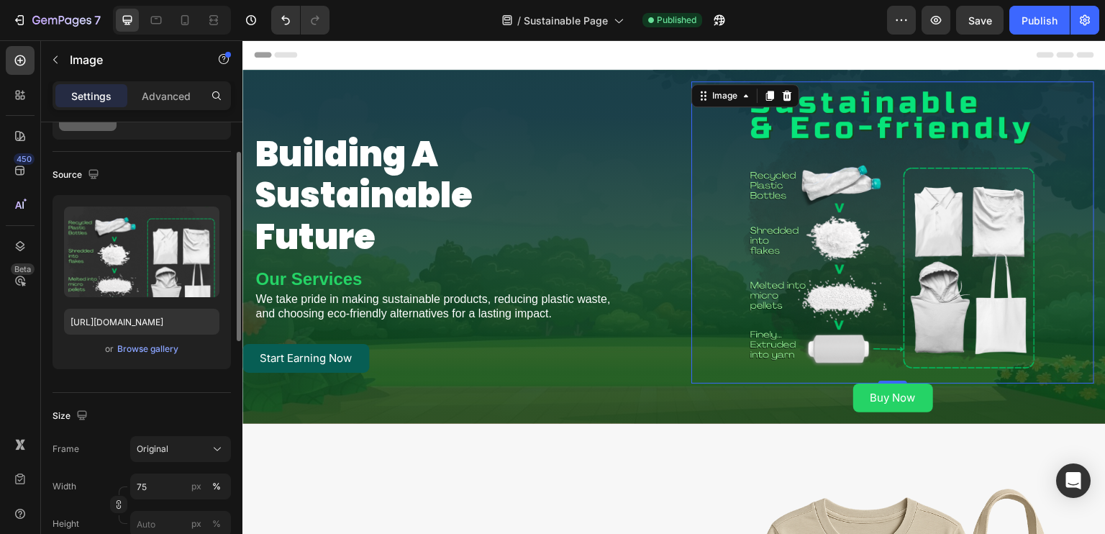
scroll to position [0, 0]
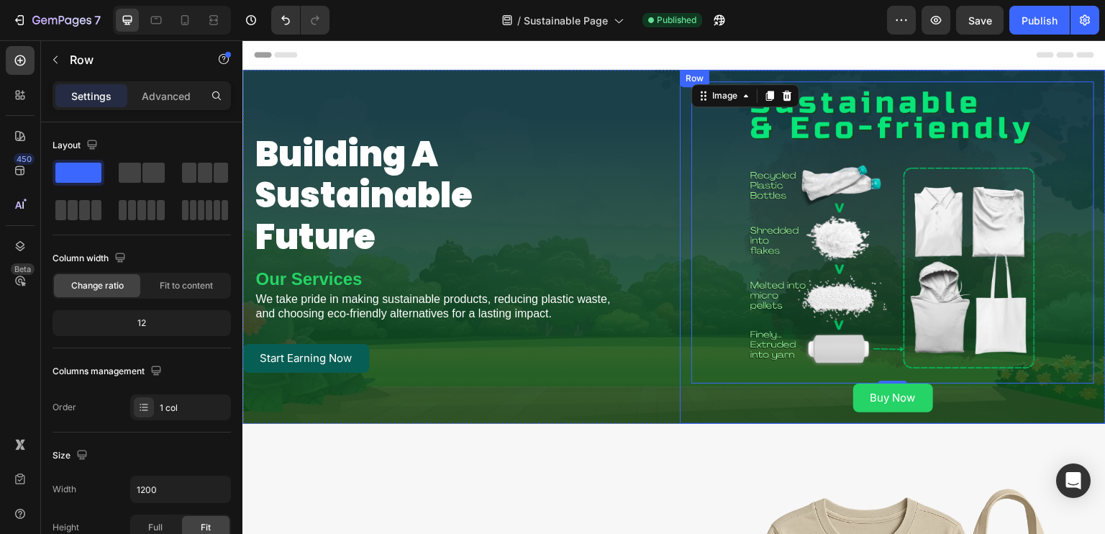
click at [680, 377] on div "Image 0 Buy Now Button Row" at bounding box center [893, 247] width 426 height 354
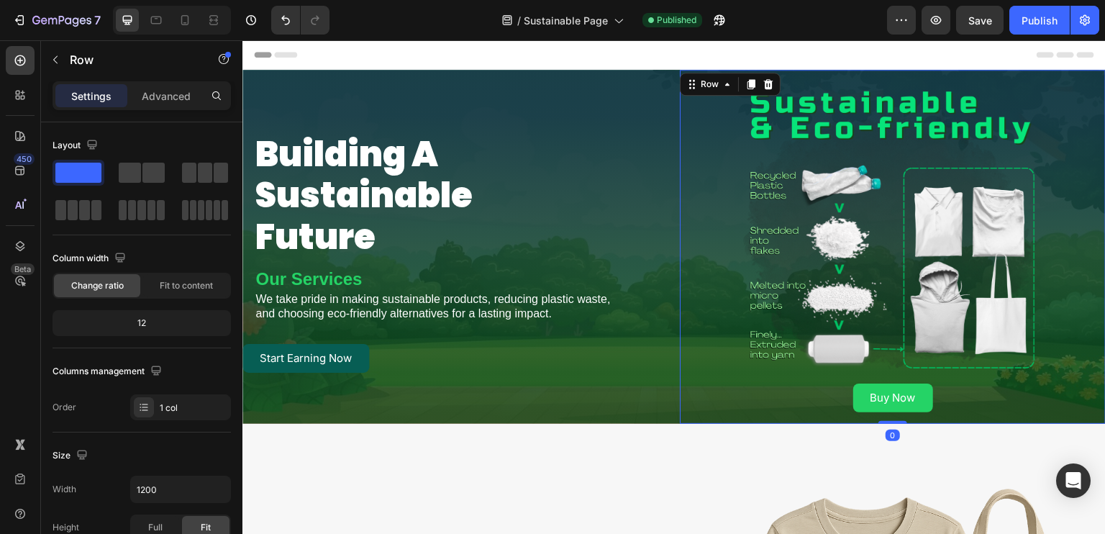
click at [684, 376] on div "Image Buy Now Button Row 0" at bounding box center [893, 247] width 426 height 354
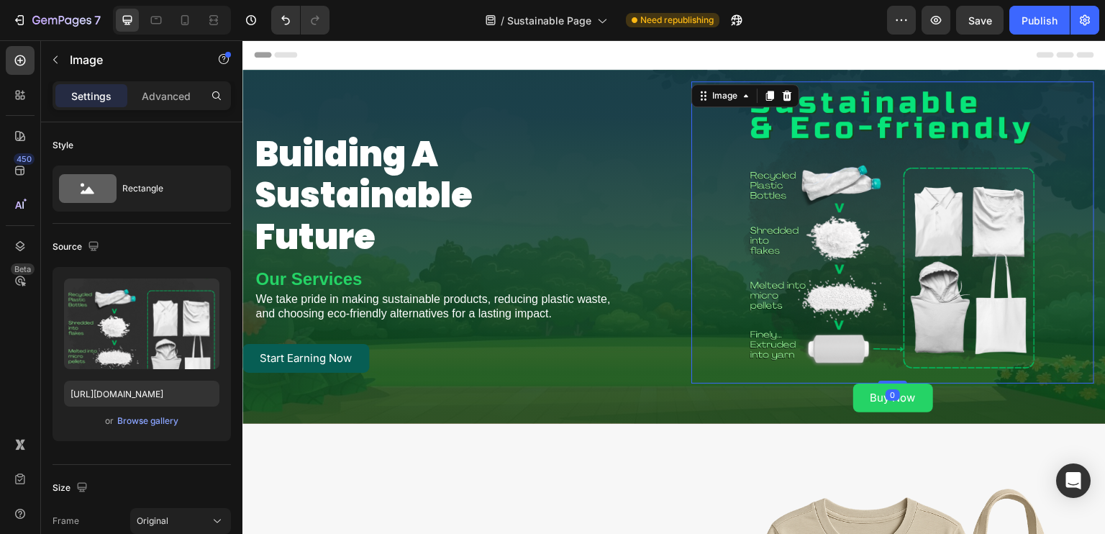
click at [691, 106] on div at bounding box center [892, 232] width 403 height 302
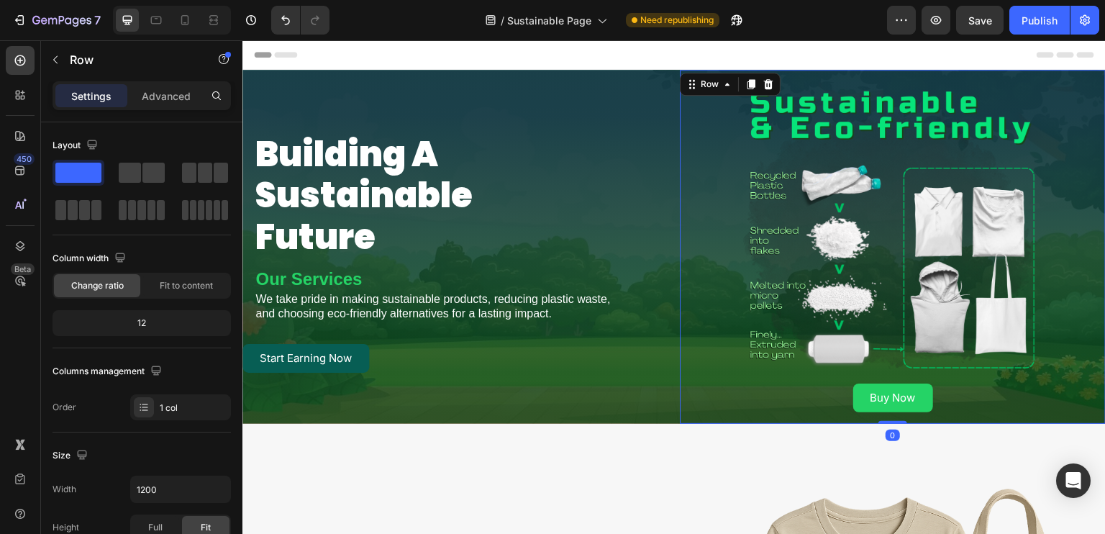
click at [683, 117] on div "Image Buy Now Button Row 0" at bounding box center [893, 247] width 426 height 354
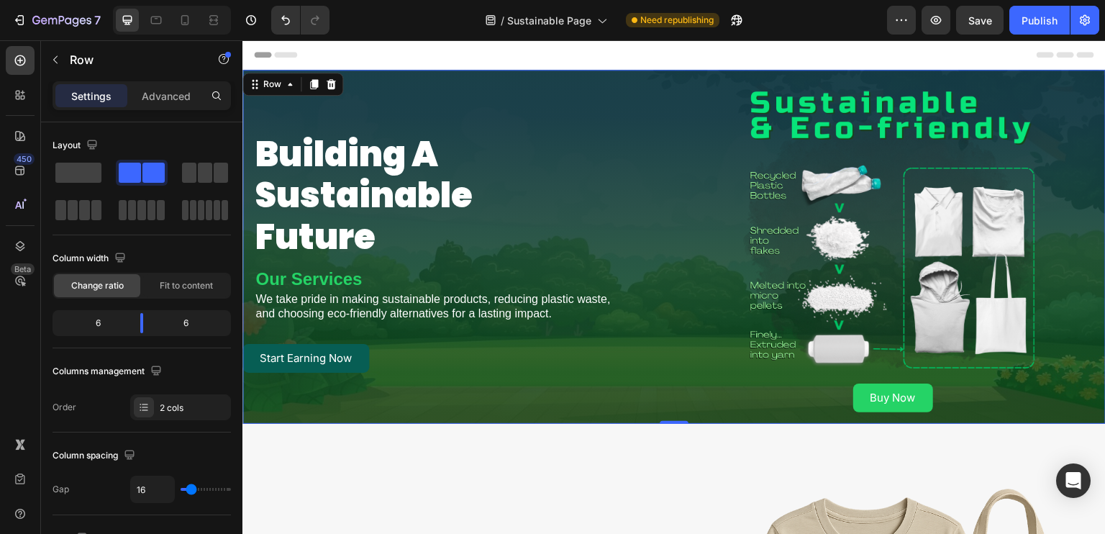
click at [666, 119] on div "building a sustainable future Heading Our Services Heading We take pride in mak…" at bounding box center [673, 247] width 863 height 354
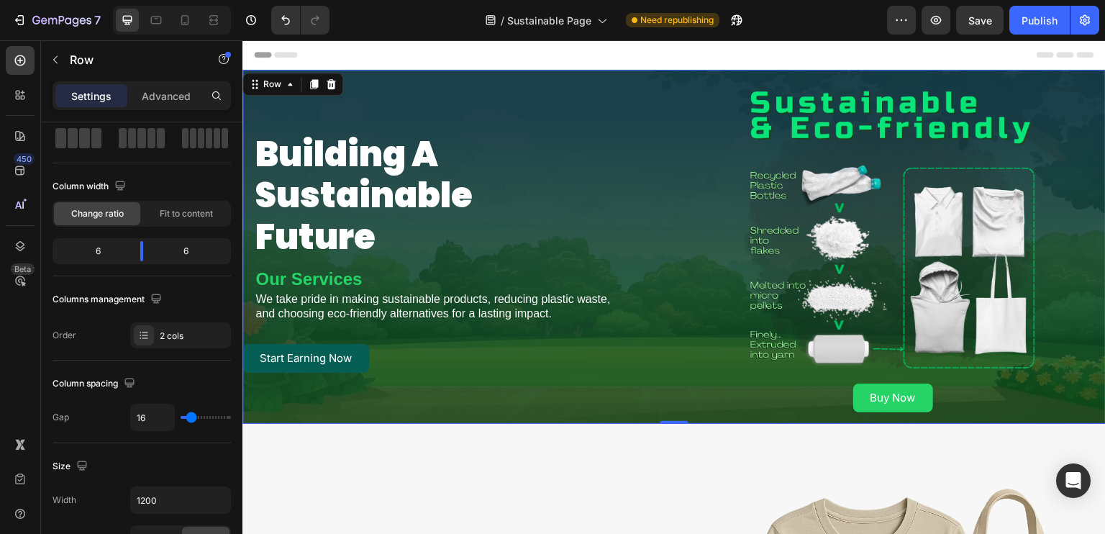
click at [348, 406] on div "building a sustainable future Heading Our Services Heading We take pride in mak…" at bounding box center [455, 247] width 426 height 354
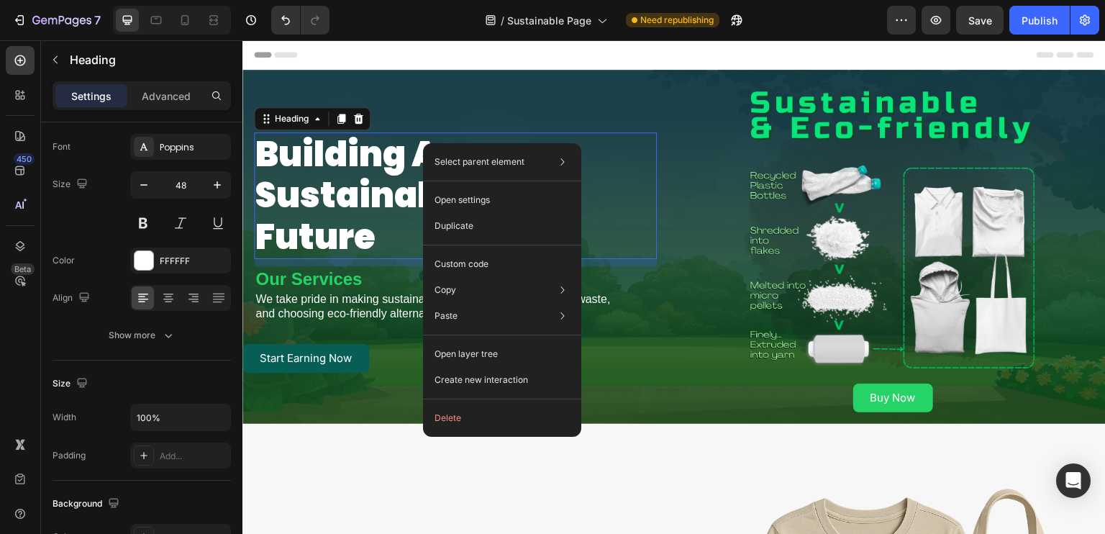
scroll to position [0, 0]
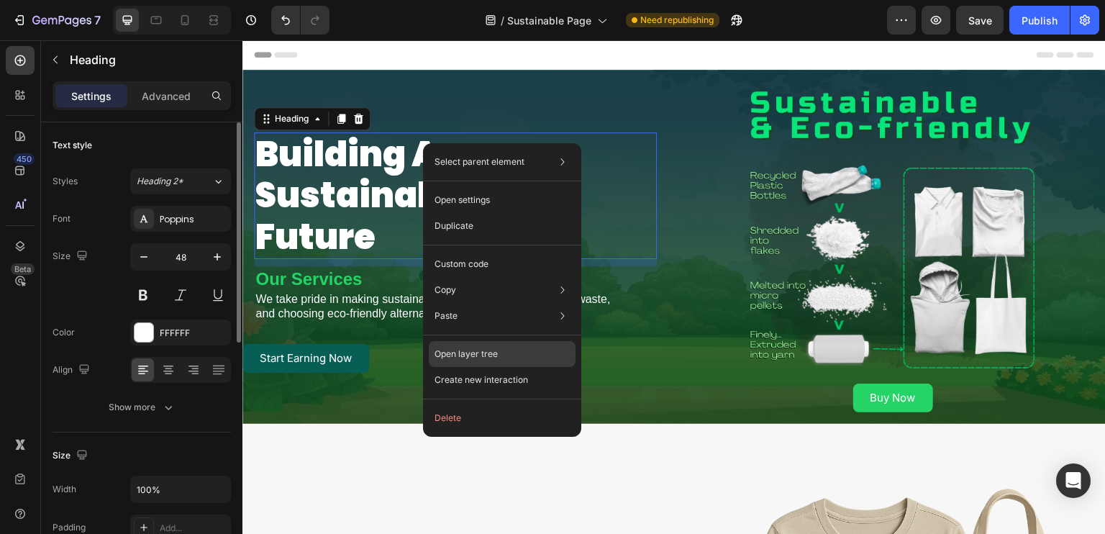
click at [508, 347] on div "Open layer tree" at bounding box center [502, 354] width 147 height 26
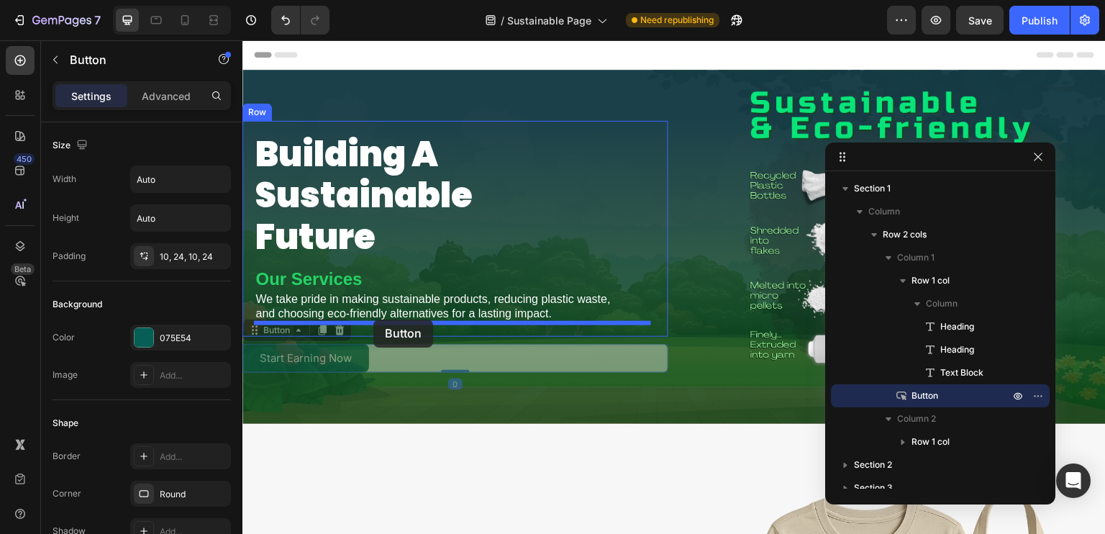
drag, startPoint x: 372, startPoint y: 360, endPoint x: 373, endPoint y: 319, distance: 41.0
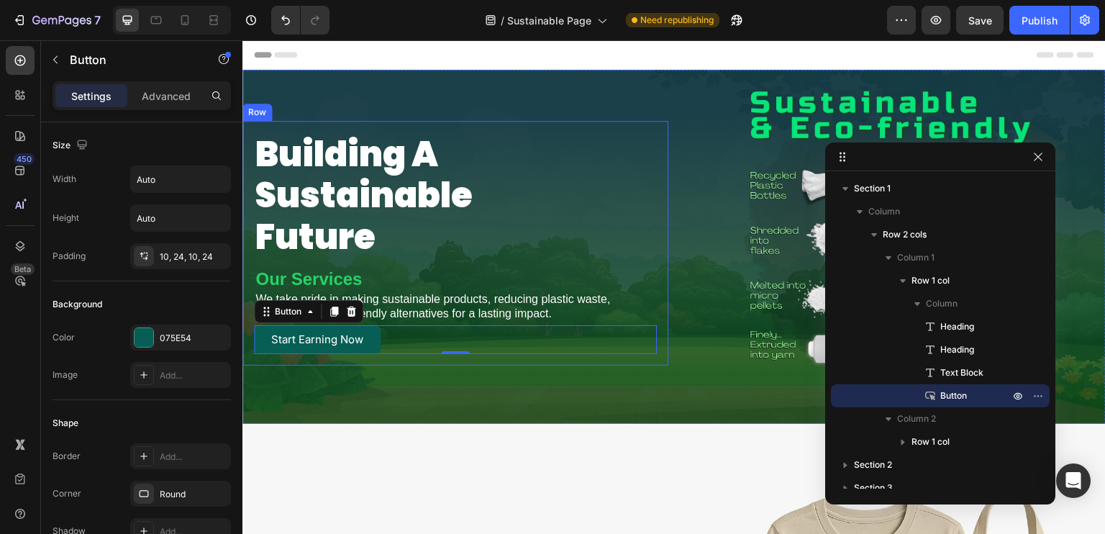
click at [656, 268] on div "building a sustainable future Heading Our Services Heading We take pride in mak…" at bounding box center [455, 243] width 426 height 245
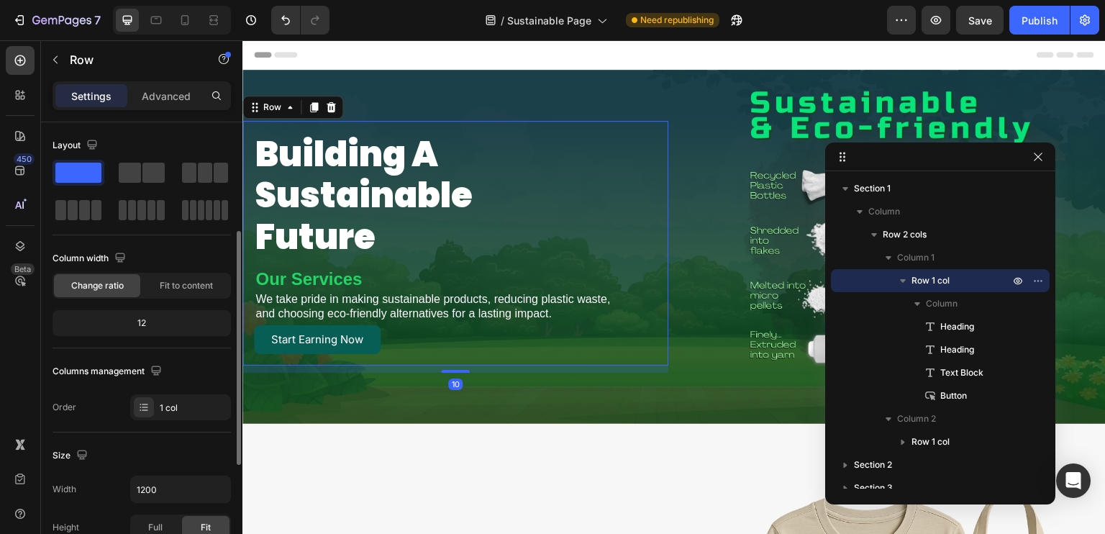
scroll to position [72, 0]
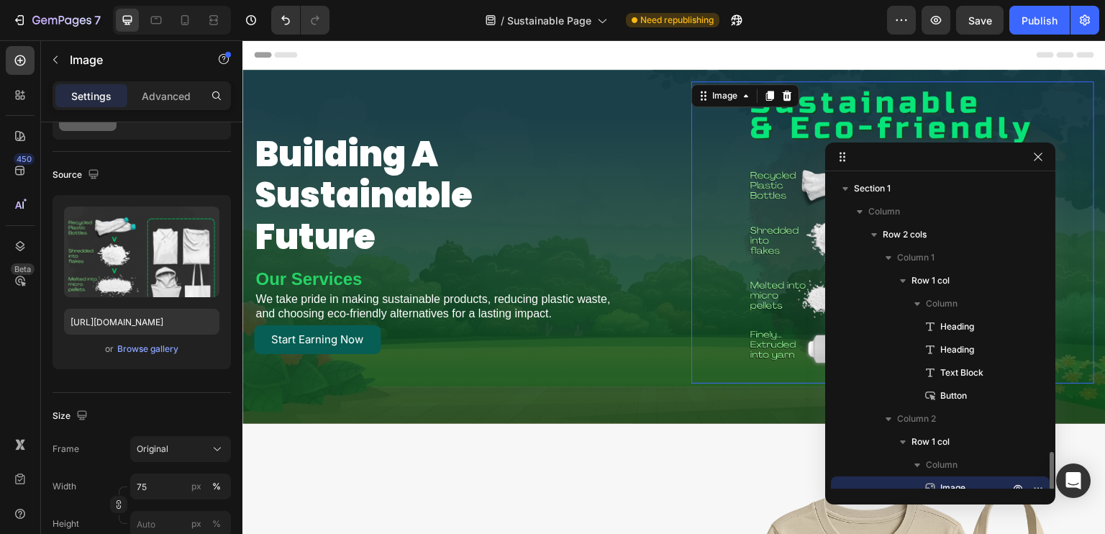
click at [724, 254] on div at bounding box center [892, 232] width 403 height 302
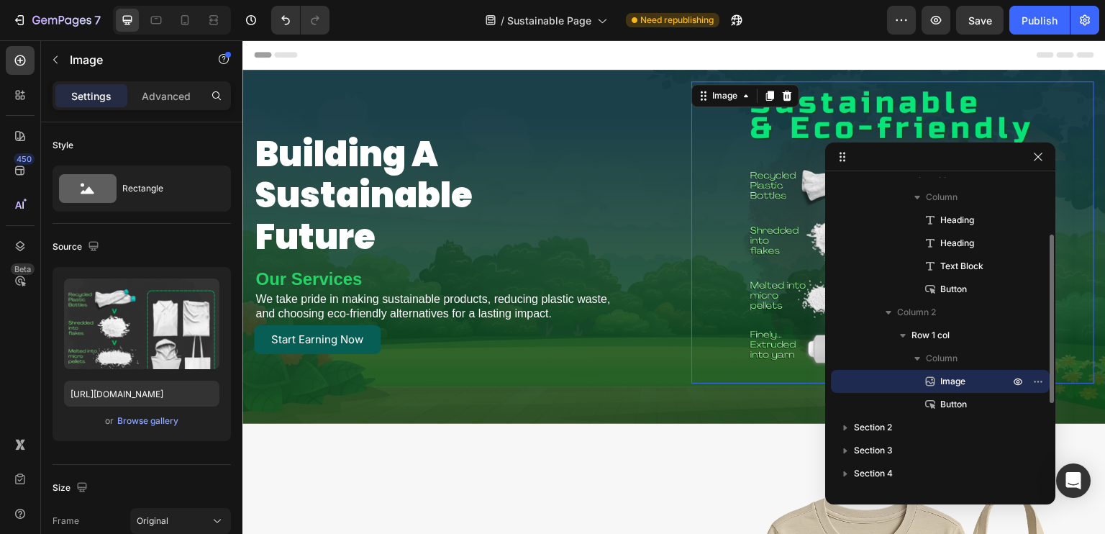
scroll to position [35, 0]
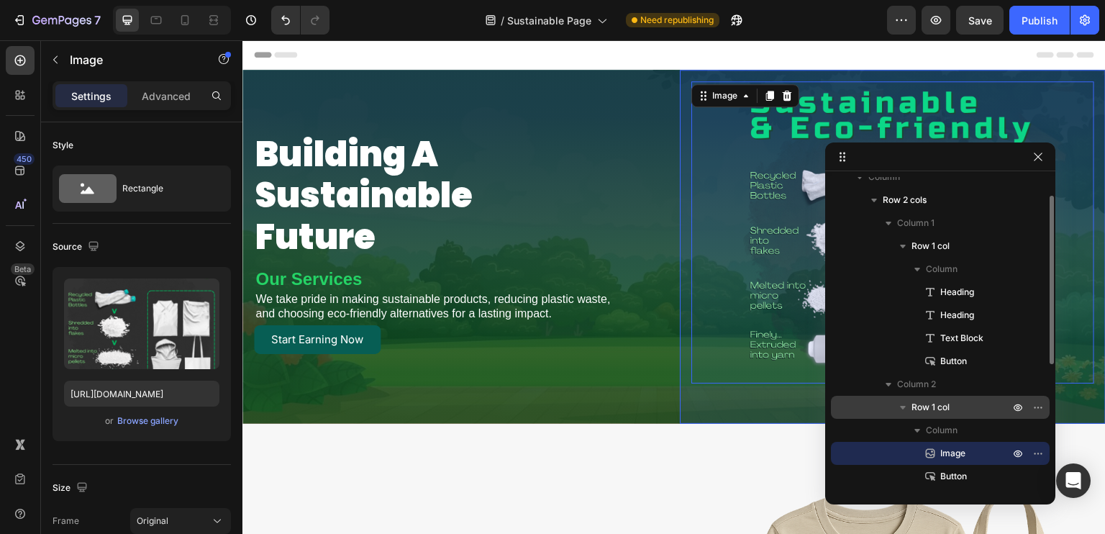
click at [947, 398] on div "Row 1 col" at bounding box center [939, 407] width 207 height 23
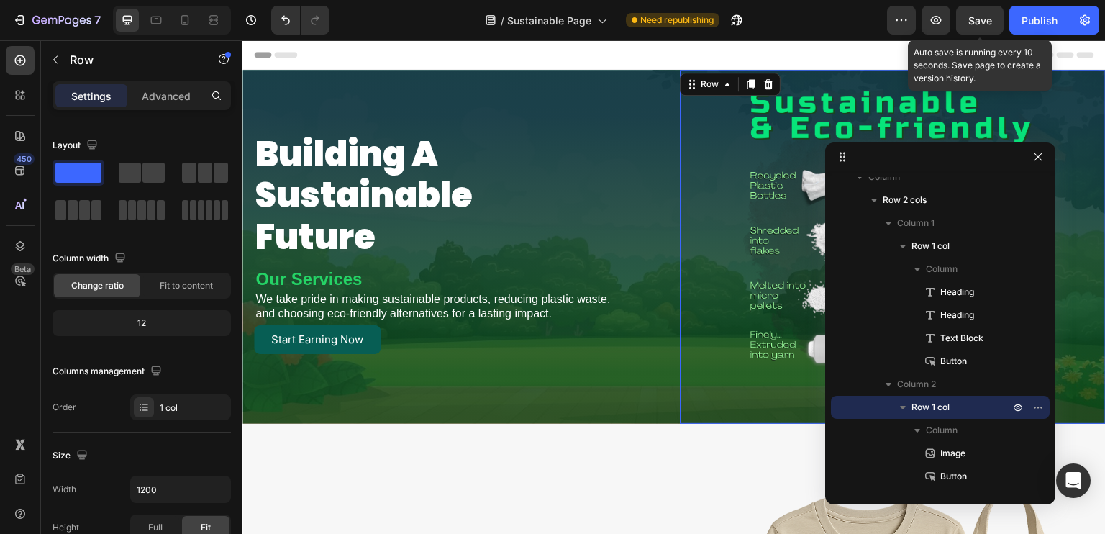
click at [988, 17] on span "Save" at bounding box center [980, 20] width 24 height 12
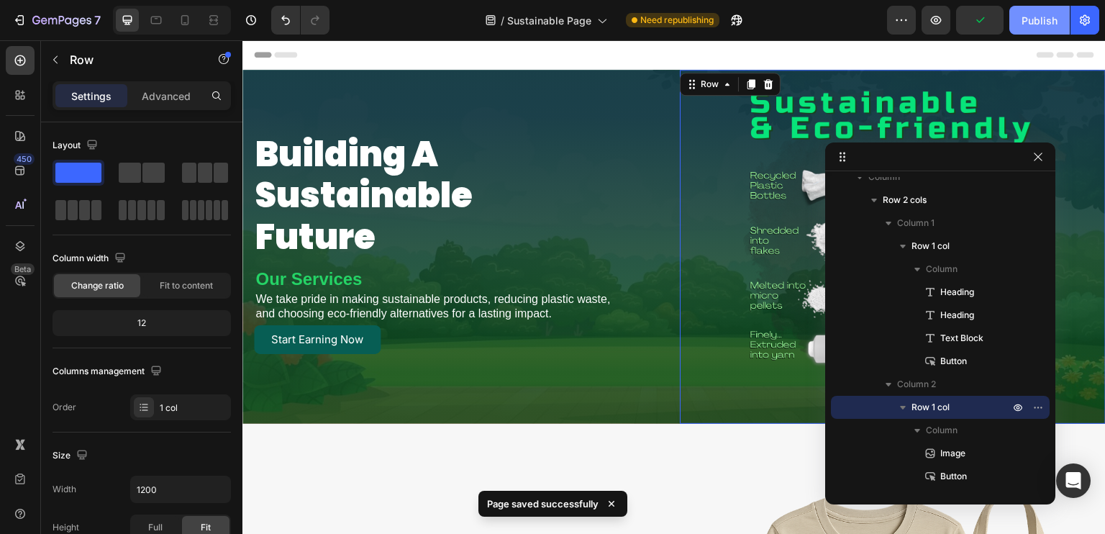
click at [1027, 17] on div "Publish" at bounding box center [1039, 20] width 36 height 15
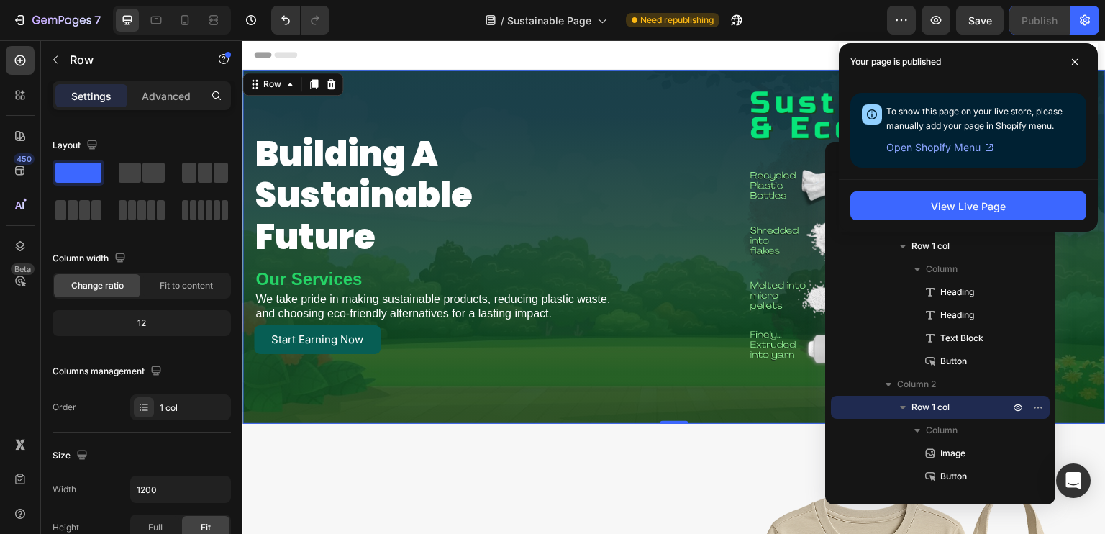
click at [450, 414] on div "building a sustainable future Heading Our Services Heading We take pride in mak…" at bounding box center [455, 247] width 426 height 354
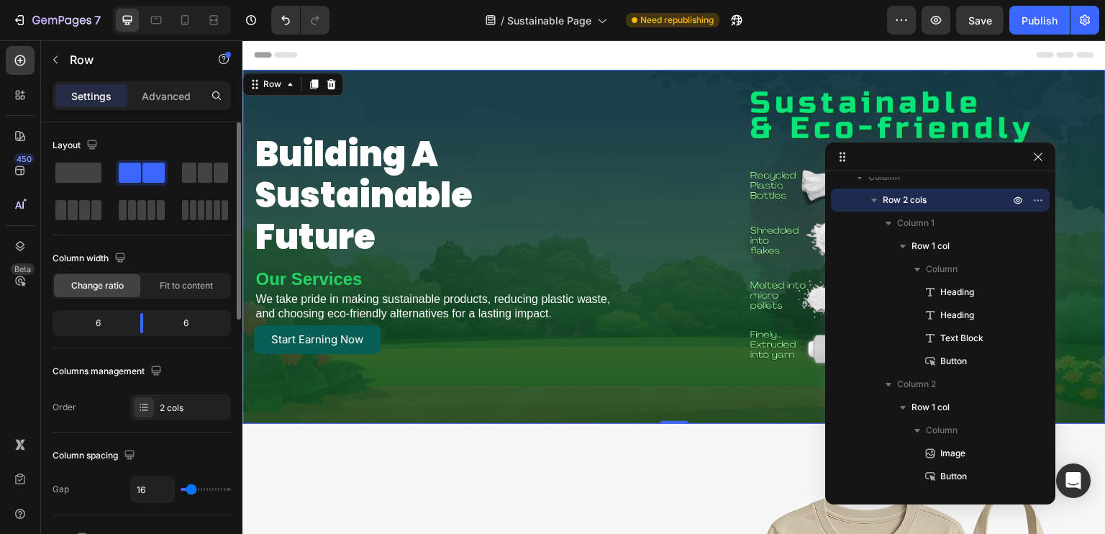
scroll to position [72, 0]
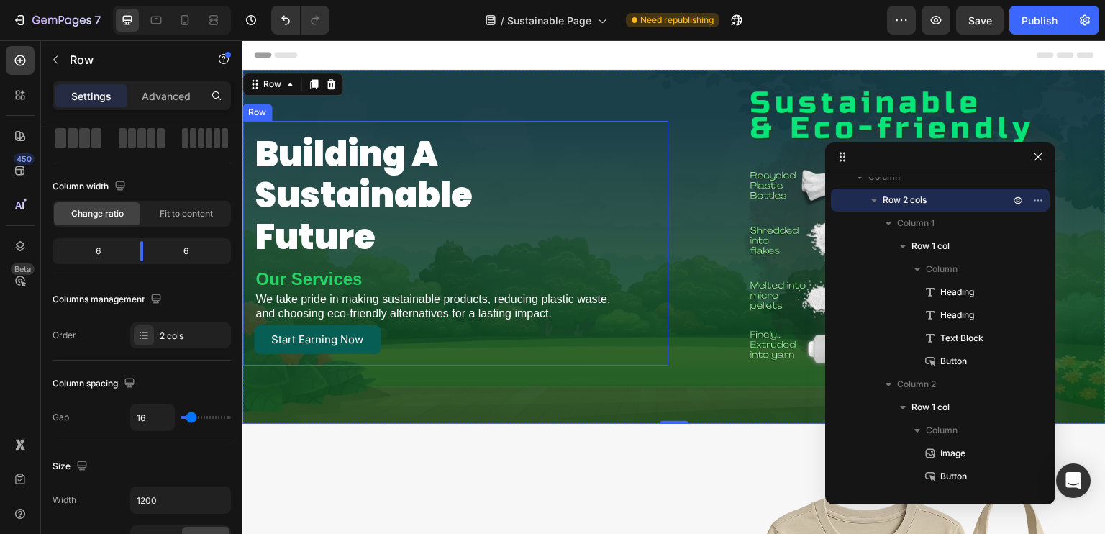
click at [652, 305] on div "building a sustainable future Heading Our Services Heading We take pride in mak…" at bounding box center [455, 243] width 426 height 245
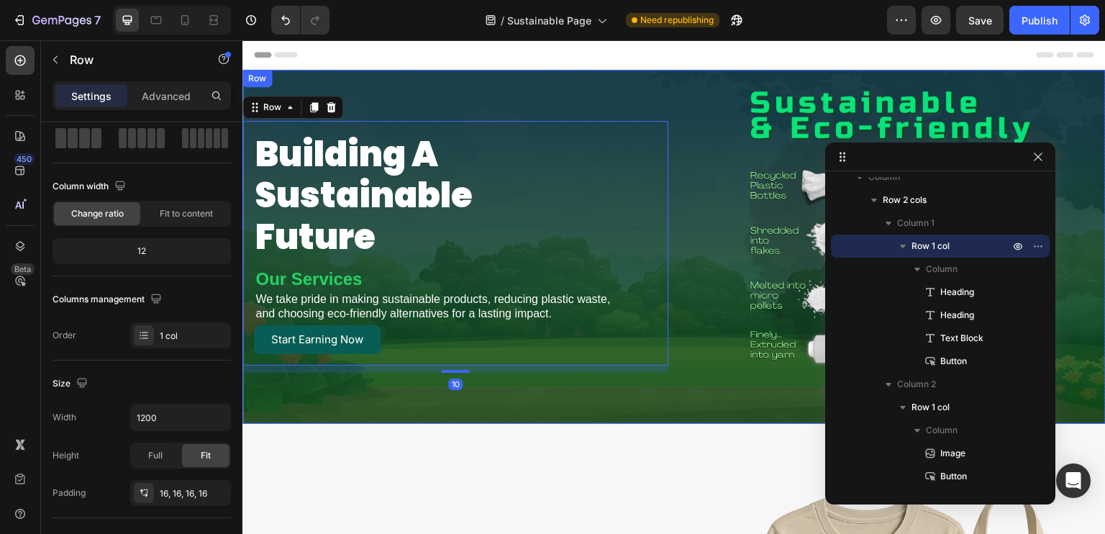
click at [613, 401] on div "building a sustainable future Heading Our Services Heading We take pride in mak…" at bounding box center [455, 247] width 426 height 354
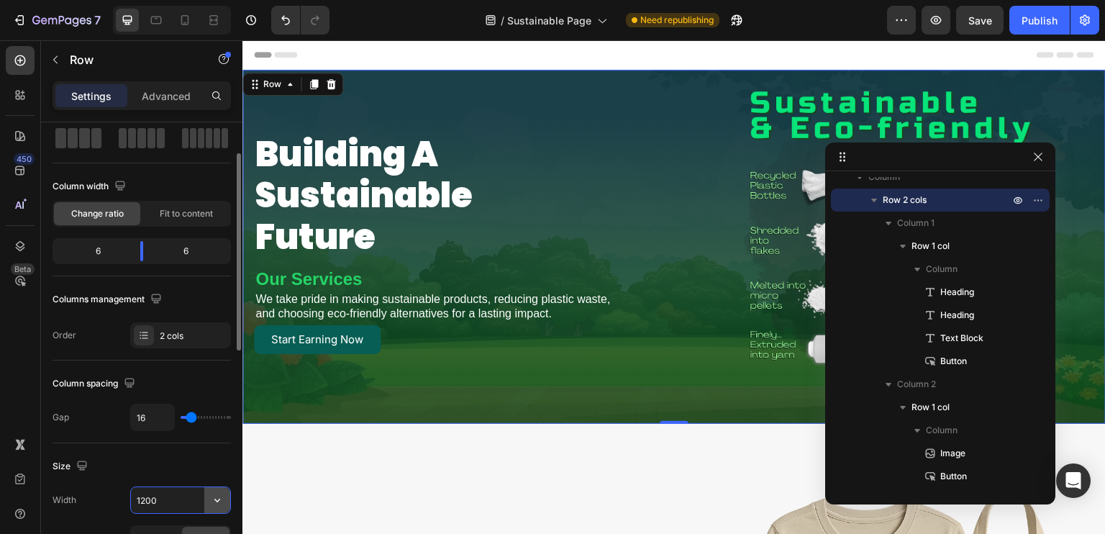
click at [214, 506] on button "button" at bounding box center [217, 500] width 26 height 26
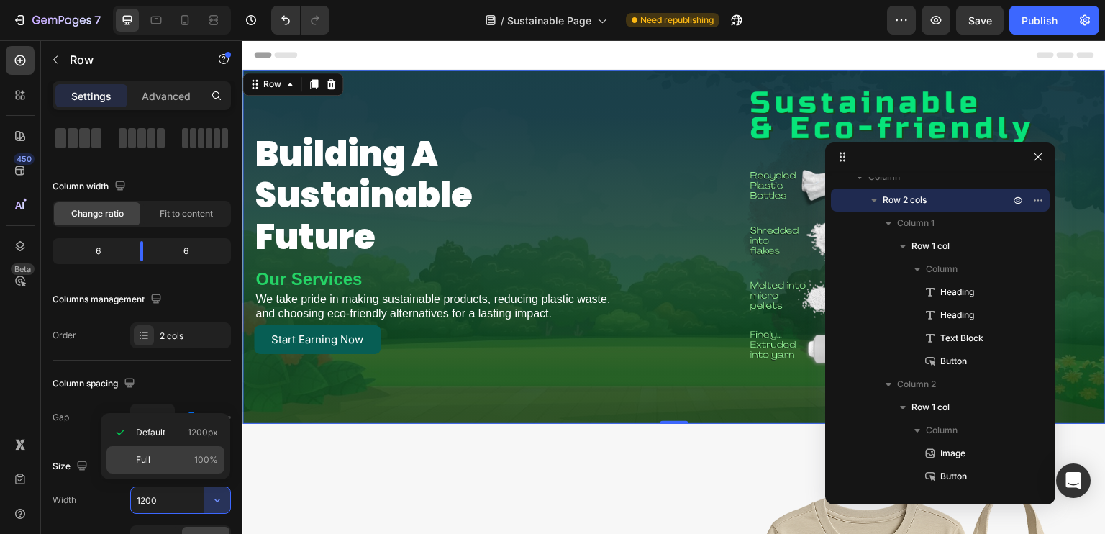
click at [154, 465] on div "Full 100%" at bounding box center [165, 459] width 118 height 27
type input "100%"
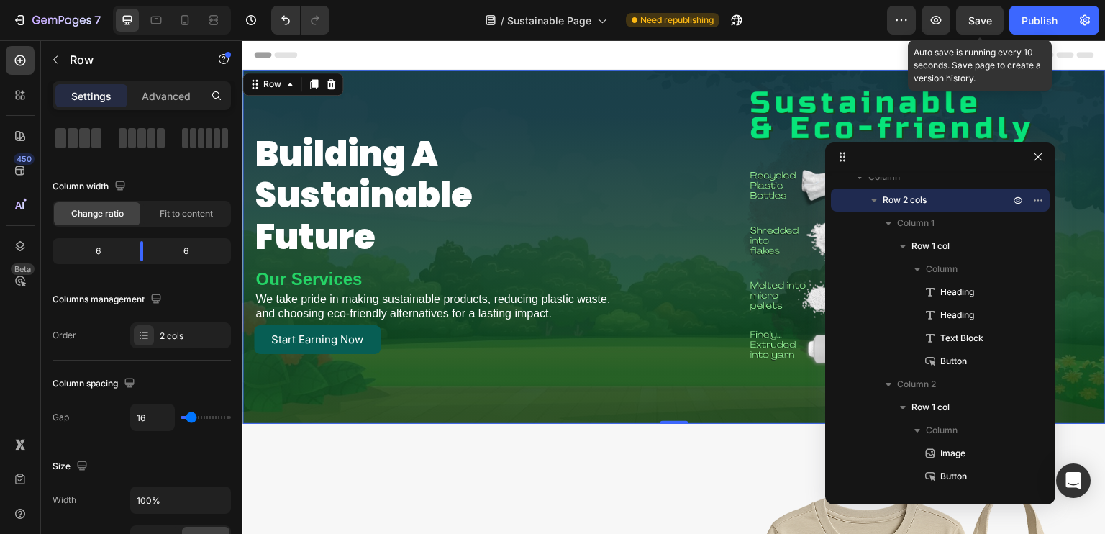
click at [985, 19] on span "Save" at bounding box center [980, 20] width 24 height 12
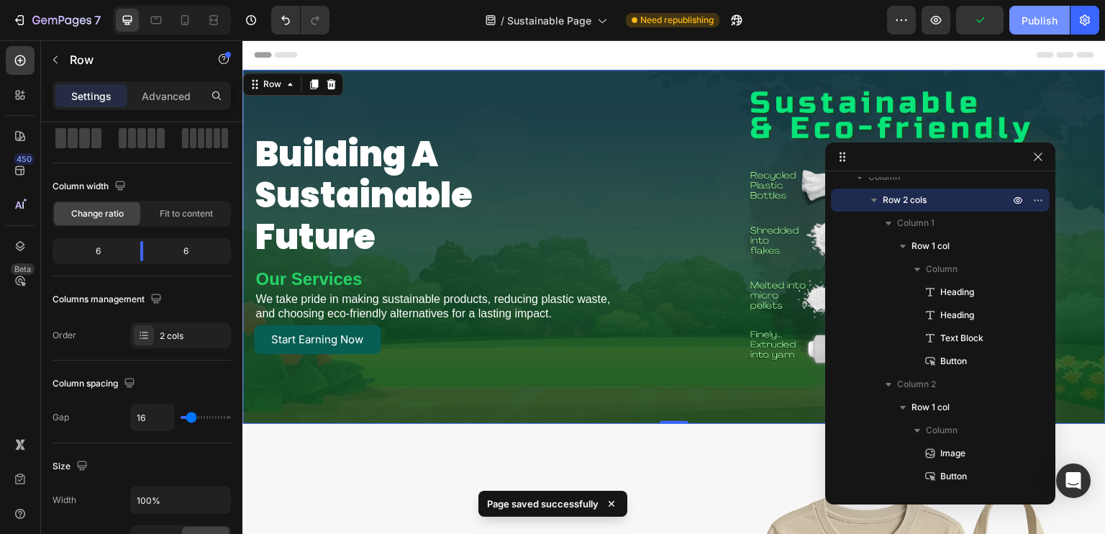
click at [1059, 31] on button "Publish" at bounding box center [1039, 20] width 60 height 29
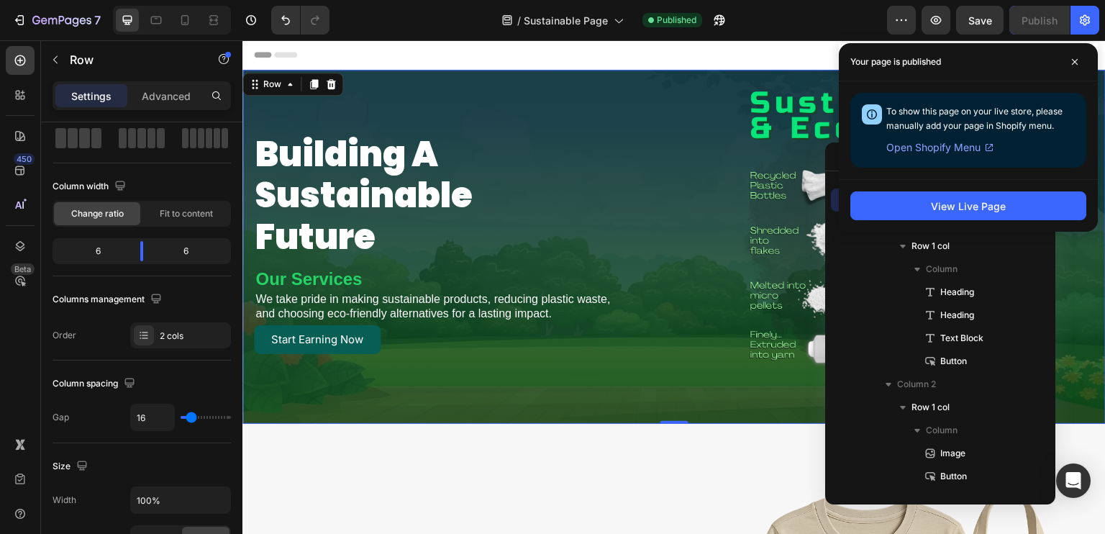
click at [660, 387] on div "building a sustainable future Heading Our Services Heading We take pride in mak…" at bounding box center [455, 247] width 426 height 354
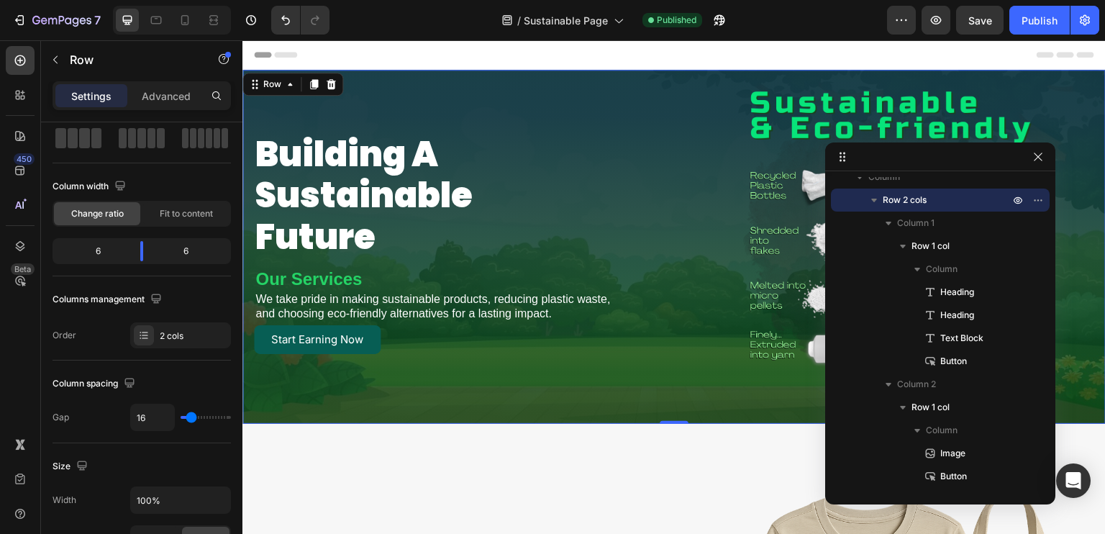
click at [564, 401] on div "building a sustainable future Heading Our Services Heading We take pride in mak…" at bounding box center [455, 247] width 426 height 354
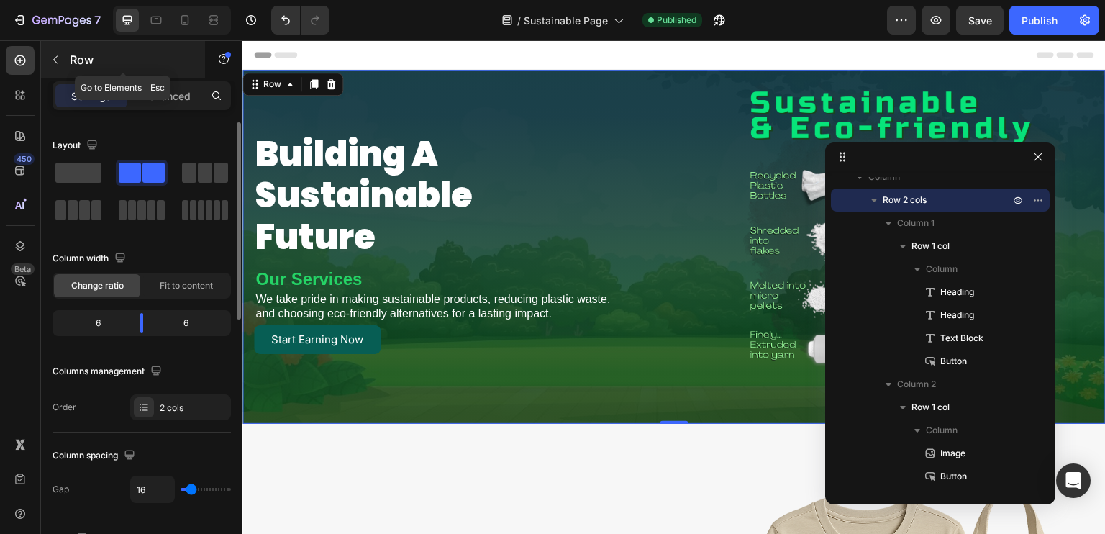
click at [52, 55] on icon "button" at bounding box center [56, 60] width 12 height 12
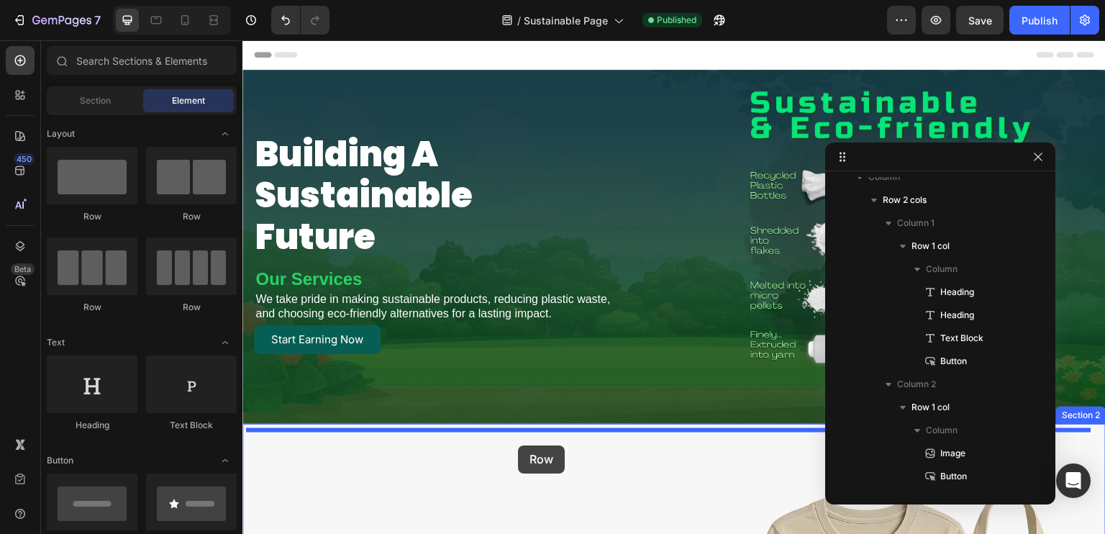
drag, startPoint x: 429, startPoint y: 235, endPoint x: 518, endPoint y: 445, distance: 227.9
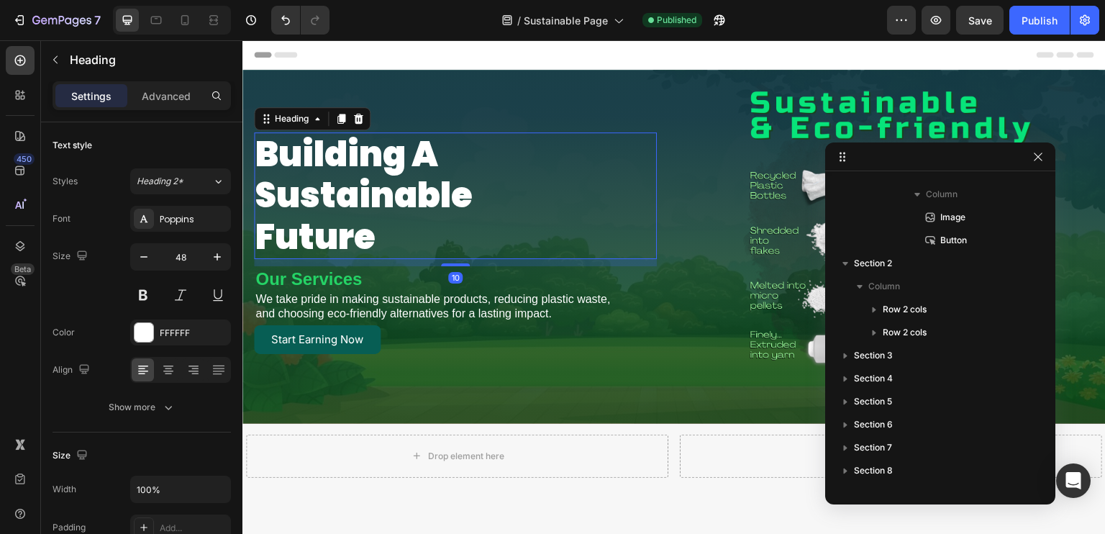
scroll to position [17, 0]
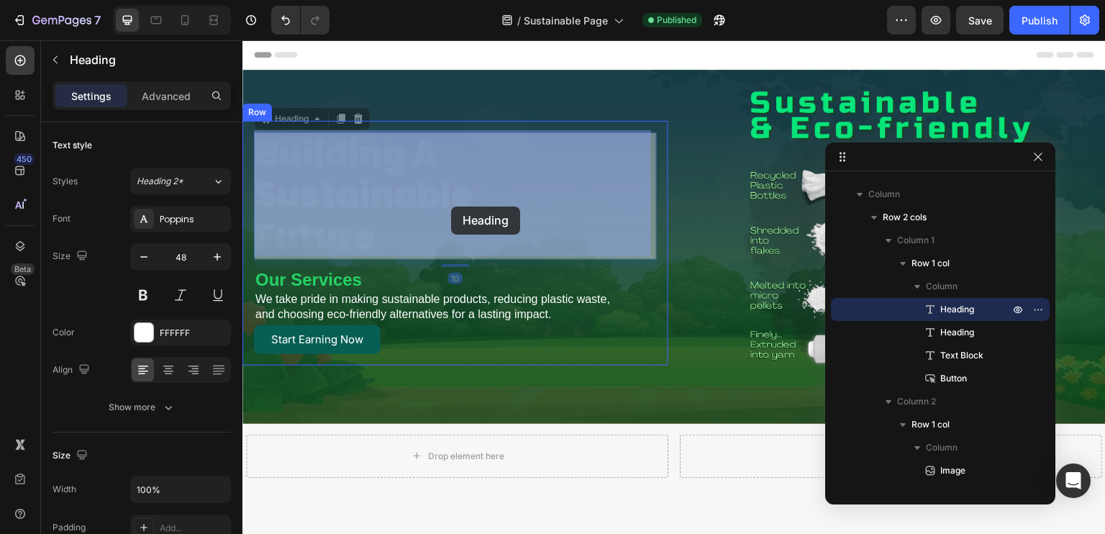
drag, startPoint x: 391, startPoint y: 188, endPoint x: 450, endPoint y: 204, distance: 60.2
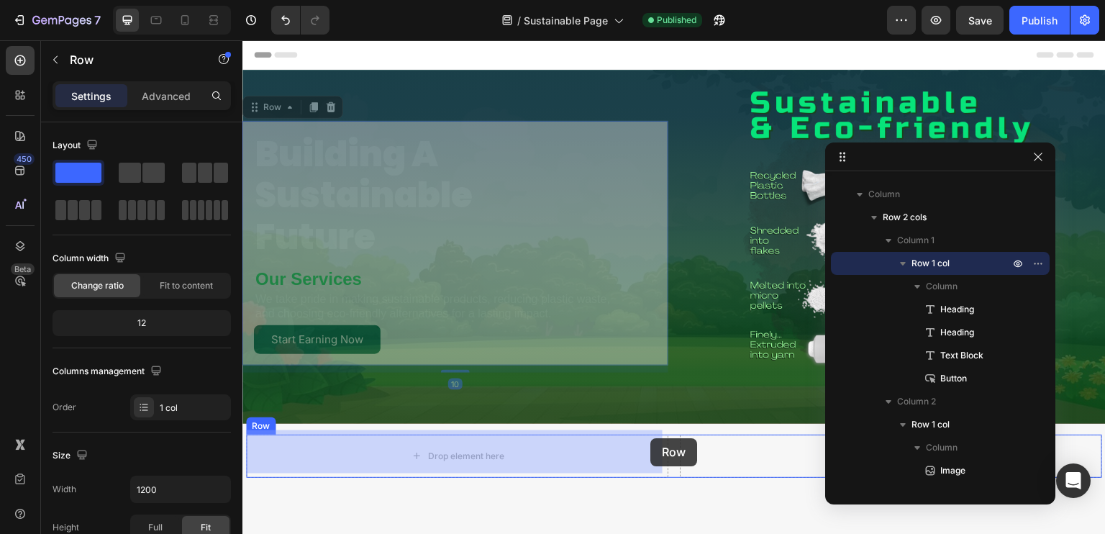
drag, startPoint x: 660, startPoint y: 300, endPoint x: 649, endPoint y: 441, distance: 141.4
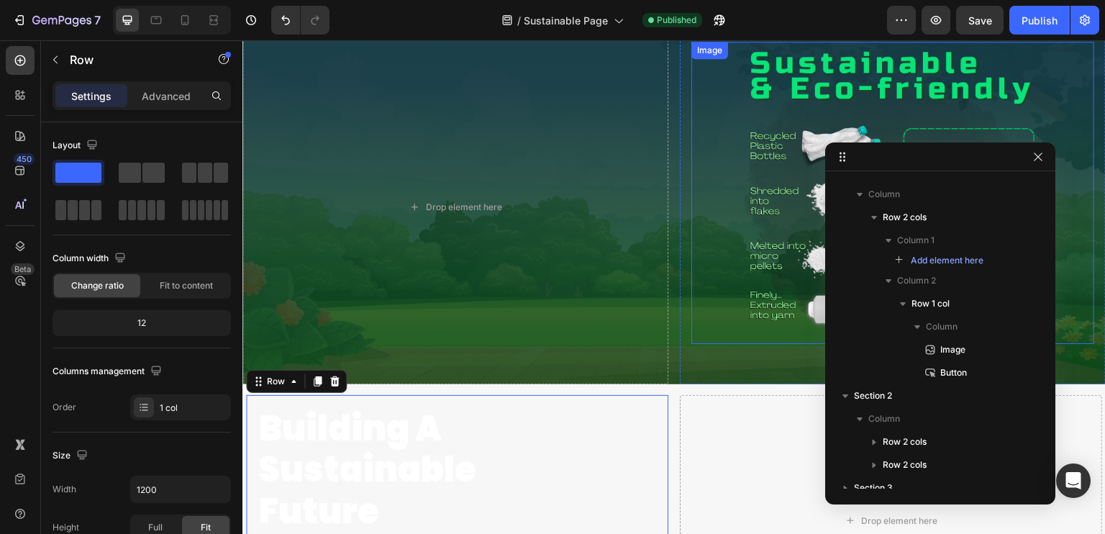
scroll to position [72, 0]
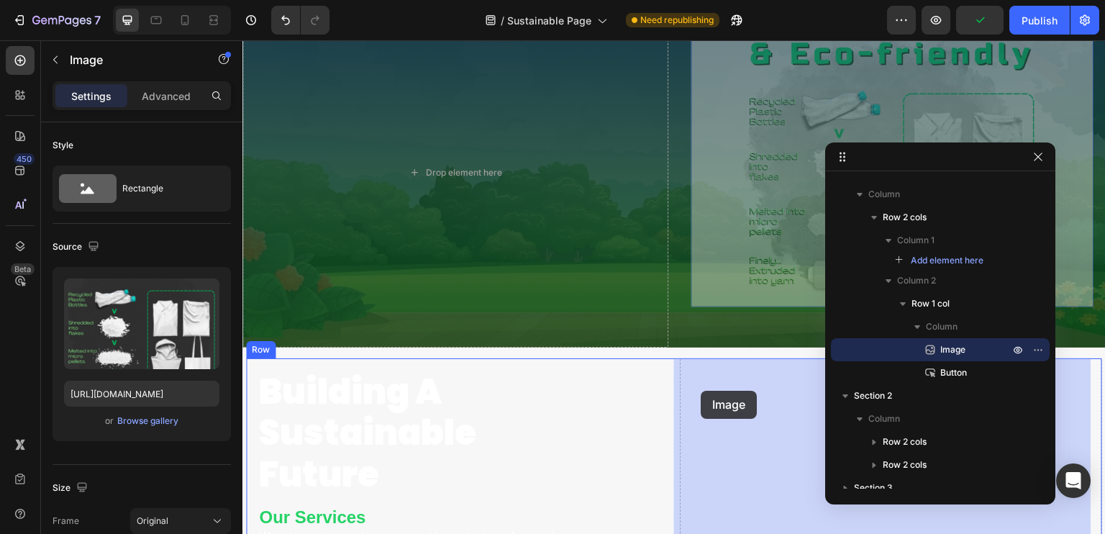
drag, startPoint x: 698, startPoint y: 293, endPoint x: 701, endPoint y: 391, distance: 97.2
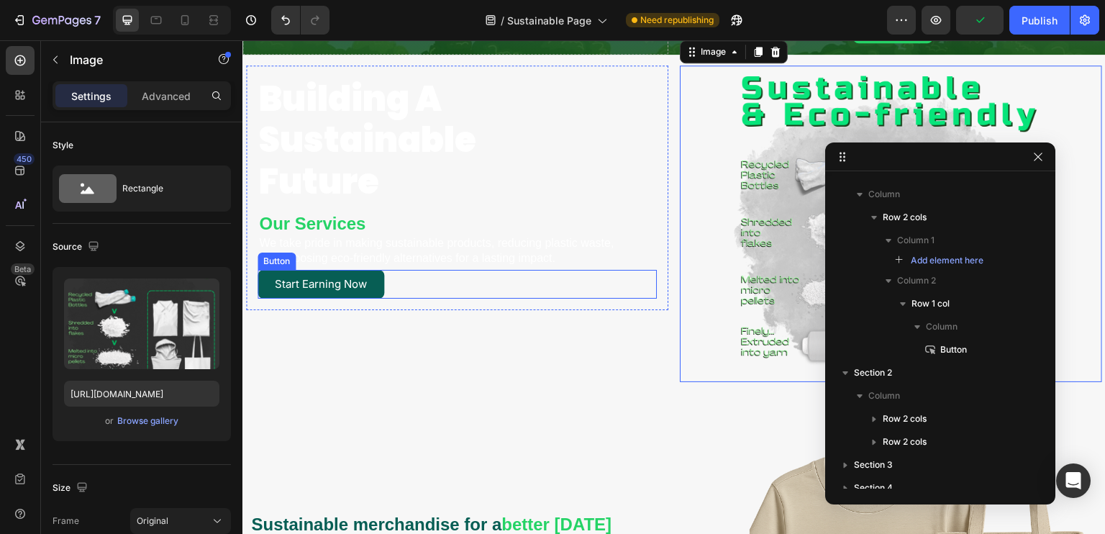
scroll to position [0, 0]
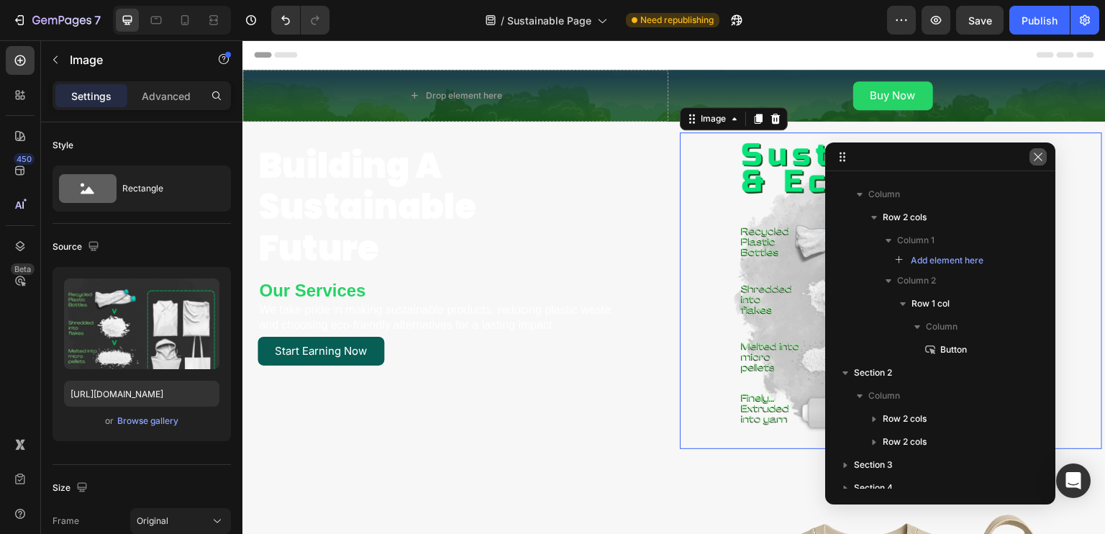
click at [1036, 154] on icon "button" at bounding box center [1038, 157] width 12 height 12
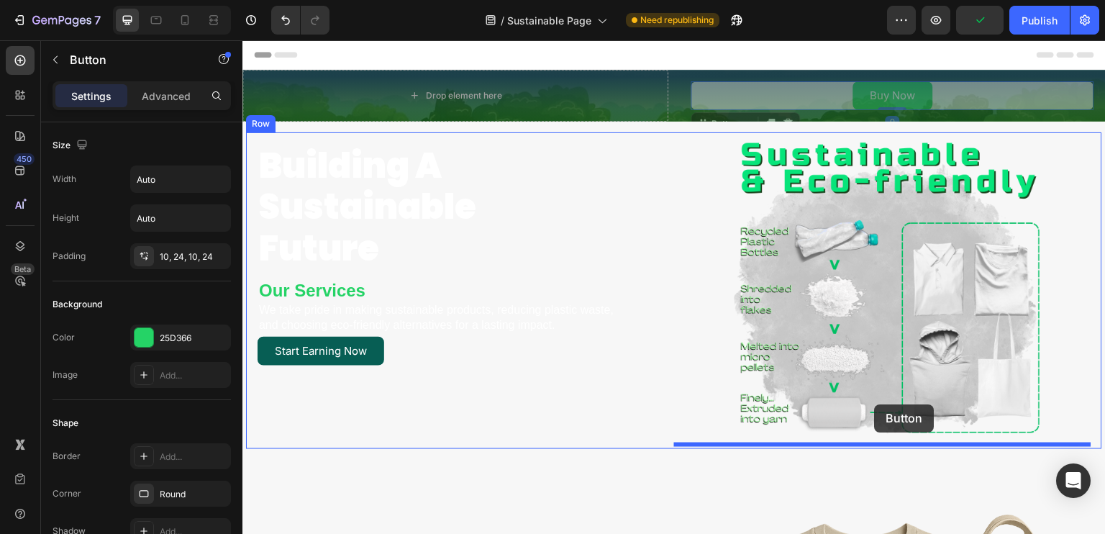
drag, startPoint x: 981, startPoint y: 94, endPoint x: 875, endPoint y: 404, distance: 327.8
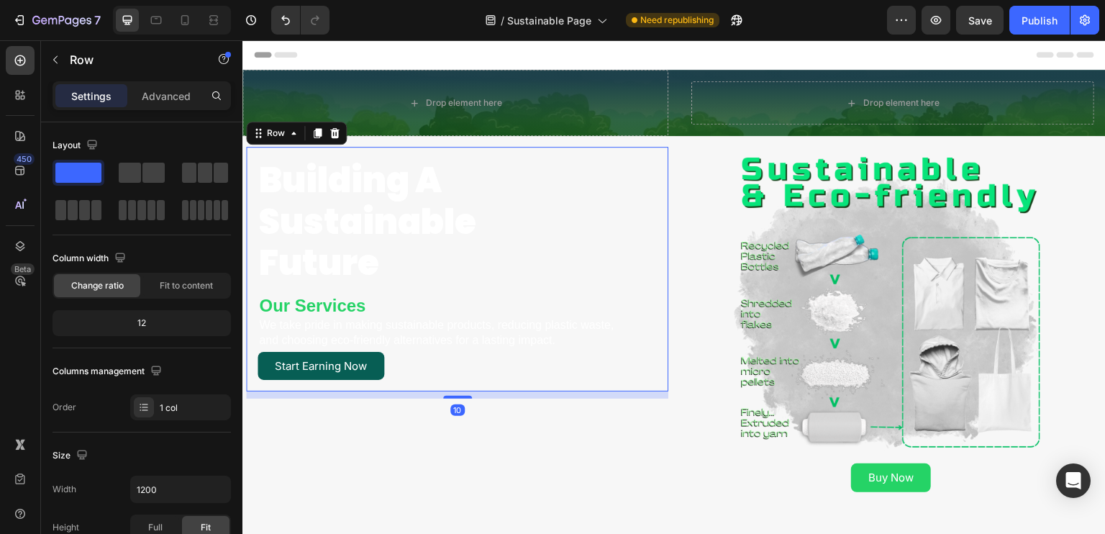
click at [652, 174] on div "building a sustainable future Heading Our Services Heading We take pride in mak…" at bounding box center [457, 269] width 422 height 245
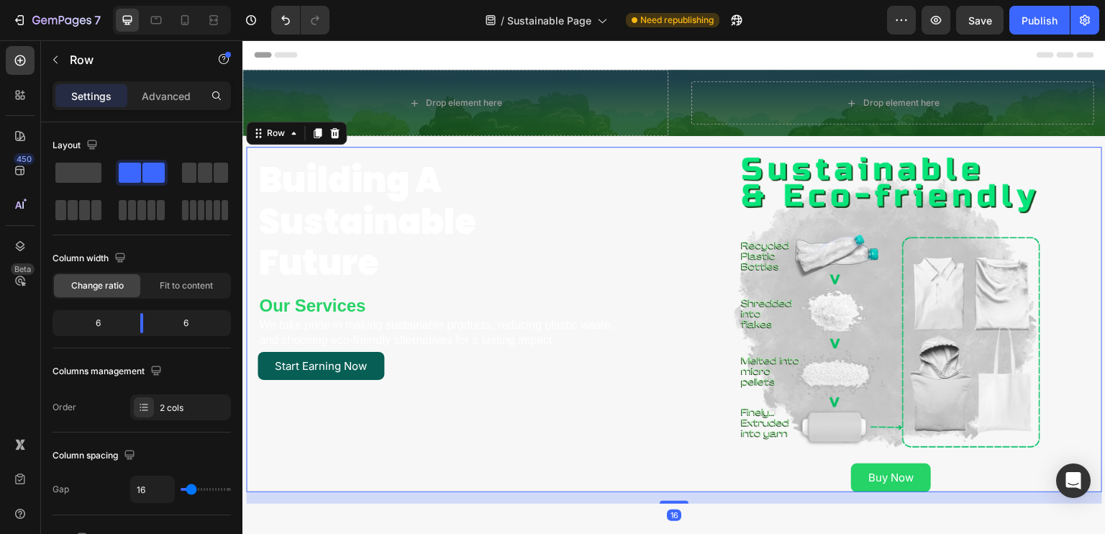
click at [608, 444] on div "building a sustainable future Heading Our Services Heading We take pride in mak…" at bounding box center [457, 319] width 422 height 345
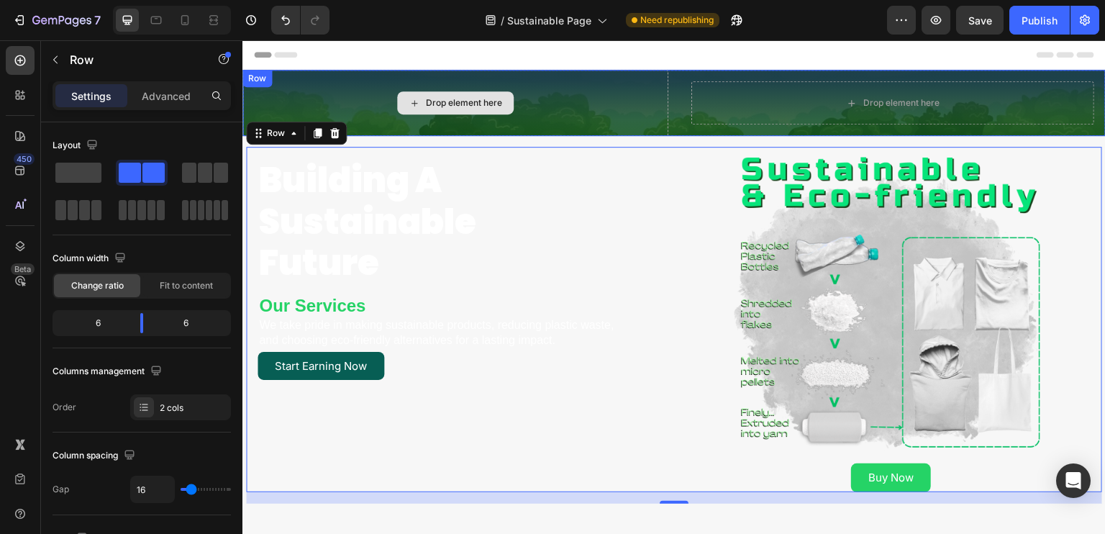
click at [598, 127] on div "Drop element here" at bounding box center [455, 103] width 426 height 66
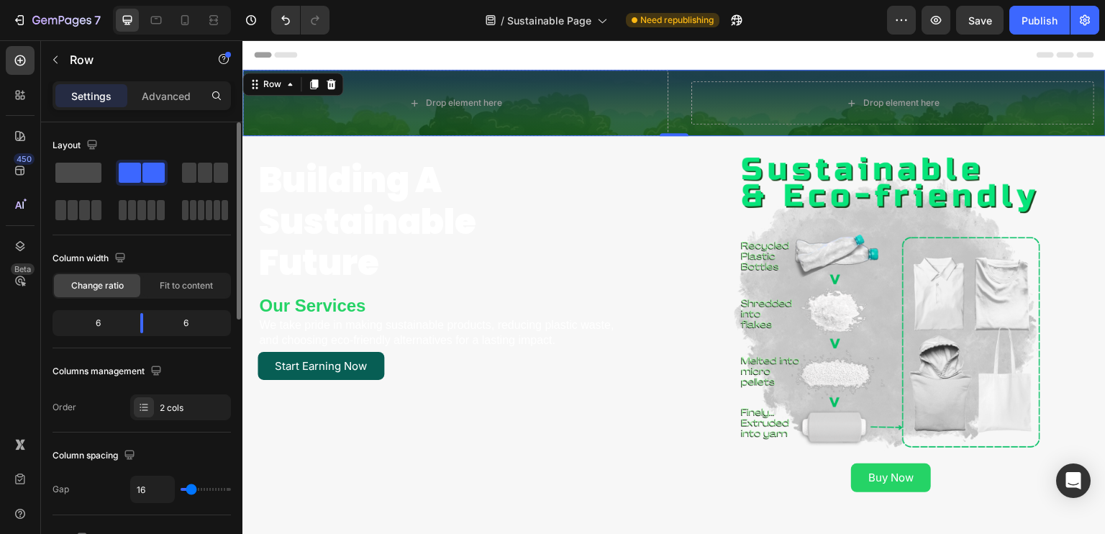
click at [88, 171] on span at bounding box center [78, 173] width 46 height 20
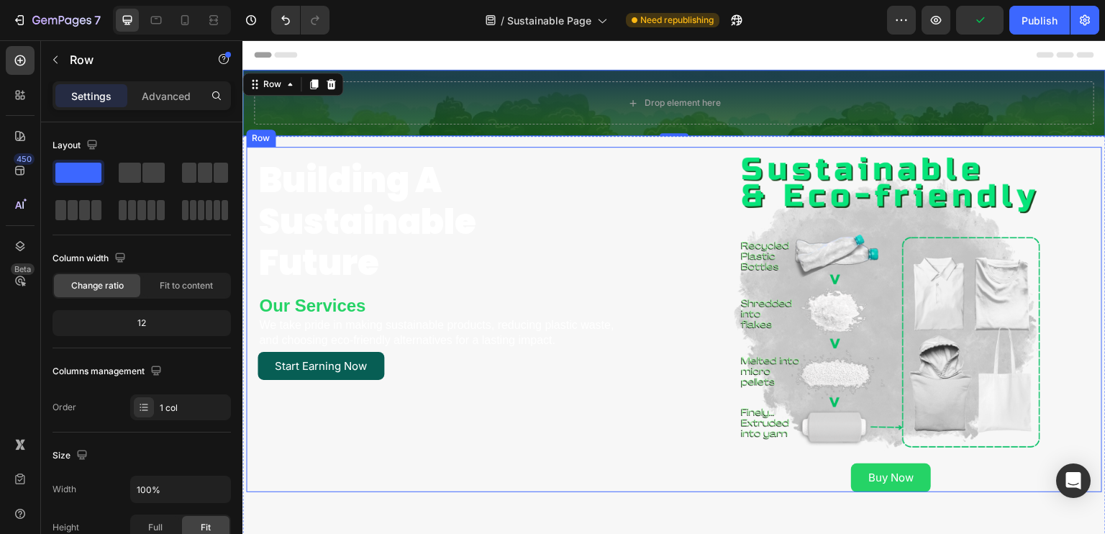
click at [666, 429] on div "building a sustainable future Heading Our Services Heading We take pride in mak…" at bounding box center [674, 319] width 856 height 345
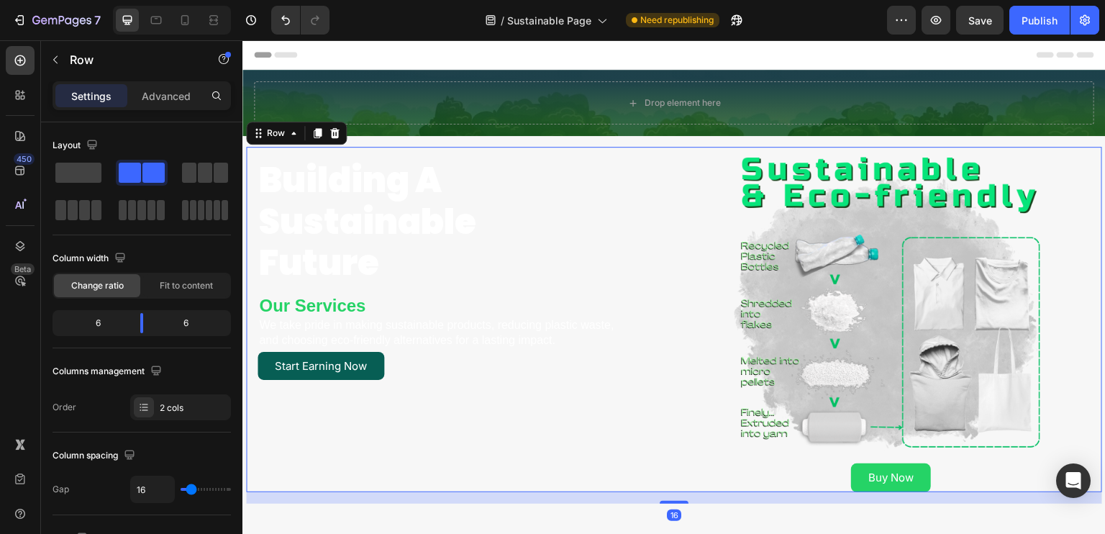
click at [653, 460] on div "building a sustainable future Heading Our Services Heading We take pride in mak…" at bounding box center [457, 319] width 422 height 345
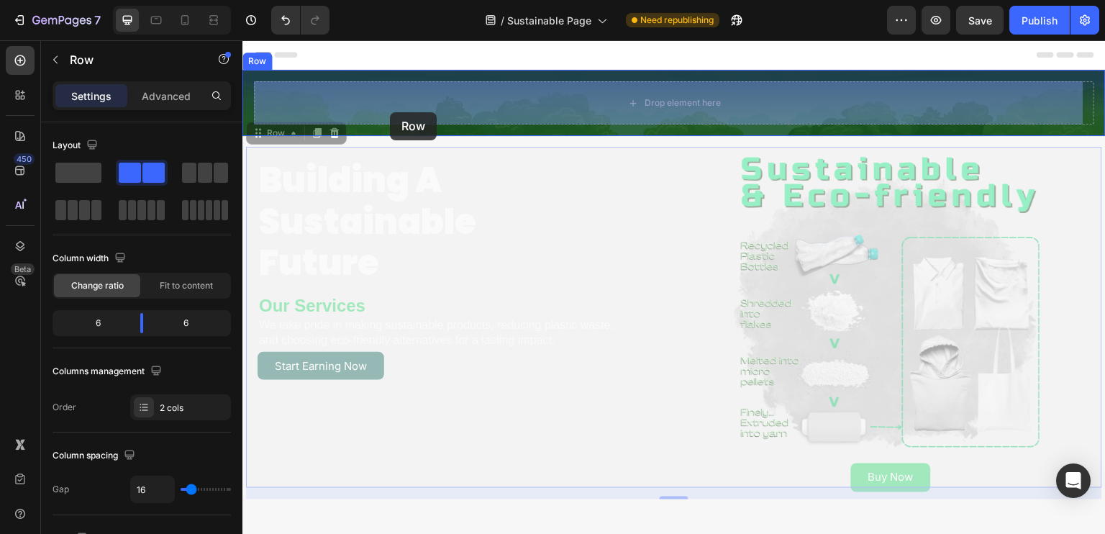
drag, startPoint x: 270, startPoint y: 133, endPoint x: 390, endPoint y: 112, distance: 121.2
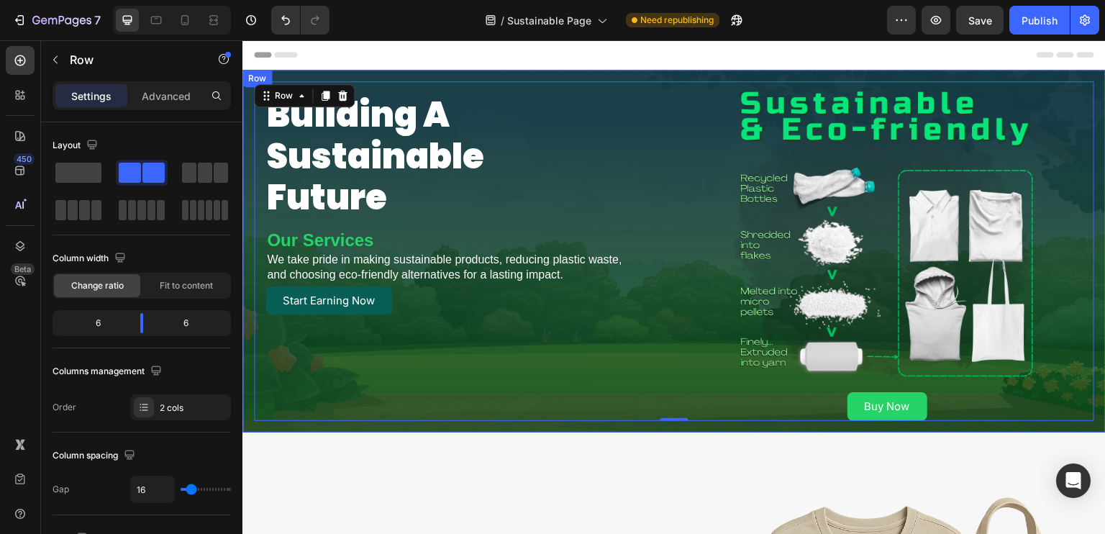
click at [301, 421] on div "building a sustainable future Heading Our Services Heading We take pride in mak…" at bounding box center [673, 251] width 863 height 362
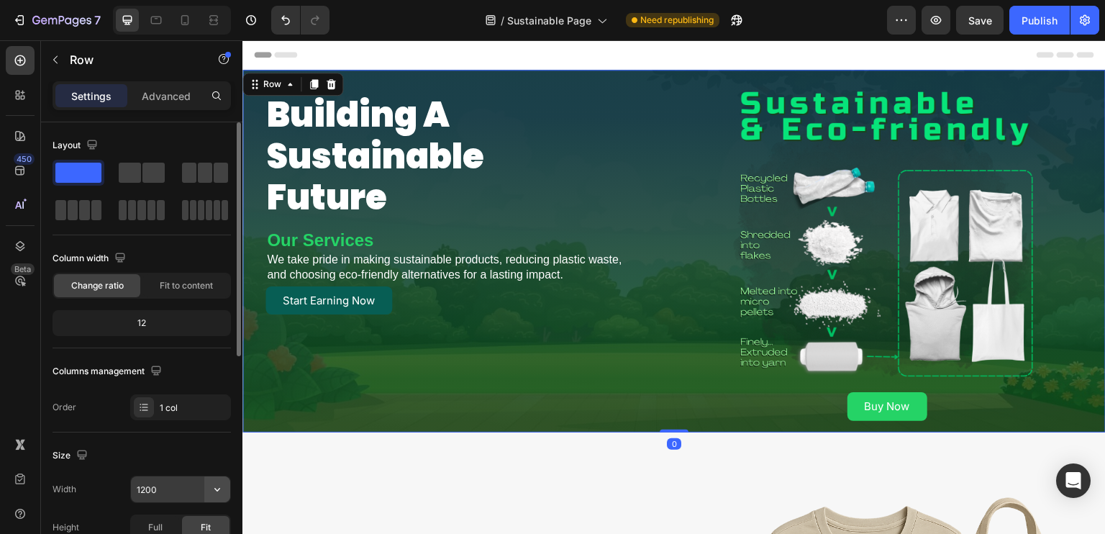
click at [222, 485] on icon "button" at bounding box center [217, 489] width 14 height 14
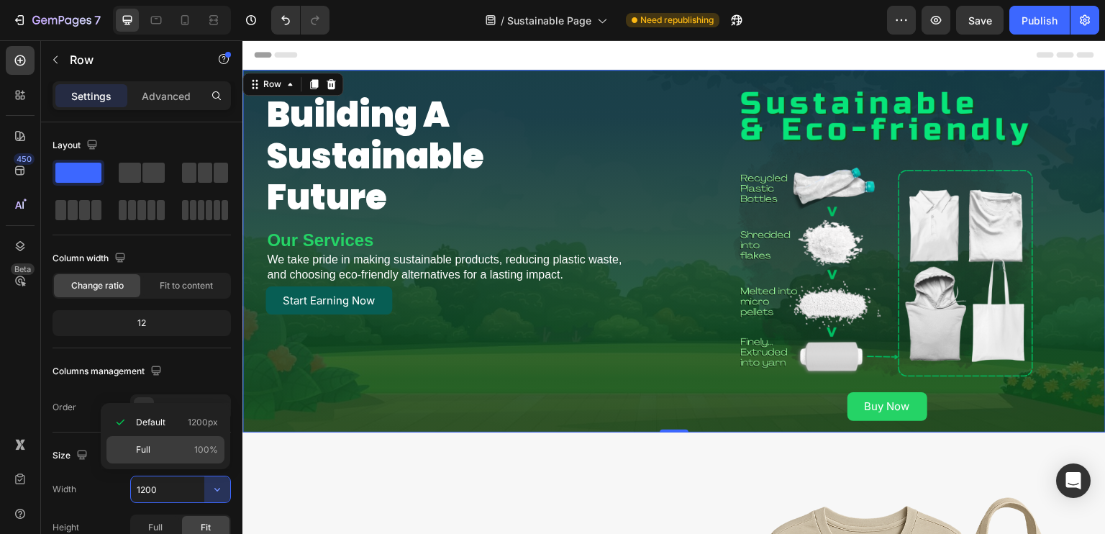
click at [189, 442] on div "Full 100%" at bounding box center [165, 449] width 118 height 27
type input "100%"
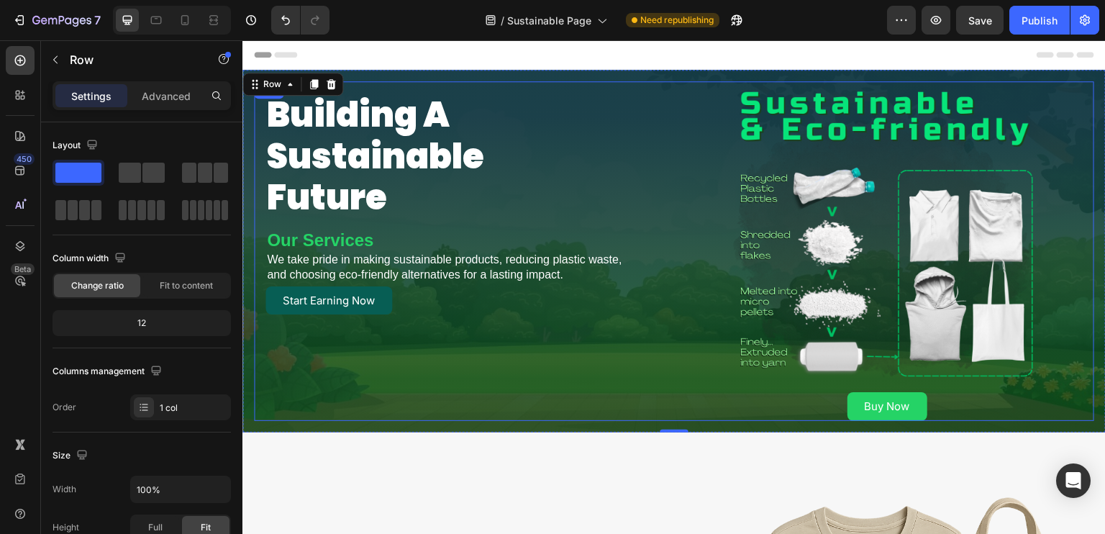
click at [478, 358] on div "building a sustainable future Heading Our Services Heading We take pride in mak…" at bounding box center [461, 250] width 414 height 339
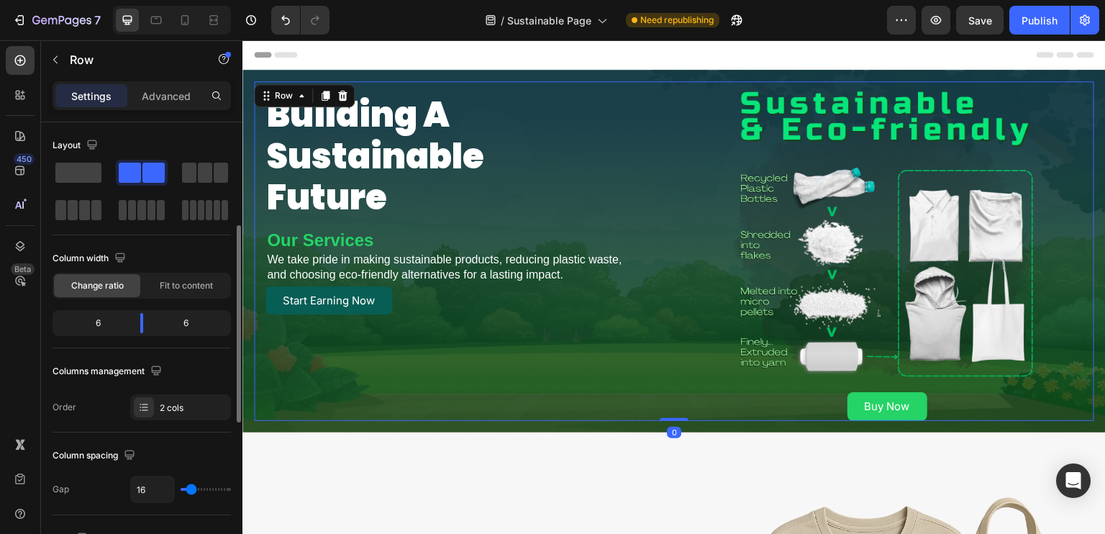
scroll to position [144, 0]
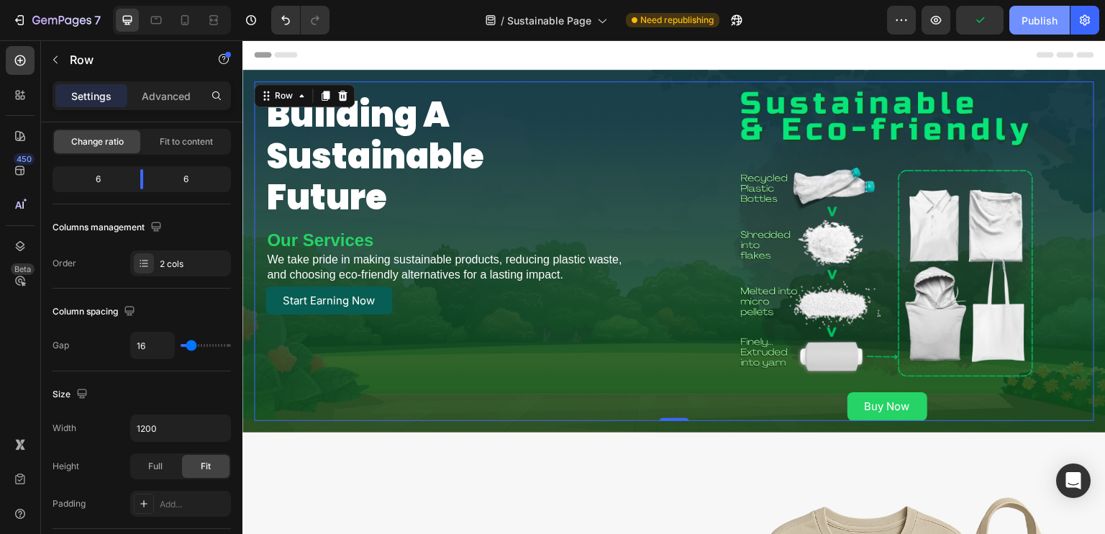
click at [1031, 25] on div "Publish" at bounding box center [1039, 20] width 36 height 15
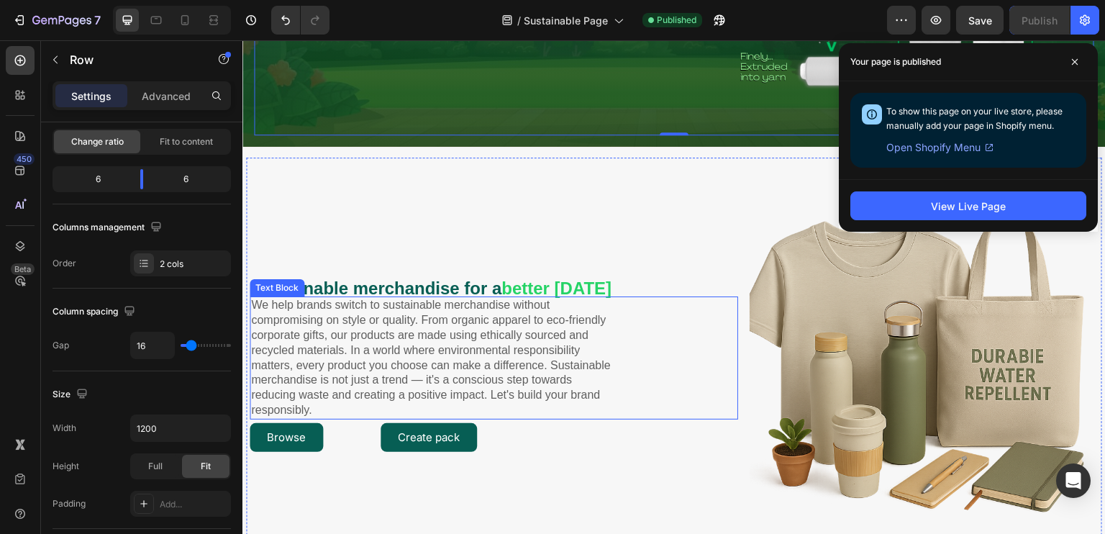
scroll to position [288, 0]
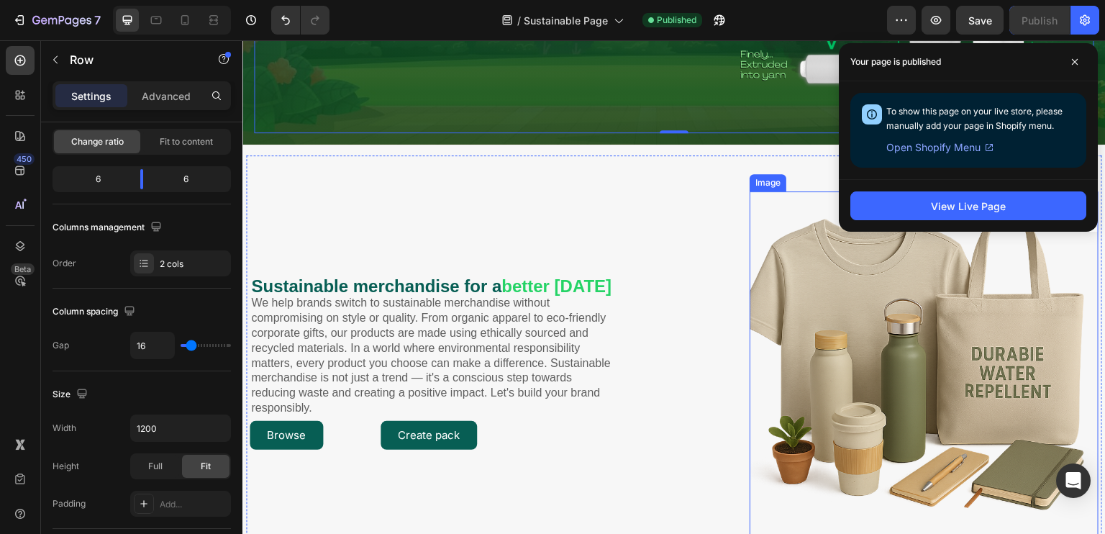
click at [849, 370] on img at bounding box center [923, 365] width 349 height 349
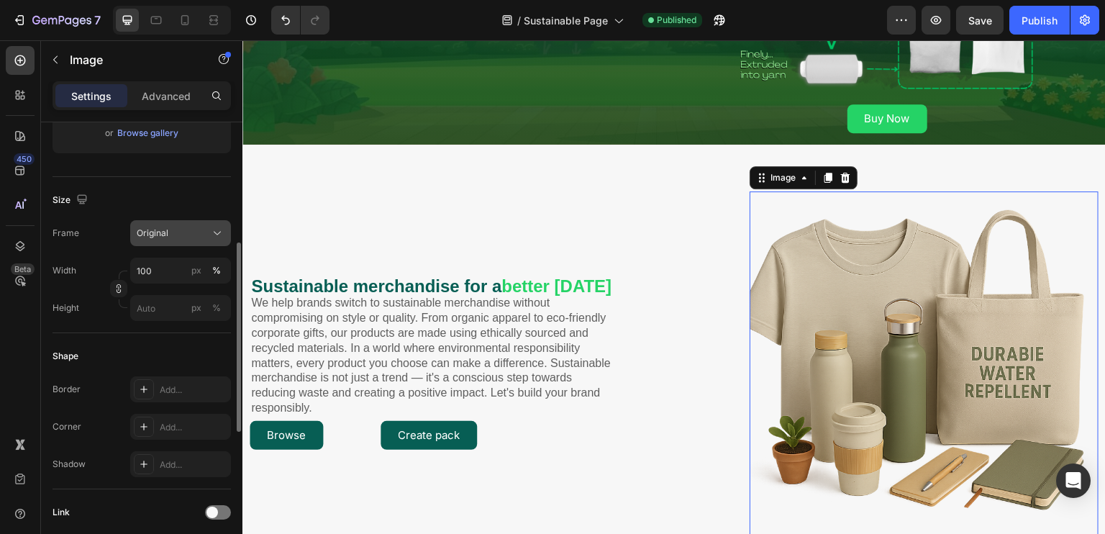
click at [222, 226] on icon at bounding box center [217, 233] width 14 height 14
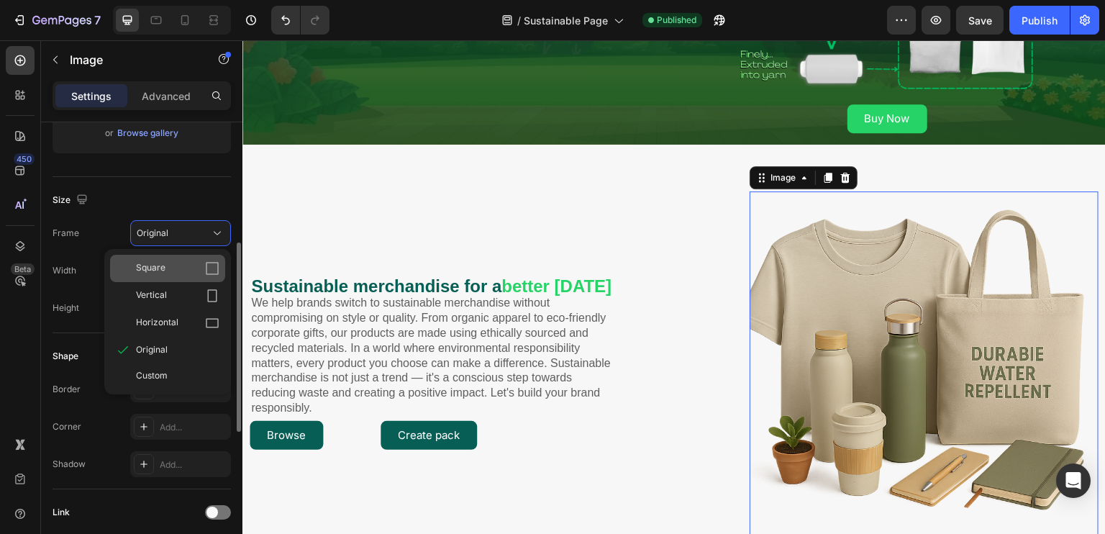
click at [196, 266] on div "Square" at bounding box center [177, 268] width 83 height 14
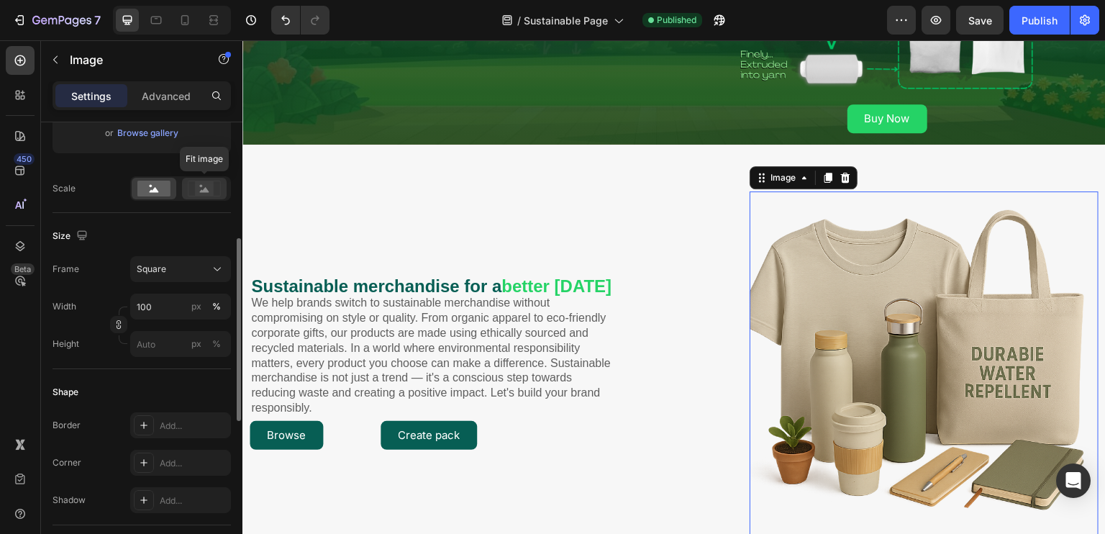
click at [204, 193] on rect at bounding box center [204, 188] width 19 height 14
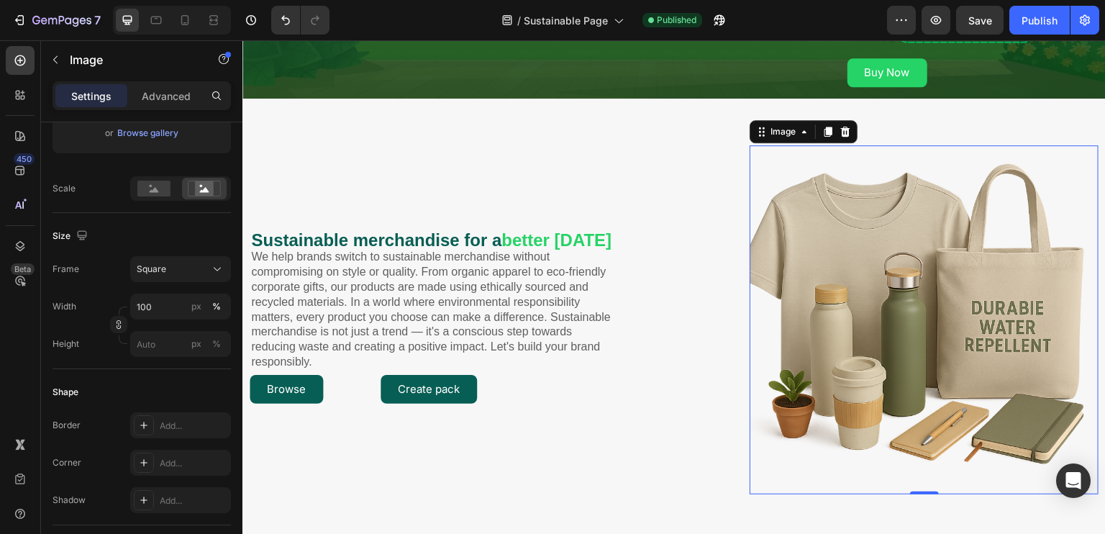
scroll to position [360, 0]
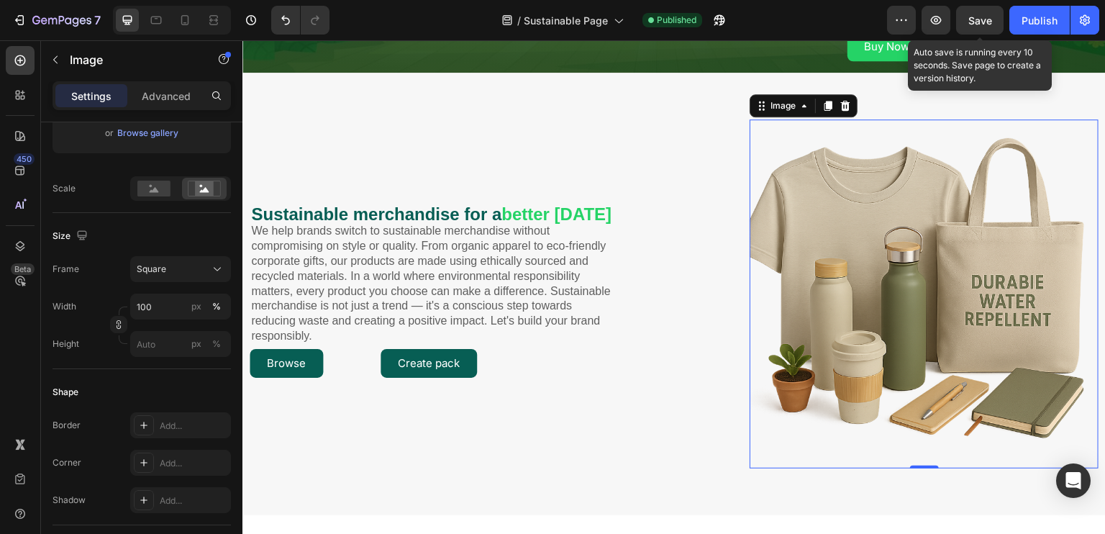
click at [982, 21] on span "Save" at bounding box center [980, 20] width 24 height 12
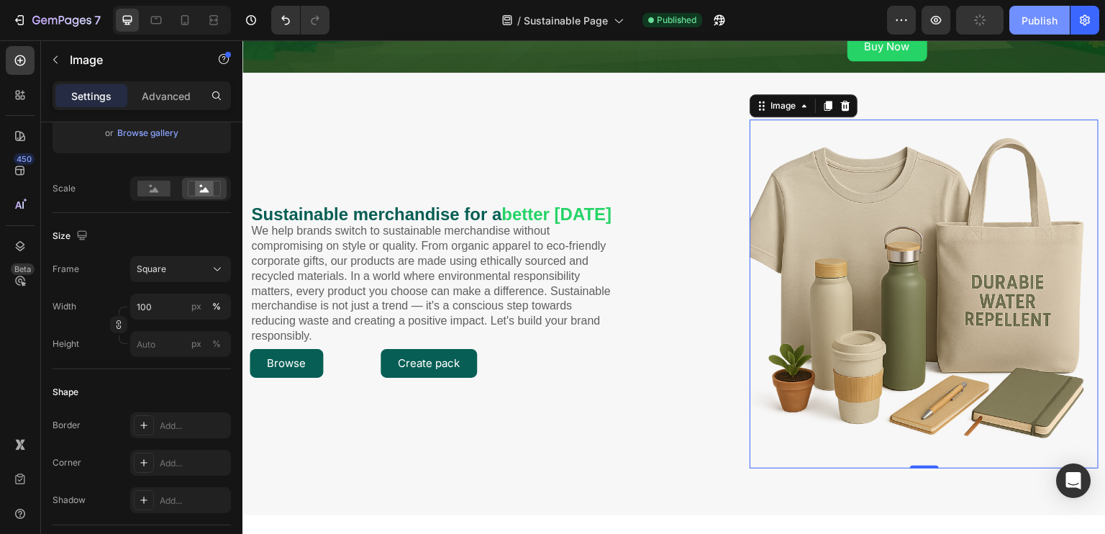
click at [1011, 22] on button "Publish" at bounding box center [1039, 20] width 60 height 29
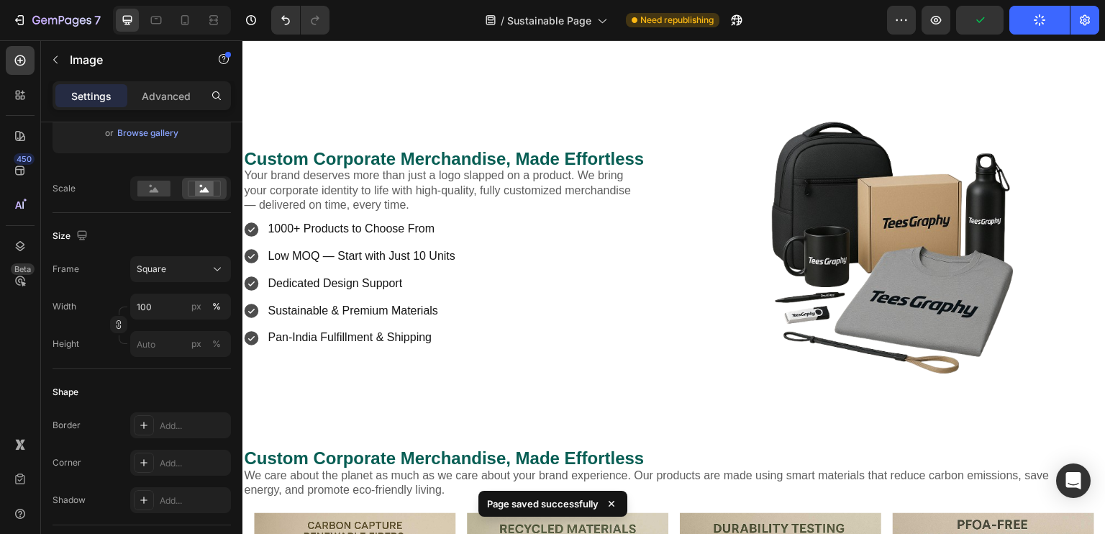
scroll to position [1870, 0]
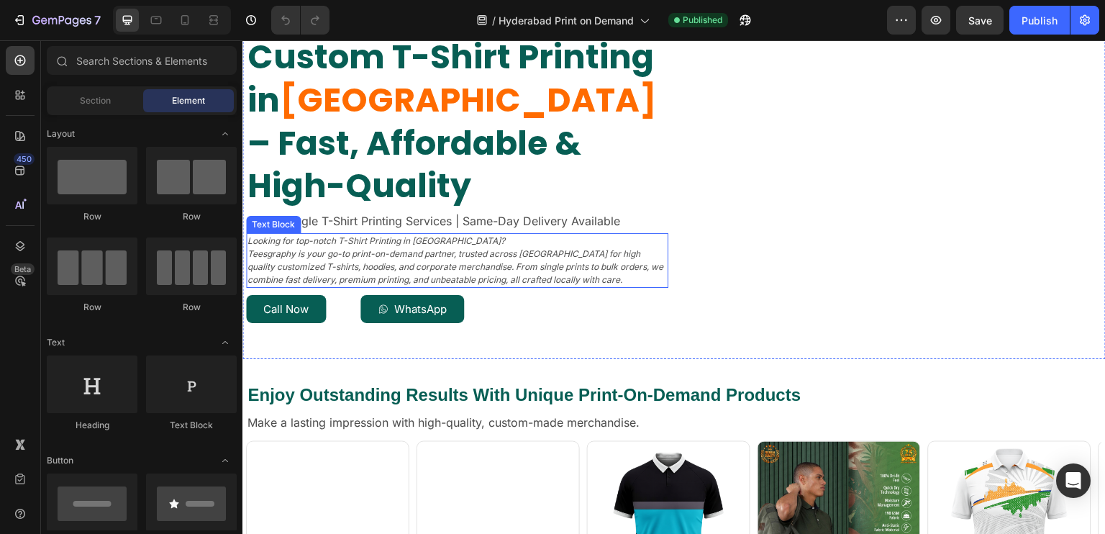
scroll to position [72, 0]
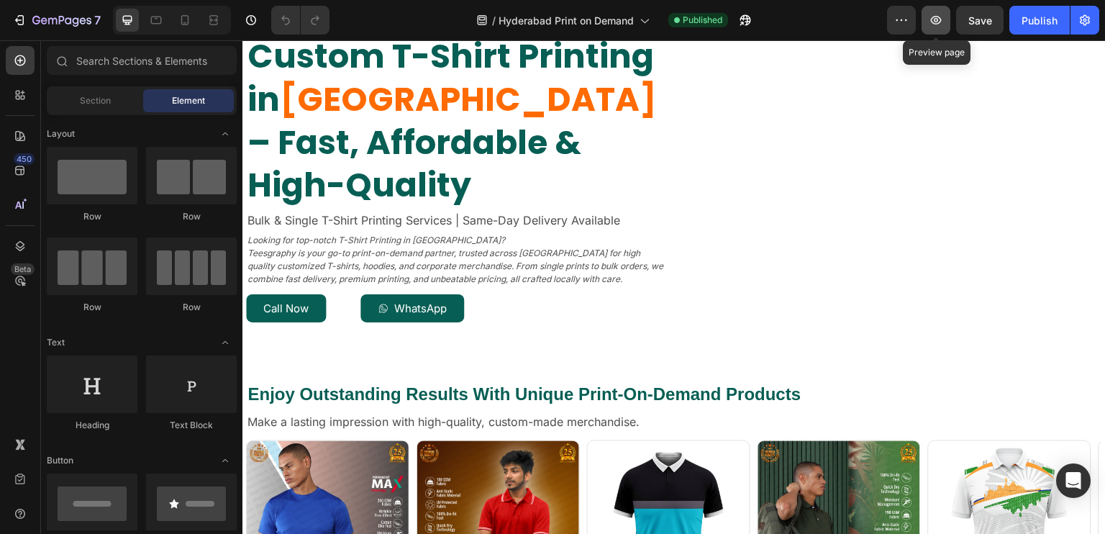
click at [939, 20] on icon "button" at bounding box center [936, 20] width 14 height 14
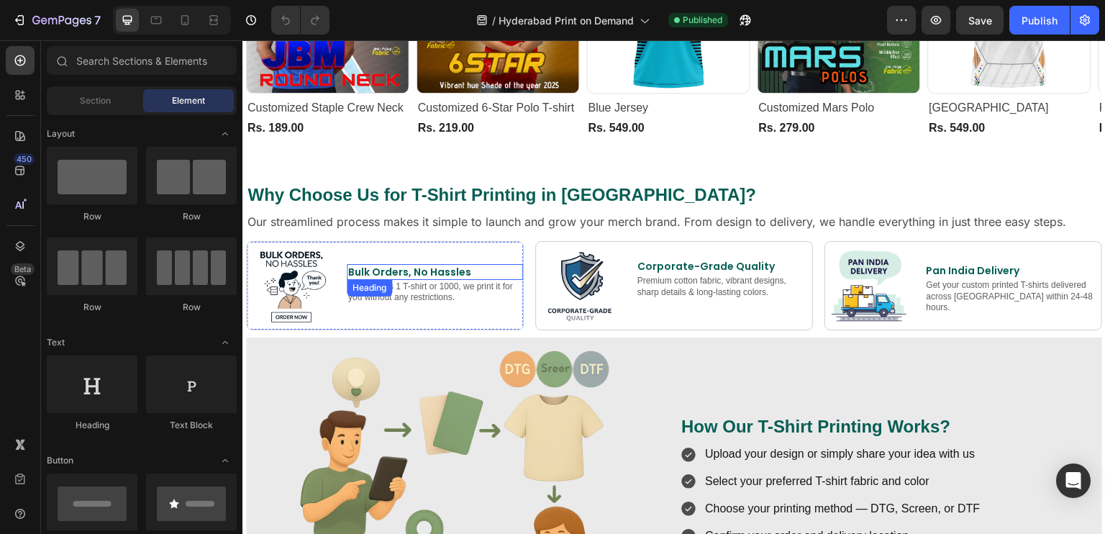
scroll to position [791, 0]
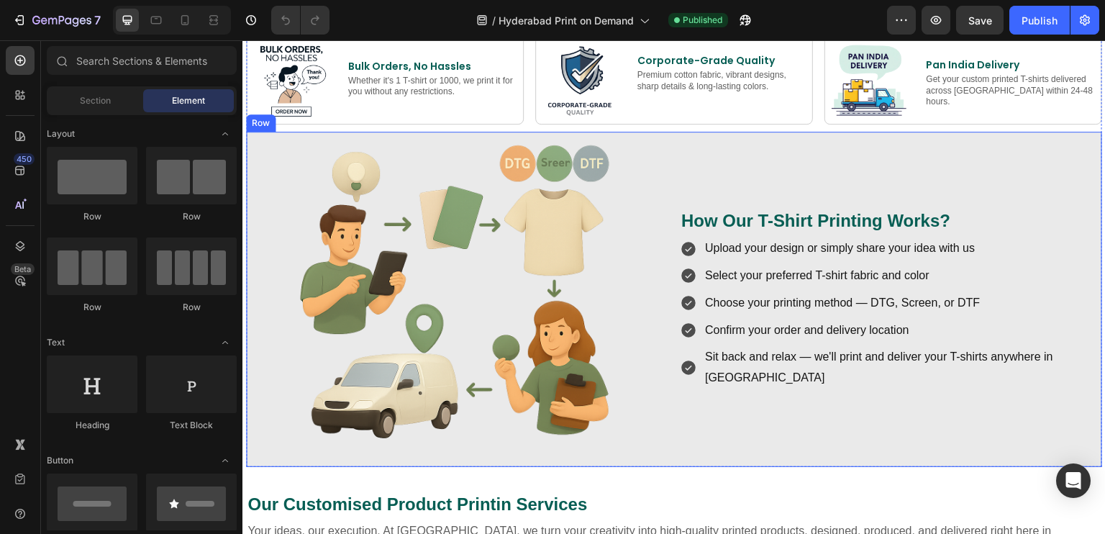
click at [747, 439] on div "How Our T-Shirt Printing Works? Heading Upload your design or simply share your…" at bounding box center [889, 299] width 419 height 335
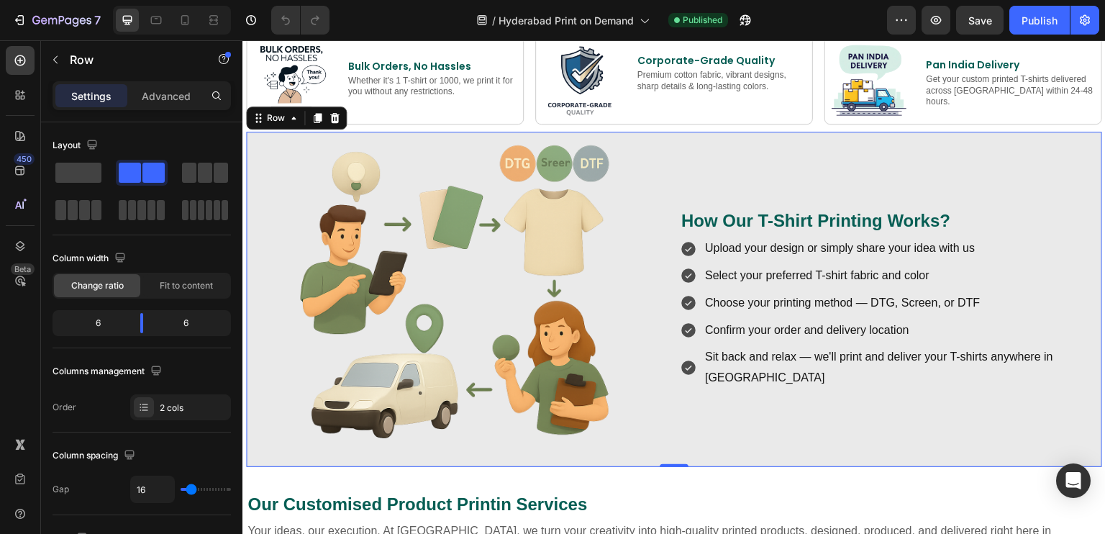
click at [680, 160] on div "How Our T-Shirt Printing Works? Heading Upload your design or simply share your…" at bounding box center [889, 299] width 419 height 335
click at [50, 55] on icon "button" at bounding box center [56, 60] width 12 height 12
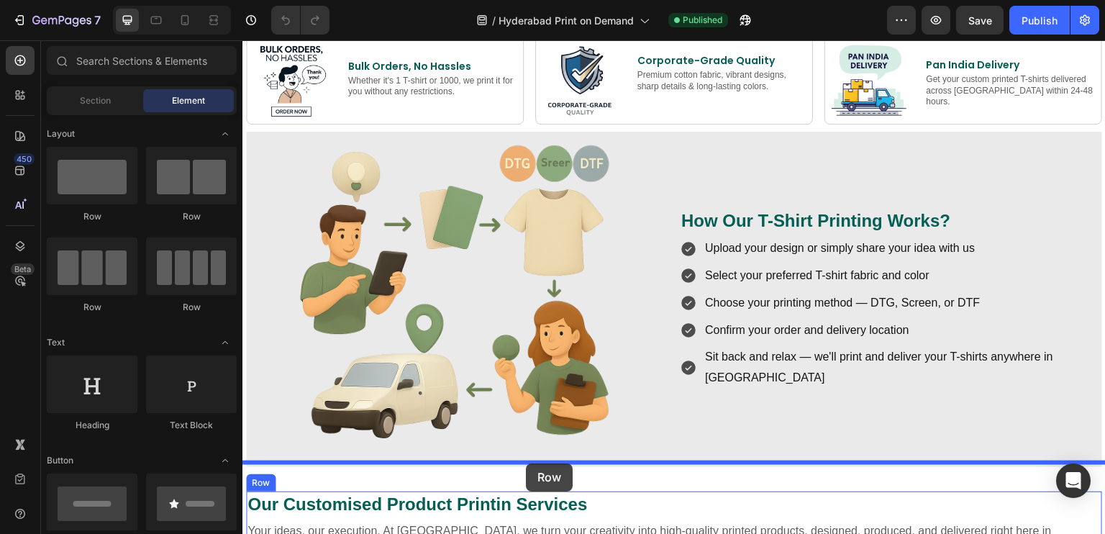
drag, startPoint x: 372, startPoint y: 207, endPoint x: 531, endPoint y: 438, distance: 280.3
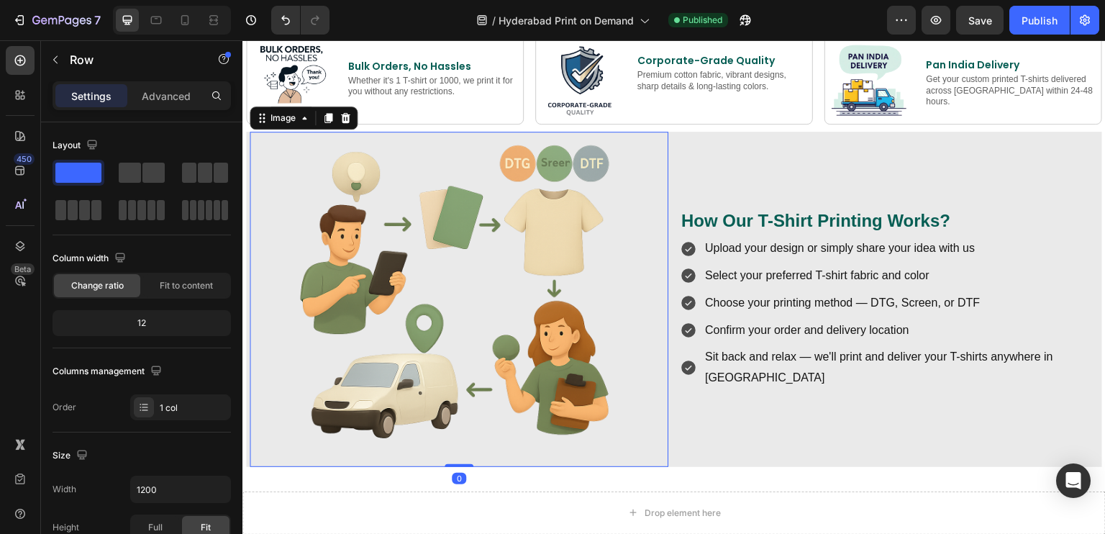
click at [657, 143] on div at bounding box center [459, 299] width 419 height 335
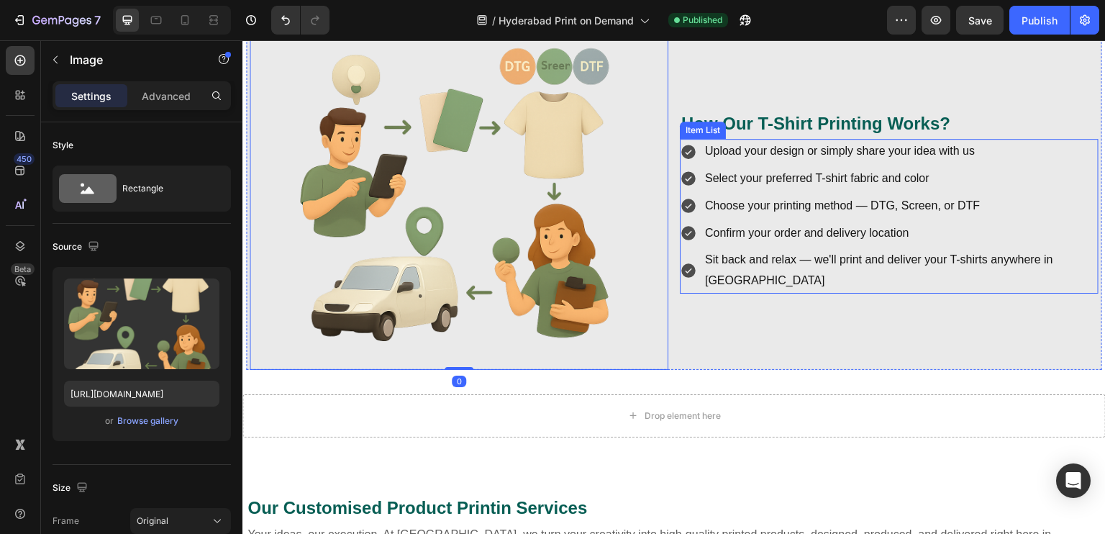
scroll to position [935, 0]
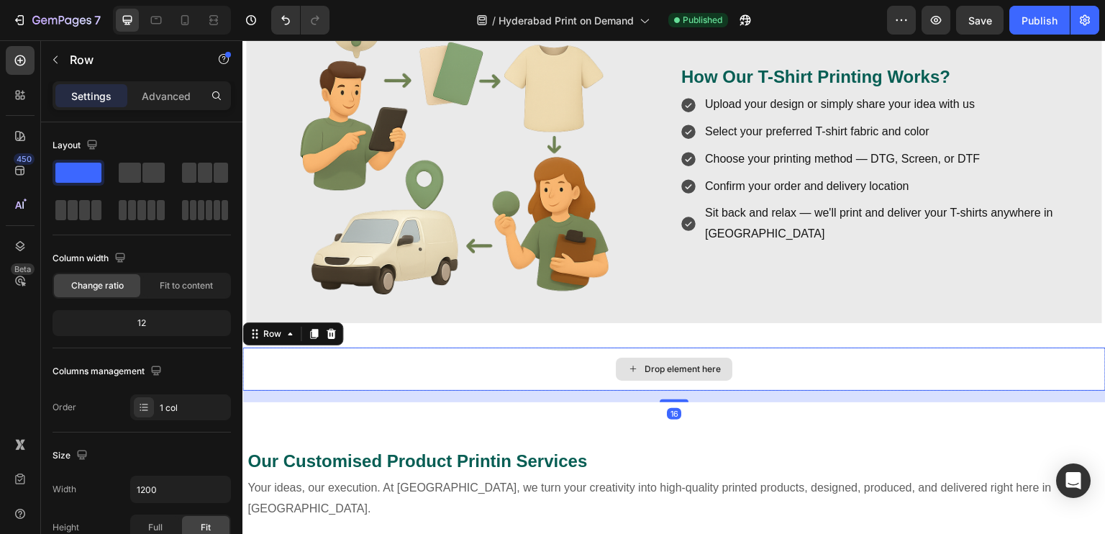
click at [592, 356] on div "Drop element here" at bounding box center [673, 368] width 863 height 43
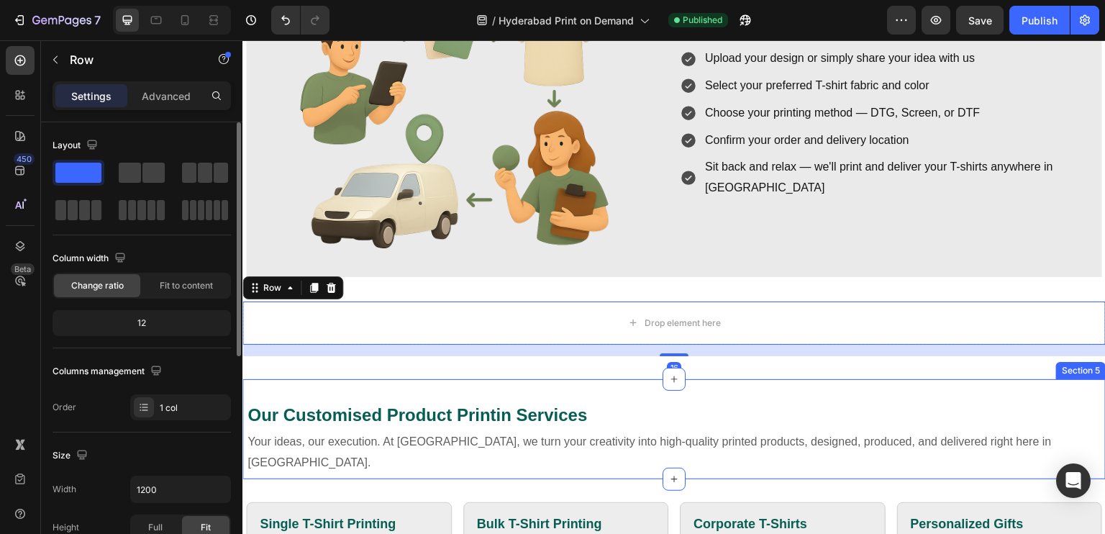
scroll to position [1007, 0]
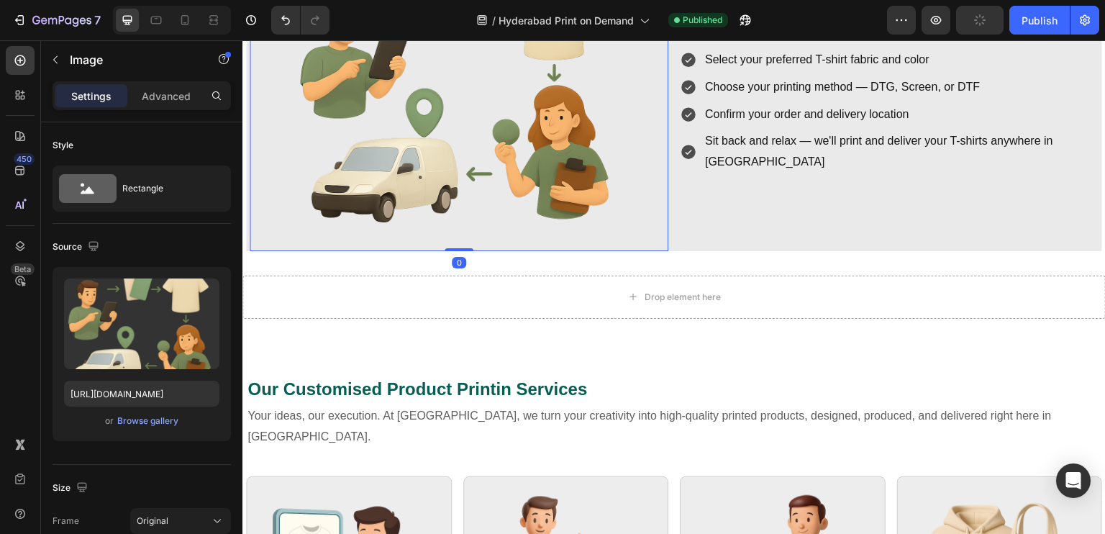
click at [296, 219] on img at bounding box center [458, 83] width 335 height 335
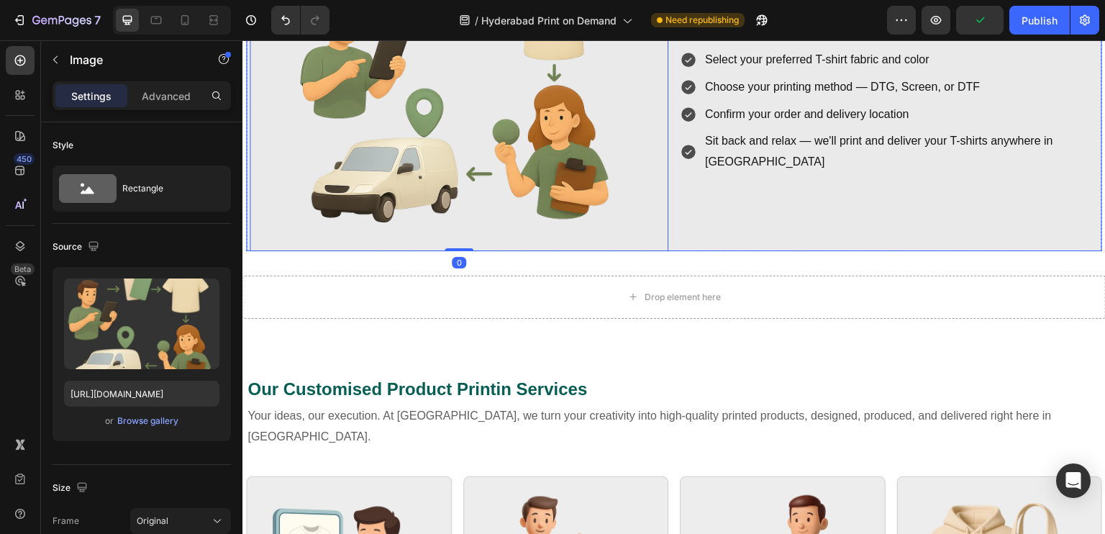
click at [732, 238] on div "How Our T-Shirt Printing Works? Heading Upload your design or simply share your…" at bounding box center [889, 83] width 419 height 335
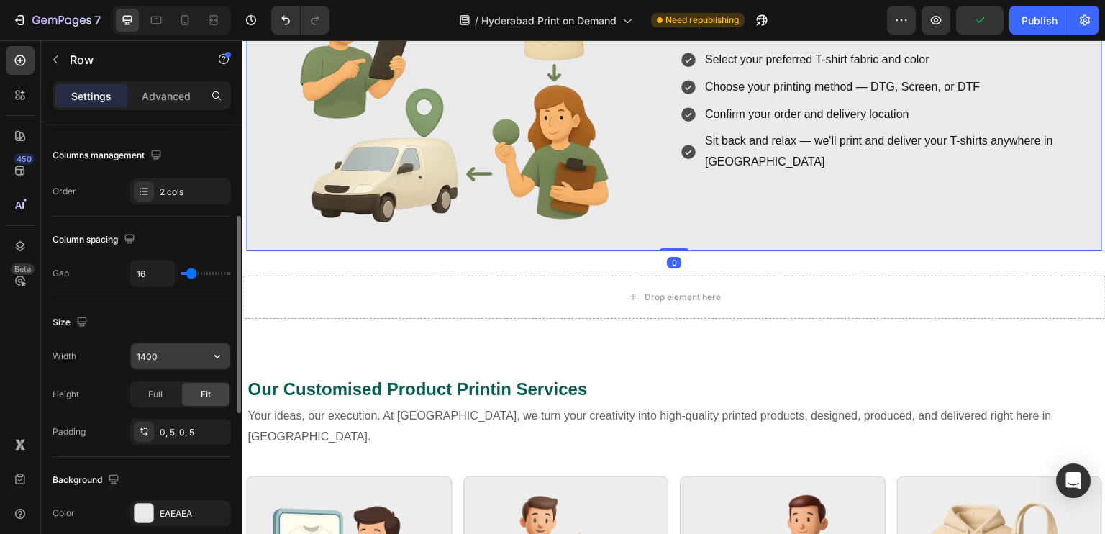
scroll to position [288, 0]
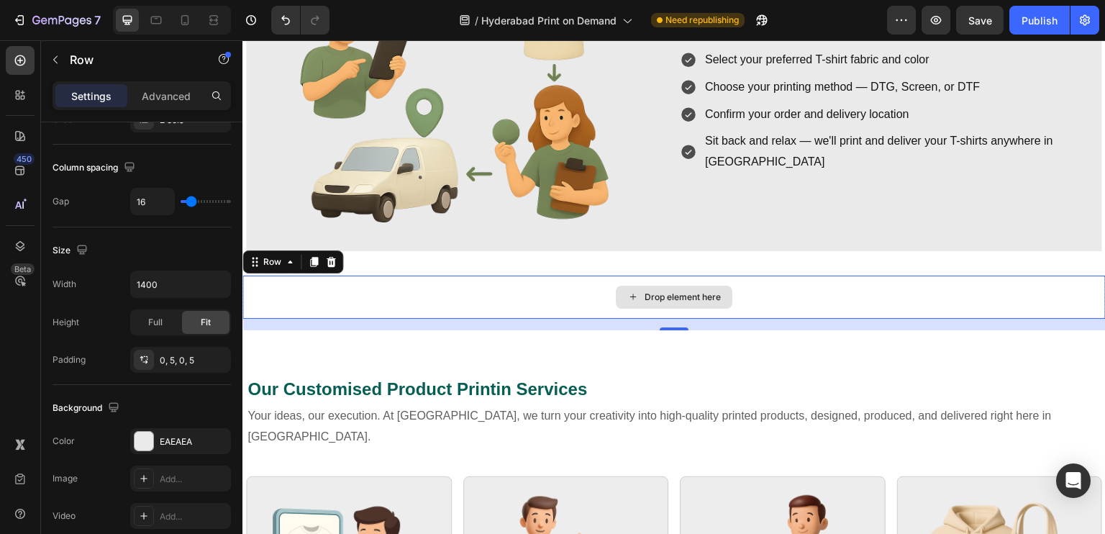
click at [545, 275] on div "Drop element here" at bounding box center [673, 296] width 863 height 43
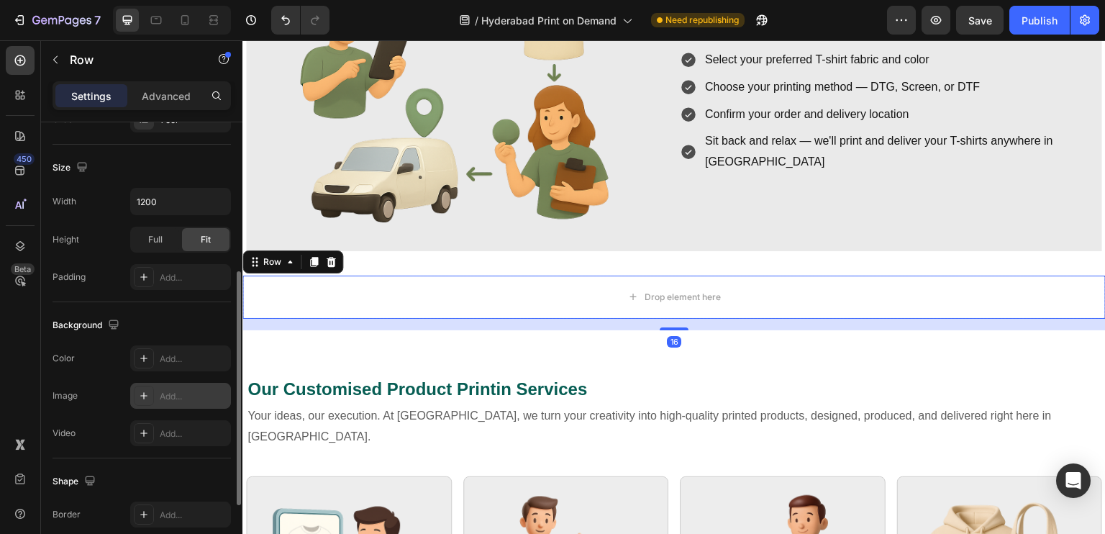
scroll to position [423, 0]
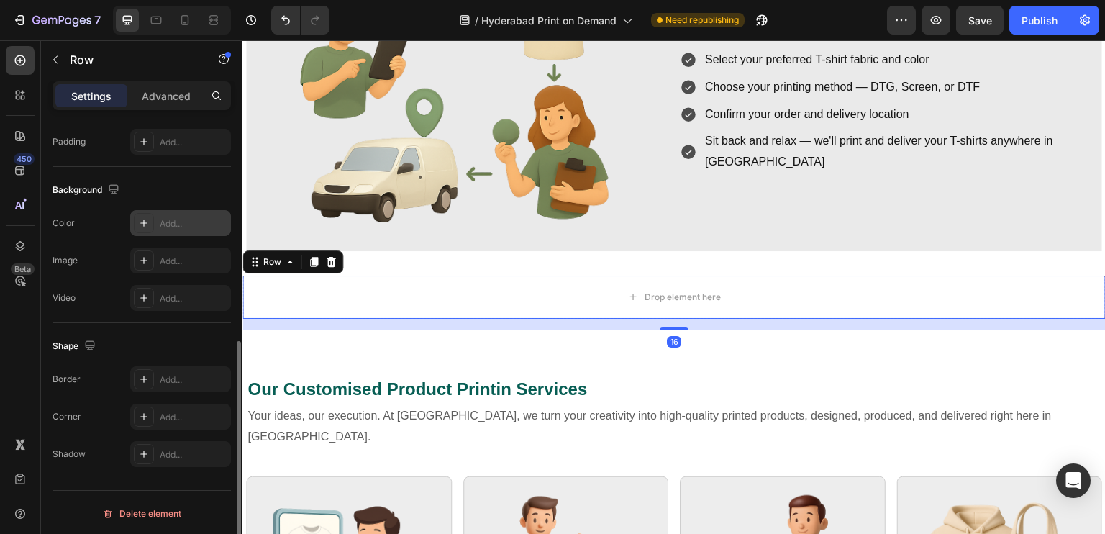
click at [167, 217] on div "Add..." at bounding box center [194, 223] width 68 height 13
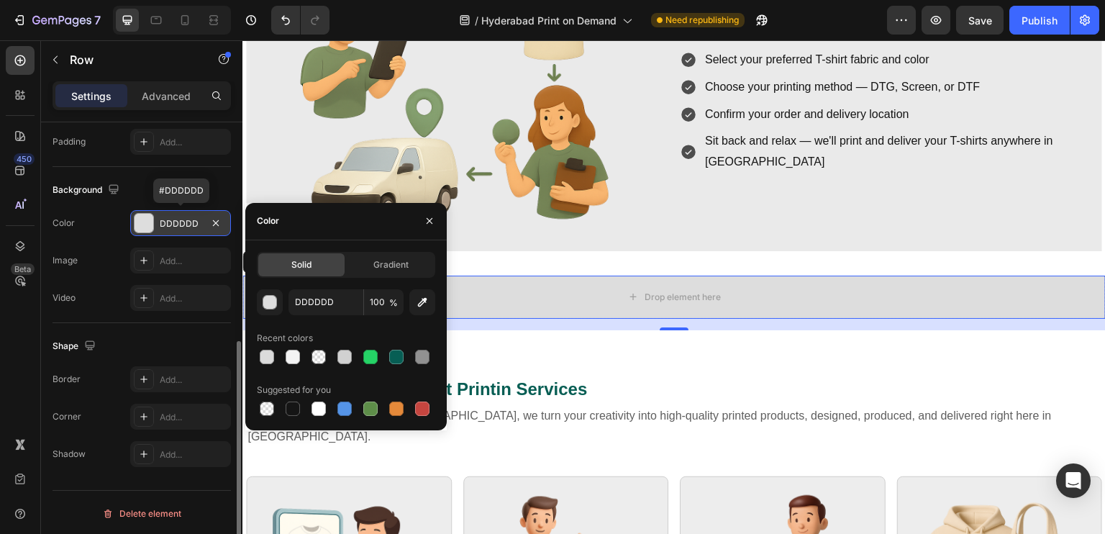
click at [196, 227] on div "DDDDDD" at bounding box center [181, 223] width 42 height 13
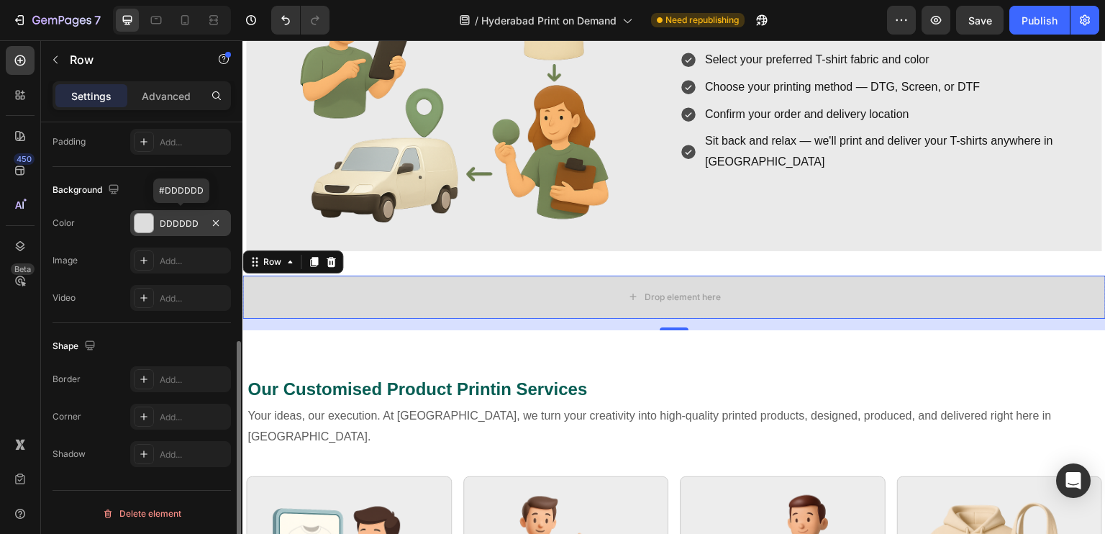
click at [193, 222] on div "DDDDDD" at bounding box center [181, 223] width 42 height 13
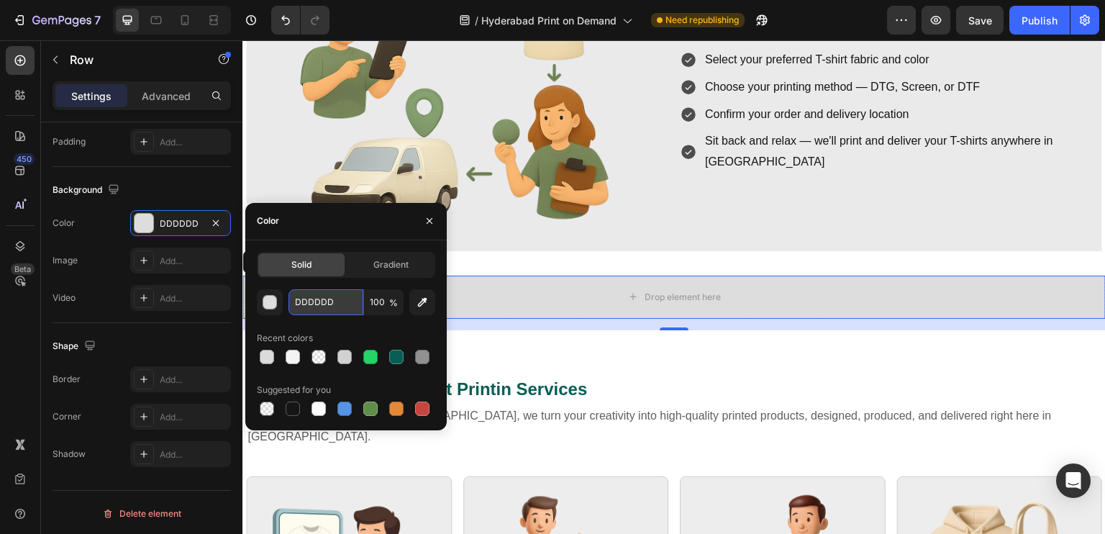
click at [304, 310] on input "DDDDDD" at bounding box center [325, 302] width 75 height 26
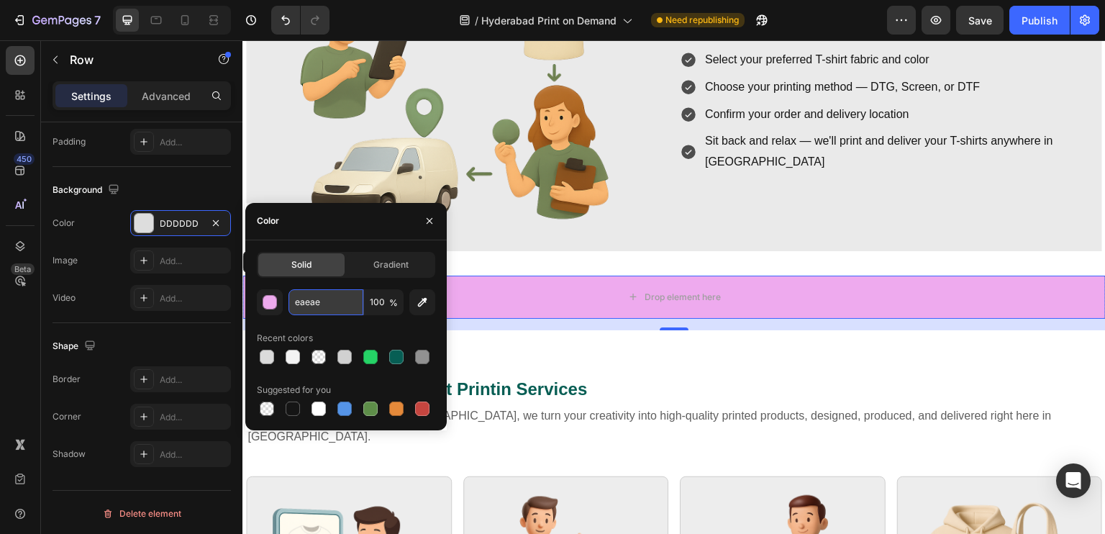
type input "eaeaea"
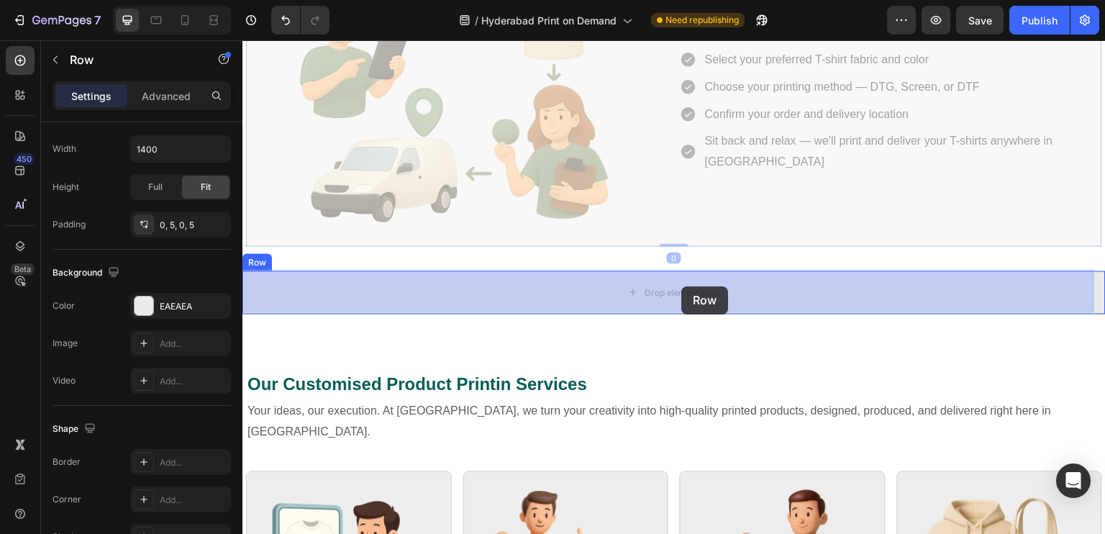
drag, startPoint x: 686, startPoint y: 232, endPoint x: 682, endPoint y: 286, distance: 54.8
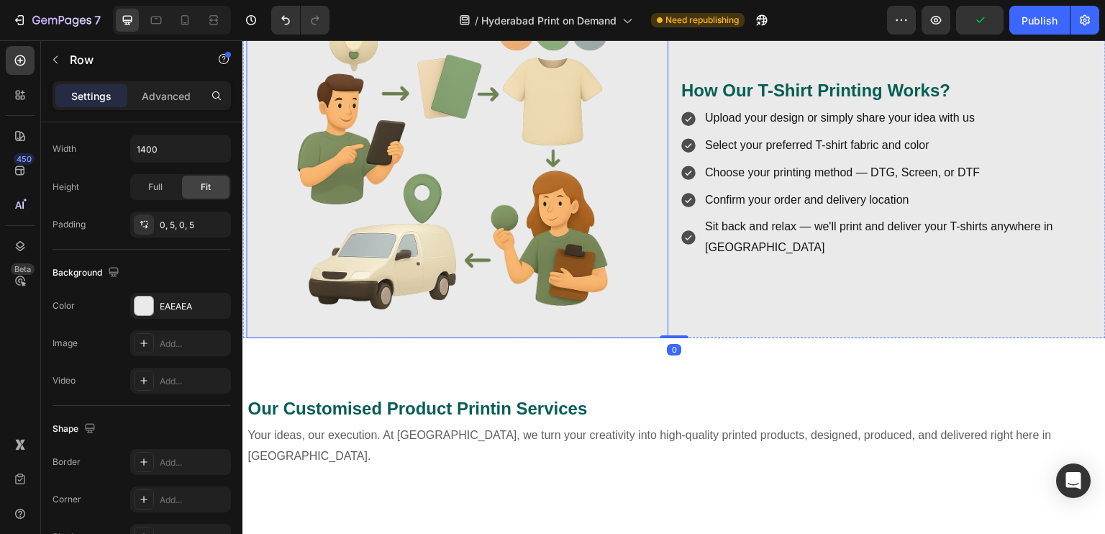
scroll to position [791, 0]
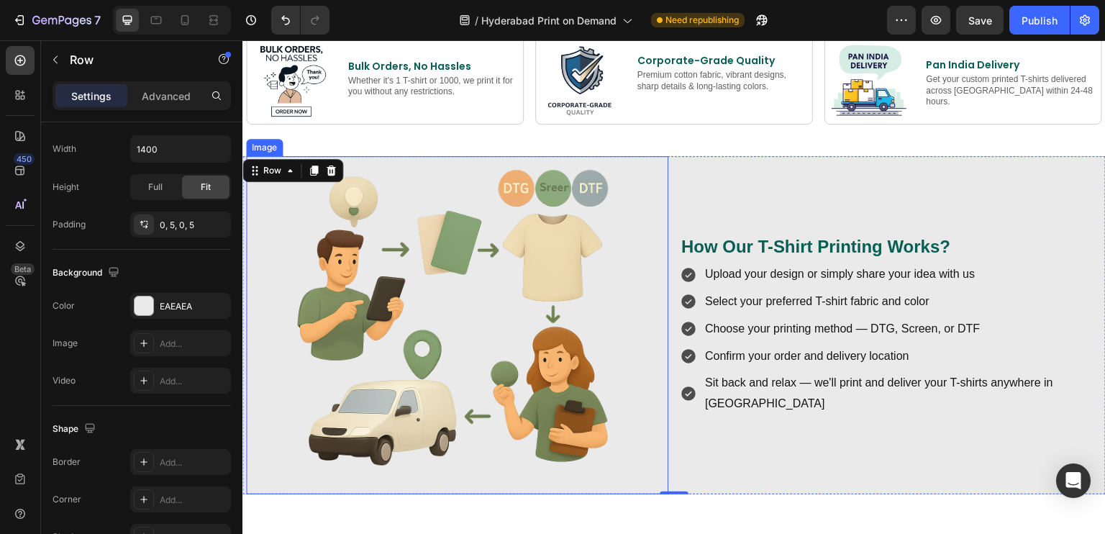
click at [459, 374] on img at bounding box center [457, 325] width 338 height 338
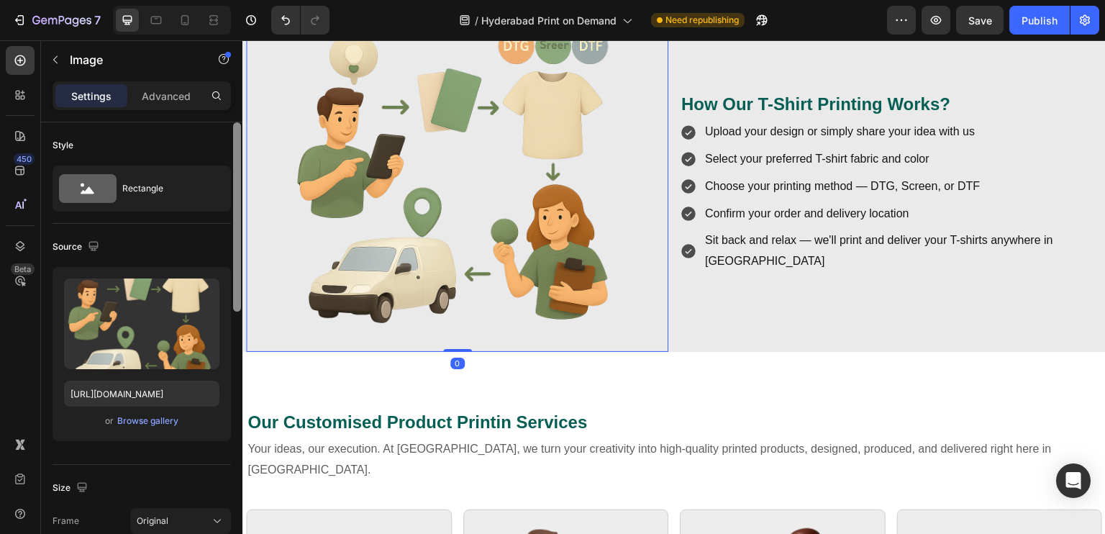
scroll to position [935, 0]
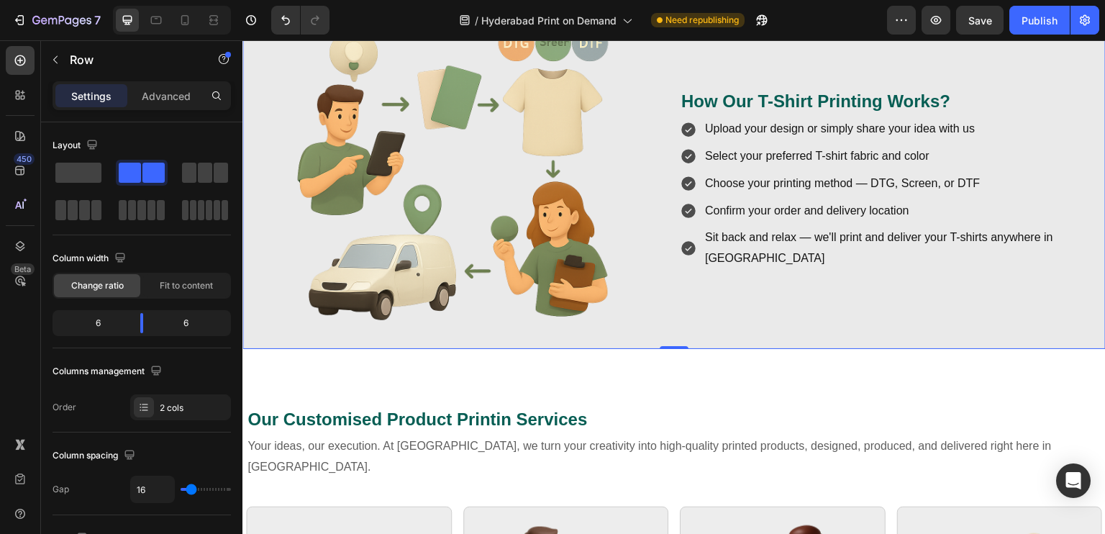
click at [752, 318] on div "How Our T-Shirt Printing Works? Heading Upload your design or simply share your…" at bounding box center [891, 180] width 422 height 338
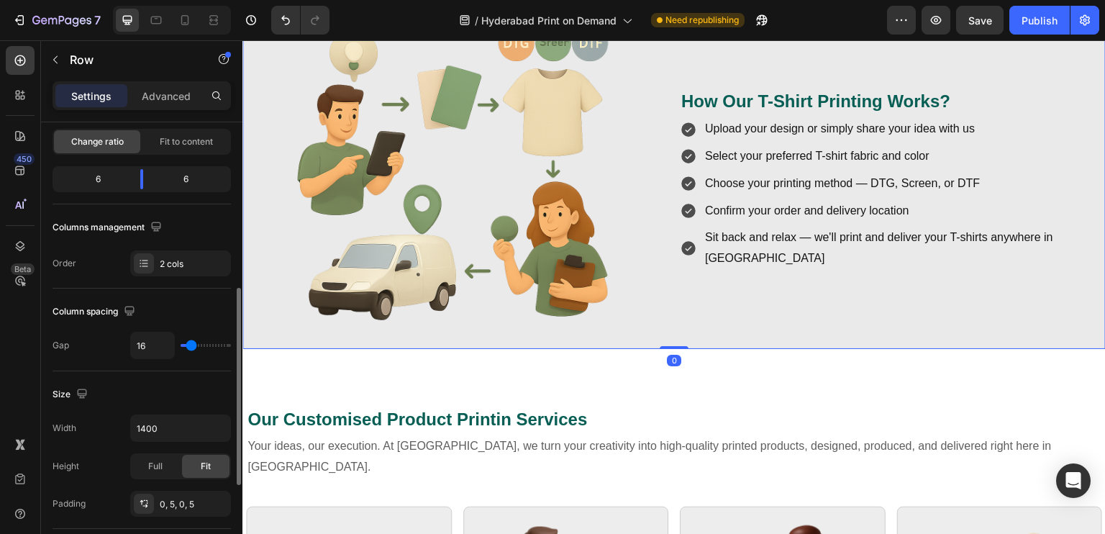
scroll to position [288, 0]
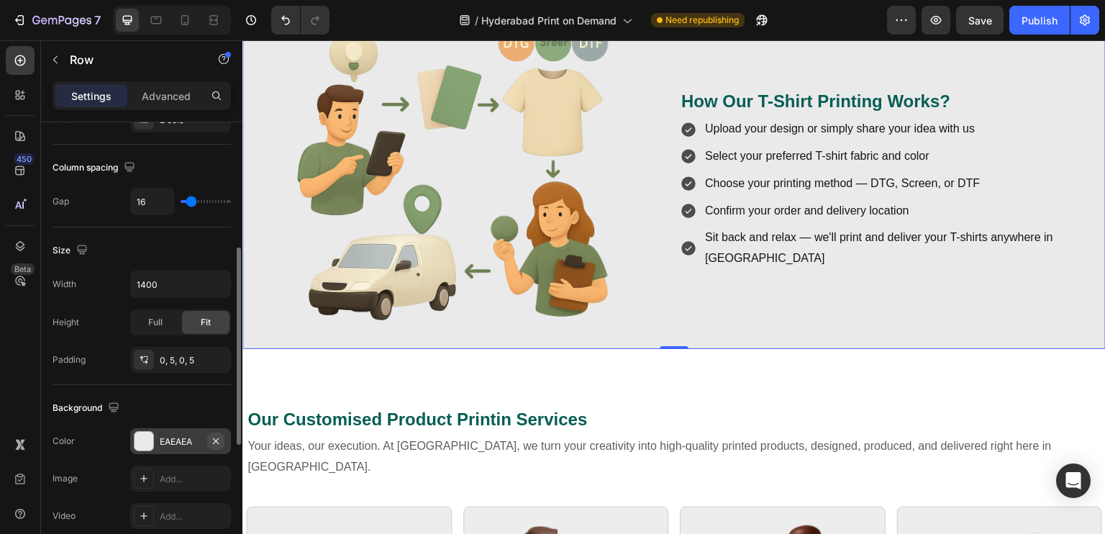
click at [213, 440] on icon "button" at bounding box center [216, 441] width 12 height 12
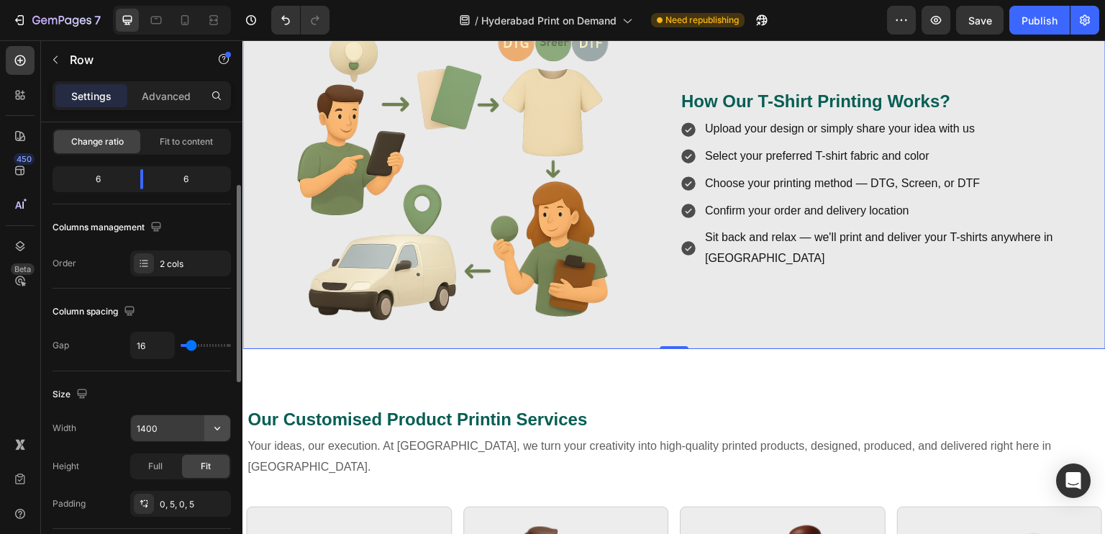
click at [218, 422] on icon "button" at bounding box center [217, 428] width 14 height 14
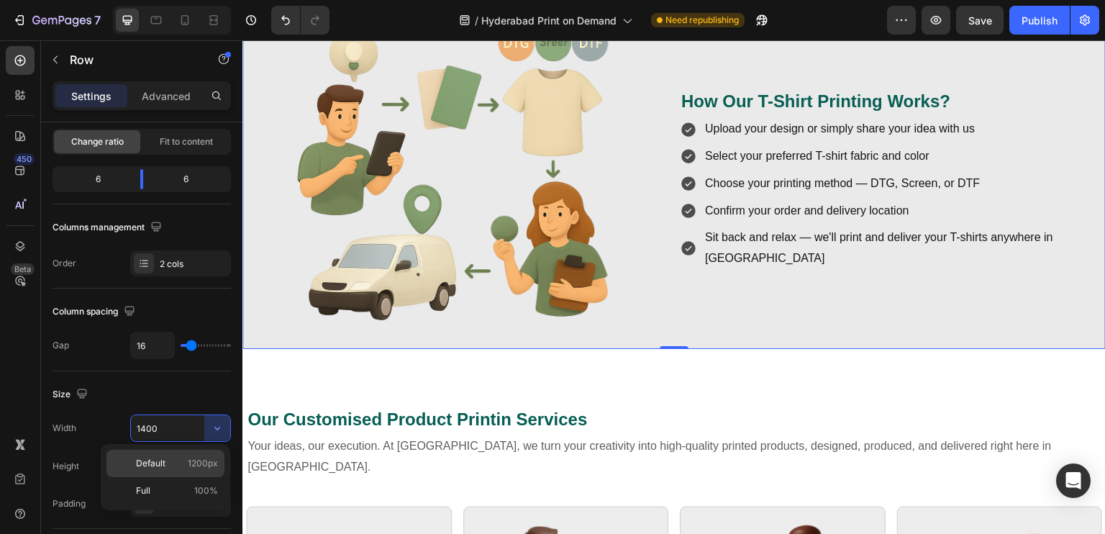
click at [181, 468] on p "Default 1200px" at bounding box center [177, 463] width 82 height 13
type input "1200"
click at [242, 328] on div "Image How Our T-Shirt Printing Works? Heading Upload your design or simply shar…" at bounding box center [673, 180] width 863 height 338
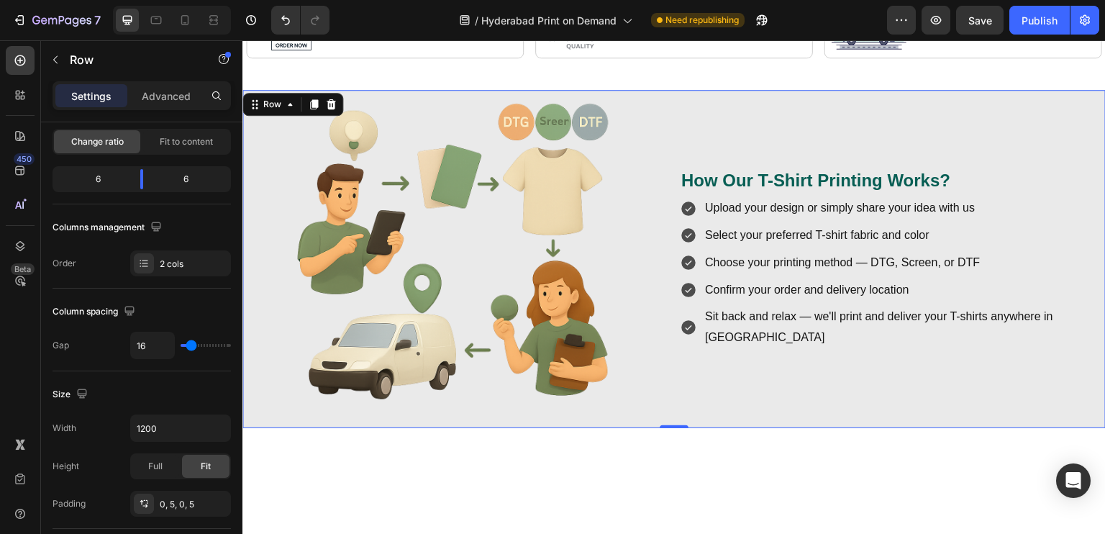
scroll to position [719, 0]
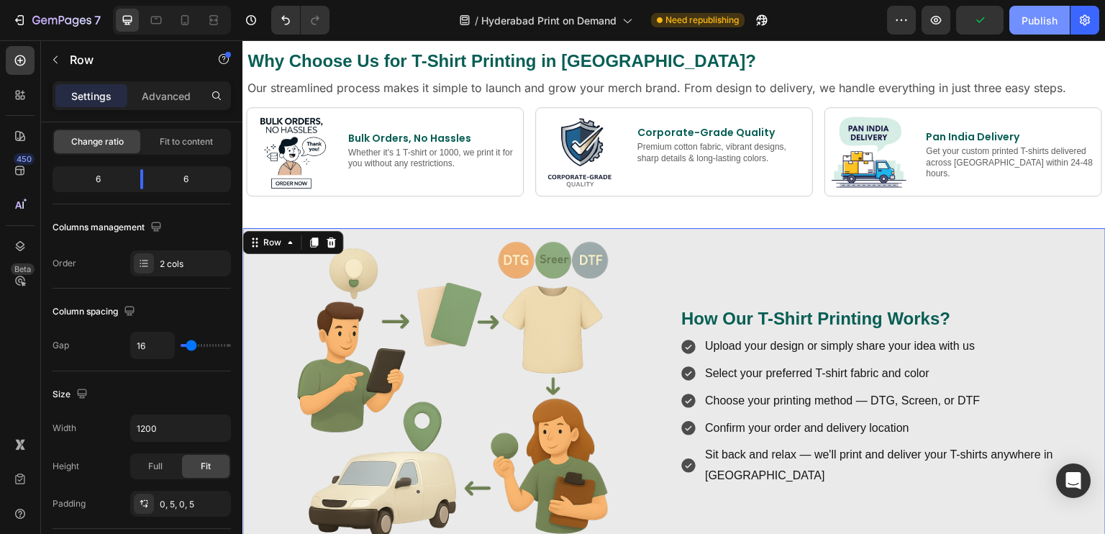
click at [1029, 27] on div "Publish" at bounding box center [1039, 20] width 36 height 15
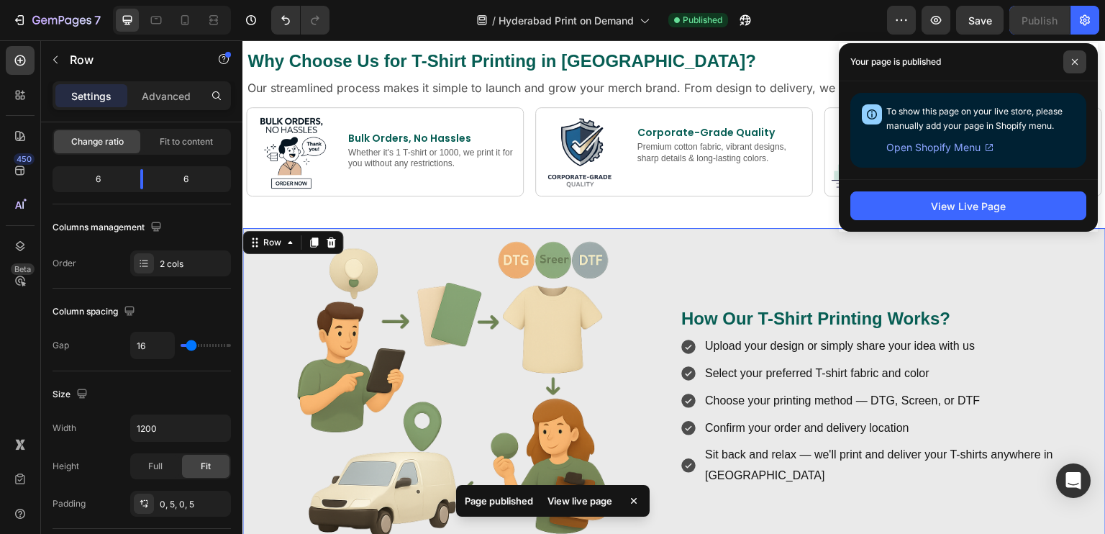
click at [1068, 63] on span at bounding box center [1074, 61] width 23 height 23
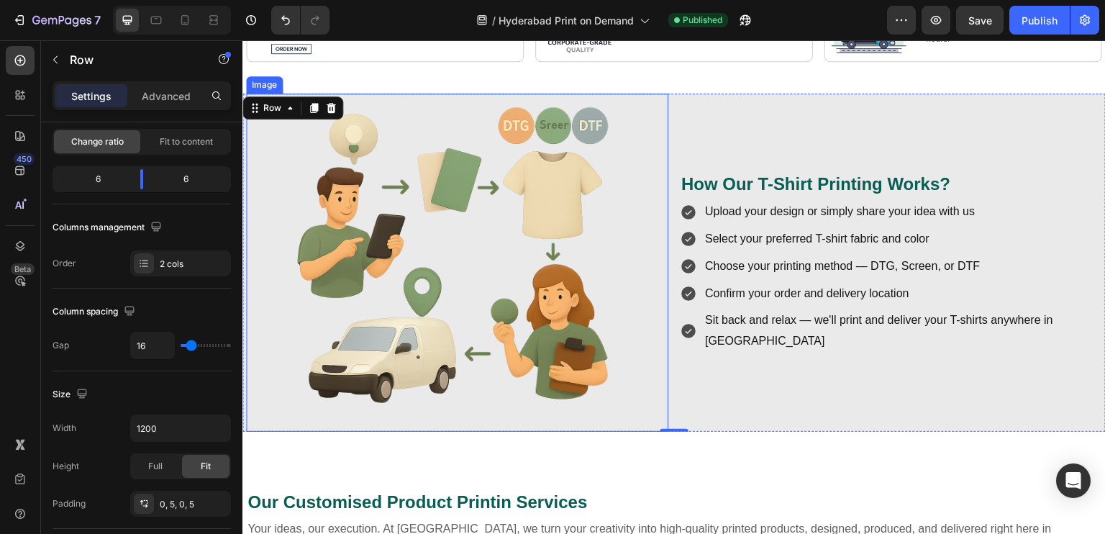
scroll to position [863, 0]
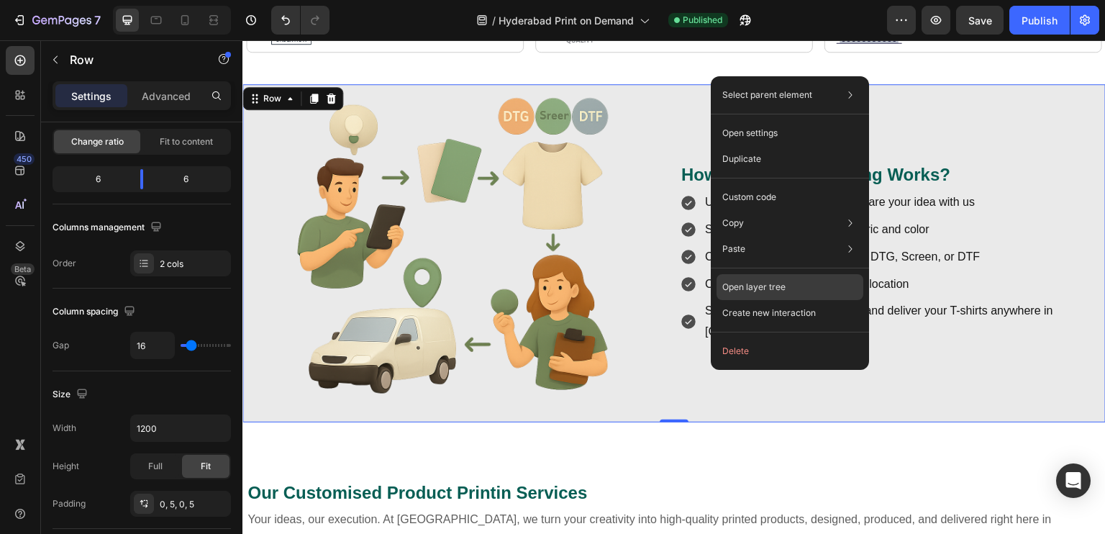
click at [779, 284] on p "Open layer tree" at bounding box center [753, 286] width 63 height 13
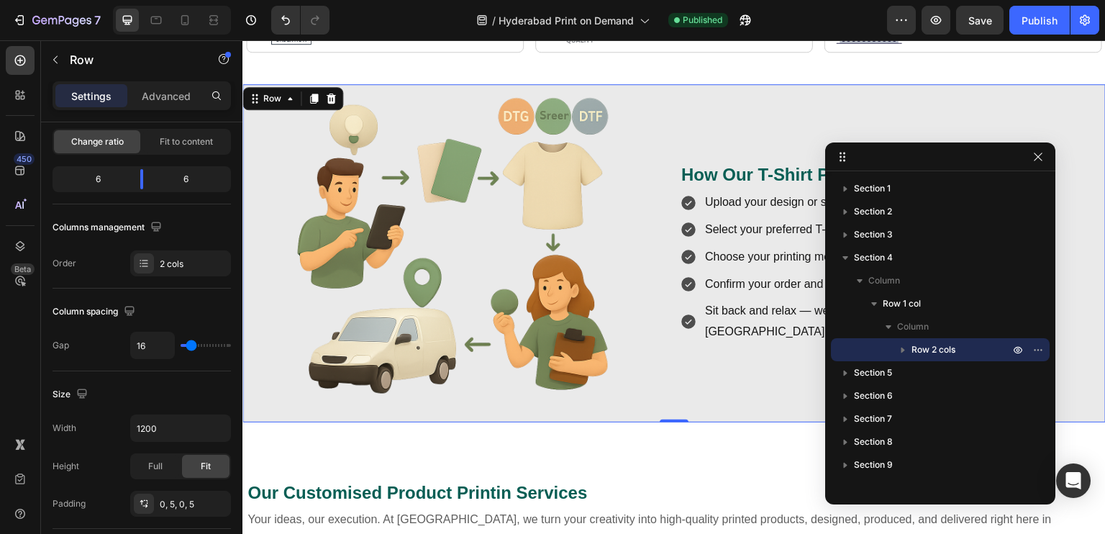
click at [912, 348] on span "Row 2 cols" at bounding box center [933, 349] width 44 height 14
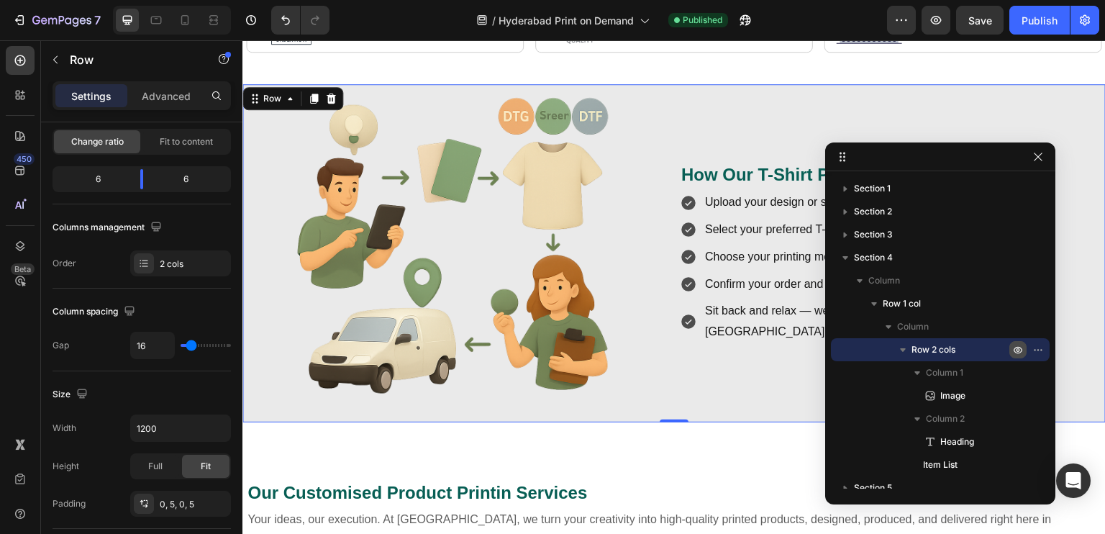
click at [1013, 356] on button "button" at bounding box center [1017, 349] width 17 height 17
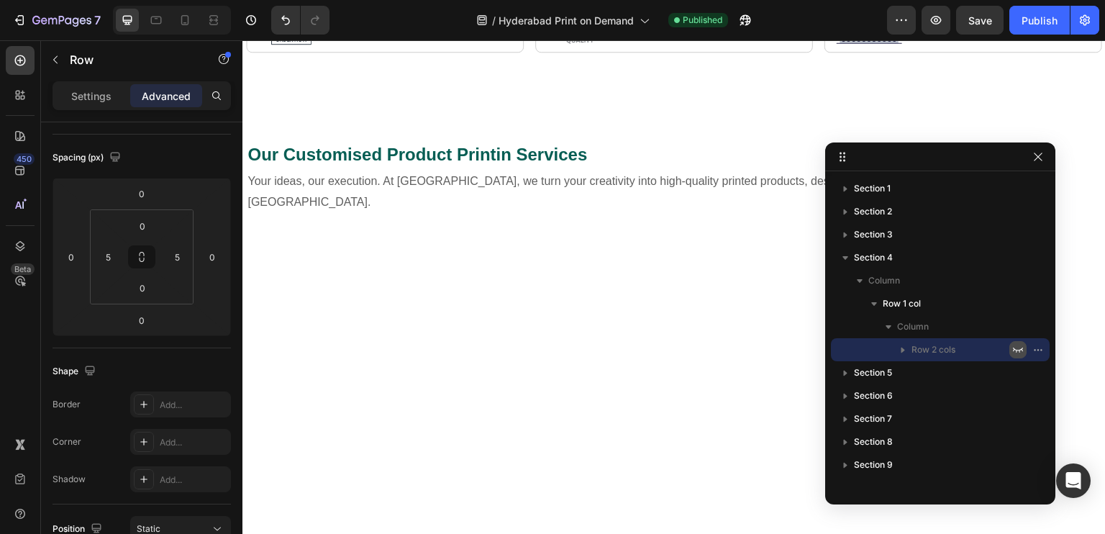
click at [1014, 356] on button "button" at bounding box center [1017, 349] width 17 height 17
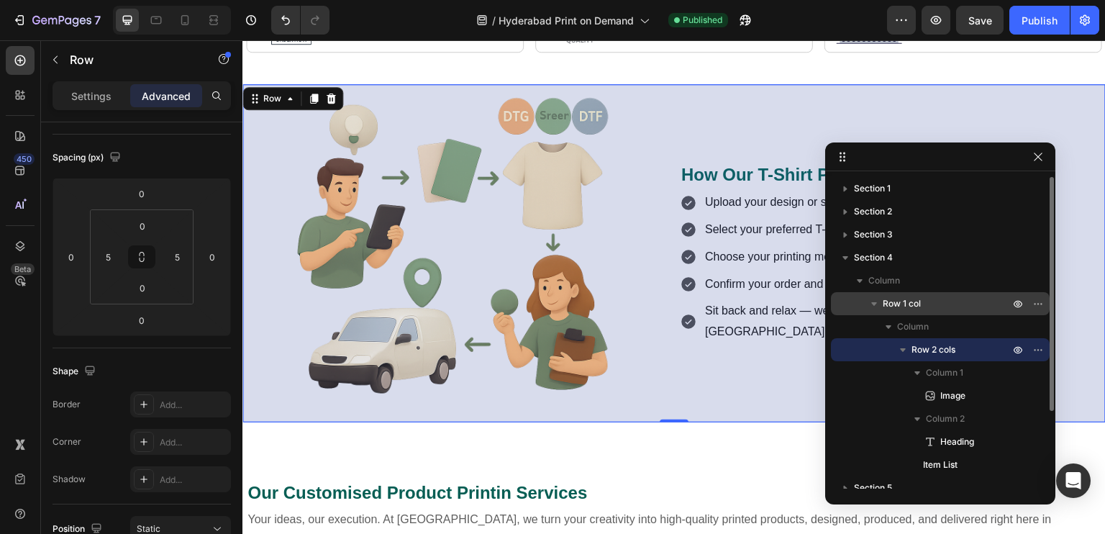
click at [931, 301] on p "Row 1 col" at bounding box center [946, 303] width 129 height 14
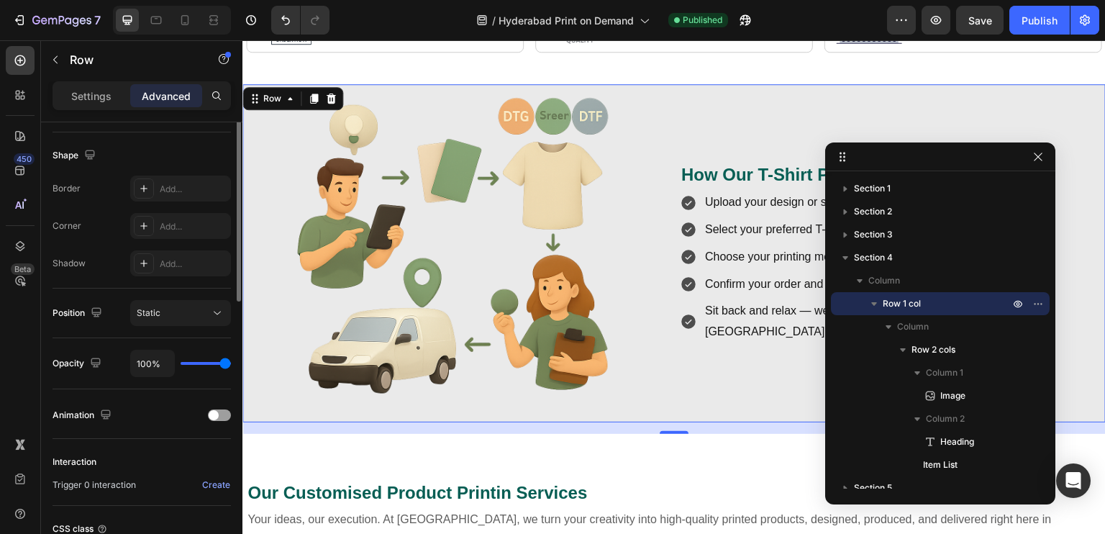
scroll to position [144, 0]
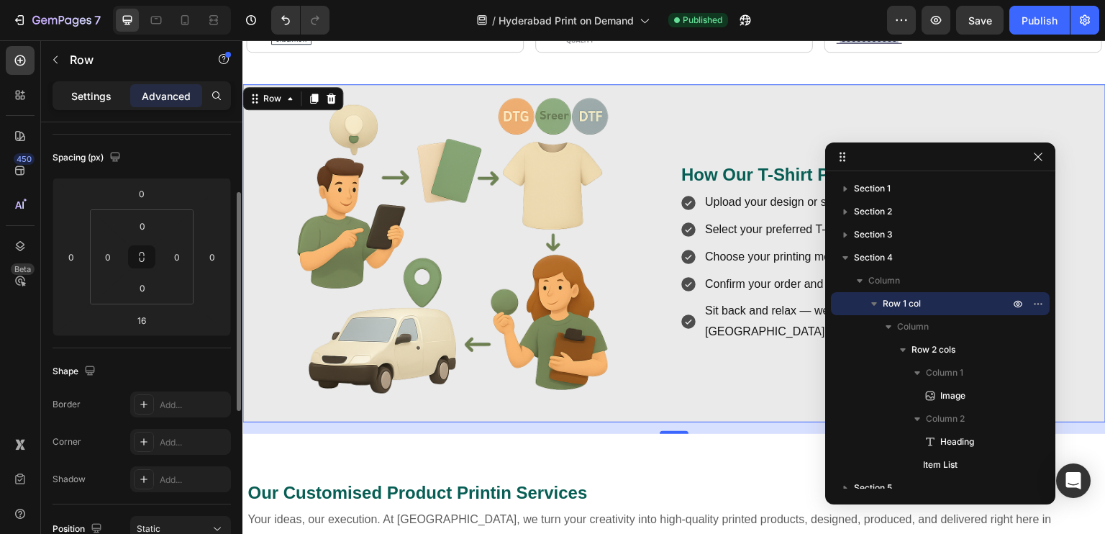
click at [109, 88] on p "Settings" at bounding box center [91, 95] width 40 height 15
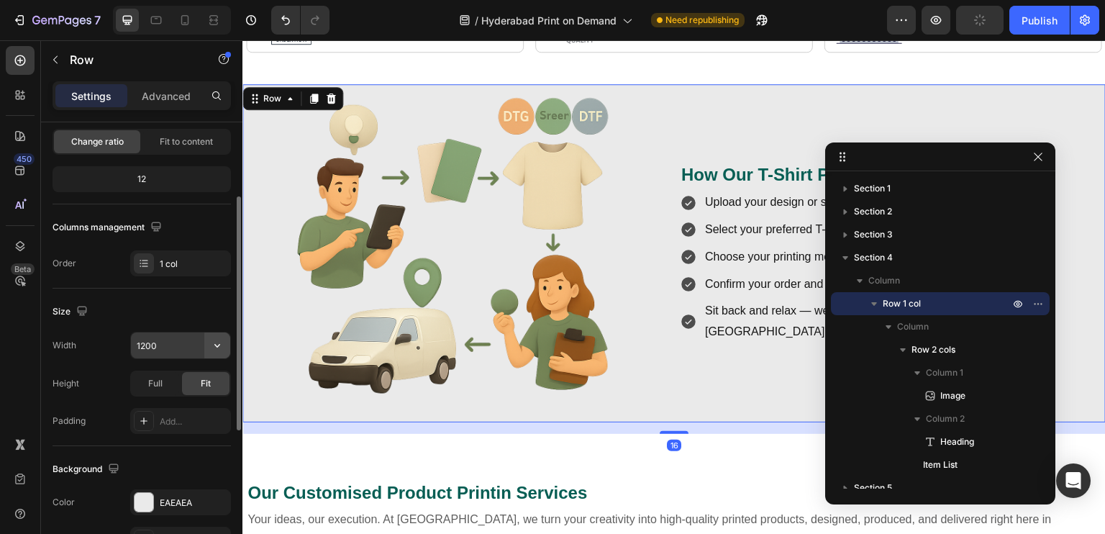
click at [213, 347] on icon "button" at bounding box center [217, 345] width 14 height 14
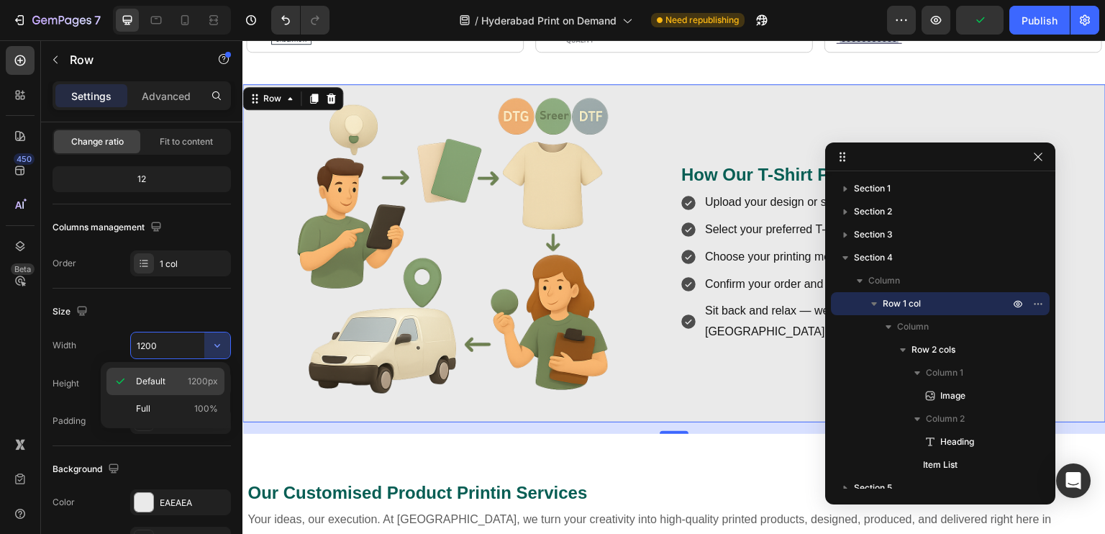
click at [197, 395] on div "Default 1200px" at bounding box center [165, 408] width 118 height 27
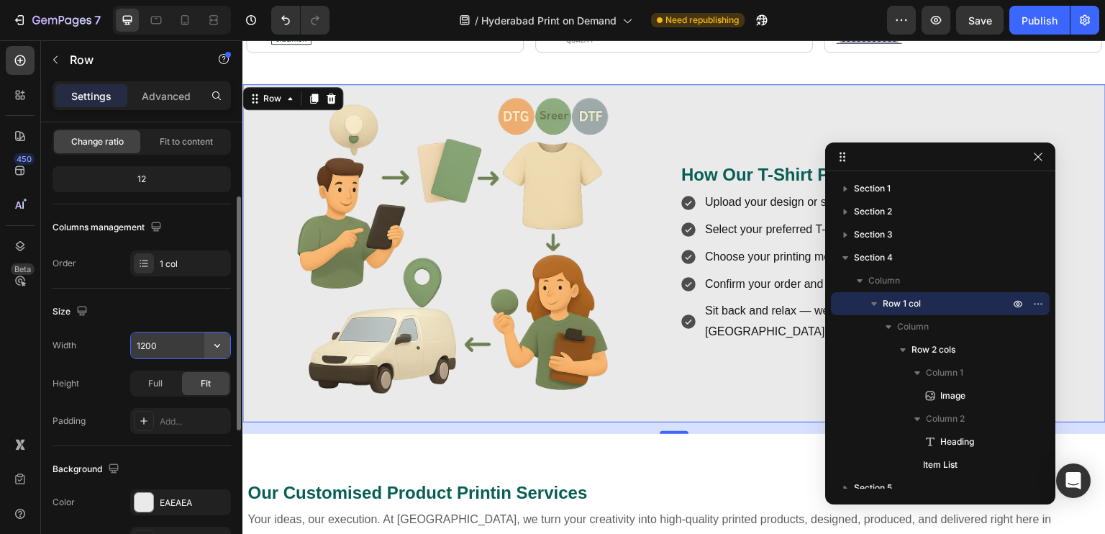
click at [212, 353] on button "button" at bounding box center [217, 345] width 26 height 26
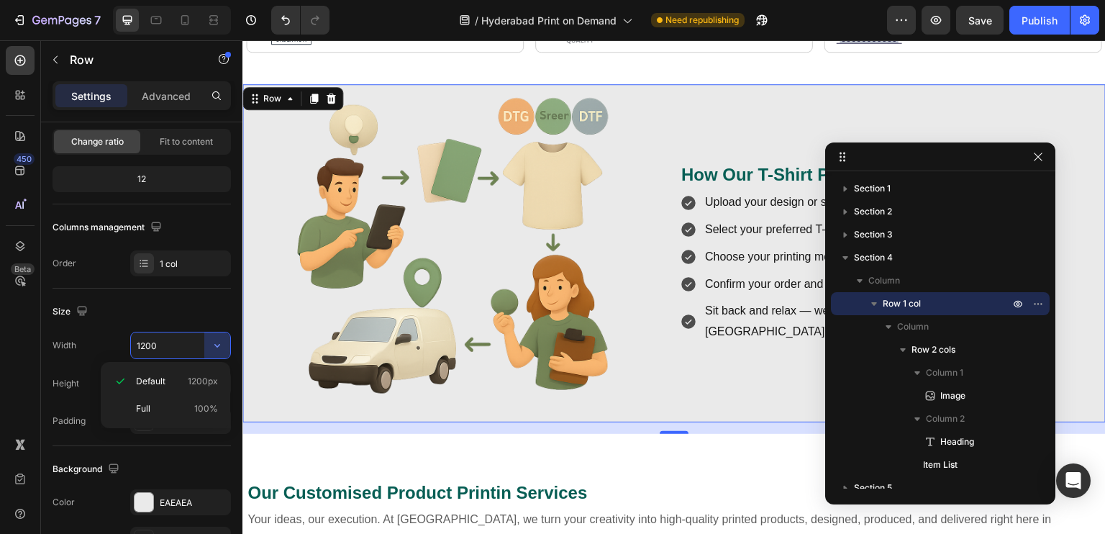
click at [194, 421] on div "Default 1200px Full 100%" at bounding box center [165, 395] width 129 height 66
click at [192, 397] on div "Full 100%" at bounding box center [165, 408] width 118 height 27
type input "100%"
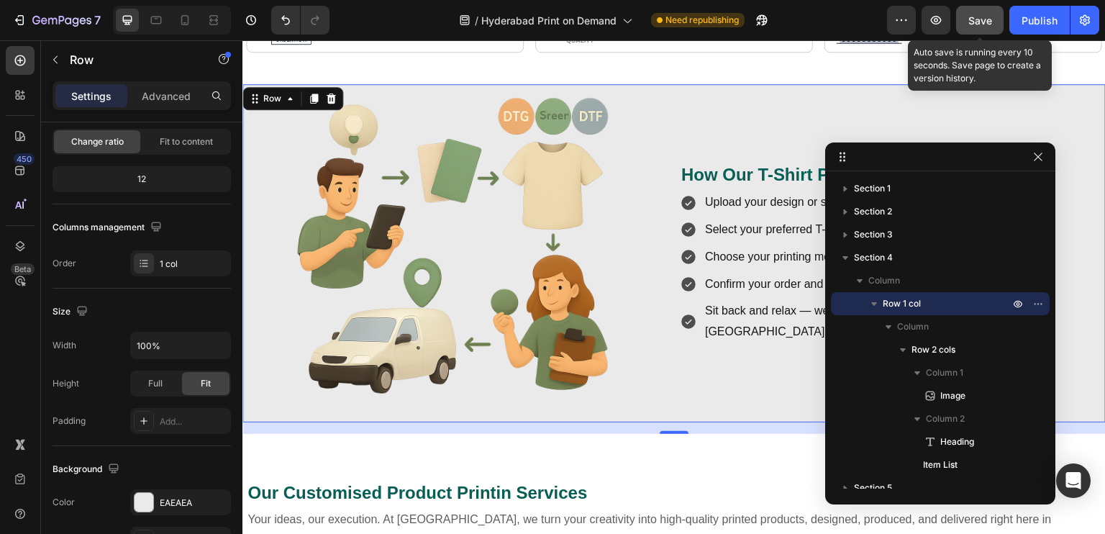
click at [982, 22] on span "Save" at bounding box center [980, 20] width 24 height 12
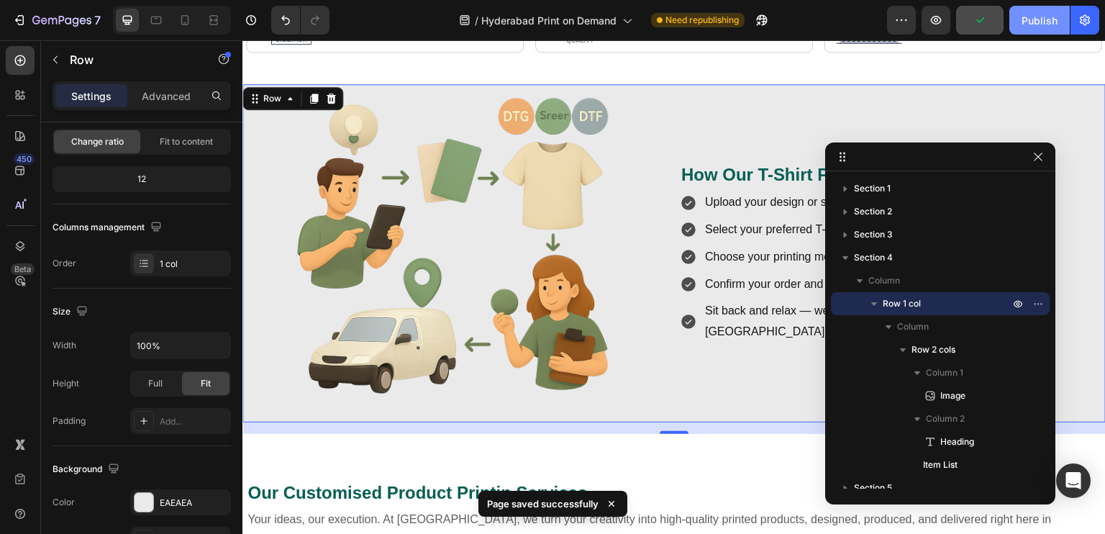
click at [1012, 22] on button "Publish" at bounding box center [1039, 20] width 60 height 29
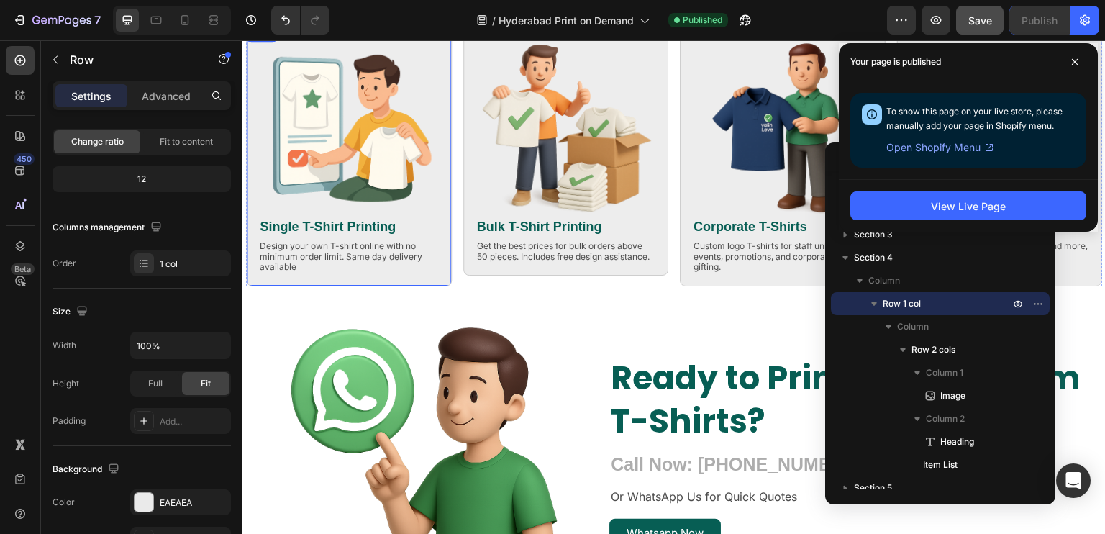
scroll to position [1438, 0]
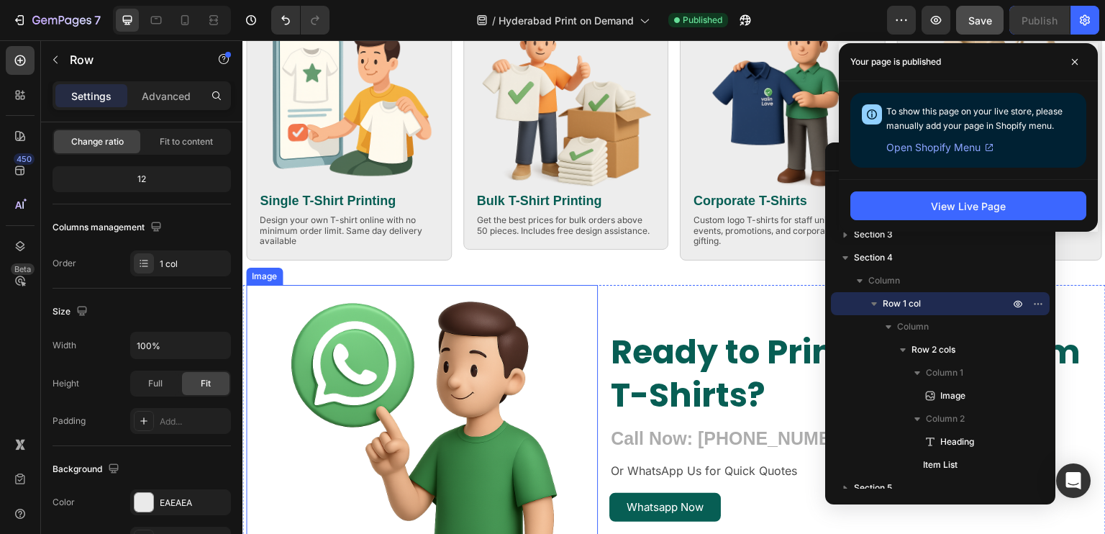
click at [542, 285] on img at bounding box center [421, 425] width 281 height 281
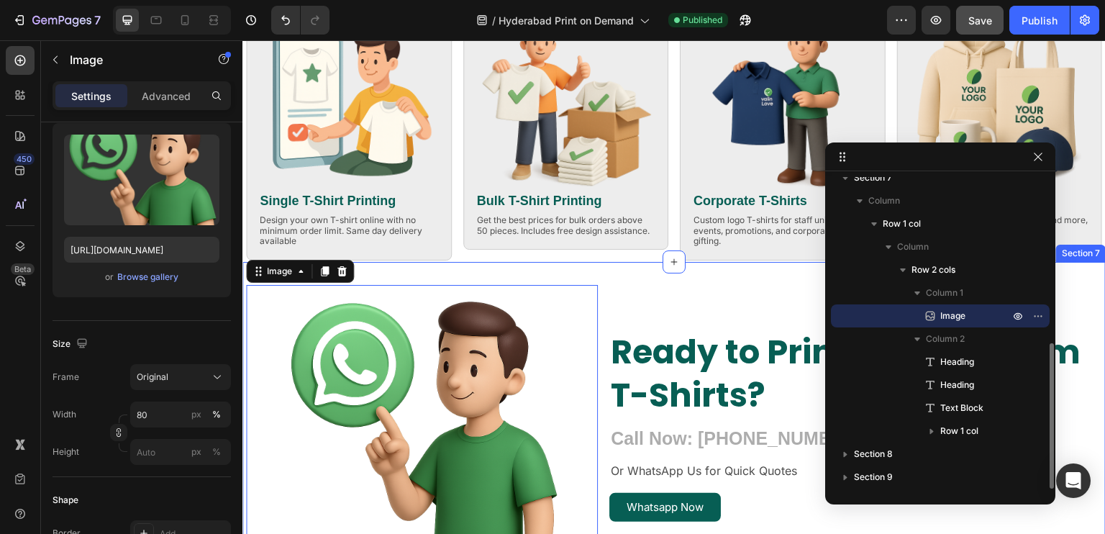
scroll to position [0, 0]
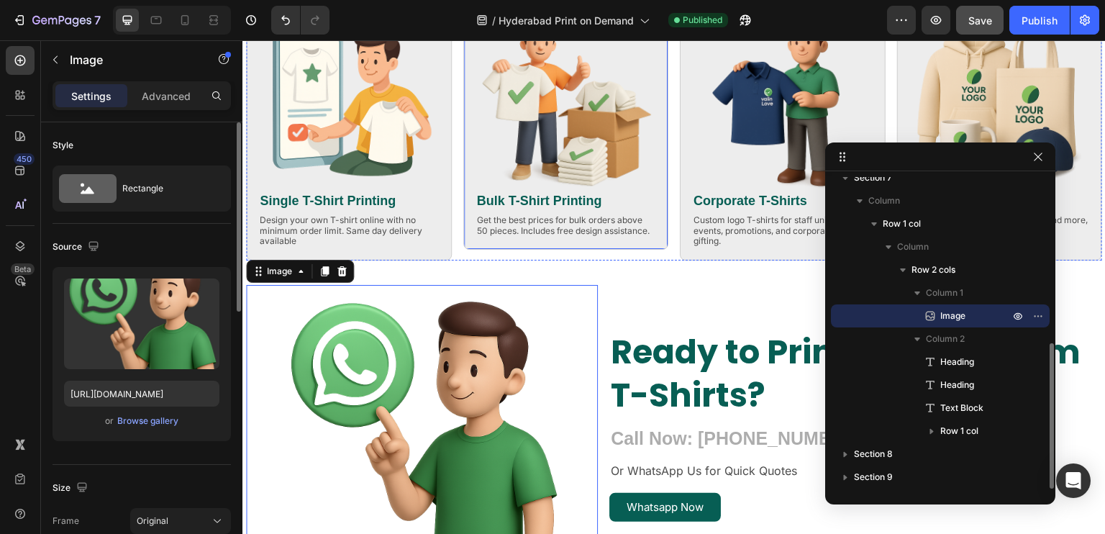
click at [569, 246] on div "Image Bulk T-Shirt Printing Heading Get the best prices for bulk orders above 5…" at bounding box center [566, 125] width 206 height 252
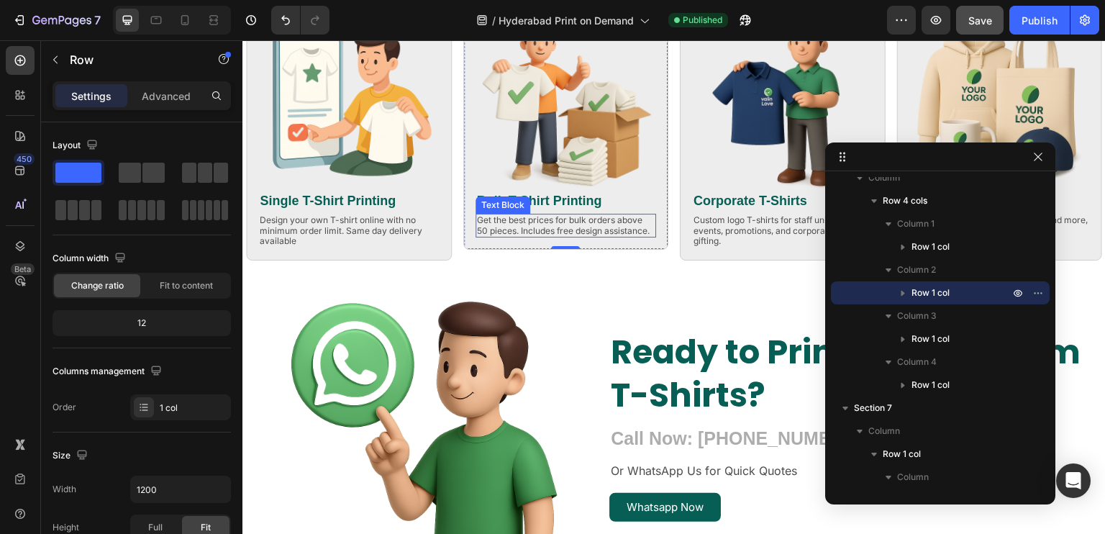
click at [593, 230] on p "Get the best prices for bulk orders above 50 pieces. Includes free design assis…" at bounding box center [566, 225] width 178 height 21
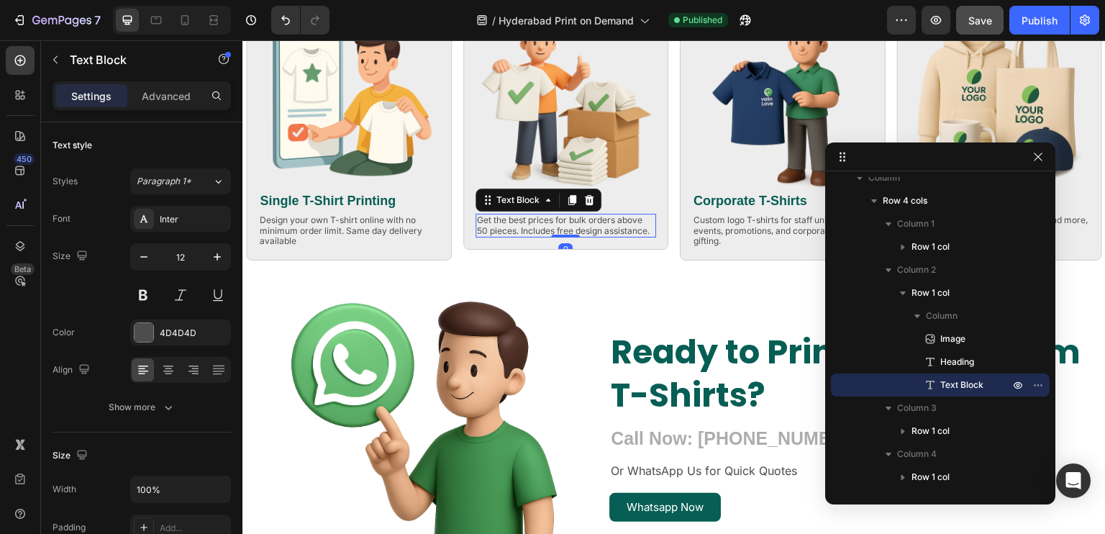
drag, startPoint x: 561, startPoint y: 241, endPoint x: 591, endPoint y: 180, distance: 68.2
click at [591, 180] on div "Image Bulk T-Shirt Printing Heading Get the best prices for bulk orders above 5…" at bounding box center [565, 124] width 181 height 227
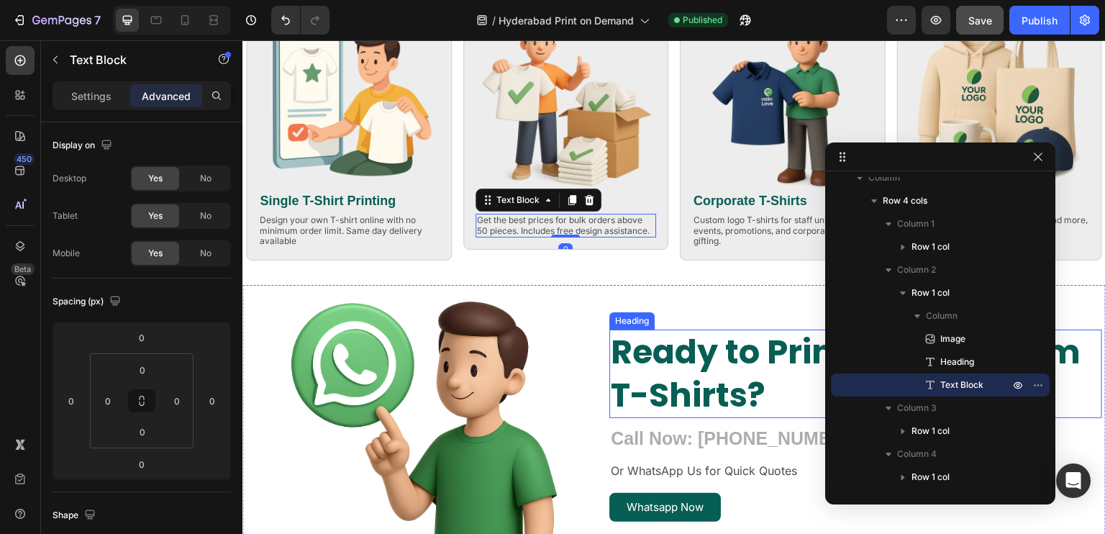
click at [625, 335] on strong "Ready to Print Your Custom T-Shirts?" at bounding box center [846, 373] width 470 height 89
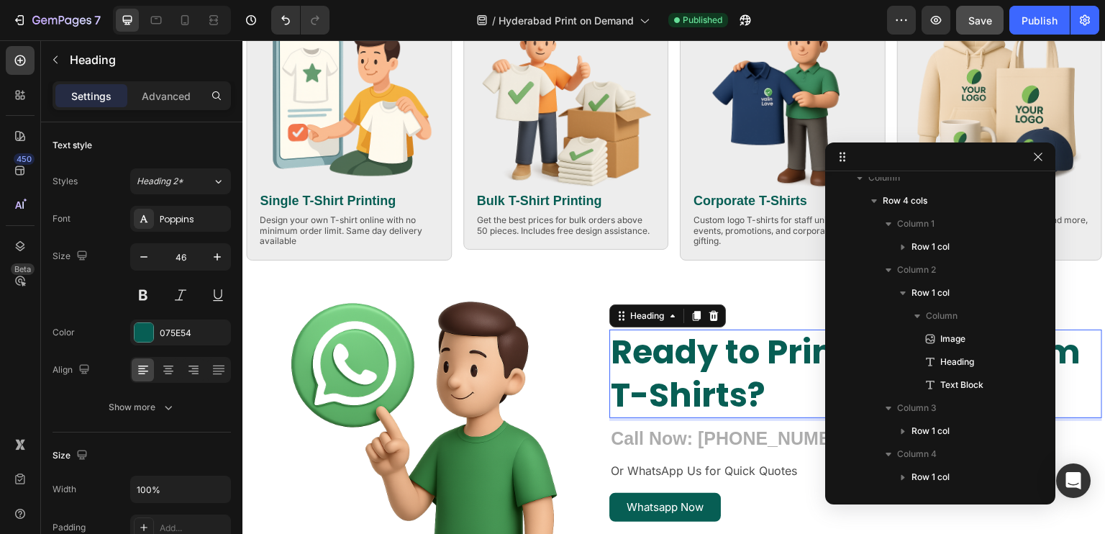
scroll to position [724, 0]
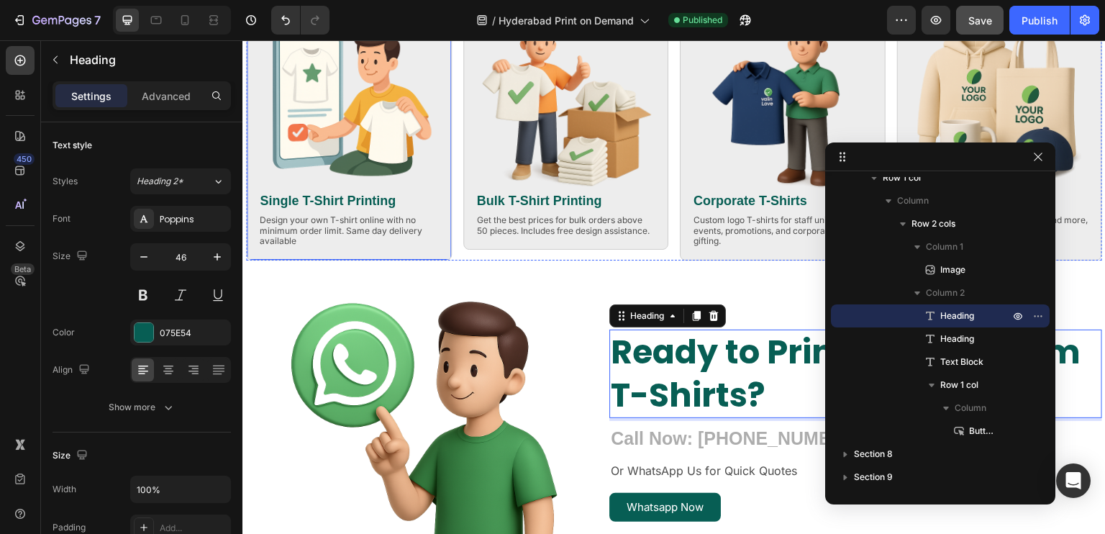
click at [431, 247] on div "Image Single T-Shirt Printing Heading Design your own T-shirt online with no mi…" at bounding box center [349, 130] width 206 height 262
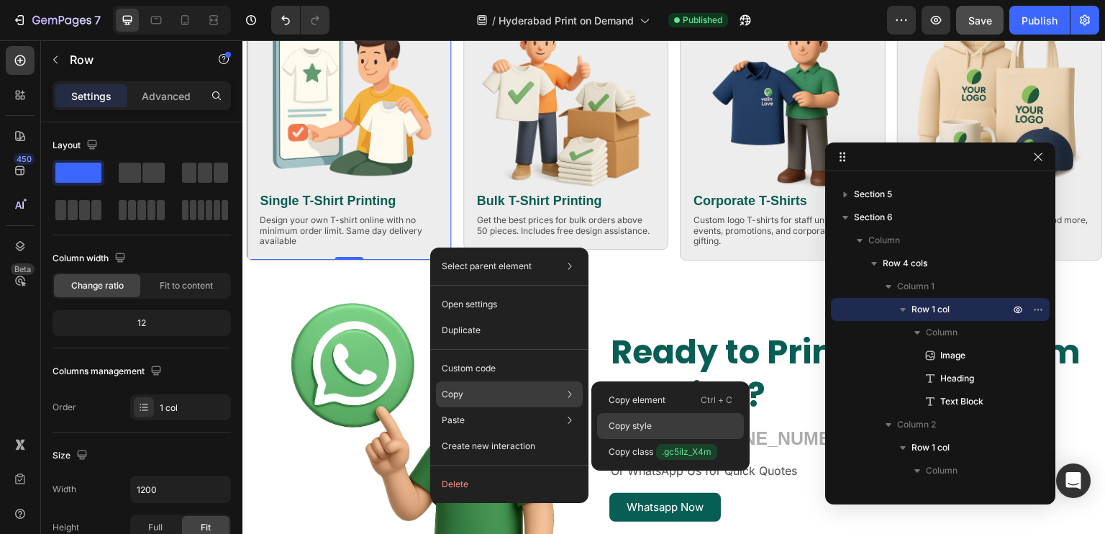
click at [624, 439] on div "Copy style" at bounding box center [670, 452] width 147 height 26
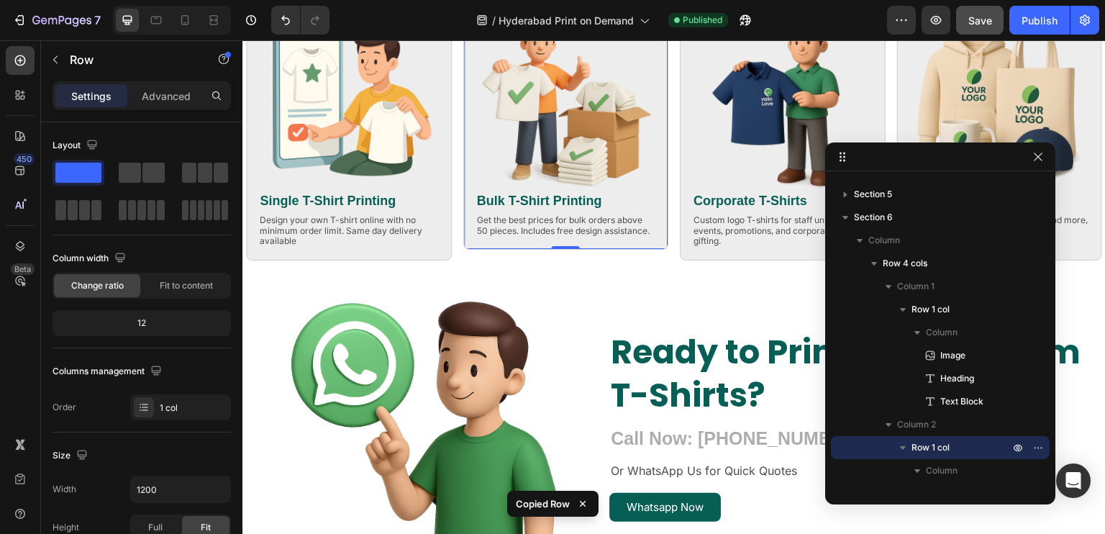
click at [654, 230] on div "Image Bulk T-Shirt Printing Heading Get the best prices for bulk orders above 5…" at bounding box center [566, 125] width 206 height 252
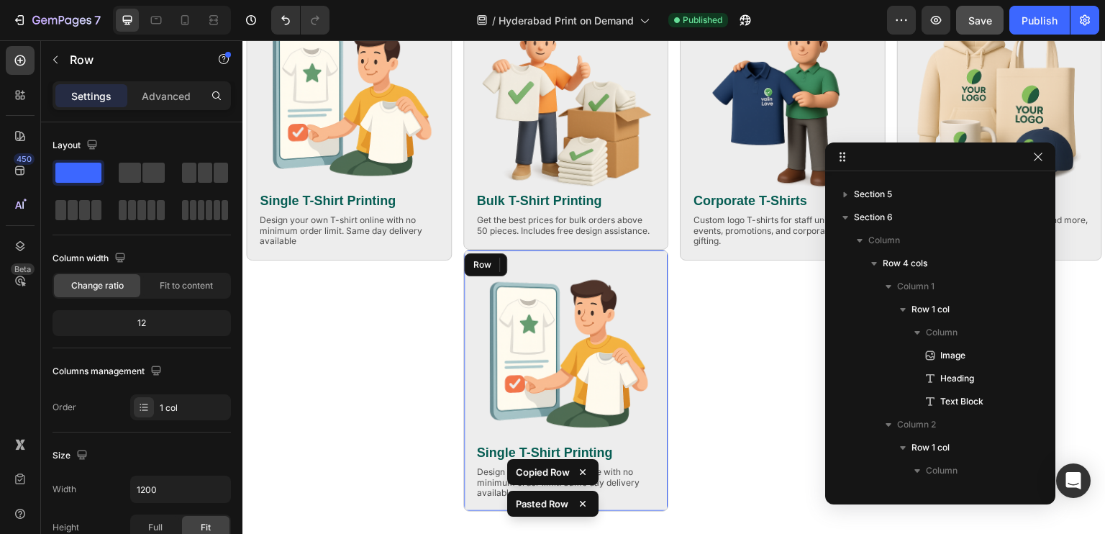
scroll to position [547, 0]
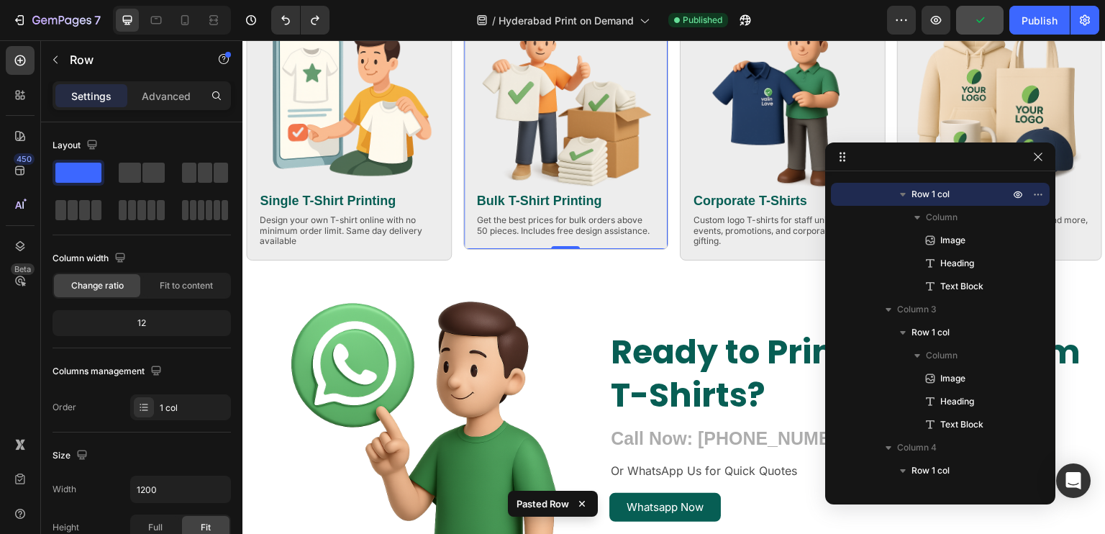
click at [637, 246] on div "Image Bulk T-Shirt Printing Heading Get the best prices for bulk orders above 5…" at bounding box center [566, 125] width 206 height 252
